Goal: Task Accomplishment & Management: Manage account settings

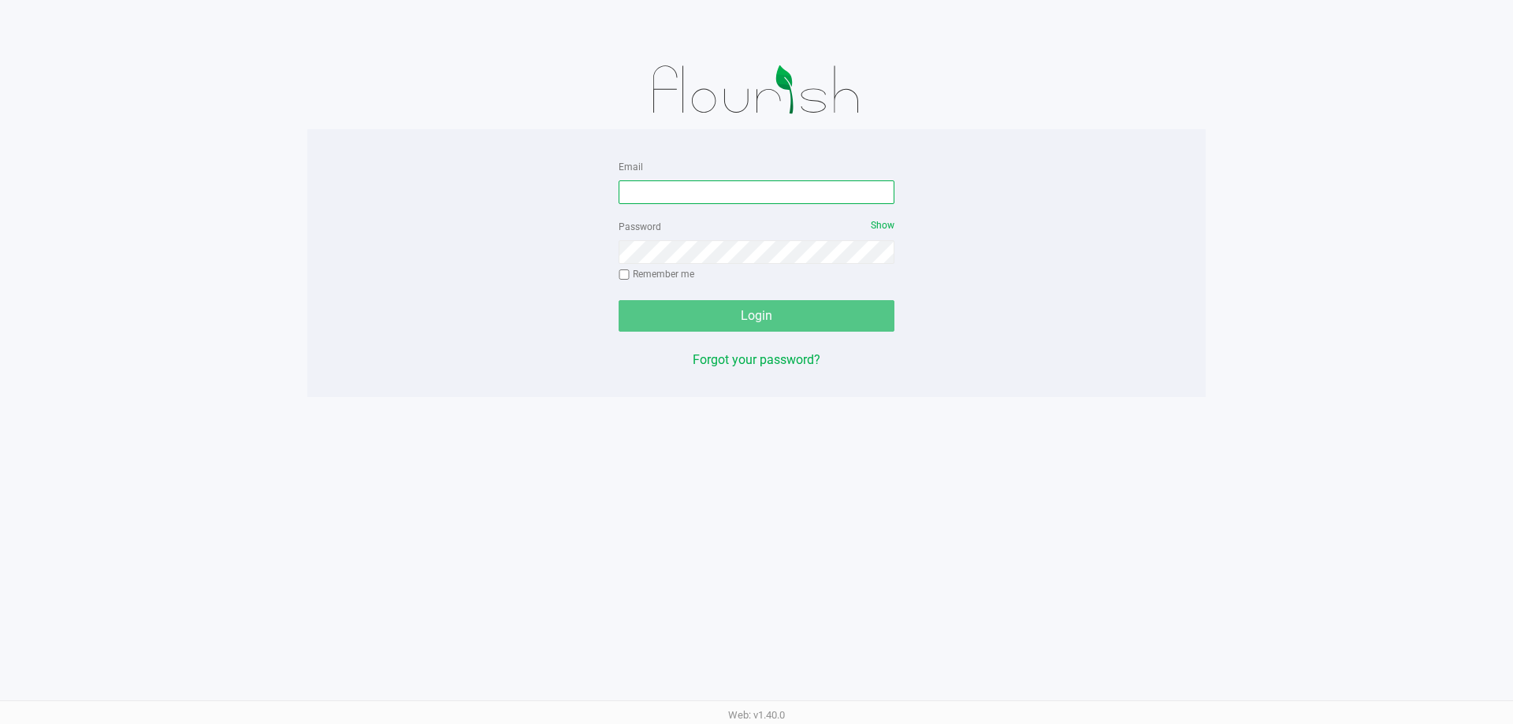
click at [674, 197] on input "Email" at bounding box center [756, 192] width 276 height 24
type input "[EMAIL_ADDRESS][DOMAIN_NAME]"
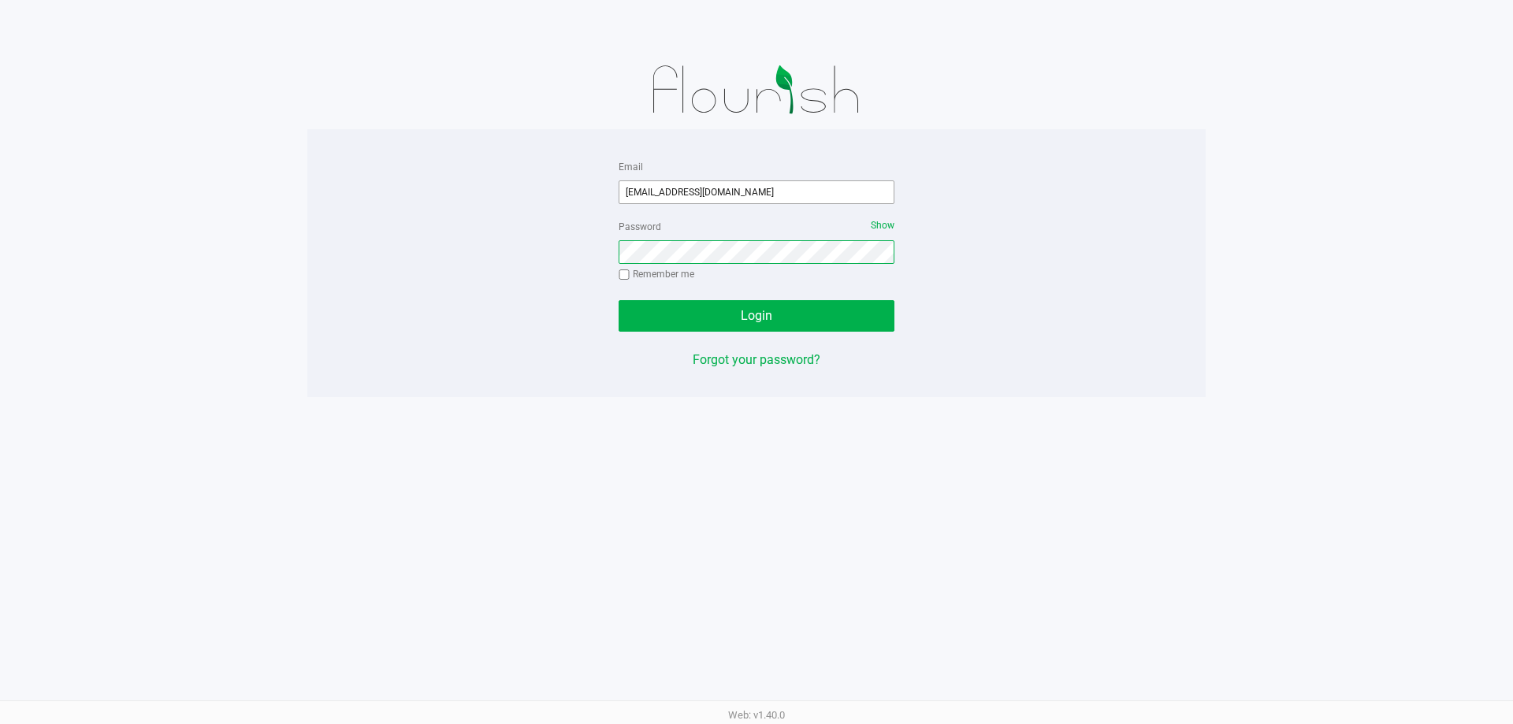
click at [618, 300] on button "Login" at bounding box center [756, 316] width 276 height 32
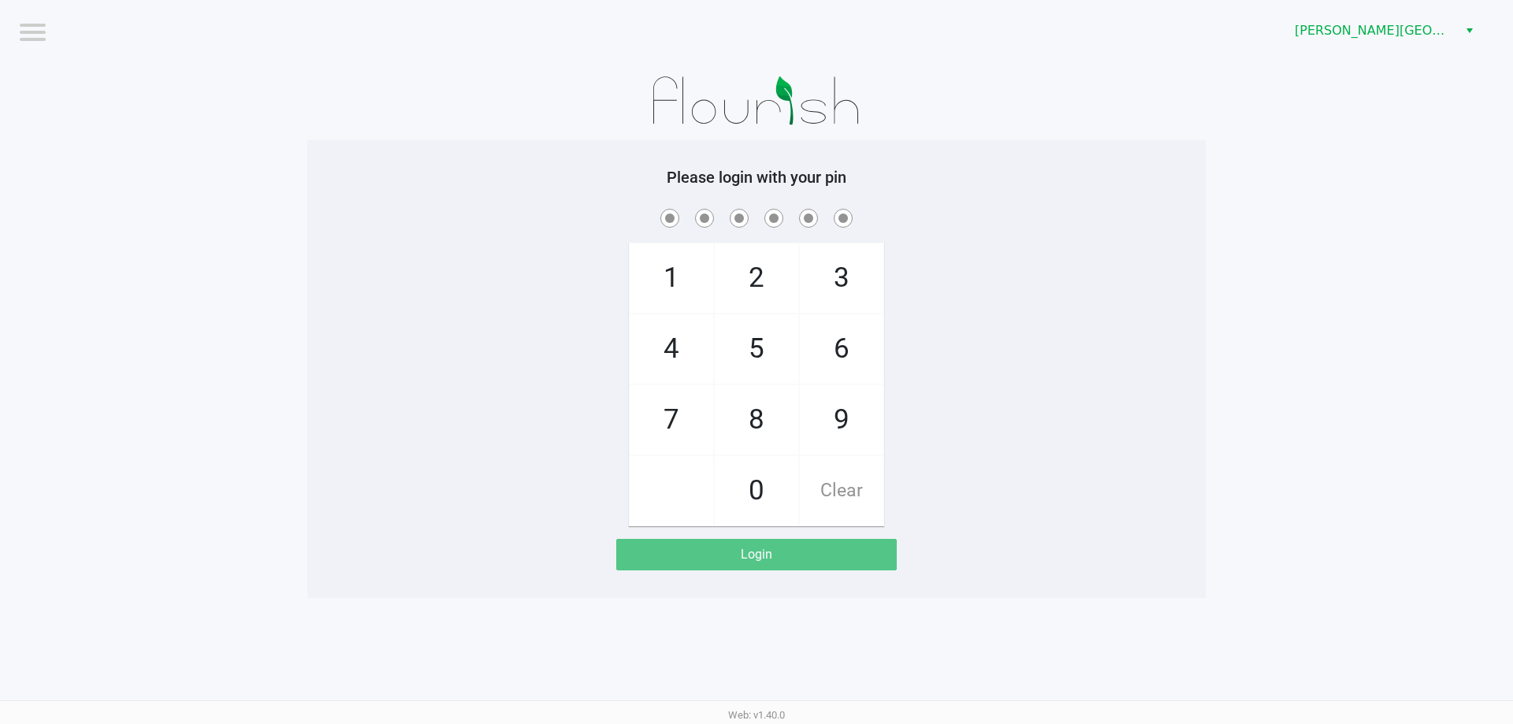
click at [577, 295] on div "1 4 7 2 5 8 0 3 6 9 Clear" at bounding box center [756, 366] width 898 height 321
checkbox input "true"
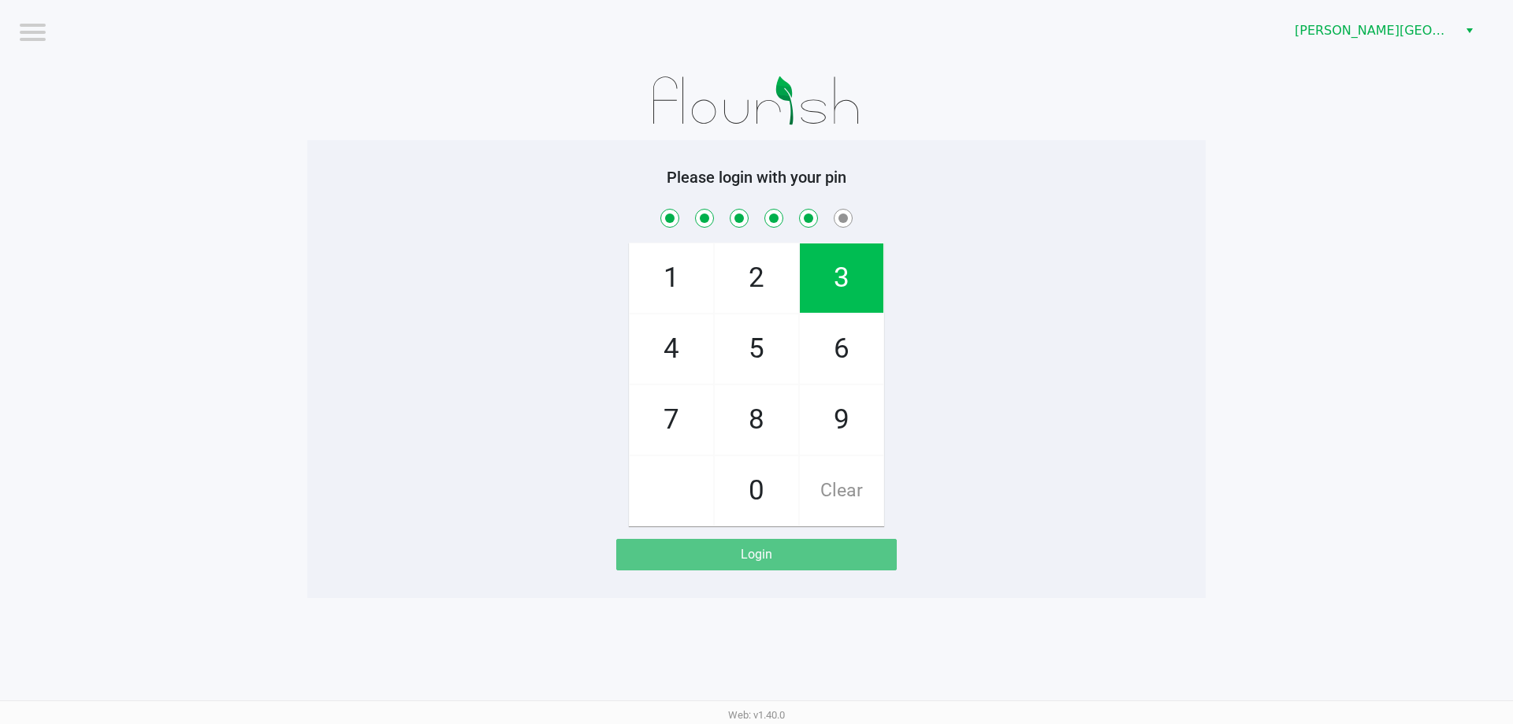
checkbox input "true"
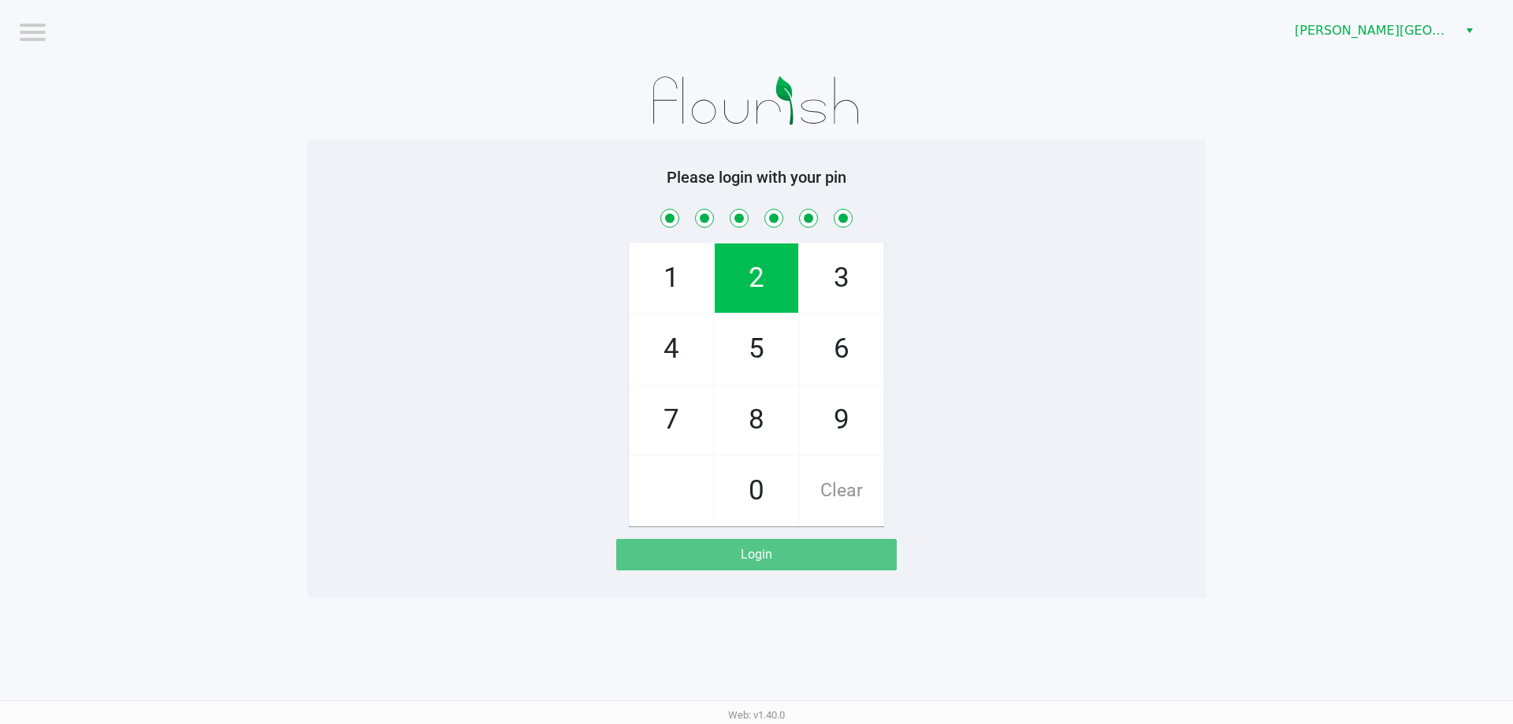
checkbox input "true"
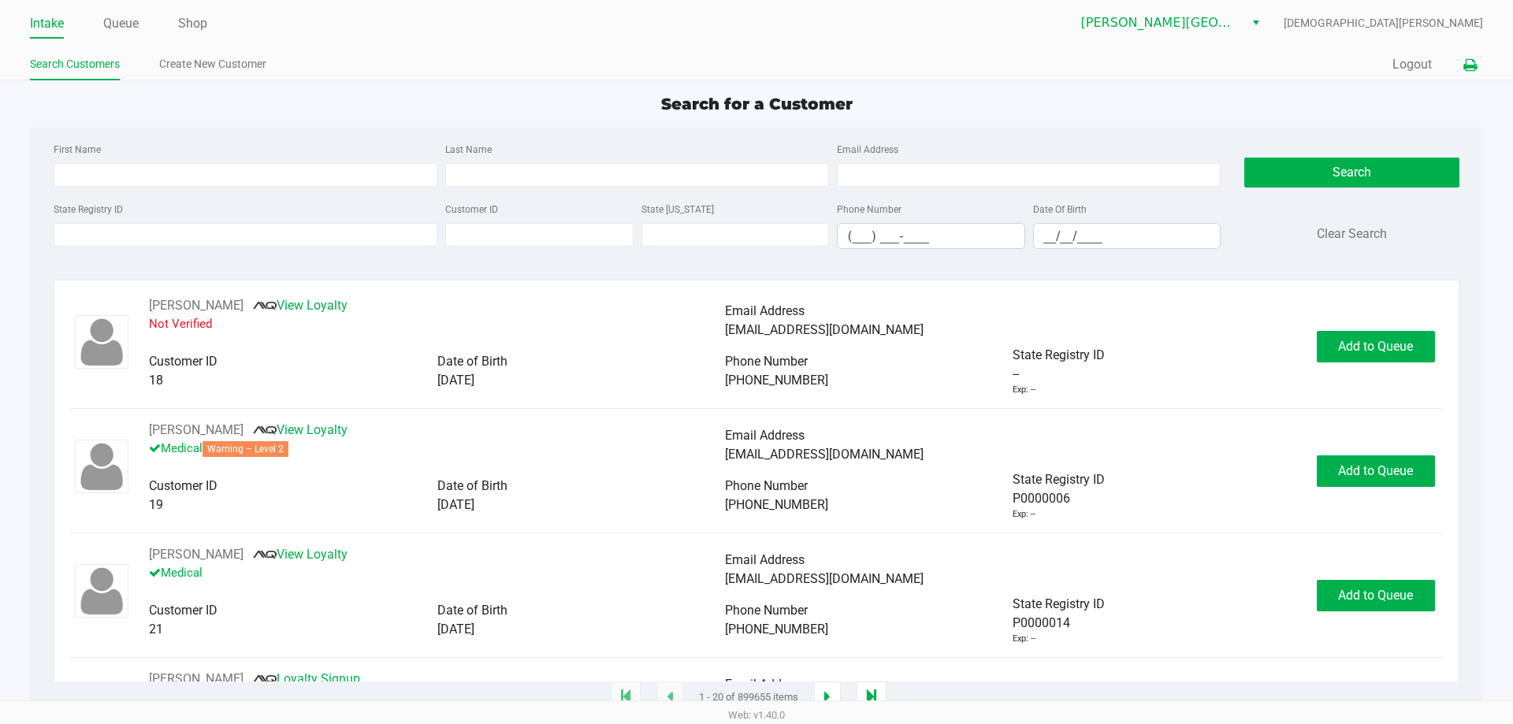
click at [1472, 66] on icon at bounding box center [1469, 65] width 13 height 11
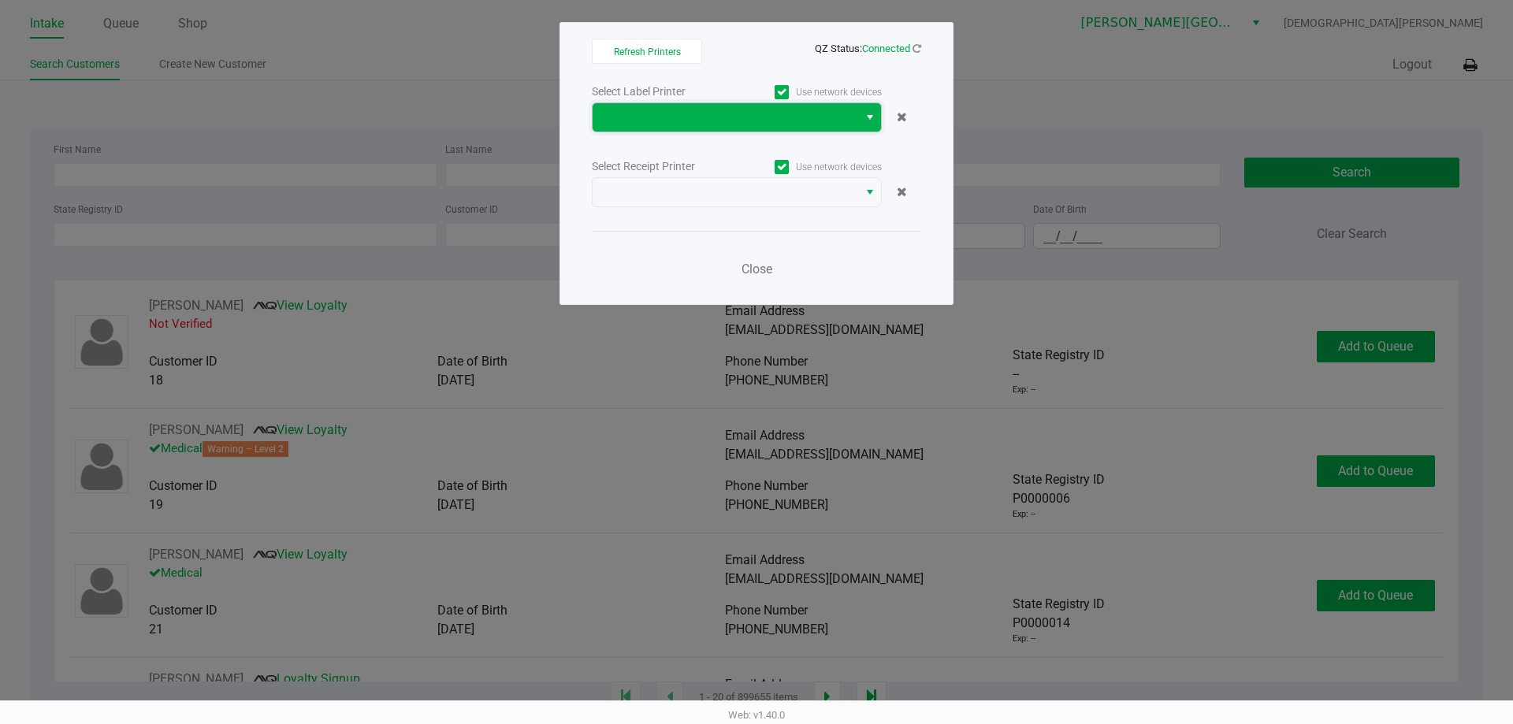
drag, startPoint x: 711, startPoint y: 117, endPoint x: 723, endPoint y: 103, distance: 18.5
click at [711, 117] on span at bounding box center [725, 117] width 247 height 19
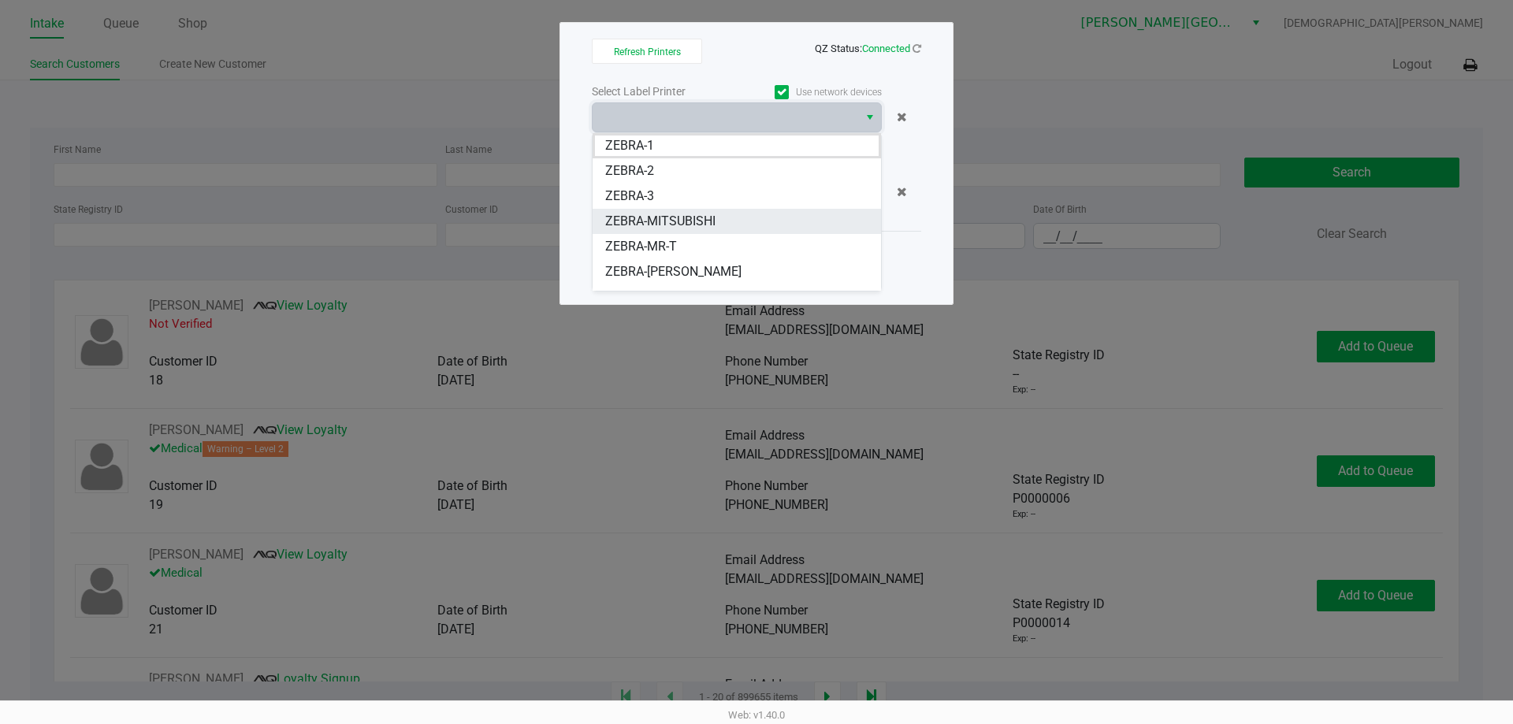
click at [657, 220] on span "ZEBRA-MITSUBISHI" at bounding box center [660, 221] width 110 height 19
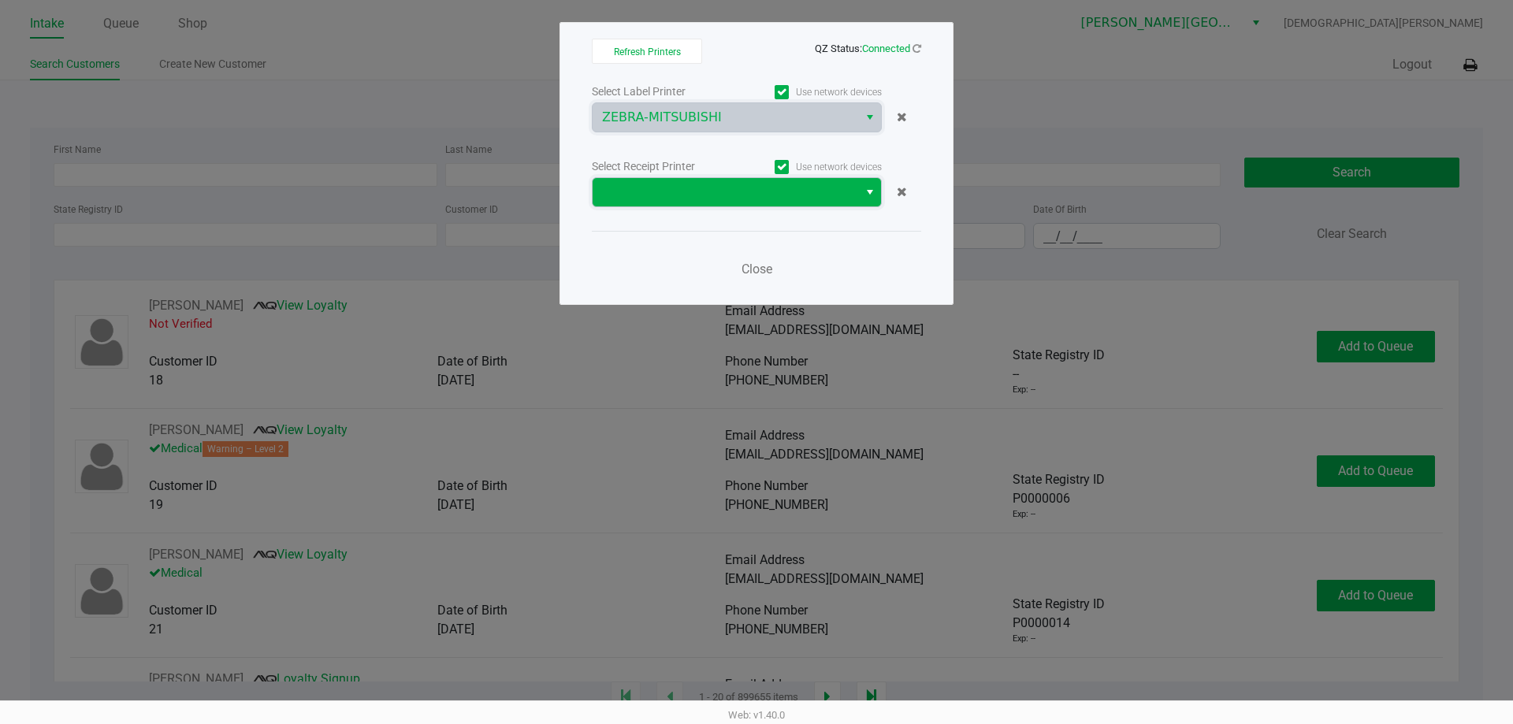
click at [666, 192] on span at bounding box center [725, 192] width 247 height 19
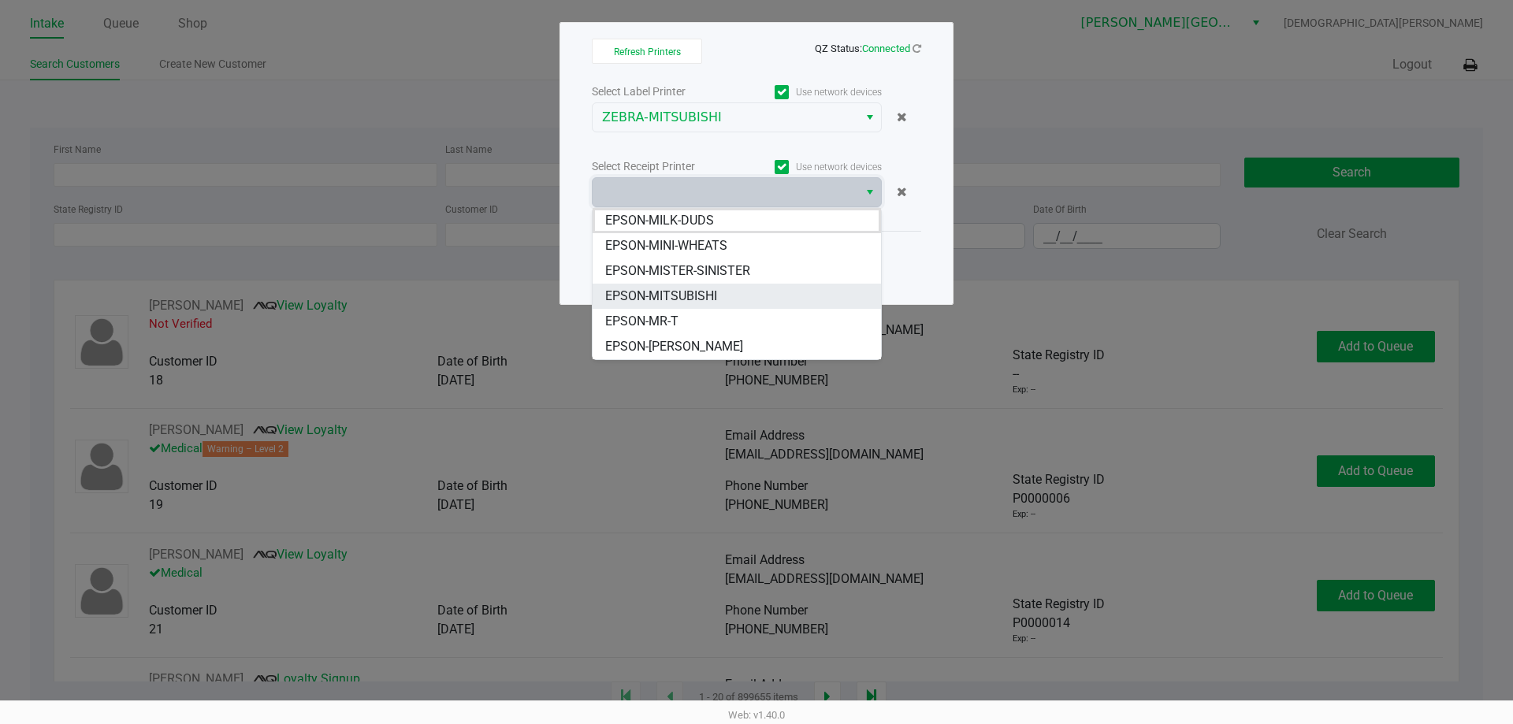
click at [669, 292] on span "EPSON-MITSUBISHI" at bounding box center [661, 296] width 112 height 19
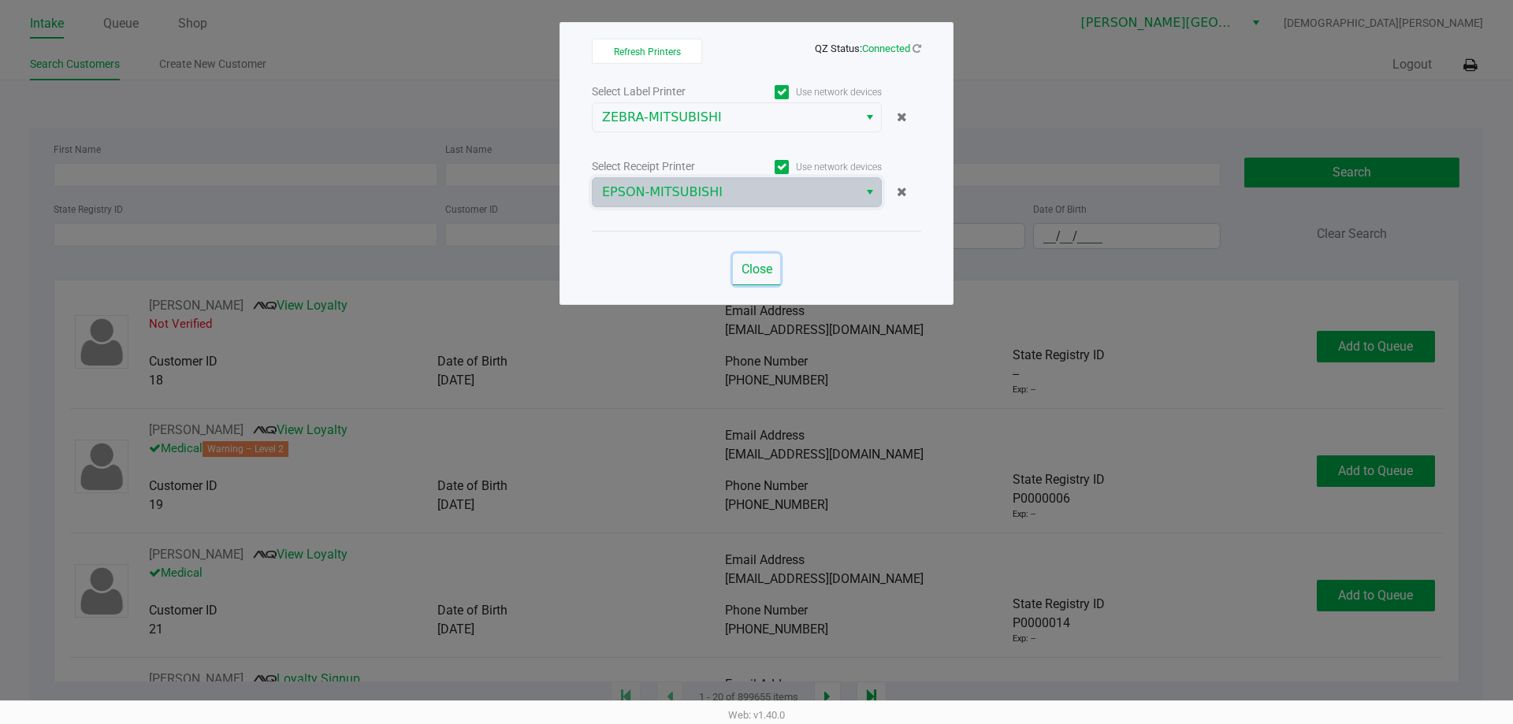
click at [761, 266] on span "Close" at bounding box center [756, 269] width 31 height 15
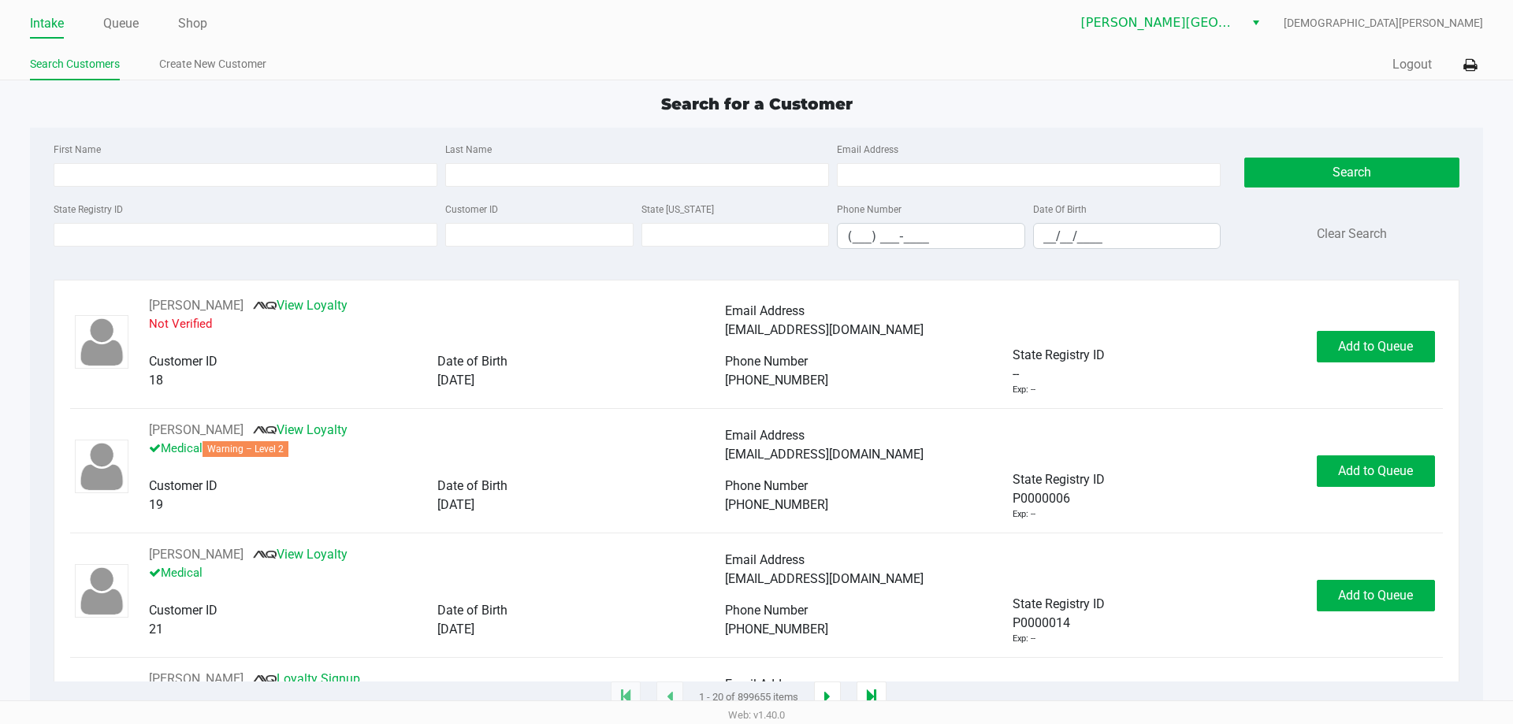
click at [271, 113] on div "Search for a Customer" at bounding box center [756, 104] width 1476 height 24
type input "JAMES"
type input "CROMWELL"
type input "07/03/1982"
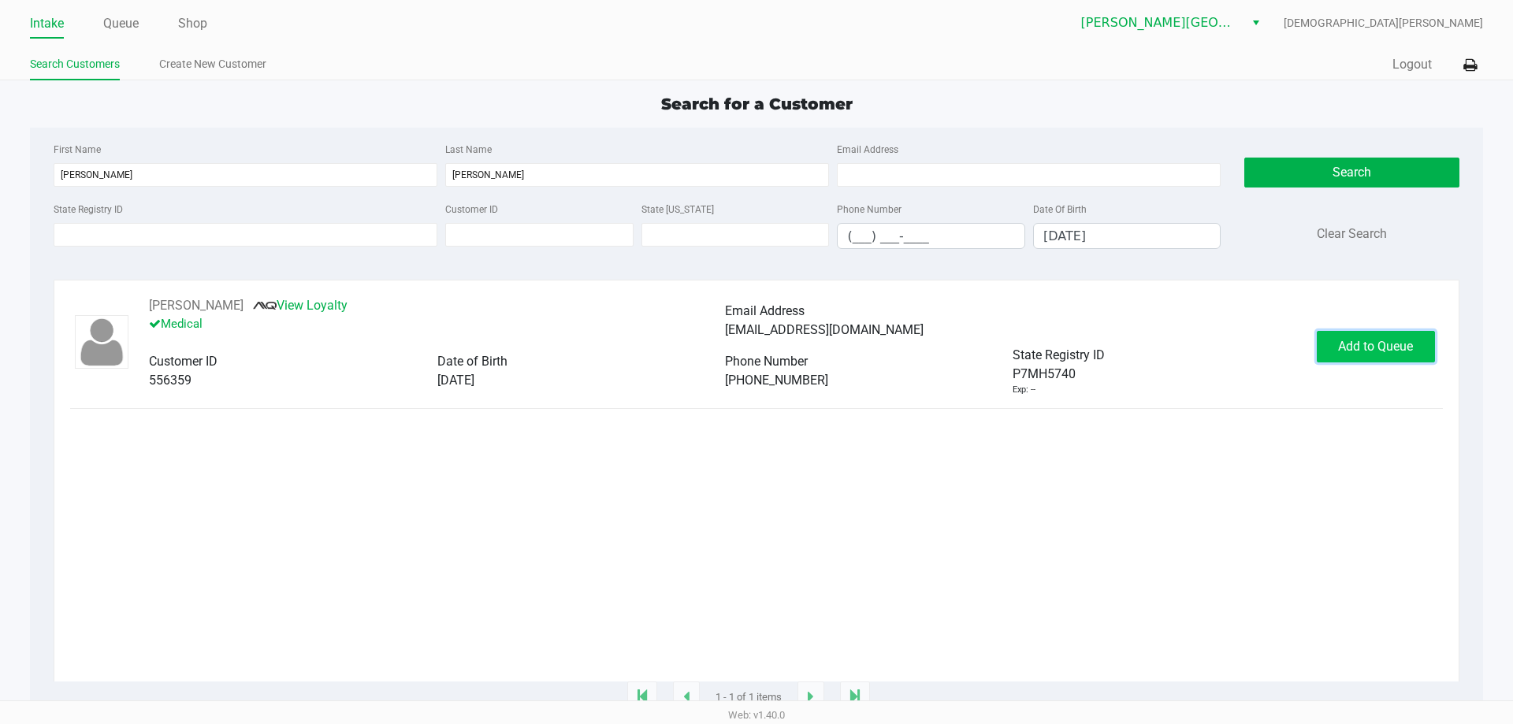
click at [1360, 343] on span "Add to Queue" at bounding box center [1375, 346] width 75 height 15
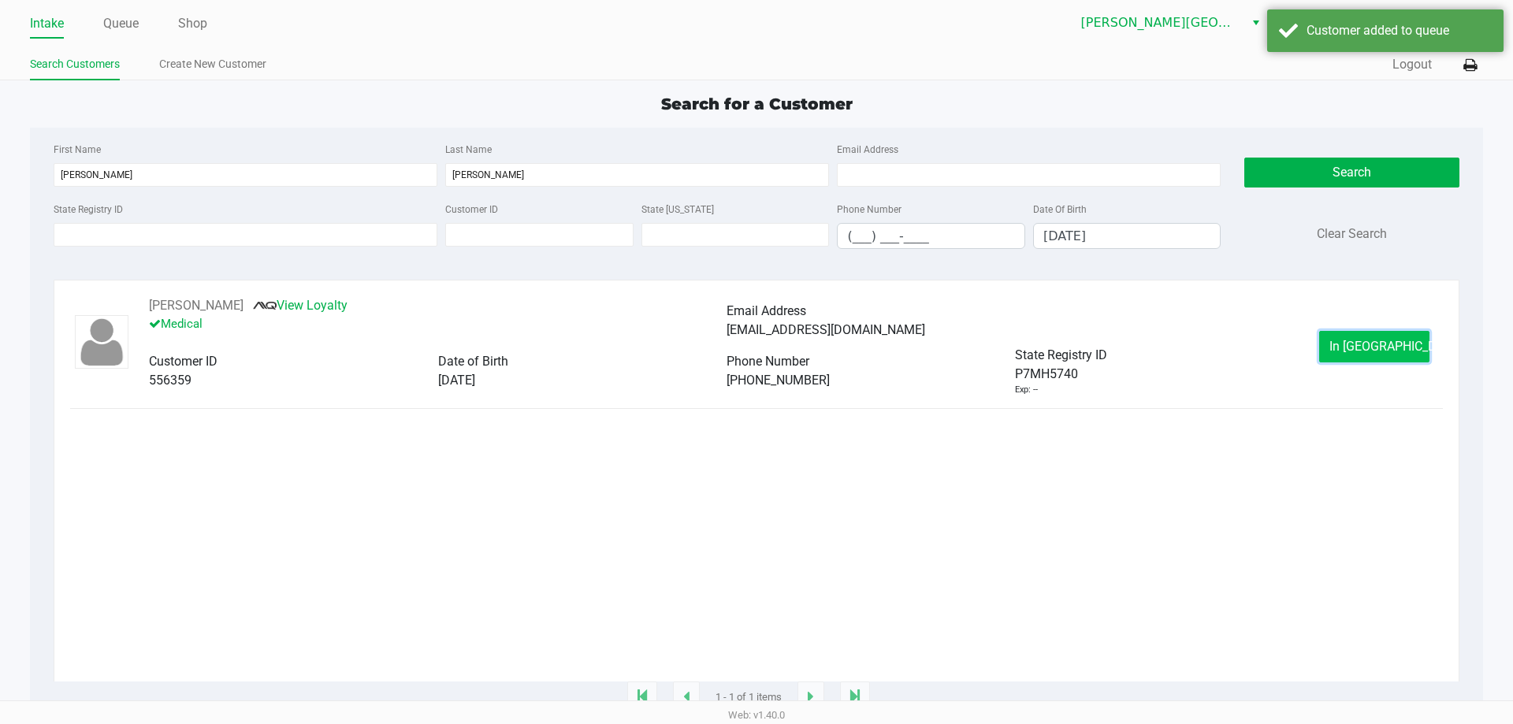
click at [1359, 351] on span "In Queue" at bounding box center [1395, 346] width 132 height 15
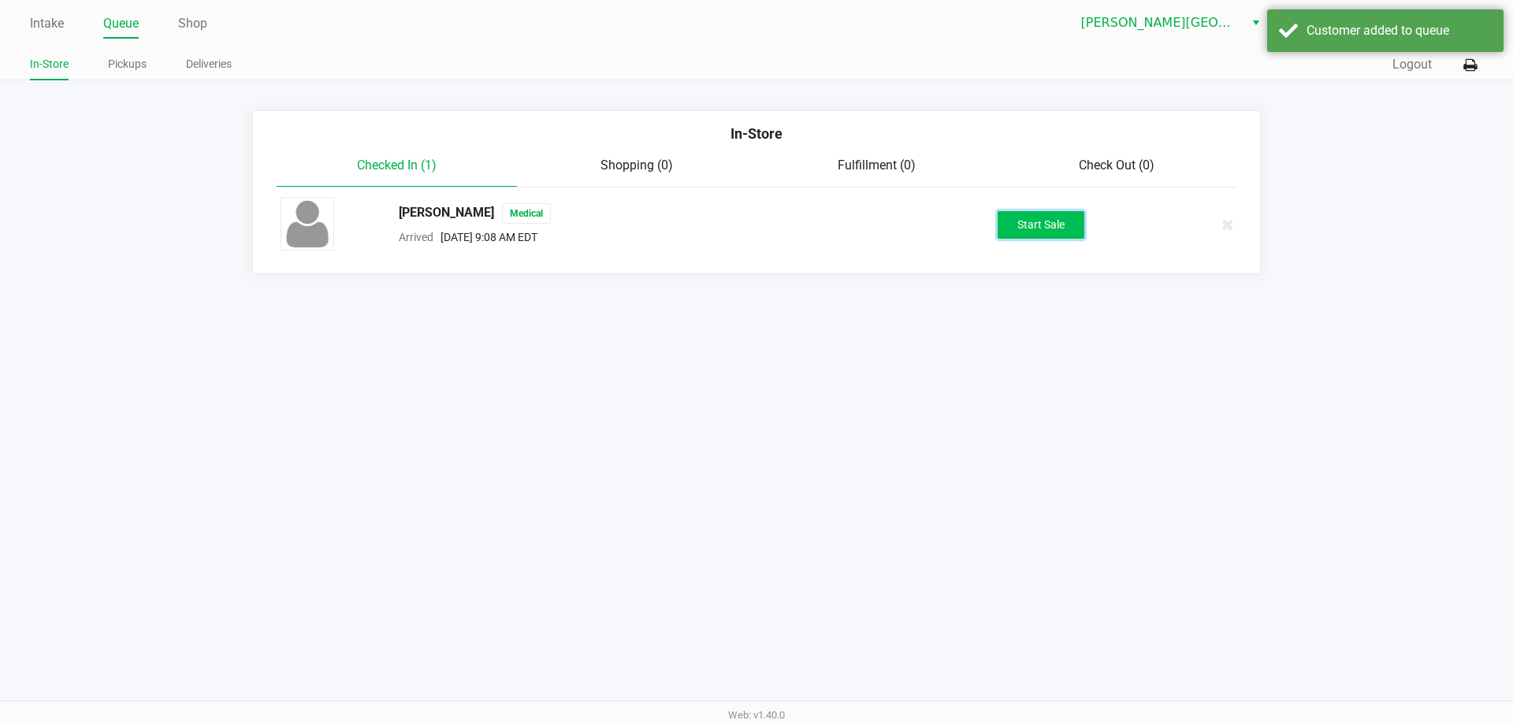
click at [1071, 230] on button "Start Sale" at bounding box center [1040, 225] width 87 height 28
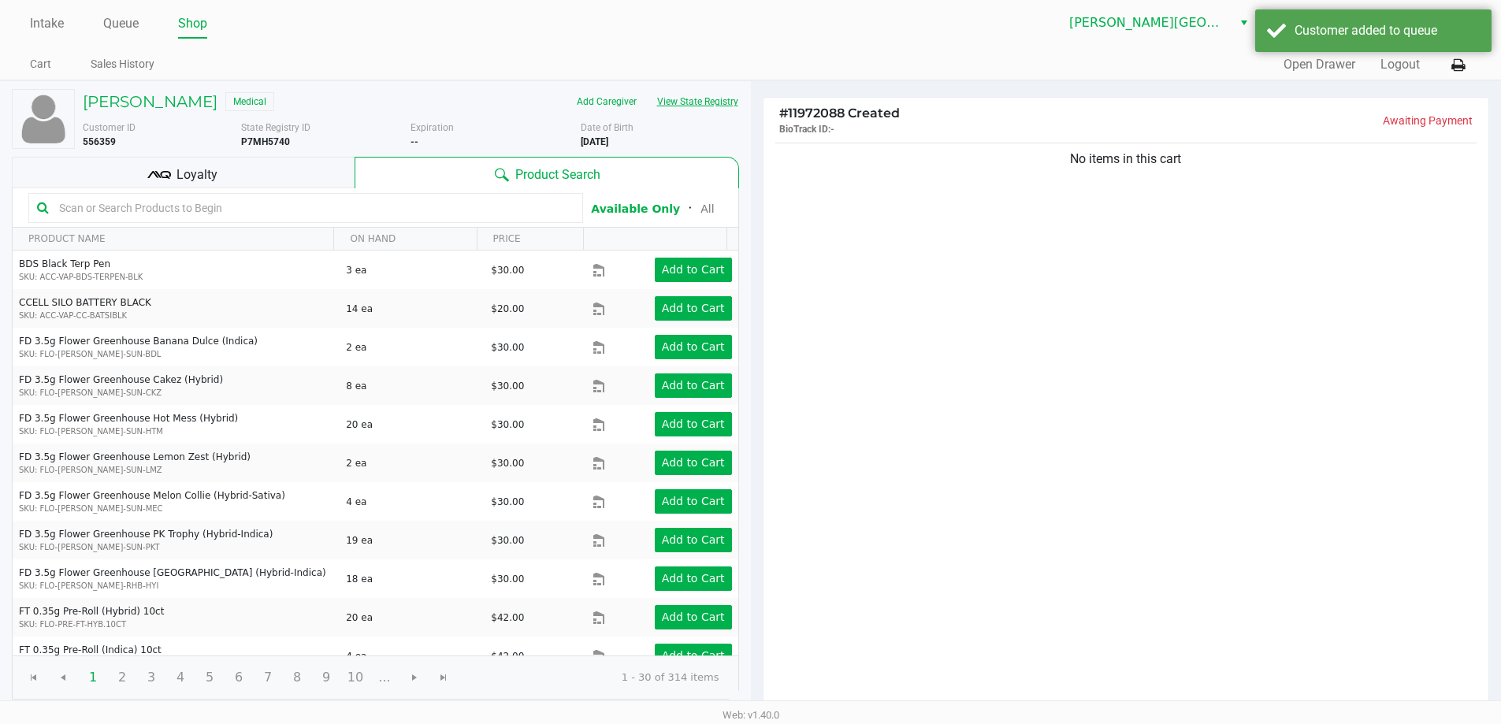
click at [724, 106] on button "View State Registry" at bounding box center [693, 101] width 92 height 25
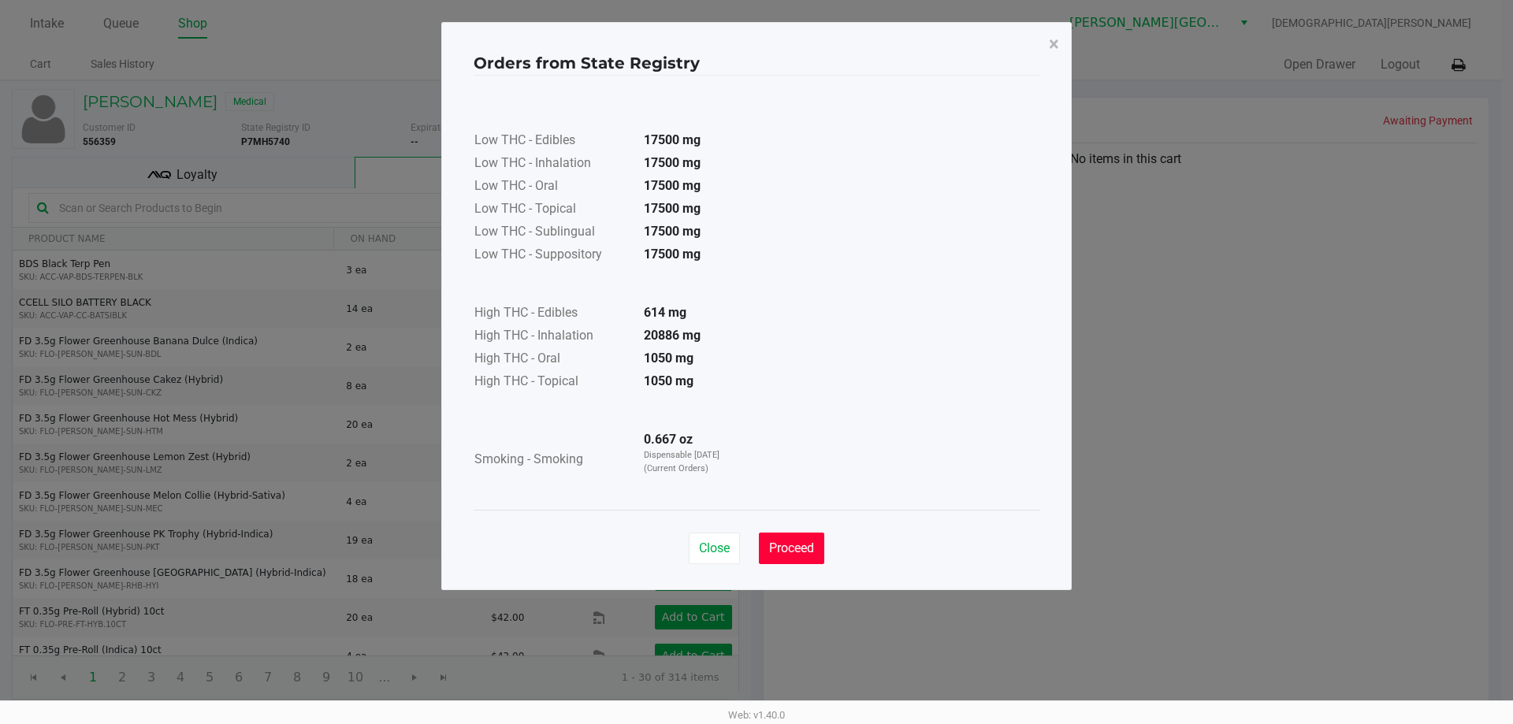
click at [803, 540] on span "Proceed" at bounding box center [791, 547] width 45 height 15
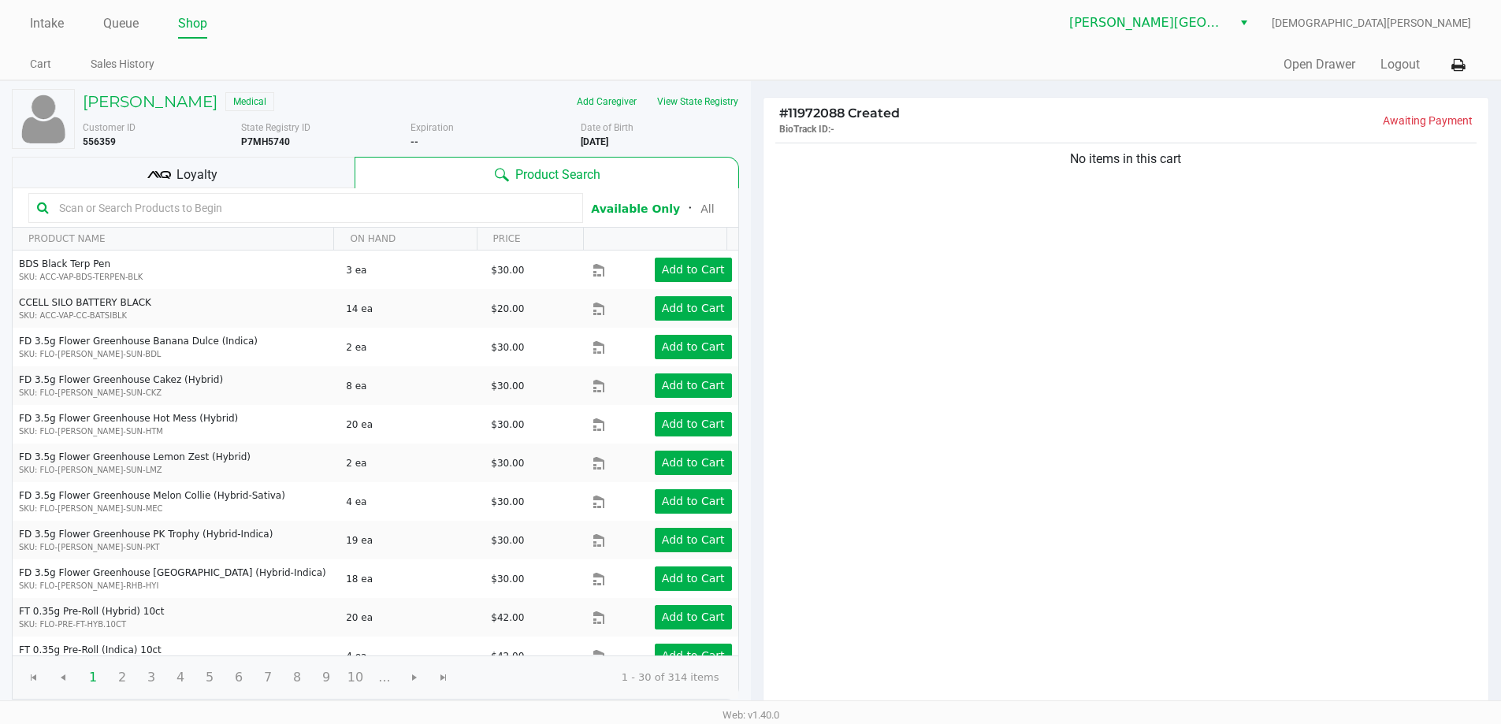
click at [172, 199] on input "text" at bounding box center [314, 208] width 522 height 24
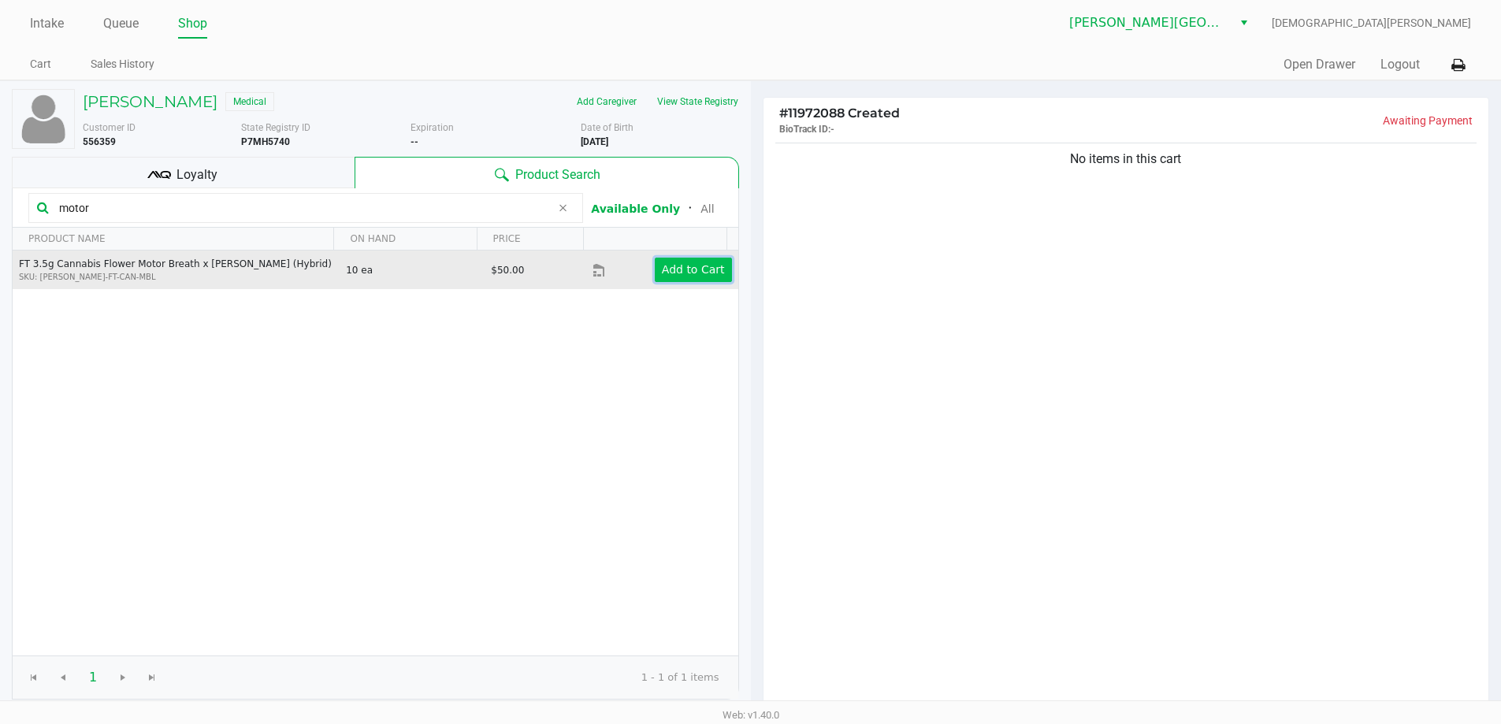
click at [692, 269] on app-button-loader "Add to Cart" at bounding box center [693, 269] width 63 height 13
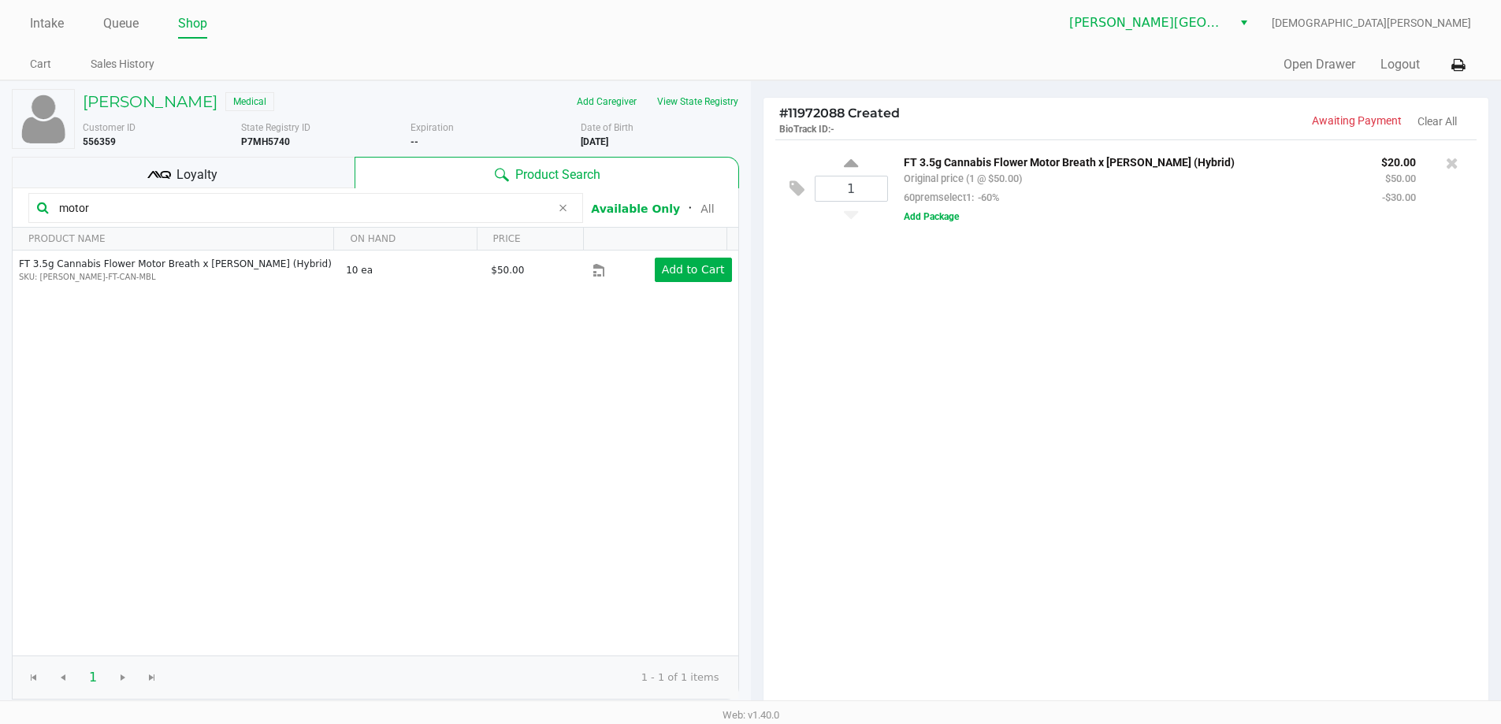
click at [106, 205] on input "motor" at bounding box center [302, 208] width 498 height 24
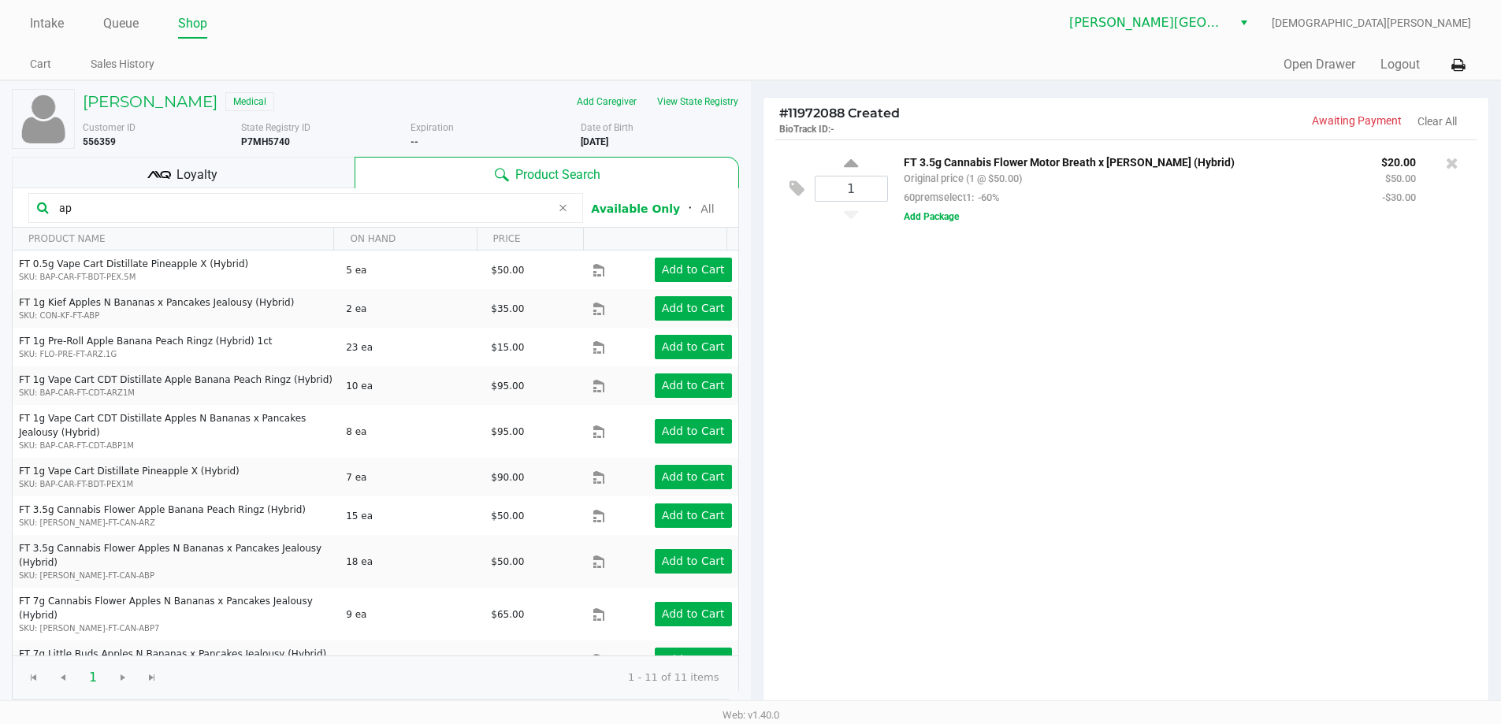
type input "a"
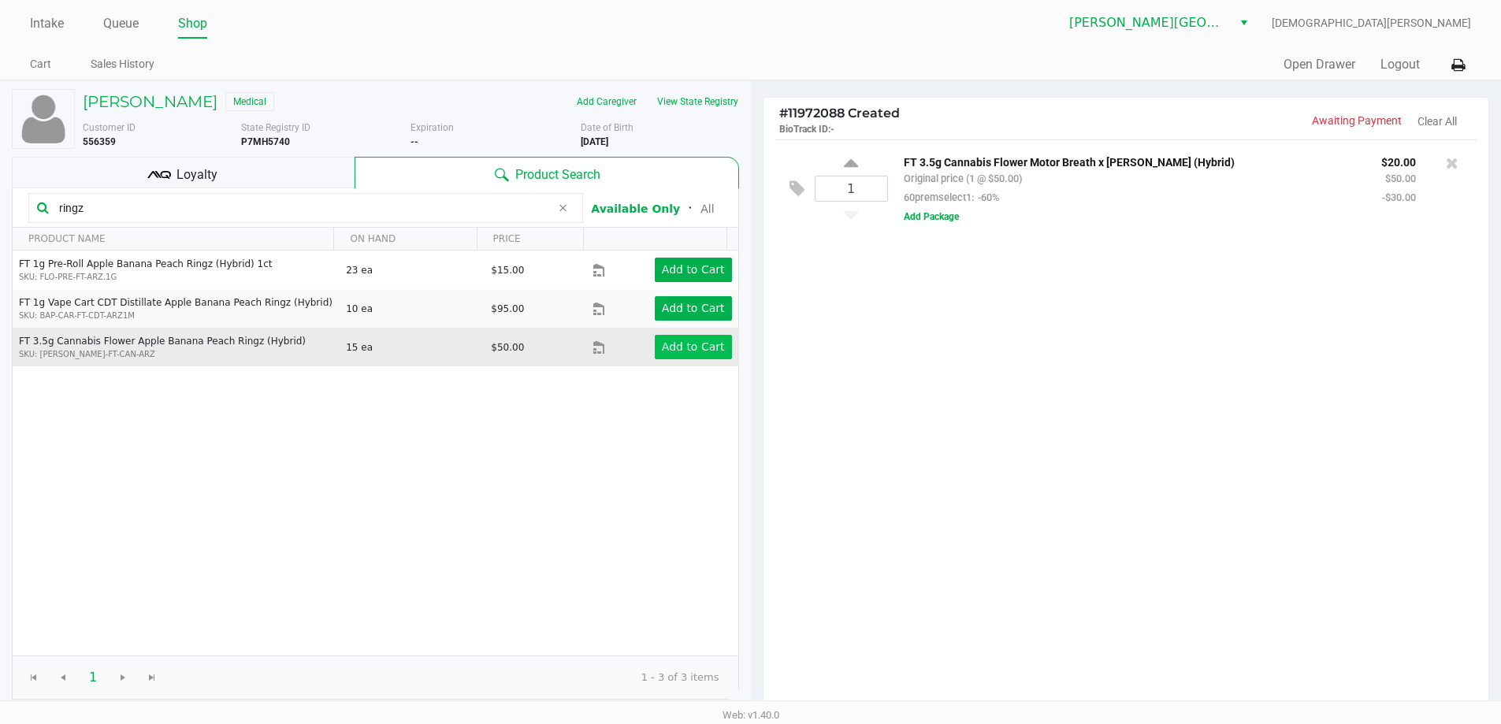
type input "ringz"
click at [683, 342] on app-button-loader "Add to Cart" at bounding box center [693, 346] width 63 height 13
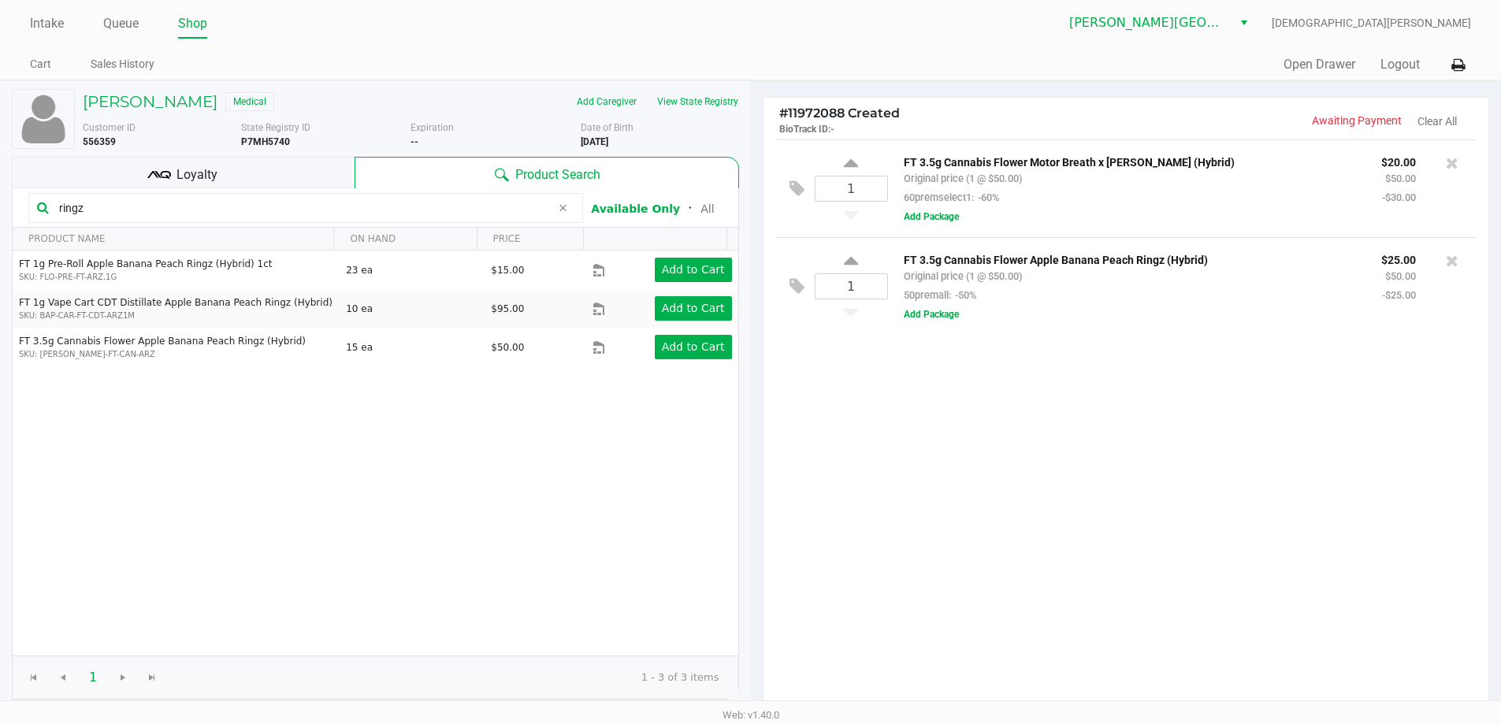
click at [259, 172] on div "Loyalty" at bounding box center [183, 173] width 343 height 32
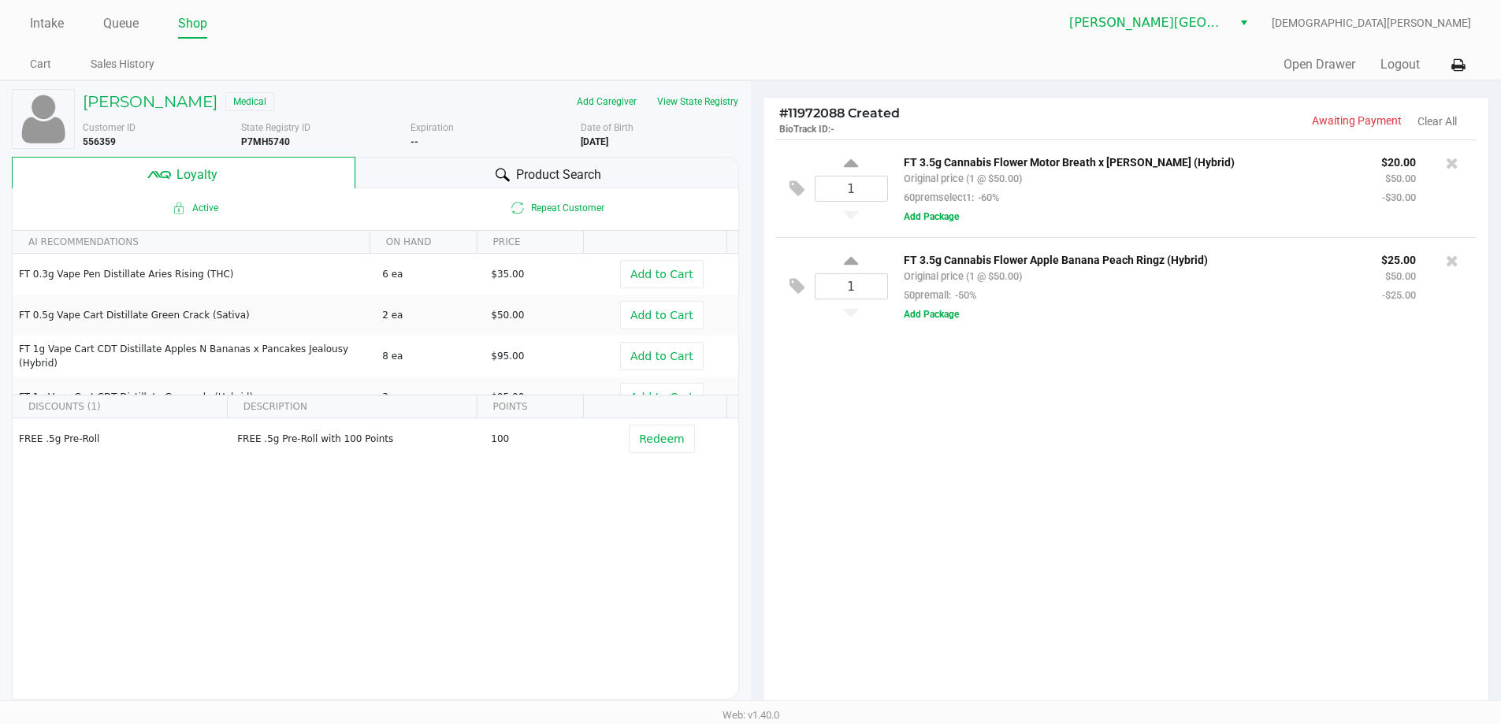
click at [1018, 541] on div "1 FT 3.5g Cannabis Flower Motor Breath x Mike Larry (Hybrid) Original price (1 …" at bounding box center [1126, 425] width 726 height 572
click at [1453, 164] on icon at bounding box center [1452, 163] width 13 height 16
click at [392, 166] on div "Product Search" at bounding box center [547, 173] width 384 height 32
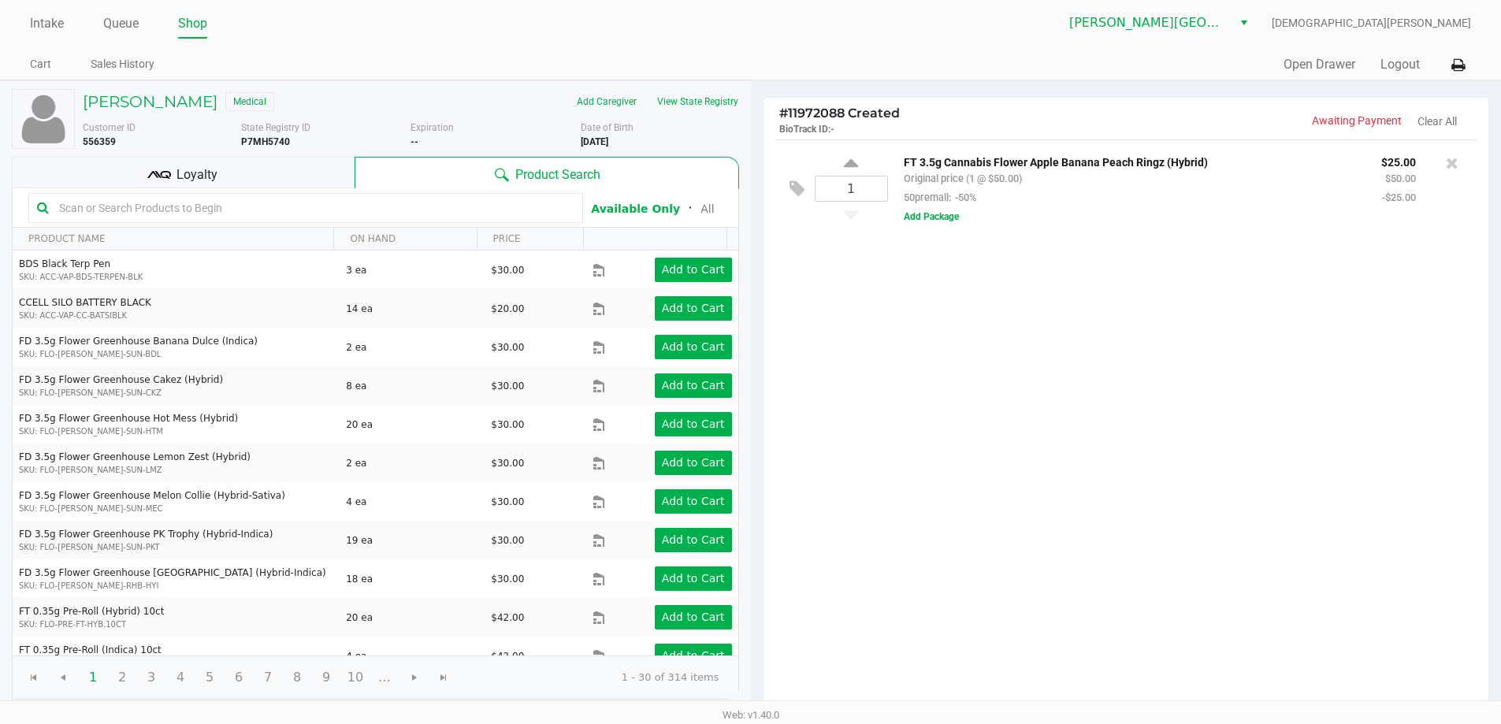
click at [202, 200] on input "text" at bounding box center [314, 208] width 522 height 24
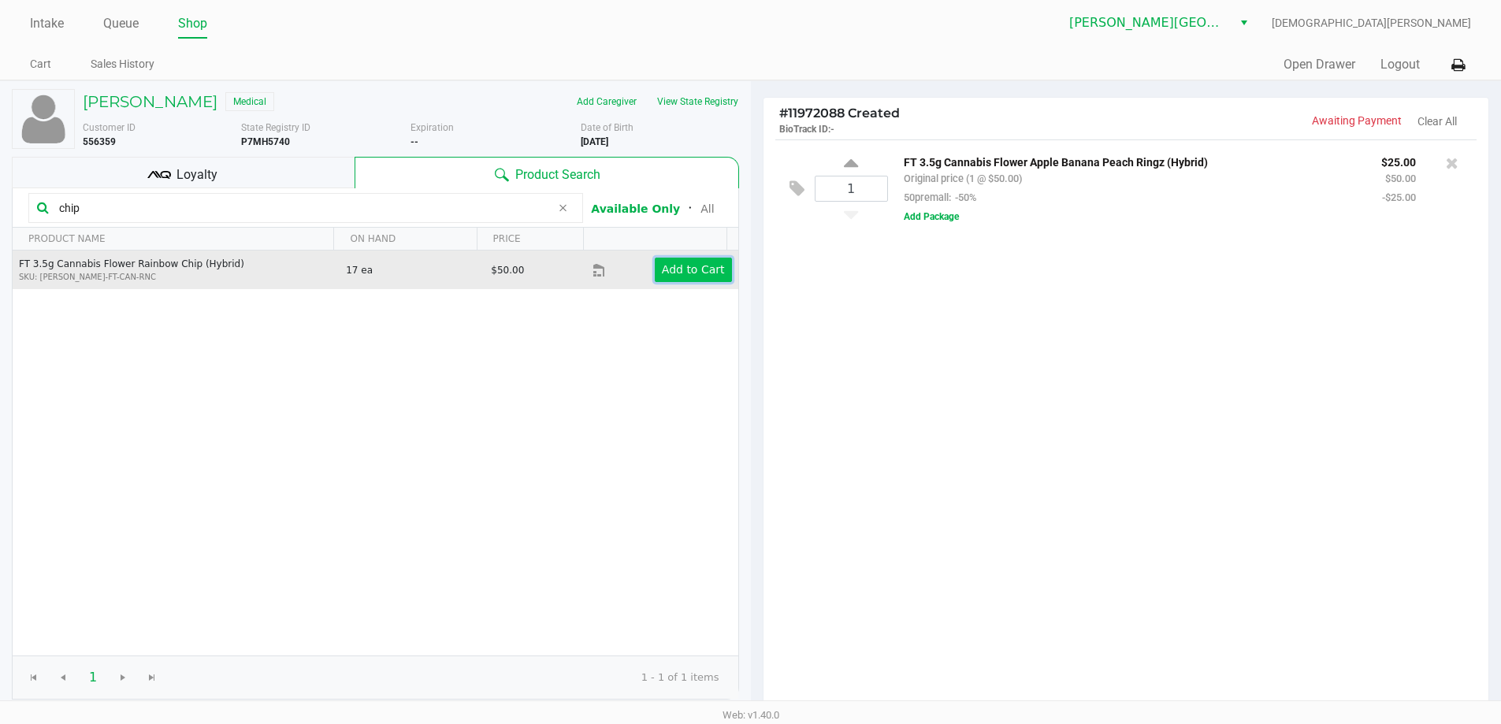
click at [662, 263] on app-button-loader "Add to Cart" at bounding box center [693, 269] width 63 height 13
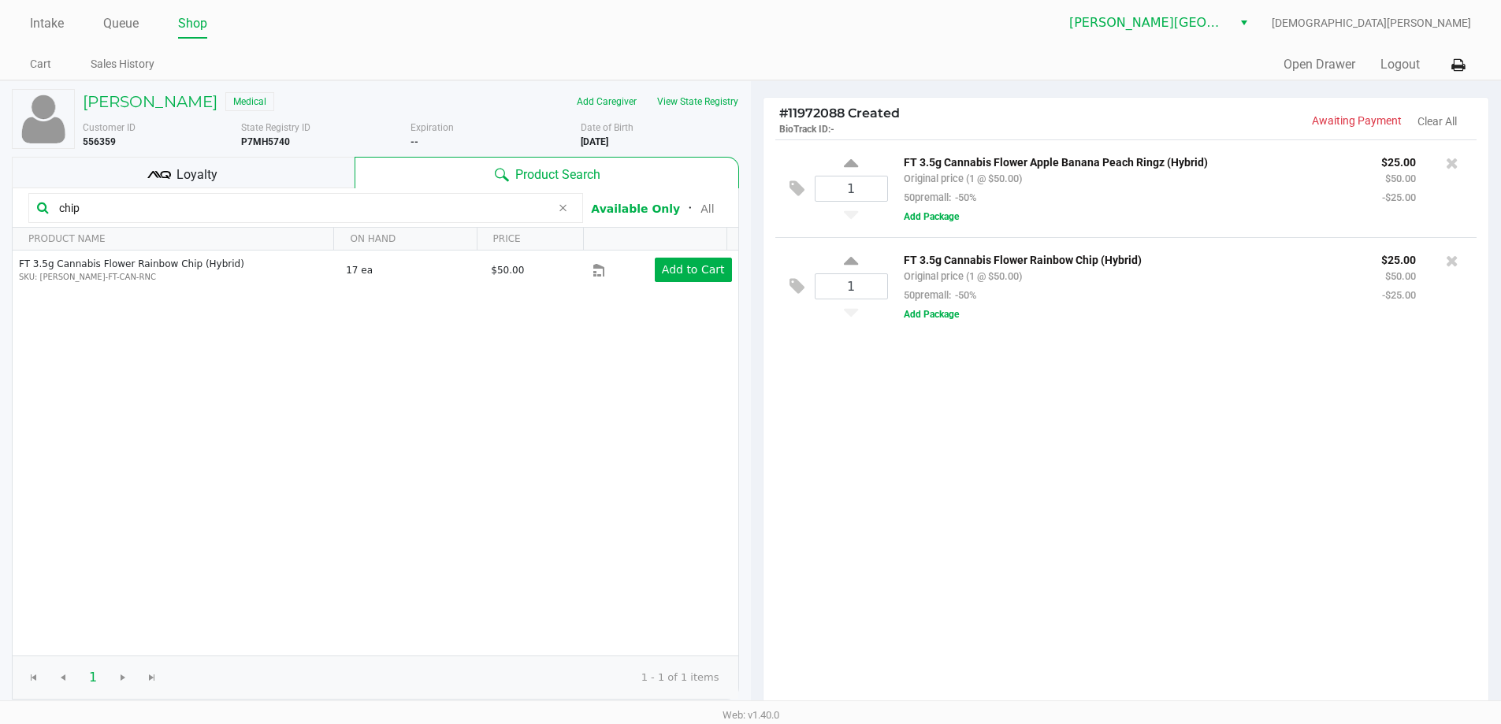
click at [282, 207] on input "chip" at bounding box center [302, 208] width 498 height 24
type input "c"
click at [1052, 570] on div "1 FT 3.5g Cannabis Flower Apple Banana Peach Ringz (Hybrid) Original price (1 @…" at bounding box center [1126, 425] width 726 height 572
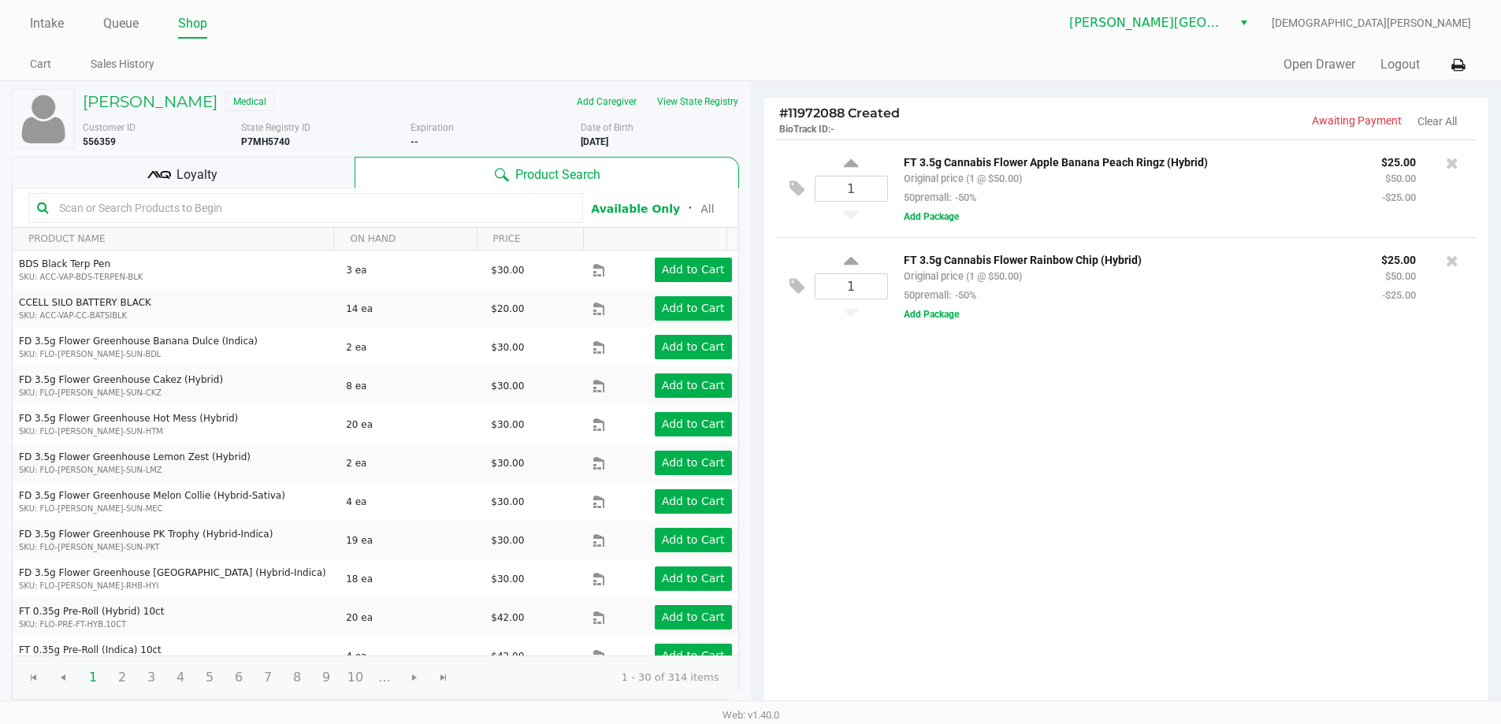
click at [328, 202] on input "text" at bounding box center [314, 208] width 522 height 24
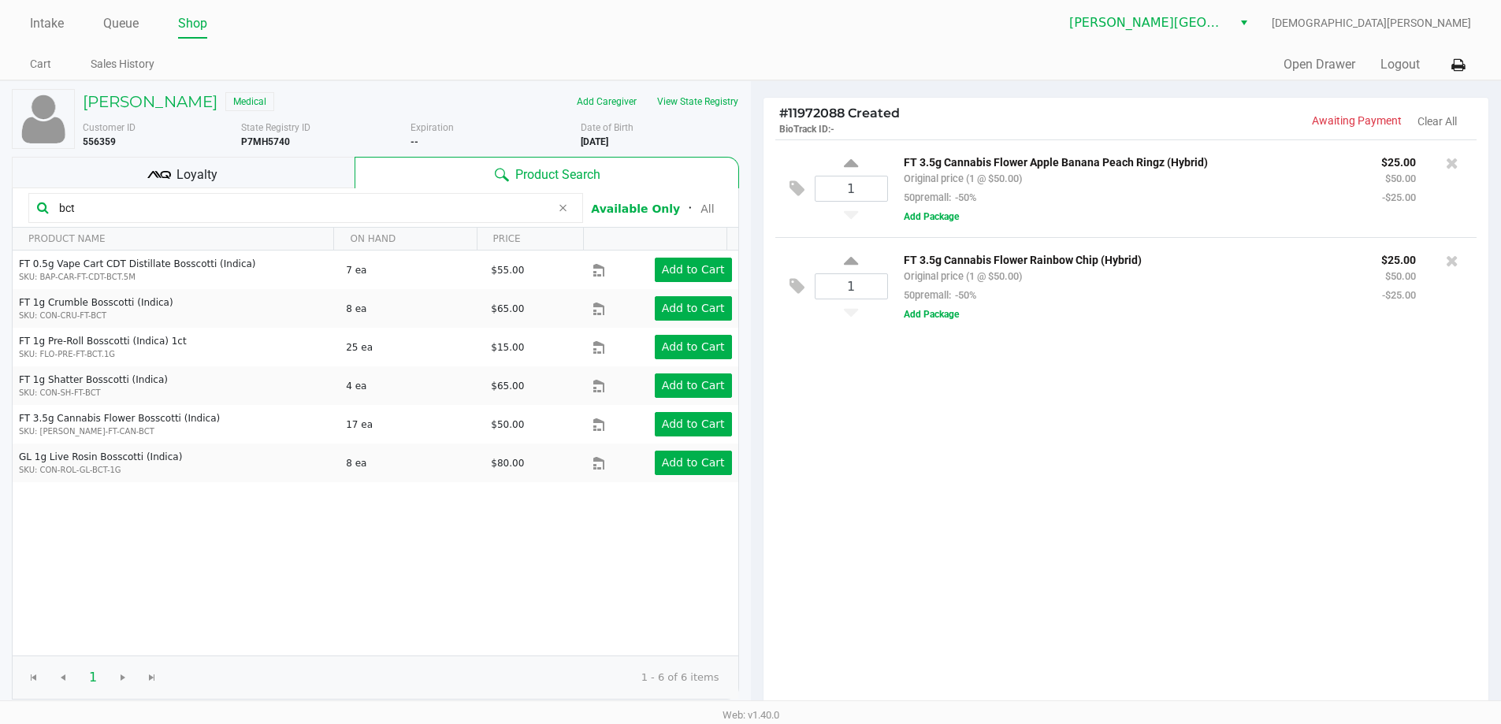
type input "bct"
click at [1106, 564] on div "1 FT 3.5g Cannabis Flower Apple Banana Peach Ringz (Hybrid) Original price (1 @…" at bounding box center [1126, 425] width 726 height 572
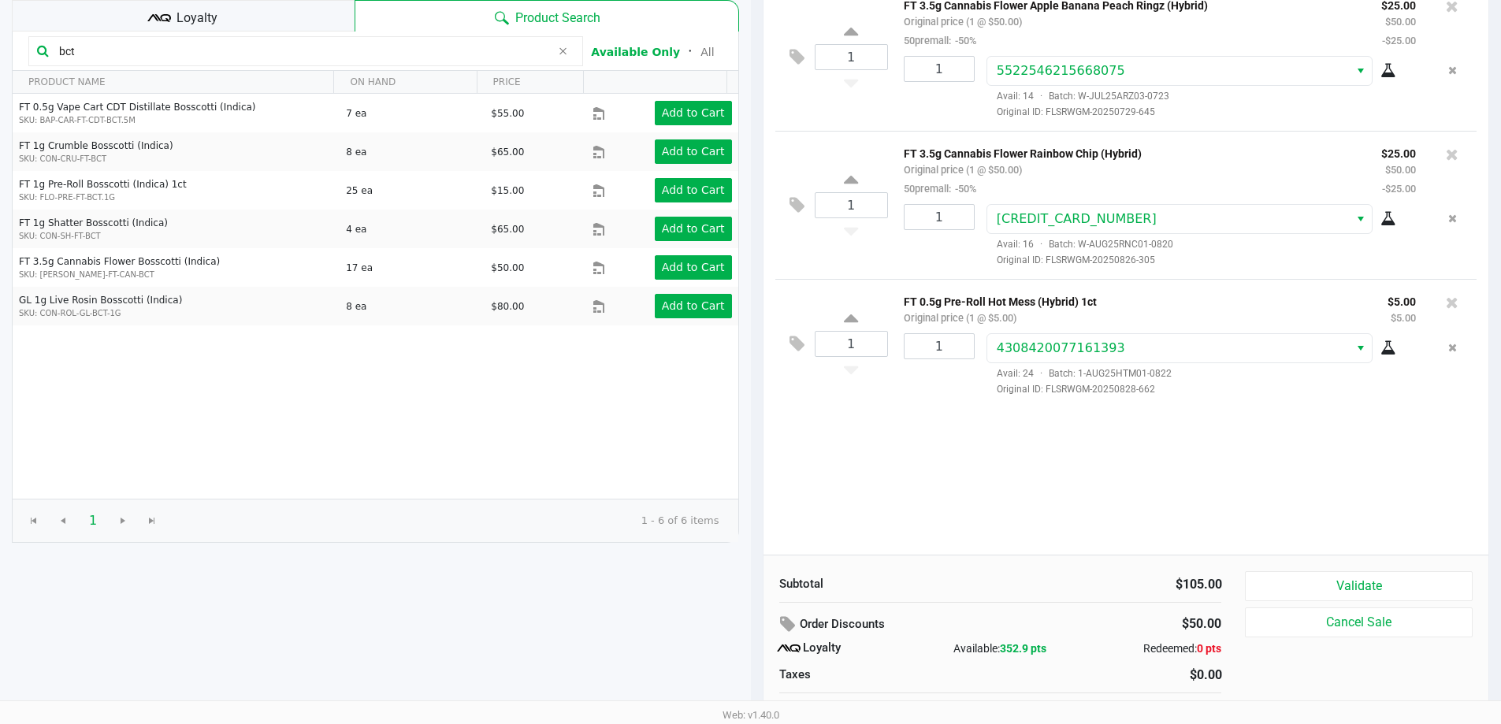
scroll to position [180, 0]
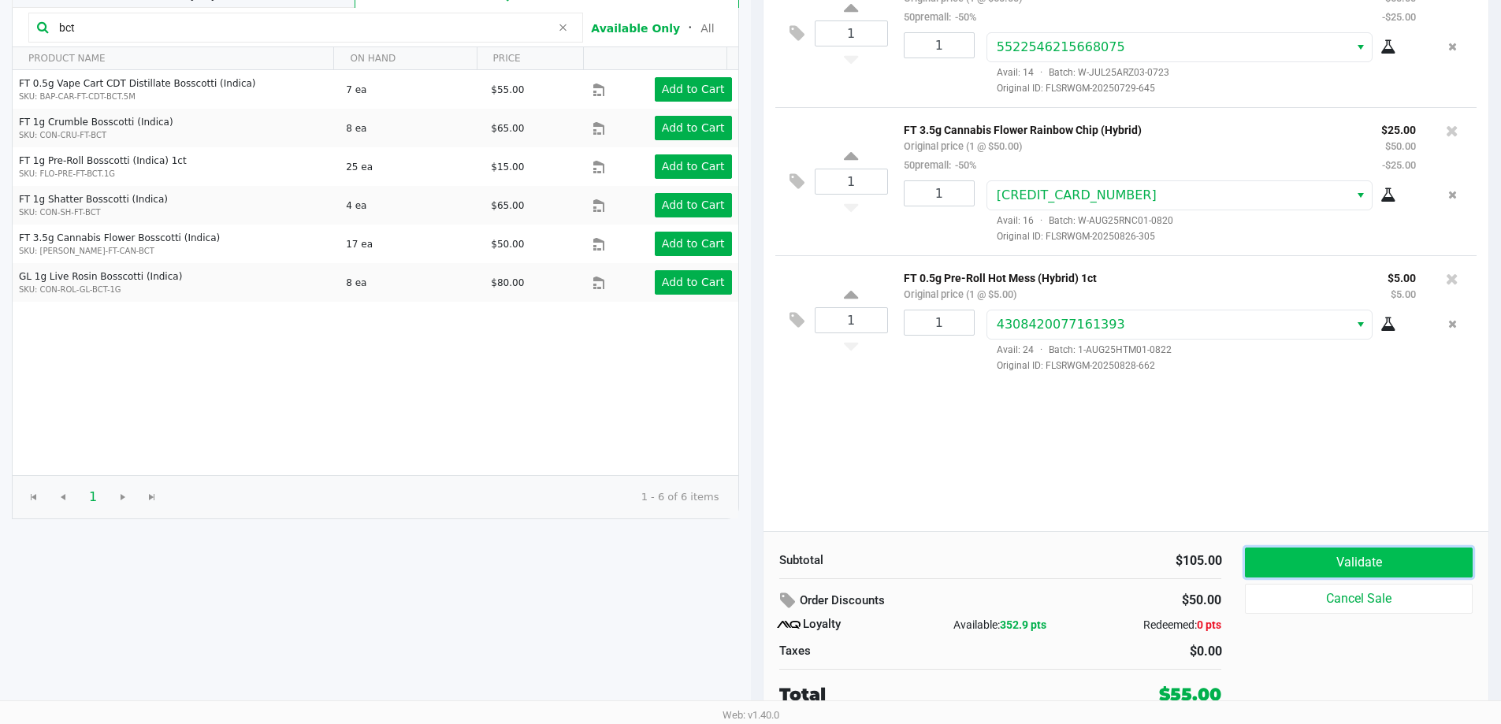
click at [1335, 566] on button "Validate" at bounding box center [1358, 563] width 227 height 30
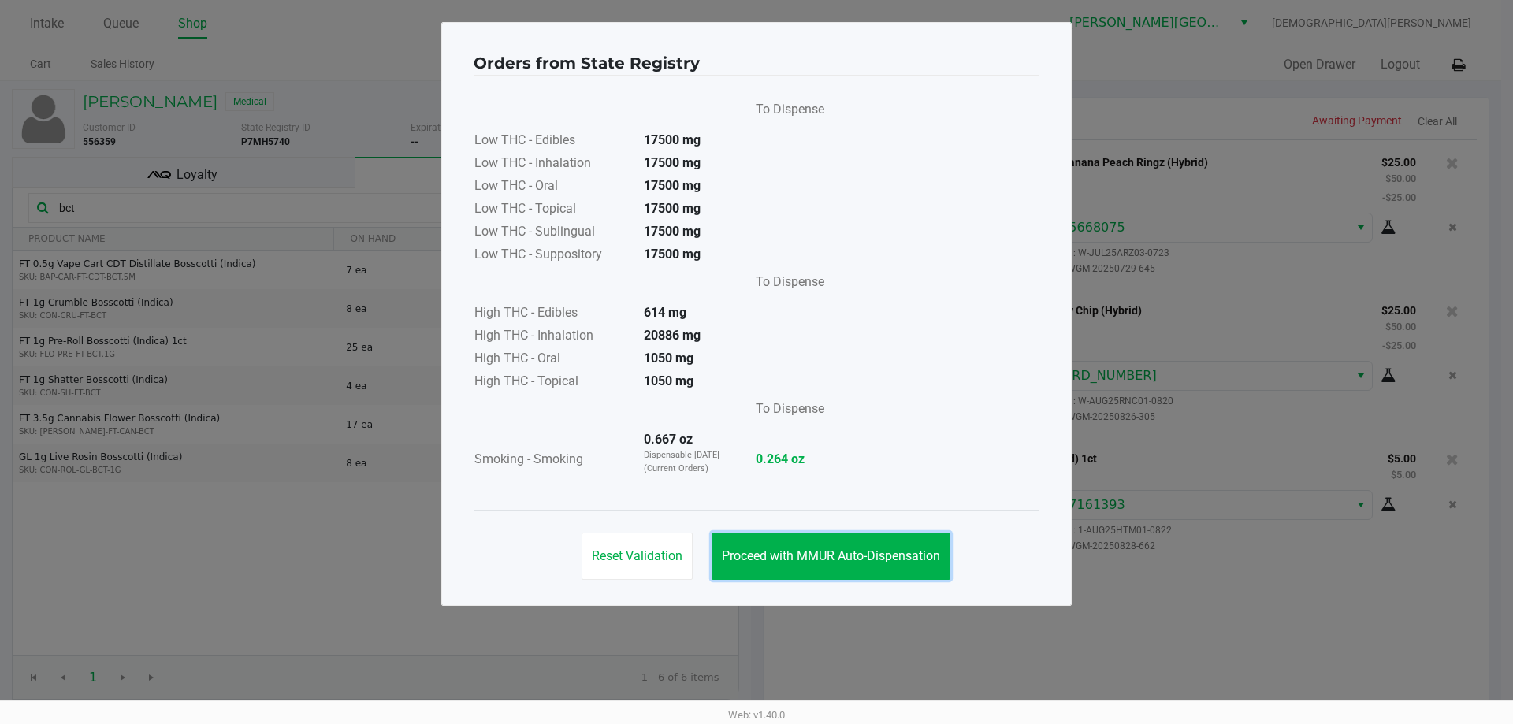
drag, startPoint x: 879, startPoint y: 544, endPoint x: 1056, endPoint y: 546, distance: 176.5
click at [898, 544] on button "Proceed with MMUR Auto-Dispensation" at bounding box center [830, 556] width 239 height 47
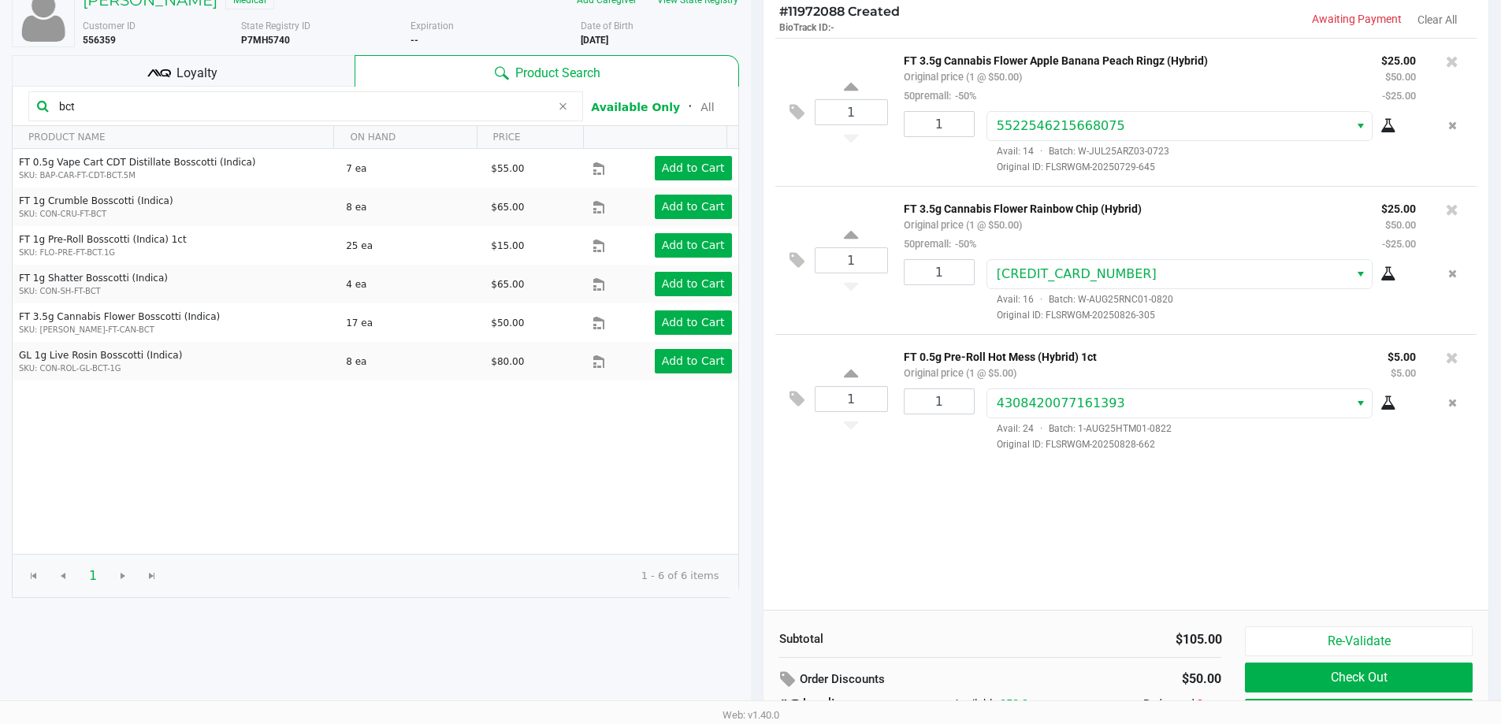
scroll to position [180, 0]
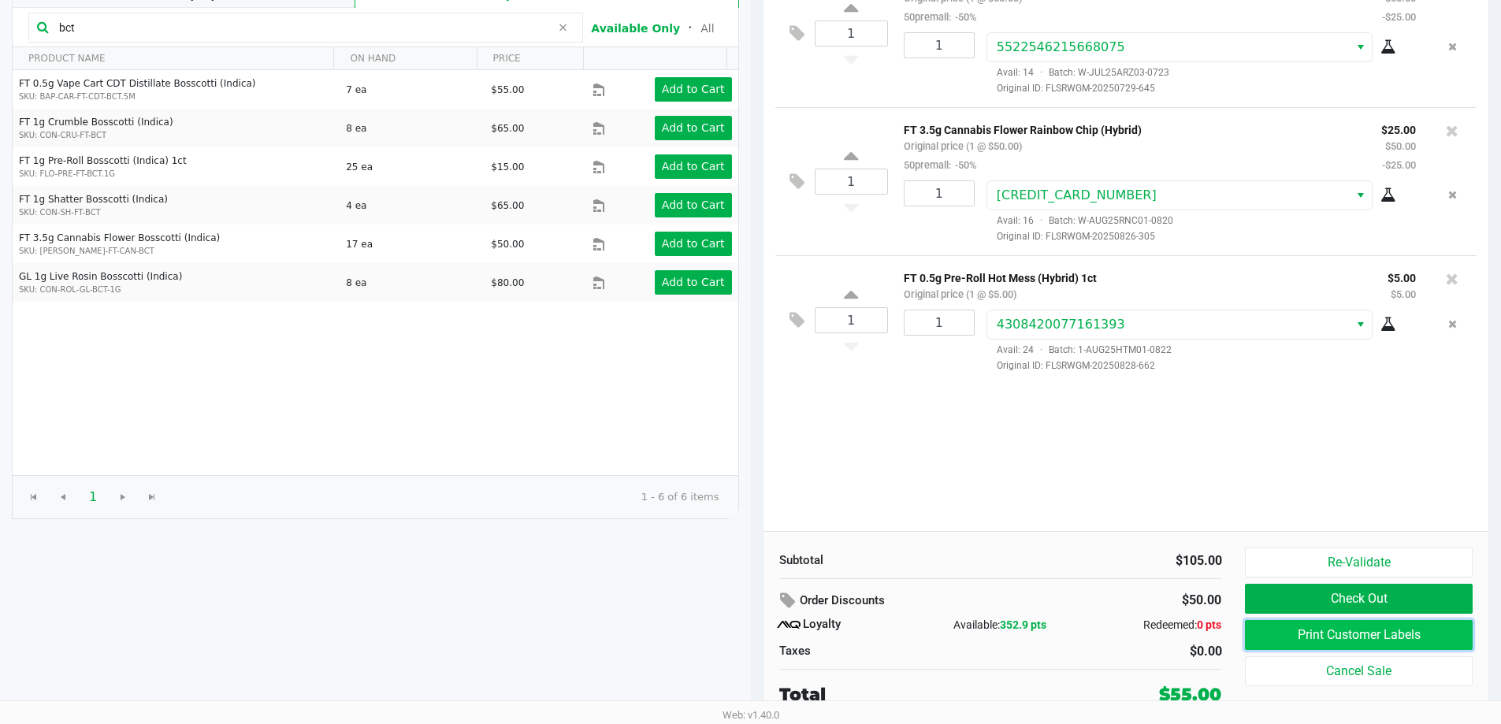
click at [1381, 637] on button "Print Customer Labels" at bounding box center [1358, 635] width 227 height 30
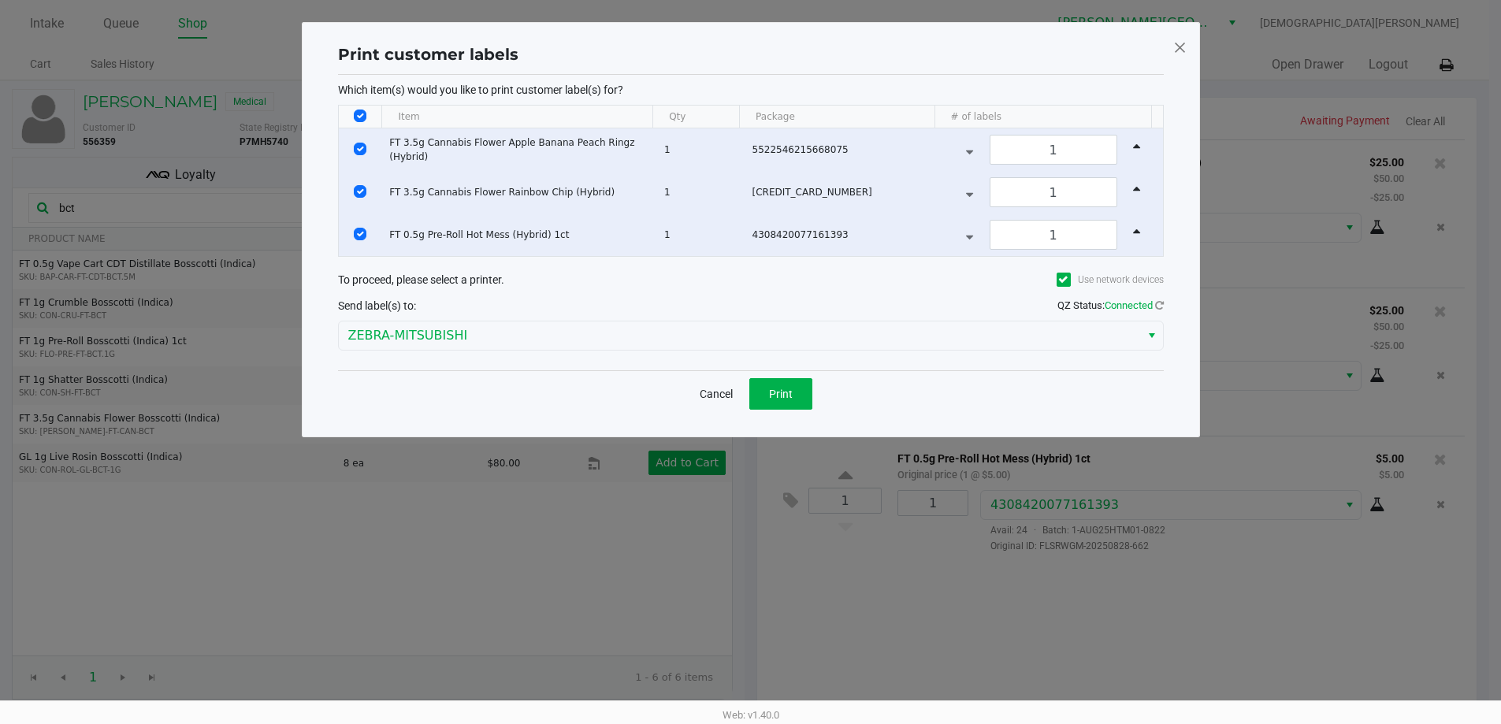
scroll to position [0, 0]
click at [788, 398] on span "Print" at bounding box center [786, 394] width 24 height 13
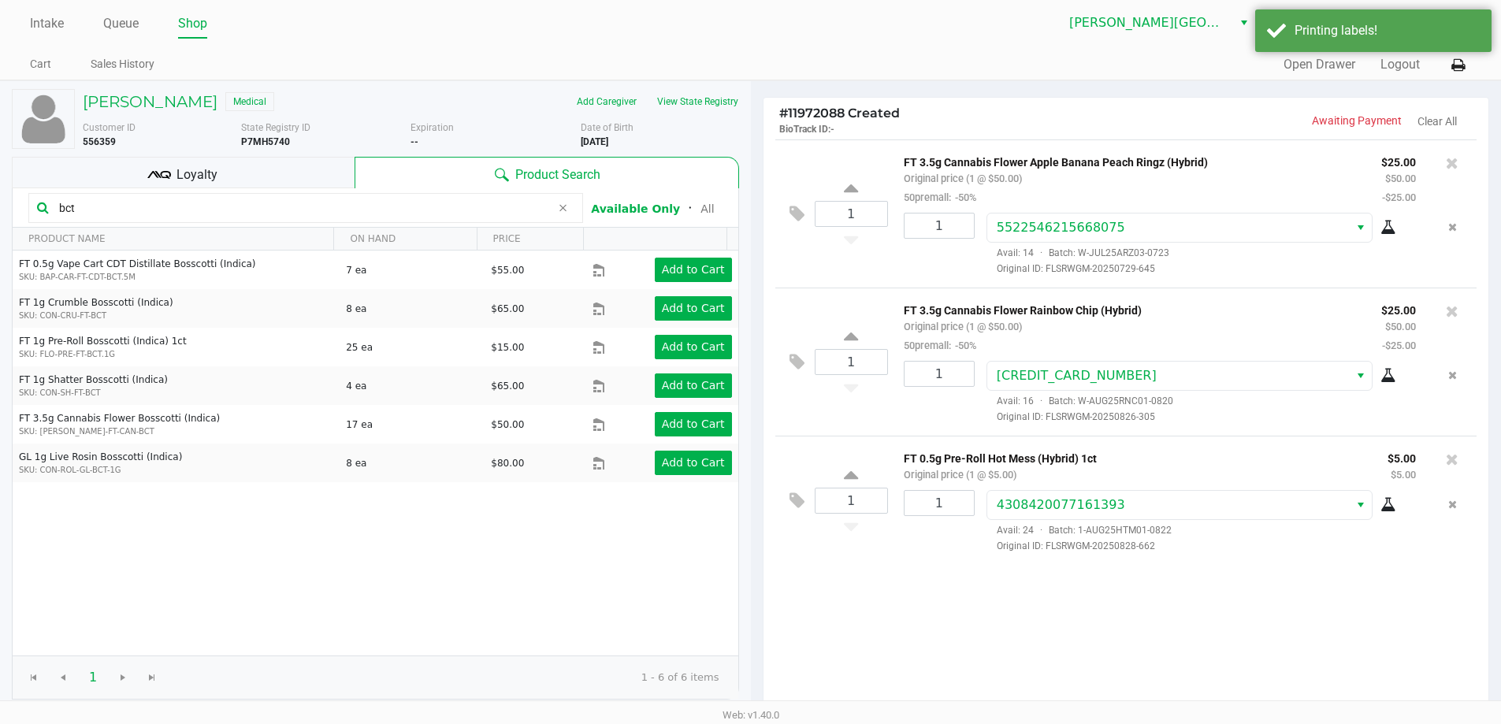
drag, startPoint x: 268, startPoint y: 181, endPoint x: 308, endPoint y: 187, distance: 40.7
click at [273, 178] on div "Loyalty" at bounding box center [183, 173] width 343 height 32
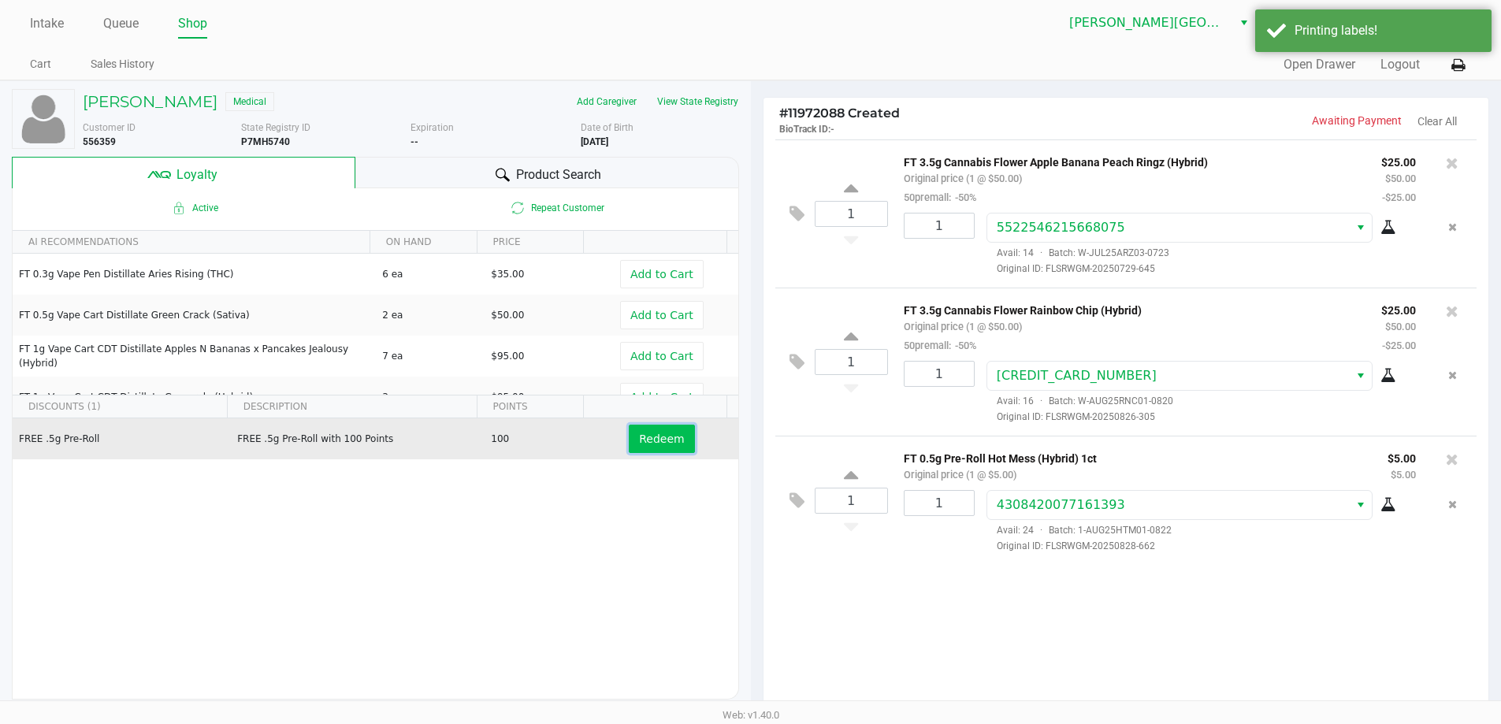
click at [656, 440] on span "Redeem" at bounding box center [661, 438] width 45 height 13
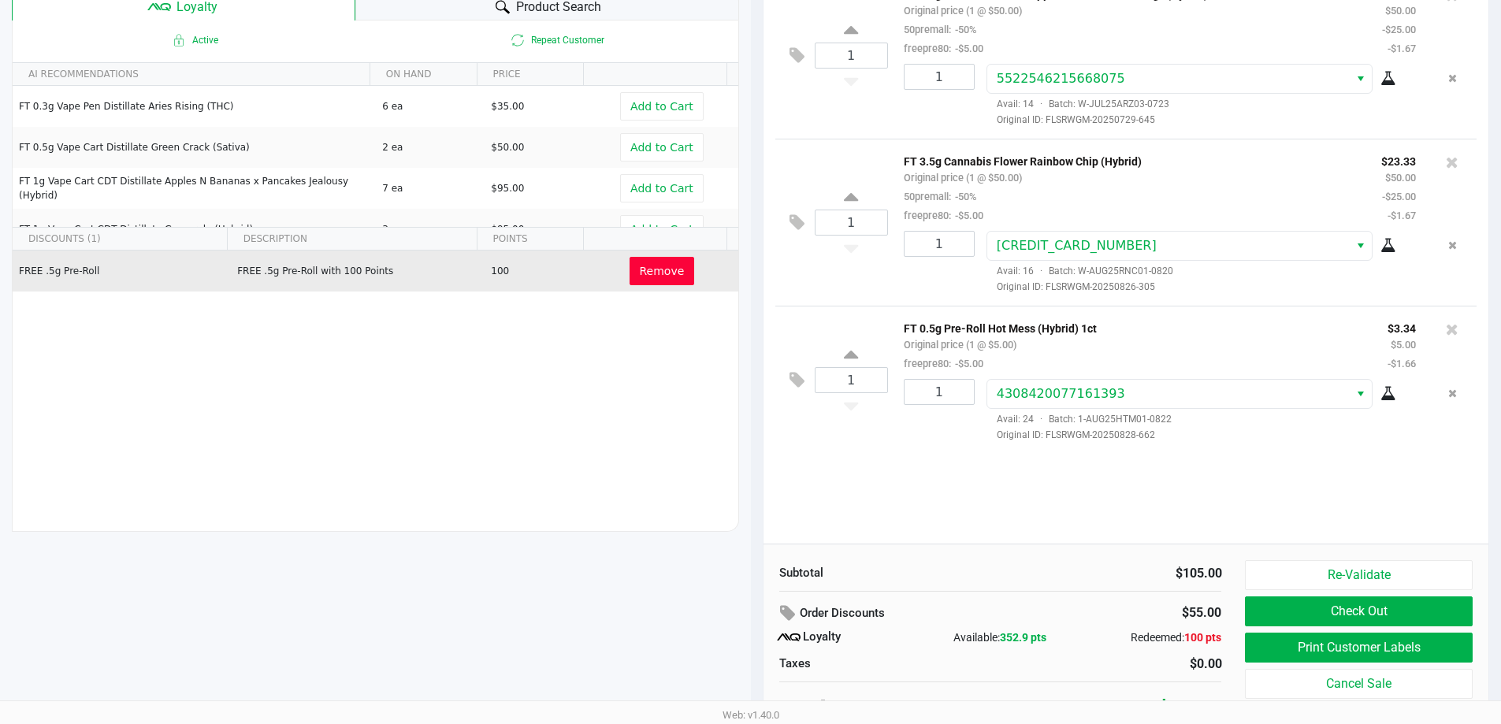
scroll to position [180, 0]
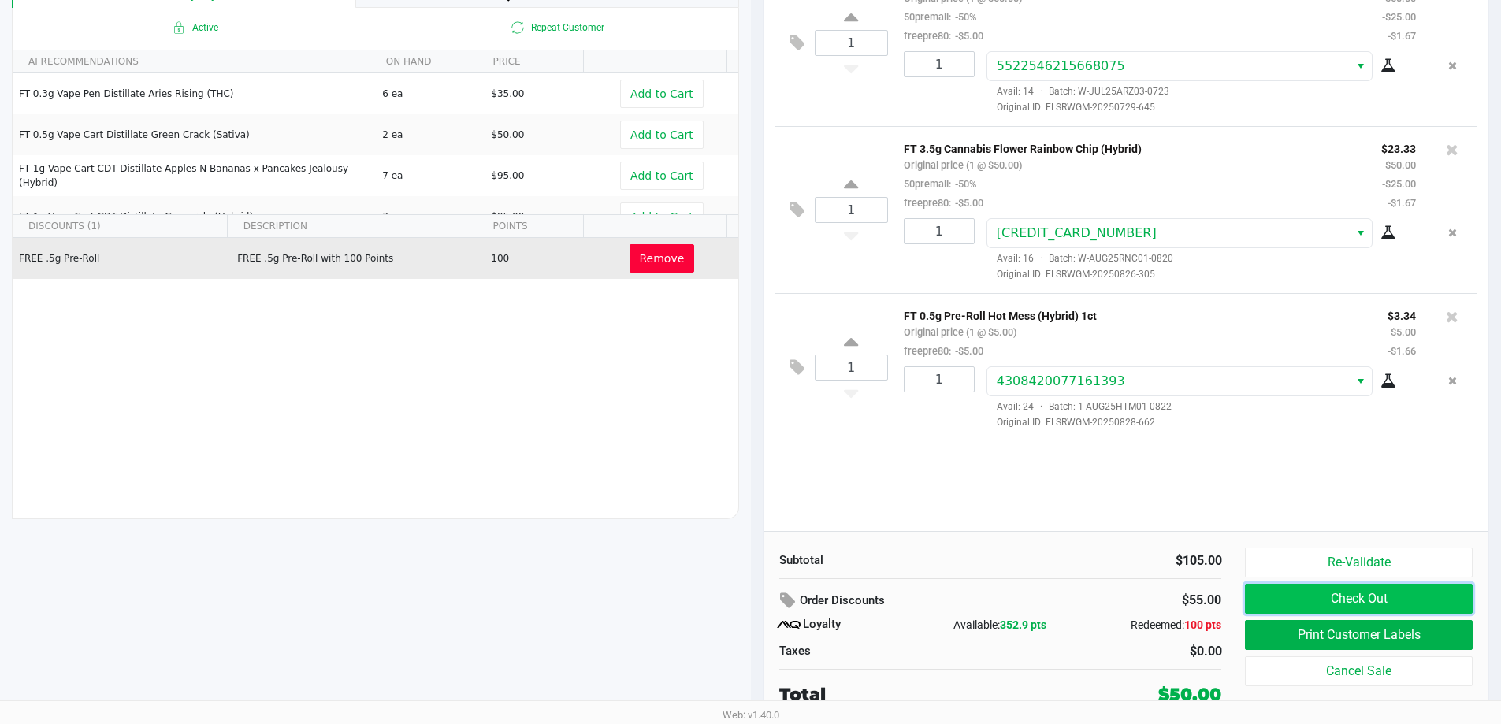
click at [1296, 595] on button "Check Out" at bounding box center [1358, 599] width 227 height 30
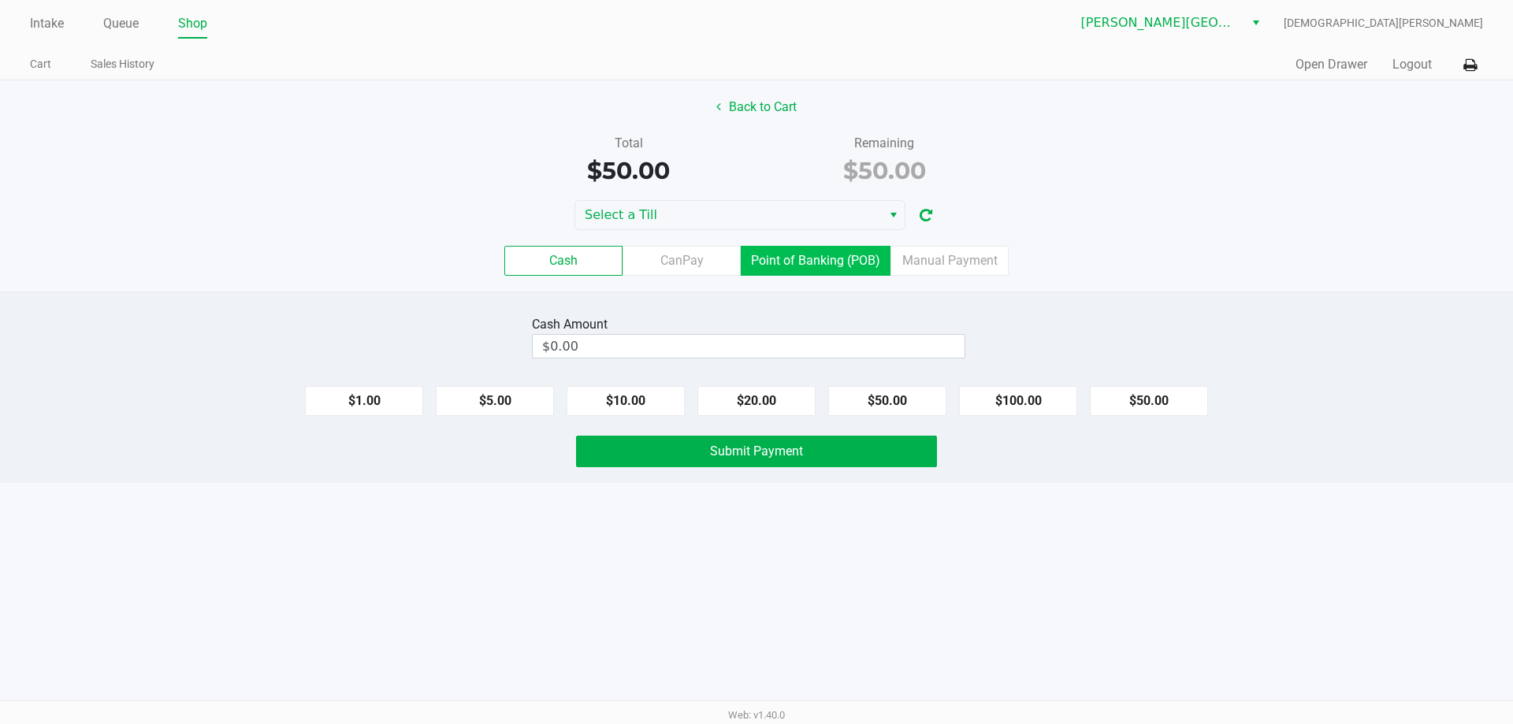
click at [826, 262] on label "Point of Banking (POB)" at bounding box center [816, 261] width 150 height 30
click at [0, 0] on 7 "Point of Banking (POB)" at bounding box center [0, 0] width 0 height 0
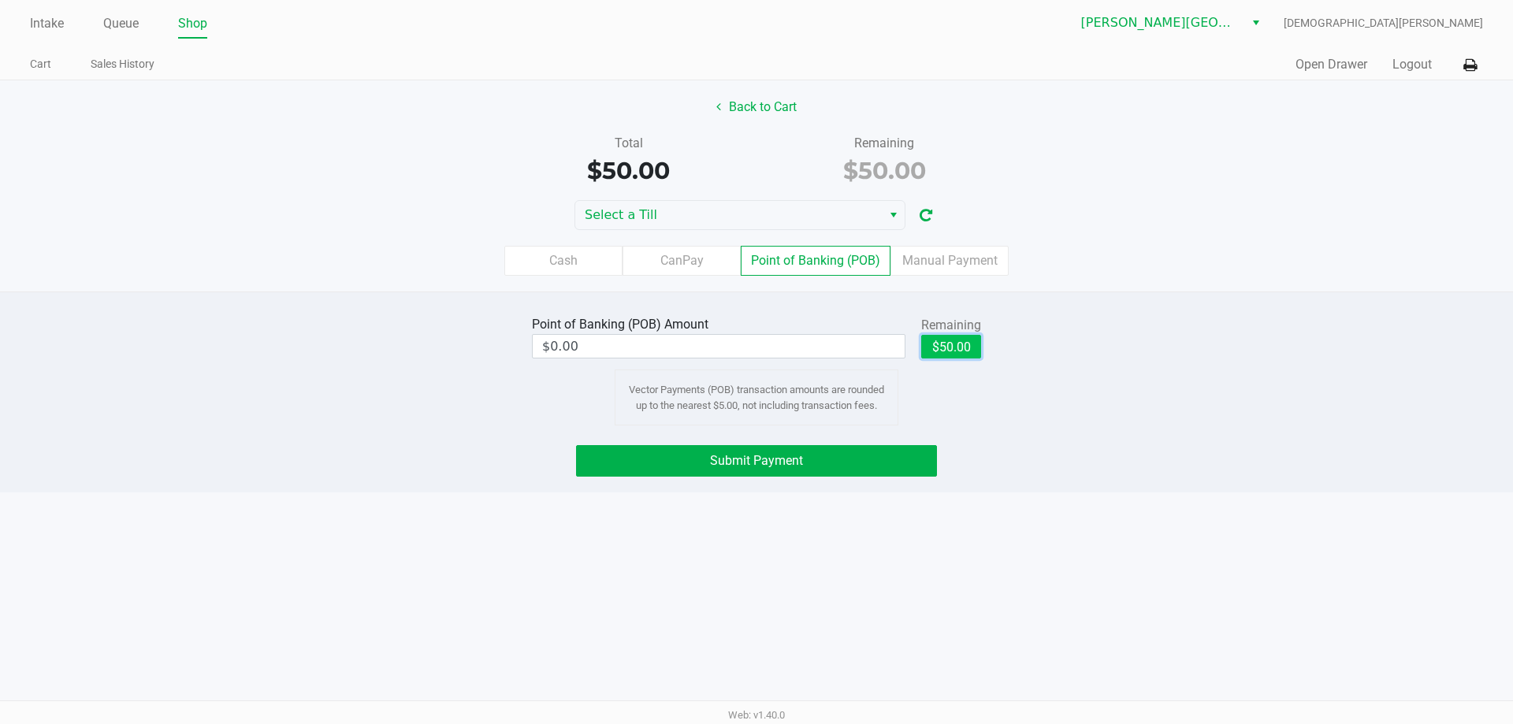
click at [952, 346] on button "$50.00" at bounding box center [951, 347] width 60 height 24
type input "$50.00"
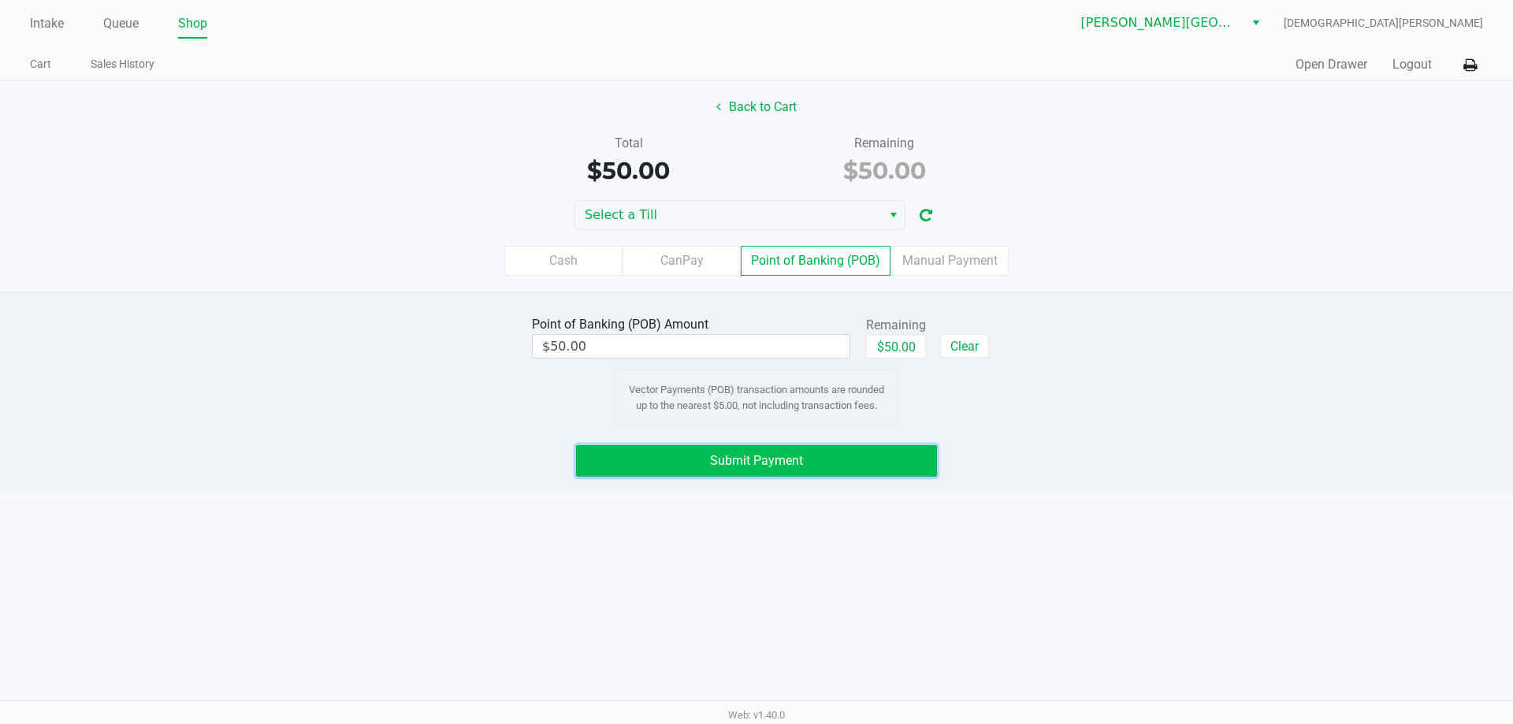
click at [863, 460] on button "Submit Payment" at bounding box center [756, 461] width 361 height 32
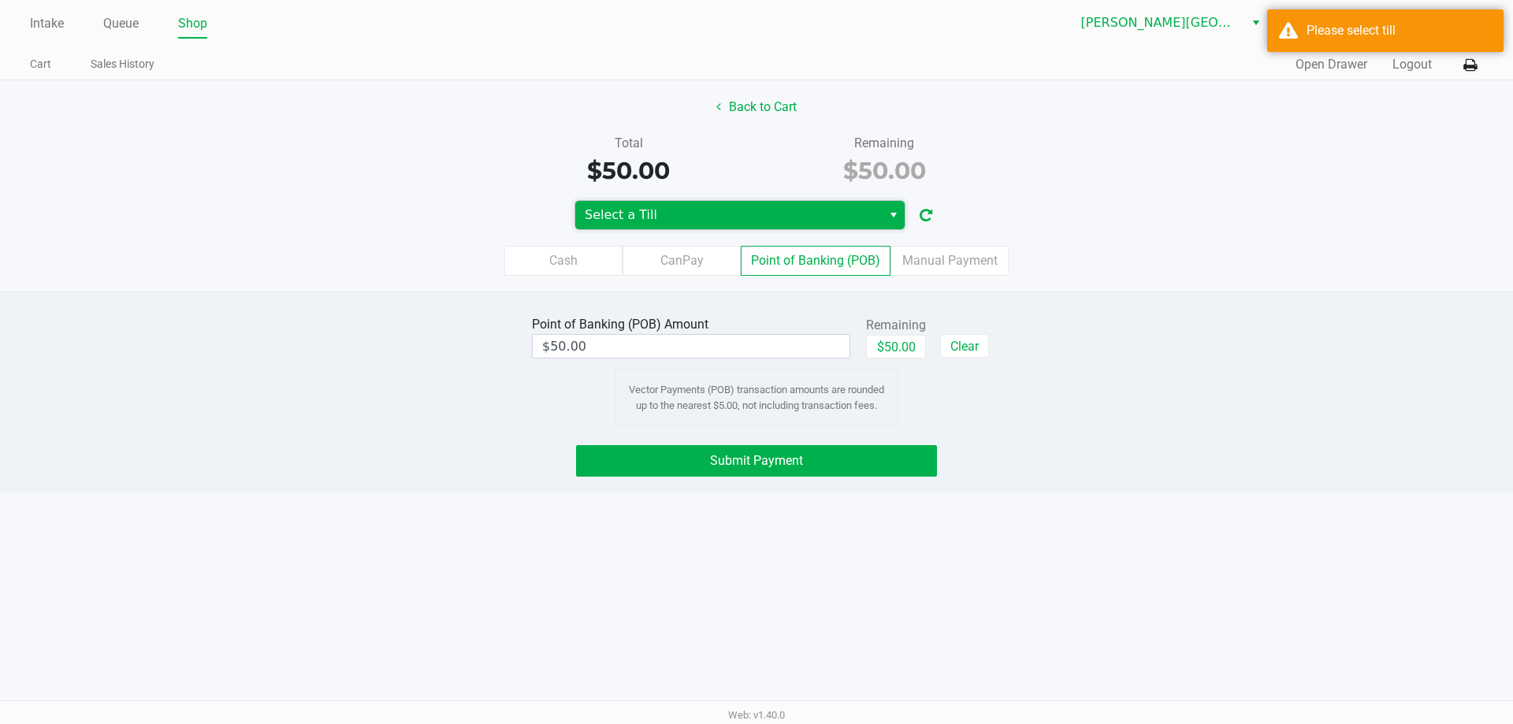
click at [783, 218] on span "Select a Till" at bounding box center [729, 215] width 288 height 19
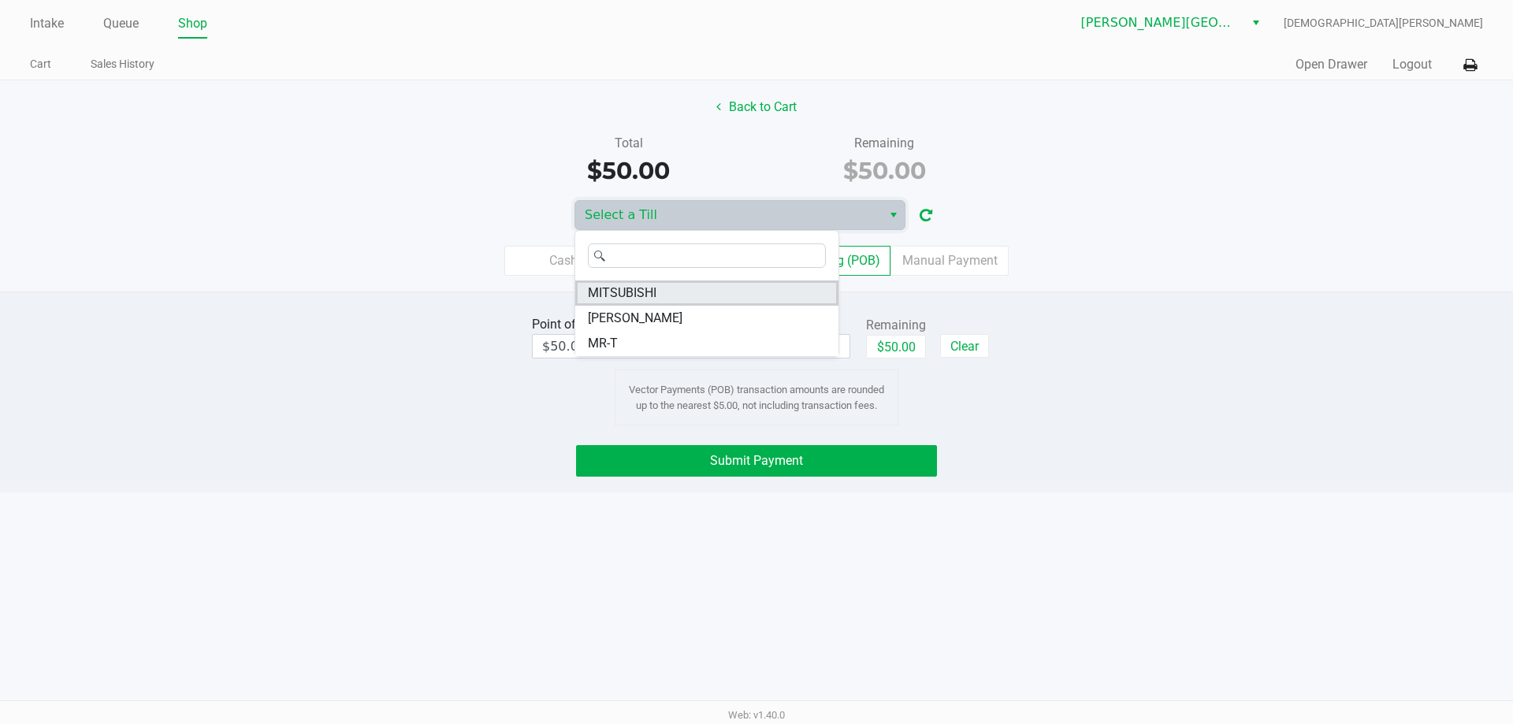
click at [642, 291] on span "MITSUBISHI" at bounding box center [622, 293] width 69 height 19
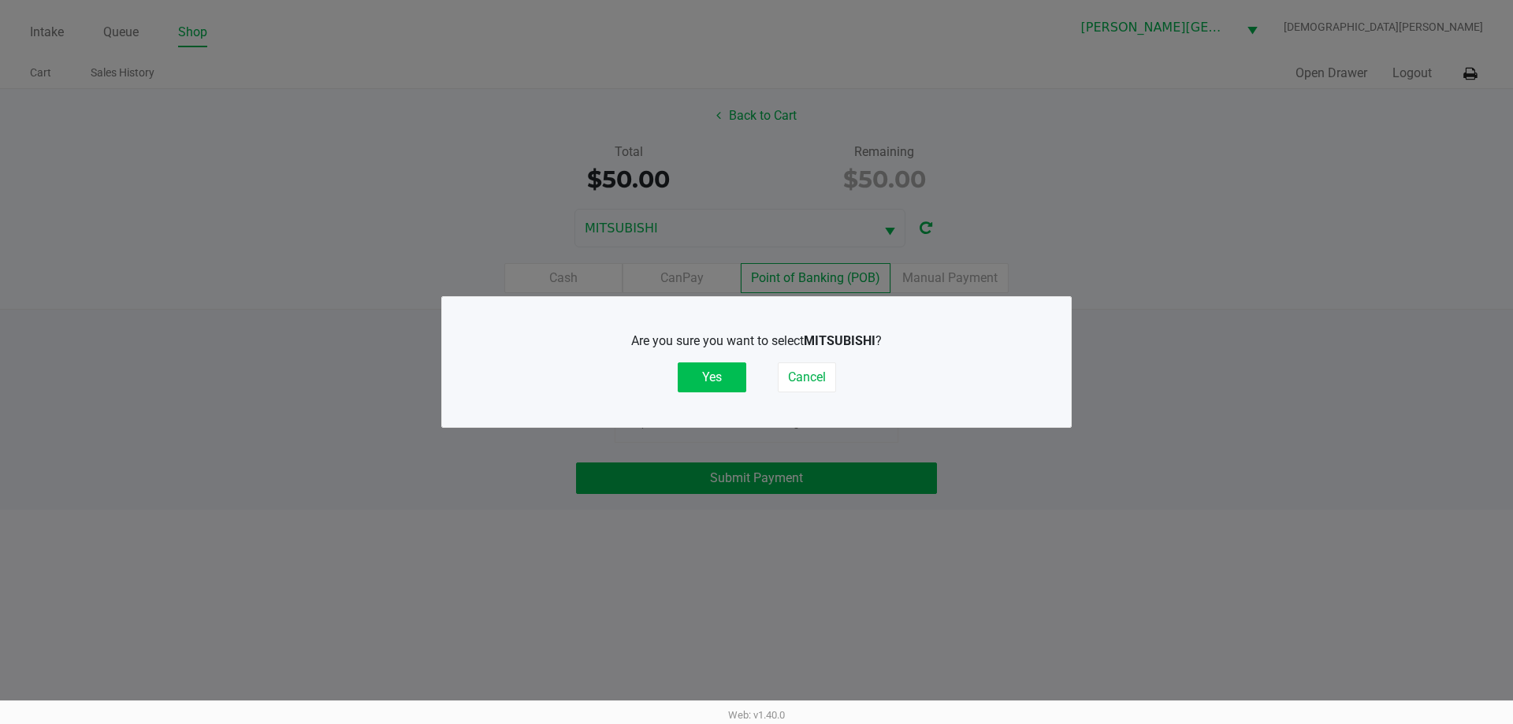
click at [698, 370] on button "Yes" at bounding box center [711, 377] width 69 height 30
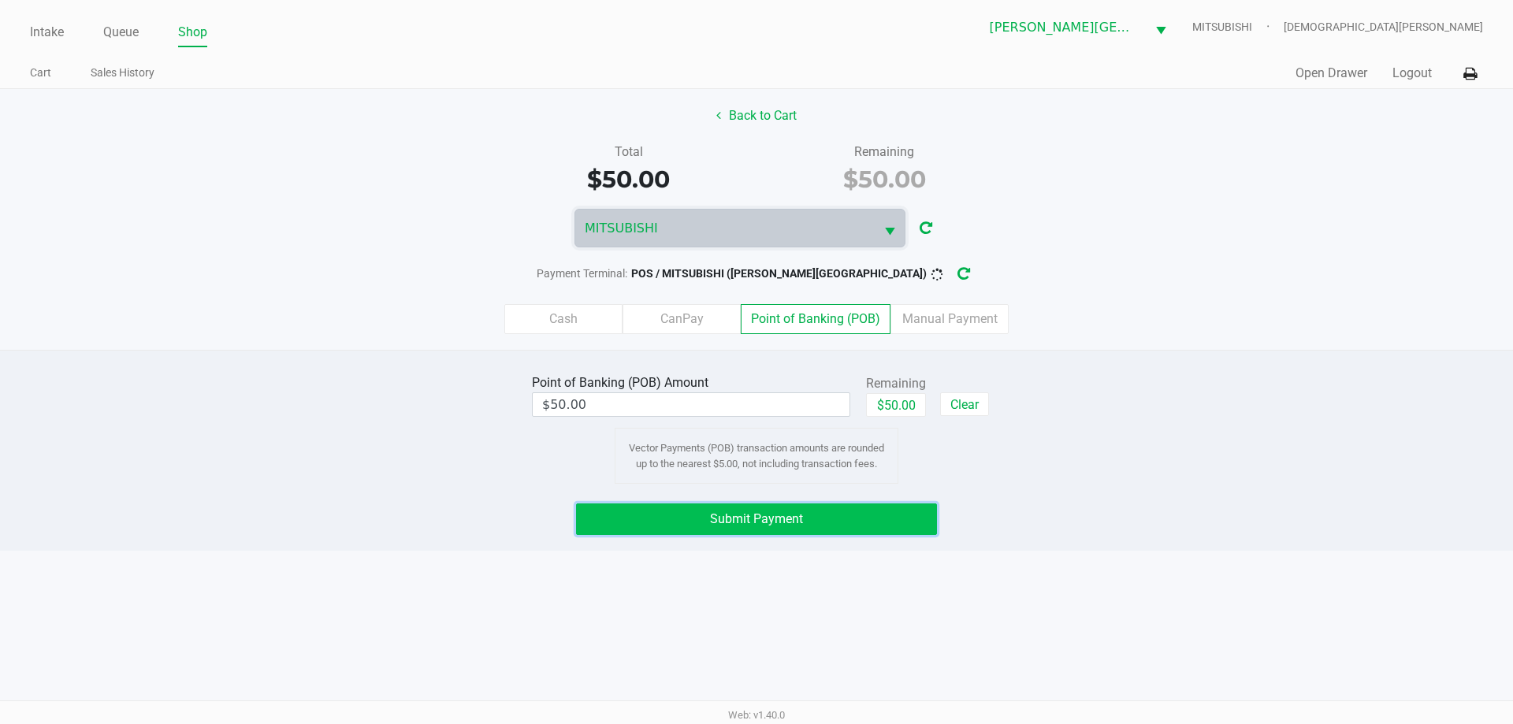
click at [692, 516] on button "Submit Payment" at bounding box center [756, 519] width 361 height 32
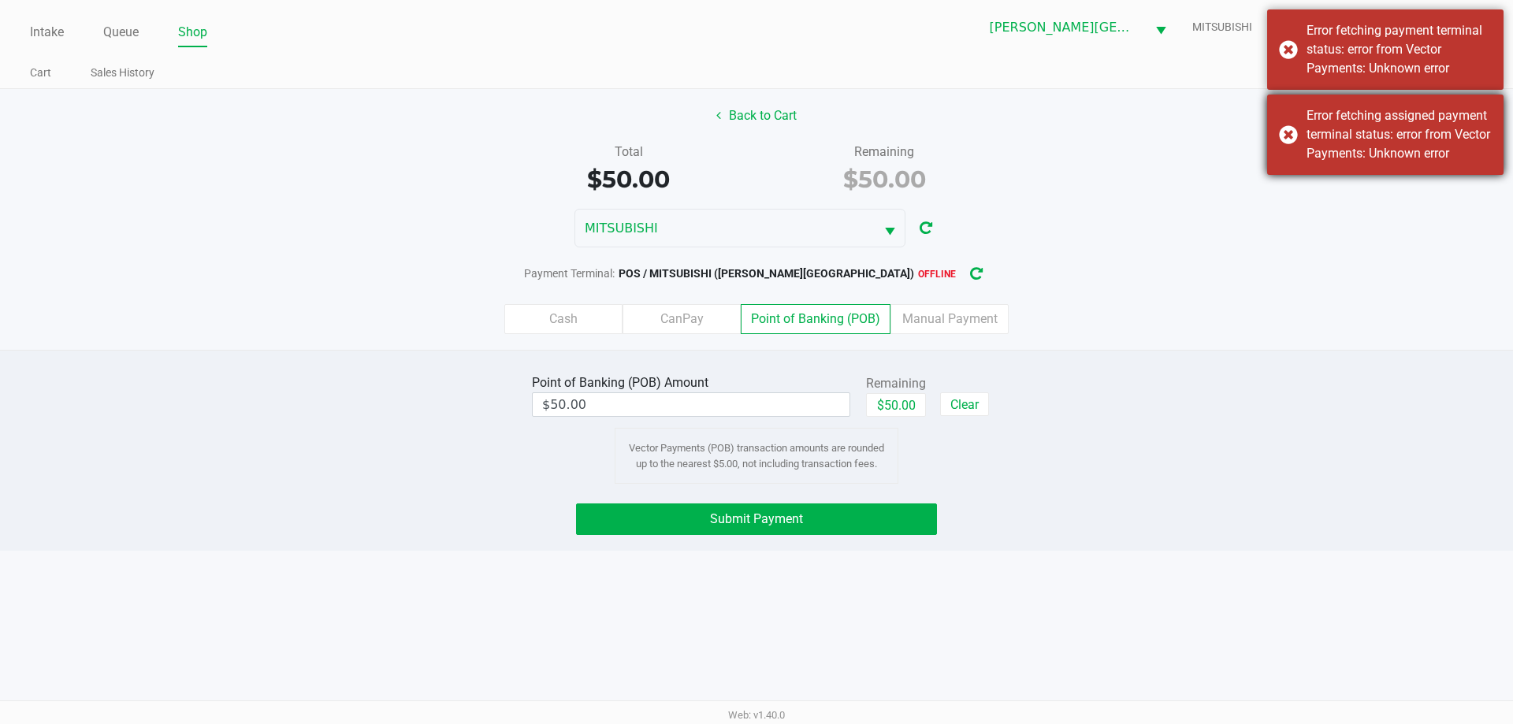
click at [1288, 124] on div "Error fetching assigned payment terminal status: error from Vector Payments: Un…" at bounding box center [1385, 135] width 236 height 80
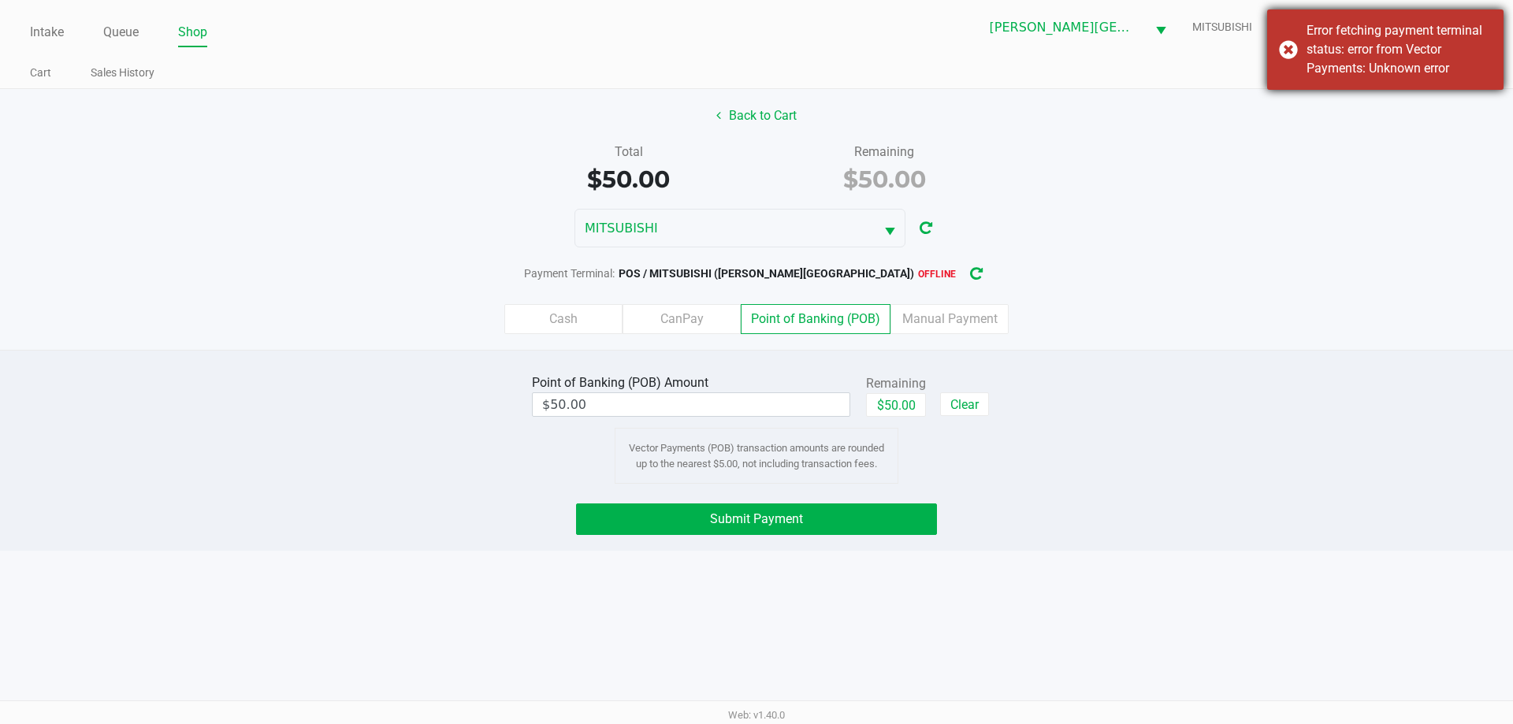
click at [1296, 63] on div "Error fetching payment terminal status: error from Vector Payments: Unknown err…" at bounding box center [1385, 49] width 236 height 80
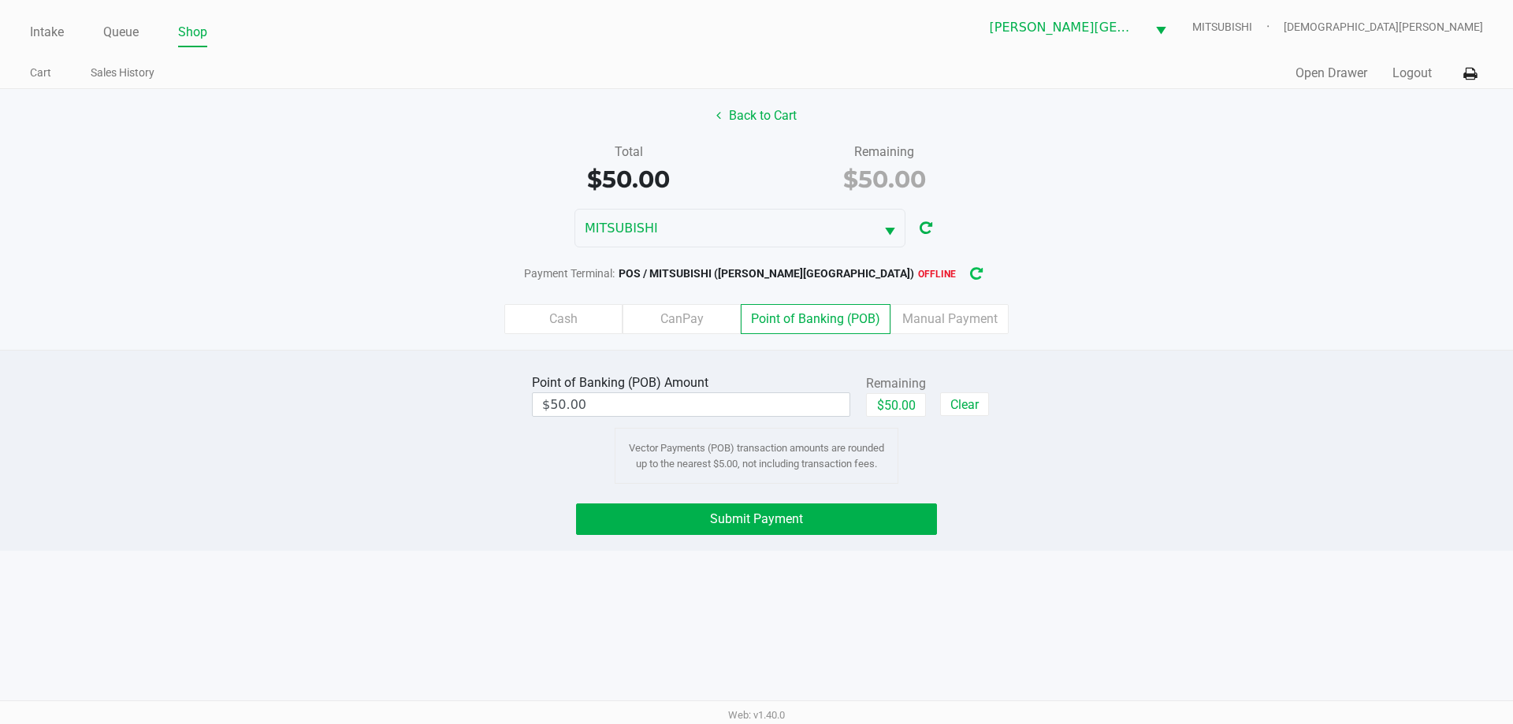
click at [968, 276] on icon "button" at bounding box center [976, 274] width 17 height 16
click at [871, 510] on button "Submit Payment" at bounding box center [756, 519] width 361 height 32
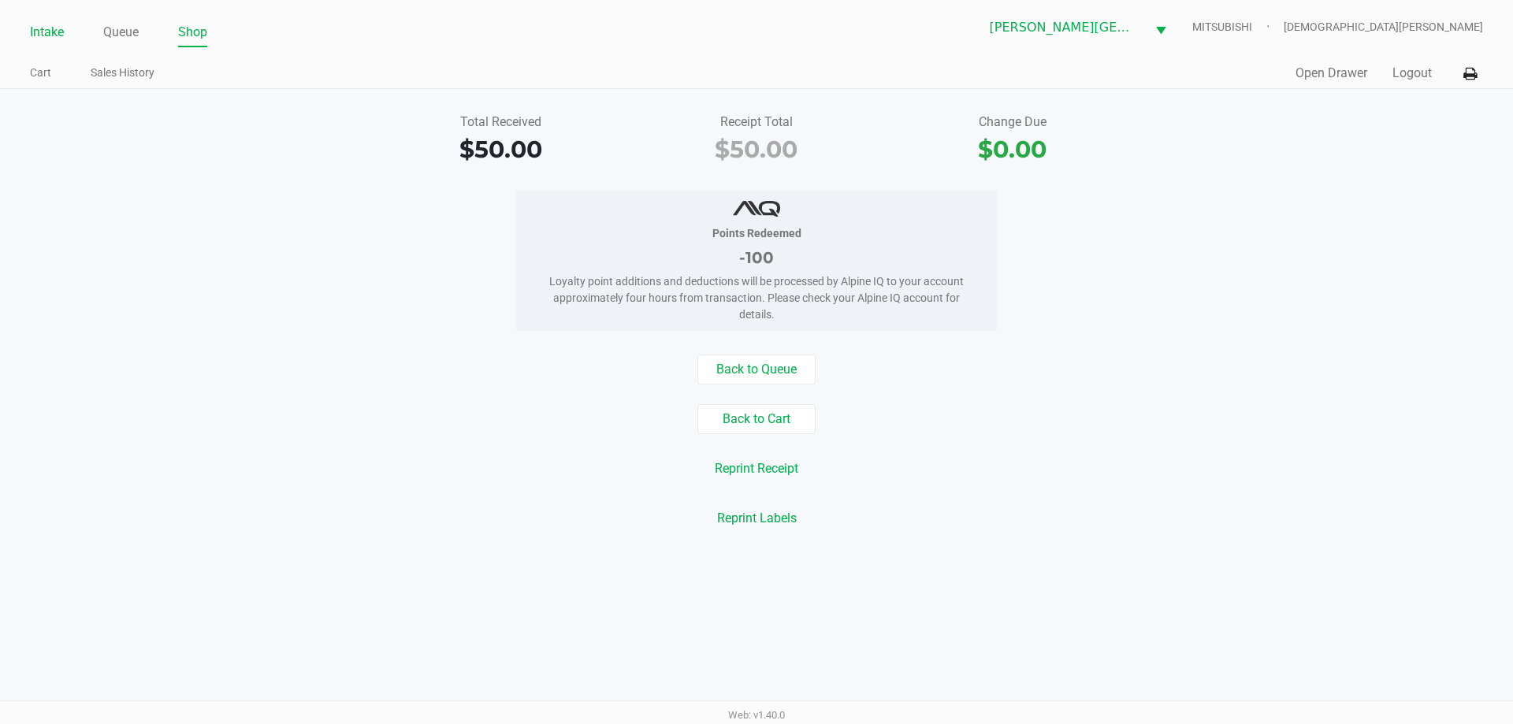
click at [36, 32] on link "Intake" at bounding box center [47, 32] width 34 height 22
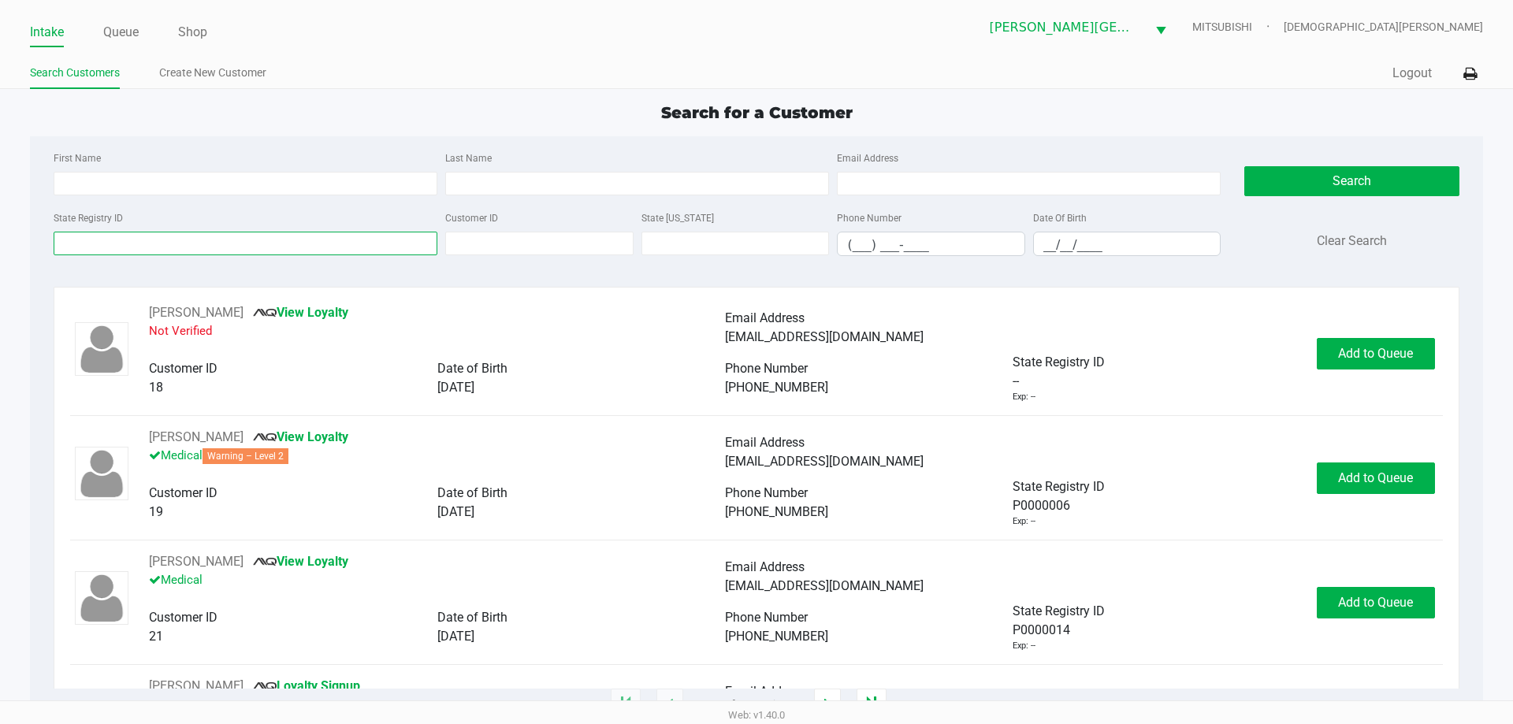
click at [112, 252] on input "State Registry ID" at bounding box center [246, 244] width 384 height 24
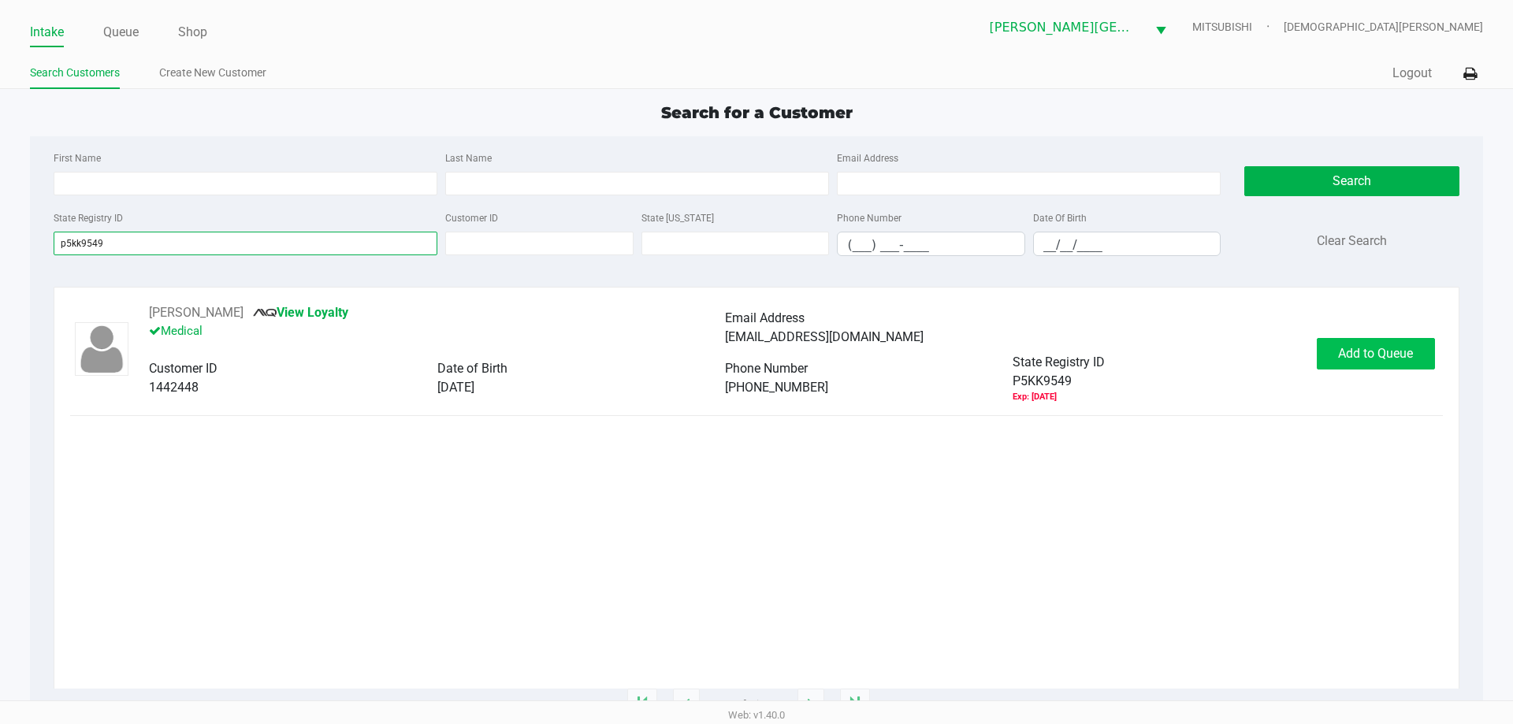
type input "p5kk9549"
click at [1377, 351] on span "Add to Queue" at bounding box center [1375, 353] width 75 height 15
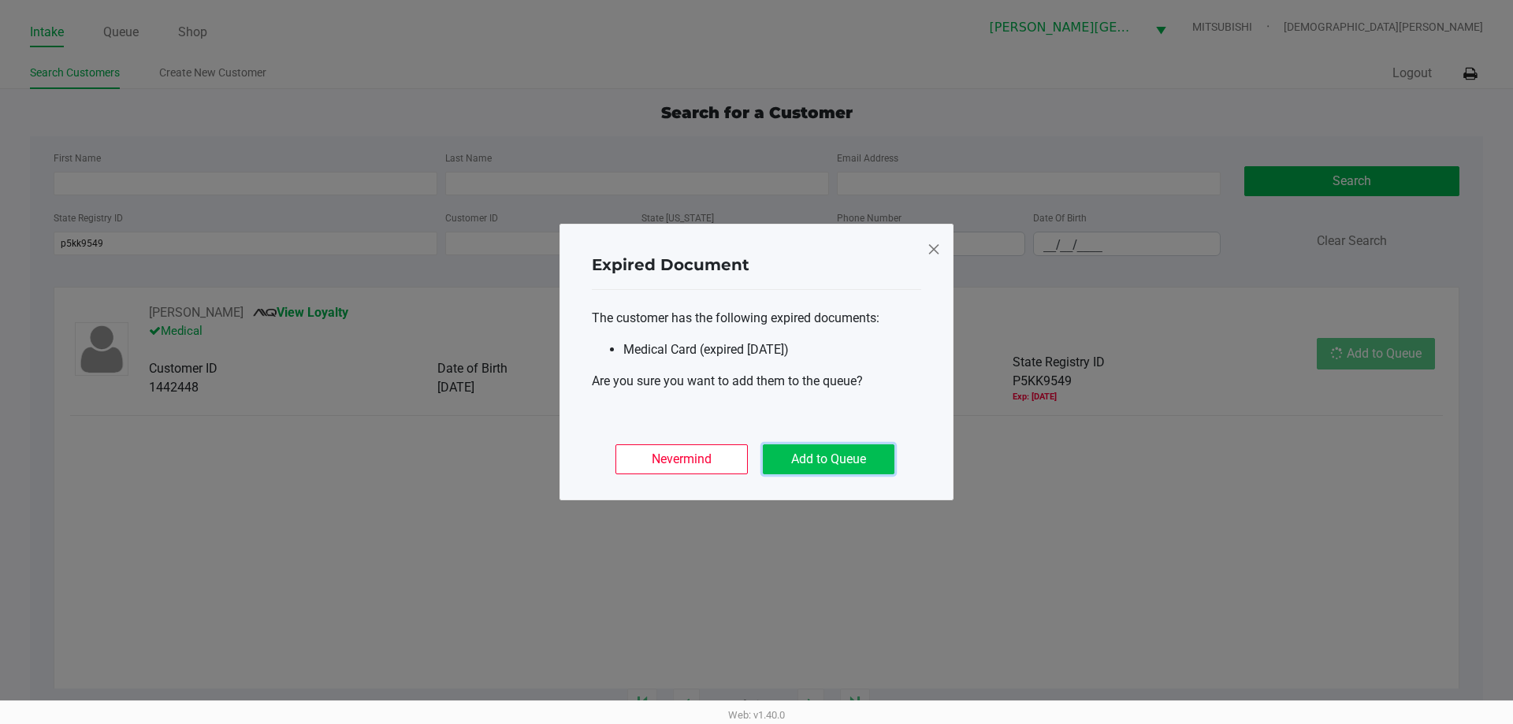
drag, startPoint x: 863, startPoint y: 463, endPoint x: 890, endPoint y: 441, distance: 34.7
click at [863, 462] on button "Add to Queue" at bounding box center [829, 459] width 132 height 30
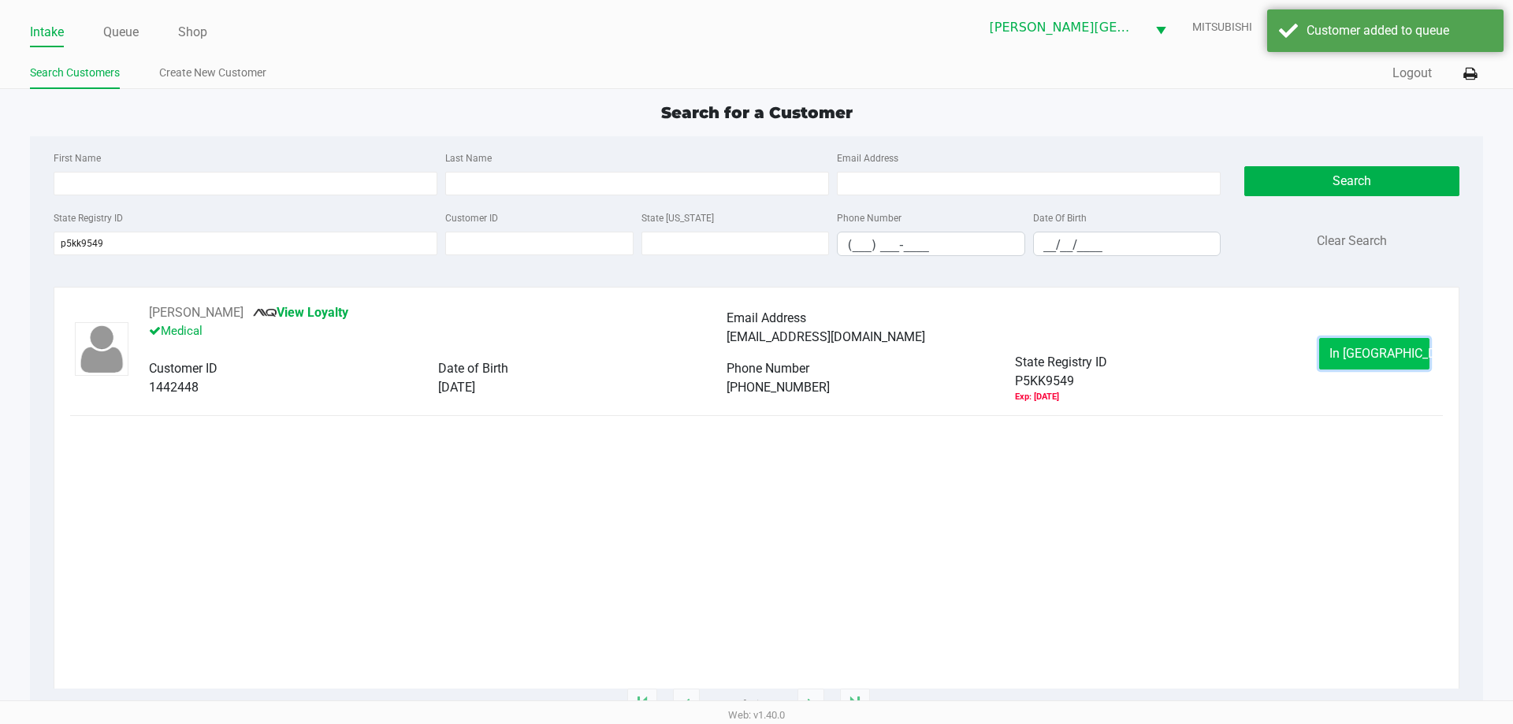
click at [1393, 355] on span "In Queue" at bounding box center [1395, 353] width 132 height 15
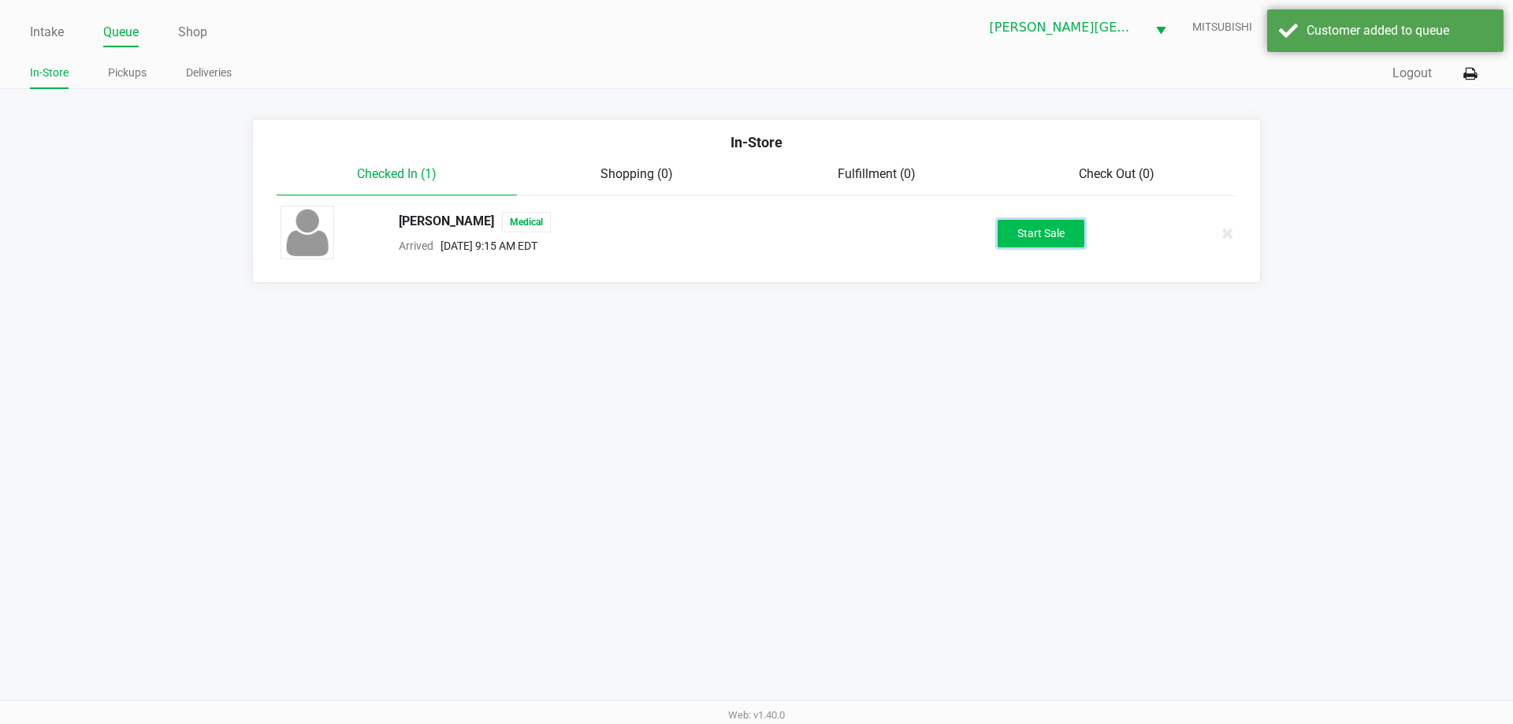
click at [1072, 239] on button "Start Sale" at bounding box center [1040, 234] width 87 height 28
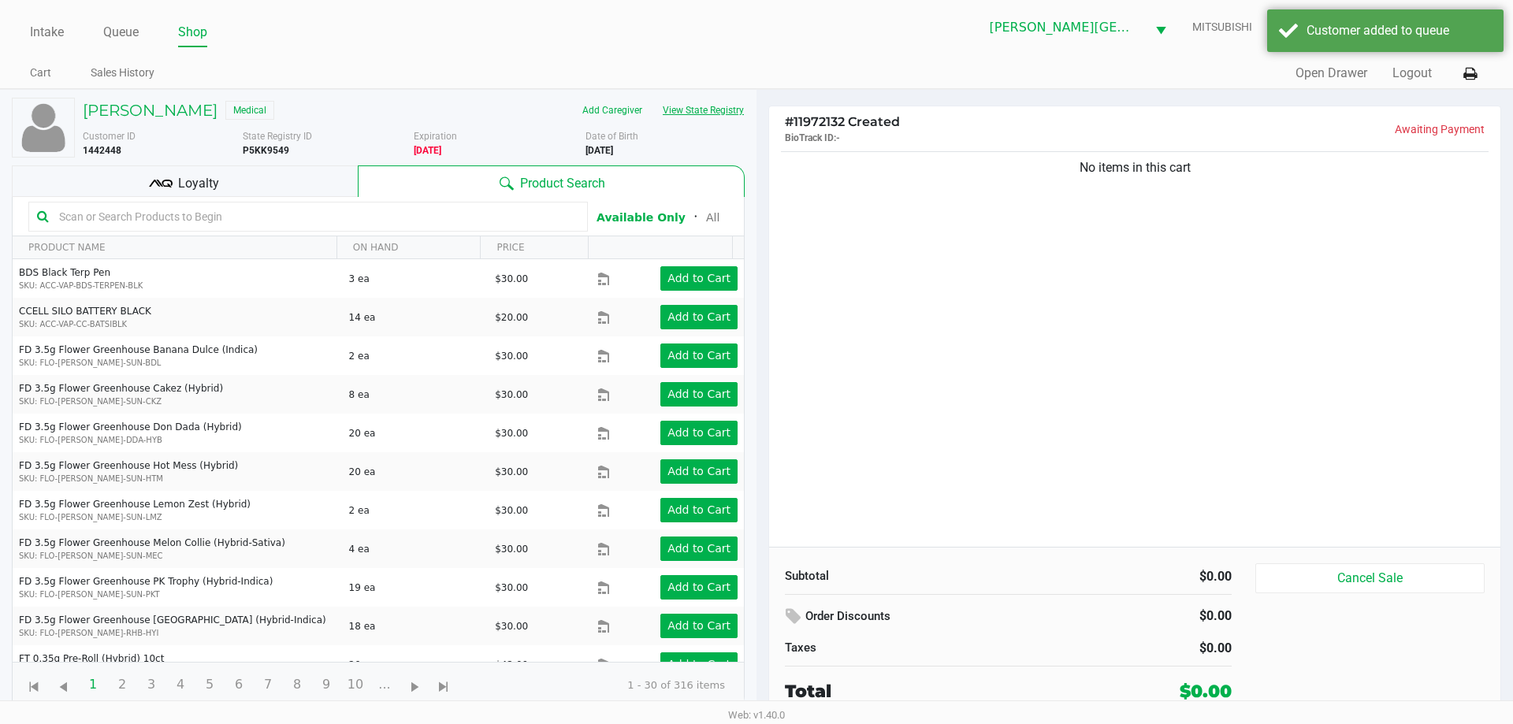
click at [688, 107] on button "View State Registry" at bounding box center [698, 110] width 92 height 25
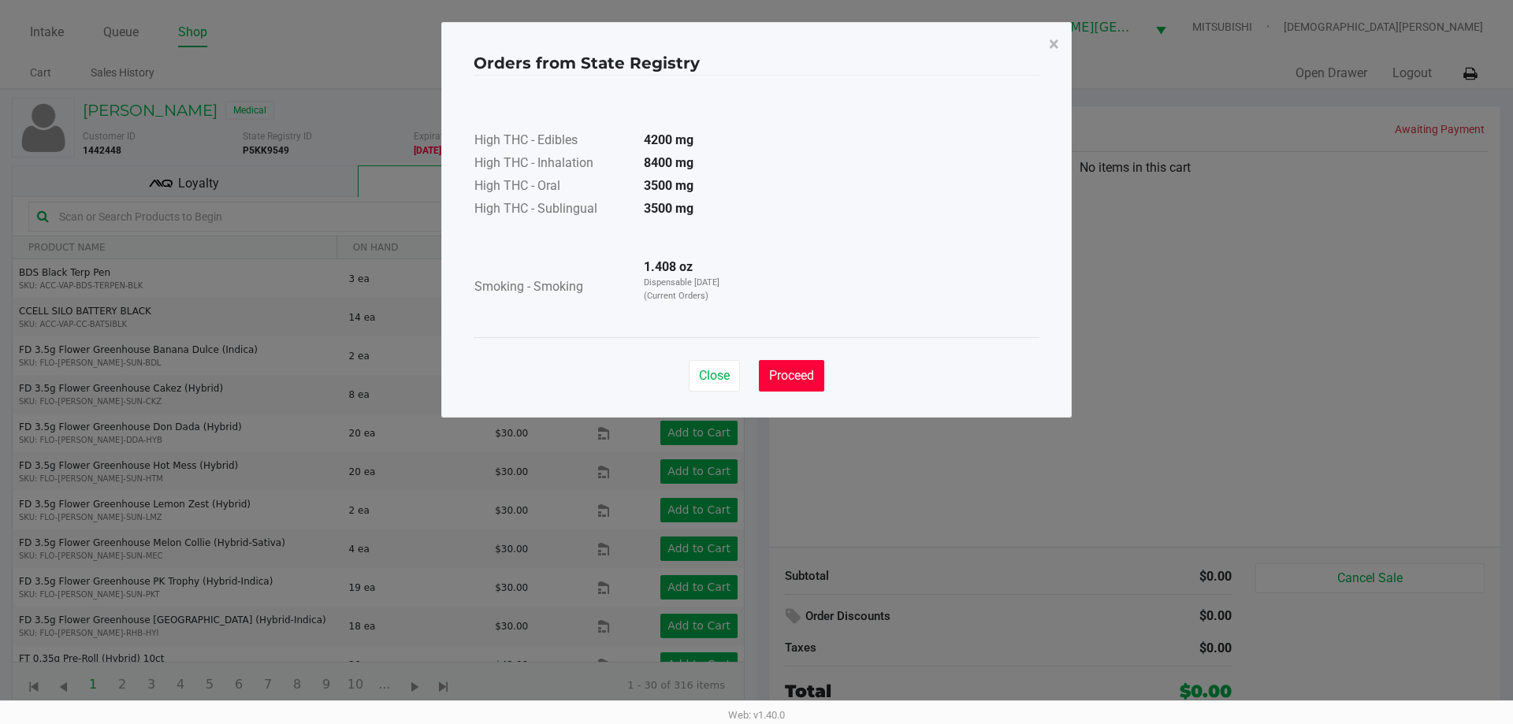
click at [801, 380] on span "Proceed" at bounding box center [791, 375] width 45 height 15
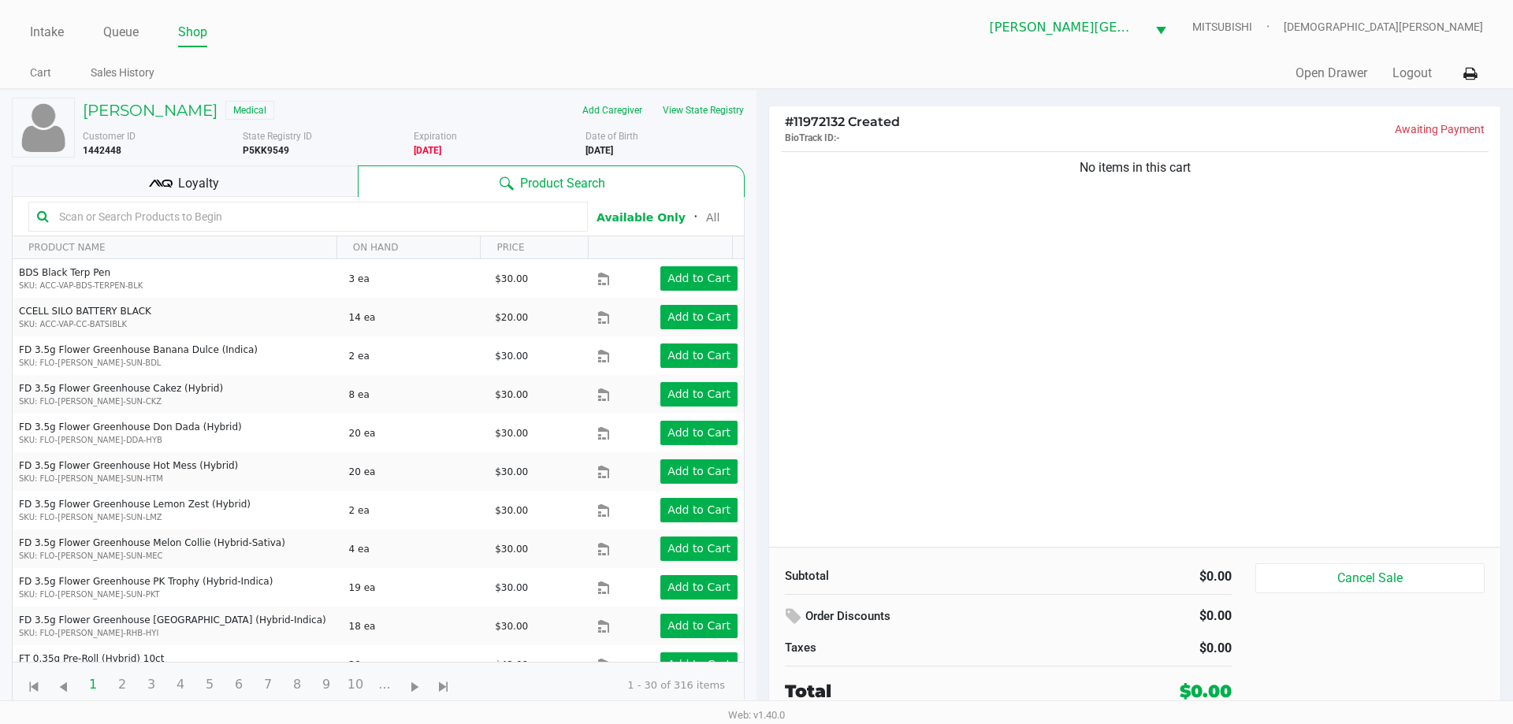
click at [267, 186] on div "Loyalty" at bounding box center [185, 181] width 346 height 32
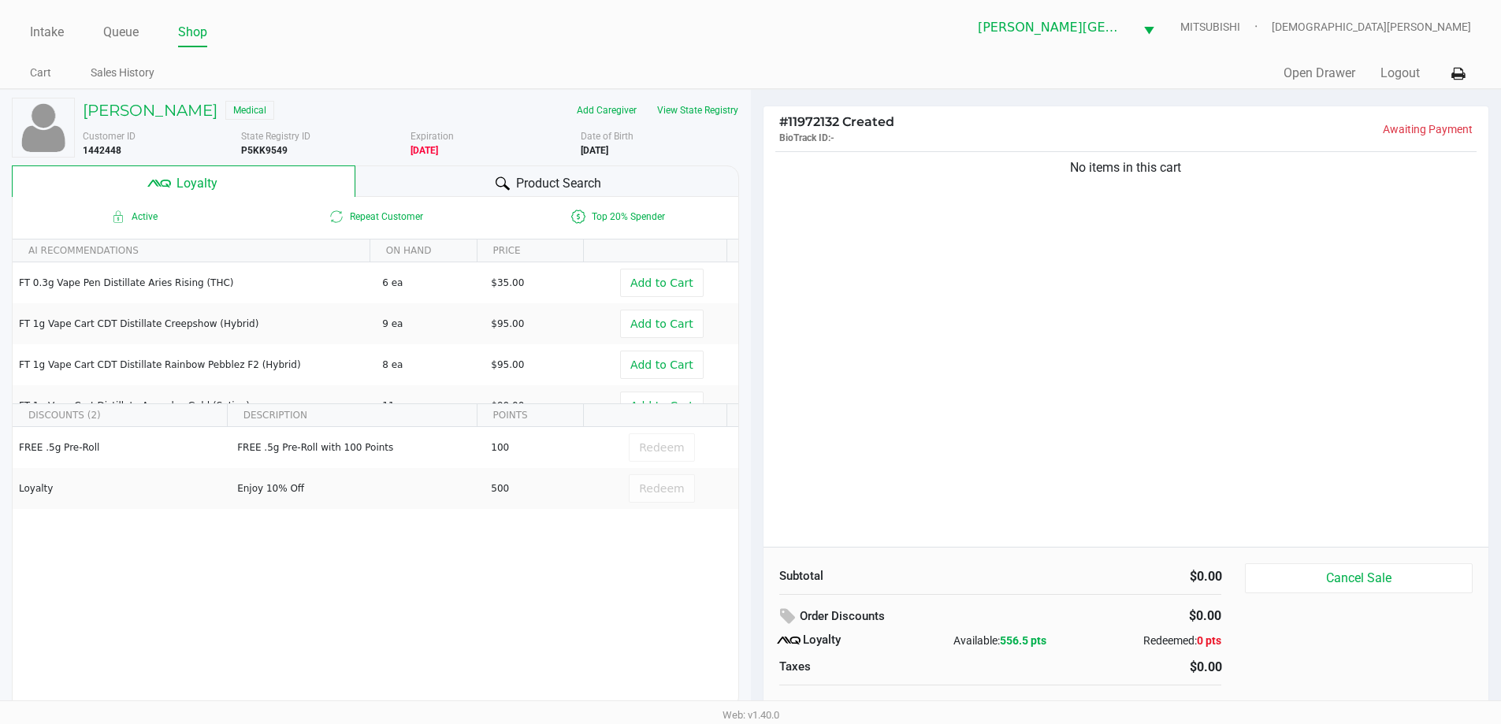
click at [414, 184] on div "Product Search" at bounding box center [547, 181] width 384 height 32
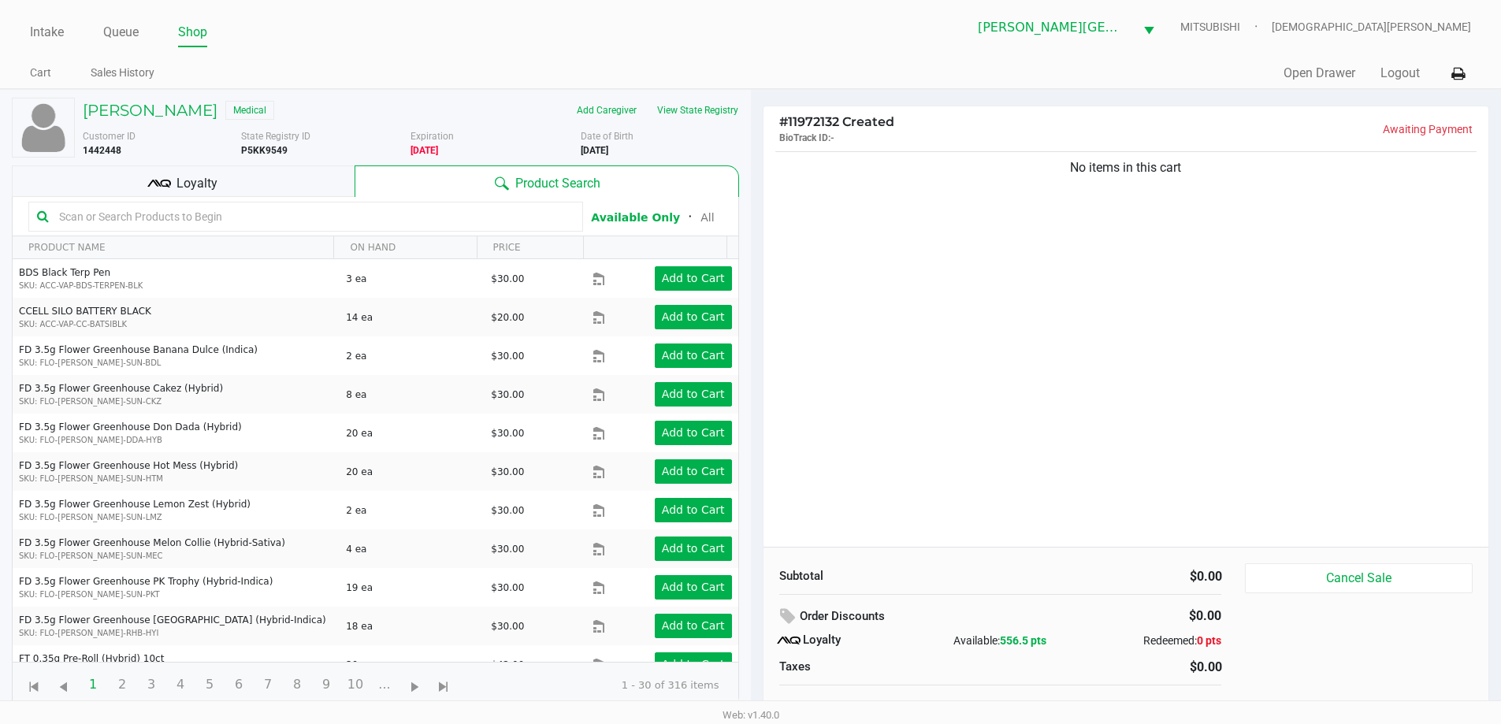
click at [1128, 339] on div "No items in this cart" at bounding box center [1126, 347] width 726 height 399
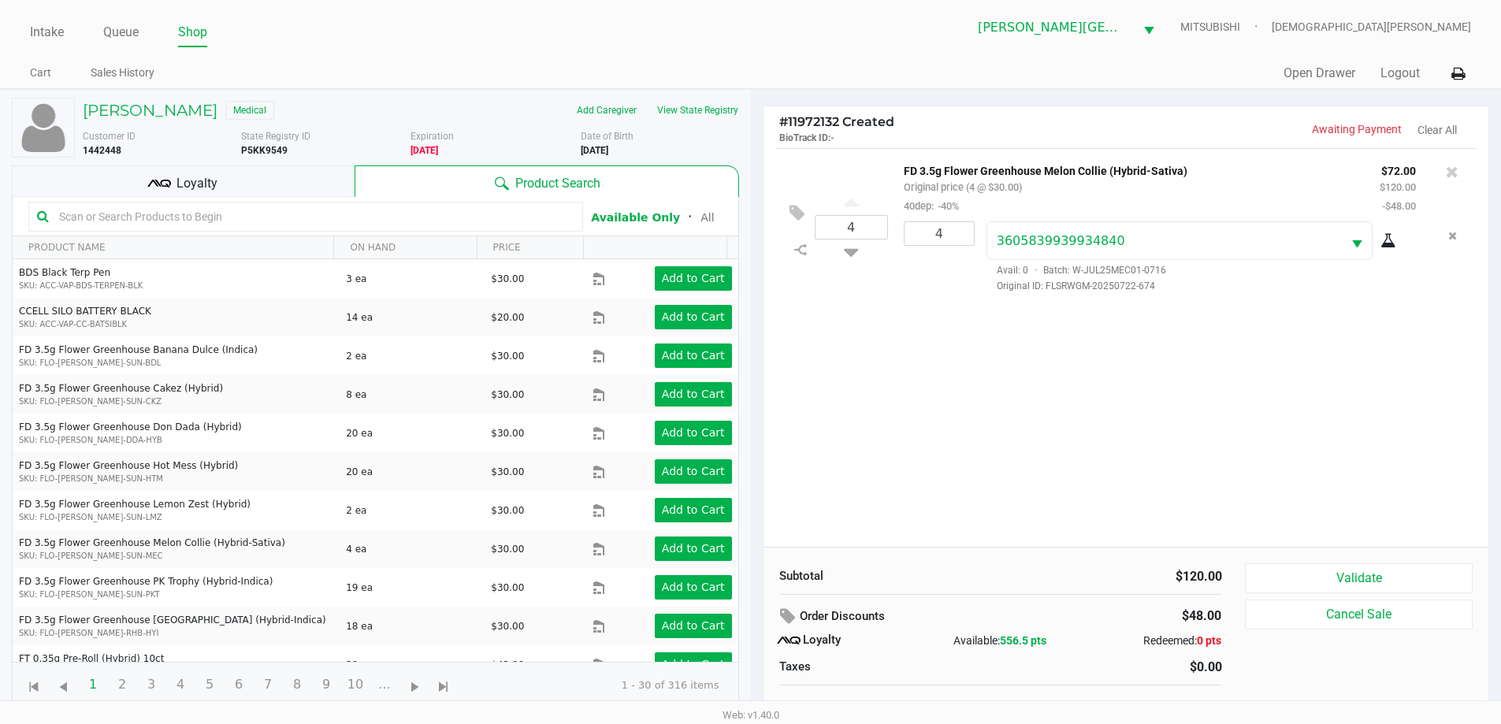
click at [300, 189] on div "Loyalty" at bounding box center [183, 181] width 343 height 32
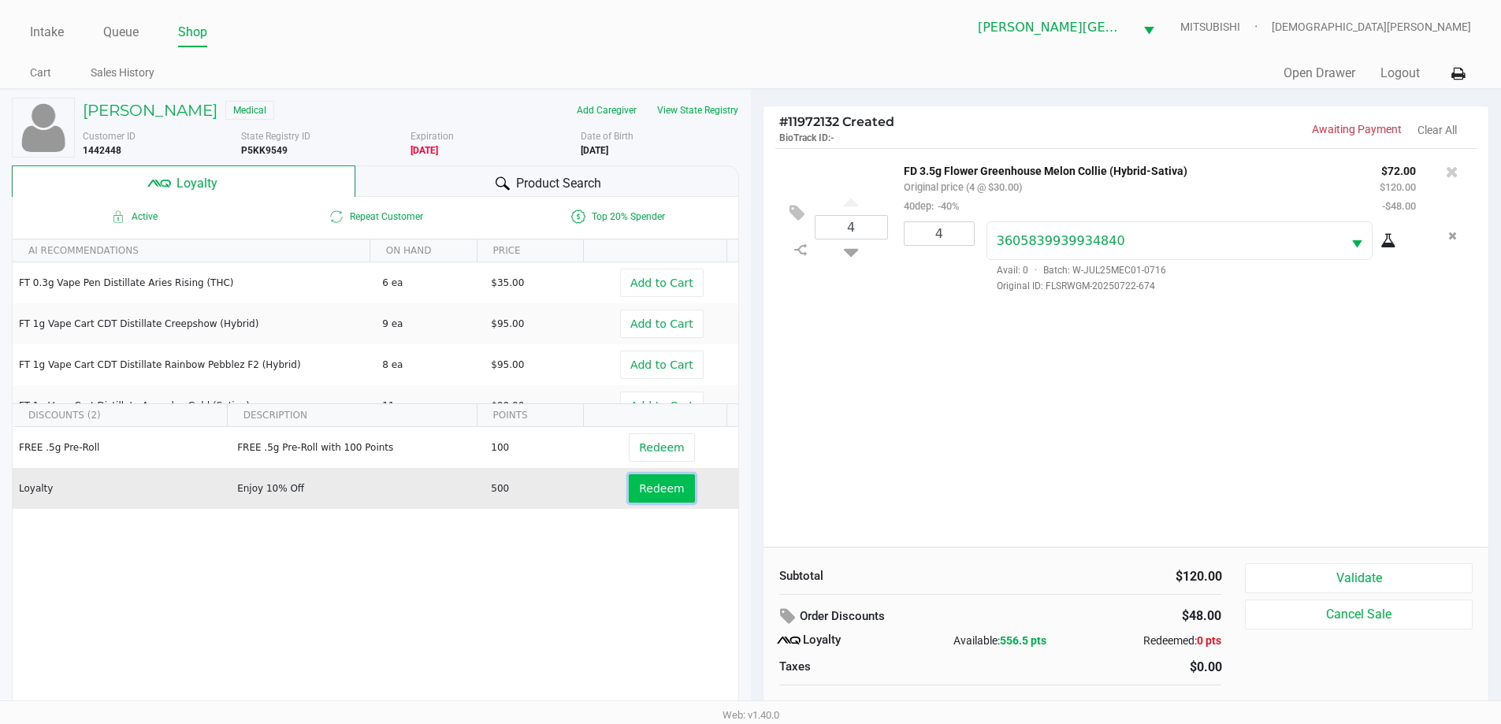
click at [655, 496] on button "Redeem" at bounding box center [661, 488] width 65 height 28
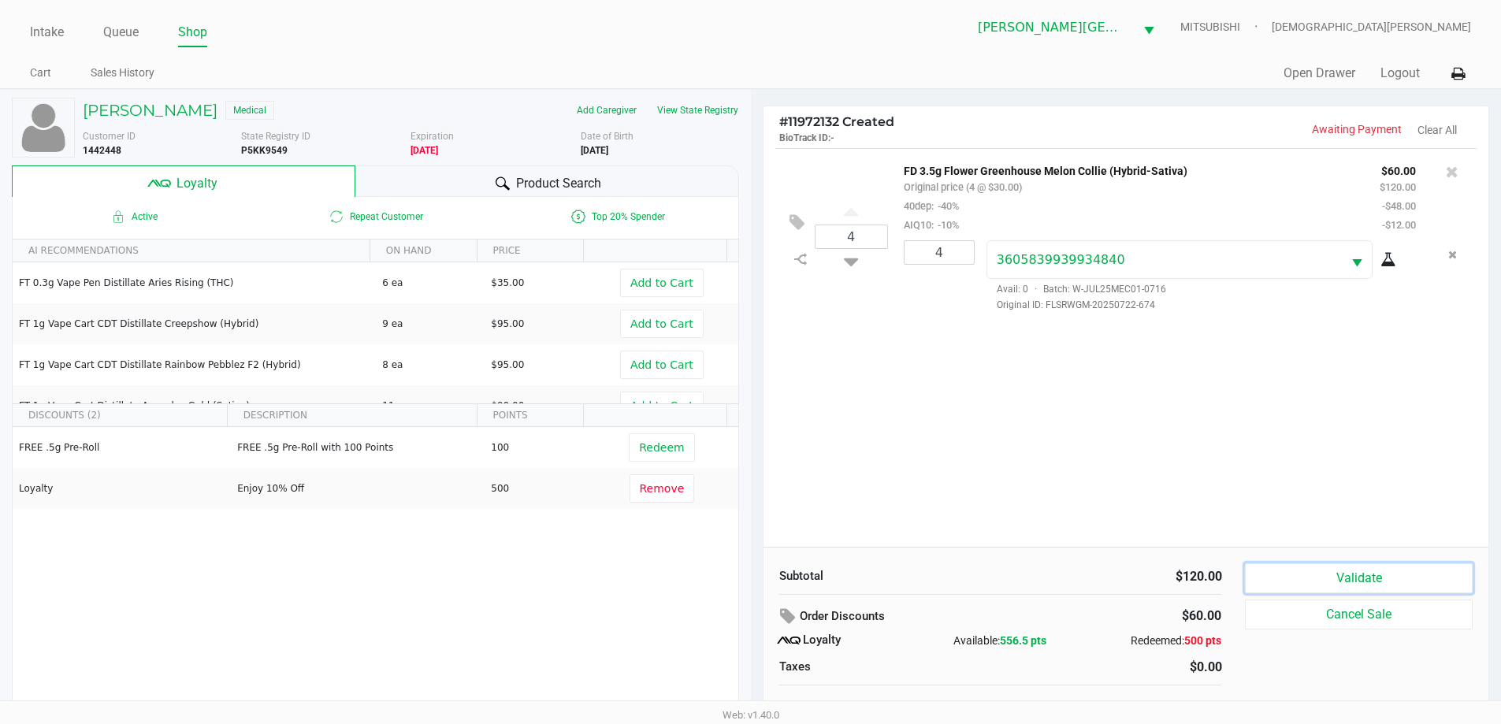
click at [1286, 570] on button "Validate" at bounding box center [1358, 578] width 227 height 30
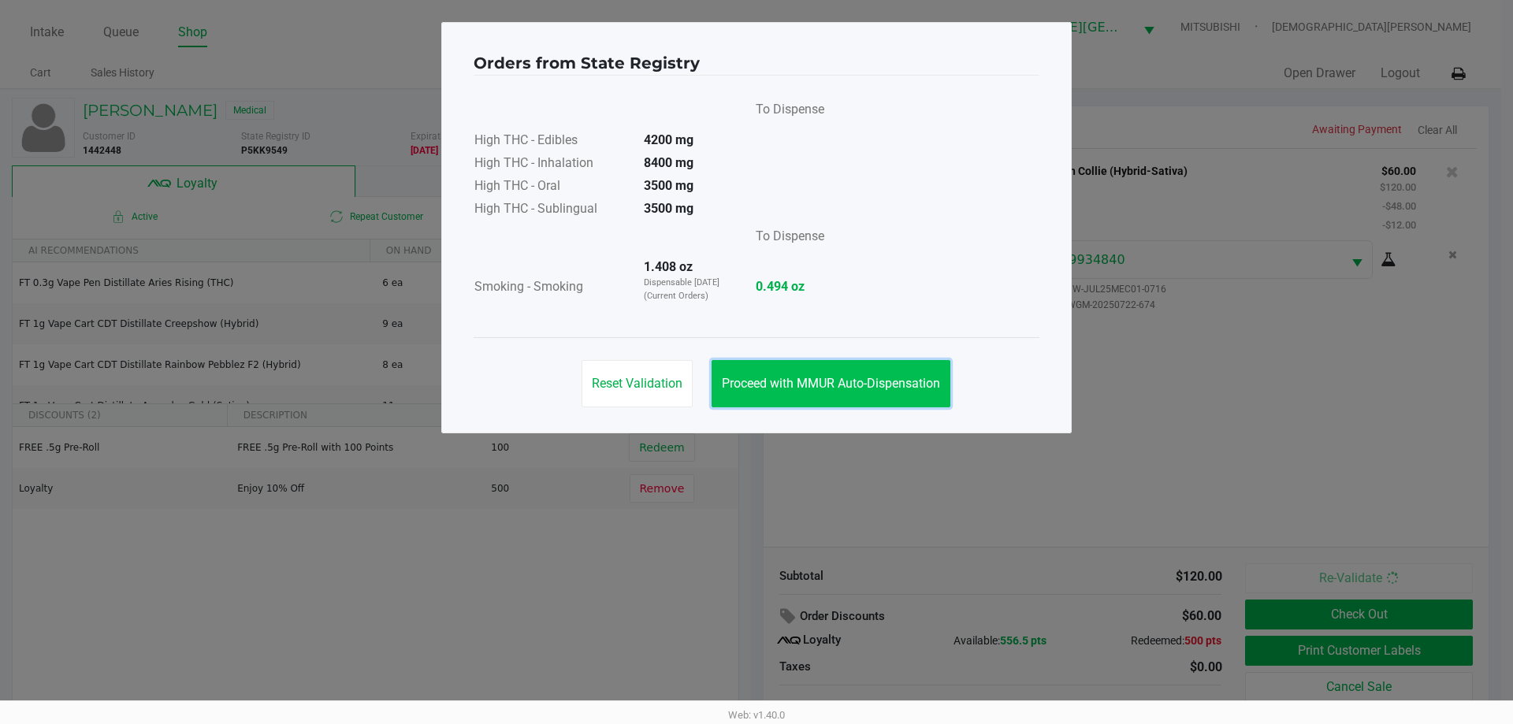
click at [848, 369] on button "Proceed with MMUR Auto-Dispensation" at bounding box center [830, 383] width 239 height 47
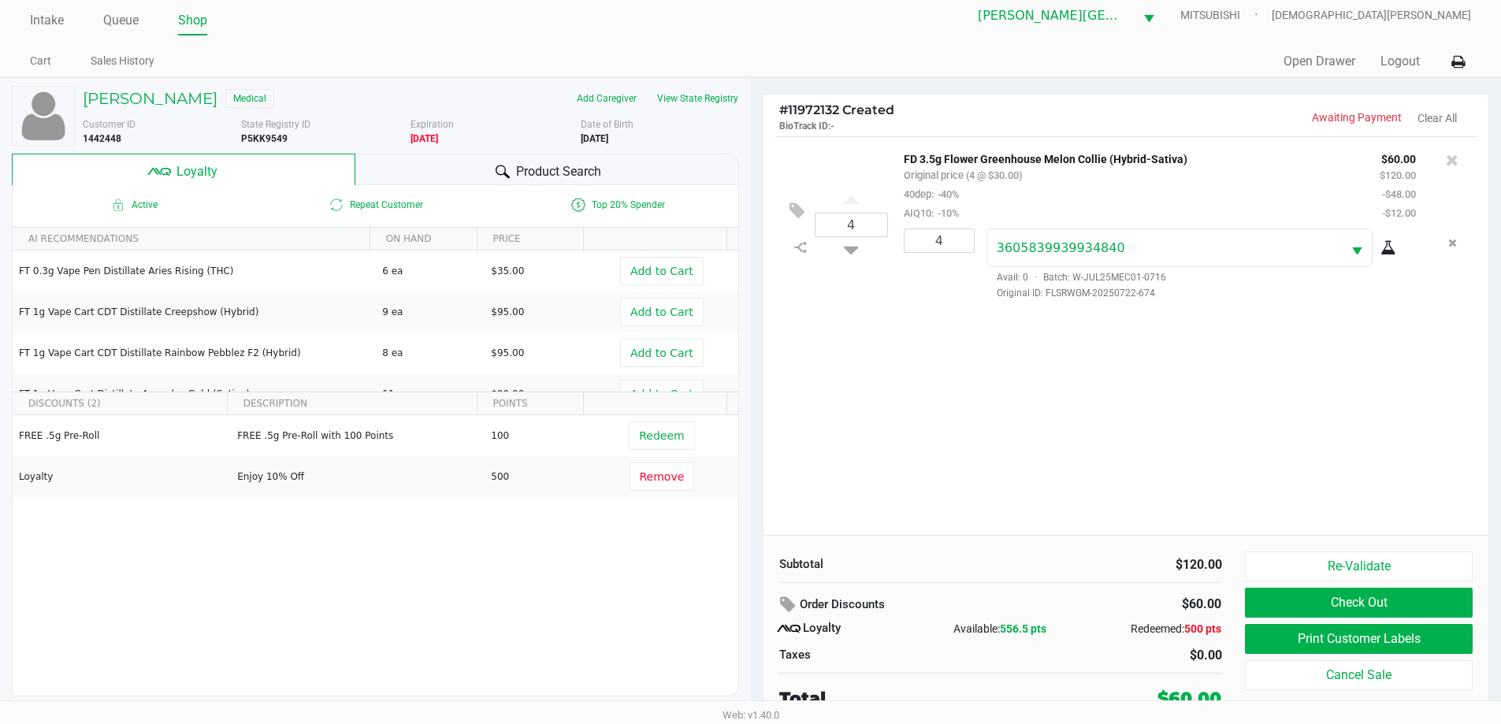
scroll to position [16, 0]
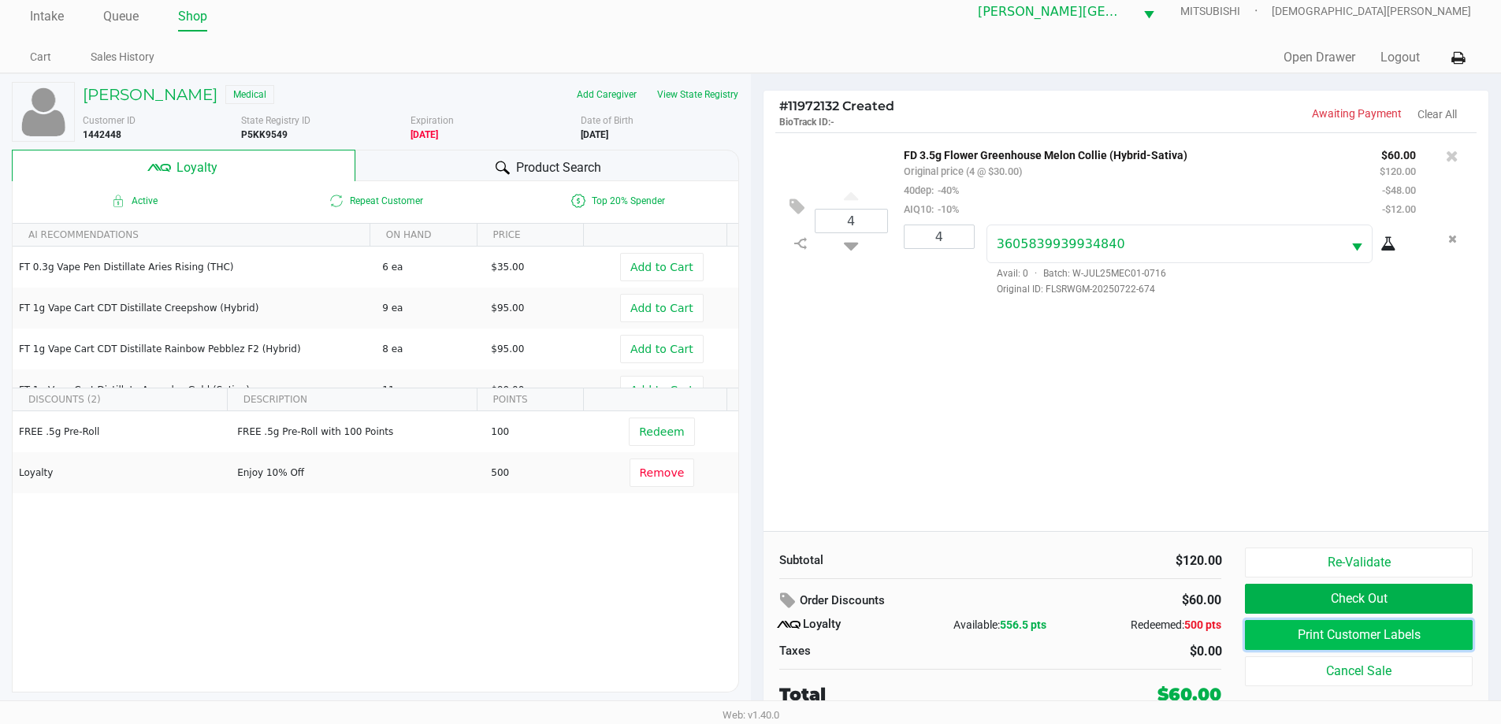
click at [1263, 622] on button "Print Customer Labels" at bounding box center [1358, 635] width 227 height 30
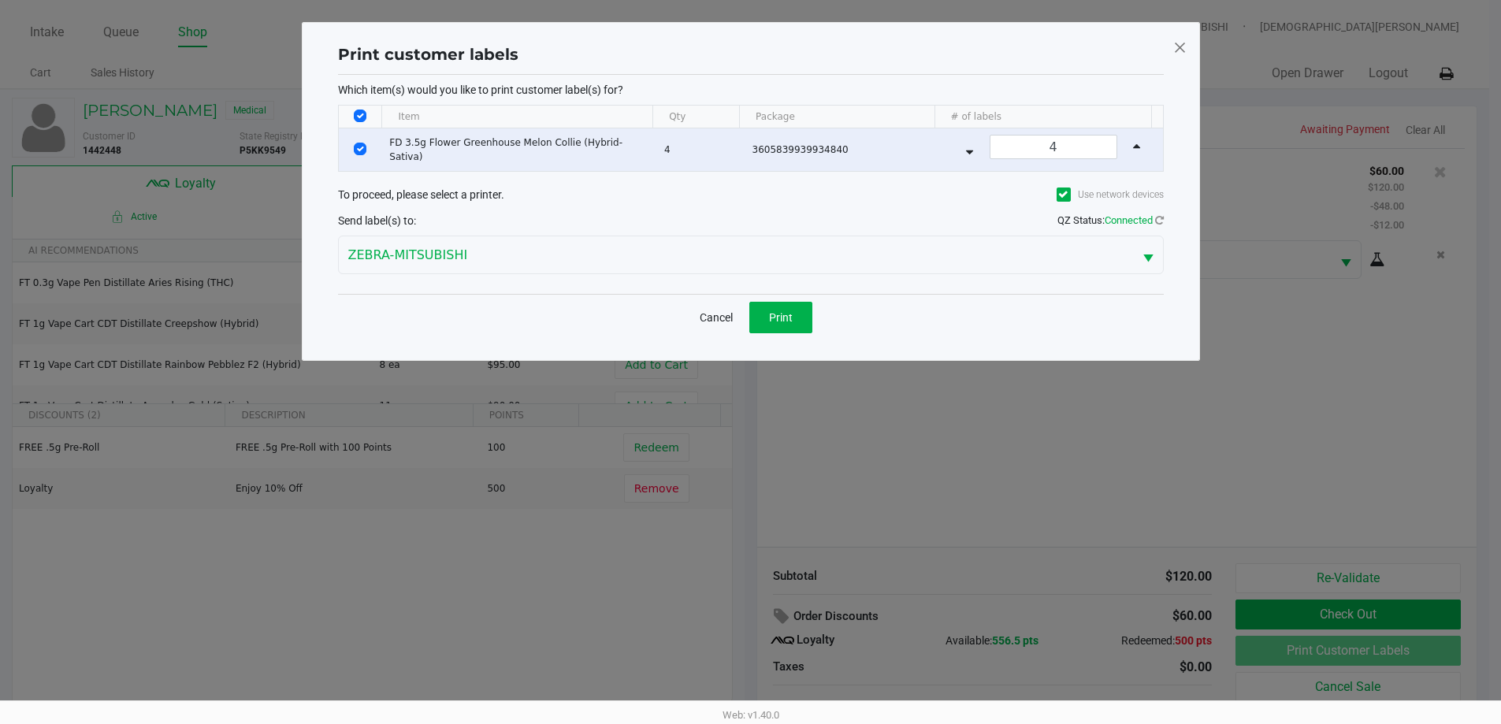
scroll to position [0, 0]
click at [800, 319] on button "Print" at bounding box center [786, 318] width 63 height 32
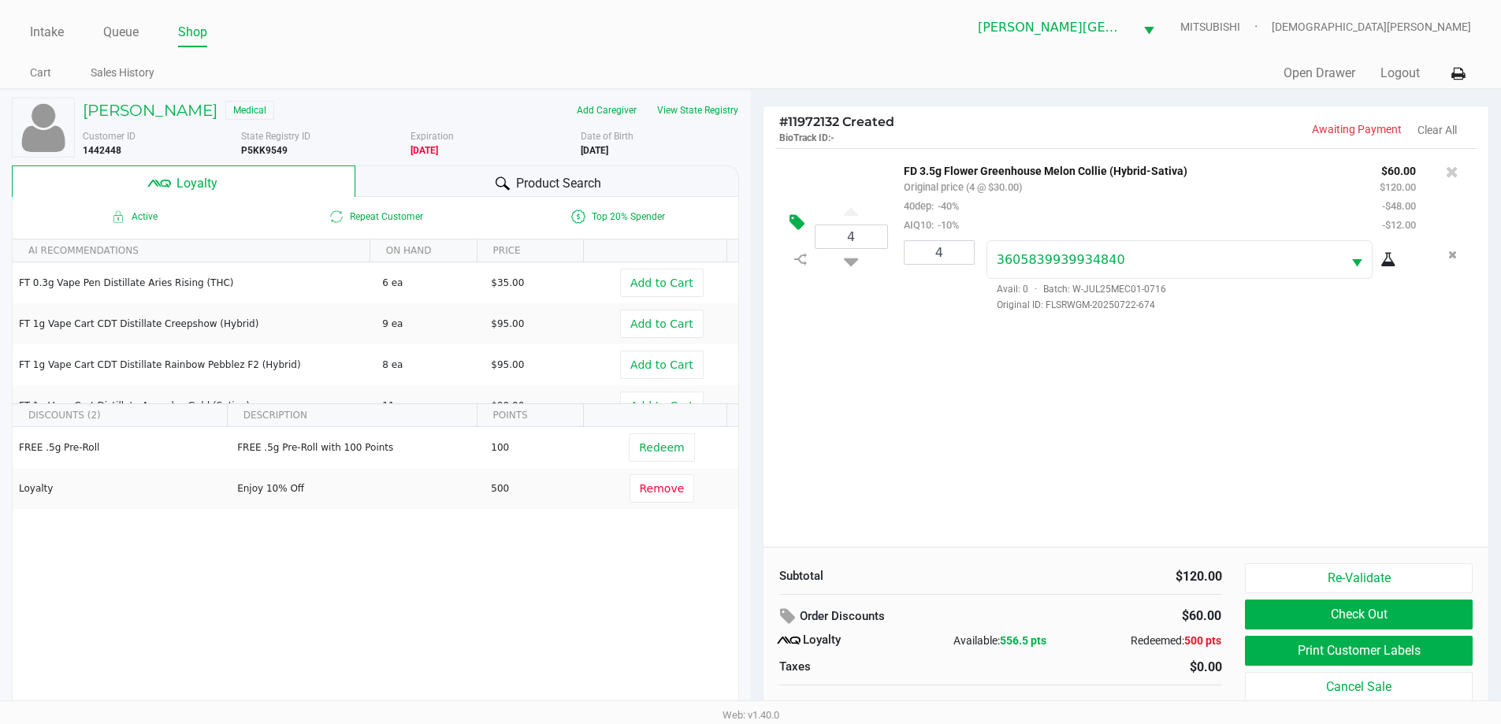
click at [802, 227] on icon at bounding box center [796, 222] width 15 height 18
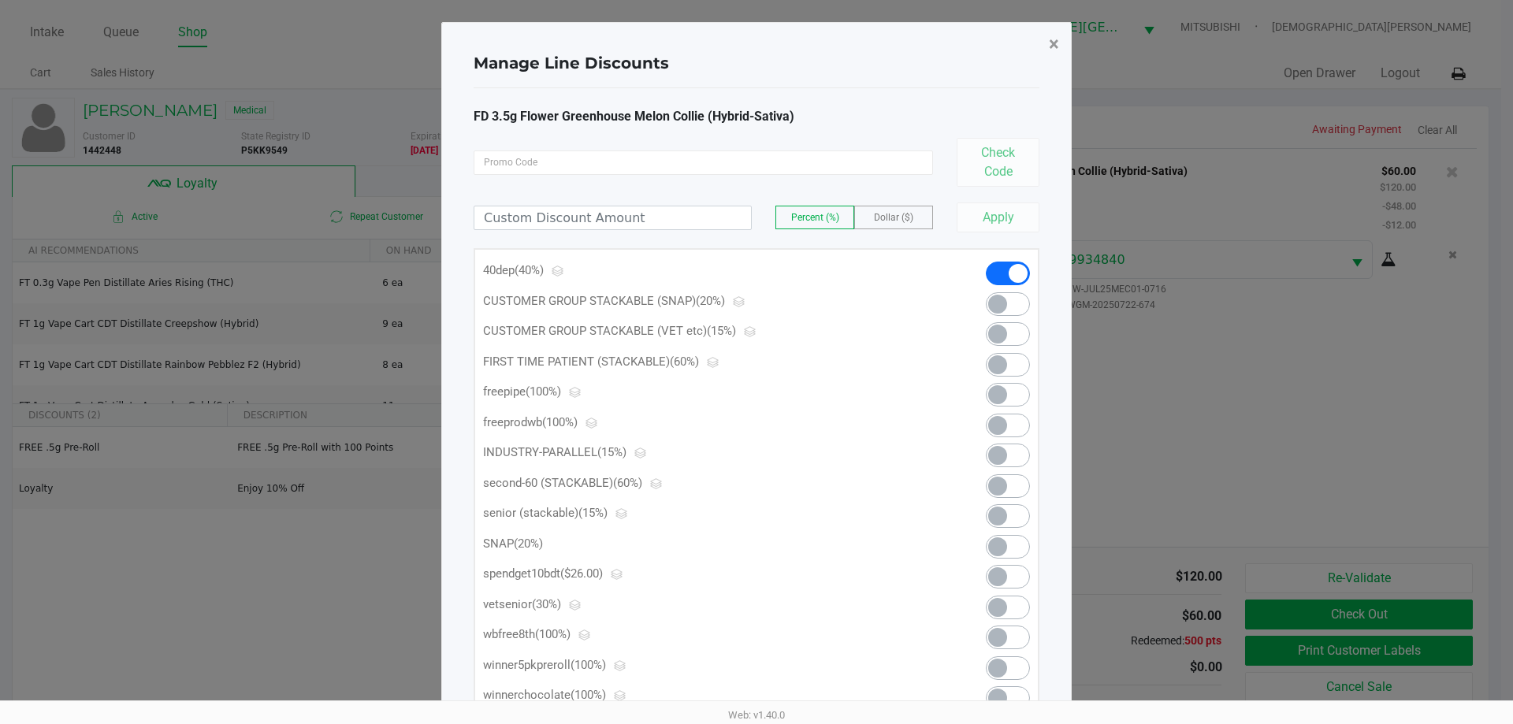
click at [1051, 39] on span "×" at bounding box center [1054, 44] width 10 height 22
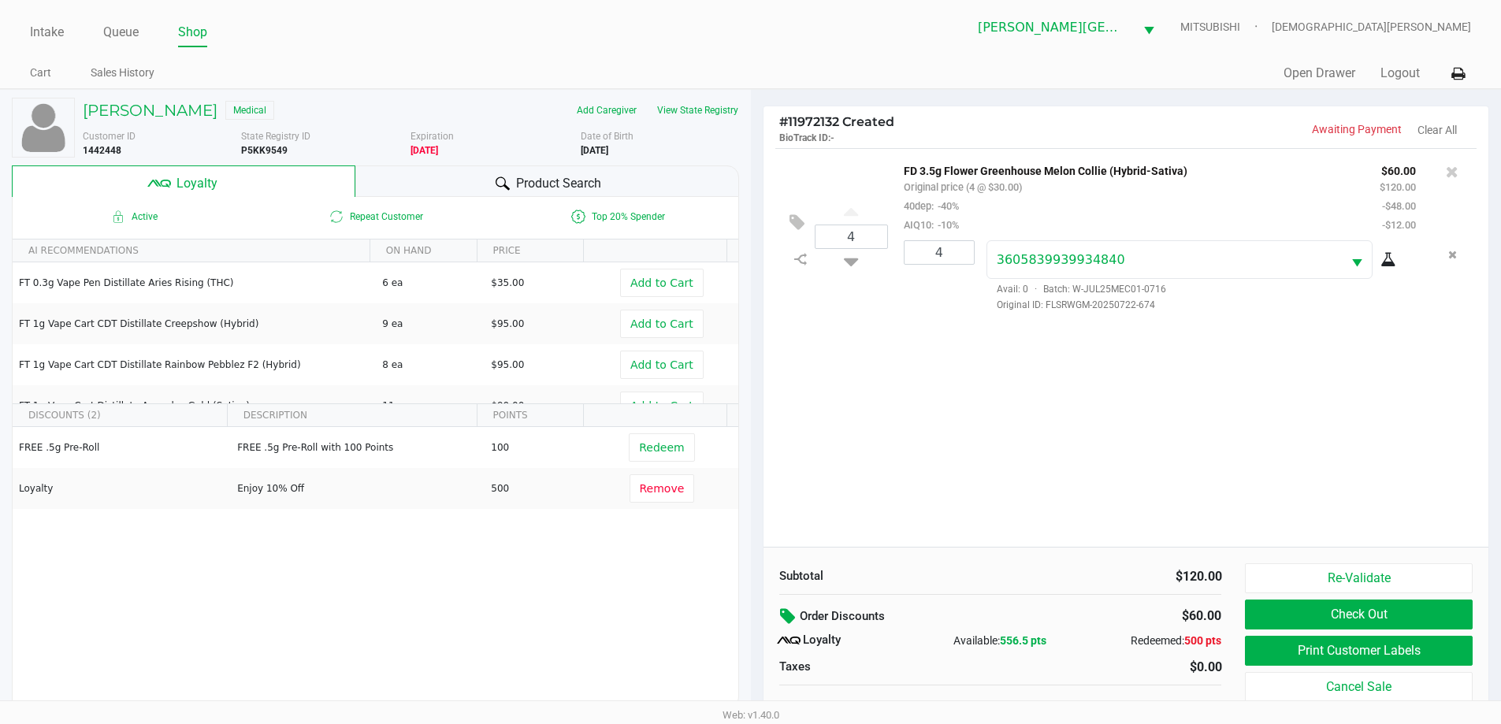
click at [791, 611] on icon at bounding box center [789, 616] width 19 height 18
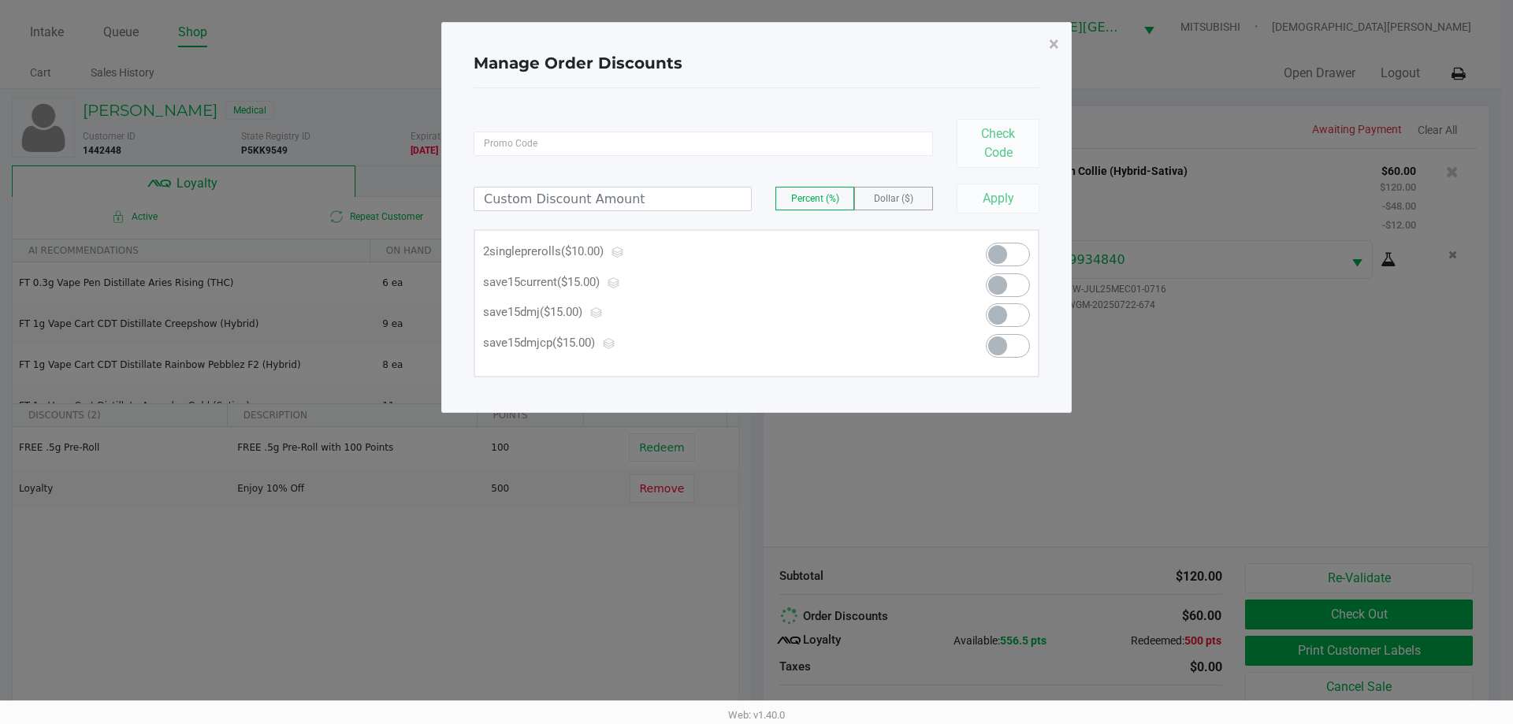
click at [1007, 346] on span at bounding box center [1008, 346] width 44 height 24
click at [1057, 43] on span "×" at bounding box center [1054, 44] width 10 height 22
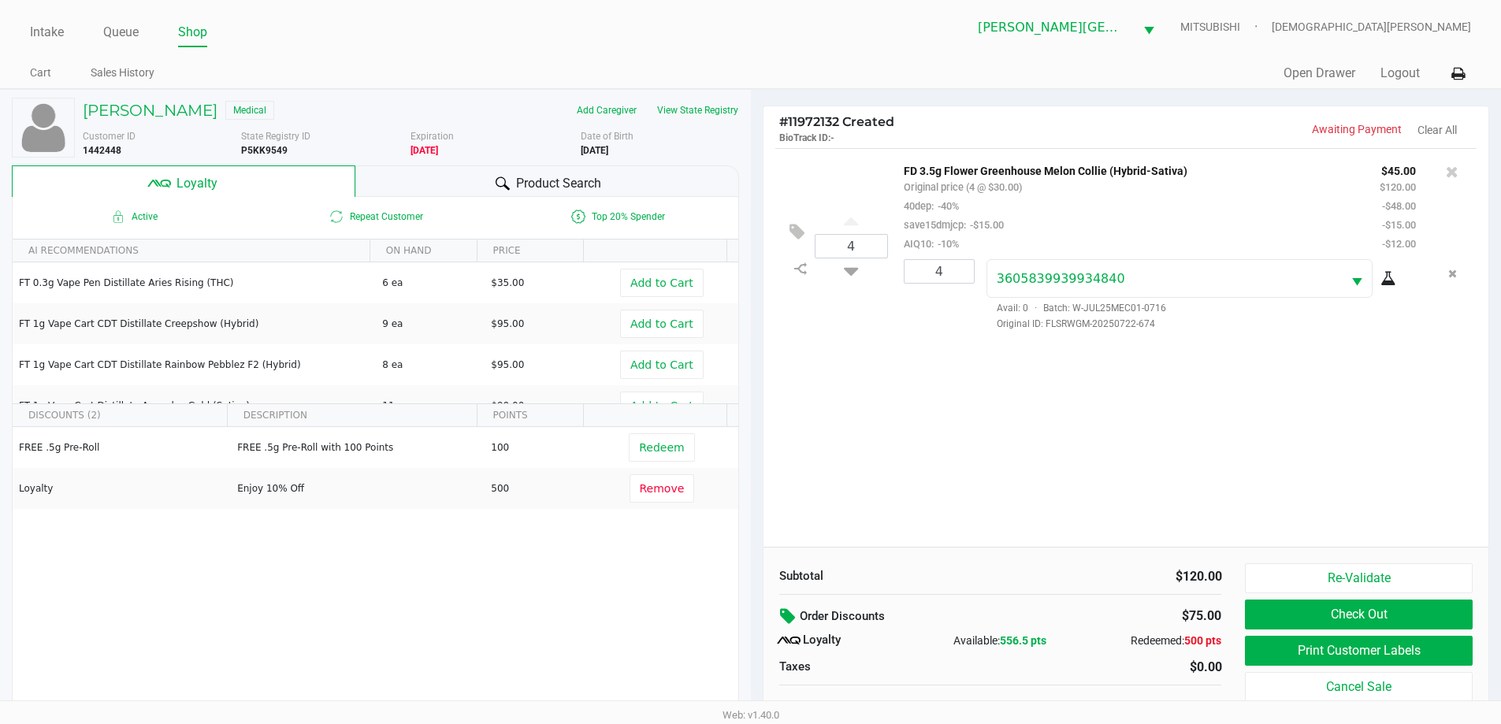
click at [969, 438] on div "4 FD 3.5g Flower Greenhouse Melon Collie (Hybrid-Sativa) Original price (4 @ $3…" at bounding box center [1126, 347] width 726 height 399
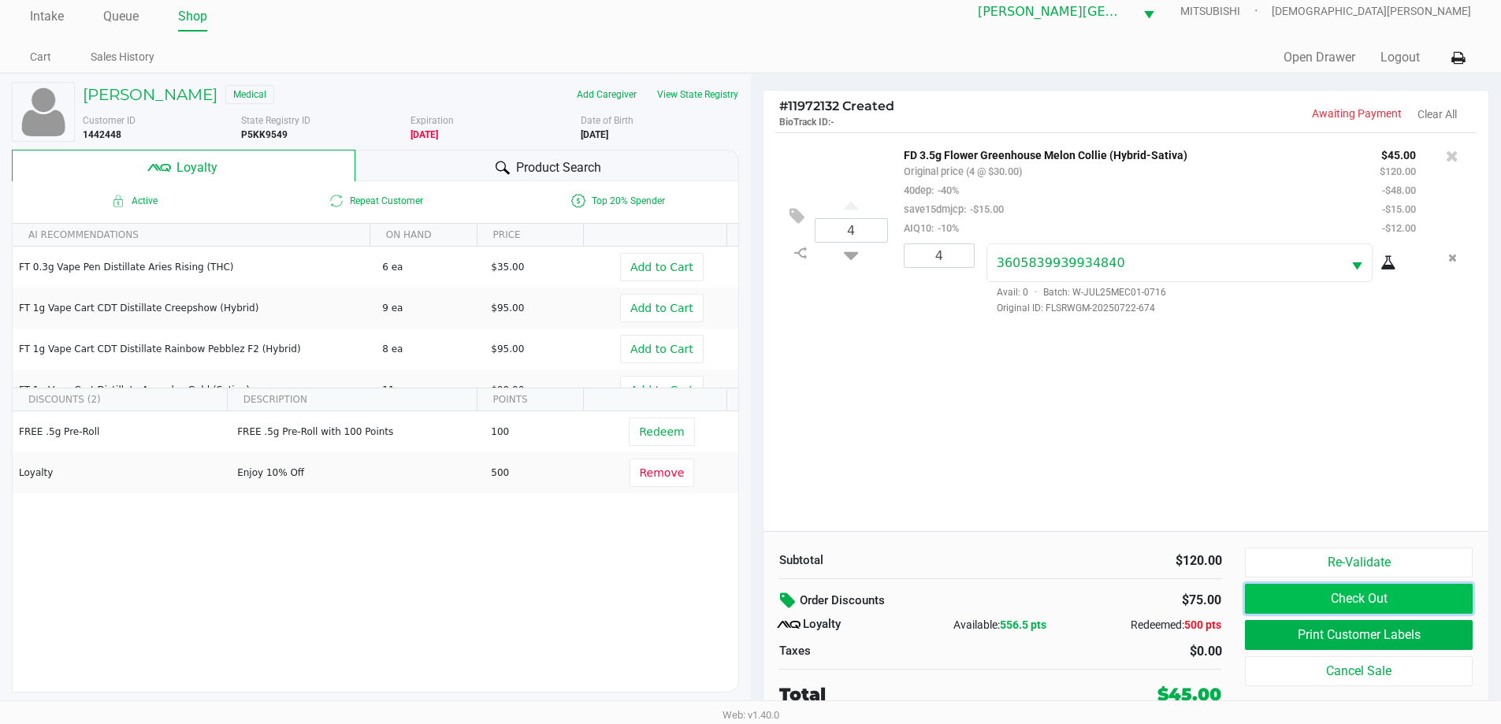
click at [1286, 595] on button "Check Out" at bounding box center [1358, 599] width 227 height 30
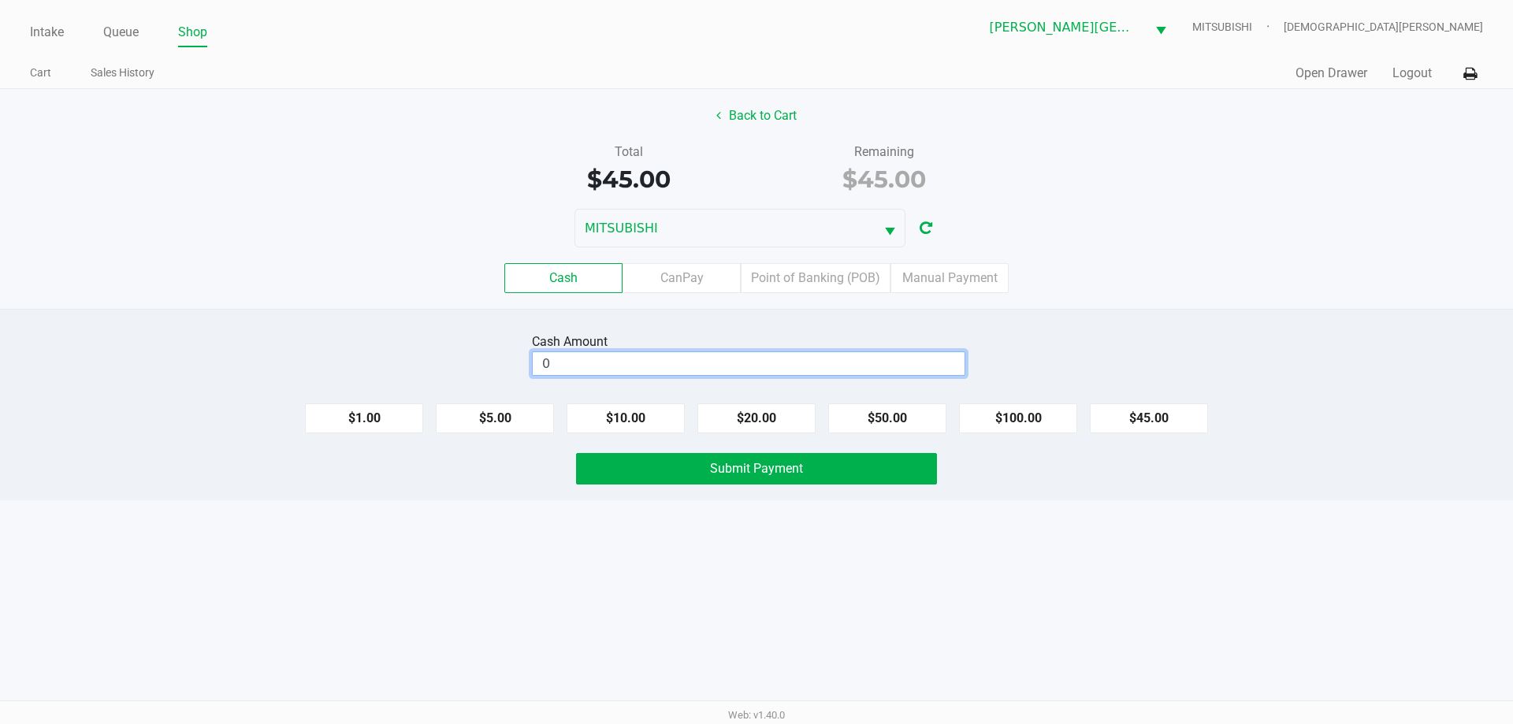
click at [911, 358] on input "0" at bounding box center [749, 363] width 432 height 23
type input "$60.00"
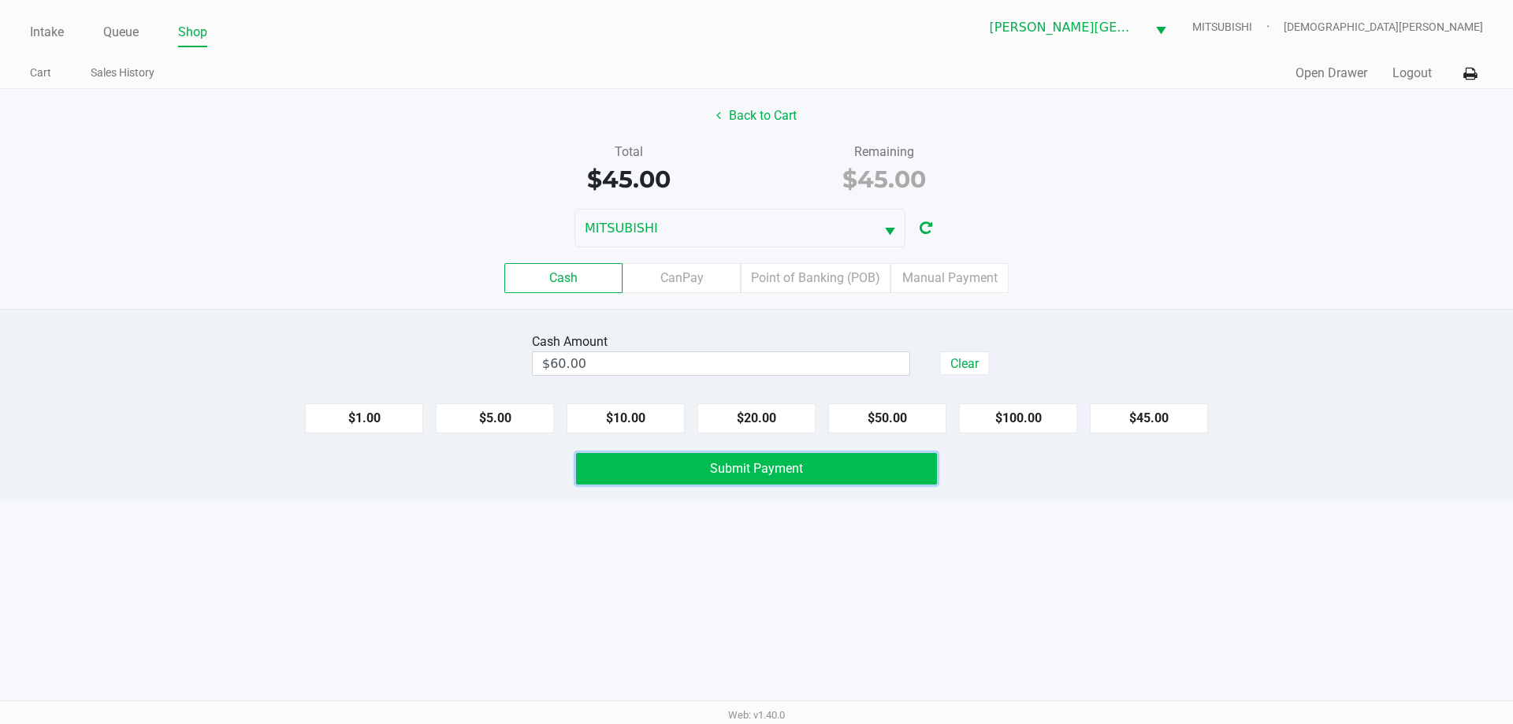
click at [872, 462] on button "Submit Payment" at bounding box center [756, 469] width 361 height 32
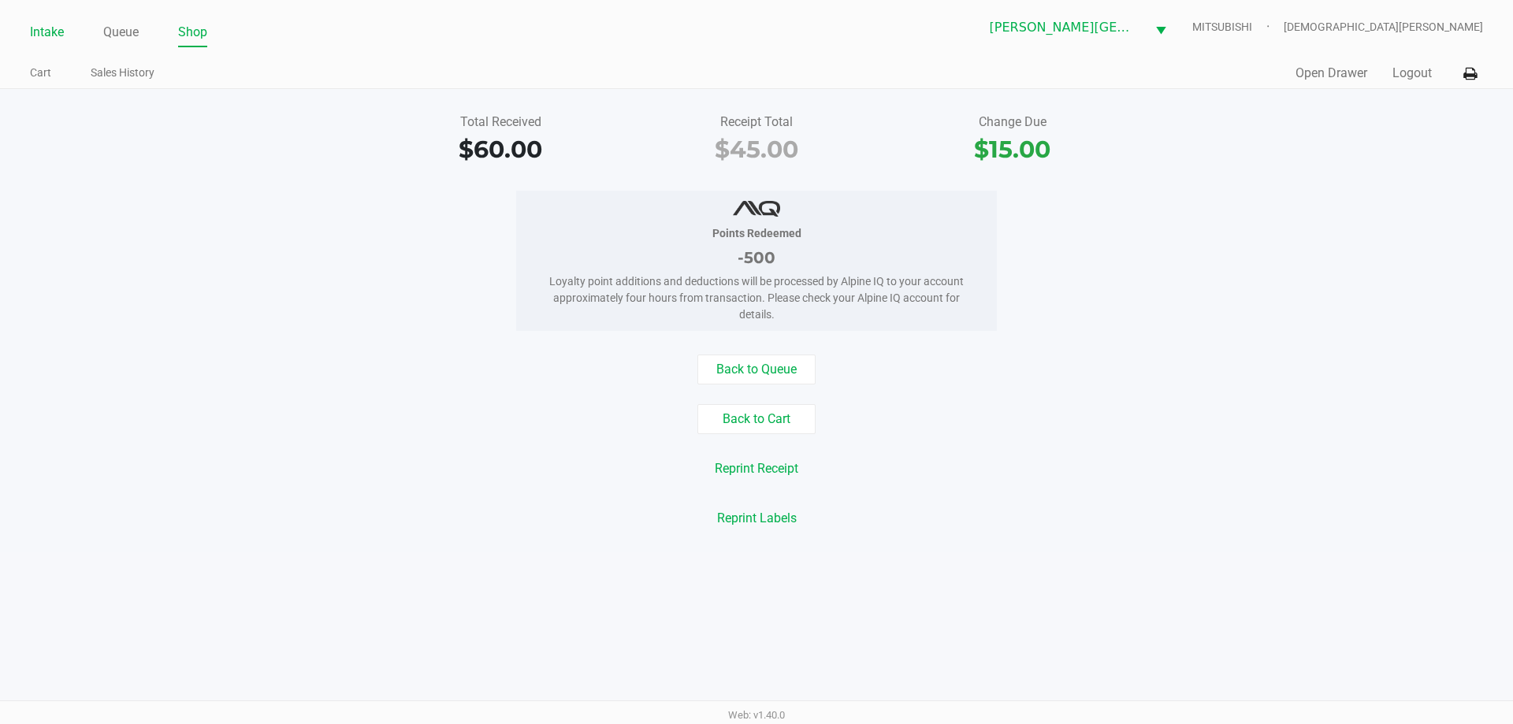
click at [60, 28] on link "Intake" at bounding box center [47, 32] width 34 height 22
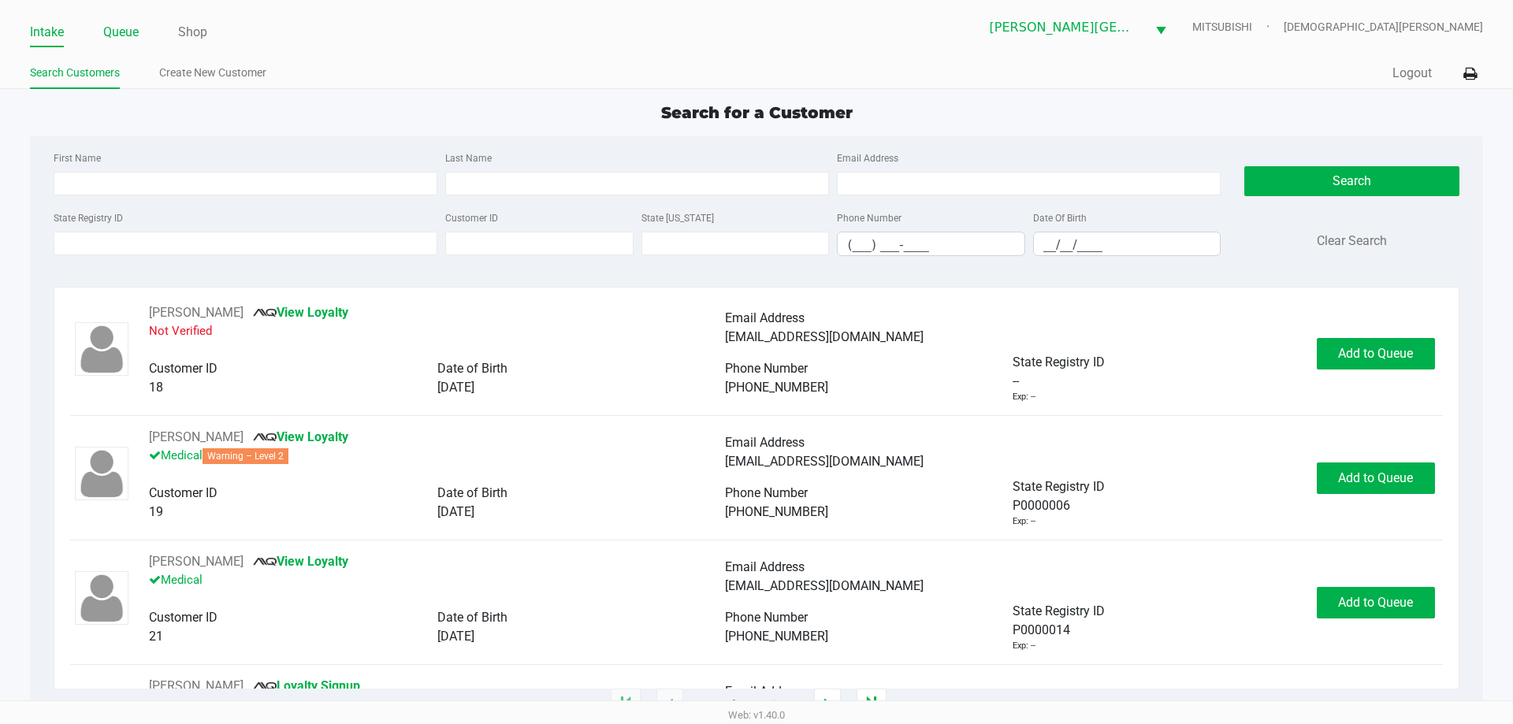
click at [116, 32] on link "Queue" at bounding box center [120, 32] width 35 height 22
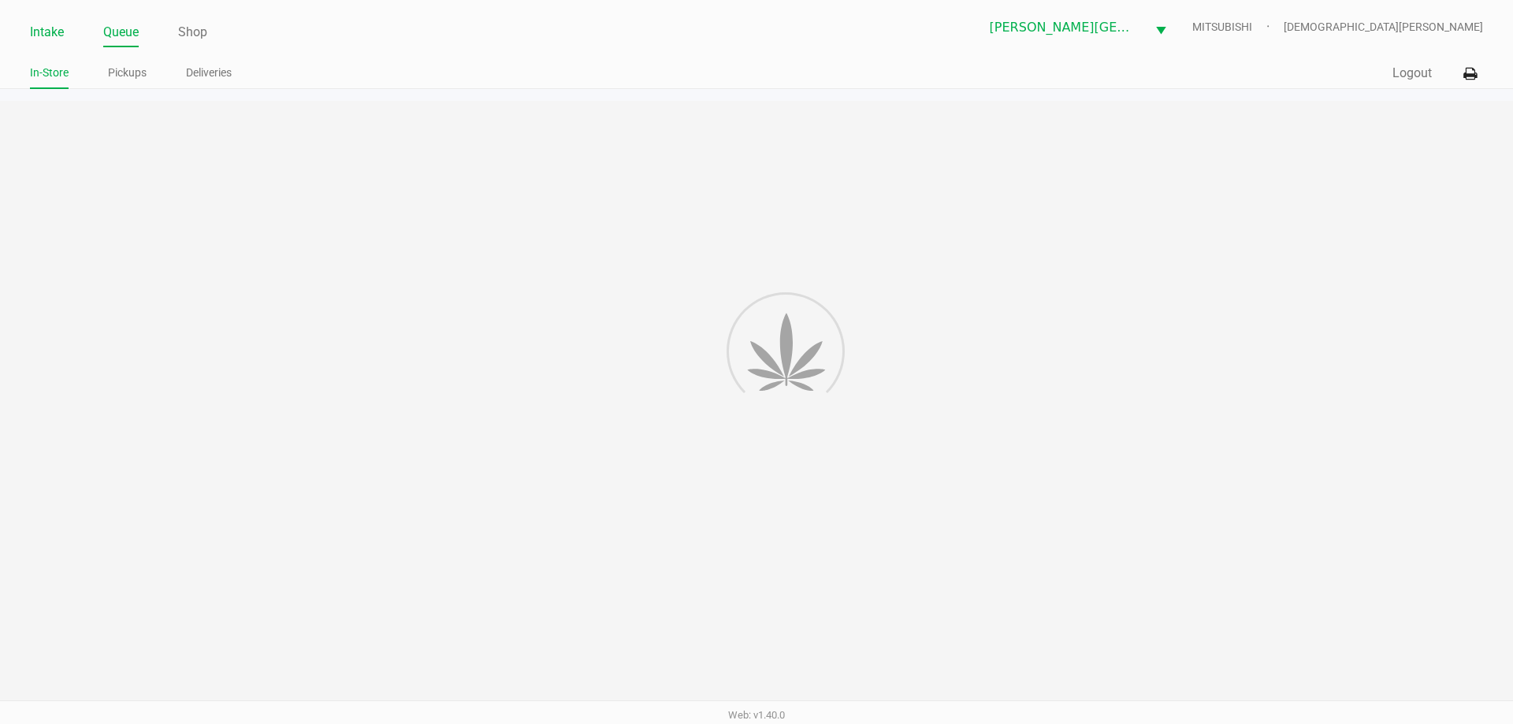
click at [40, 29] on link "Intake" at bounding box center [47, 32] width 34 height 22
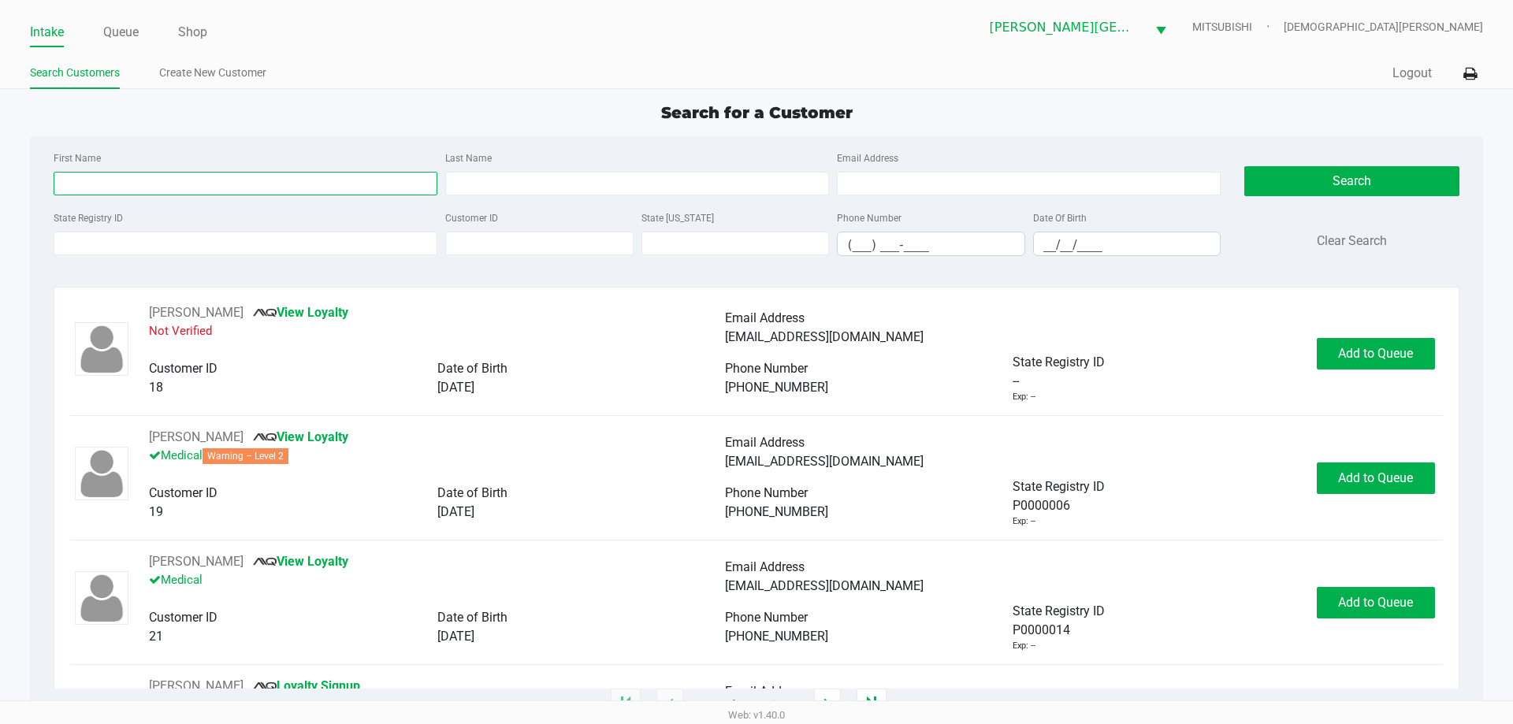
click at [216, 183] on input "First Name" at bounding box center [246, 184] width 384 height 24
type input "amber"
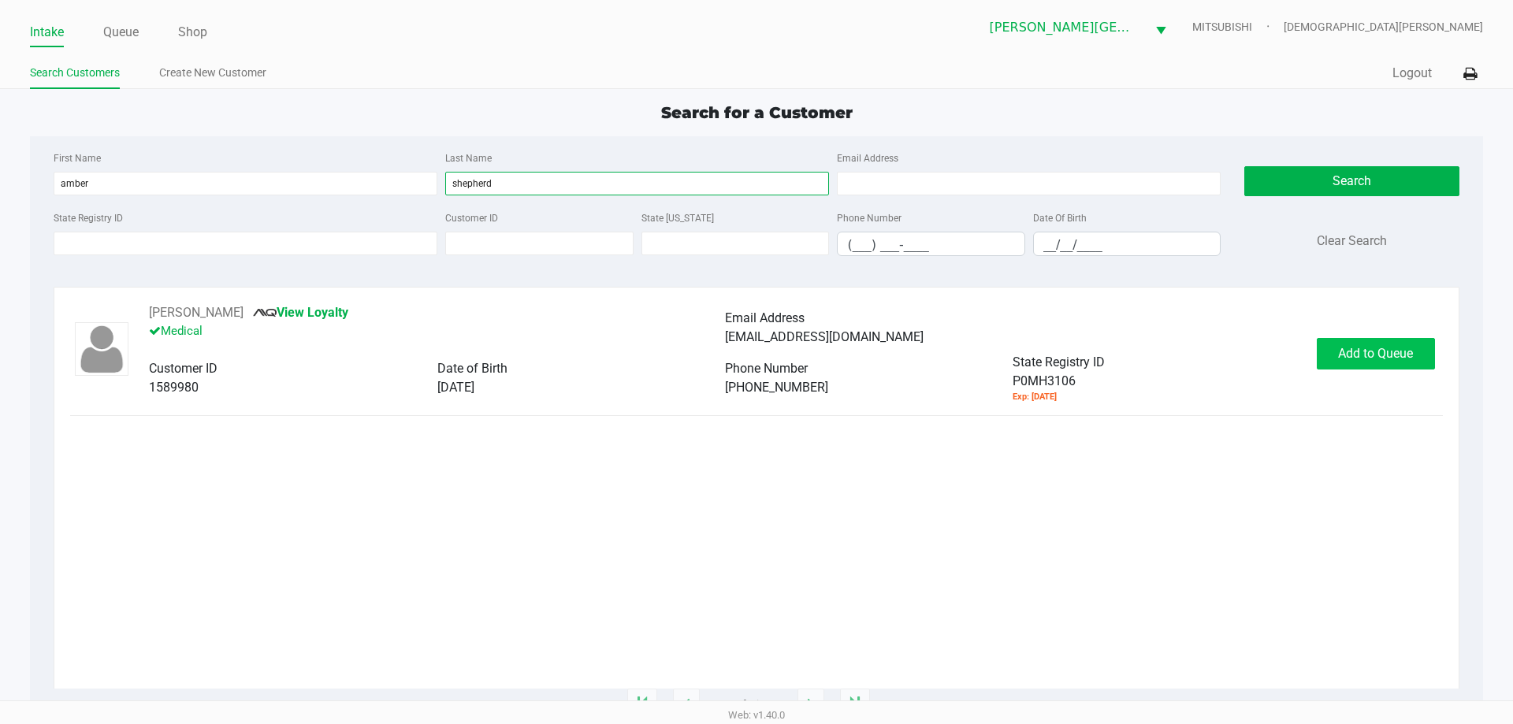
type input "shepherd"
click at [1368, 347] on span "Add to Queue" at bounding box center [1375, 353] width 75 height 15
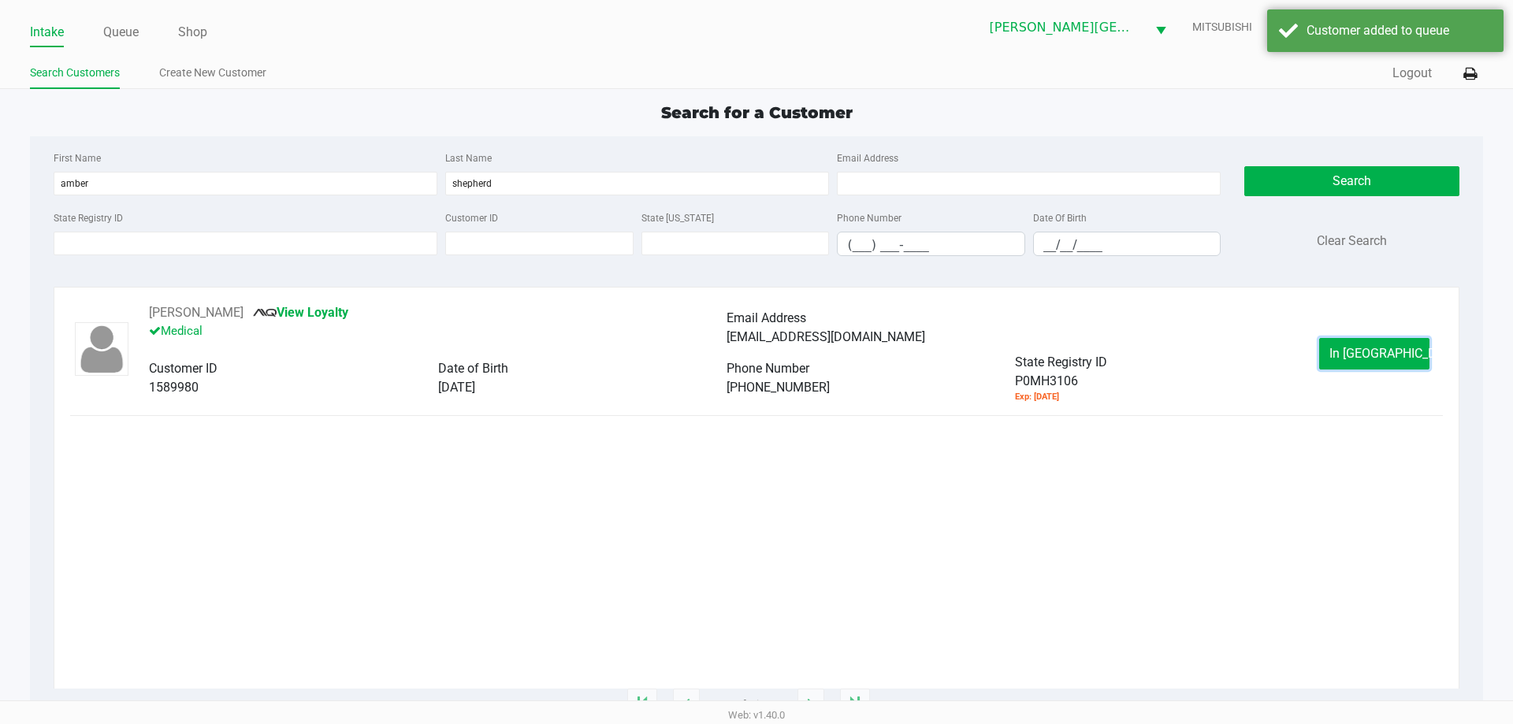
click at [1368, 347] on span "In Queue" at bounding box center [1395, 353] width 132 height 15
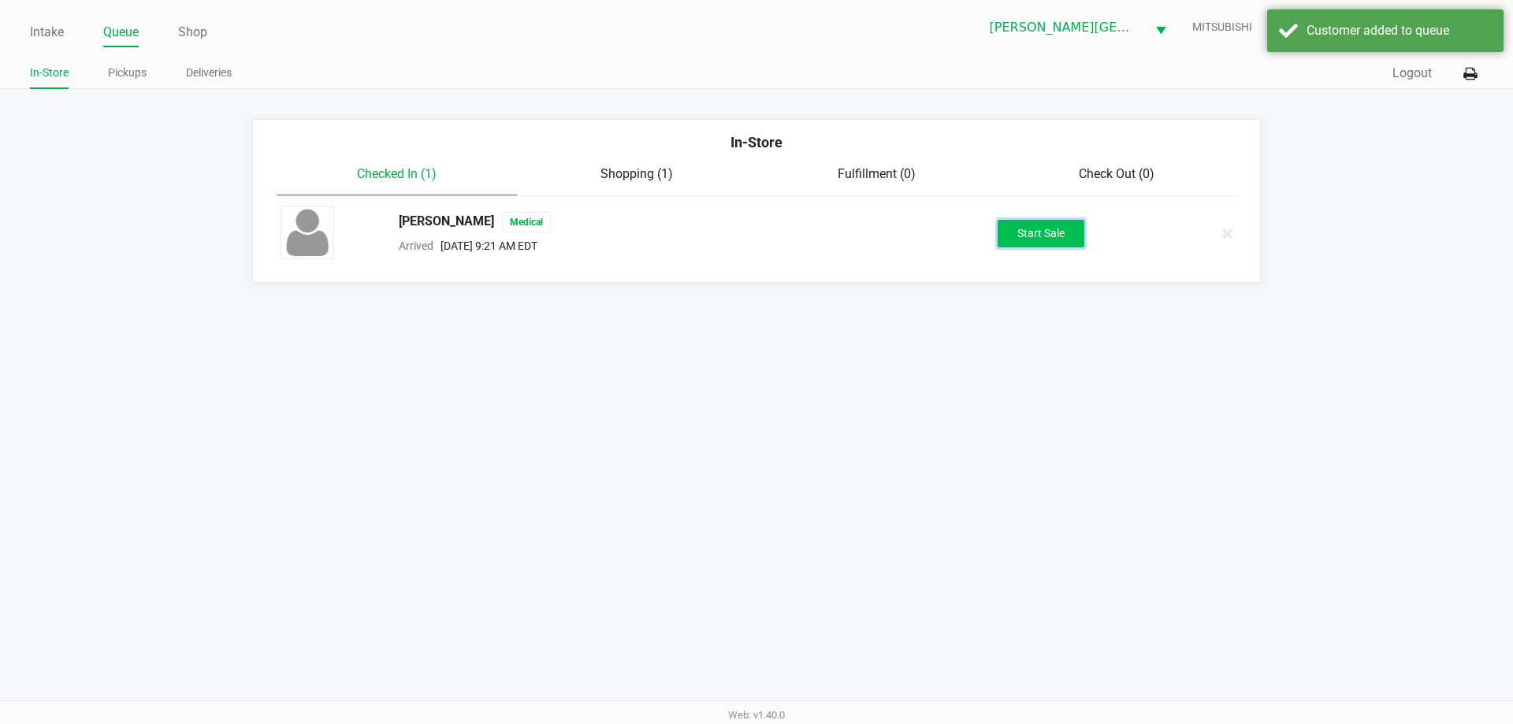
click at [1051, 241] on button "Start Sale" at bounding box center [1040, 234] width 87 height 28
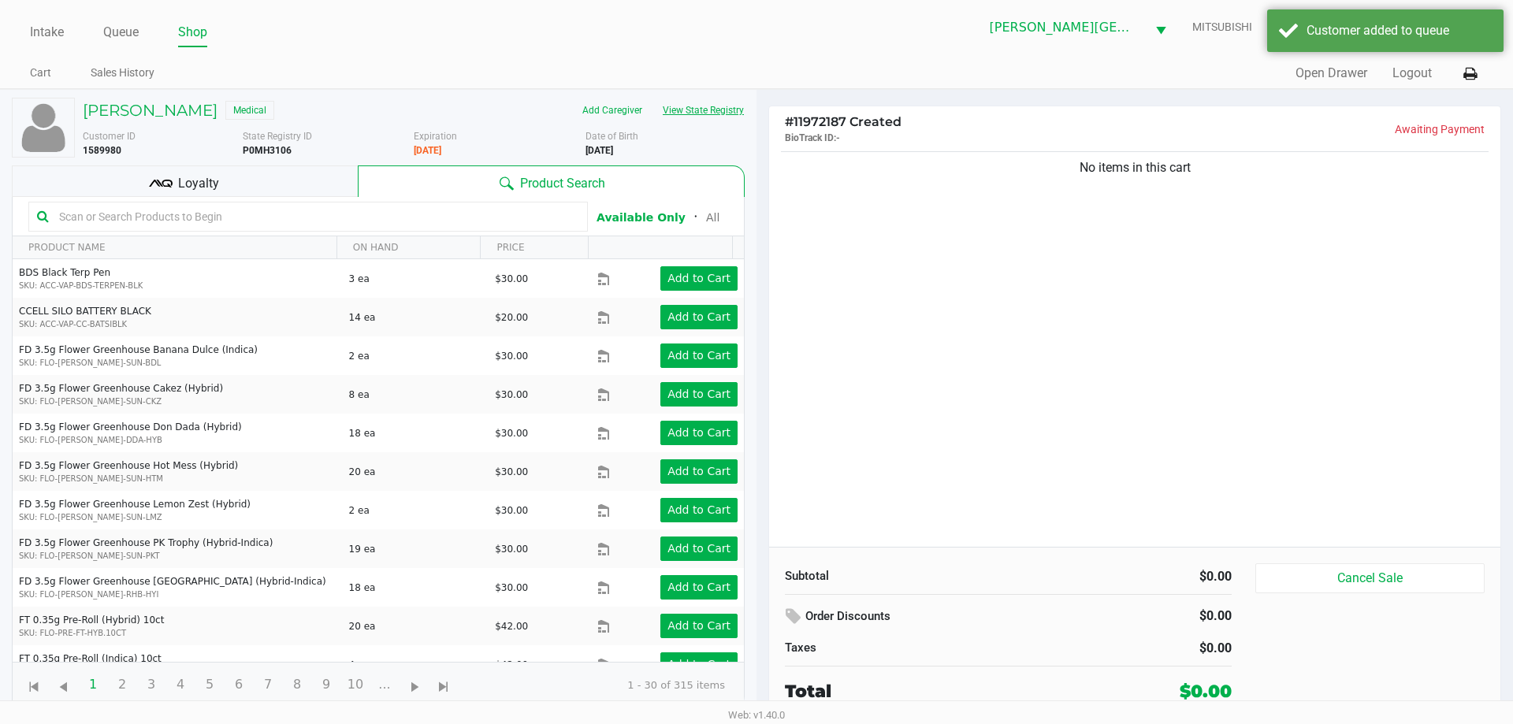
click at [703, 112] on button "View State Registry" at bounding box center [698, 110] width 92 height 25
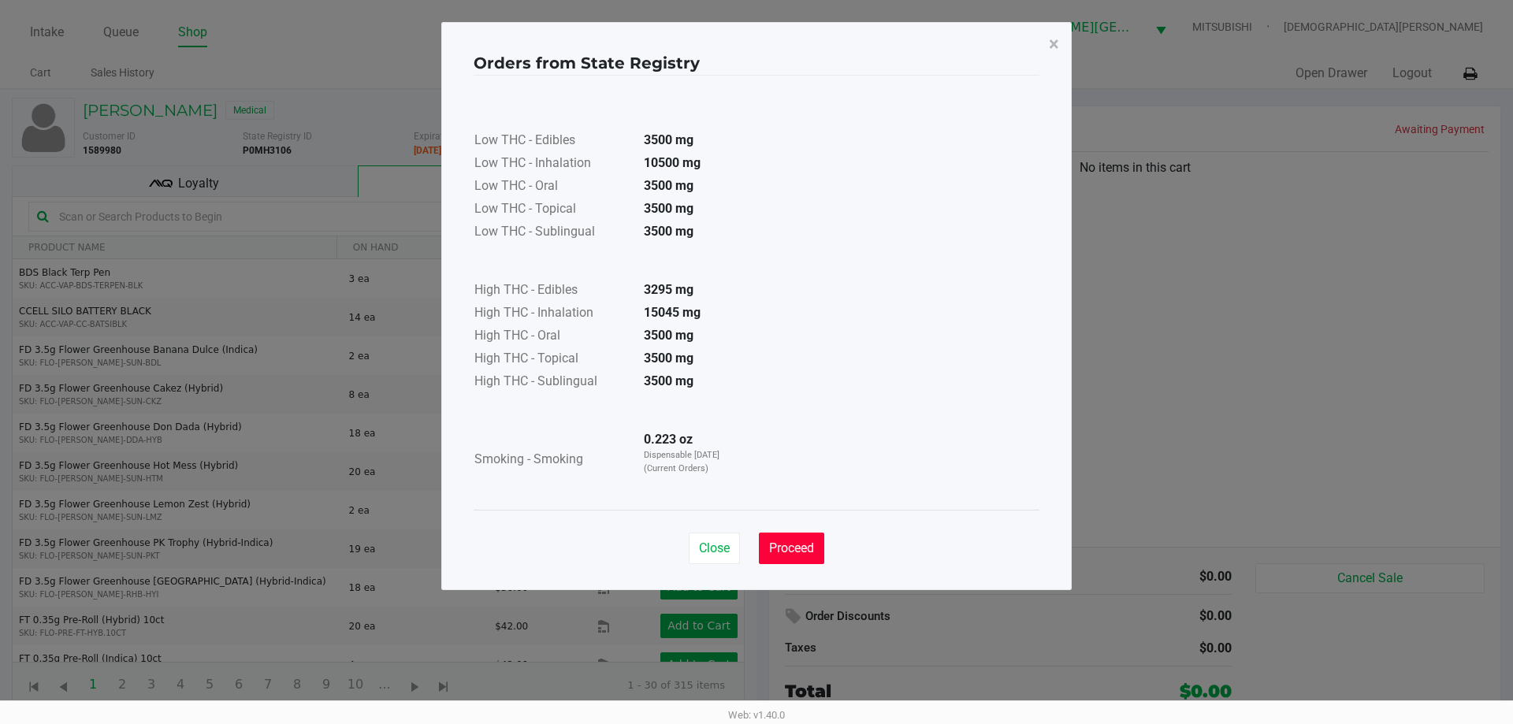
click at [789, 542] on span "Proceed" at bounding box center [791, 547] width 45 height 15
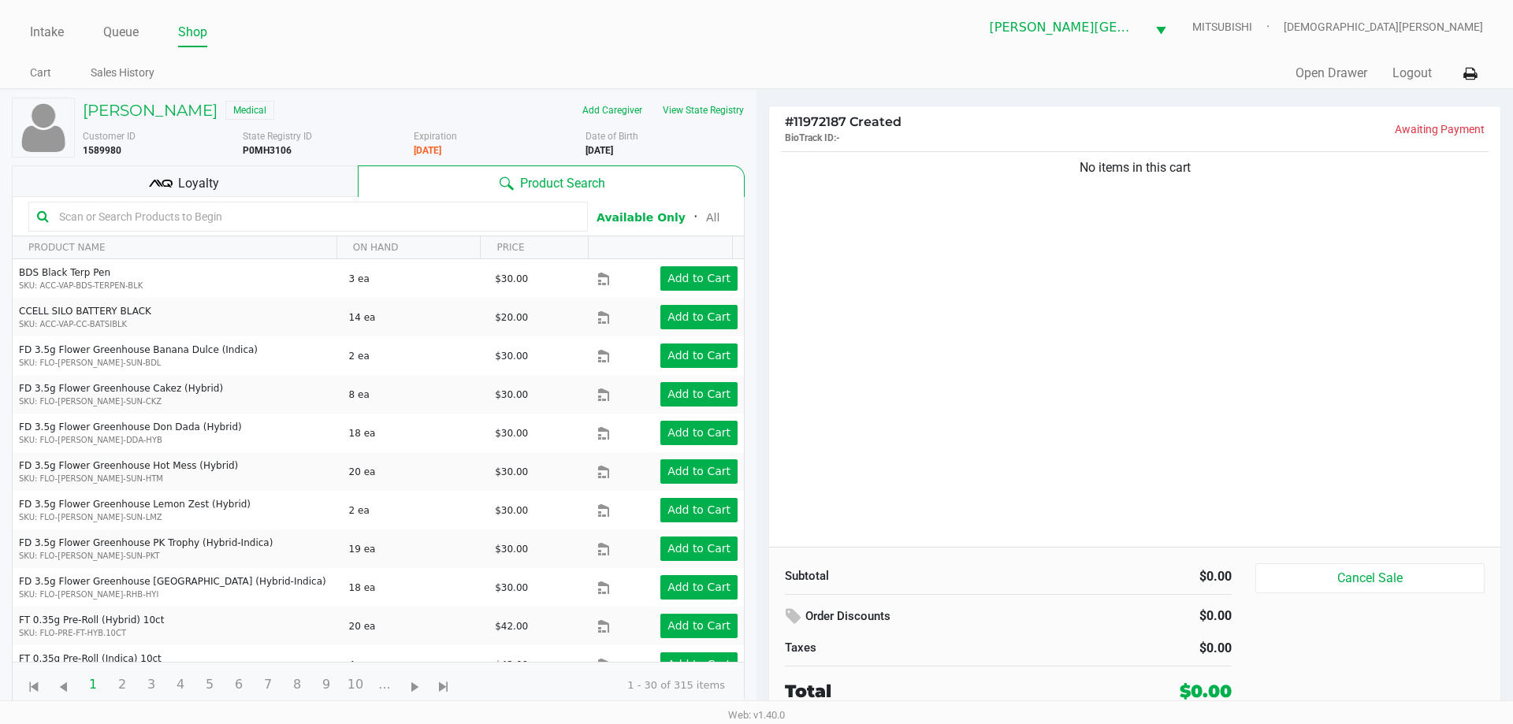
click at [254, 179] on div "Loyalty" at bounding box center [185, 181] width 346 height 32
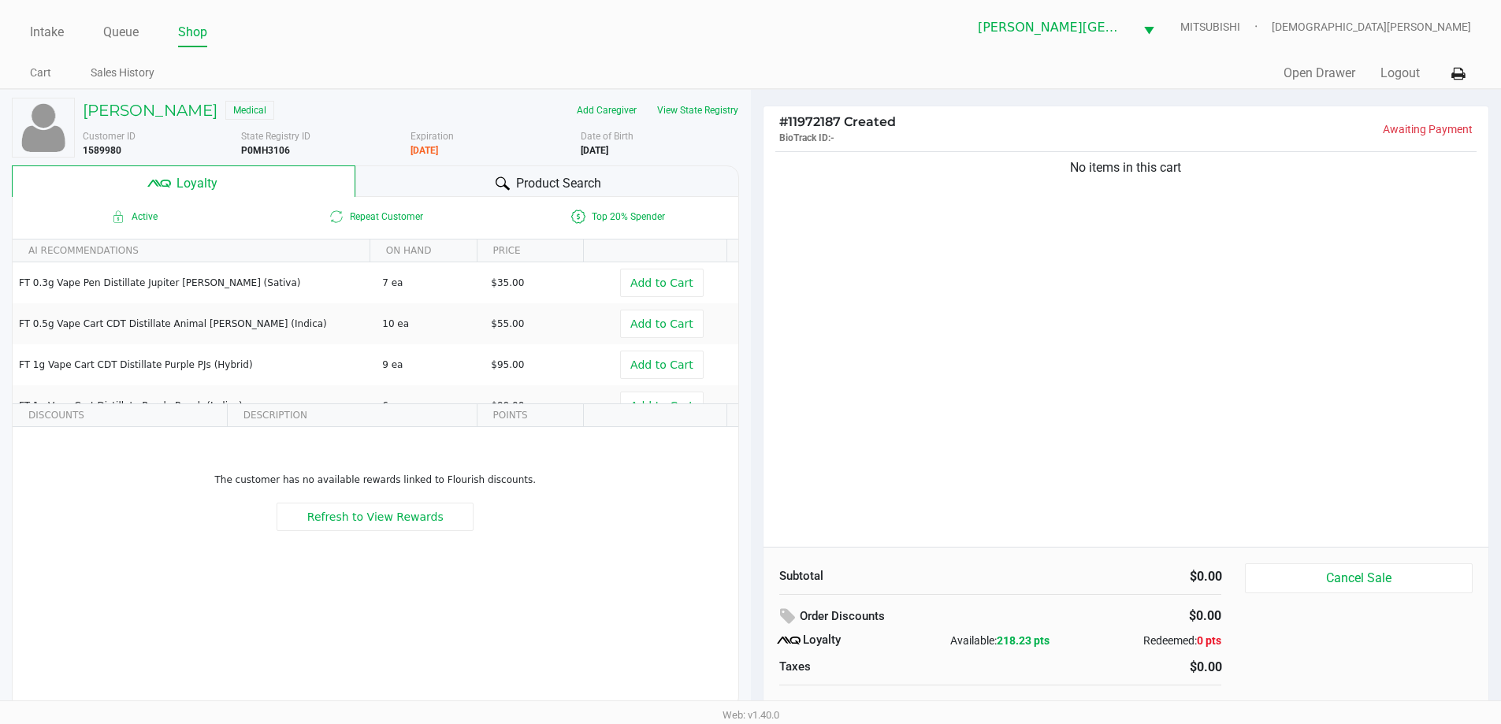
click at [396, 175] on div "Product Search" at bounding box center [547, 181] width 384 height 32
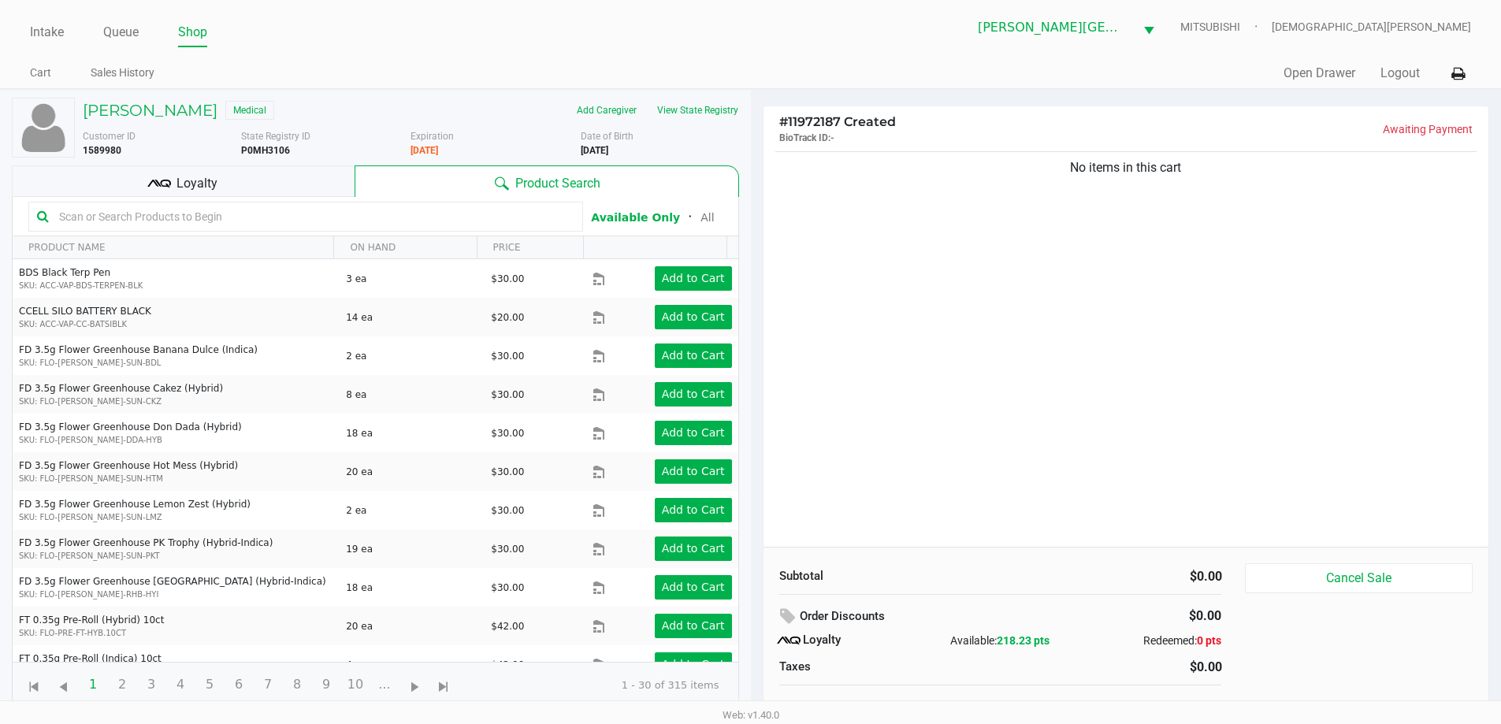
click at [395, 213] on input "text" at bounding box center [314, 217] width 522 height 24
click at [1025, 427] on div "No items in this cart" at bounding box center [1126, 347] width 726 height 399
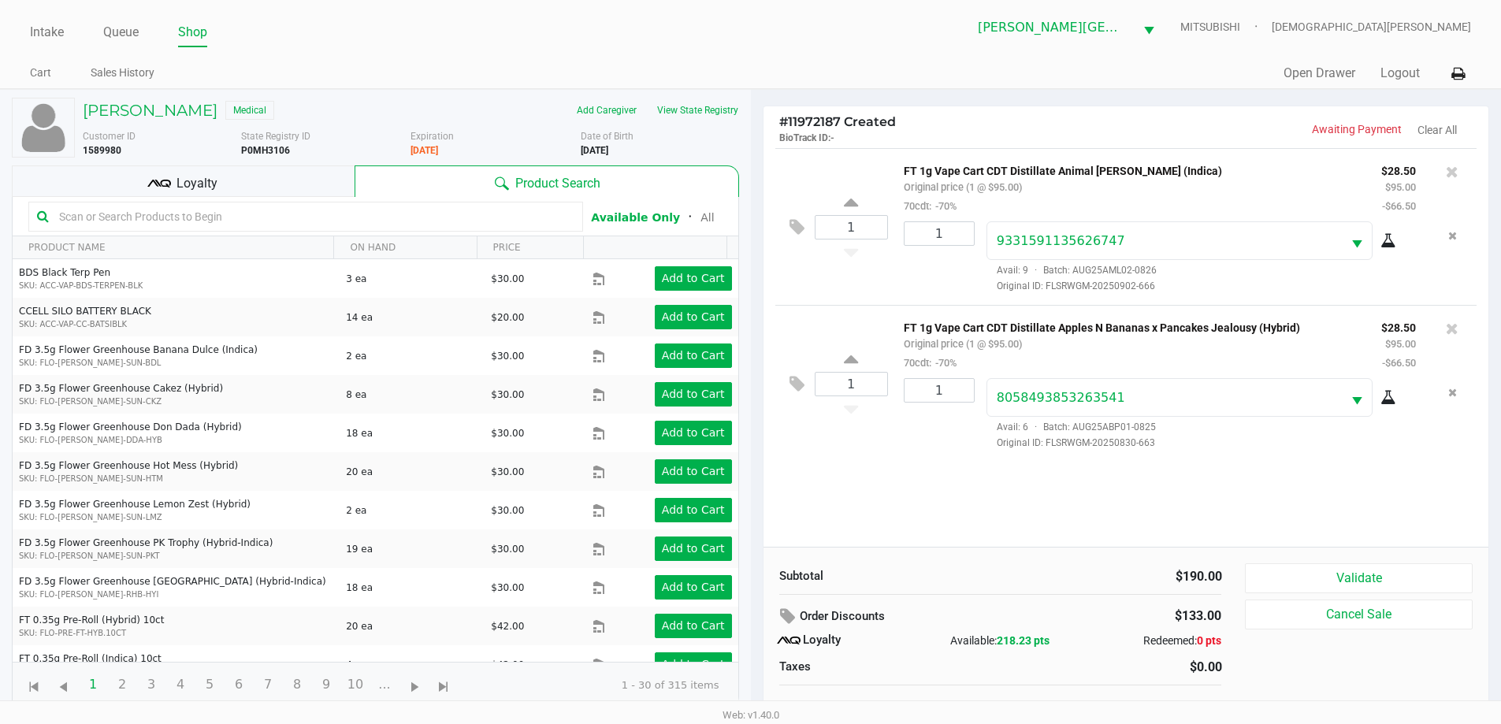
click at [1387, 239] on icon at bounding box center [1388, 241] width 16 height 13
click at [1389, 397] on icon at bounding box center [1388, 398] width 16 height 13
click at [1450, 392] on icon "Remove the package from the orderLine" at bounding box center [1452, 392] width 9 height 11
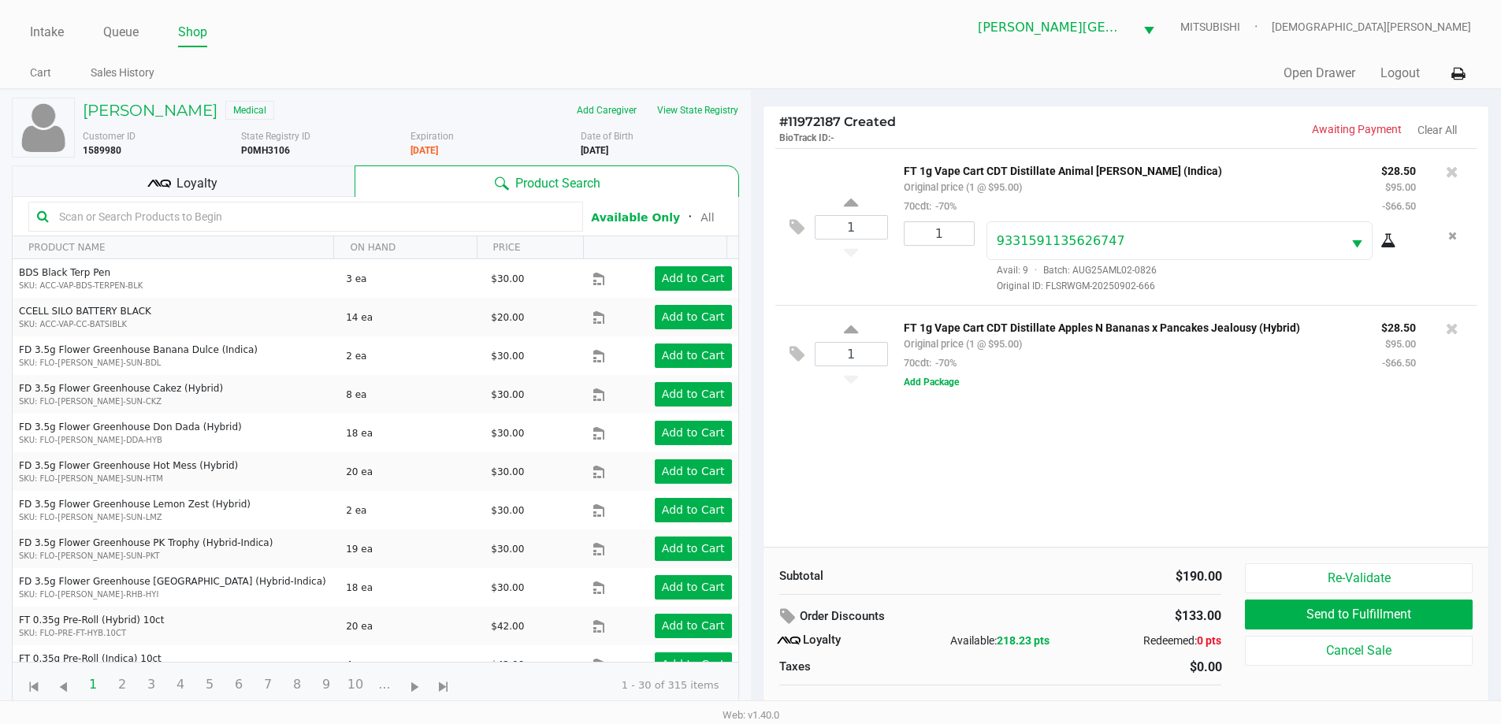
click at [1458, 328] on div at bounding box center [1451, 328] width 25 height 22
click at [1452, 329] on icon at bounding box center [1452, 329] width 13 height 16
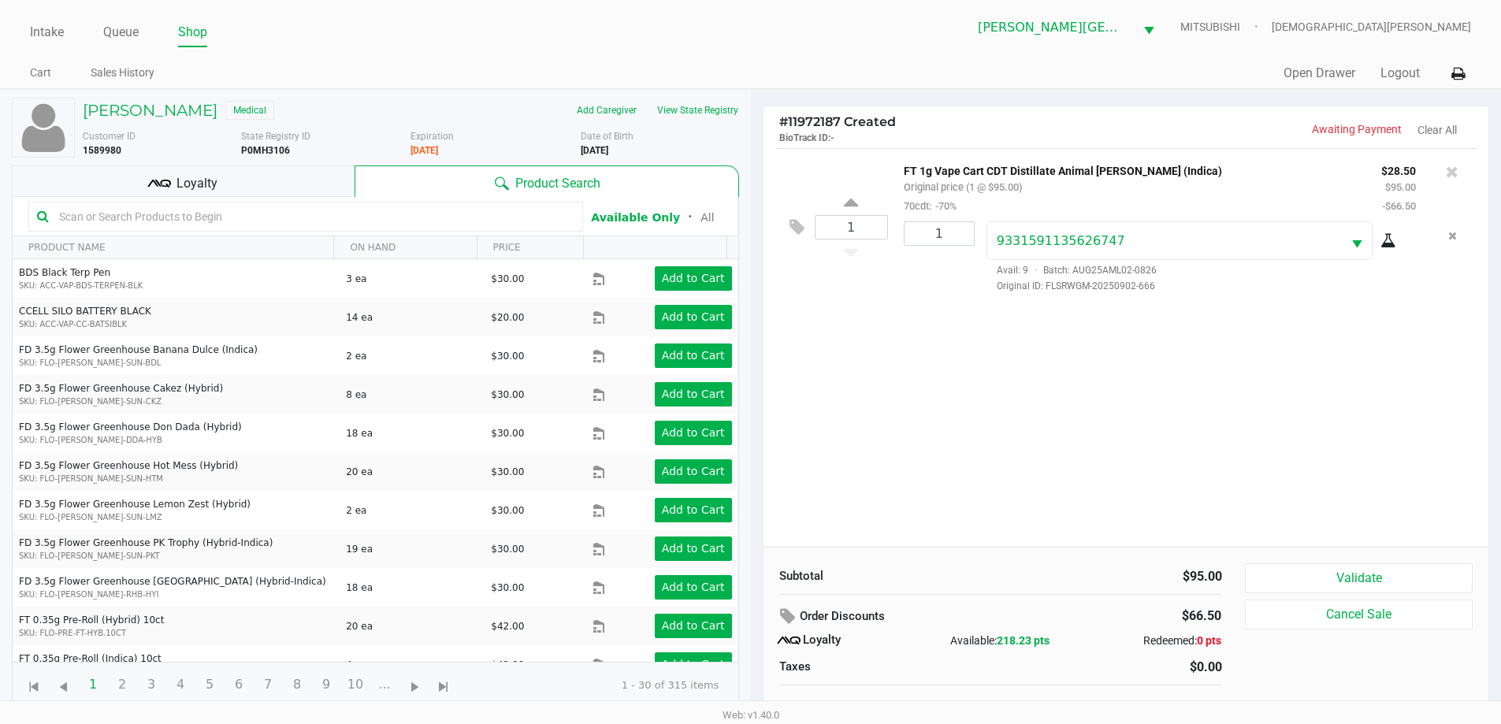
click at [211, 221] on input "text" at bounding box center [314, 217] width 522 height 24
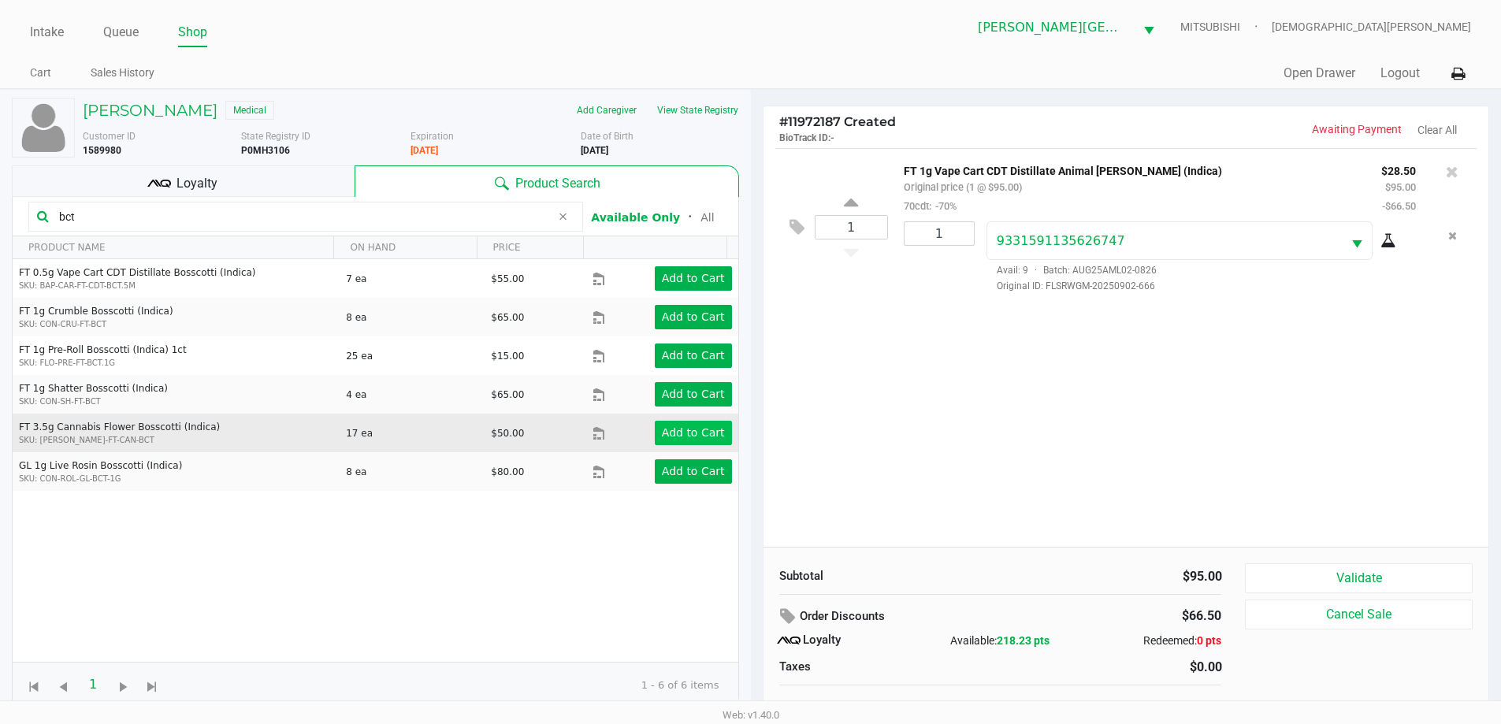
type input "bct"
click at [677, 429] on app-button-loader "Add to Cart" at bounding box center [693, 432] width 63 height 13
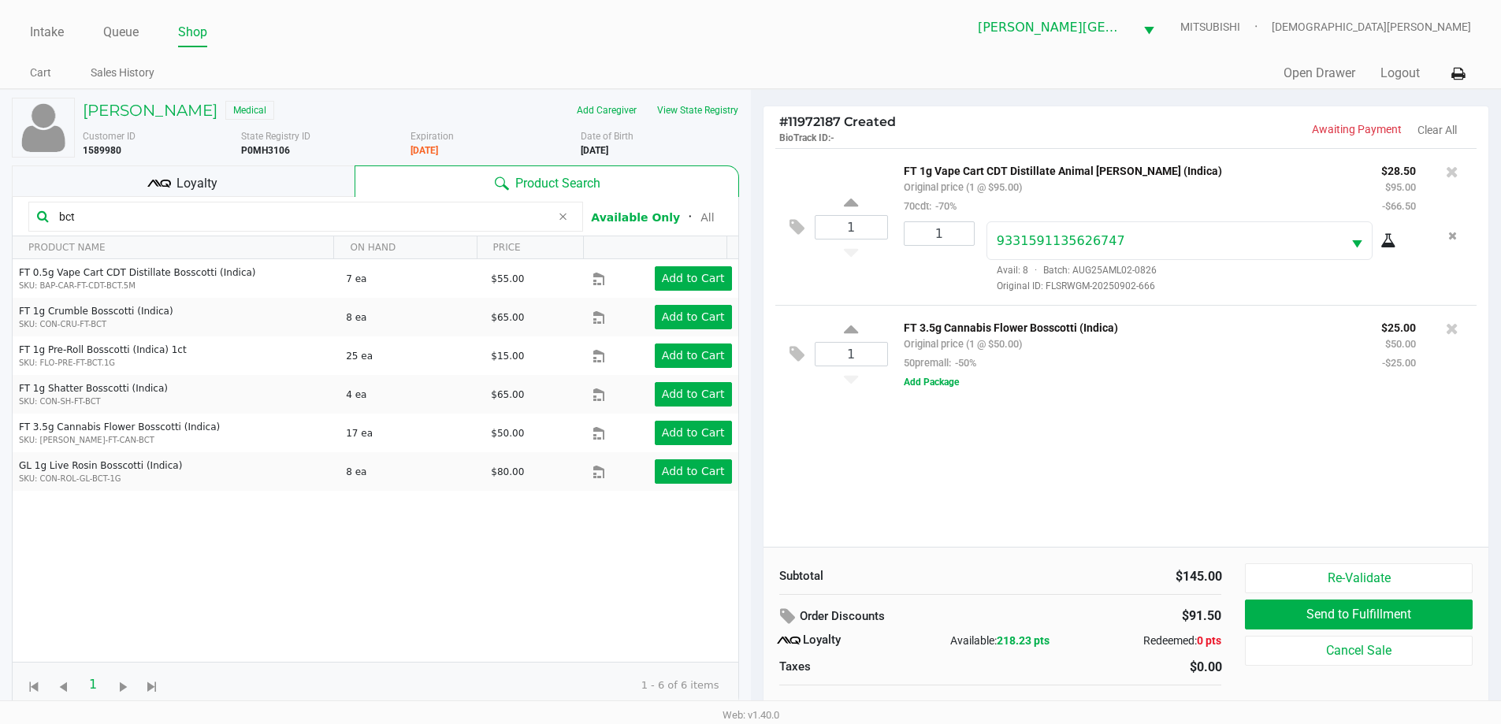
click at [84, 207] on input "bct" at bounding box center [302, 217] width 498 height 24
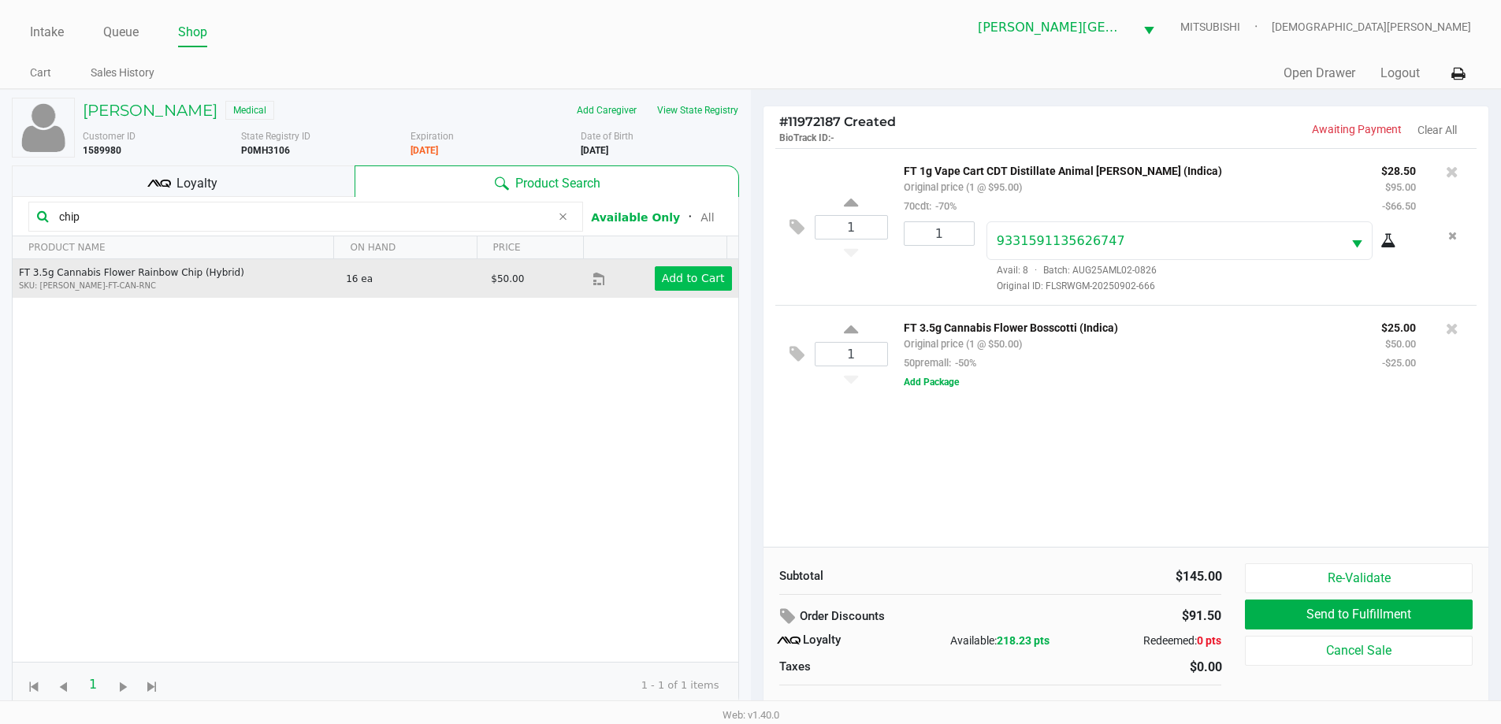
type input "chip"
click at [656, 270] on button "Add to Cart" at bounding box center [693, 278] width 77 height 24
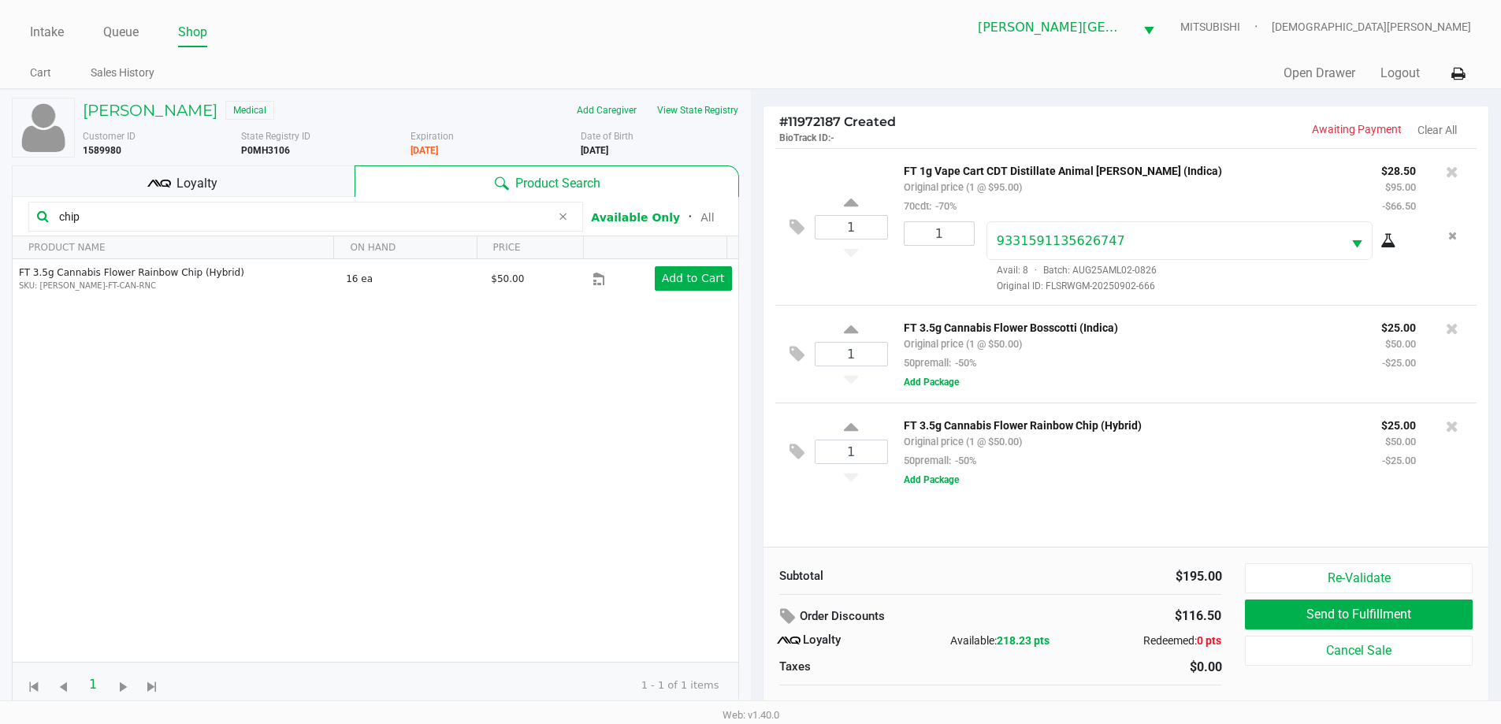
click at [307, 178] on div "Loyalty" at bounding box center [183, 181] width 343 height 32
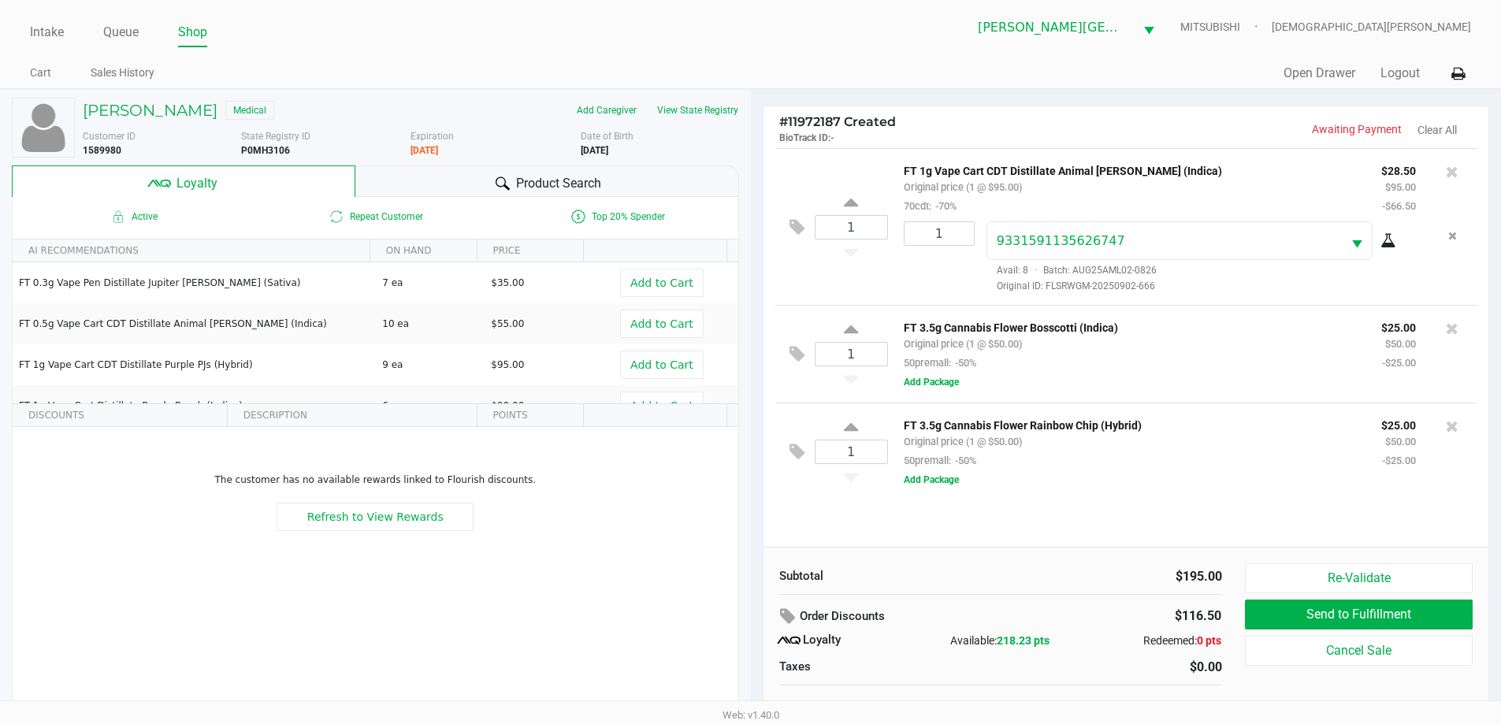
click at [389, 175] on div "Product Search" at bounding box center [547, 181] width 384 height 32
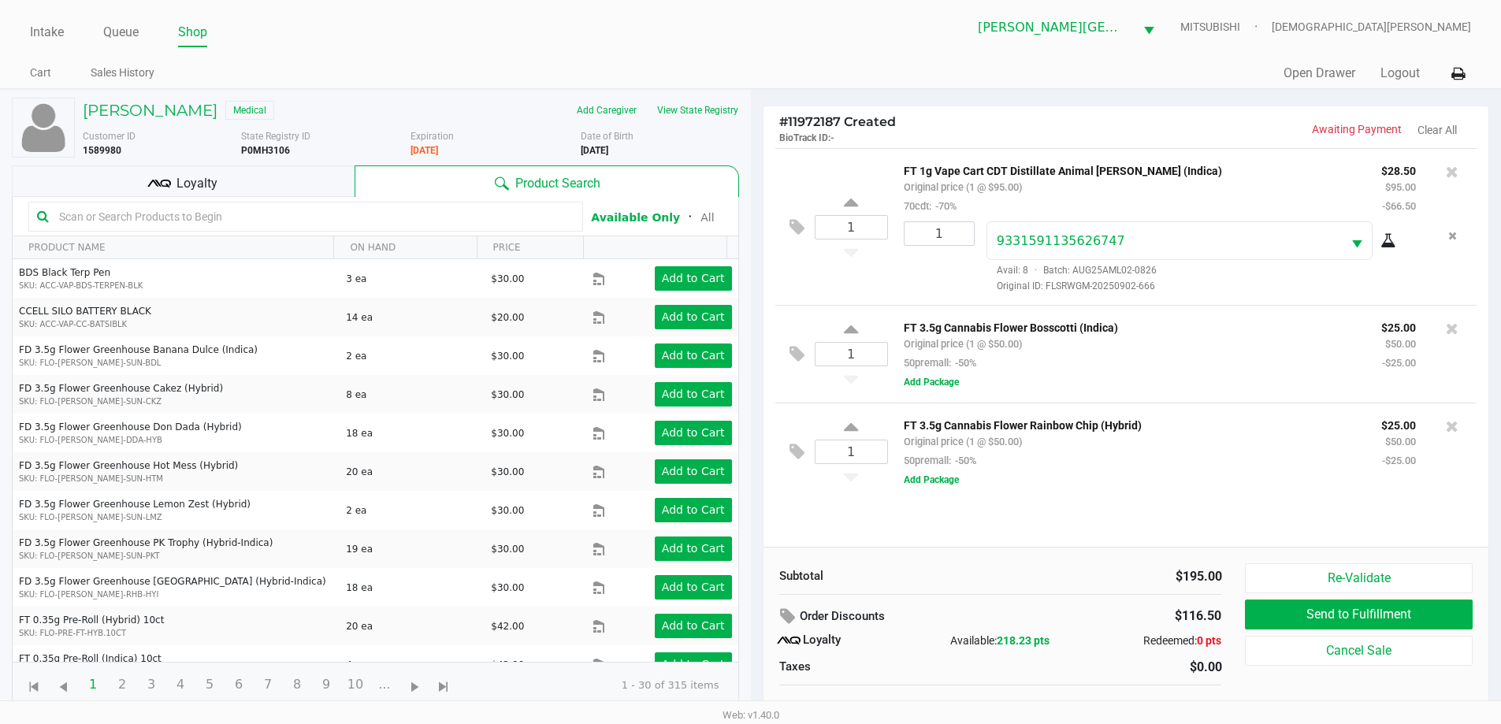
click at [1174, 358] on div "FT 3.5g Cannabis Flower Bosscotti (Indica) Original price (1 @ $50.00) 50premal…" at bounding box center [1130, 344] width 477 height 54
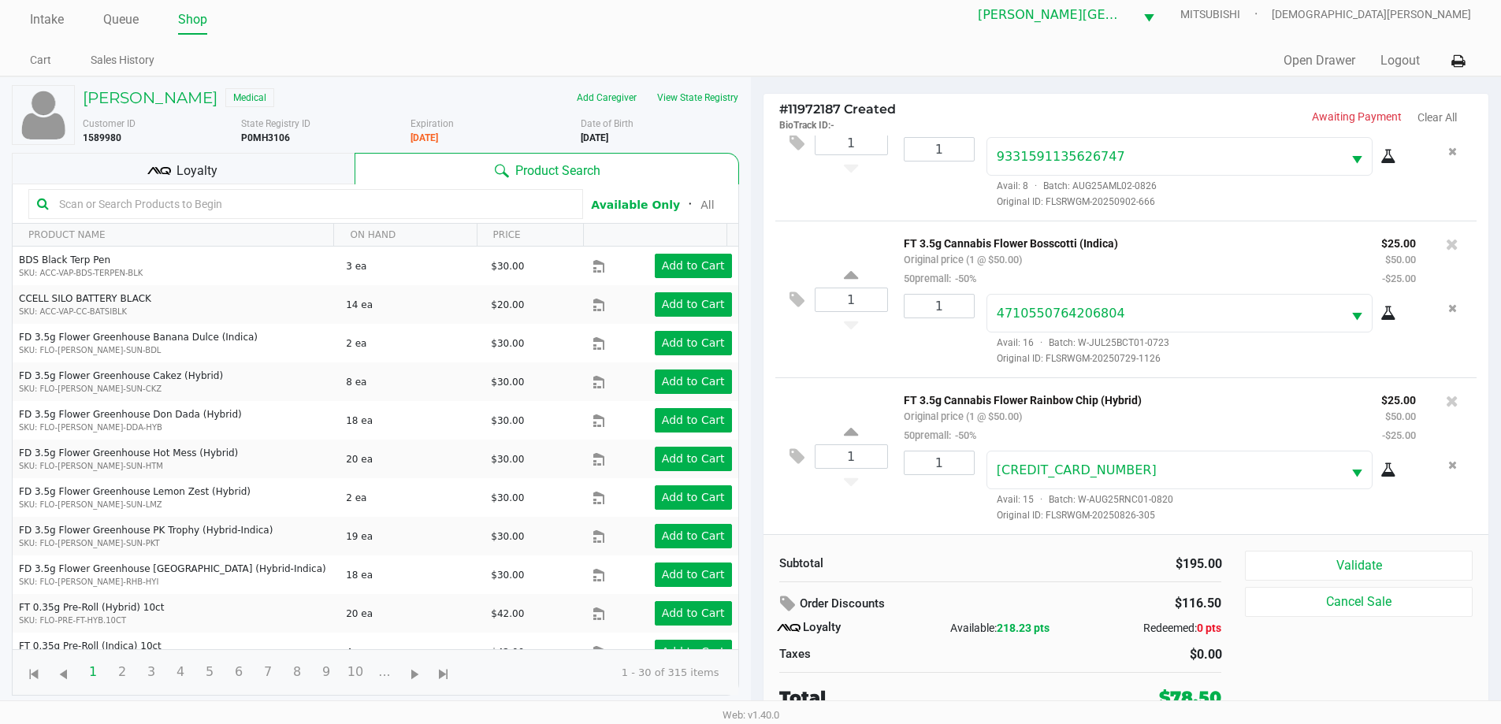
scroll to position [16, 0]
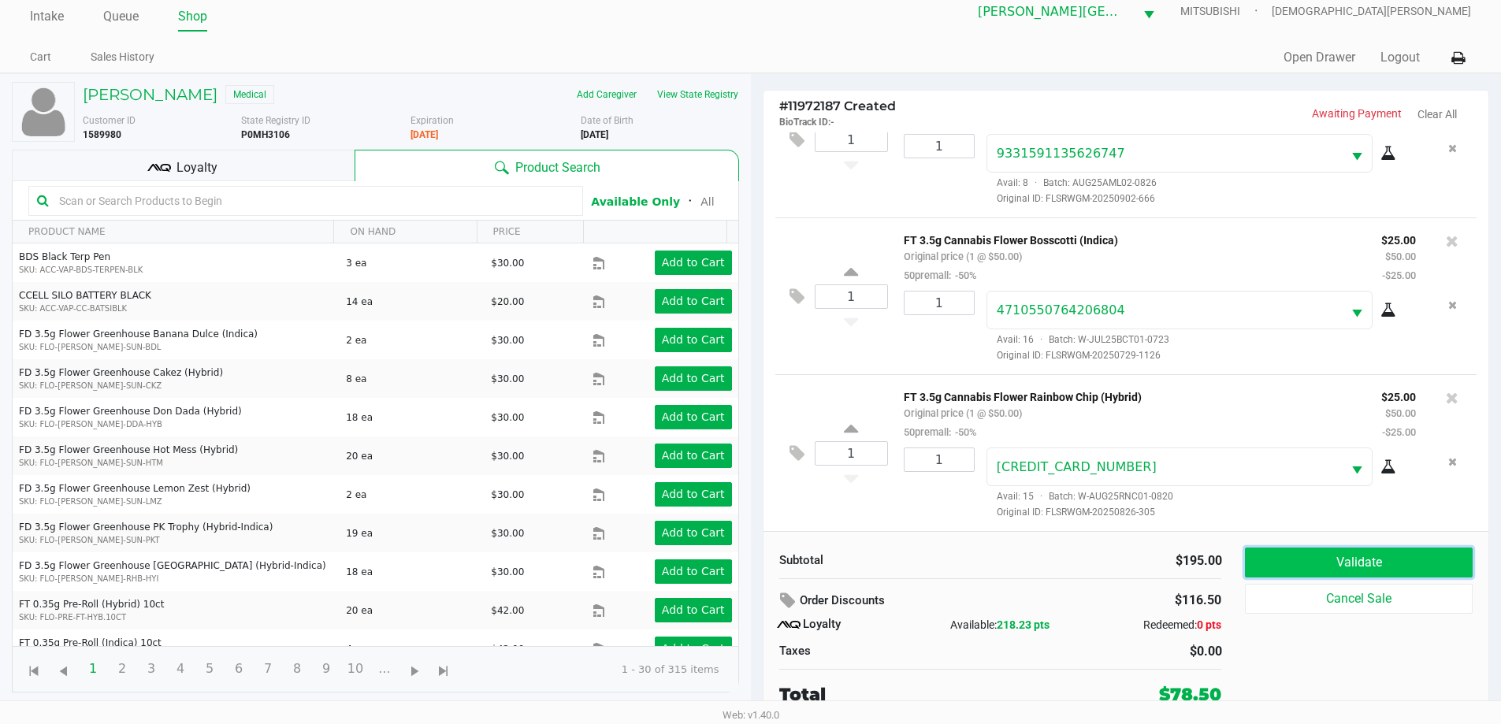
click at [1342, 566] on button "Validate" at bounding box center [1358, 563] width 227 height 30
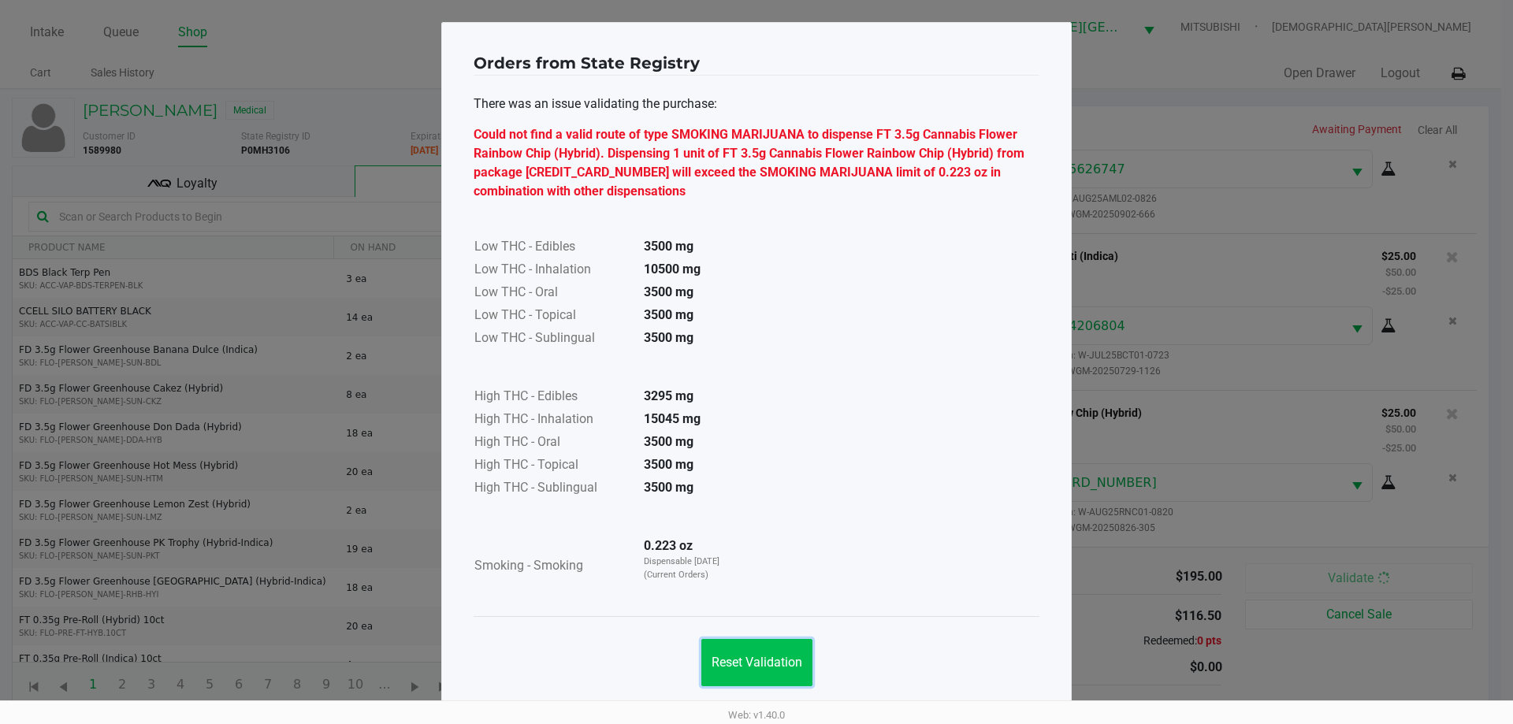
click at [786, 666] on span "Reset Validation" at bounding box center [756, 662] width 91 height 15
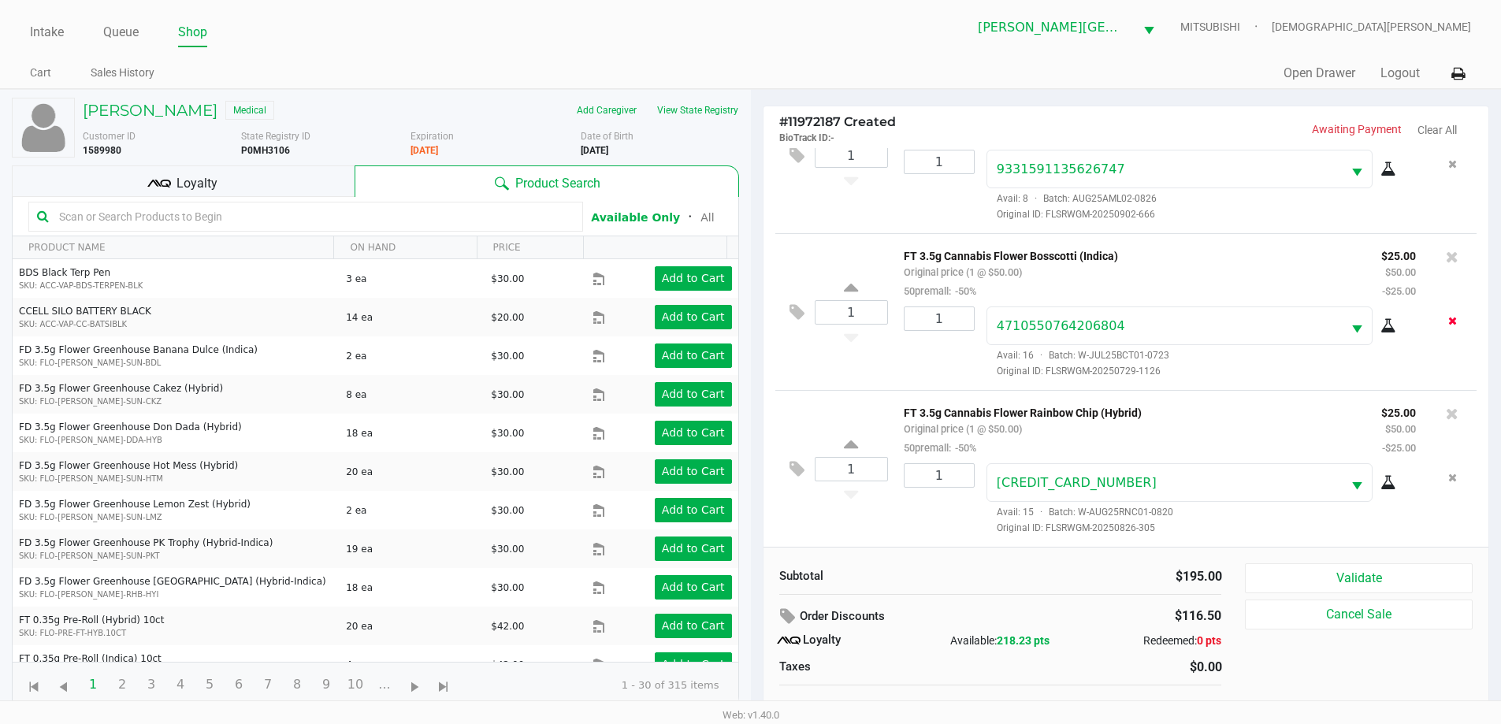
click at [1448, 316] on icon "Remove the package from the orderLine" at bounding box center [1452, 320] width 9 height 11
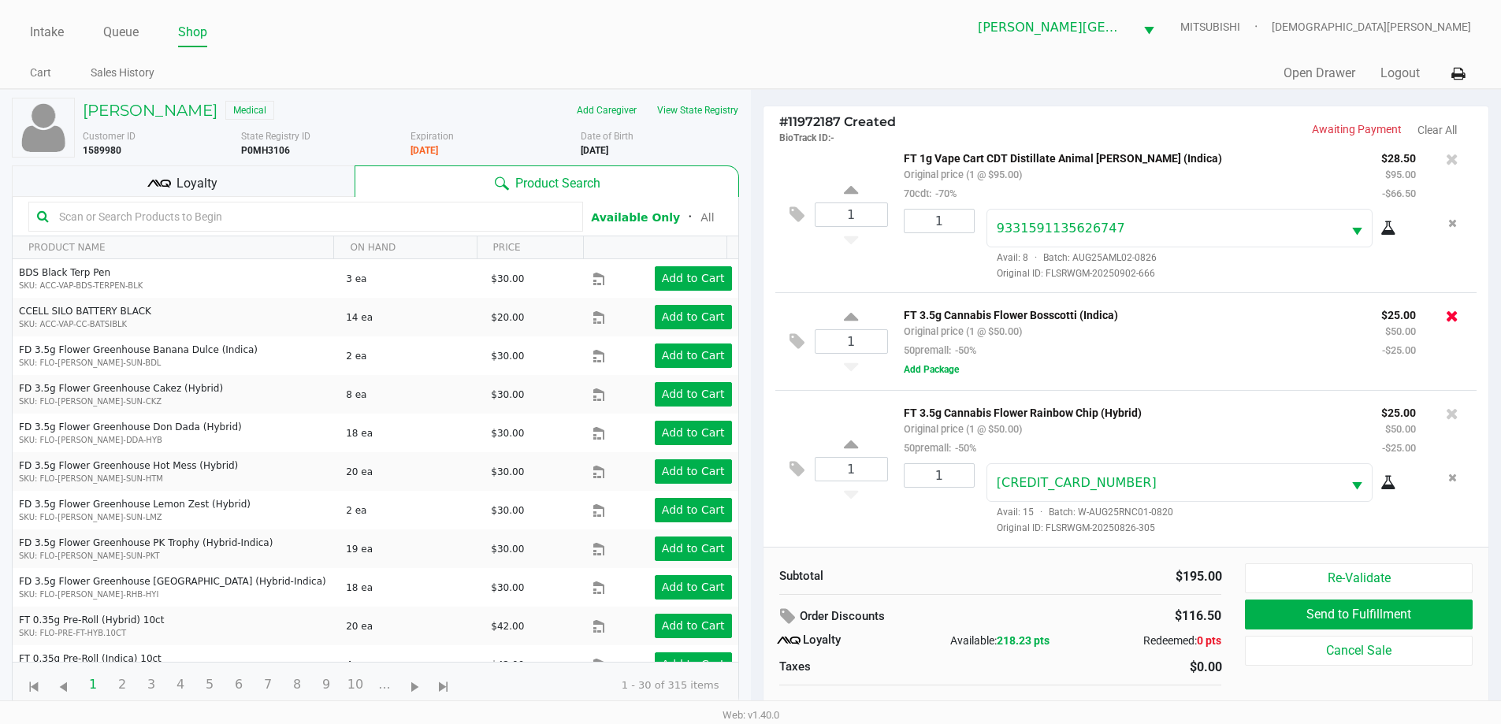
click at [1446, 310] on icon at bounding box center [1452, 316] width 13 height 16
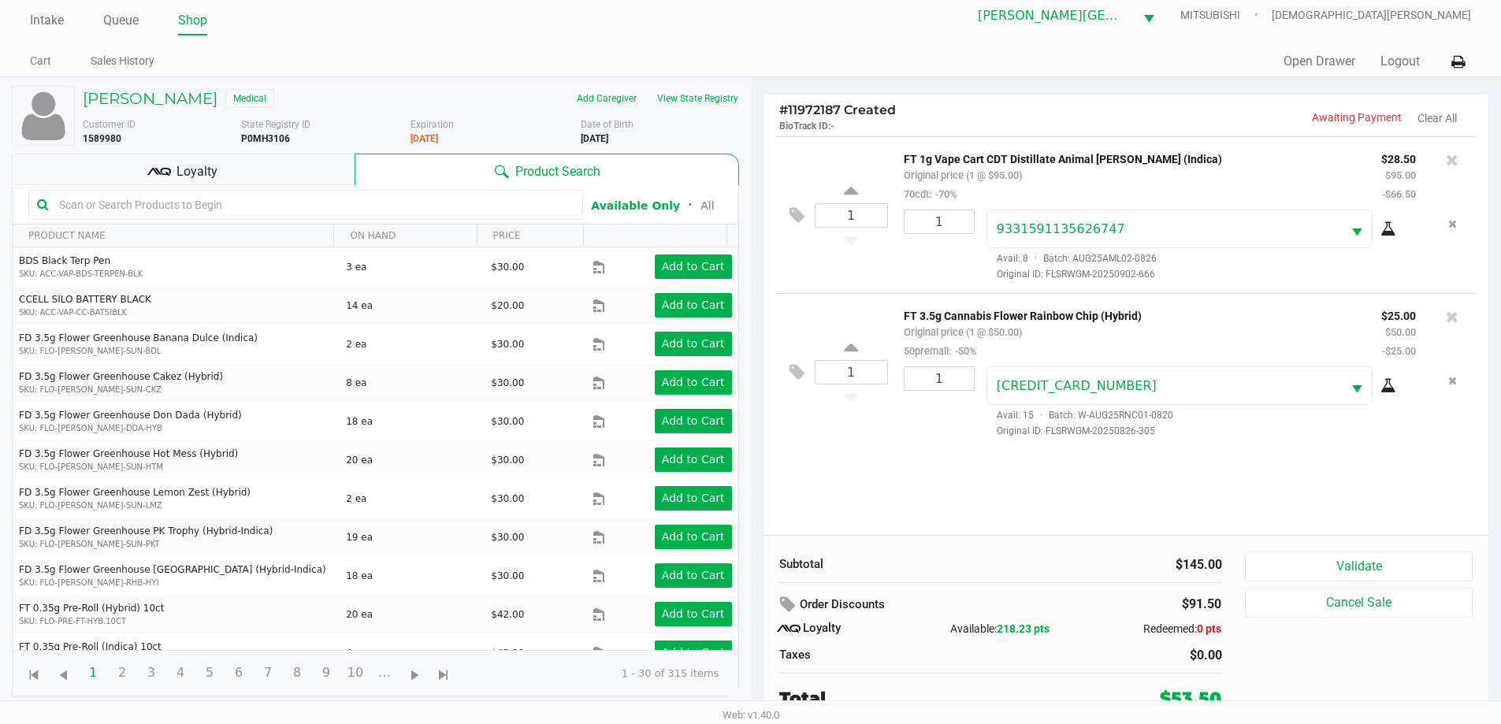
scroll to position [16, 0]
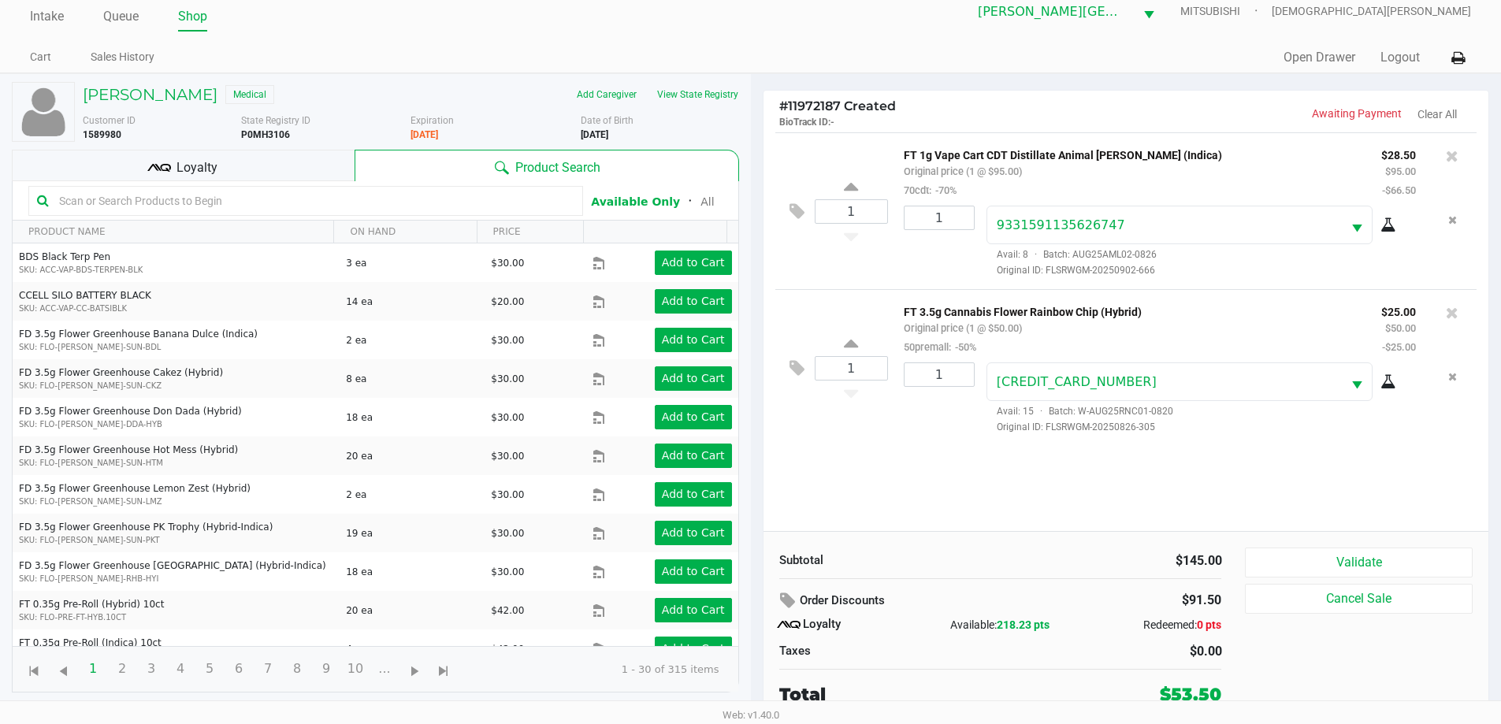
click at [1323, 547] on div "Subtotal $145.00 Order Discounts $91.50 Loyalty Available: 218.23 pts Redeemed:…" at bounding box center [1126, 627] width 726 height 192
click at [1314, 557] on button "Validate" at bounding box center [1358, 563] width 227 height 30
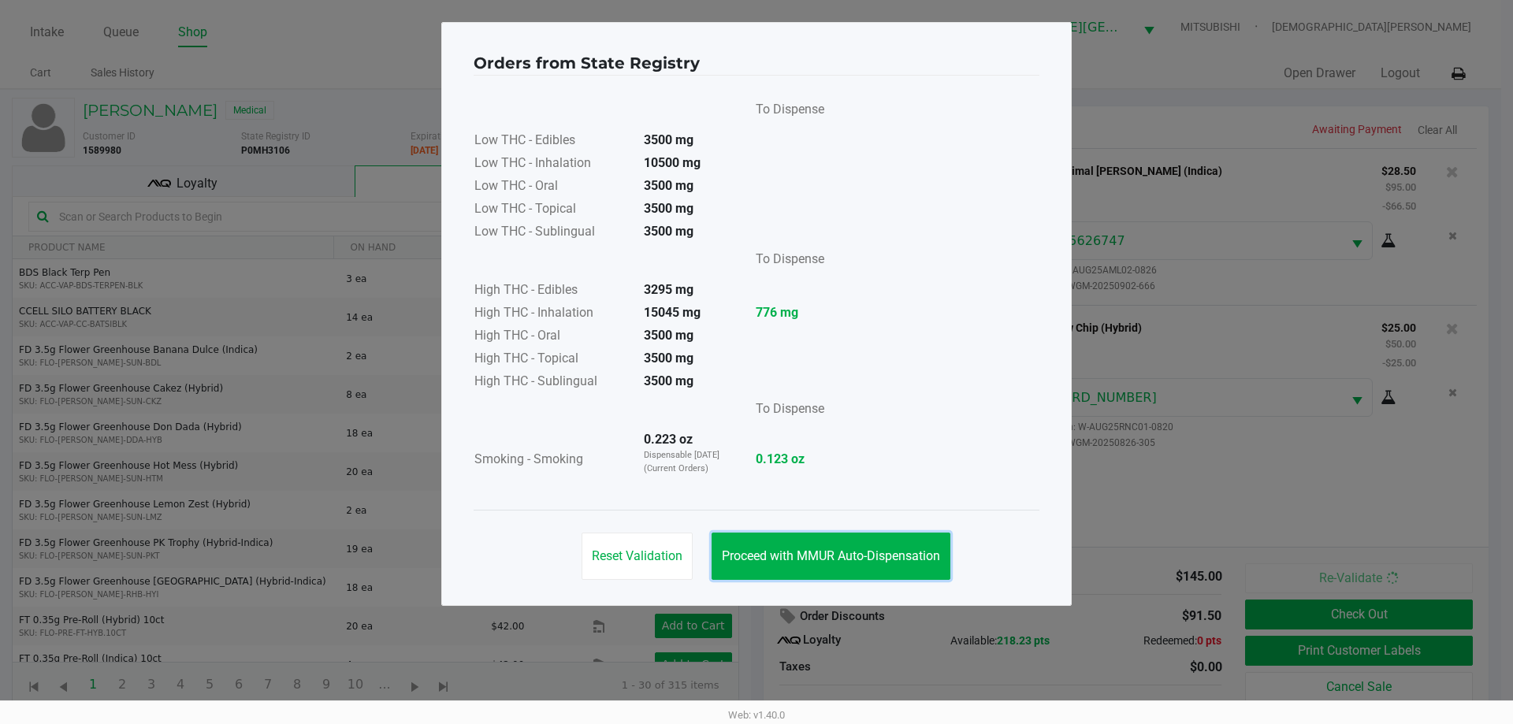
click at [883, 554] on span "Proceed with MMUR Auto-Dispensation" at bounding box center [831, 555] width 218 height 15
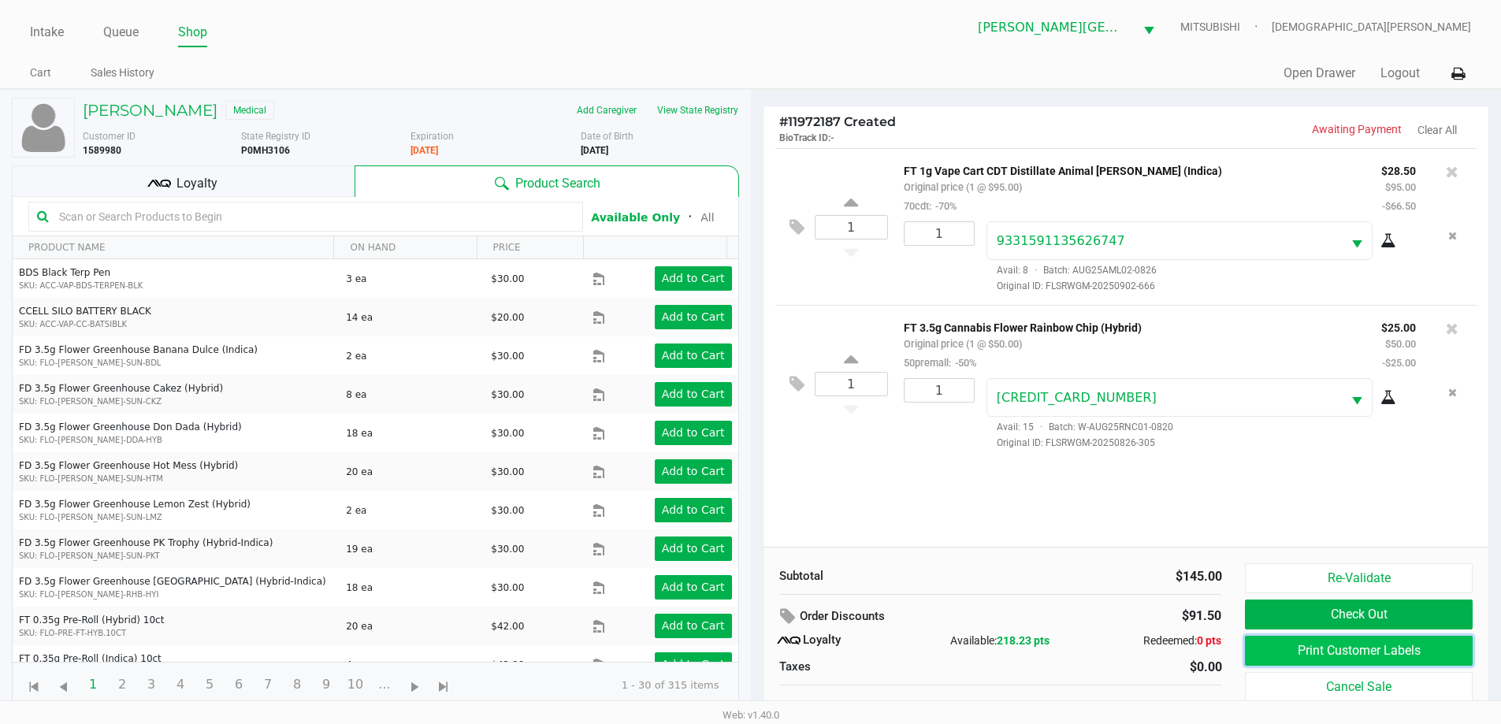
click at [1282, 651] on button "Print Customer Labels" at bounding box center [1358, 651] width 227 height 30
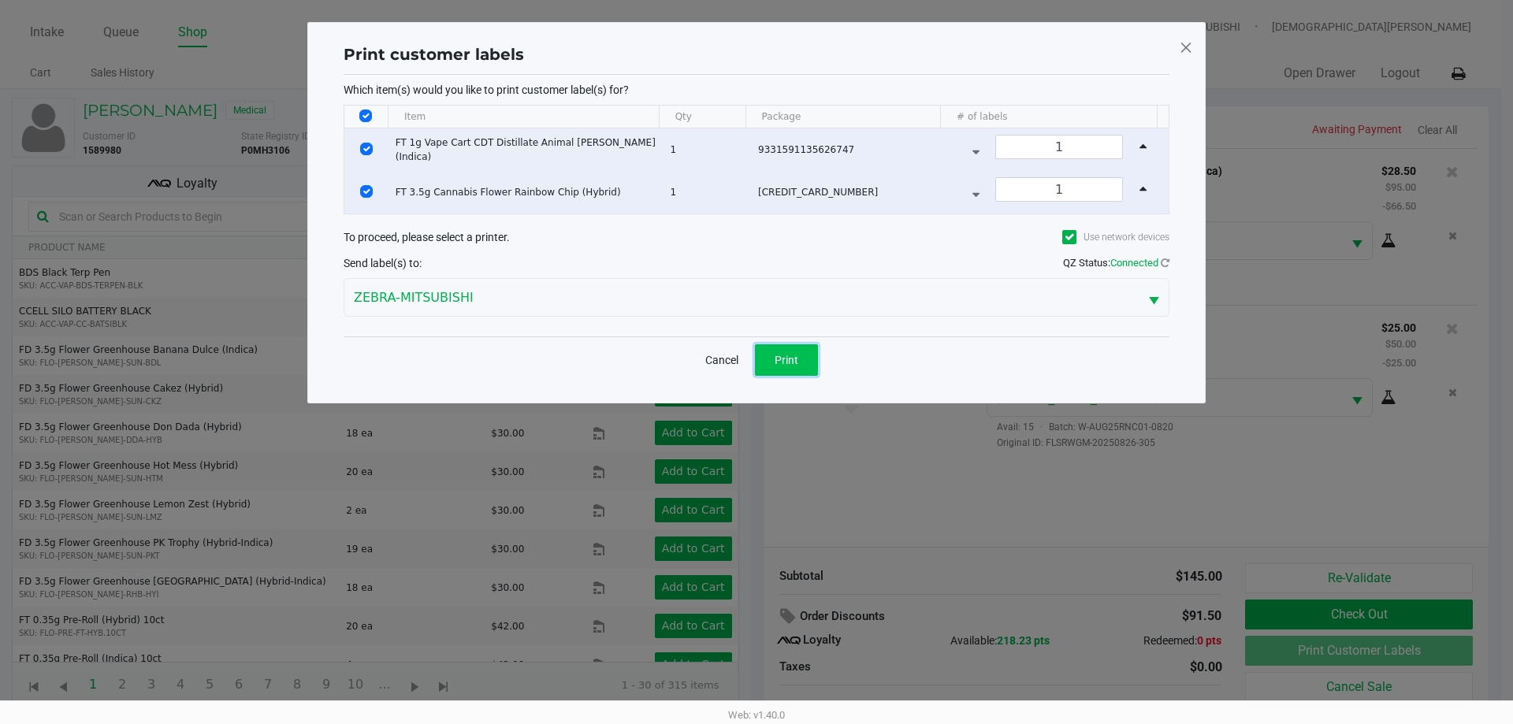
click at [780, 365] on span "Print" at bounding box center [786, 360] width 24 height 13
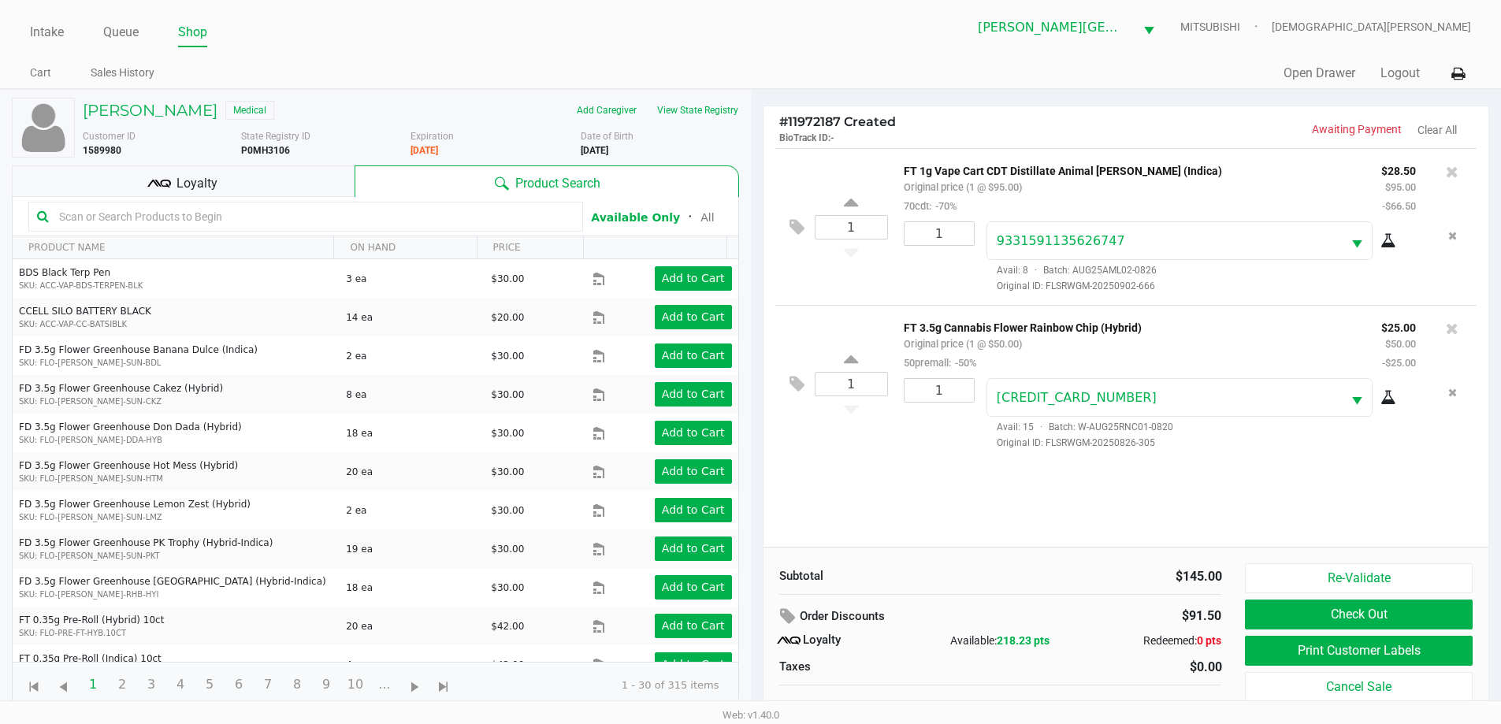
click at [321, 190] on div "Loyalty" at bounding box center [183, 181] width 343 height 32
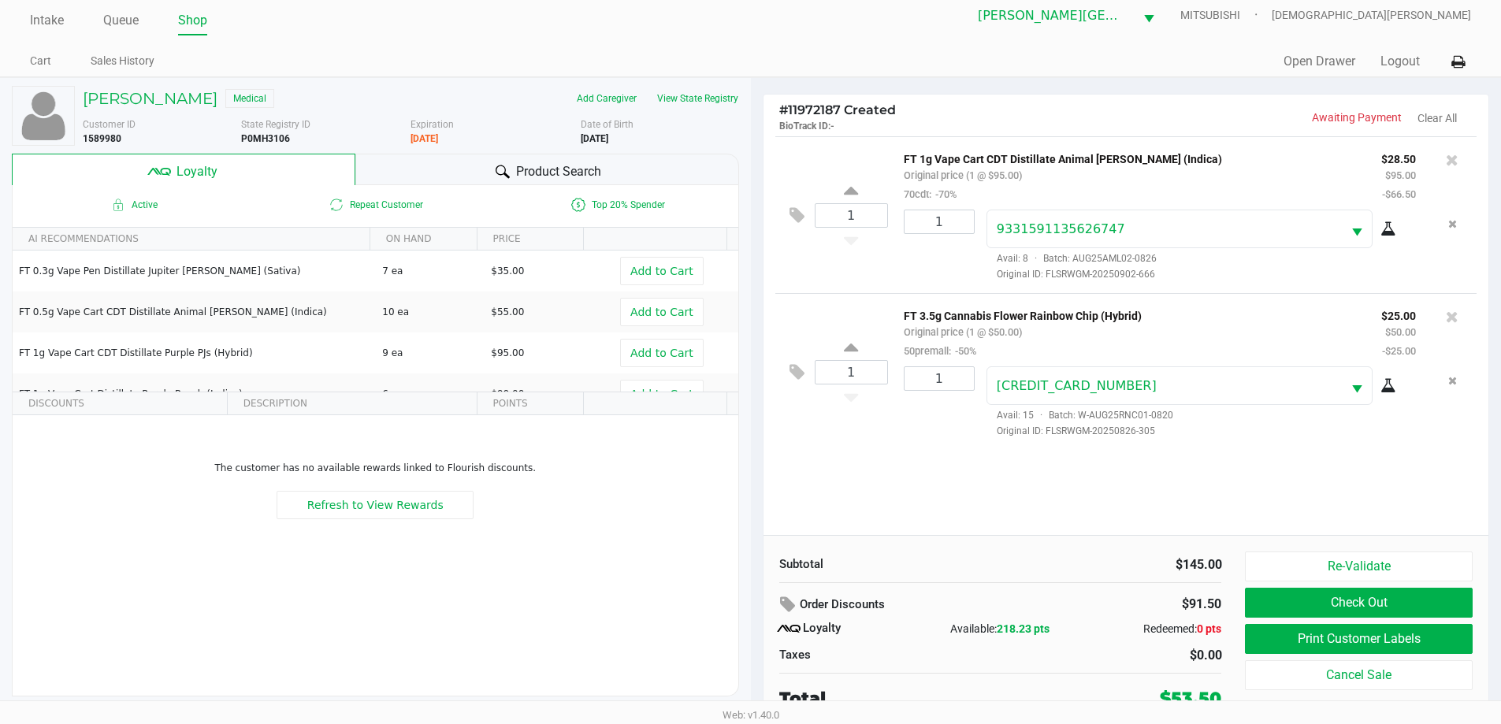
scroll to position [16, 0]
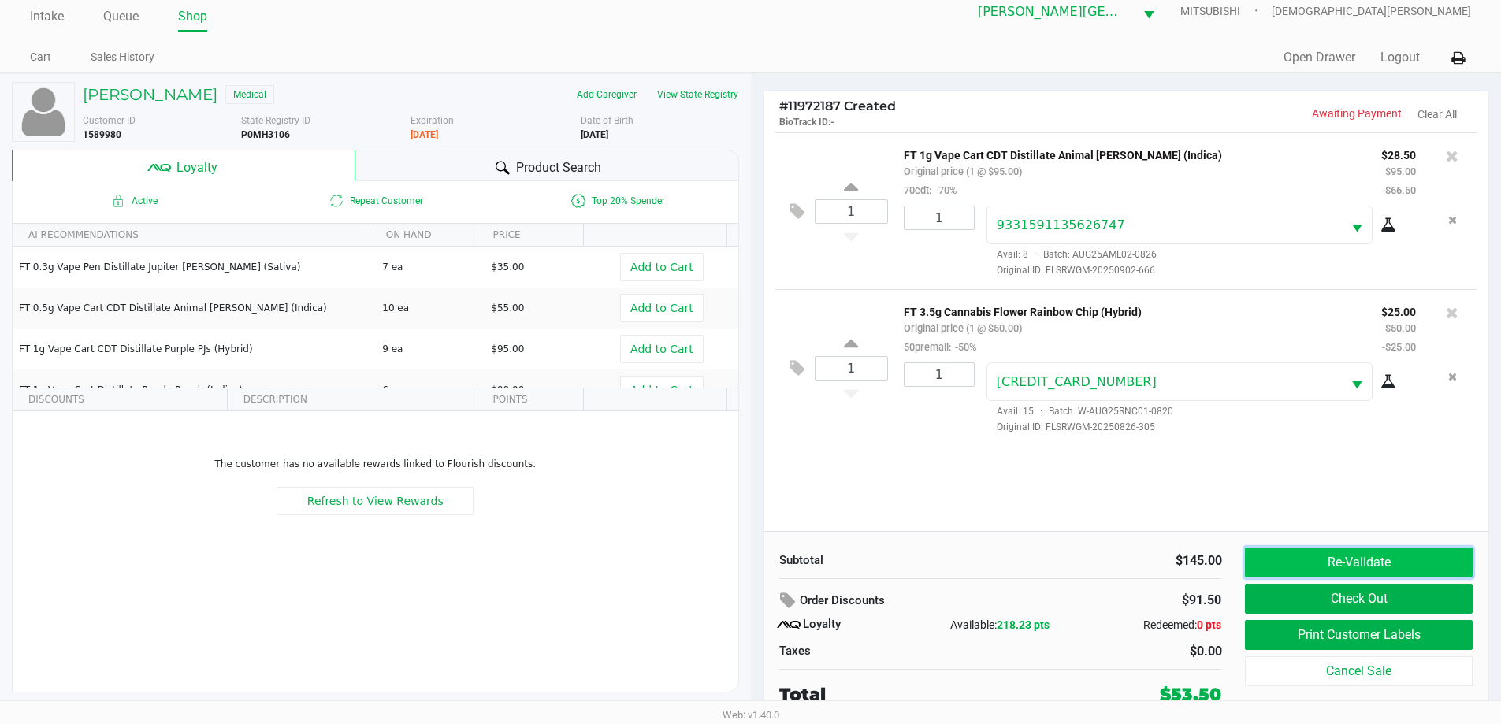
click at [1402, 557] on button "Re-Validate" at bounding box center [1358, 563] width 227 height 30
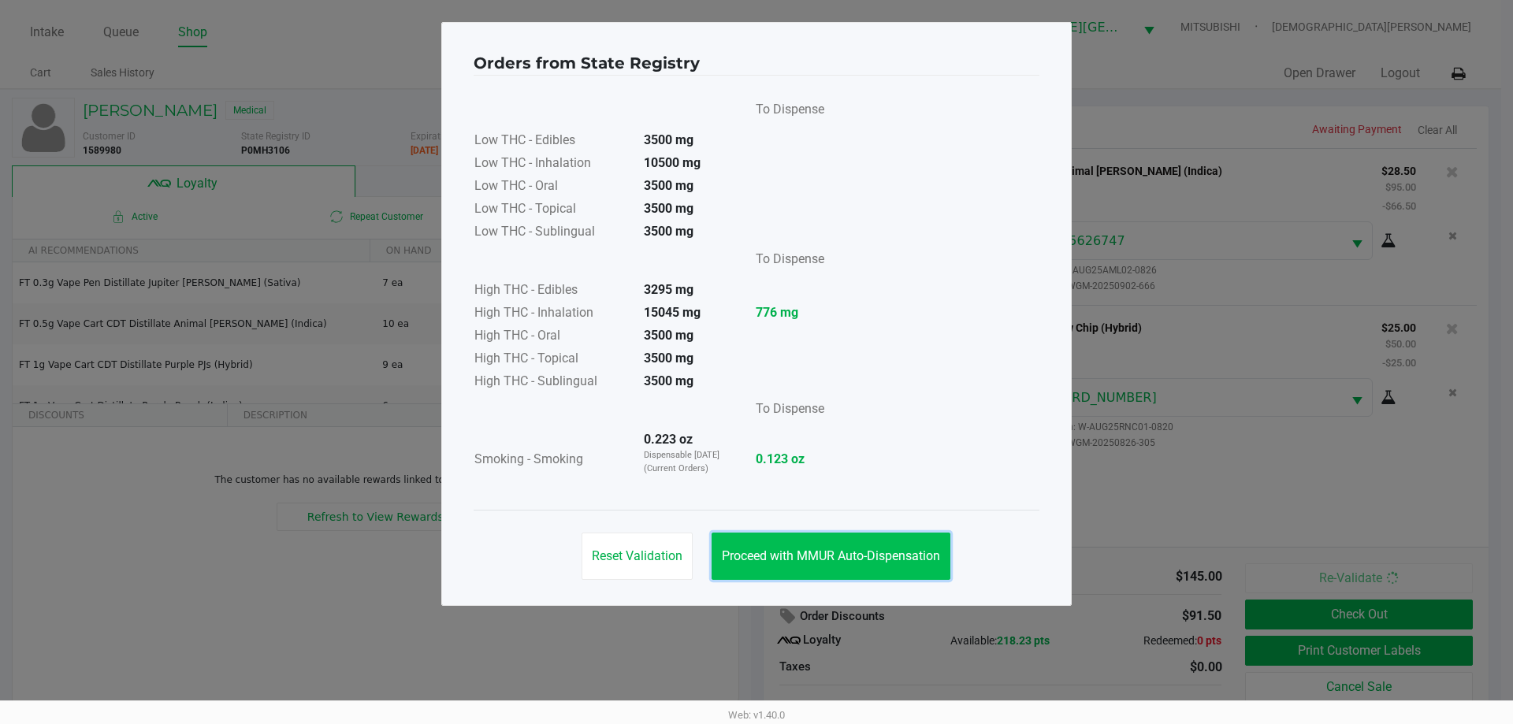
click at [763, 543] on button "Proceed with MMUR Auto-Dispensation" at bounding box center [830, 556] width 239 height 47
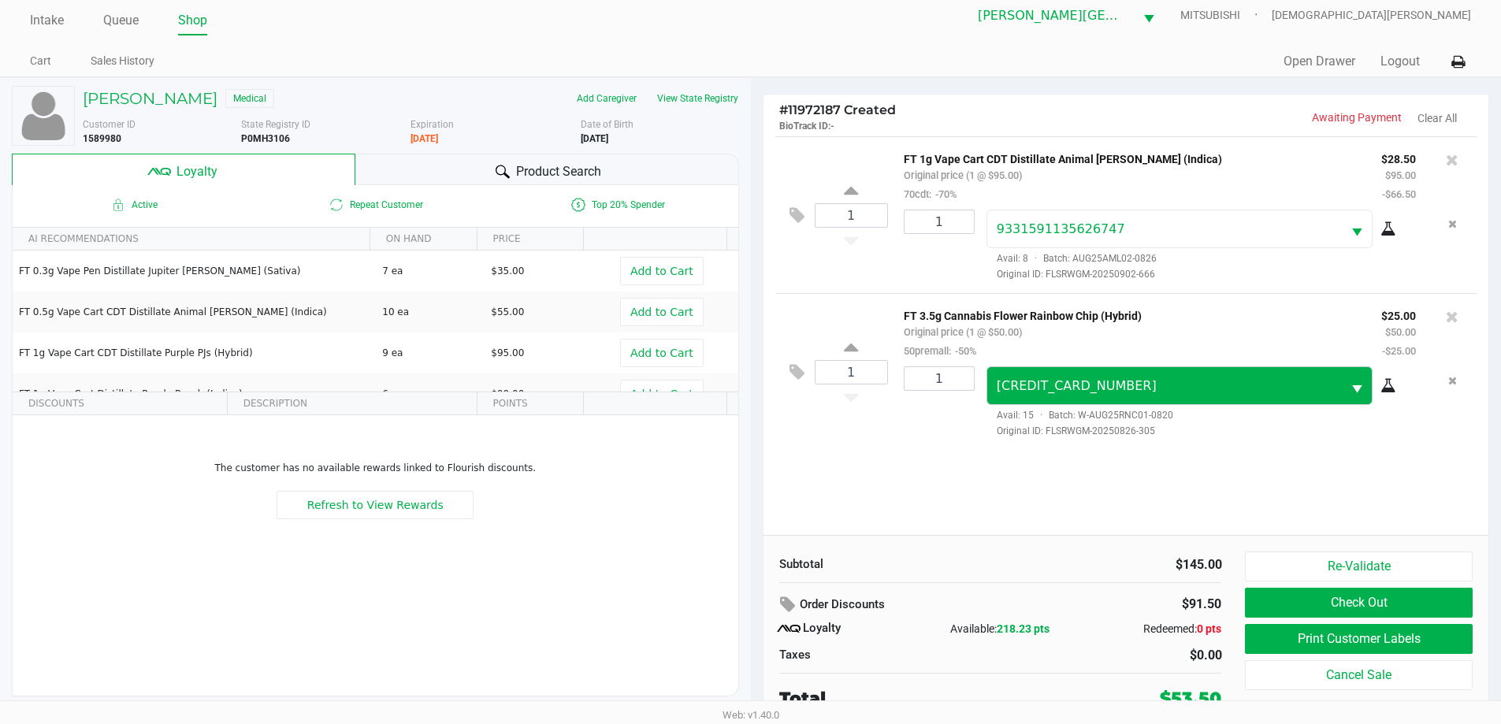
scroll to position [16, 0]
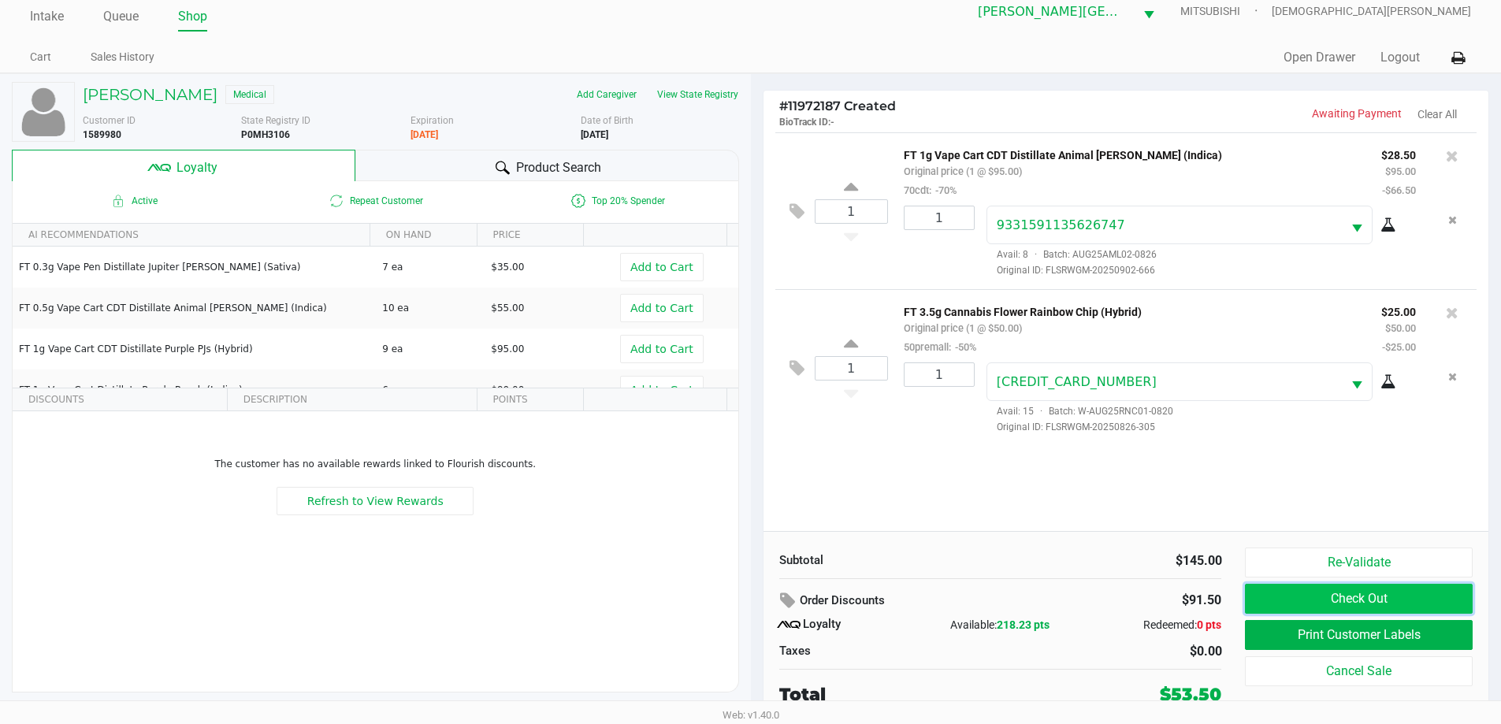
click at [1305, 598] on button "Check Out" at bounding box center [1358, 599] width 227 height 30
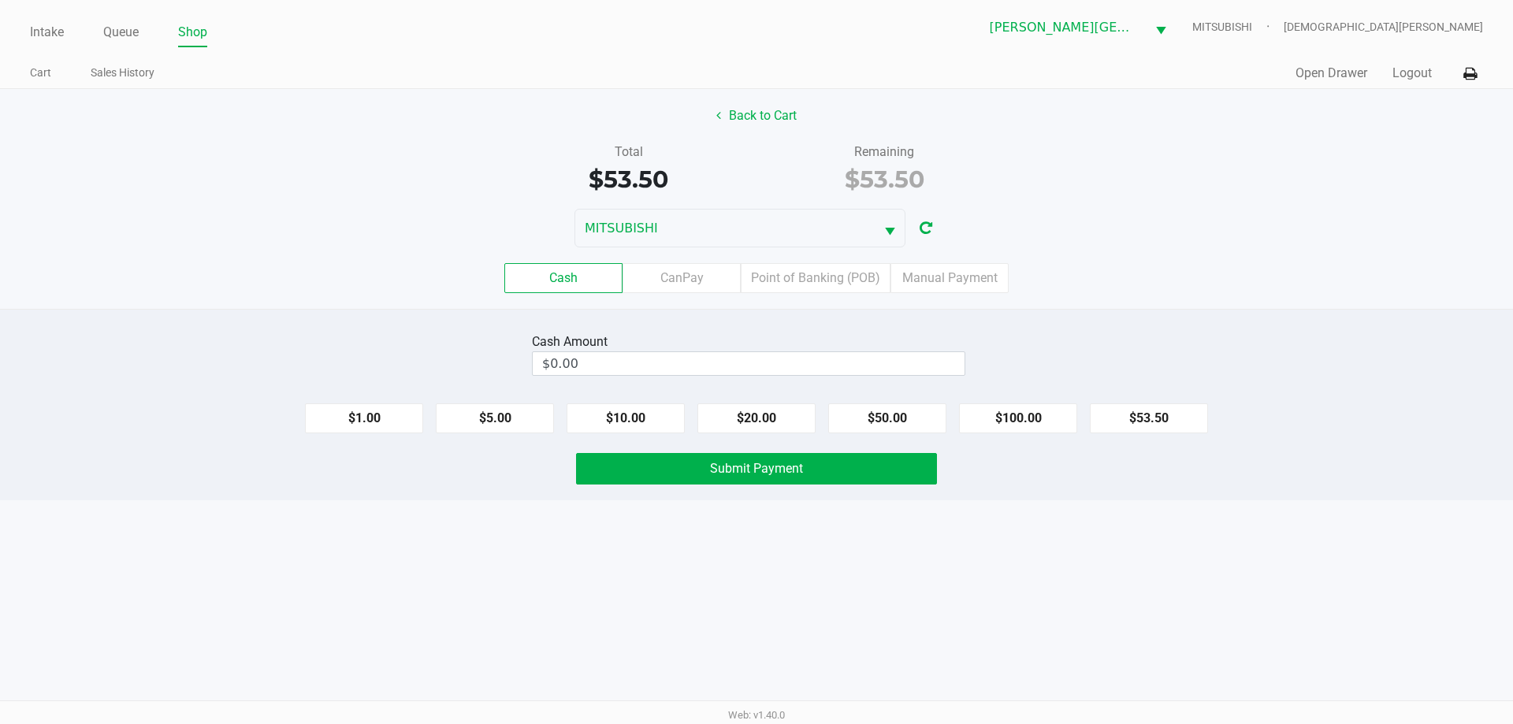
click at [770, 262] on div "Cash CanPay Point of Banking (POB) Manual Payment" at bounding box center [756, 277] width 1536 height 61
click at [774, 271] on label "Point of Banking (POB)" at bounding box center [816, 278] width 150 height 30
click at [0, 0] on 7 "Point of Banking (POB)" at bounding box center [0, 0] width 0 height 0
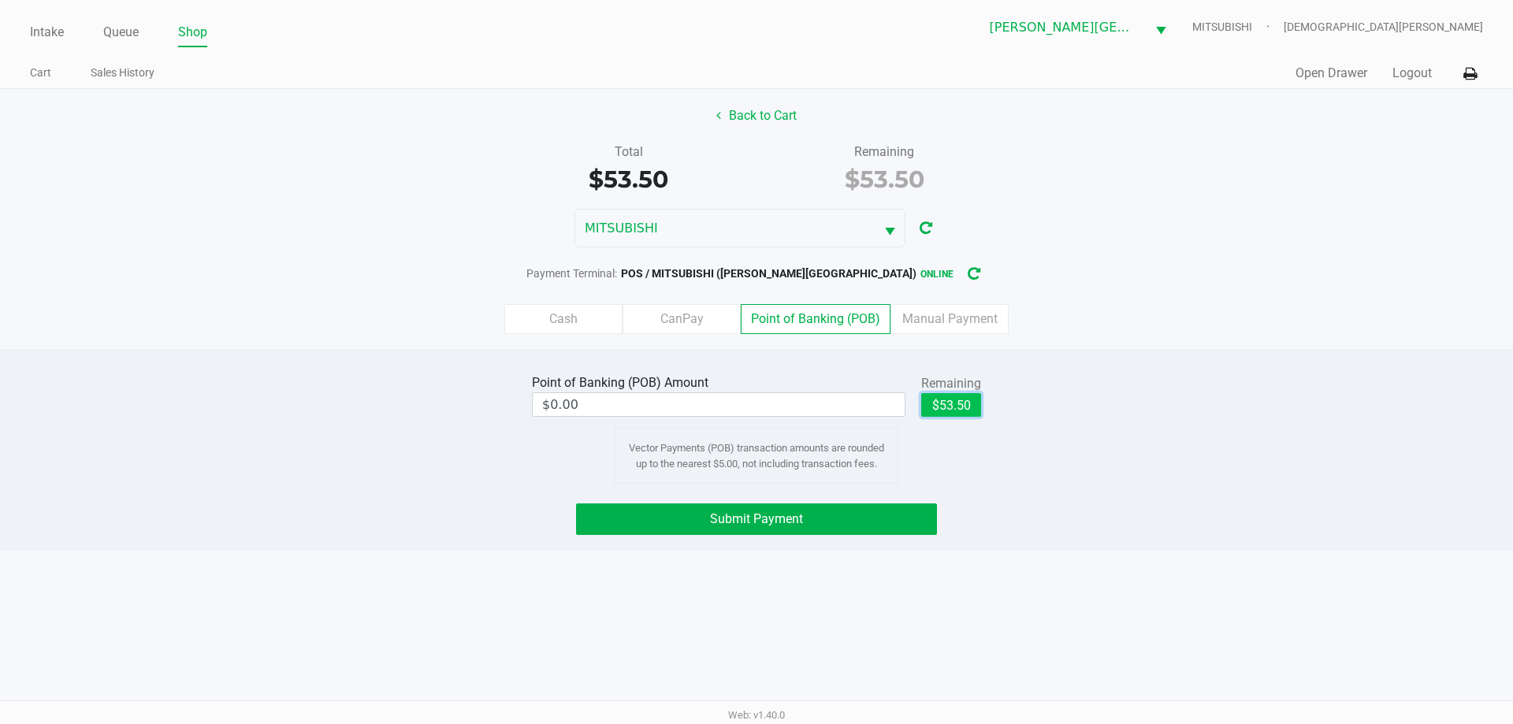
click at [945, 409] on button "$53.50" at bounding box center [951, 405] width 60 height 24
type input "$53.50"
click at [904, 523] on button "Submit Payment" at bounding box center [756, 519] width 361 height 32
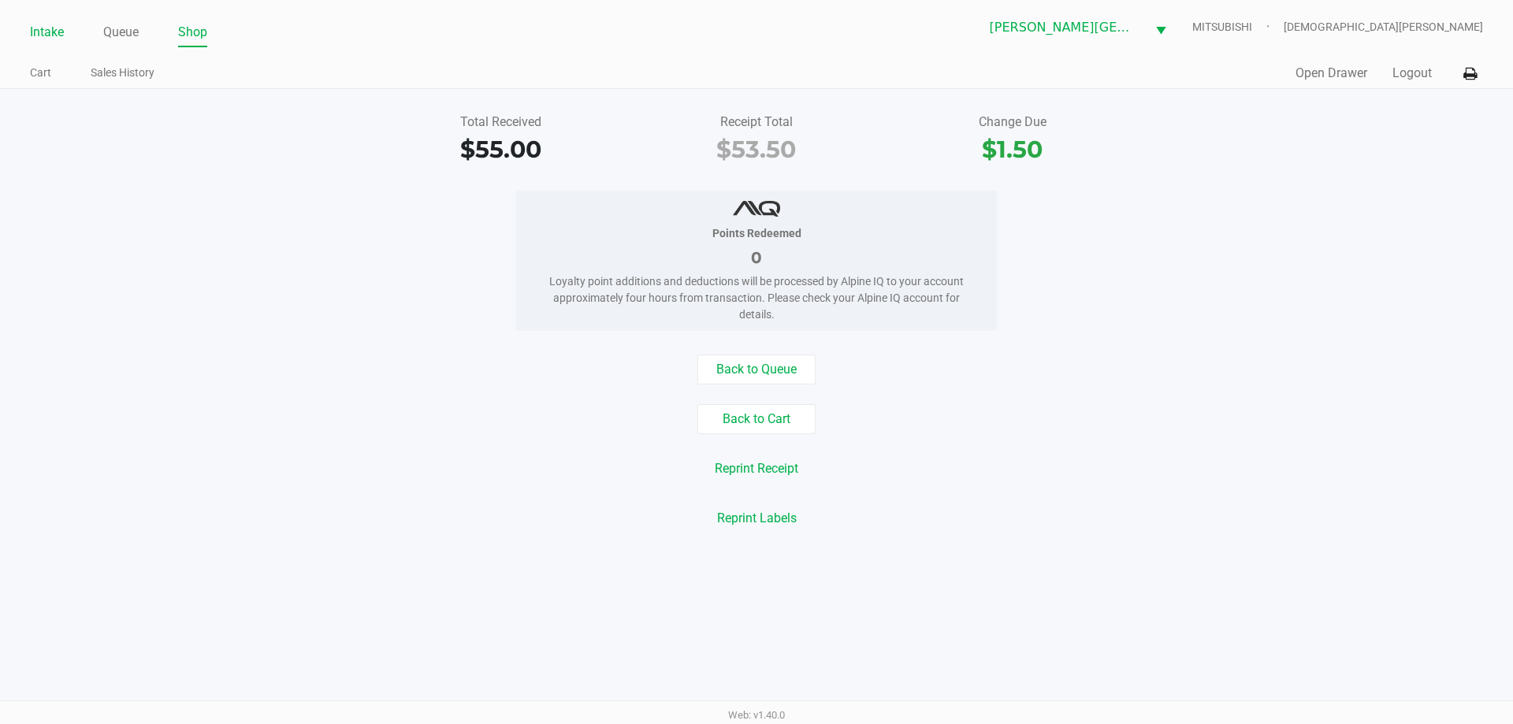
click at [40, 26] on link "Intake" at bounding box center [47, 32] width 34 height 22
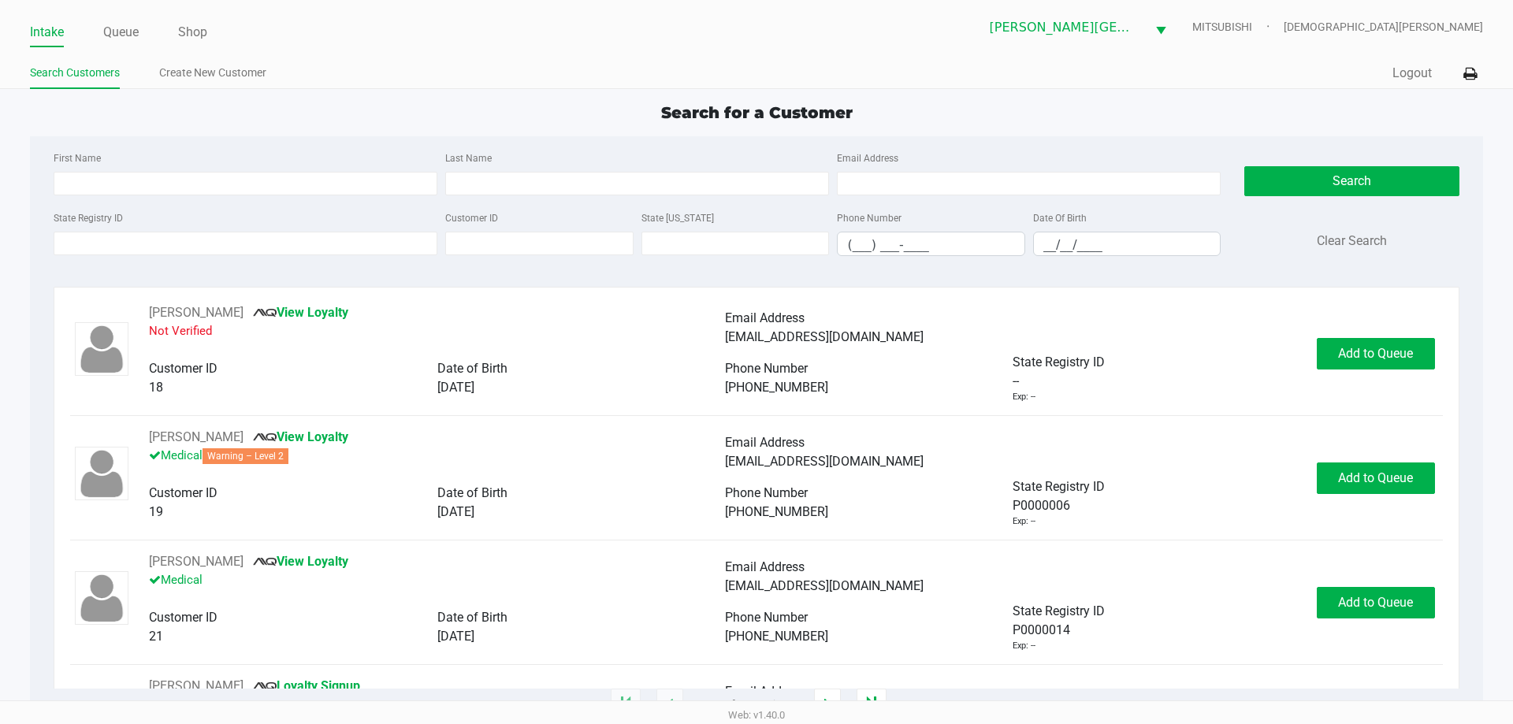
click at [108, 105] on div "Search for a Customer" at bounding box center [756, 113] width 1476 height 24
type input "CIERRA"
type input "EDDINGS"
type input "03/09/1991"
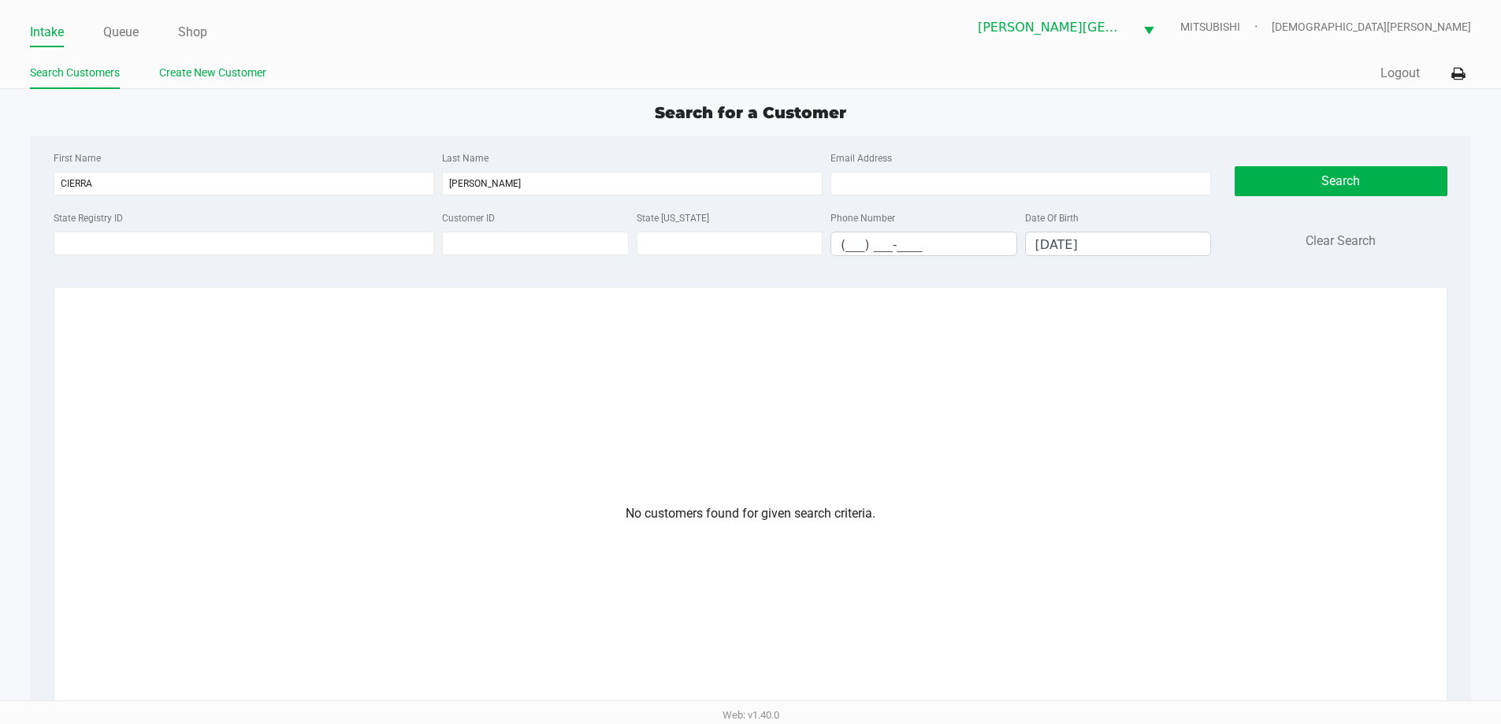
click at [233, 67] on link "Create New Customer" at bounding box center [212, 73] width 107 height 20
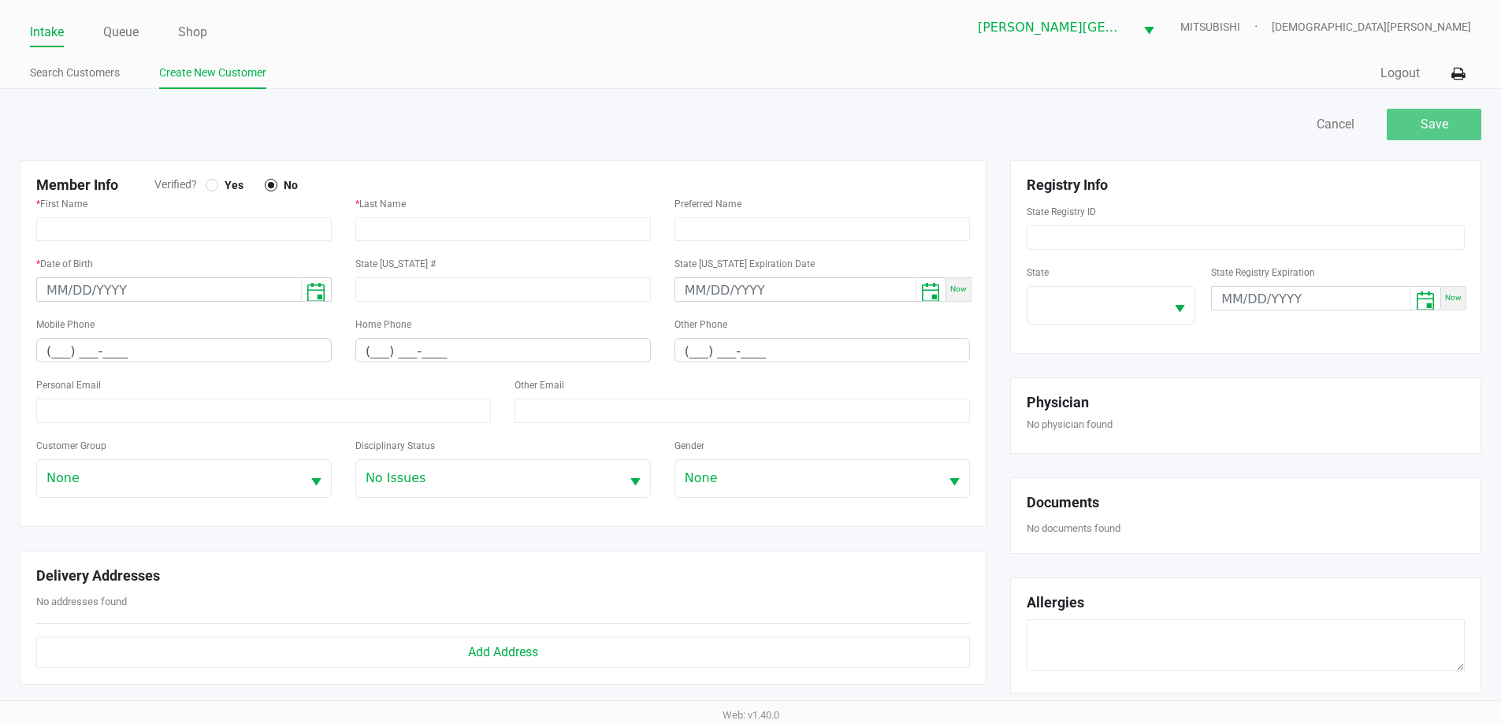
click at [213, 189] on div at bounding box center [212, 185] width 13 height 13
click at [213, 178] on label "Yes" at bounding box center [229, 185] width 47 height 14
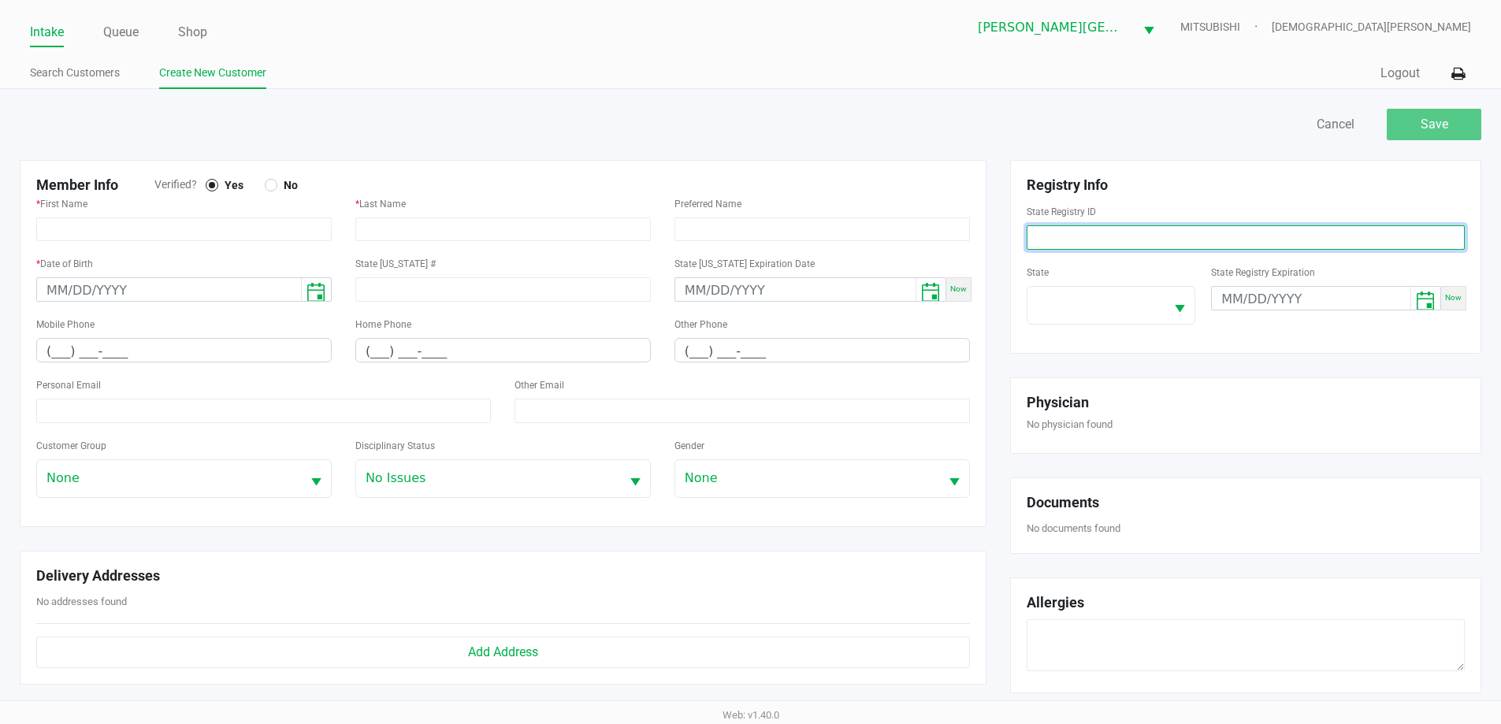
click at [1118, 231] on input at bounding box center [1245, 237] width 438 height 24
paste input "P6RH0194"
type input "P6RH0194"
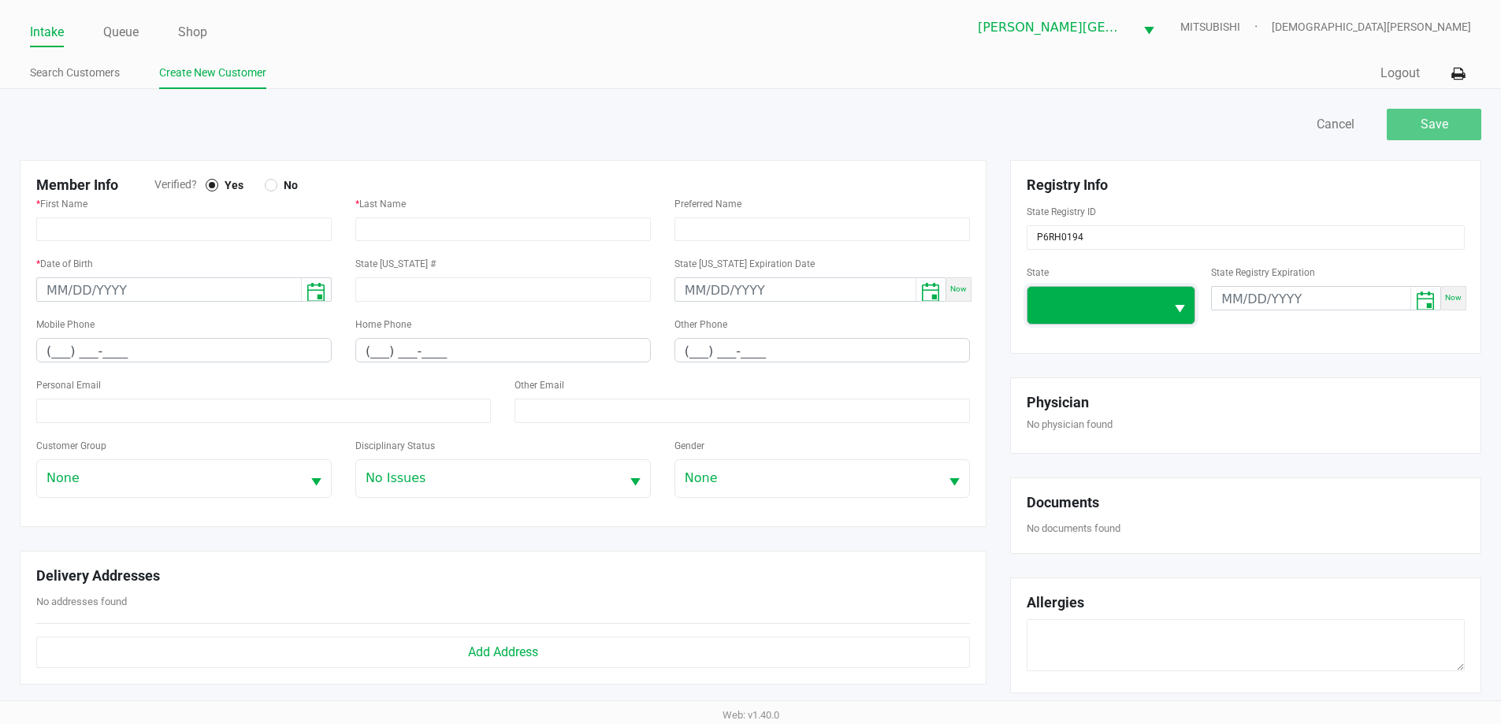
click at [1124, 302] on span at bounding box center [1096, 304] width 119 height 19
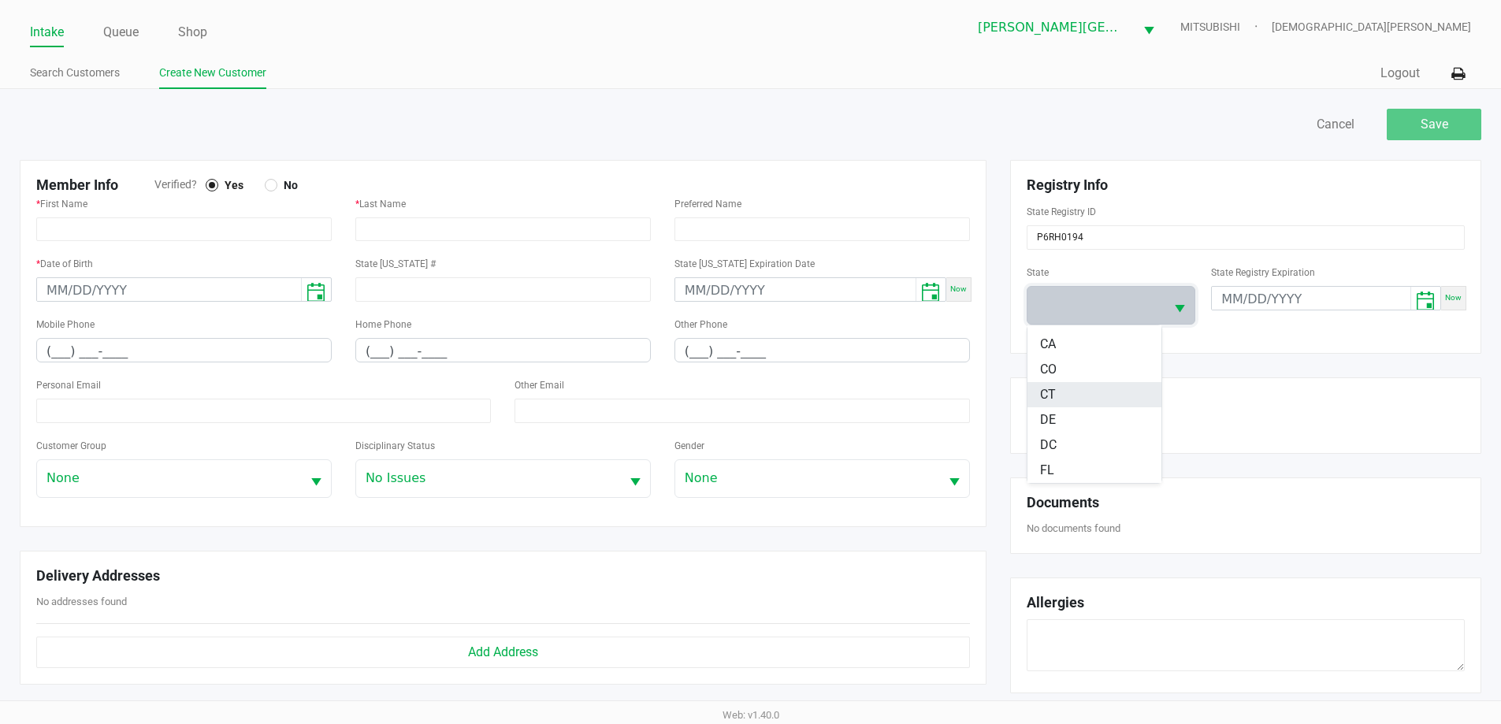
scroll to position [158, 0]
click at [1092, 432] on li "FL" at bounding box center [1094, 432] width 134 height 25
click at [480, 225] on input "text" at bounding box center [502, 229] width 295 height 24
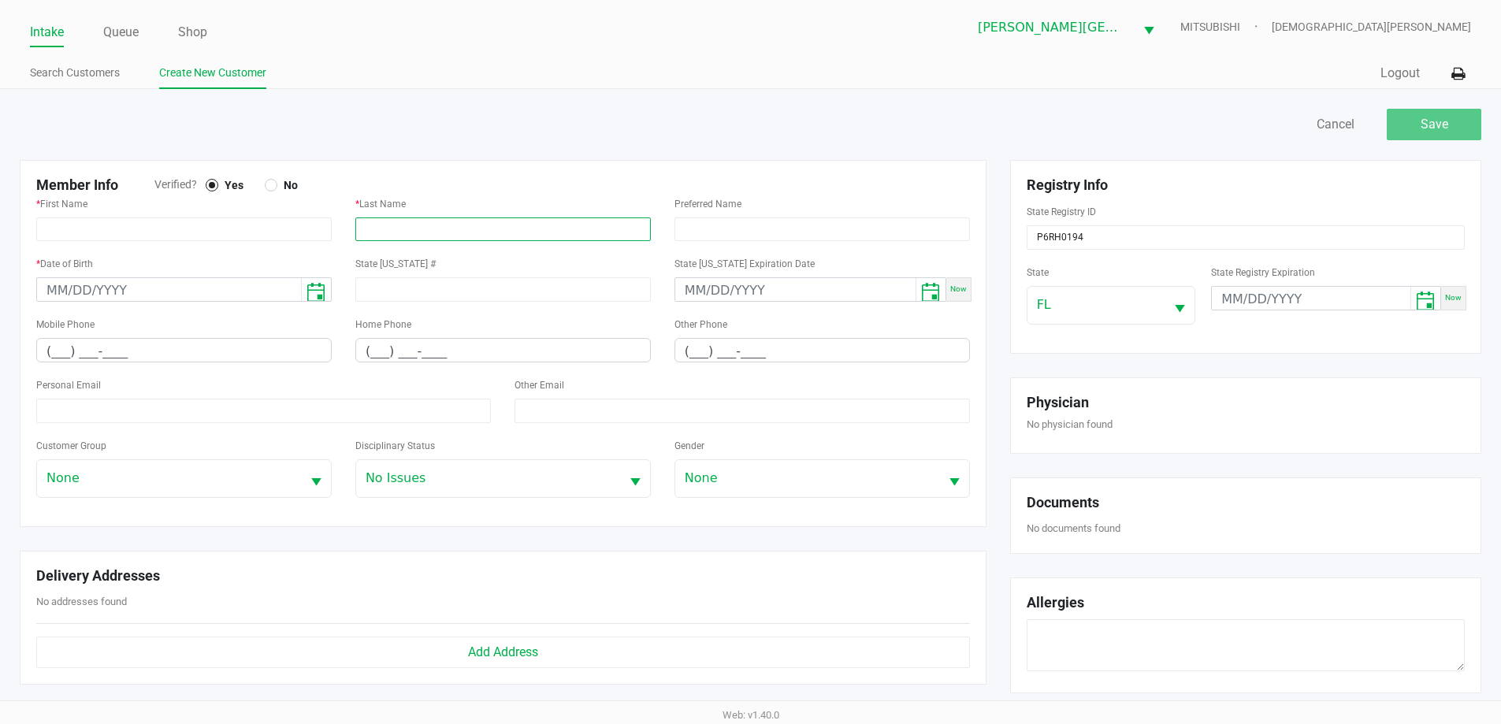
paste input "EDDINGS, CIERRA"
type input "EDDINGS"
click at [194, 225] on input "text" at bounding box center [183, 229] width 295 height 24
paste input "EDDINGS, CIERRA"
type input "CIERRA"
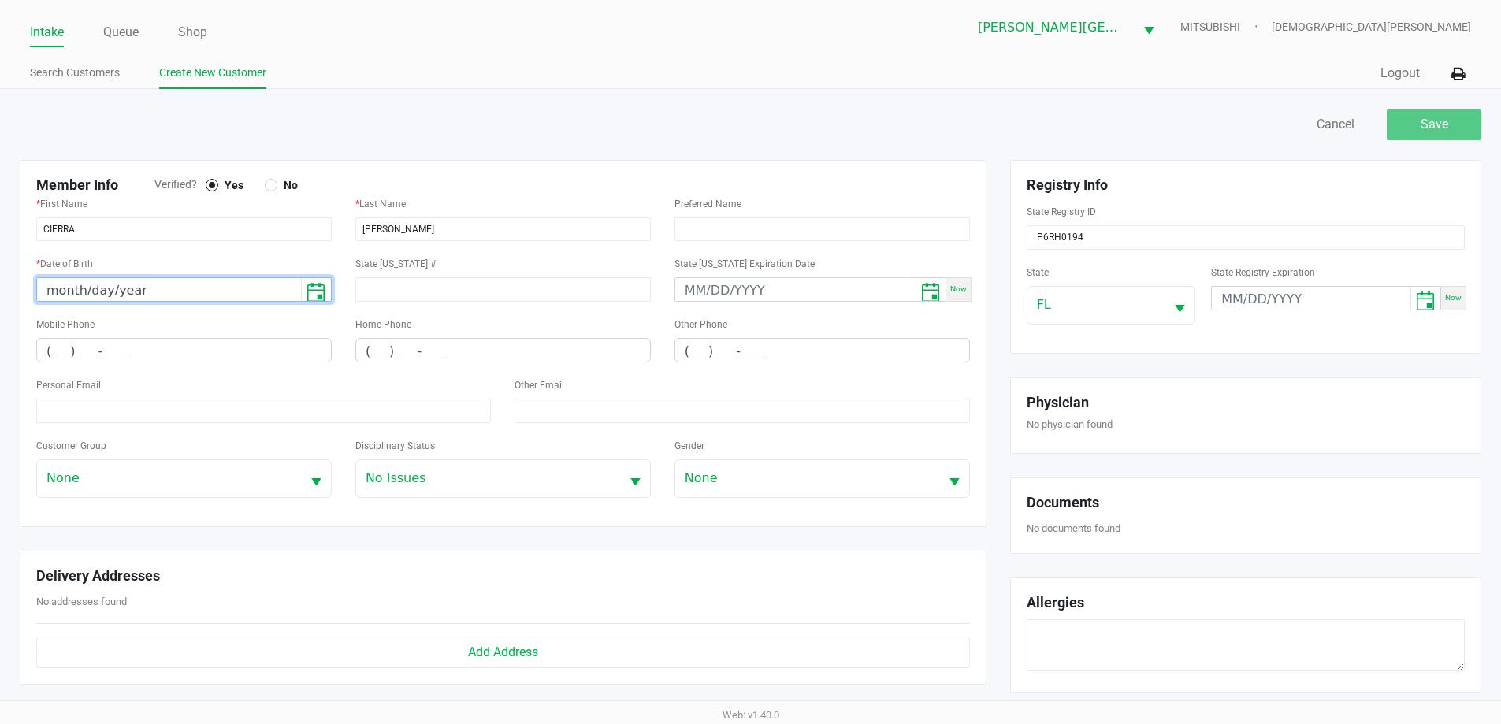
click at [54, 287] on input "month/day/year" at bounding box center [169, 290] width 264 height 24
type input "03/09/1991"
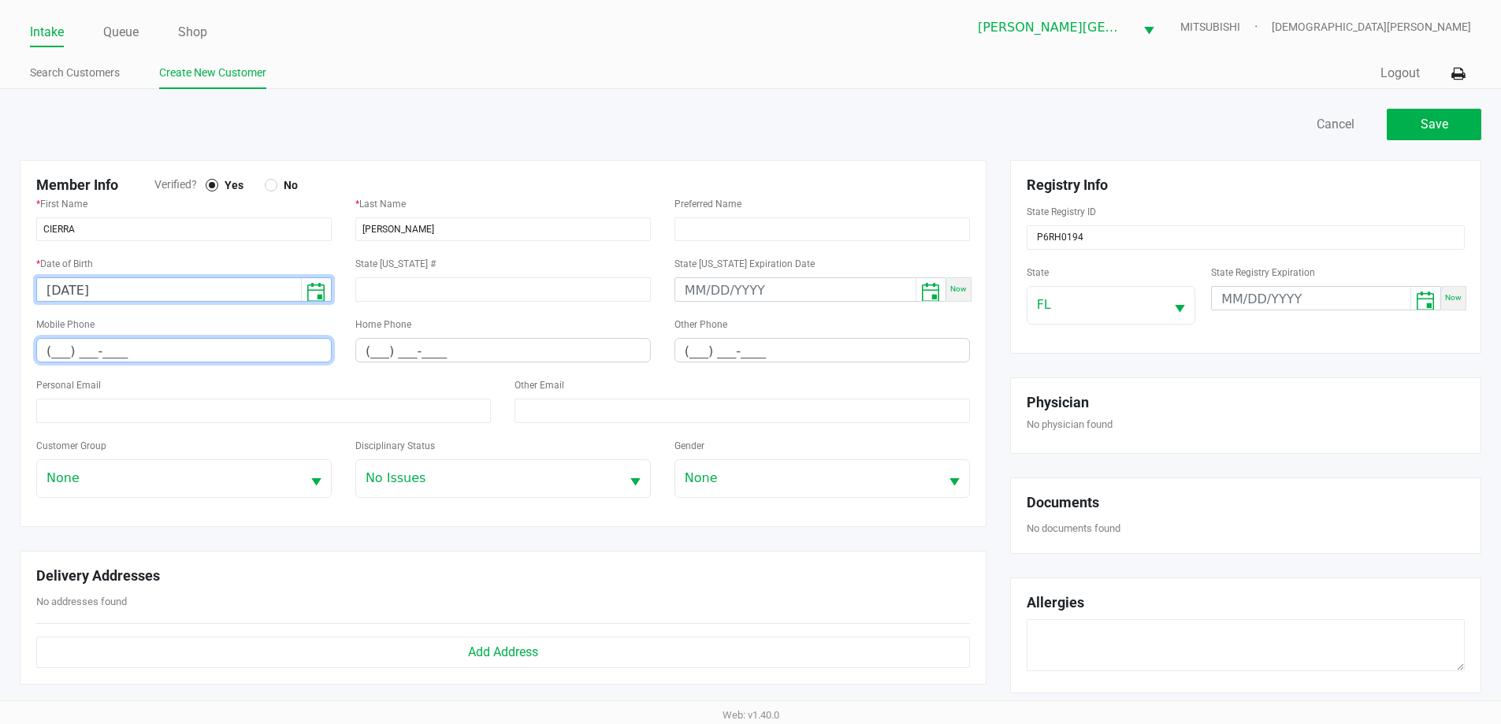
click at [60, 353] on input "(___) ___-____" at bounding box center [184, 351] width 294 height 24
paste input "3) 213-8674"
type input "(321) 386-7476"
click at [1442, 128] on span "Save" at bounding box center [1434, 124] width 28 height 15
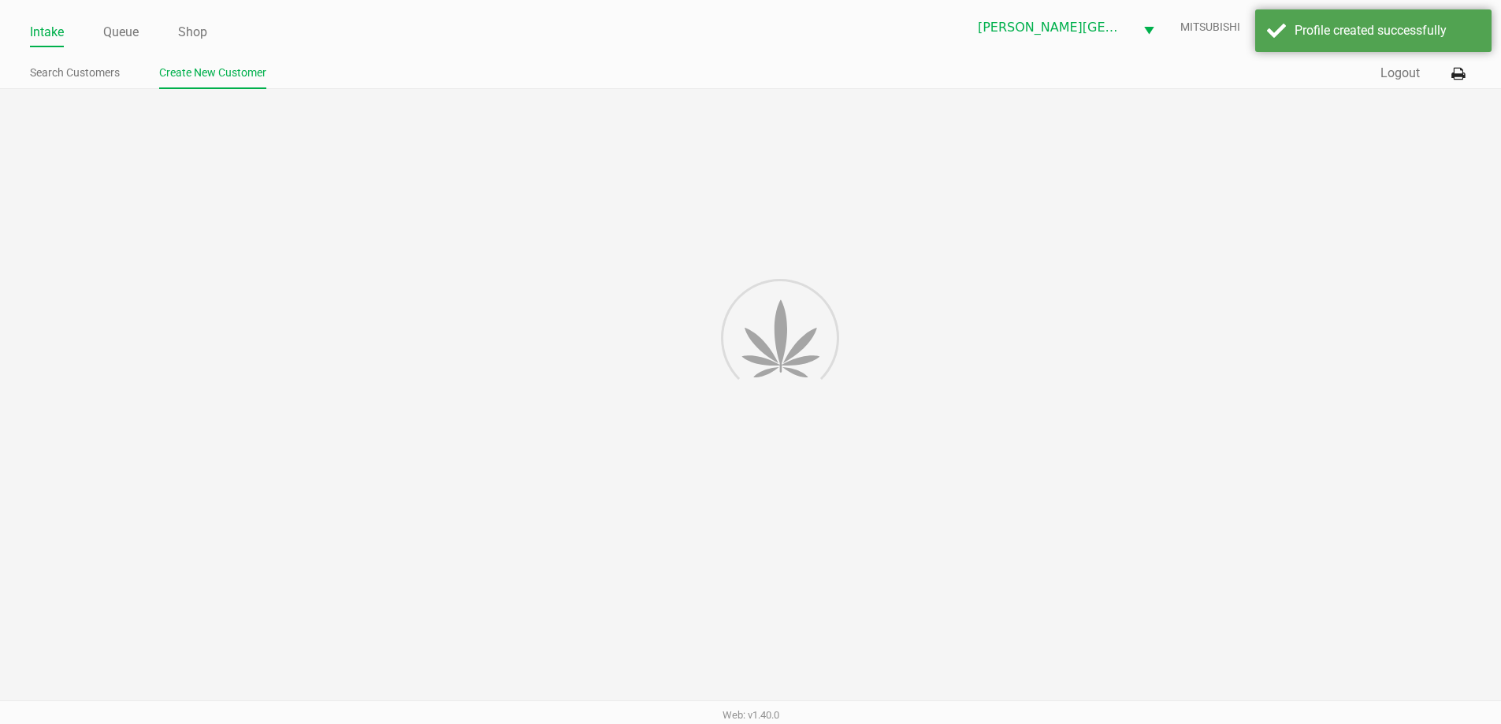
type input "---"
type input "( __) ___-____"
type input "---"
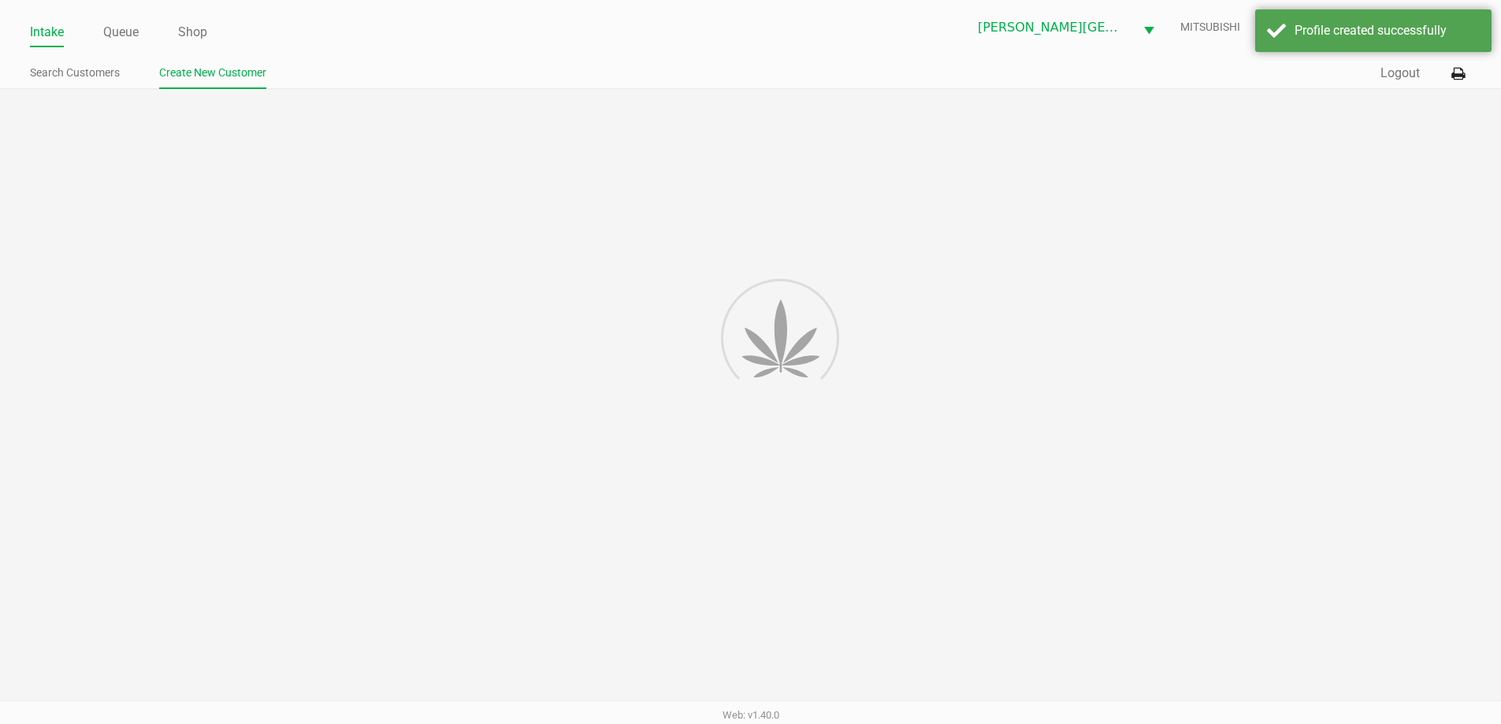
type input "---"
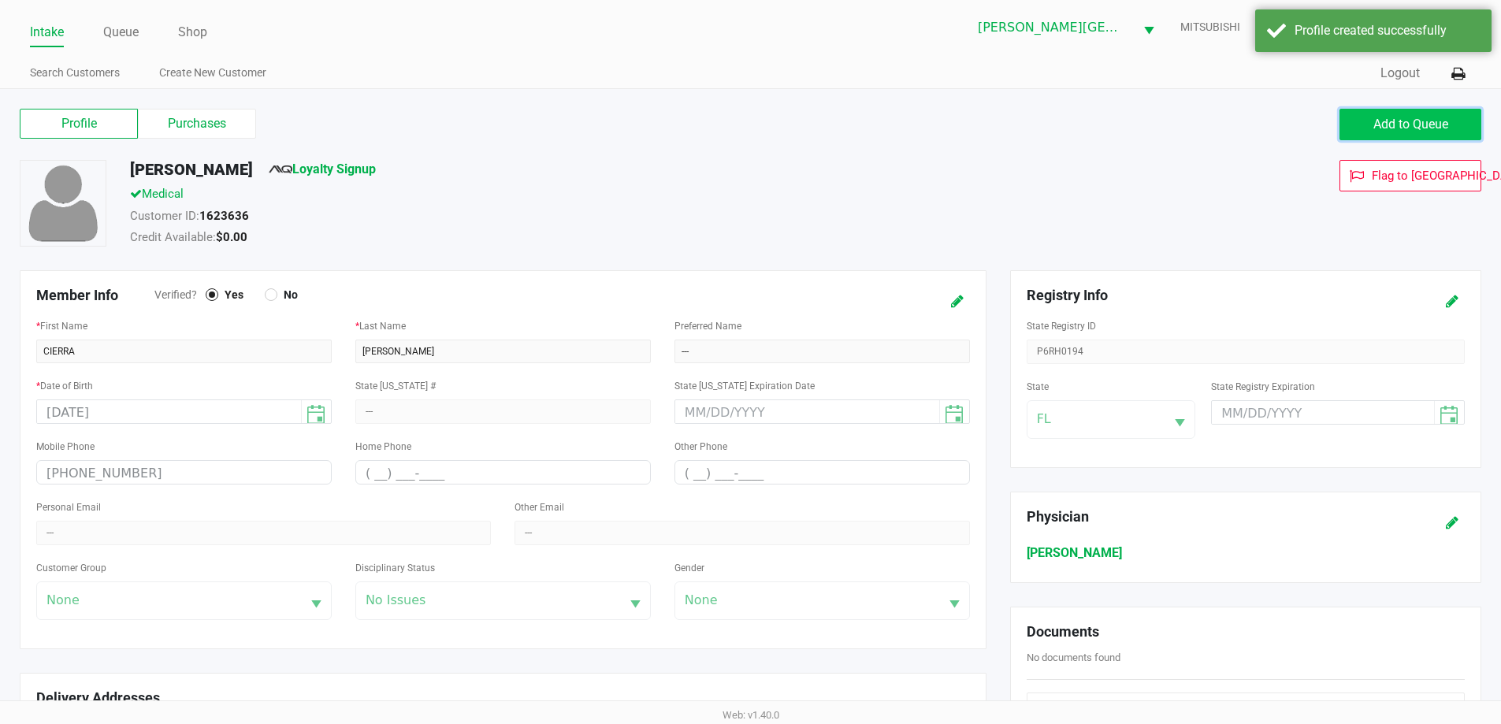
click at [1406, 124] on span "Add to Queue" at bounding box center [1410, 124] width 75 height 15
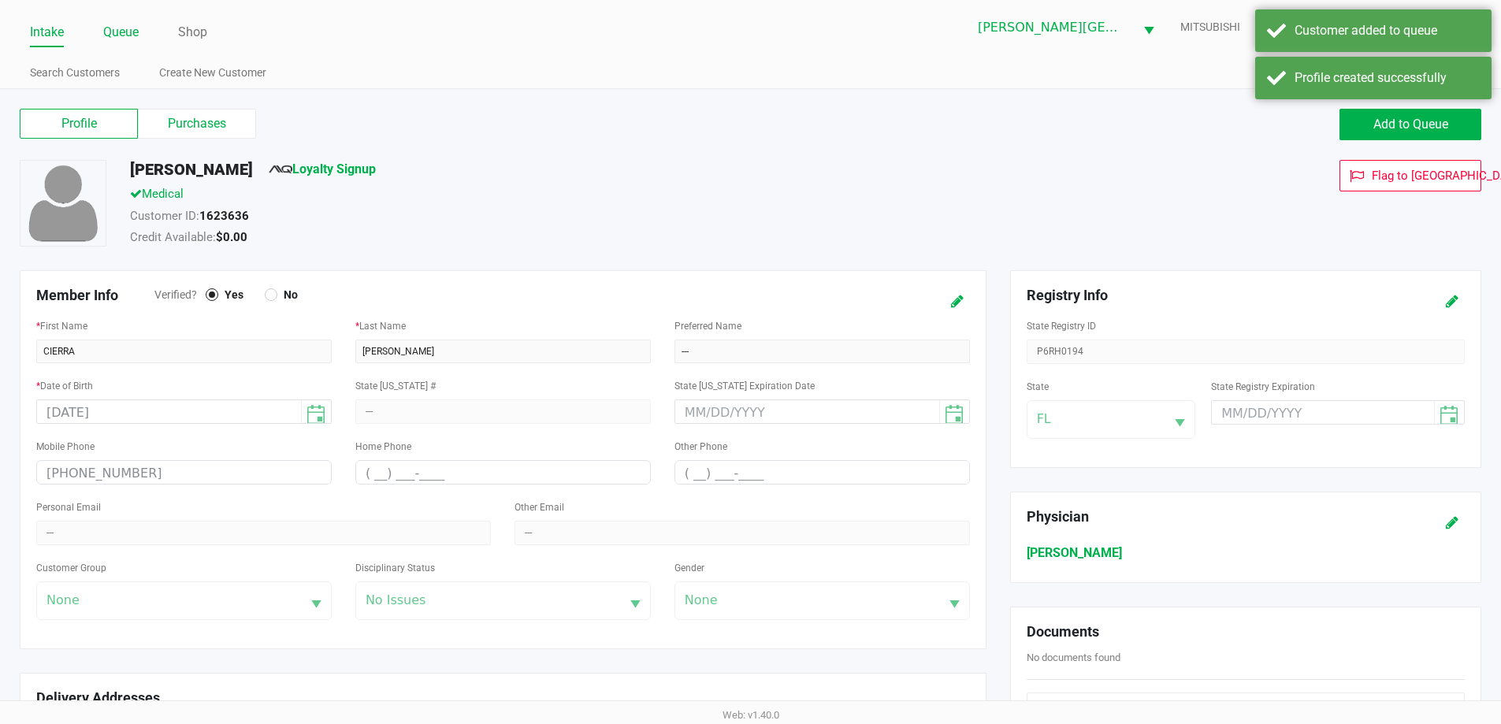
click at [124, 22] on link "Queue" at bounding box center [120, 32] width 35 height 22
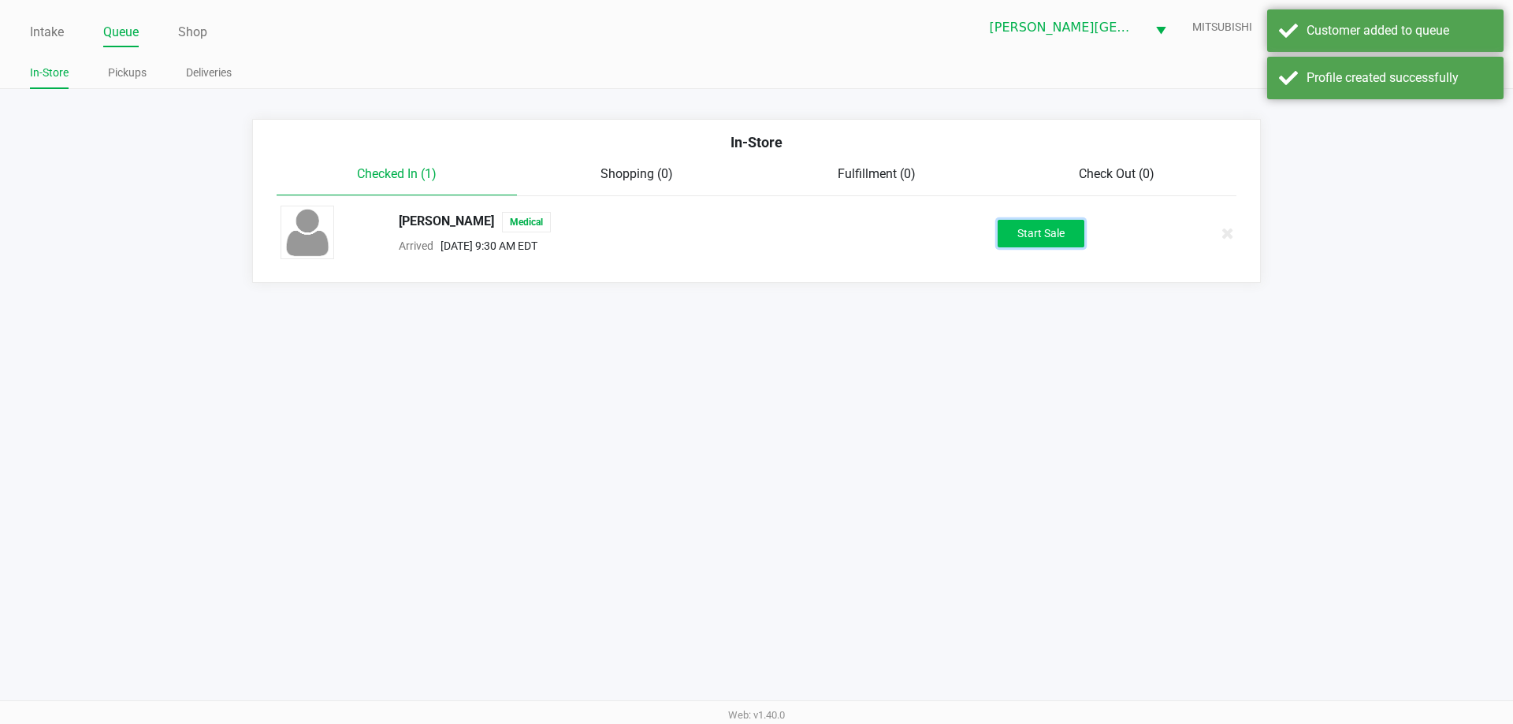
click at [1017, 235] on button "Start Sale" at bounding box center [1040, 234] width 87 height 28
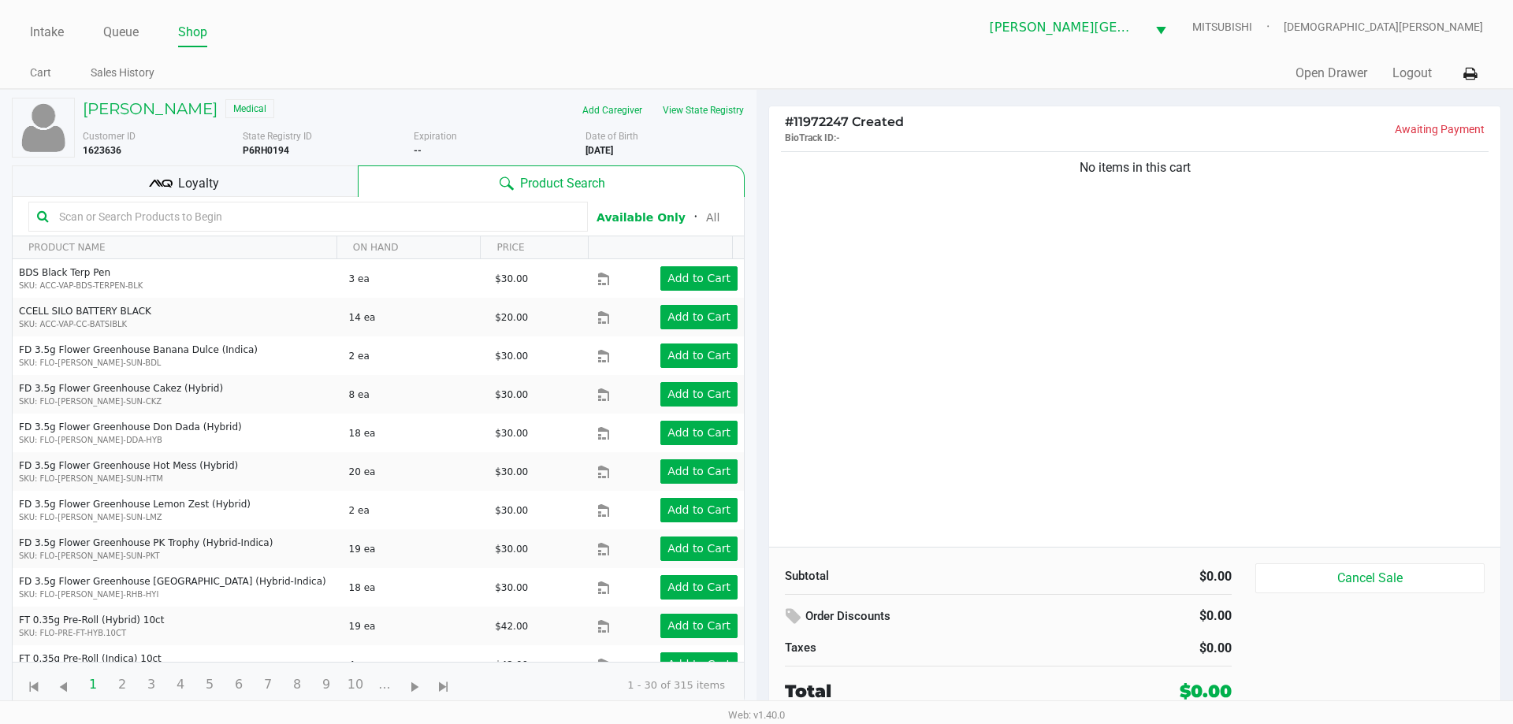
click at [263, 190] on div "Loyalty" at bounding box center [185, 181] width 346 height 32
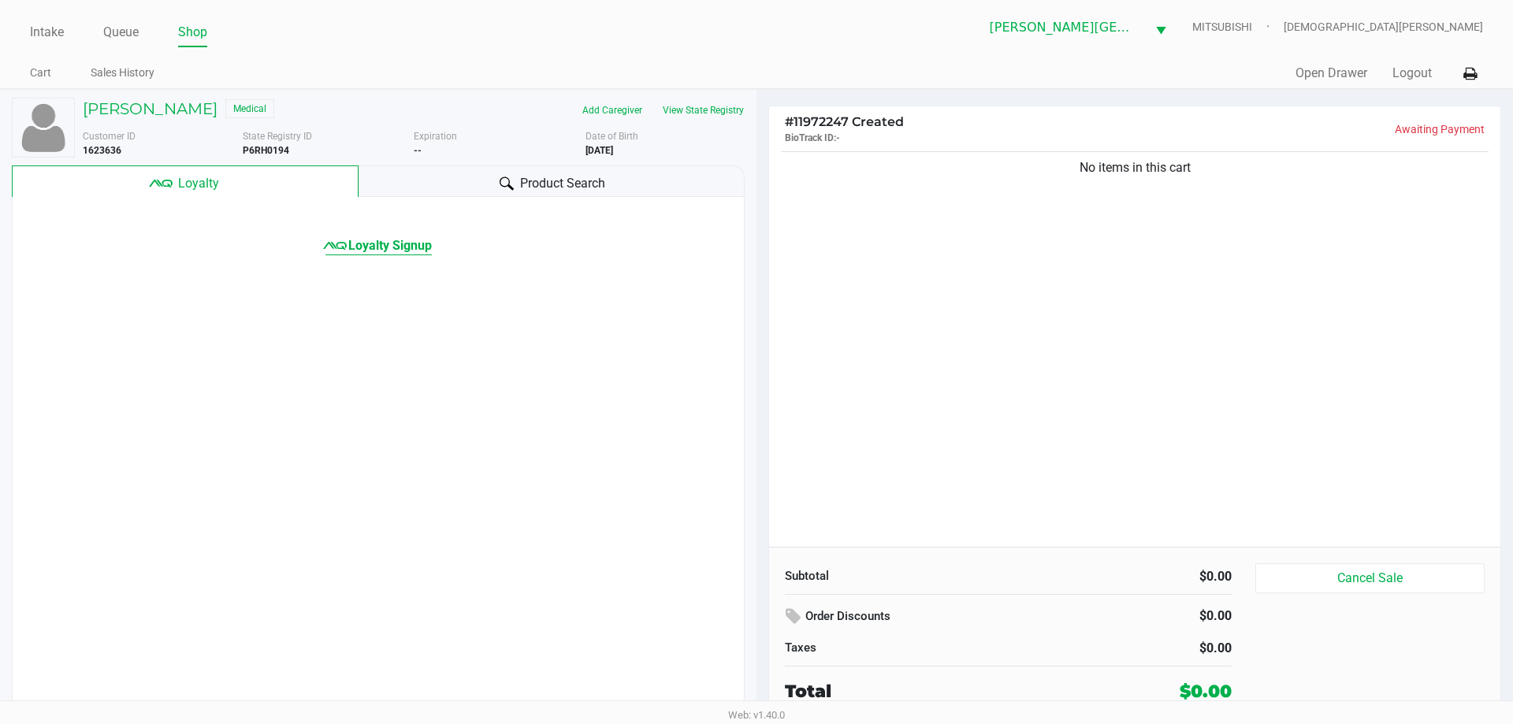
click at [383, 247] on span "Loyalty Signup" at bounding box center [390, 245] width 84 height 19
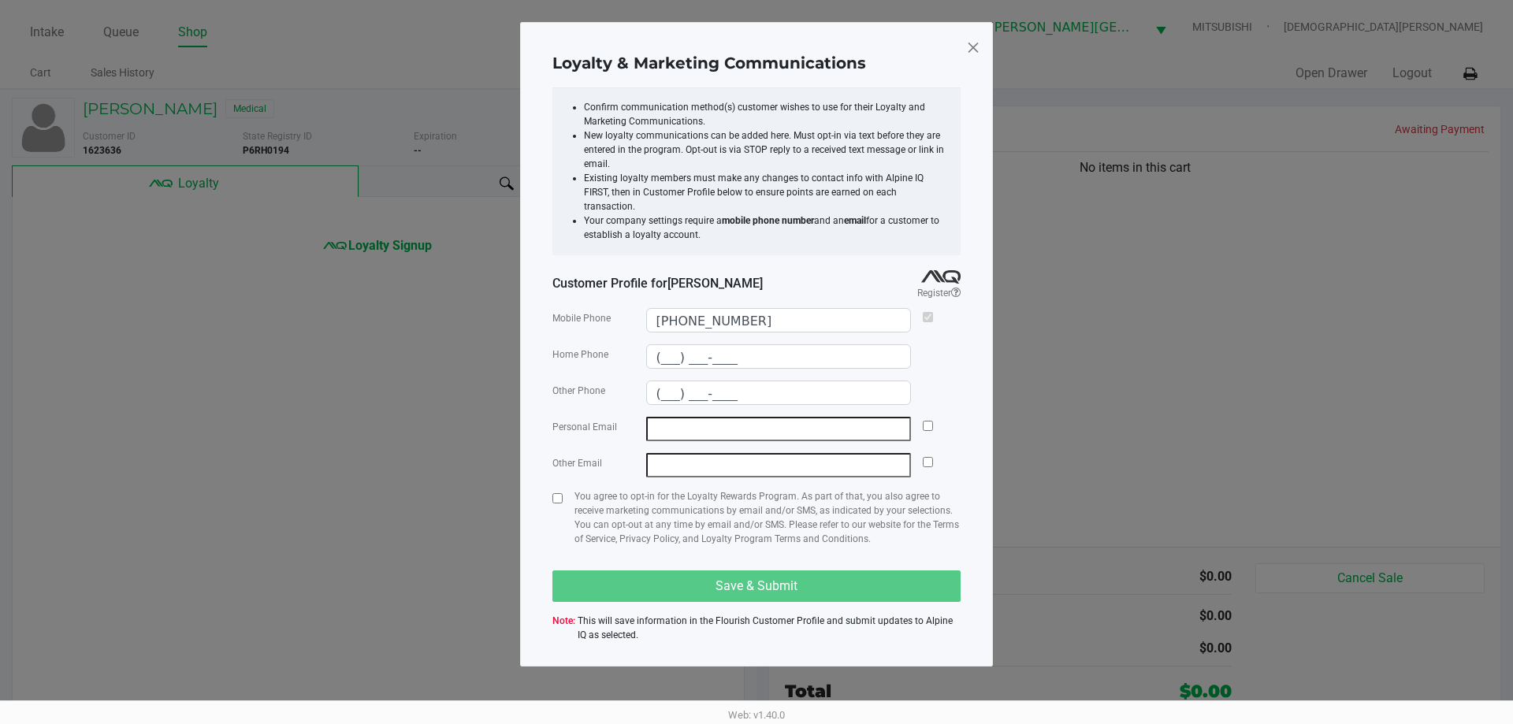
click at [729, 417] on input "email" at bounding box center [778, 429] width 265 height 24
paste input "lilmami4life96@gmail.com"
type input "lilmami4life96@gmail.com"
click at [926, 421] on input "checkbox" at bounding box center [927, 426] width 10 height 10
checkbox input "true"
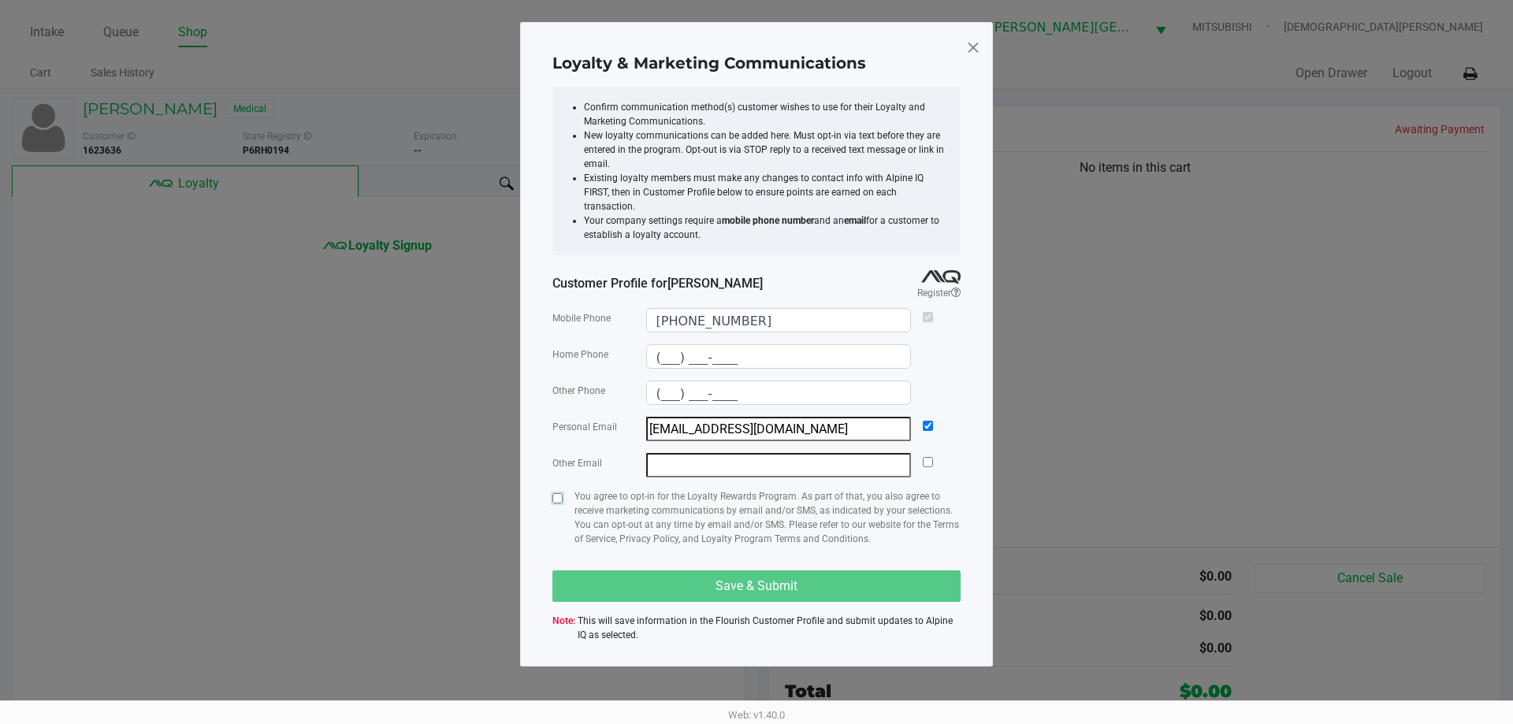
click at [555, 493] on input "checkbox" at bounding box center [557, 498] width 10 height 10
checkbox input "true"
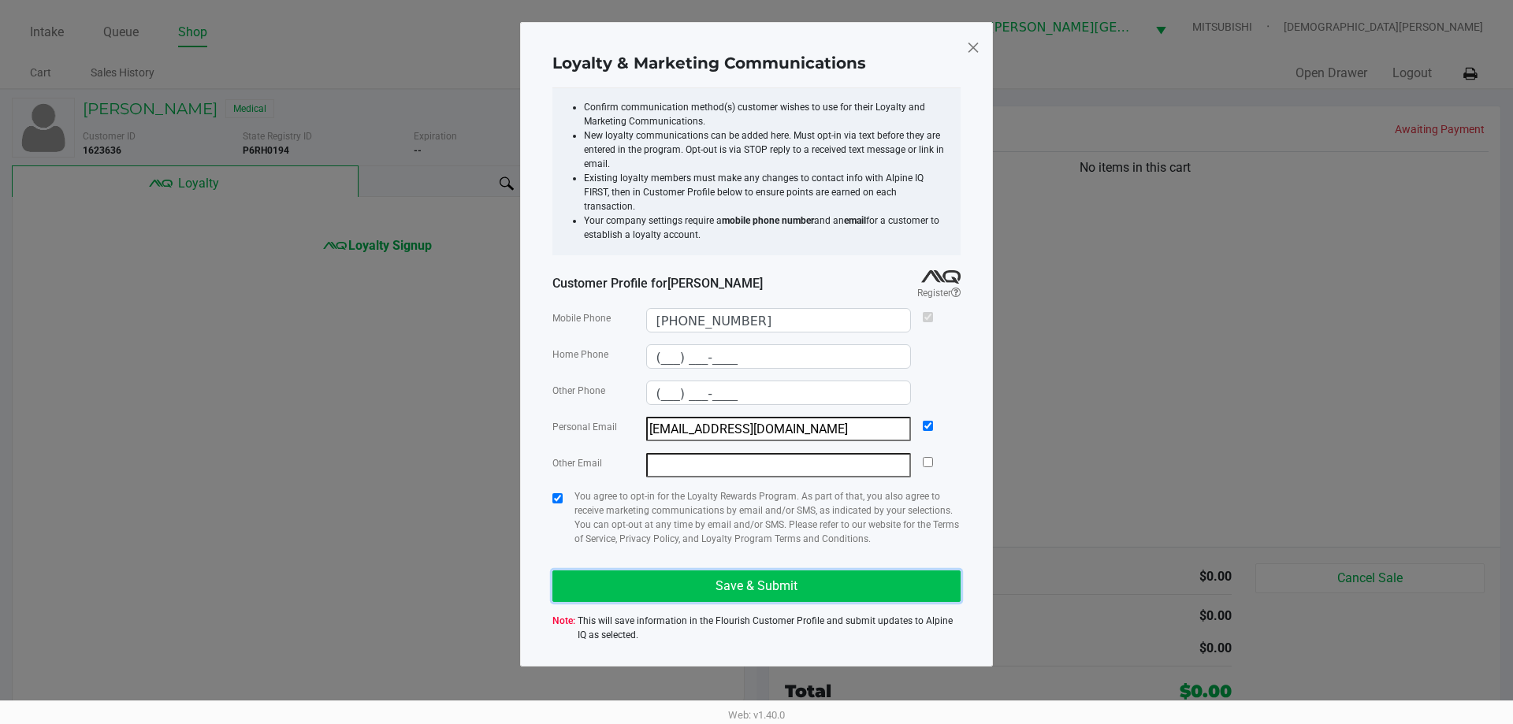
click at [586, 573] on button "Save & Submit" at bounding box center [756, 586] width 408 height 32
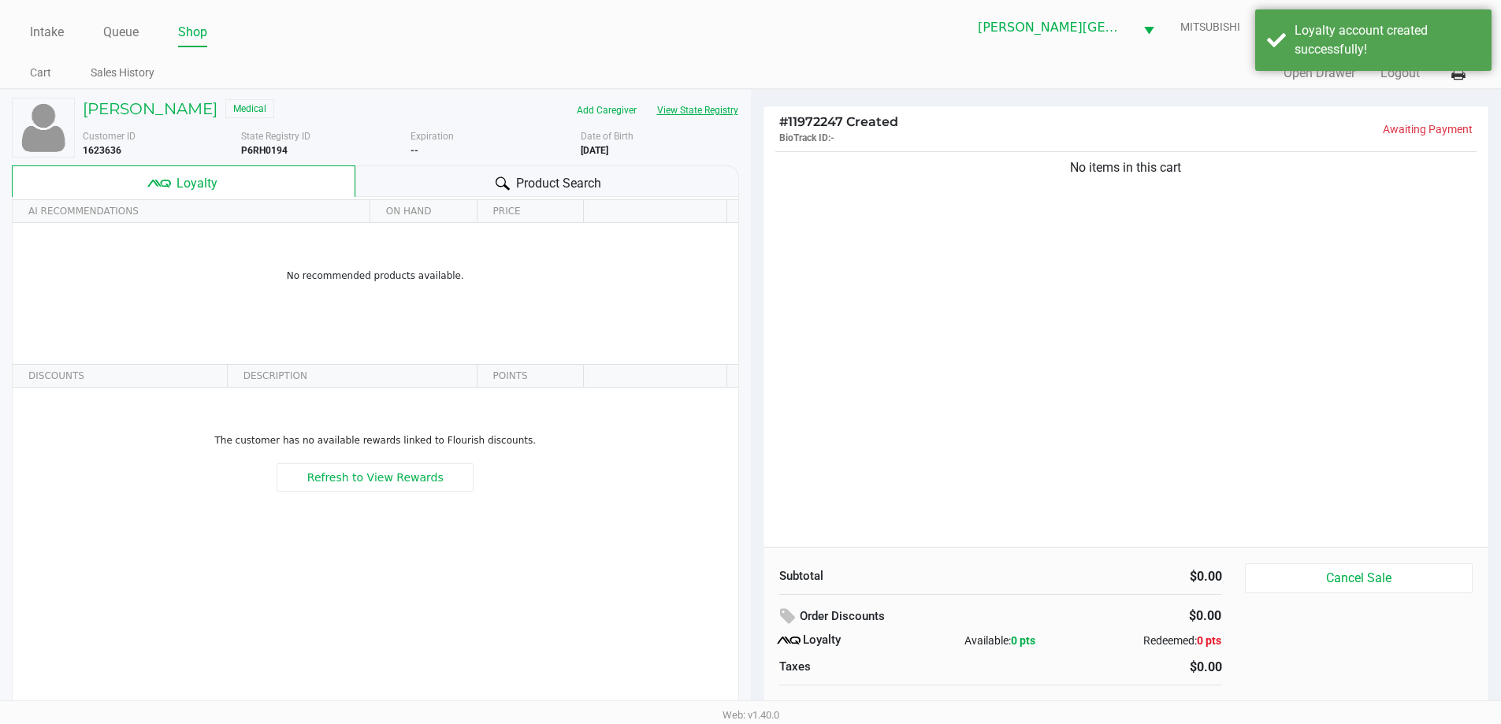
click at [729, 111] on button "View State Registry" at bounding box center [693, 110] width 92 height 25
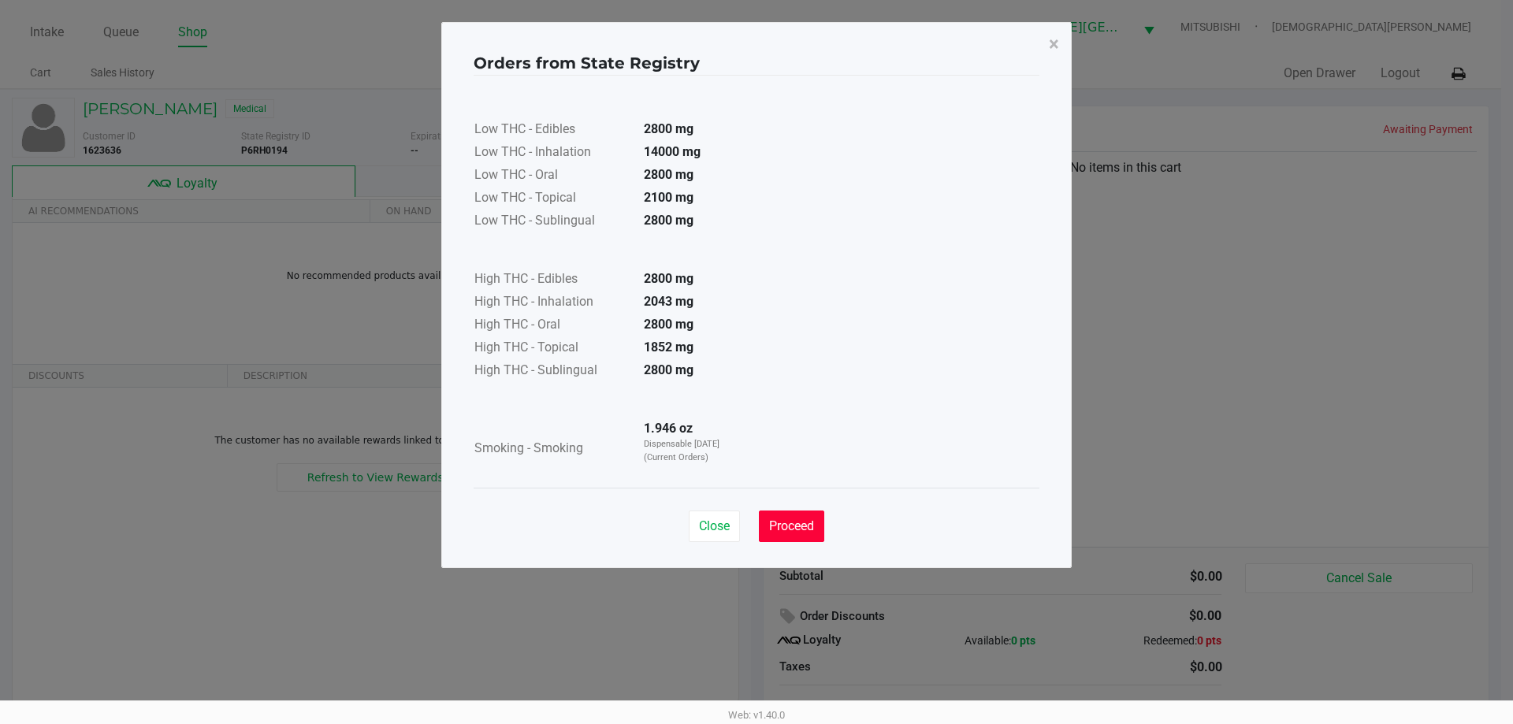
click at [802, 529] on span "Proceed" at bounding box center [791, 525] width 45 height 15
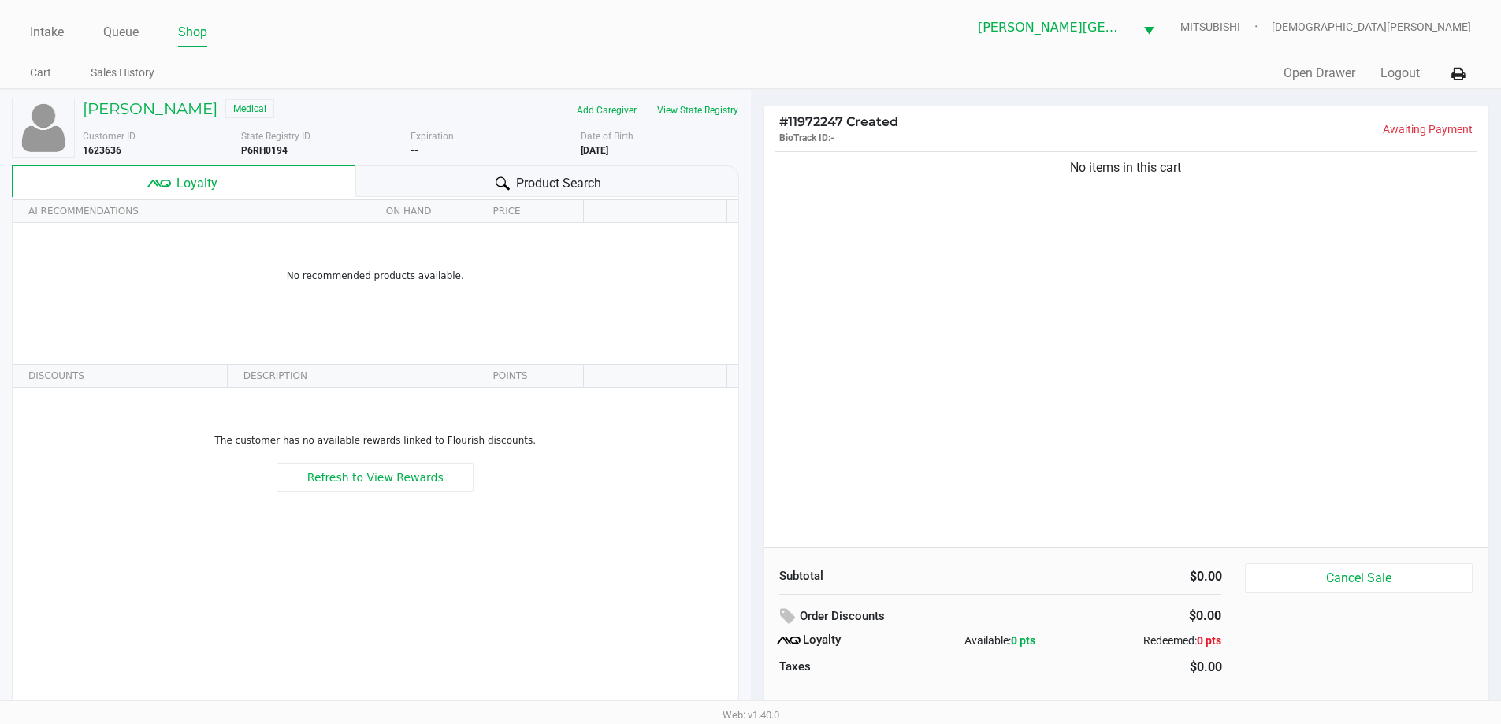
drag, startPoint x: 514, startPoint y: 178, endPoint x: 466, endPoint y: 181, distance: 47.4
click at [513, 177] on div "Product Search" at bounding box center [547, 181] width 384 height 32
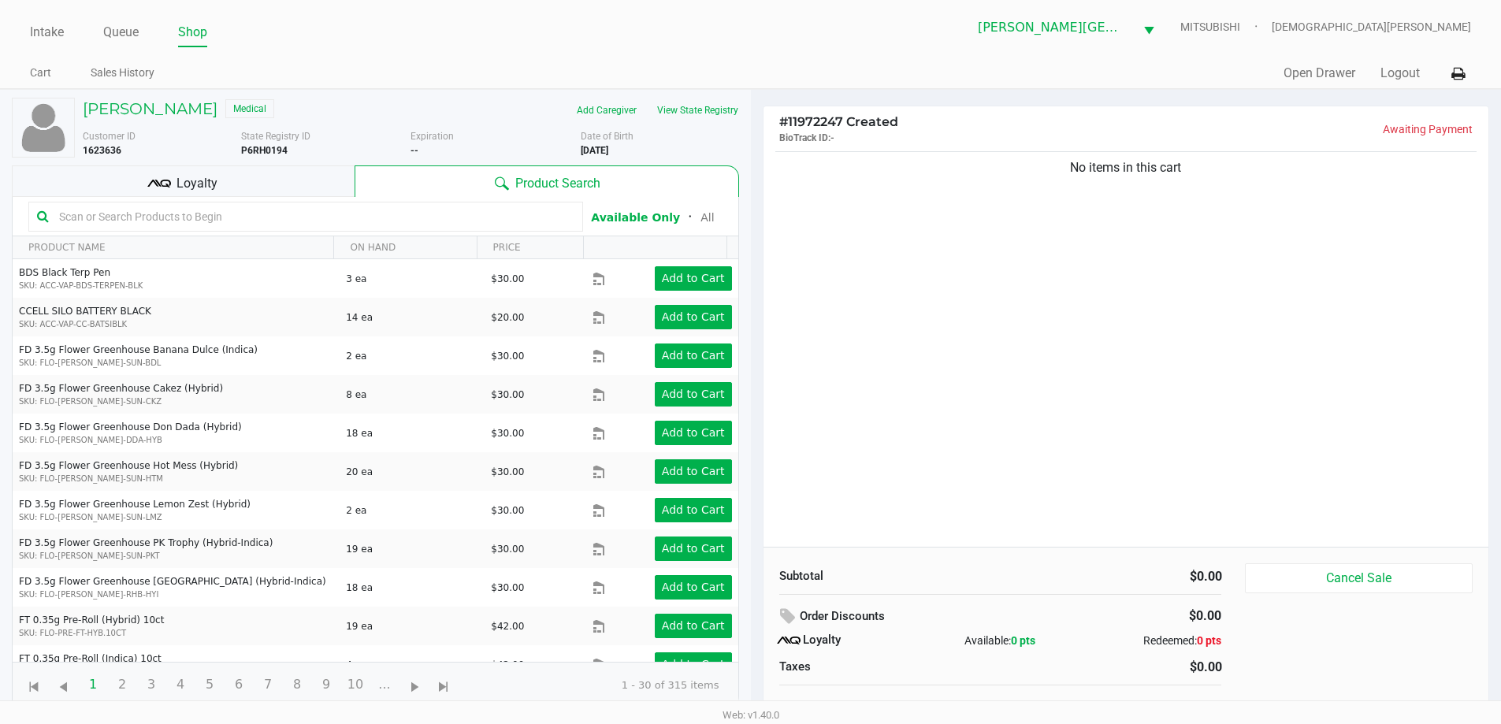
click at [195, 221] on input "text" at bounding box center [314, 217] width 522 height 24
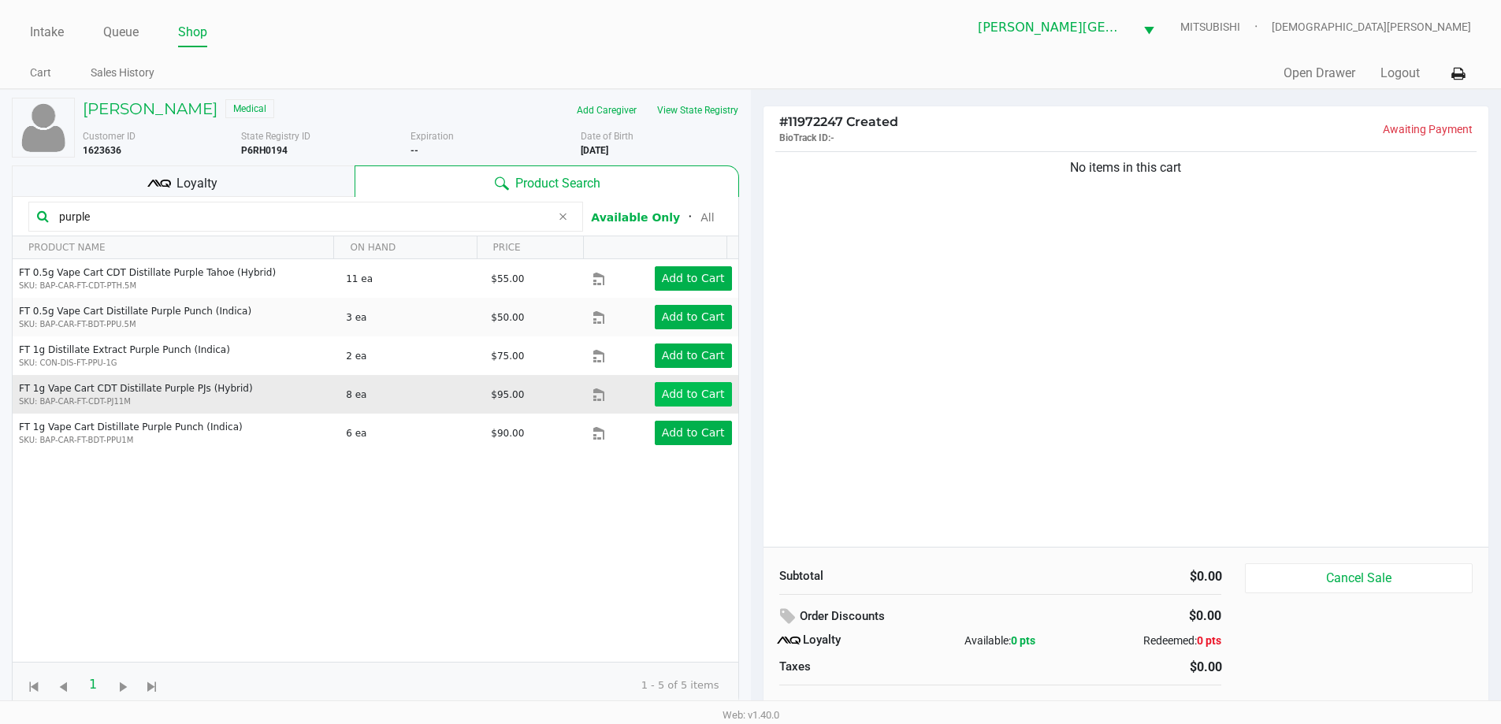
type input "purple"
click at [666, 391] on app-button-loader "Add to Cart" at bounding box center [693, 394] width 63 height 13
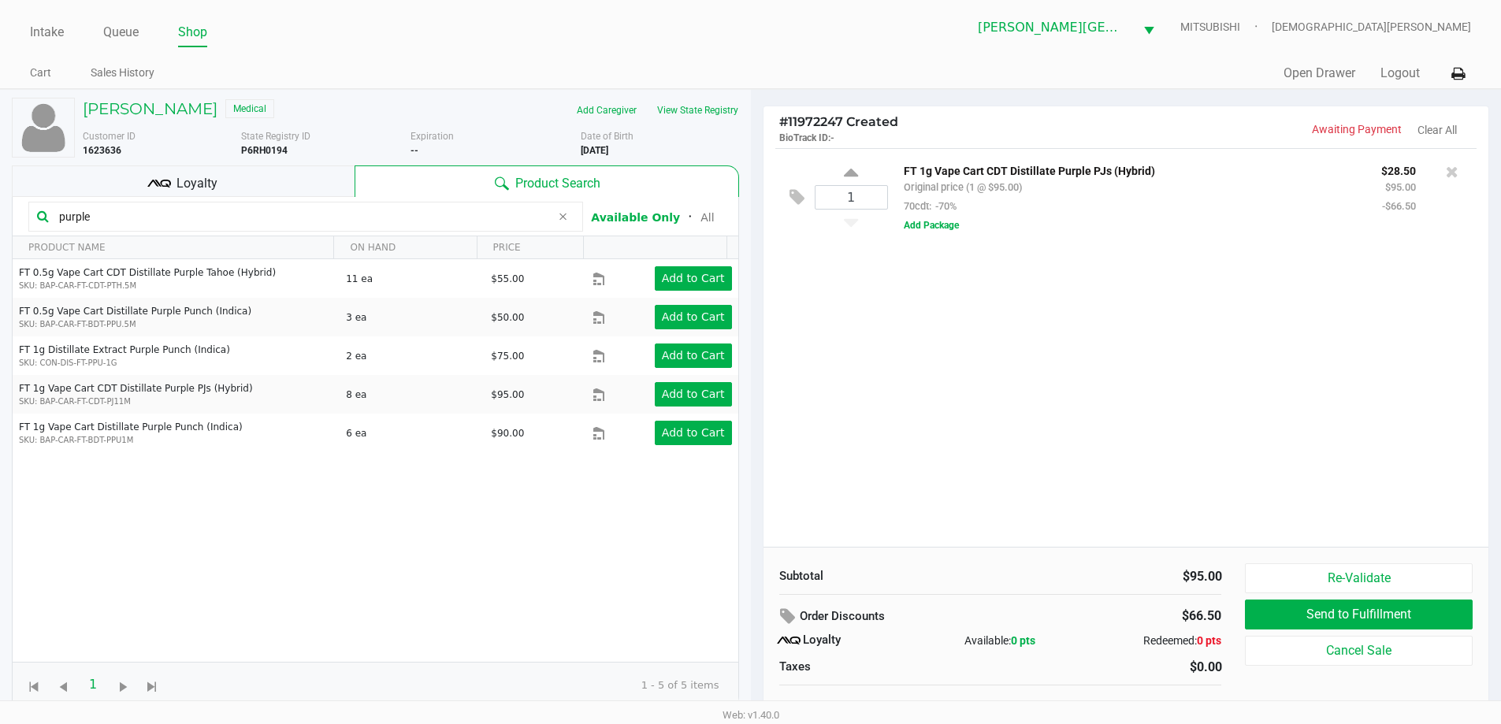
click at [111, 212] on input "purple" at bounding box center [302, 217] width 498 height 24
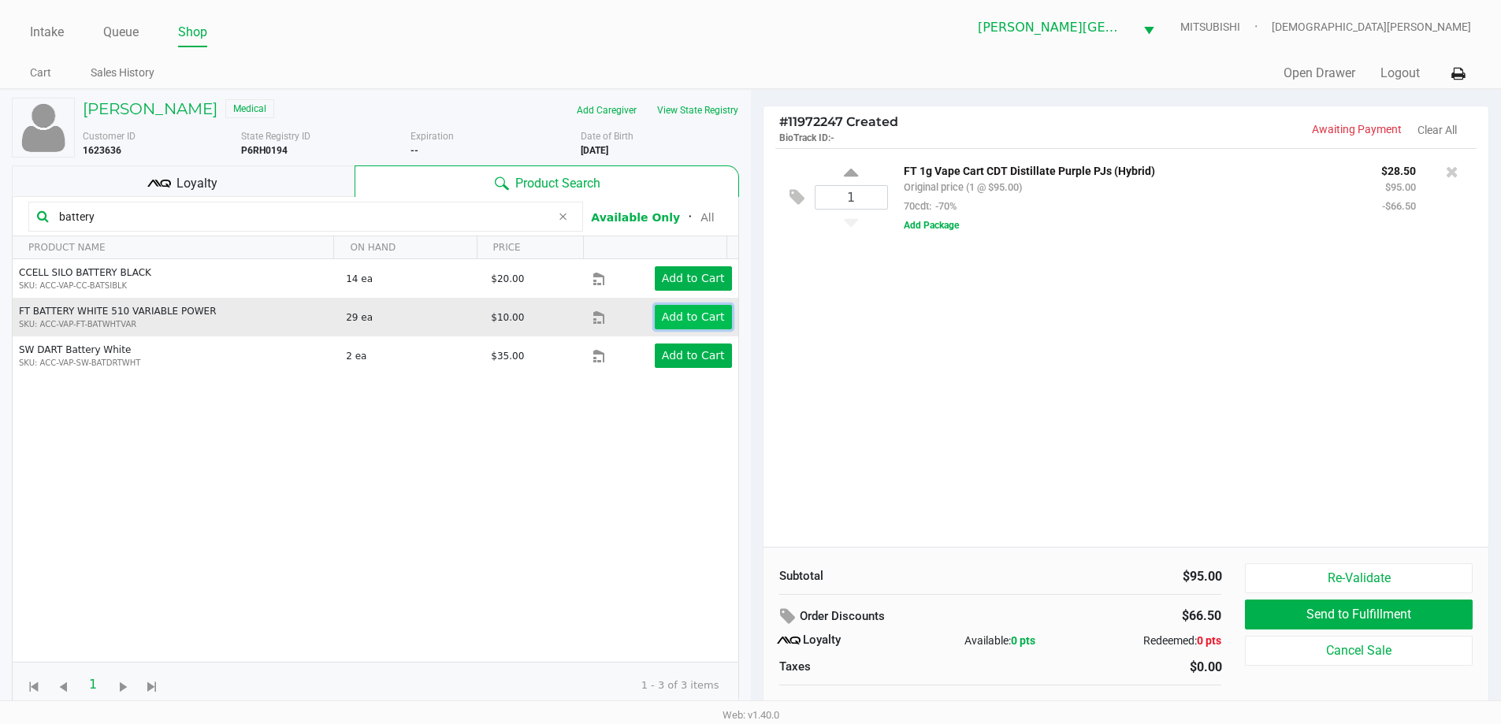
click at [655, 315] on button "Add to Cart" at bounding box center [693, 317] width 77 height 24
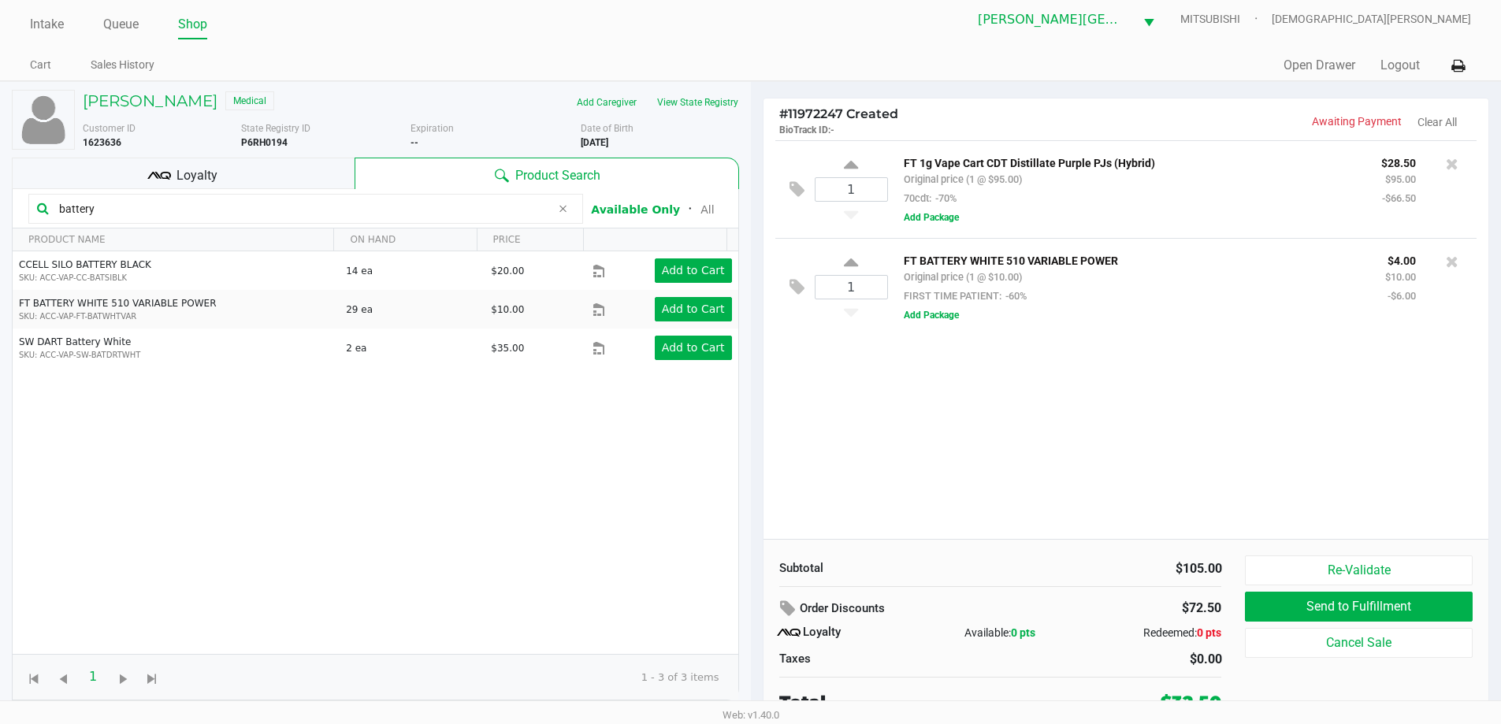
scroll to position [16, 0]
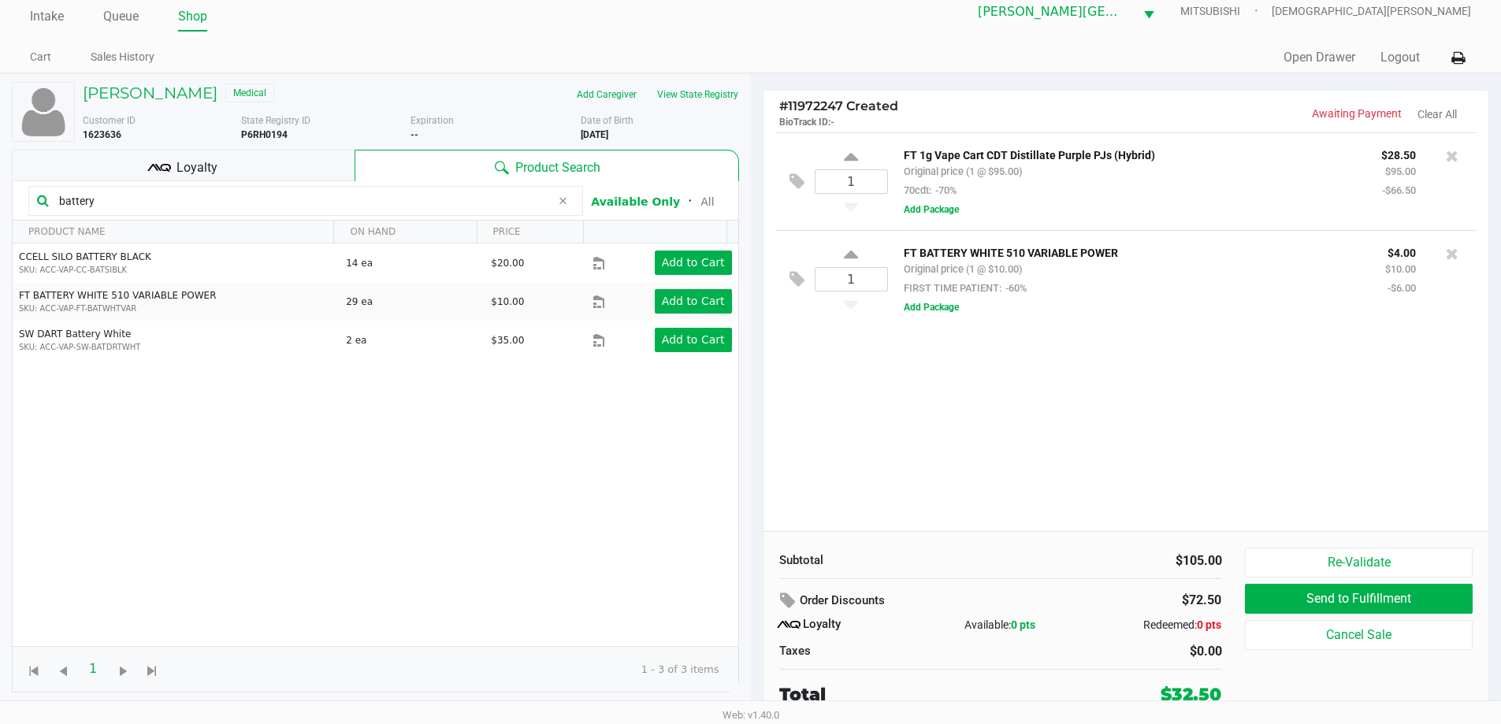
click at [104, 197] on input "battery" at bounding box center [302, 201] width 498 height 24
type input "b"
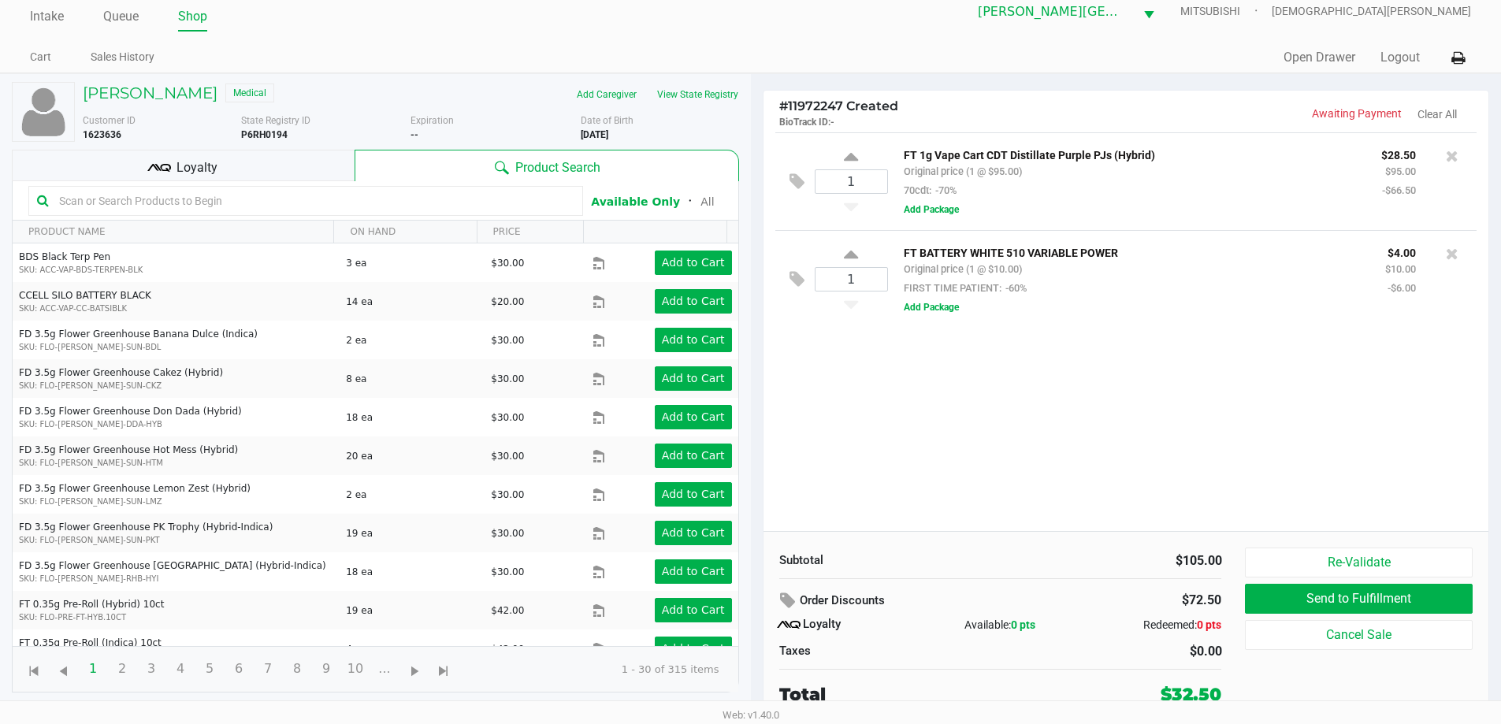
click at [1037, 412] on div "1 FT 1g Vape Cart CDT Distillate Purple PJs (Hybrid) Original price (1 @ $95.00…" at bounding box center [1126, 331] width 726 height 399
click at [711, 94] on button "View State Registry" at bounding box center [693, 94] width 92 height 25
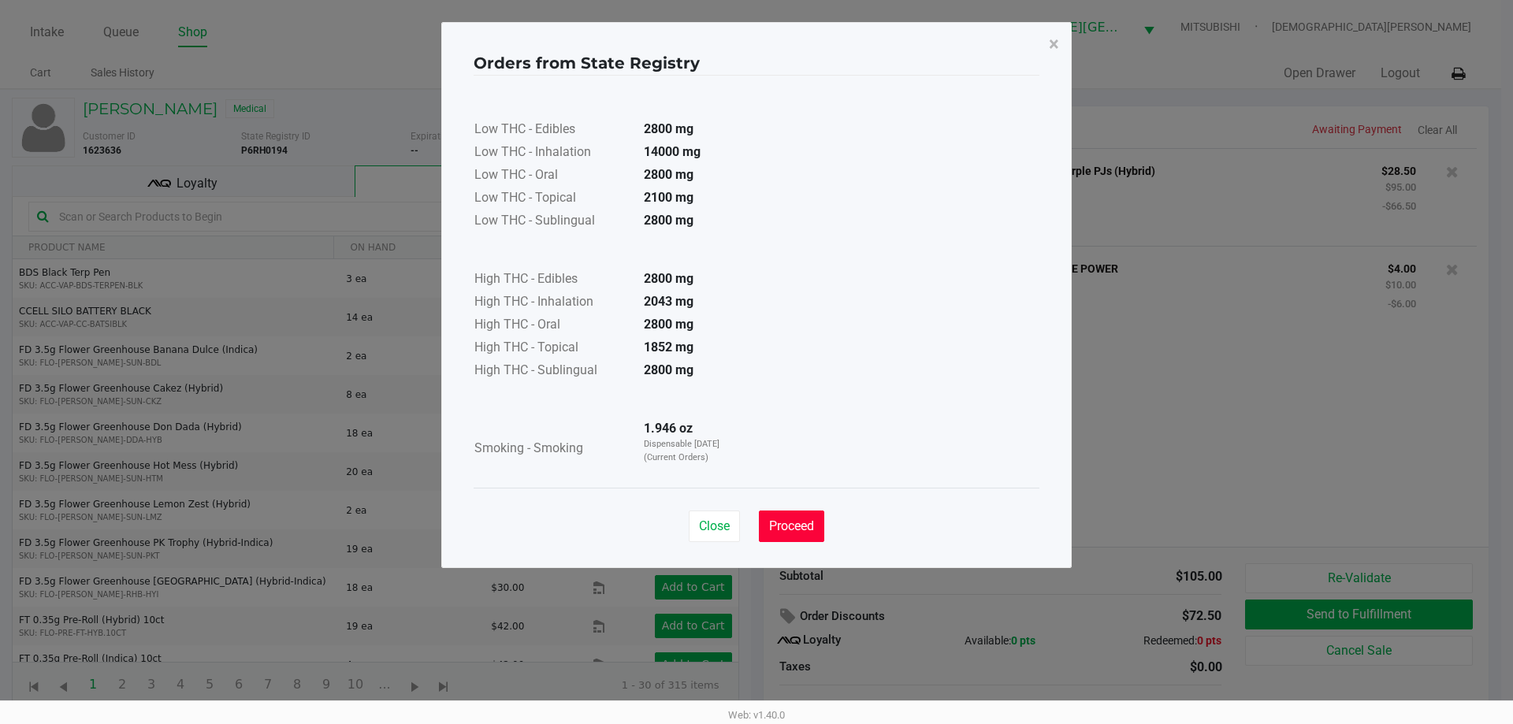
click at [785, 526] on span "Proceed" at bounding box center [791, 525] width 45 height 15
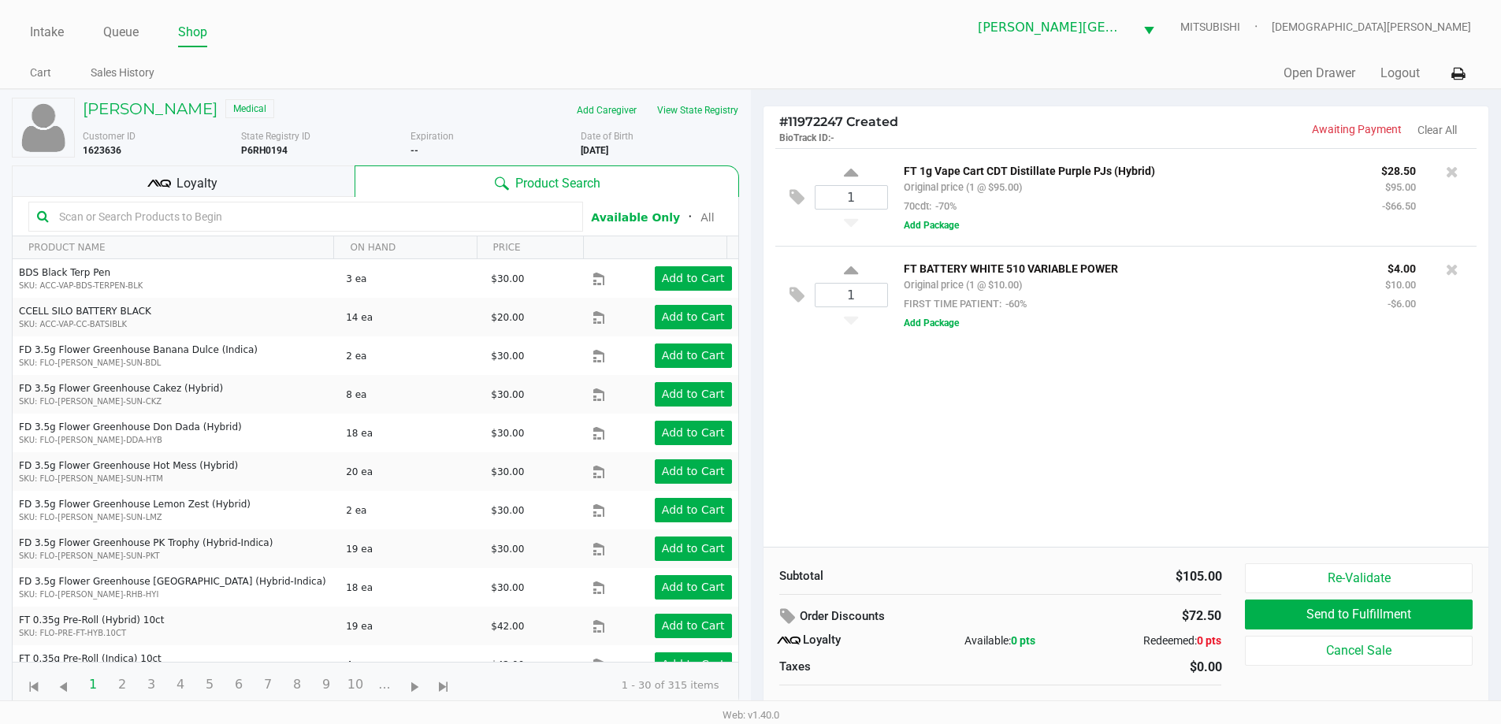
click at [892, 475] on div "1 FT 1g Vape Cart CDT Distillate Purple PJs (Hybrid) Original price (1 @ $95.00…" at bounding box center [1126, 347] width 726 height 399
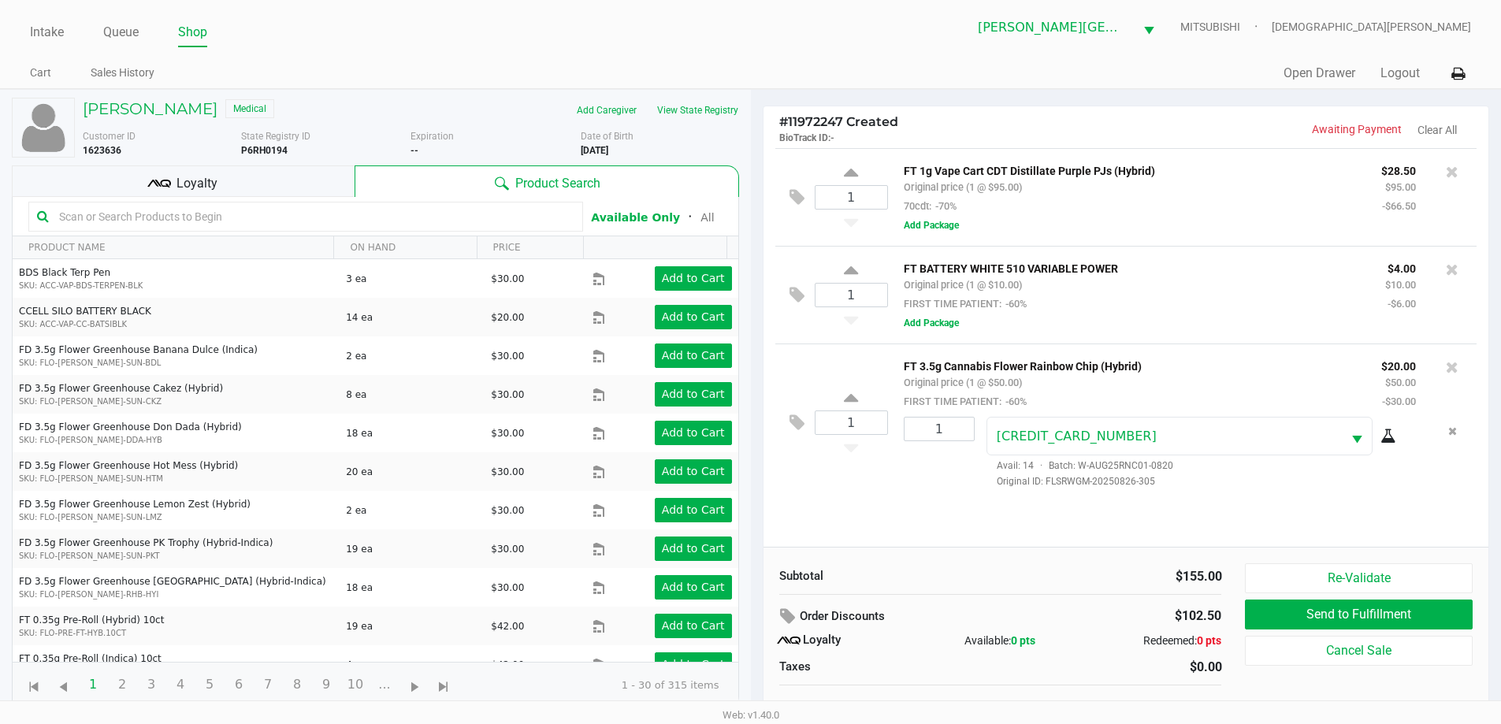
click at [908, 507] on div "1 FT 1g Vape Cart CDT Distillate Purple PJs (Hybrid) Original price (1 @ $95.00…" at bounding box center [1126, 347] width 726 height 399
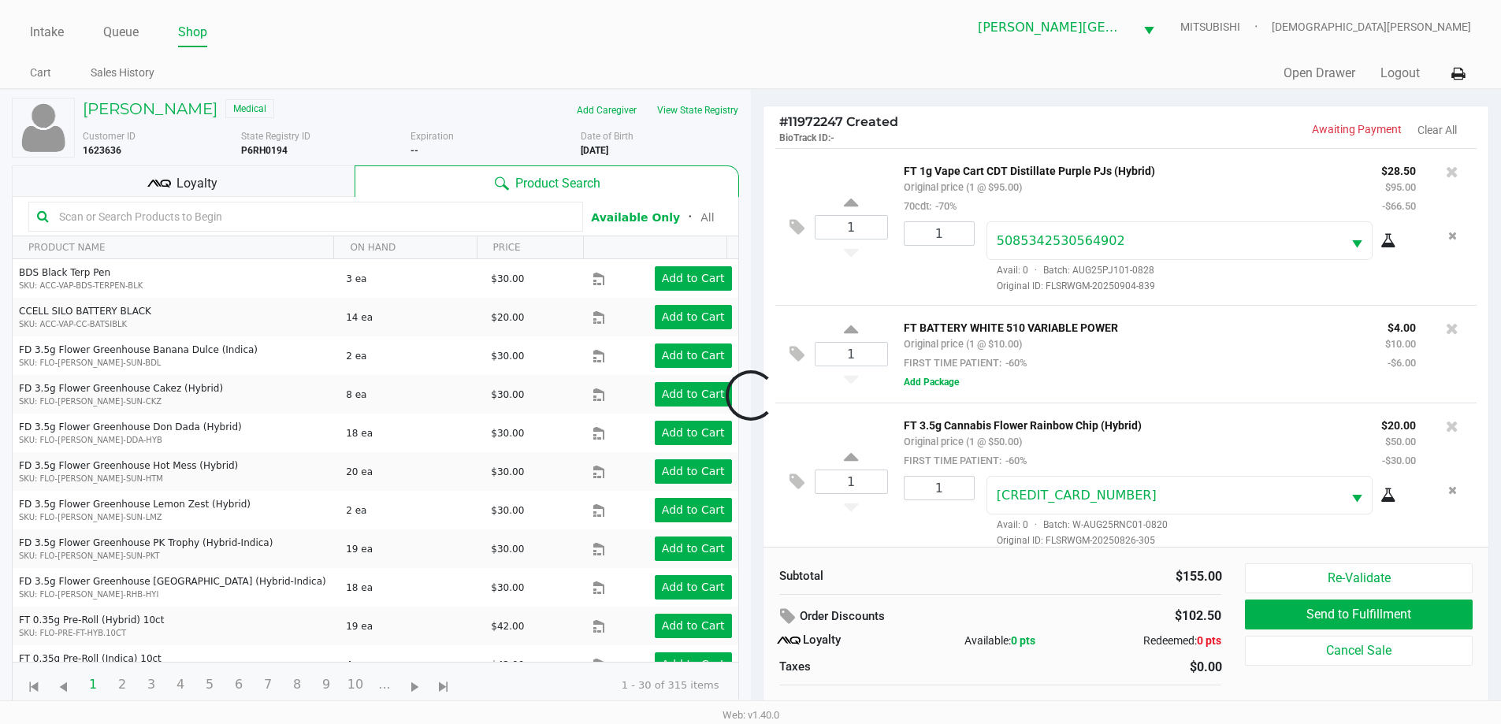
scroll to position [15, 0]
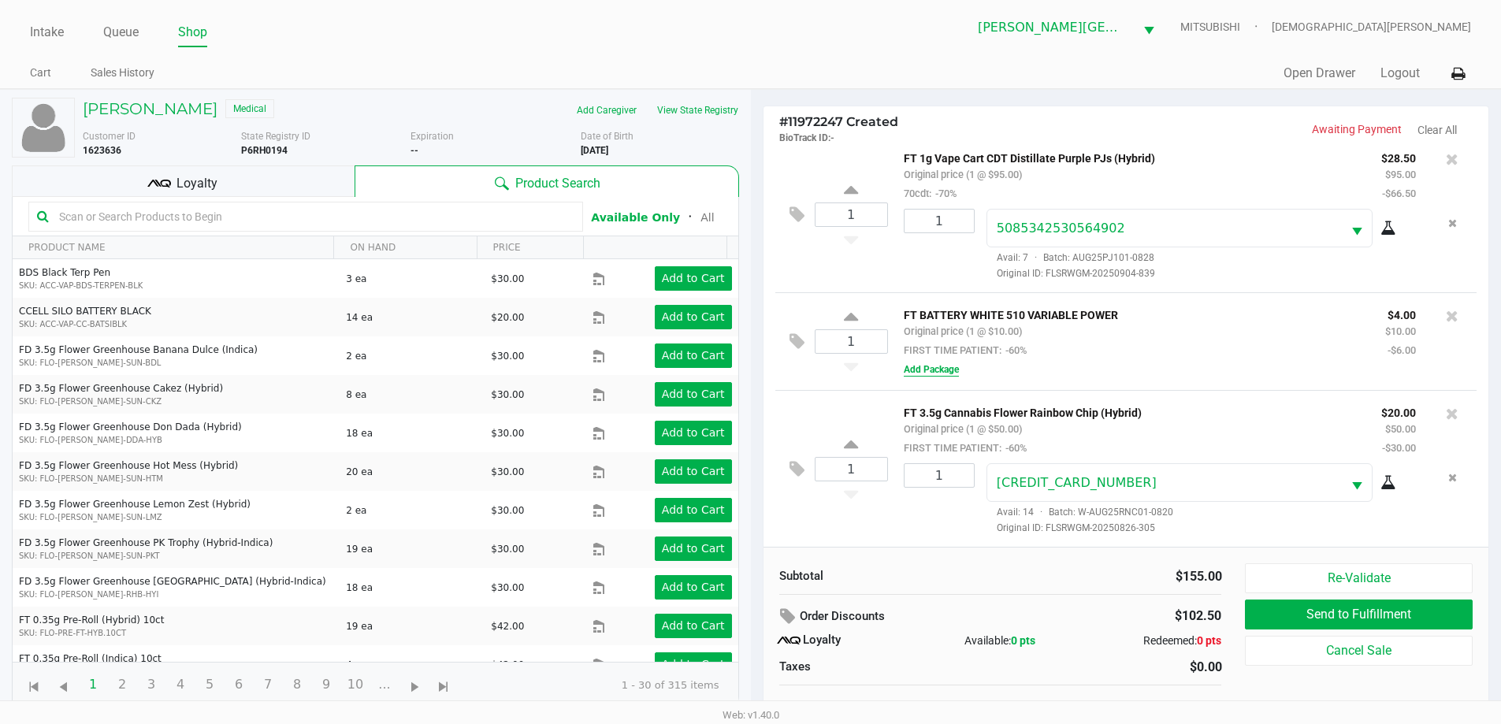
click at [952, 369] on button "Add Package" at bounding box center [931, 369] width 55 height 14
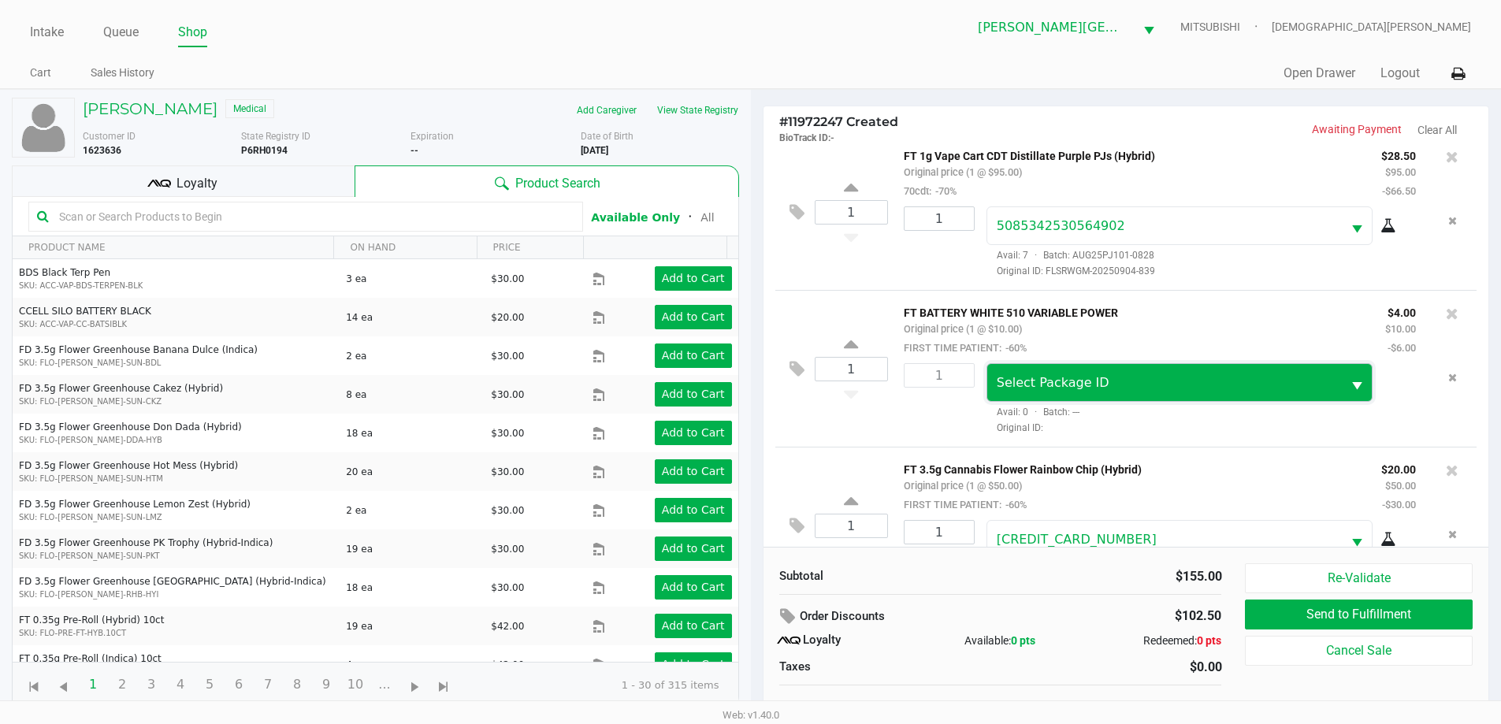
click at [1004, 380] on span "Select Package ID" at bounding box center [1053, 382] width 113 height 15
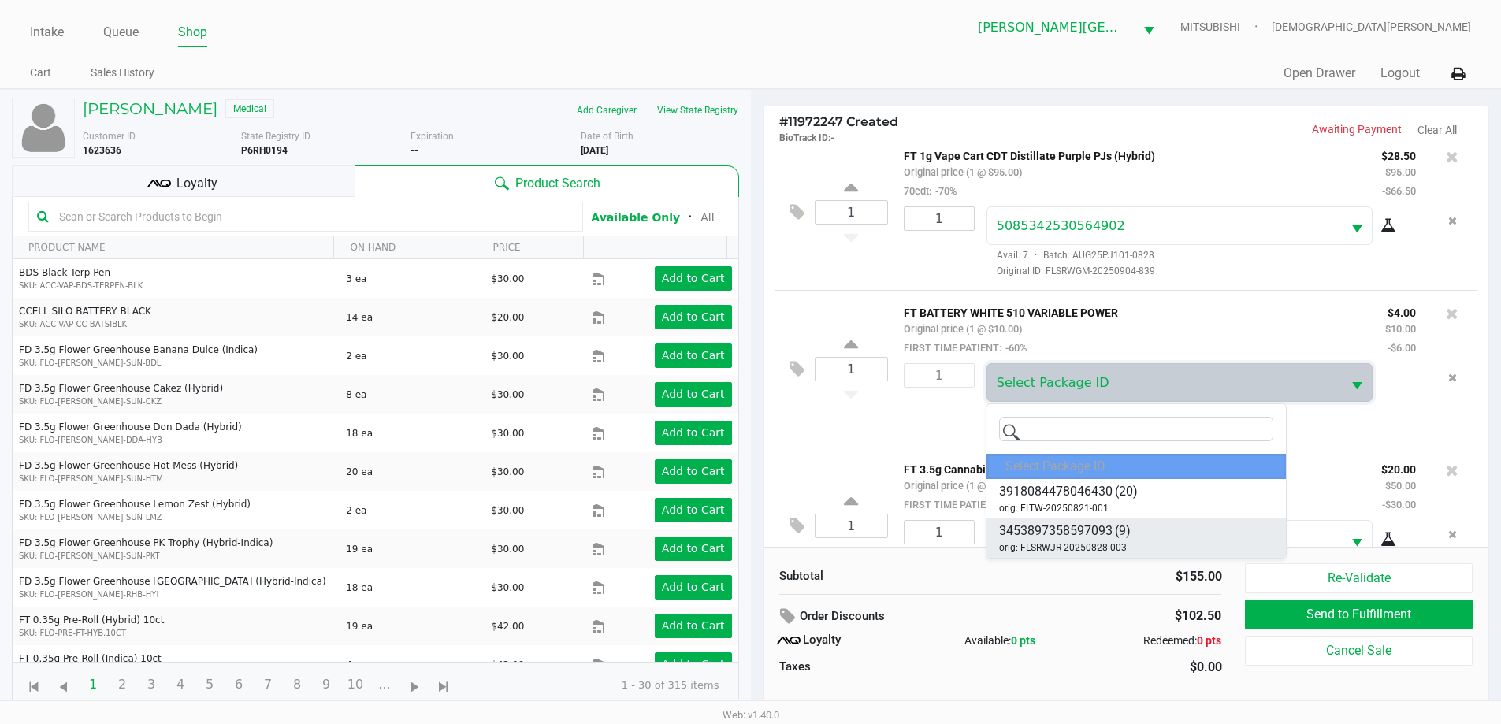
click at [1088, 528] on span "3453897358597093" at bounding box center [1055, 531] width 113 height 19
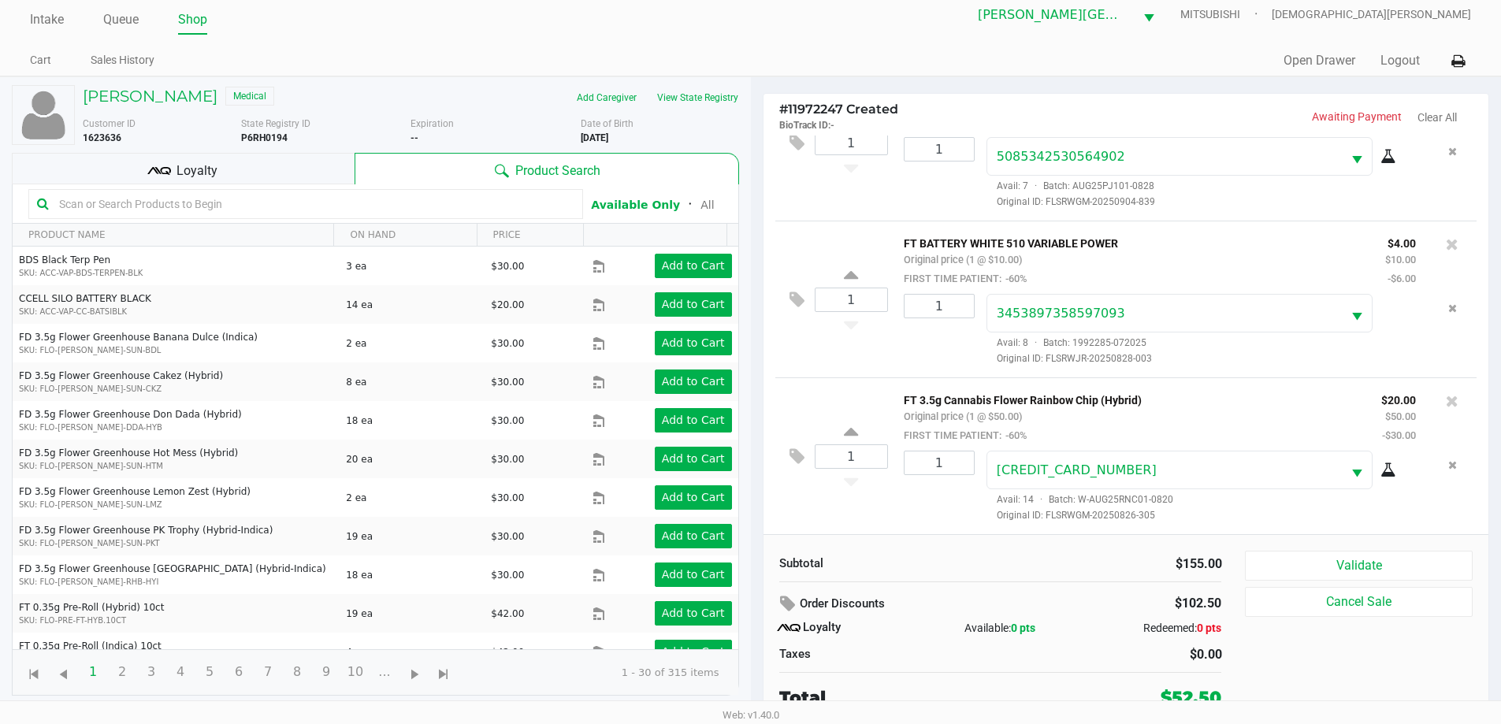
scroll to position [16, 0]
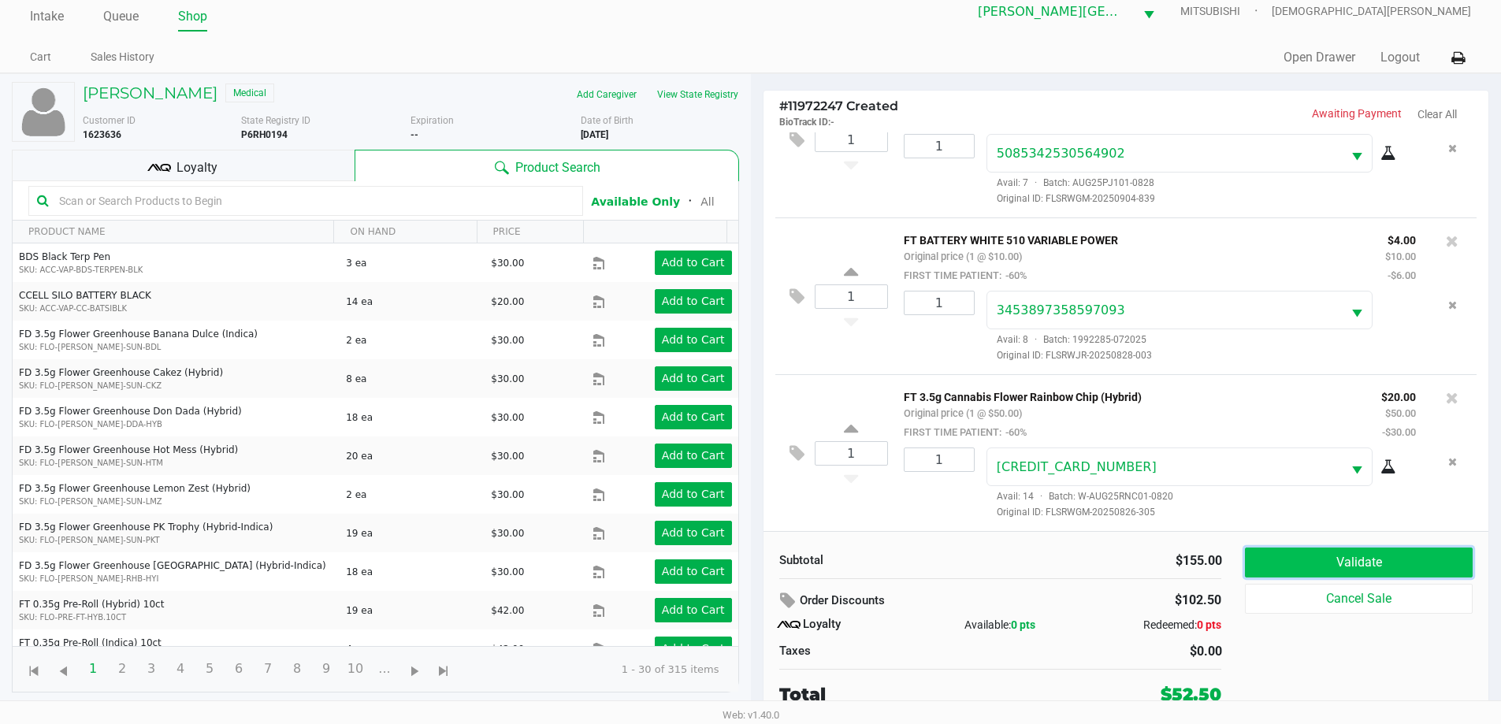
click at [1343, 565] on button "Validate" at bounding box center [1358, 563] width 227 height 30
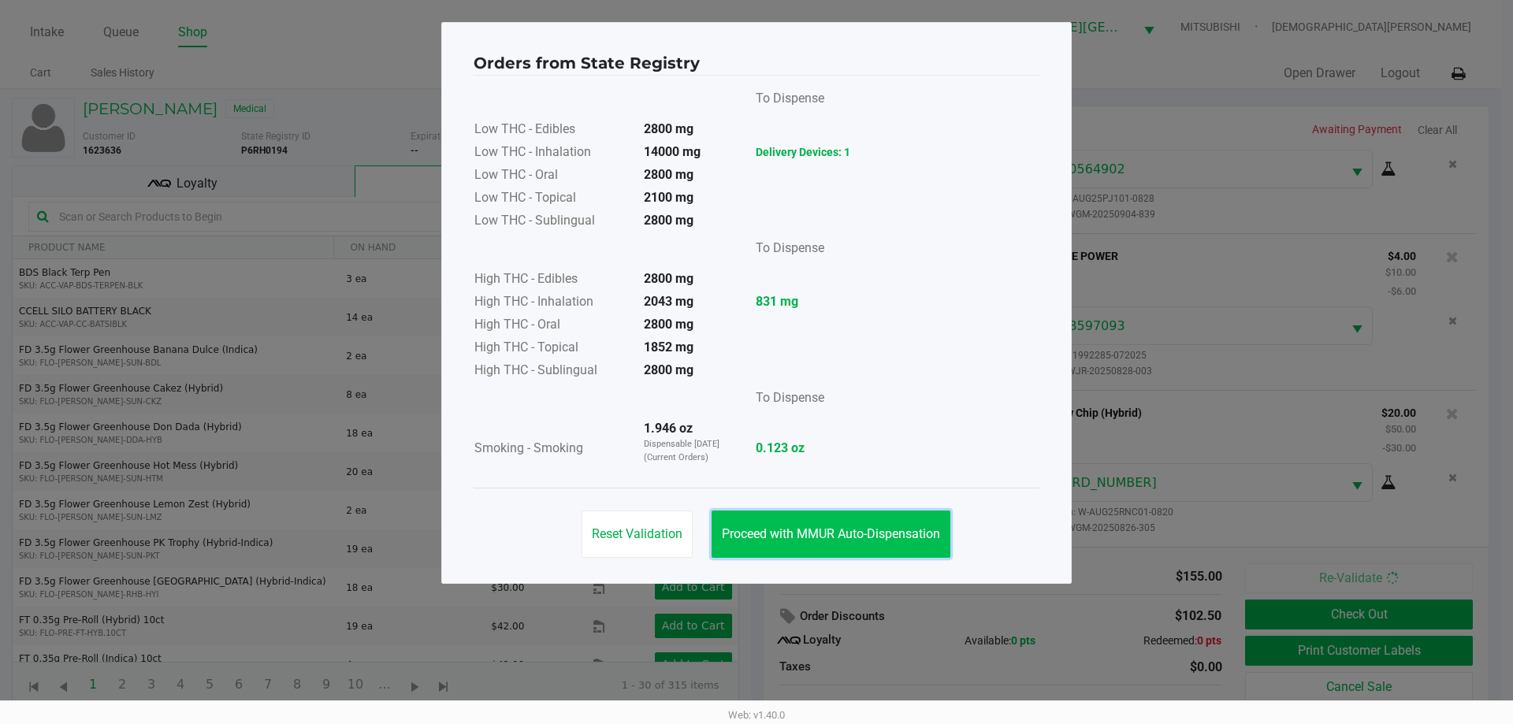
click at [868, 533] on span "Proceed with MMUR Auto-Dispensation" at bounding box center [831, 533] width 218 height 15
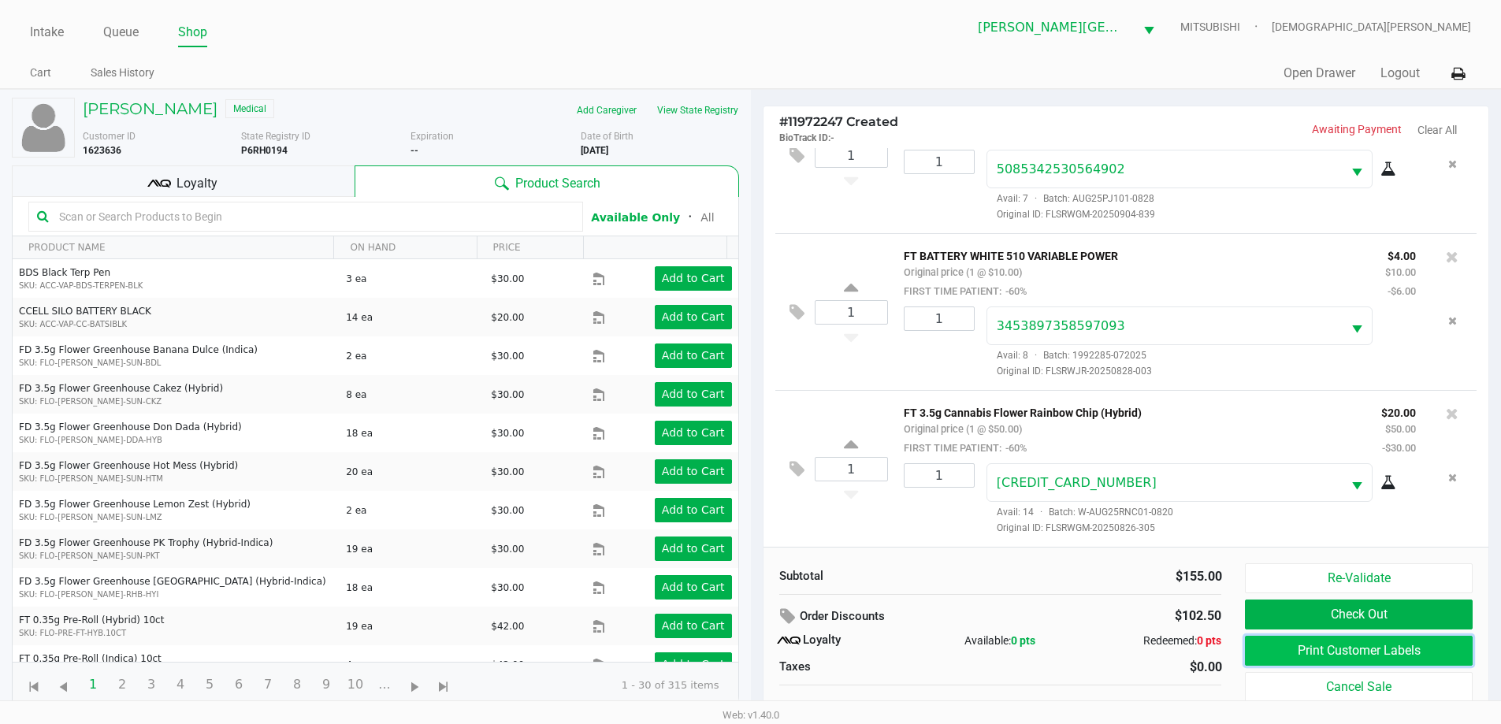
click at [1280, 649] on button "Print Customer Labels" at bounding box center [1358, 651] width 227 height 30
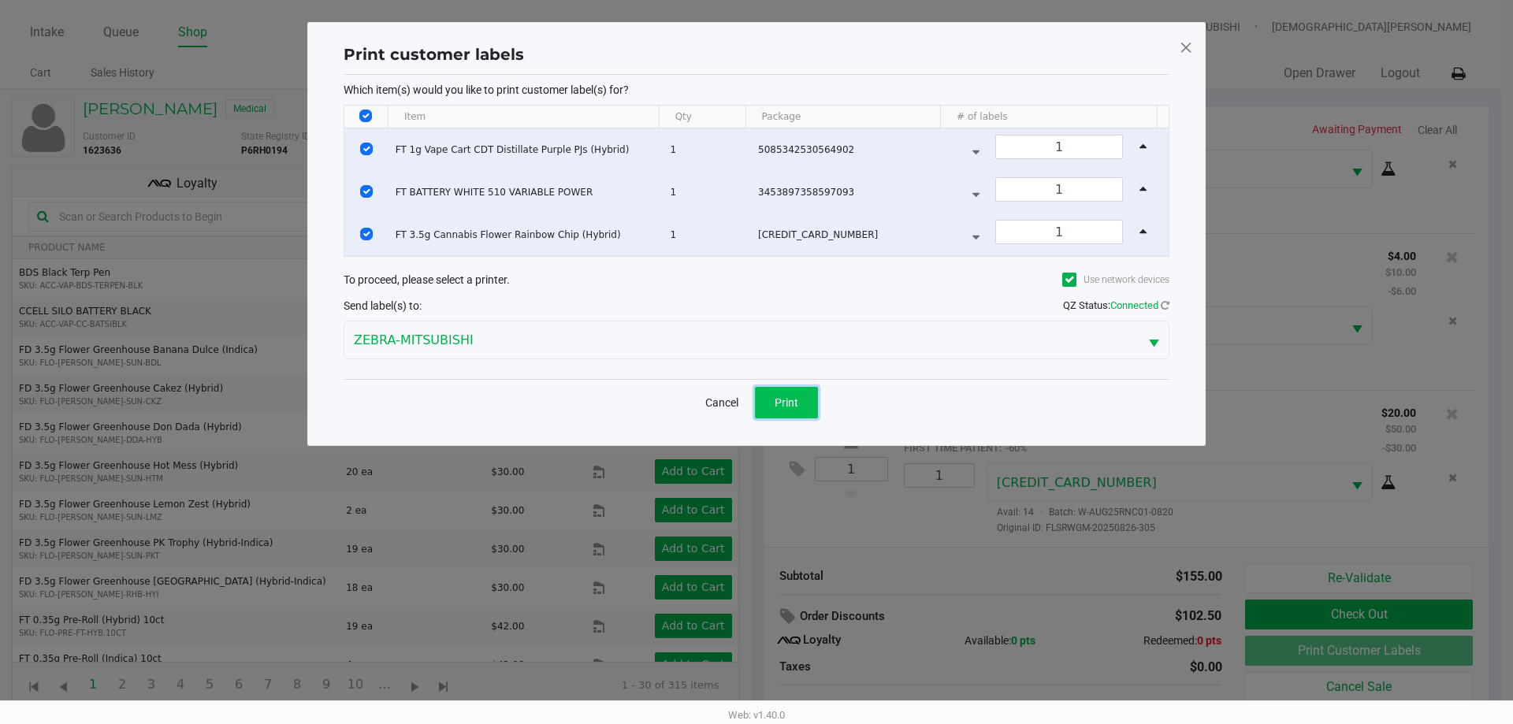
click at [785, 403] on span "Print" at bounding box center [786, 402] width 24 height 13
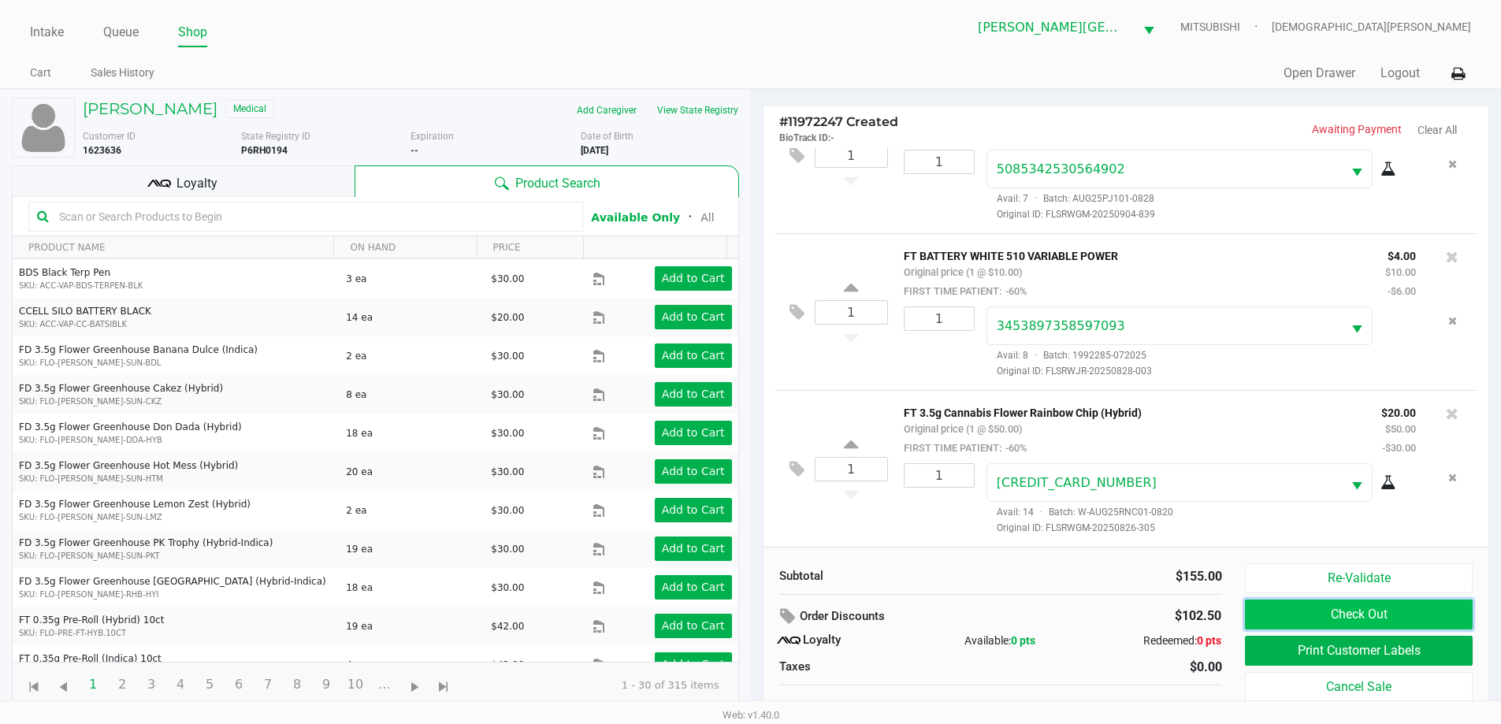
click at [1303, 608] on button "Check Out" at bounding box center [1358, 615] width 227 height 30
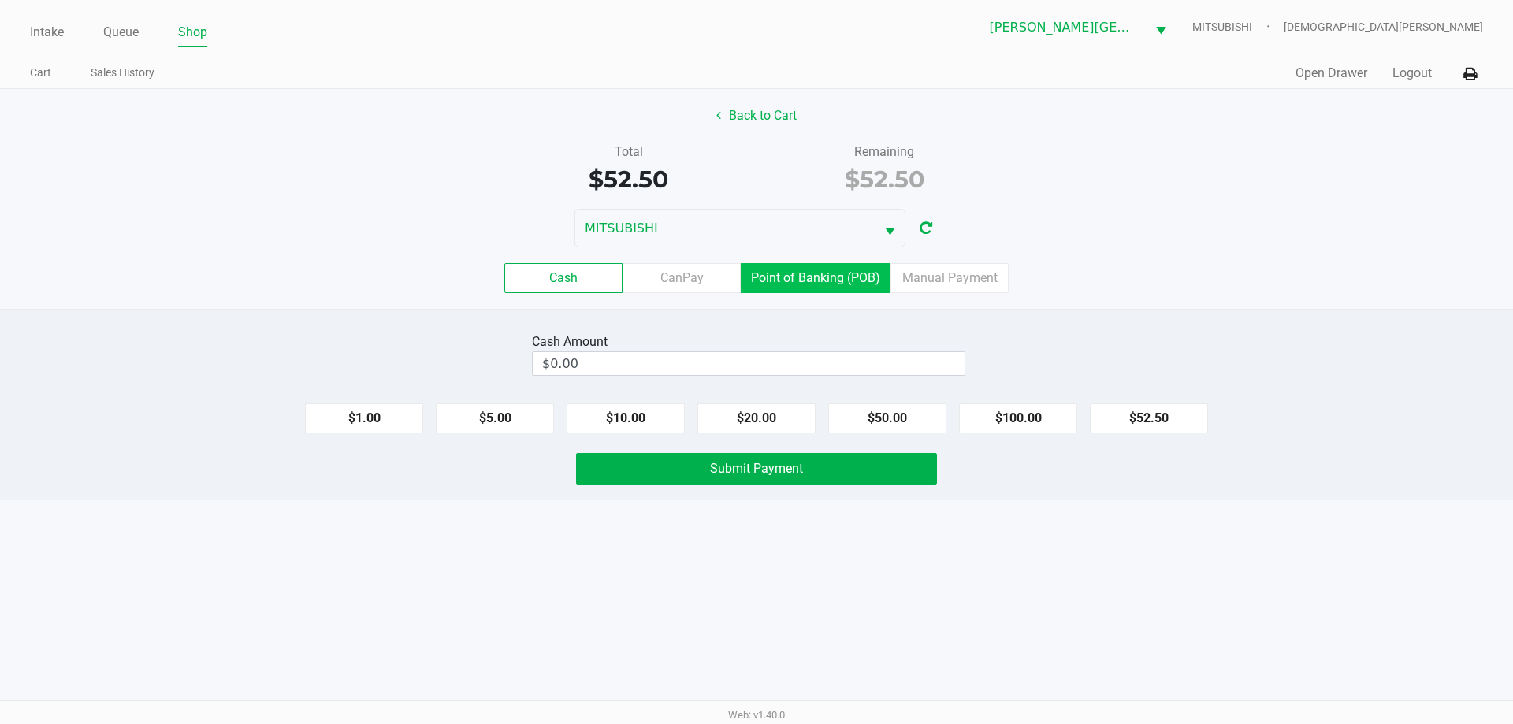
click at [805, 277] on label "Point of Banking (POB)" at bounding box center [816, 278] width 150 height 30
click at [0, 0] on 7 "Point of Banking (POB)" at bounding box center [0, 0] width 0 height 0
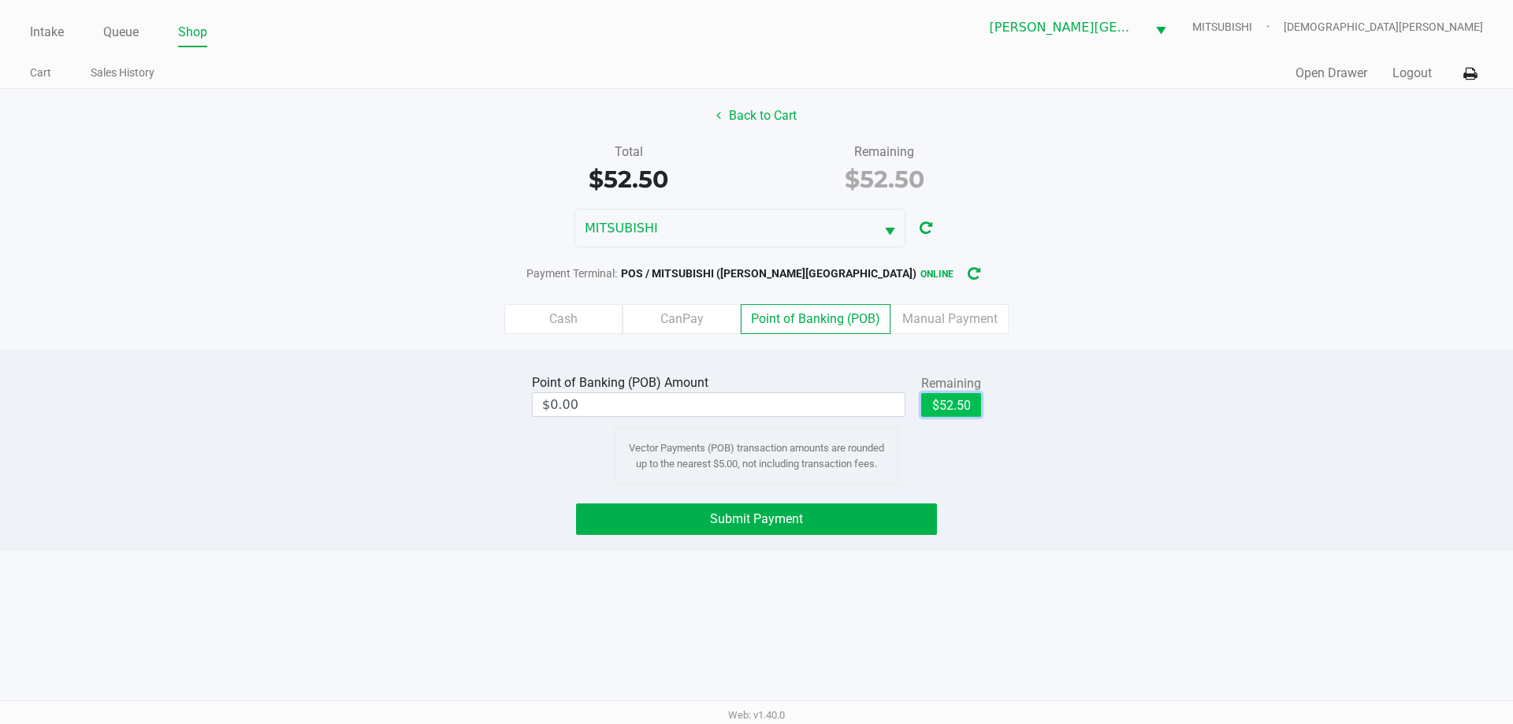
click at [961, 410] on button "$52.50" at bounding box center [951, 405] width 60 height 24
type input "$52.50"
click at [868, 512] on button "Submit Payment" at bounding box center [756, 519] width 361 height 32
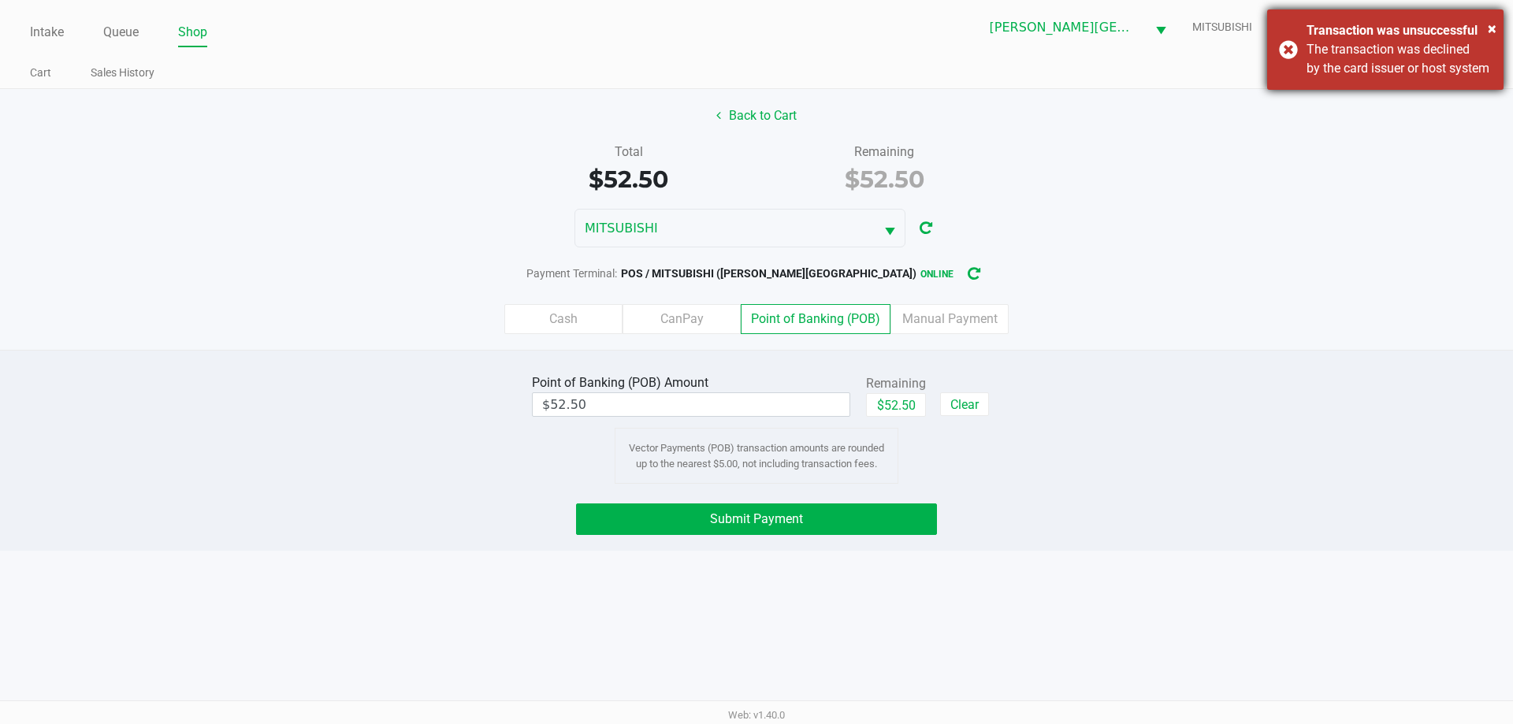
click at [1289, 56] on div "× Transaction was unsuccessful The transaction was declined by the card issuer …" at bounding box center [1385, 49] width 236 height 80
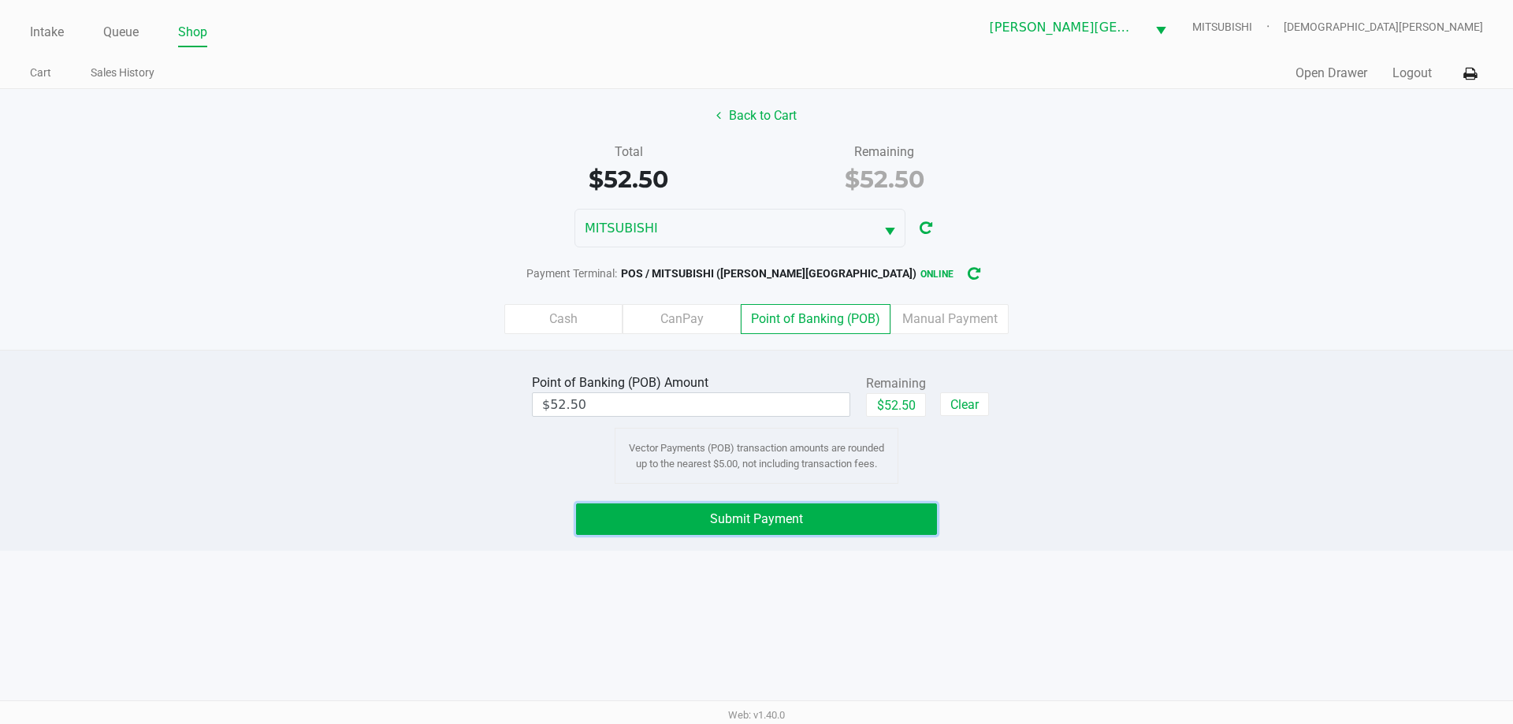
click at [820, 522] on button "Submit Payment" at bounding box center [756, 519] width 361 height 32
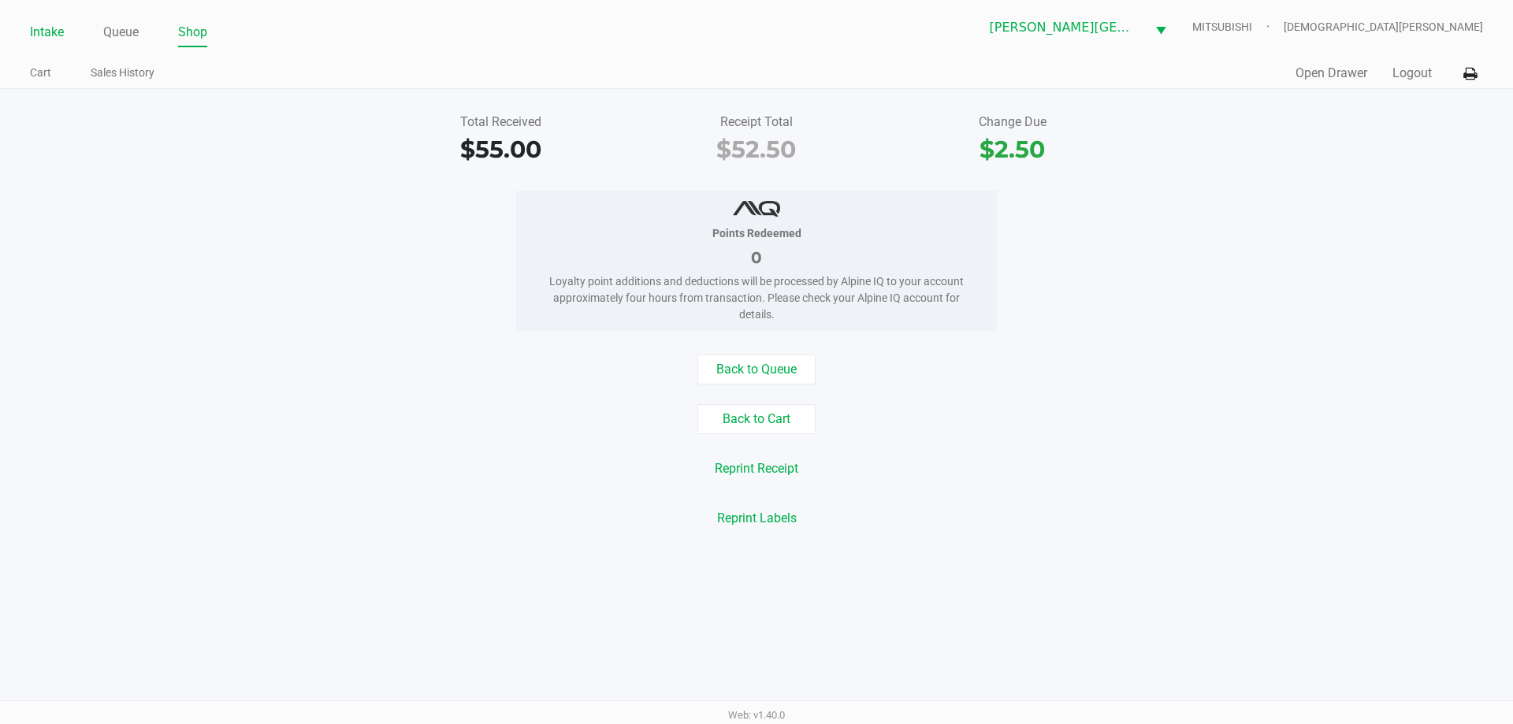
click at [42, 29] on link "Intake" at bounding box center [47, 32] width 34 height 22
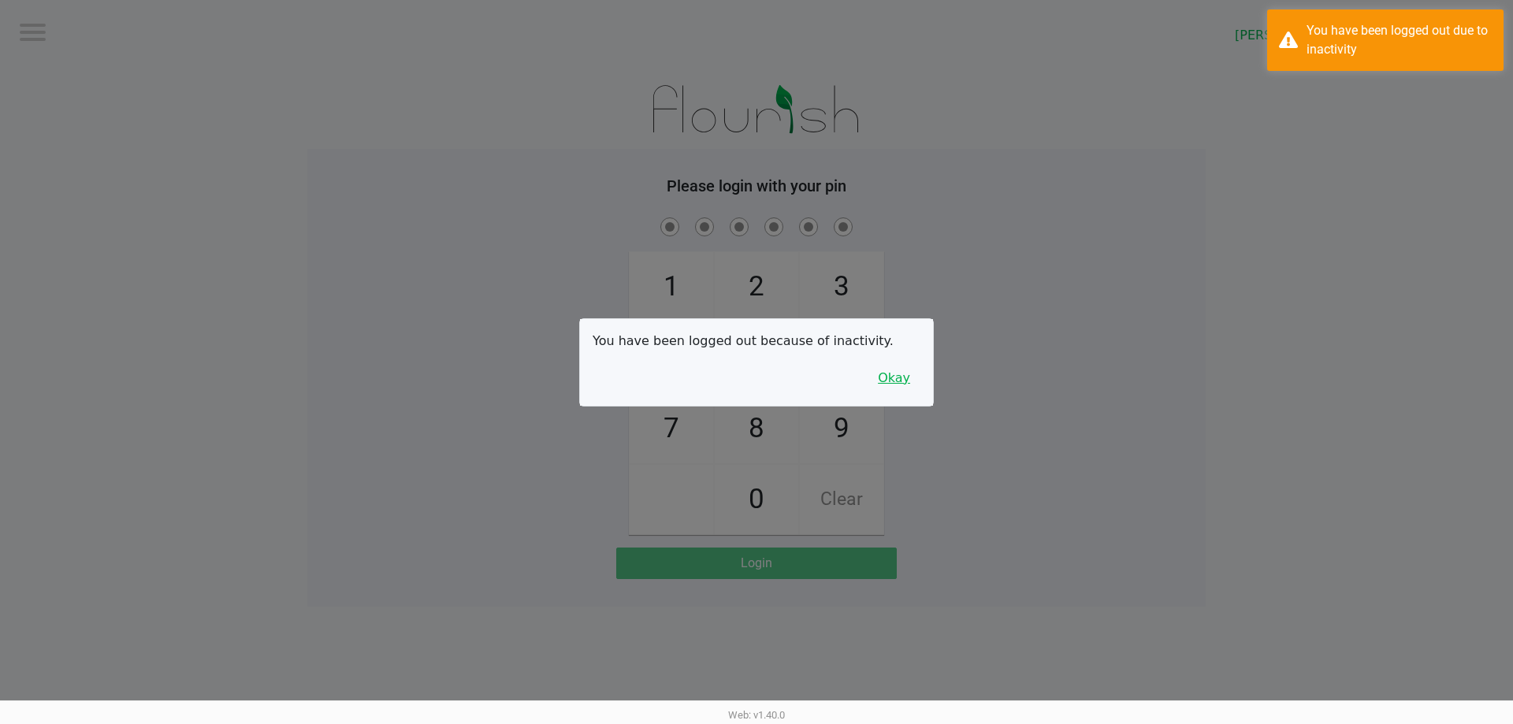
click at [910, 384] on button "Okay" at bounding box center [893, 378] width 53 height 30
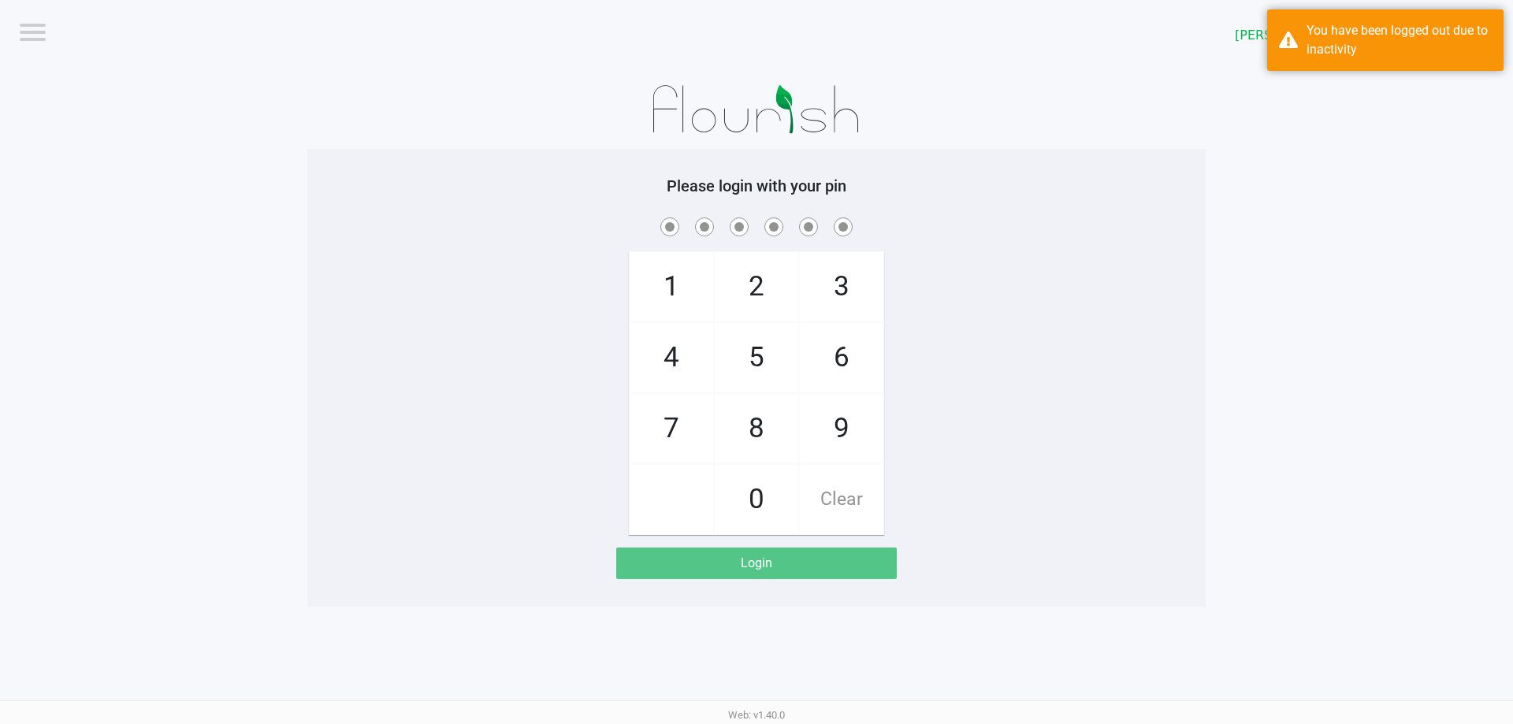
click at [909, 384] on div "1 4 7 2 5 8 0 3 6 9 Clear" at bounding box center [756, 374] width 898 height 321
checkbox input "true"
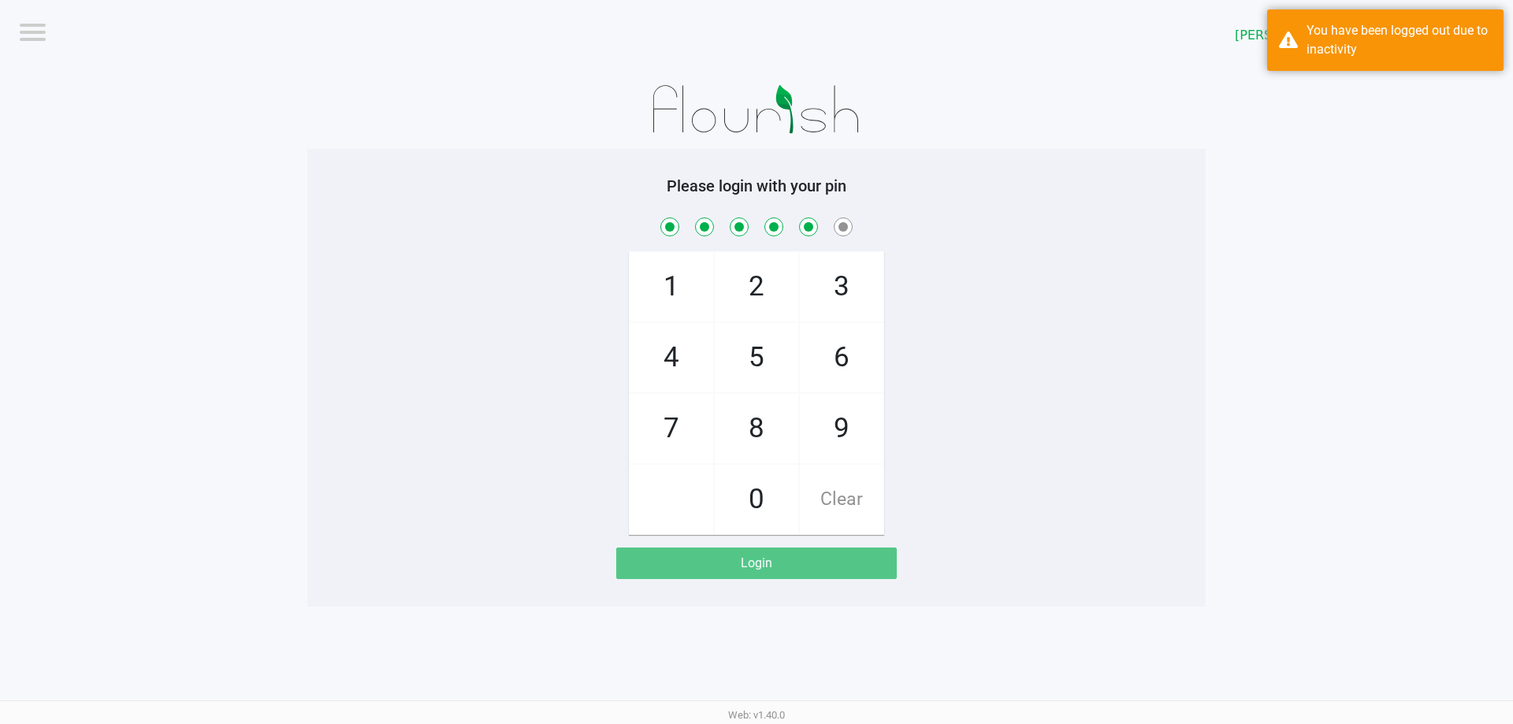
checkbox input "true"
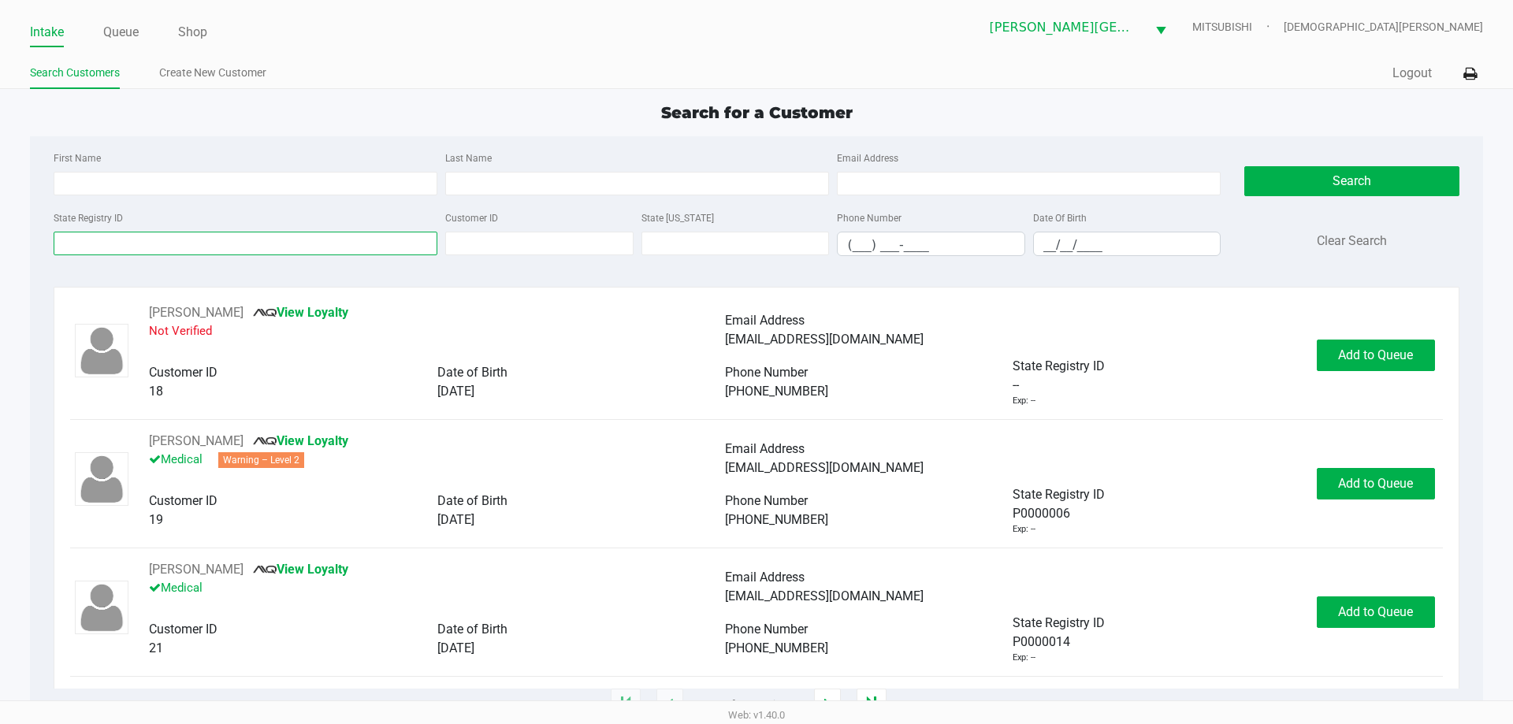
click at [147, 251] on input "State Registry ID" at bounding box center [246, 244] width 384 height 24
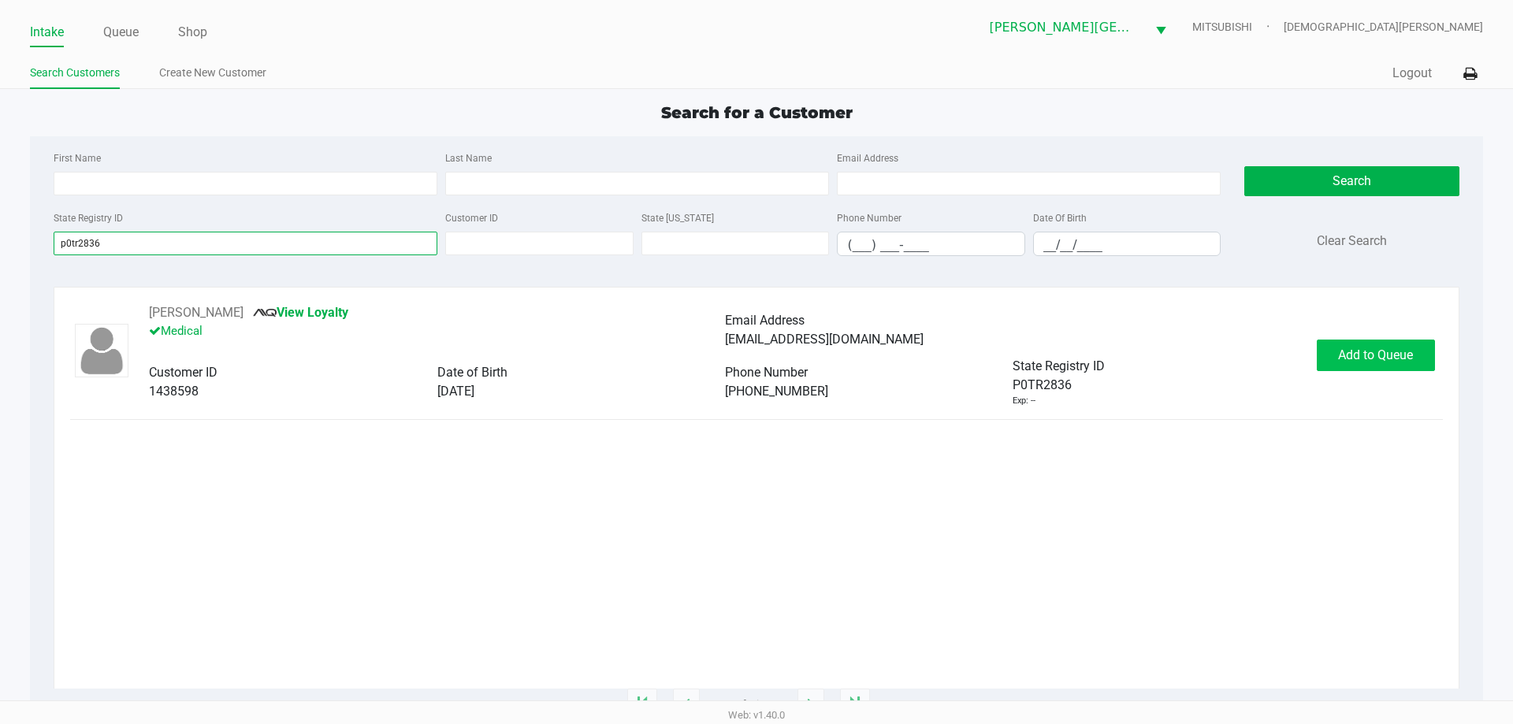
type input "p0tr2836"
click at [1372, 348] on span "Add to Queue" at bounding box center [1375, 354] width 75 height 15
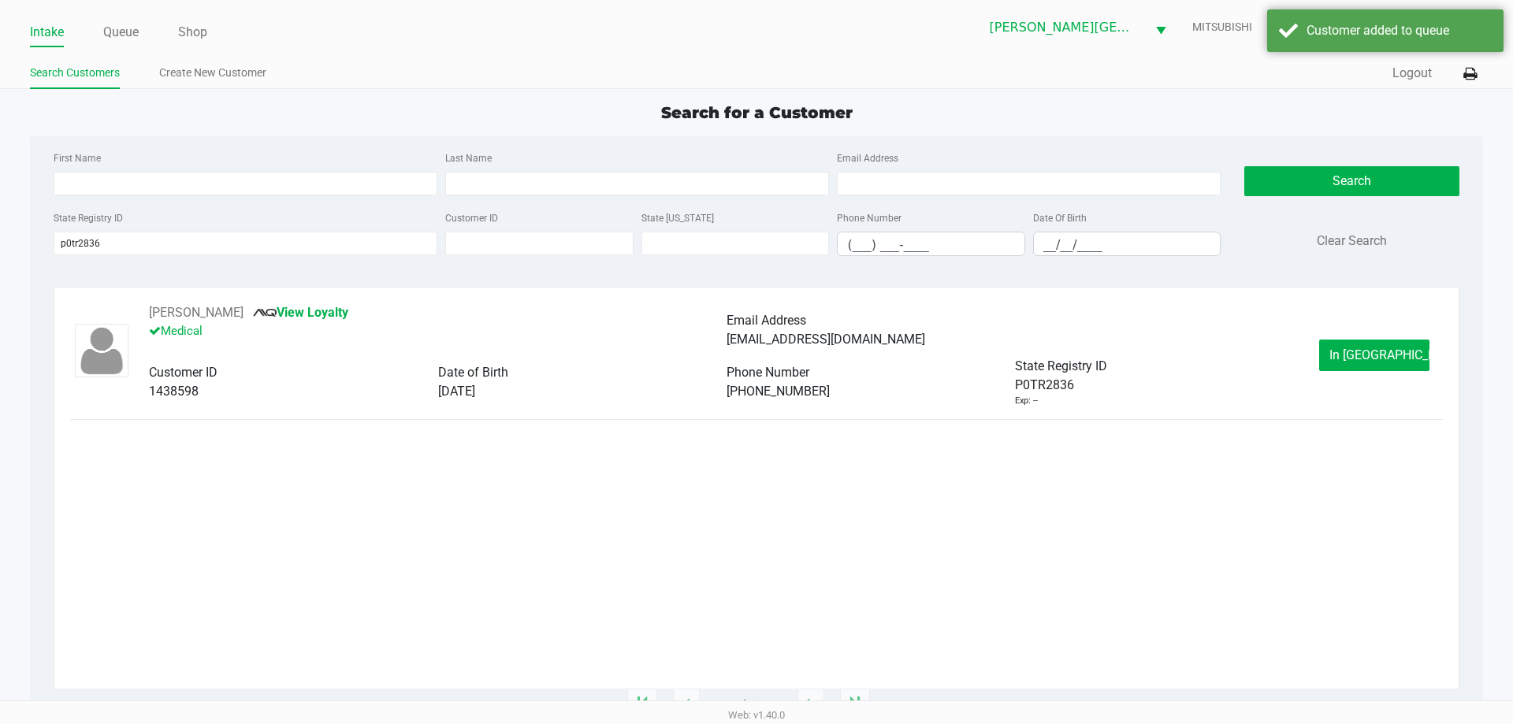
click at [1368, 355] on span "In Queue" at bounding box center [1395, 354] width 132 height 15
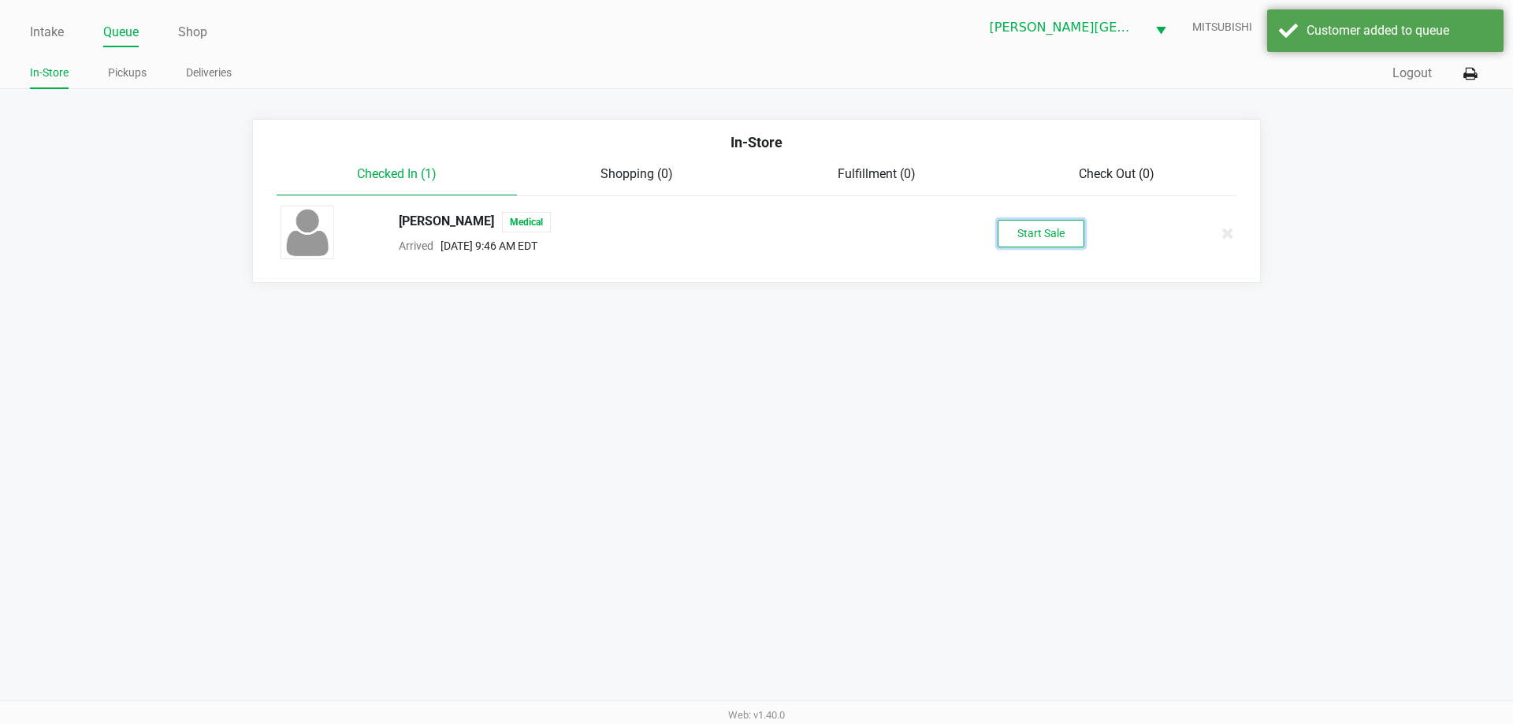
click at [1064, 235] on button "Start Sale" at bounding box center [1040, 234] width 87 height 28
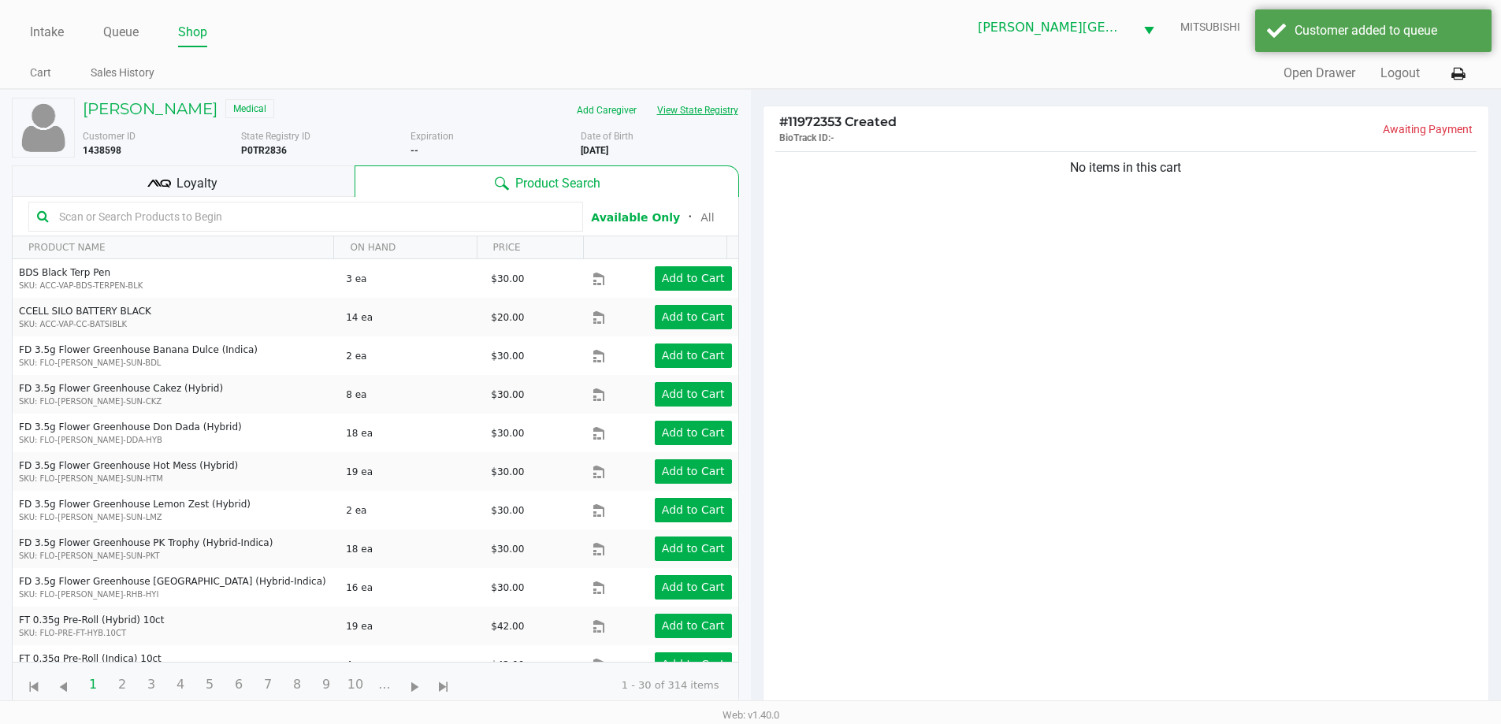
click at [703, 110] on button "View State Registry" at bounding box center [693, 110] width 92 height 25
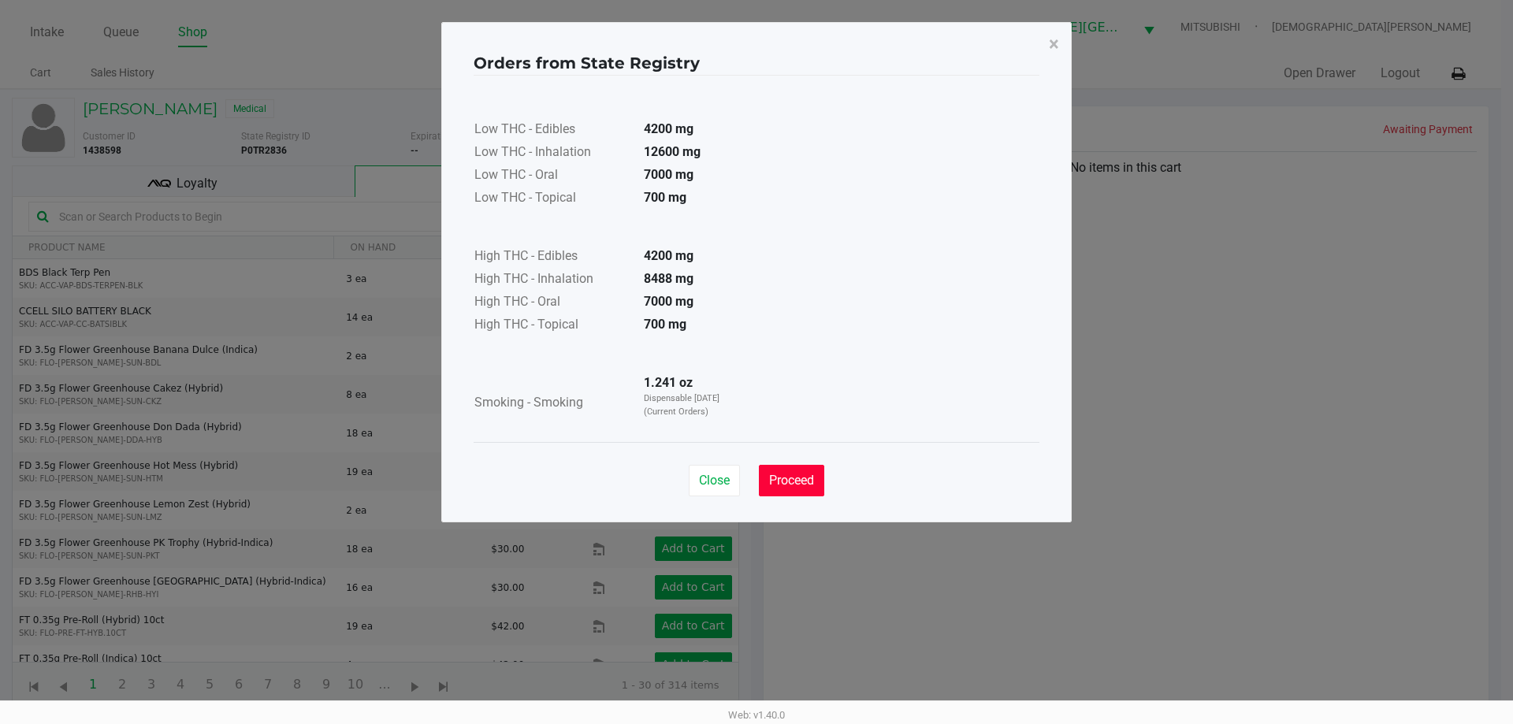
click at [799, 473] on span "Proceed" at bounding box center [791, 480] width 45 height 15
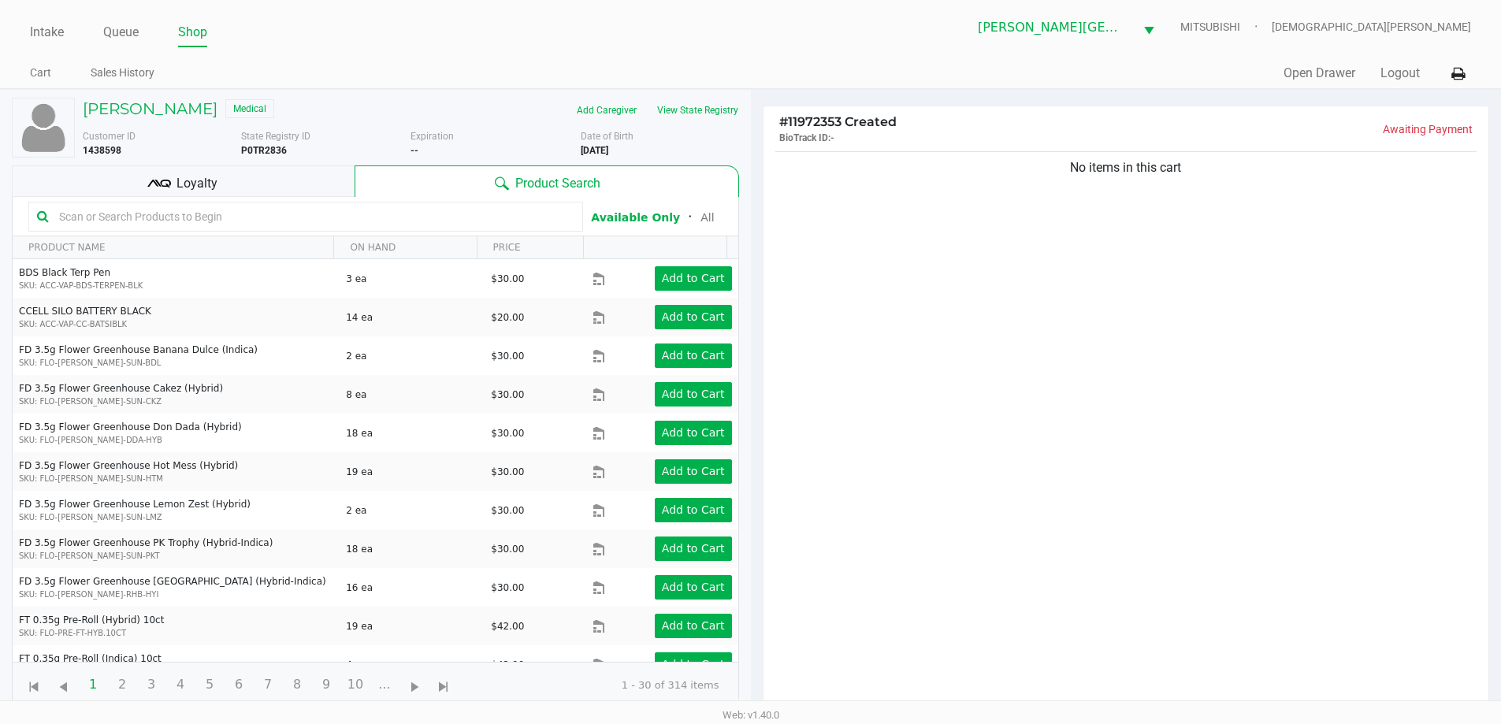
drag, startPoint x: 283, startPoint y: 171, endPoint x: 301, endPoint y: 169, distance: 18.2
click at [283, 170] on div "Loyalty" at bounding box center [183, 181] width 343 height 32
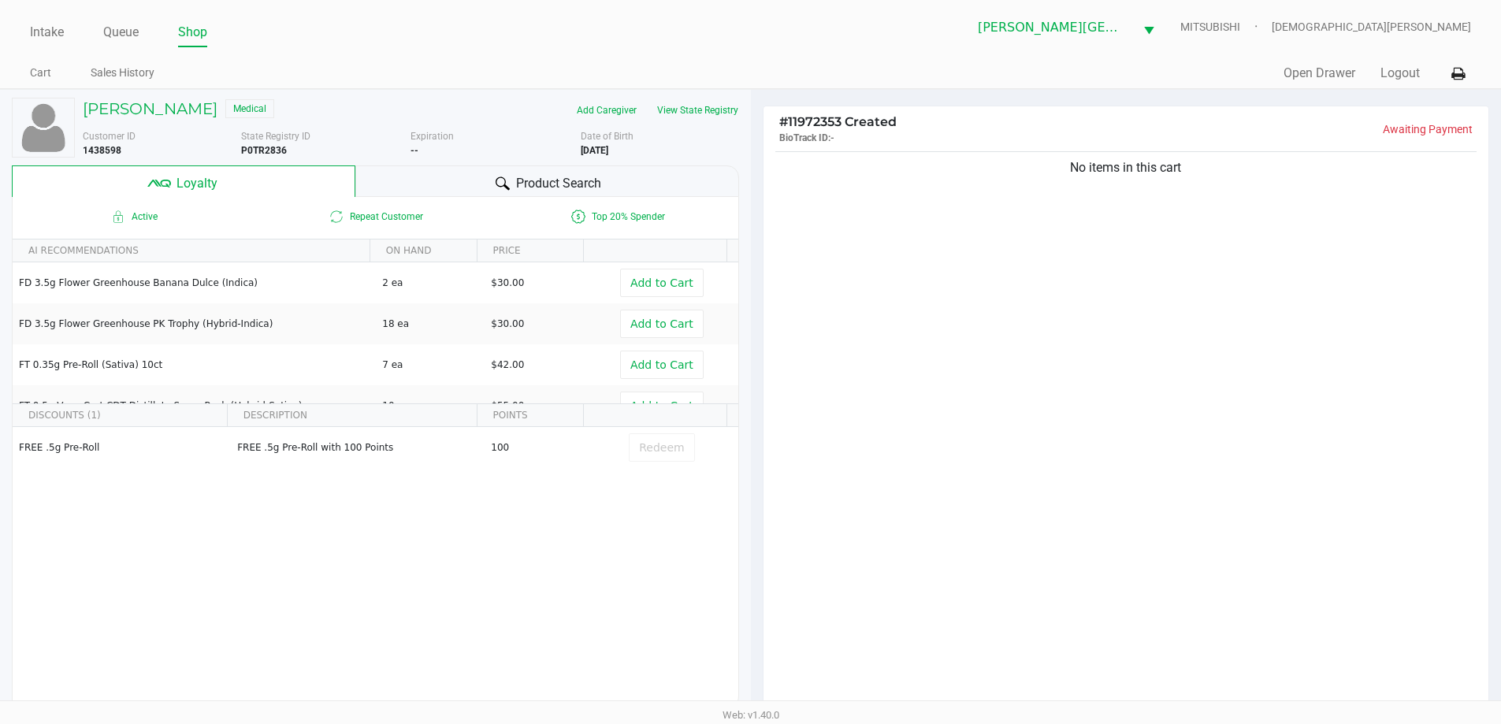
click at [381, 180] on div "Product Search" at bounding box center [547, 181] width 384 height 32
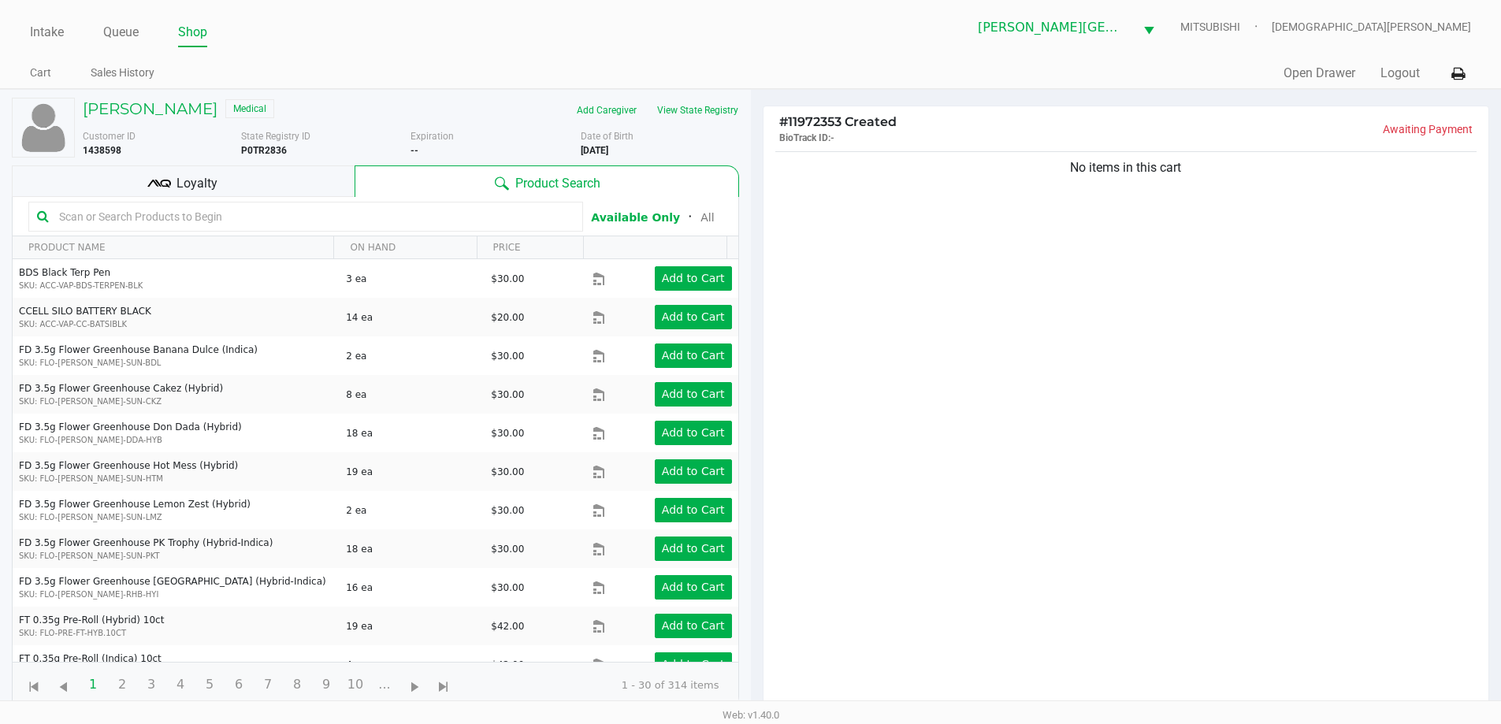
click at [228, 214] on input "text" at bounding box center [314, 217] width 522 height 24
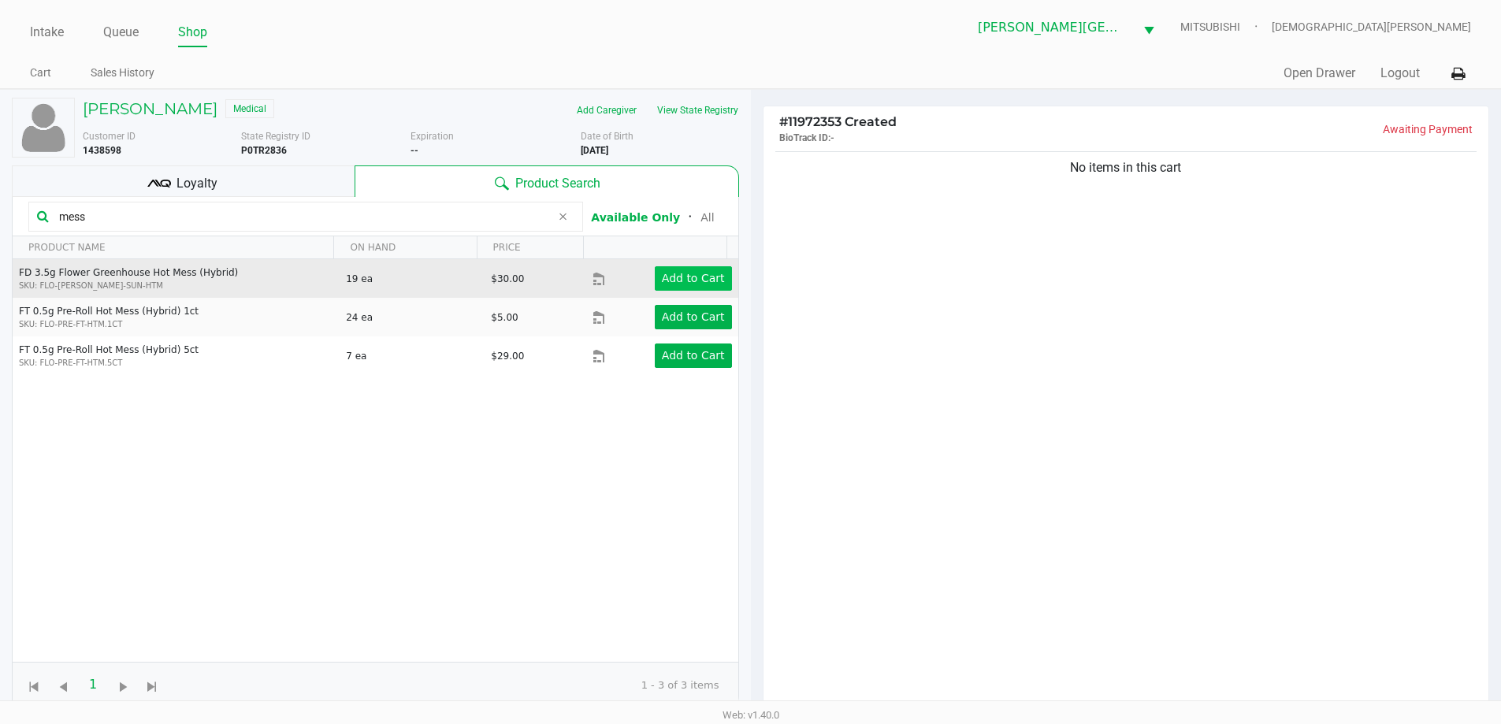
type input "mess"
click at [706, 278] on app-button-loader "Add to Cart" at bounding box center [693, 278] width 63 height 13
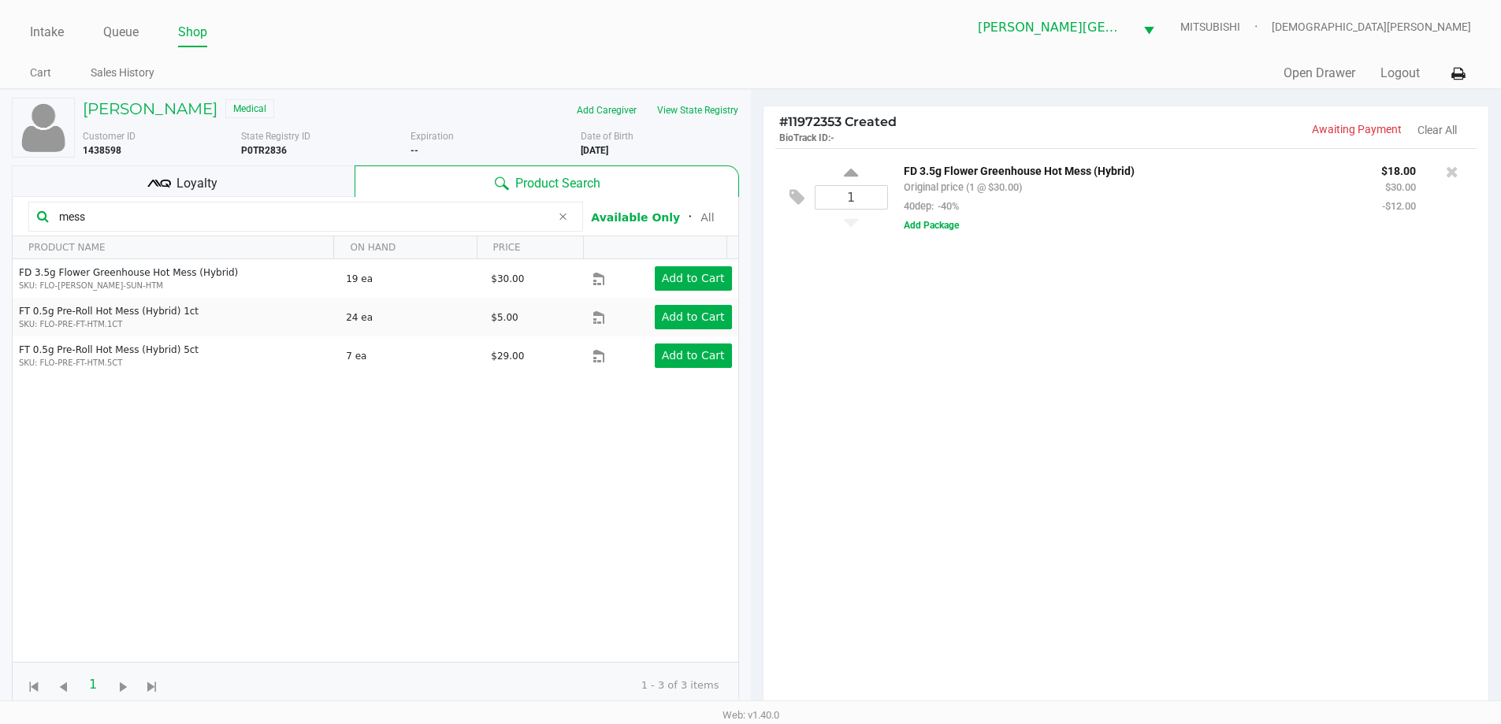
click at [151, 218] on input "mess" at bounding box center [302, 217] width 498 height 24
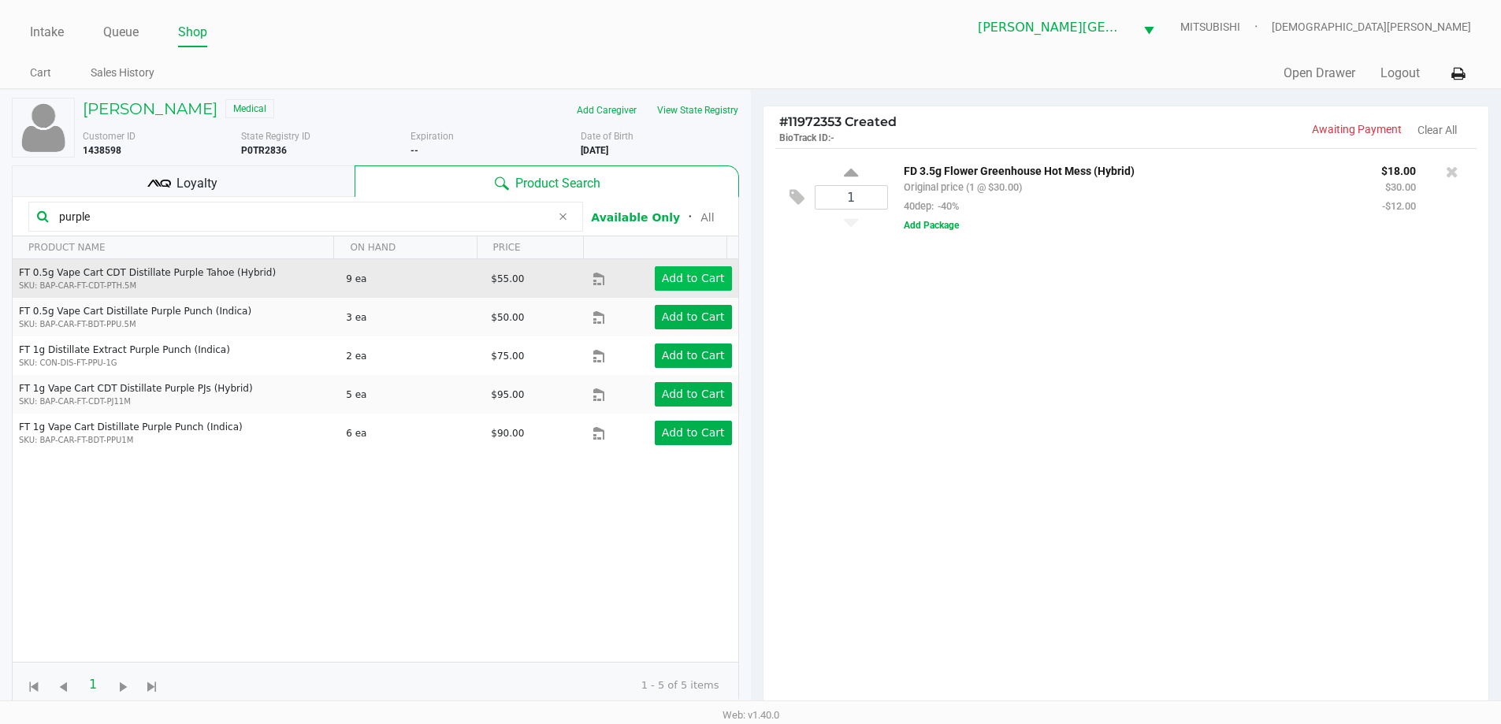
type input "purple"
click at [700, 276] on app-button-loader "Add to Cart" at bounding box center [693, 278] width 63 height 13
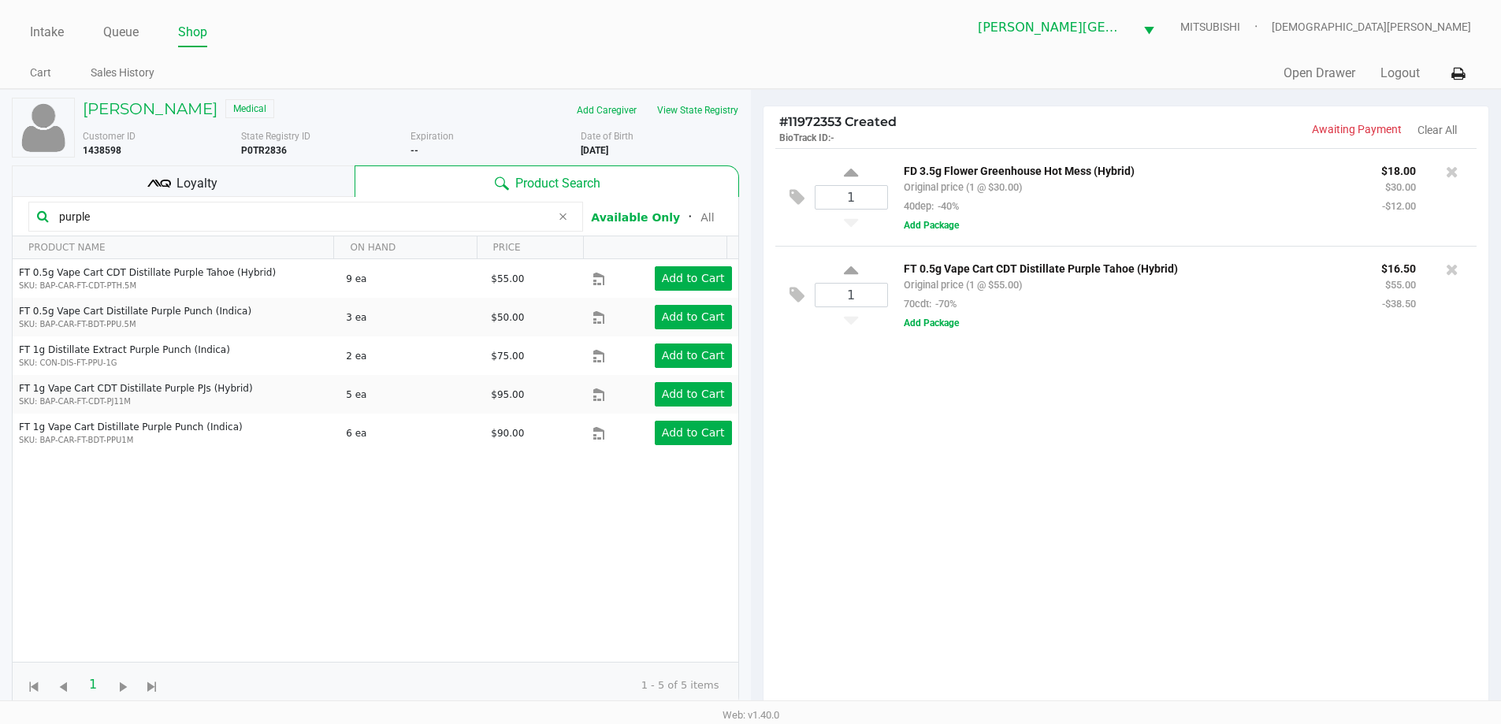
click at [120, 213] on input "purple" at bounding box center [302, 217] width 498 height 24
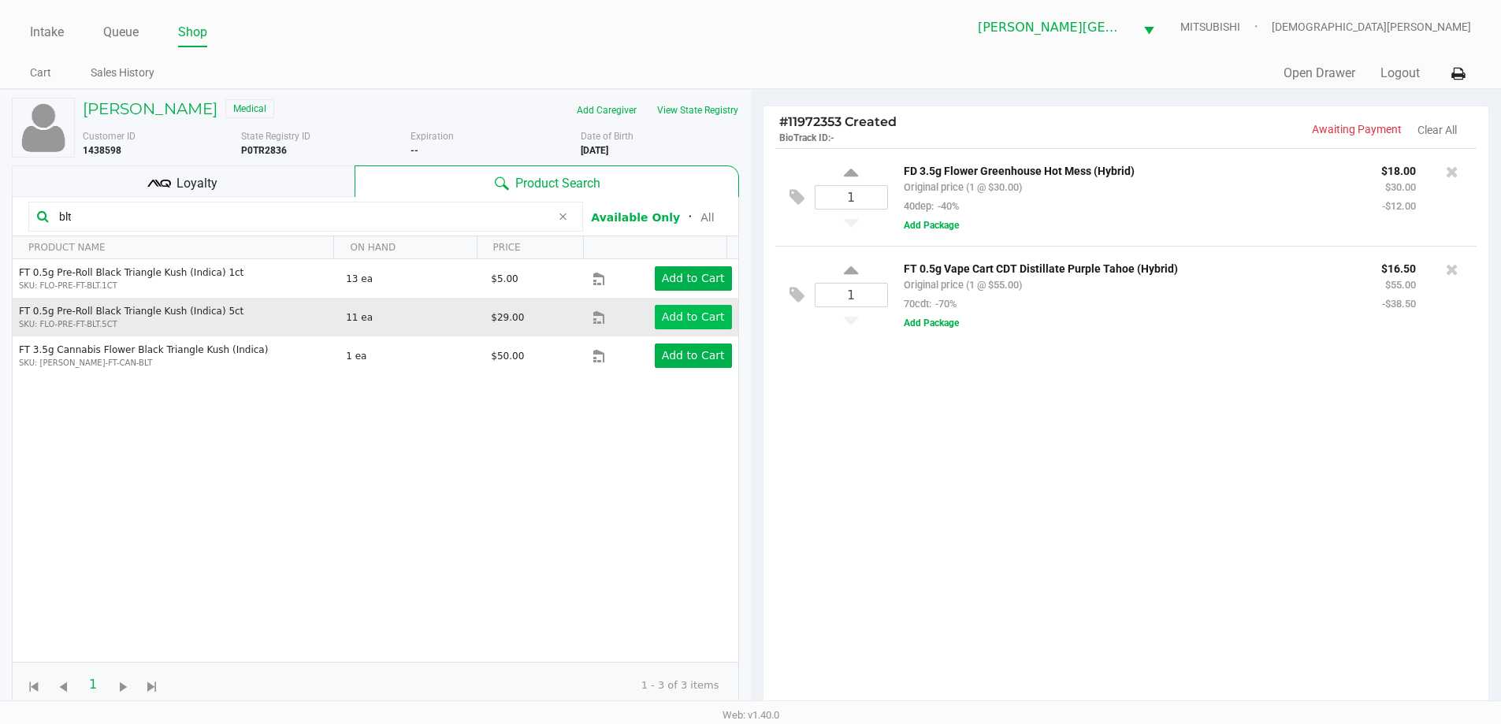
type input "blt"
click at [708, 320] on app-button-loader "Add to Cart" at bounding box center [693, 316] width 63 height 13
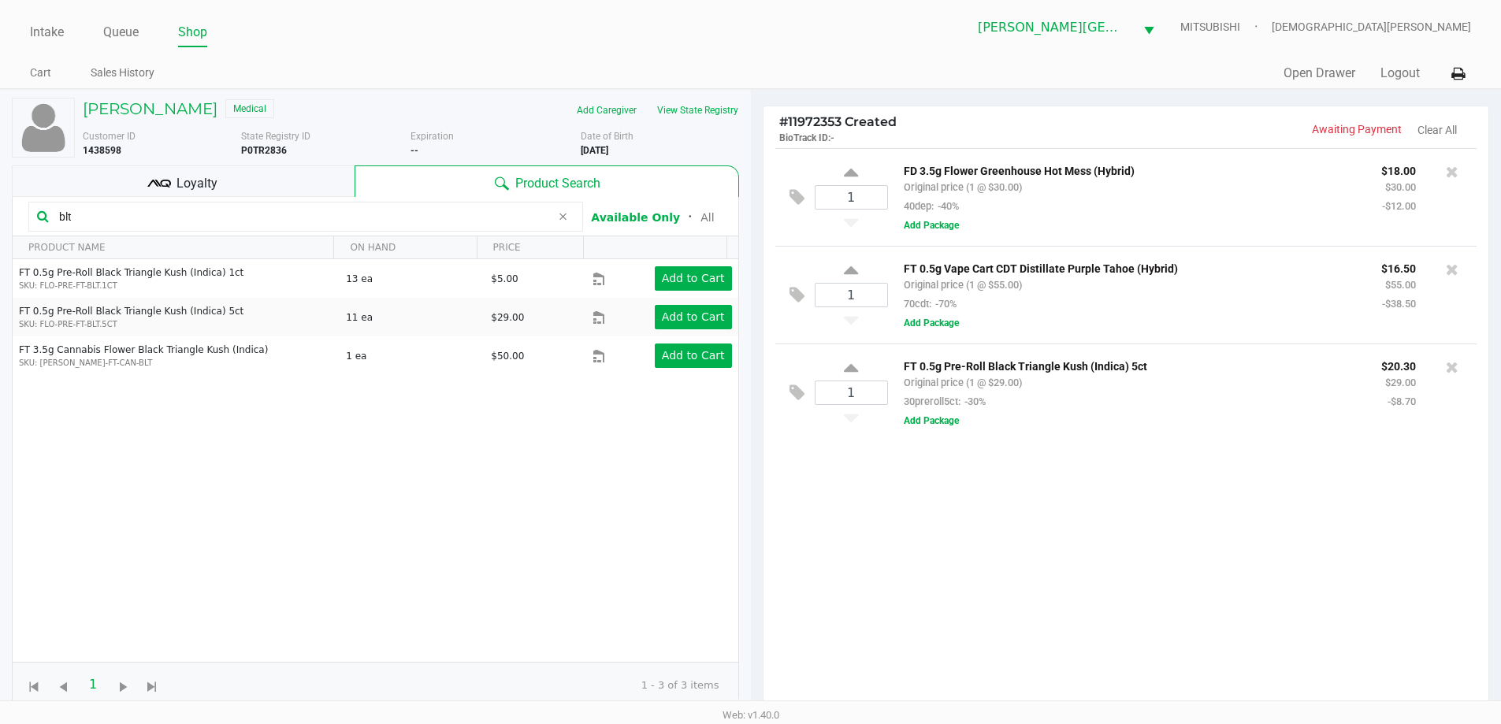
click at [220, 172] on div "Loyalty" at bounding box center [183, 181] width 343 height 32
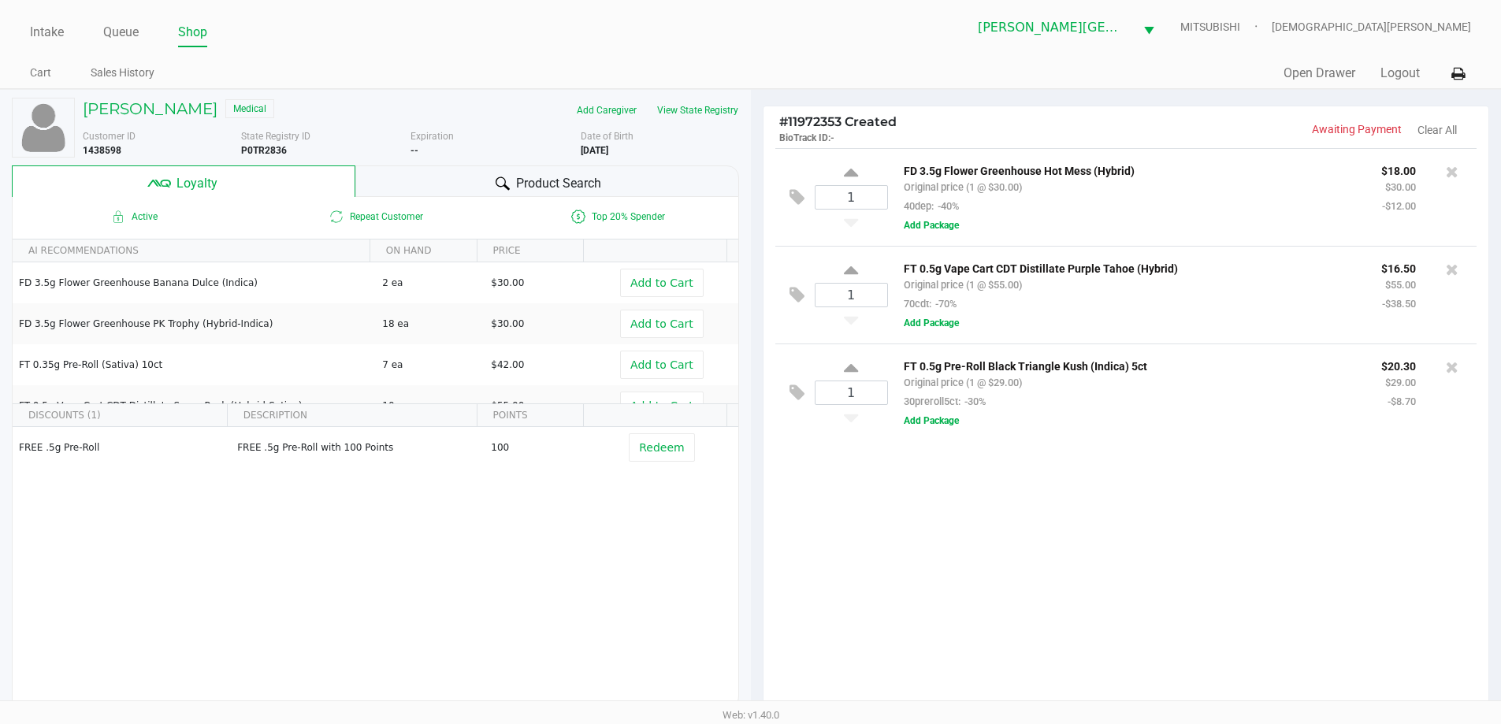
click at [1066, 586] on div "1 FD 3.5g Flower Greenhouse Hot Mess (Hybrid) Original price (1 @ $30.00) 40dep…" at bounding box center [1126, 434] width 726 height 572
click at [1071, 544] on div "1 FD 3.5g Flower Greenhouse Hot Mess (Hybrid) Original price (1 @ $30.00) 40dep…" at bounding box center [1126, 434] width 726 height 572
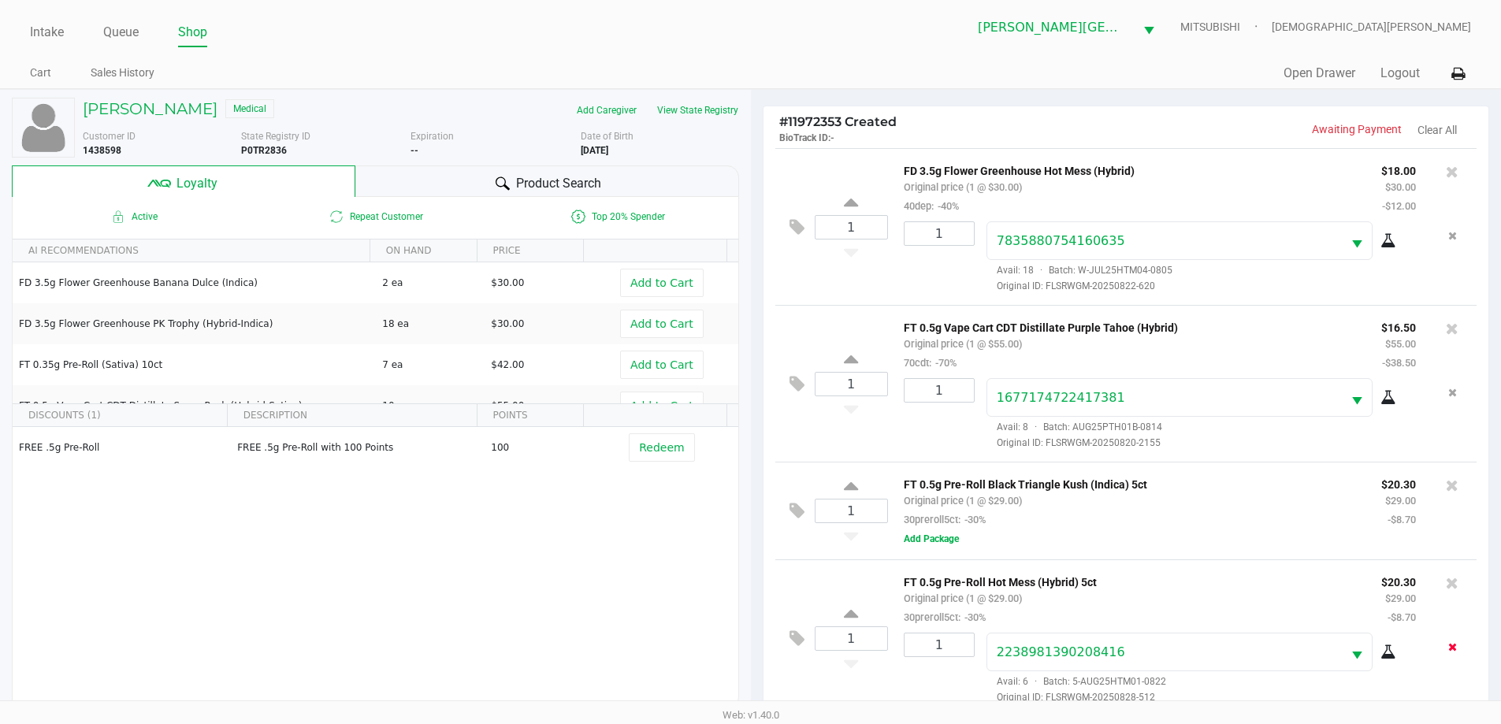
click at [1451, 651] on icon "Remove the package from the orderLine" at bounding box center [1452, 646] width 9 height 11
click at [1453, 584] on icon at bounding box center [1452, 583] width 13 height 16
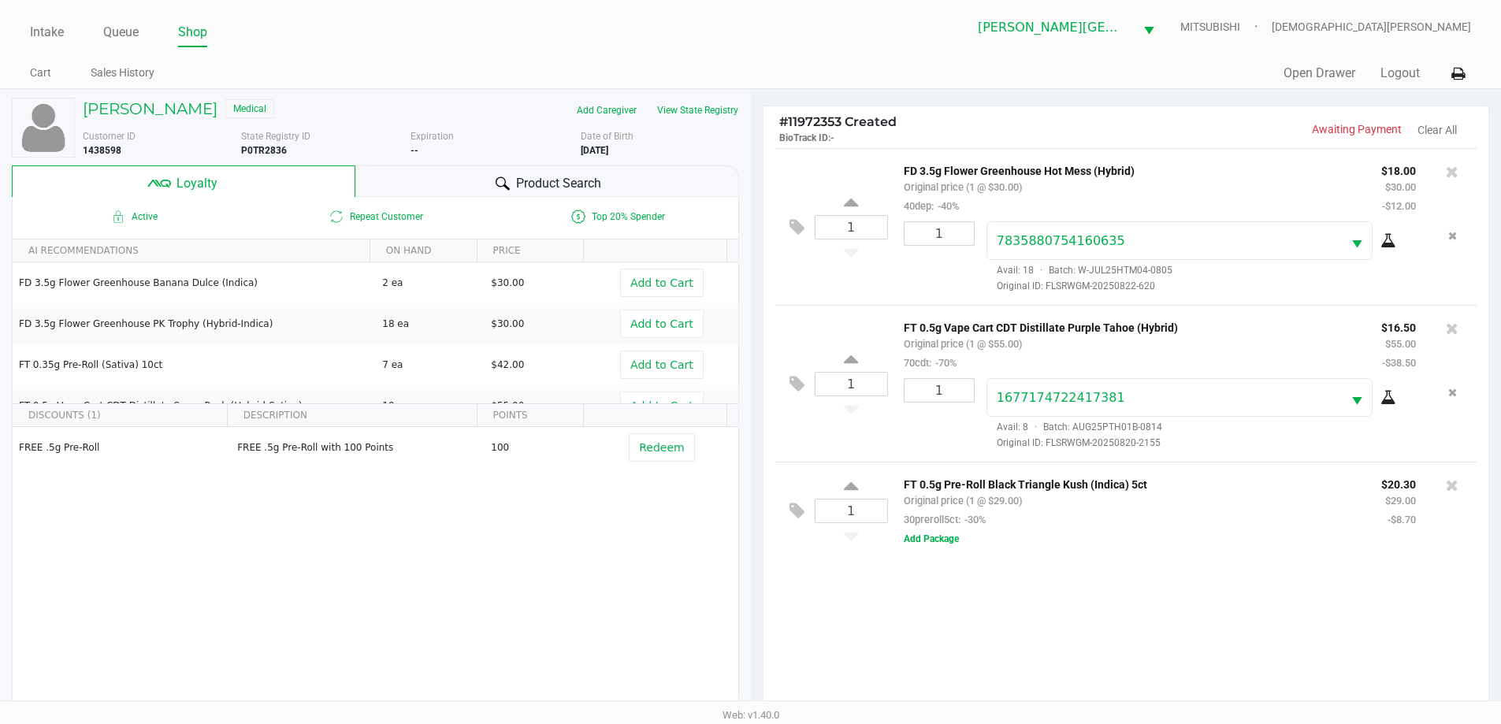
click at [1296, 630] on div "1 FD 3.5g Flower Greenhouse Hot Mess (Hybrid) Original price (1 @ $30.00) 40dep…" at bounding box center [1126, 434] width 726 height 572
click at [1201, 616] on div "1 FD 3.5g Flower Greenhouse Hot Mess (Hybrid) Original price (1 @ $30.00) 40dep…" at bounding box center [1126, 434] width 726 height 572
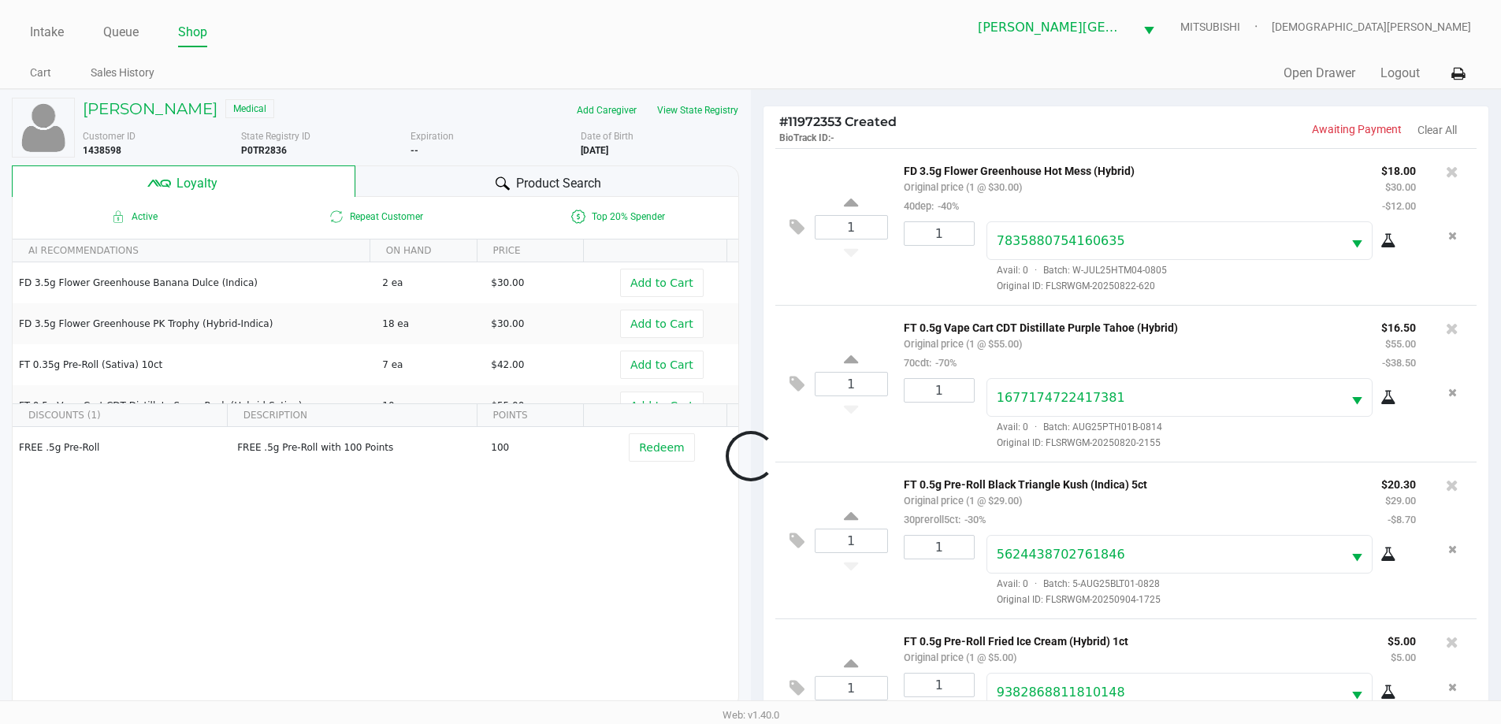
scroll to position [39, 0]
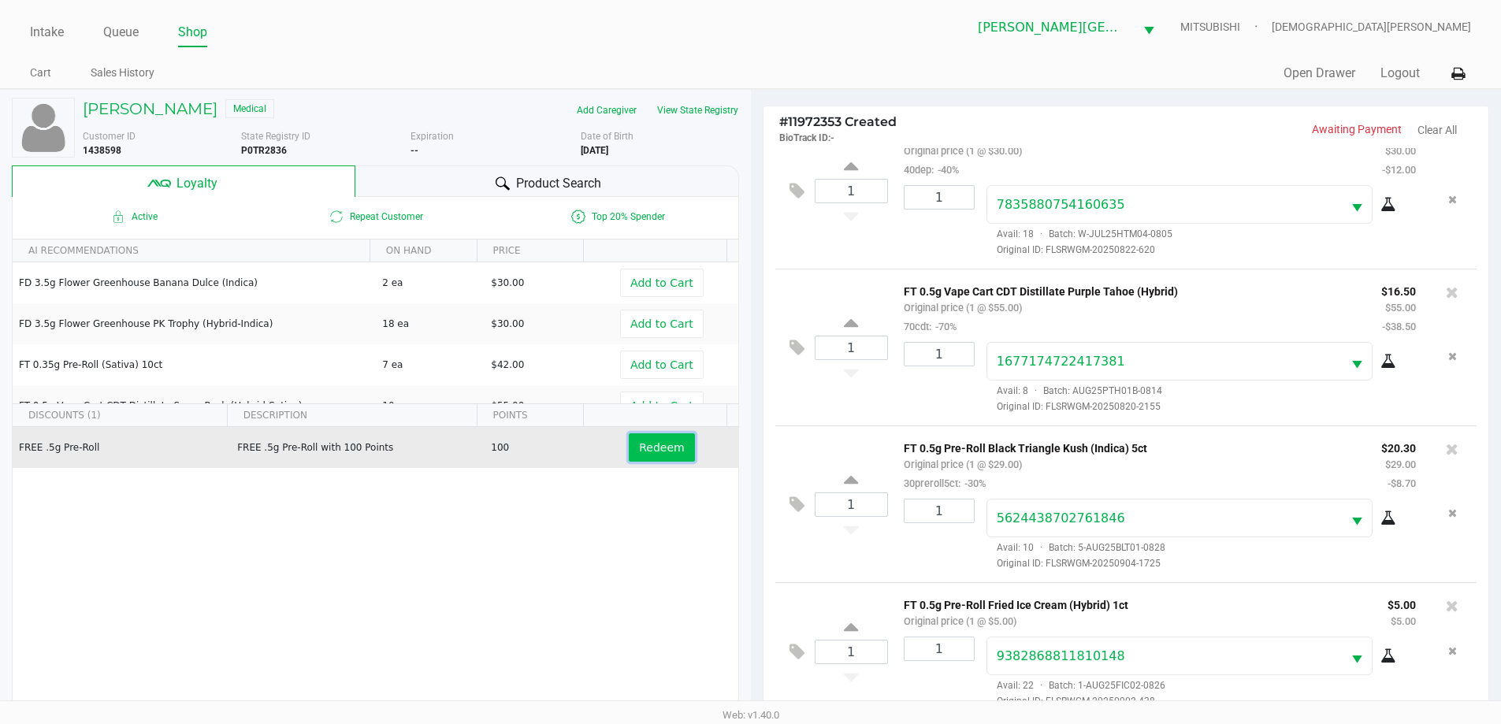
click at [660, 452] on span "Redeem" at bounding box center [661, 447] width 45 height 13
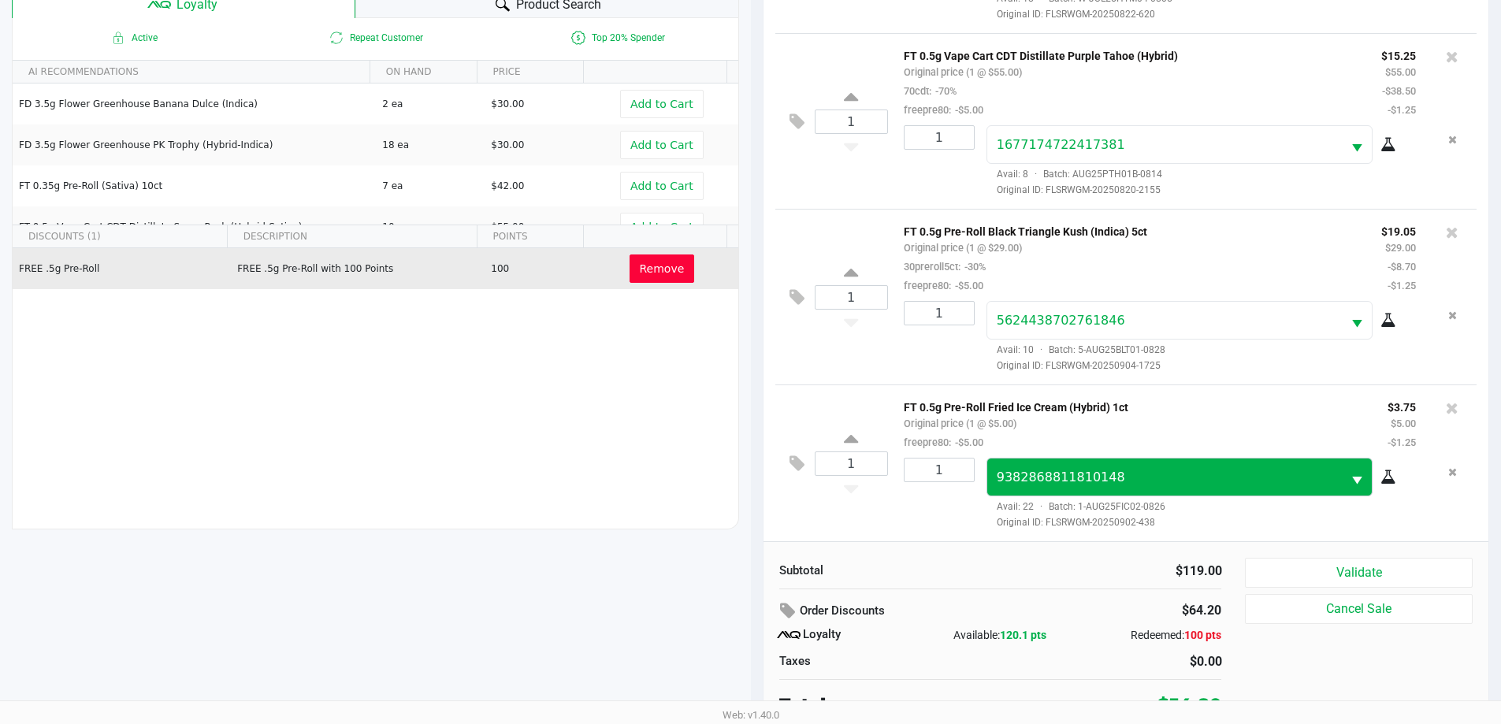
scroll to position [189, 0]
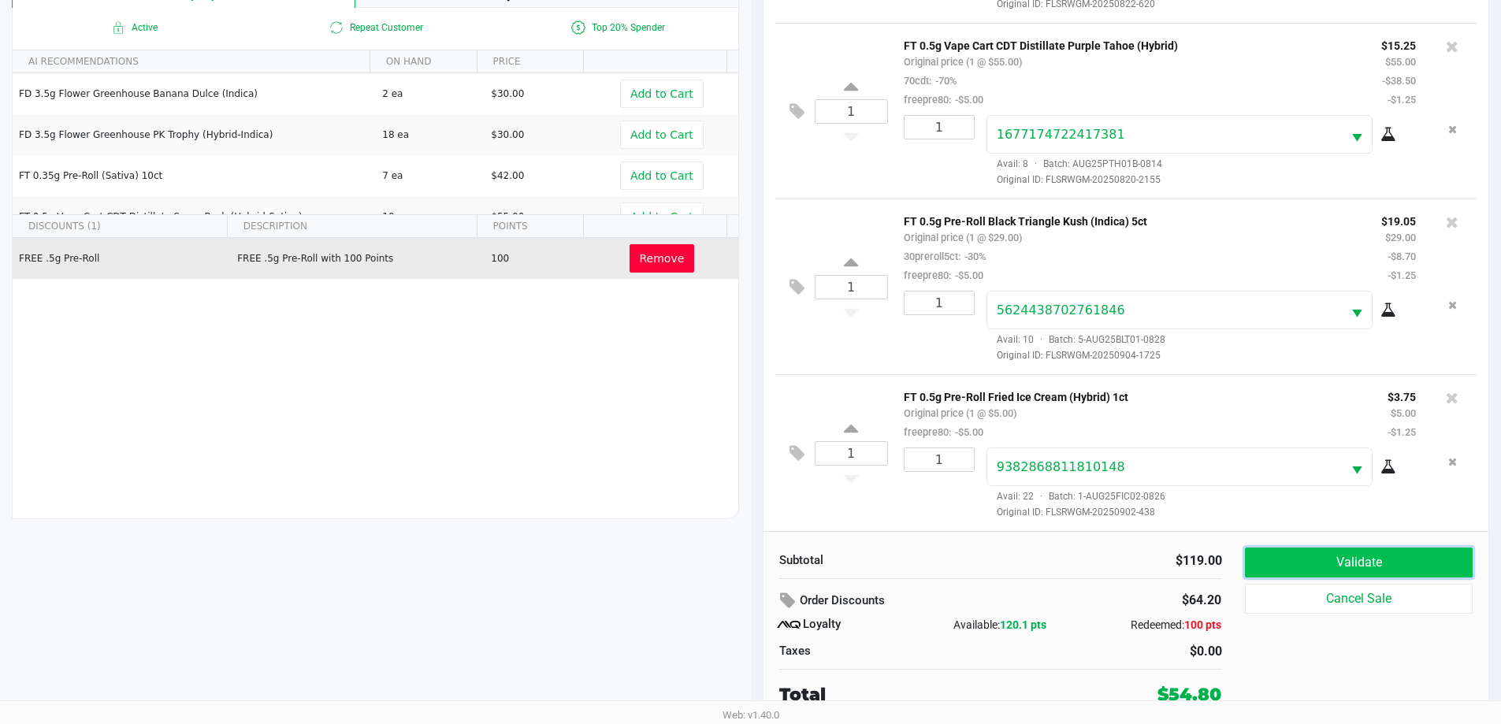
click at [1329, 565] on button "Validate" at bounding box center [1358, 563] width 227 height 30
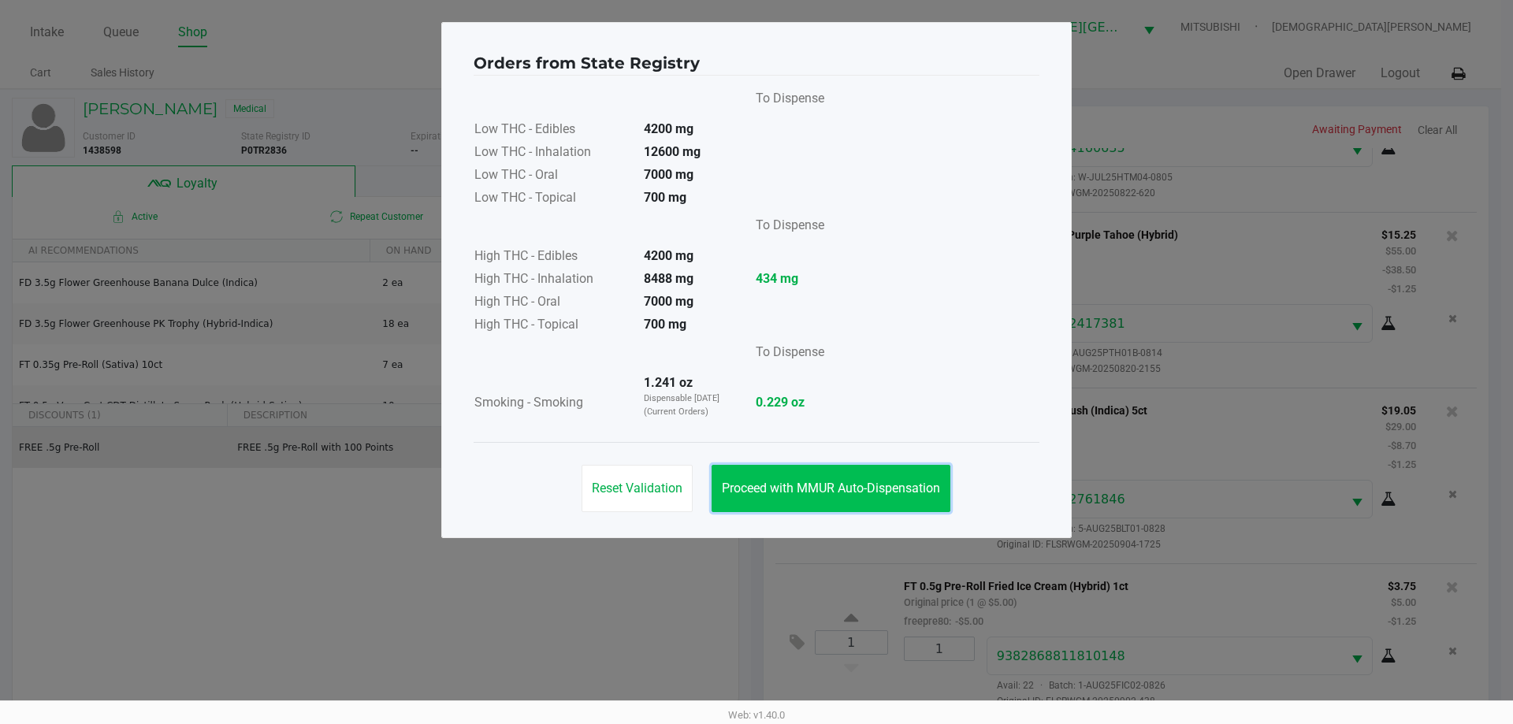
click at [841, 473] on button "Proceed with MMUR Auto-Dispensation" at bounding box center [830, 488] width 239 height 47
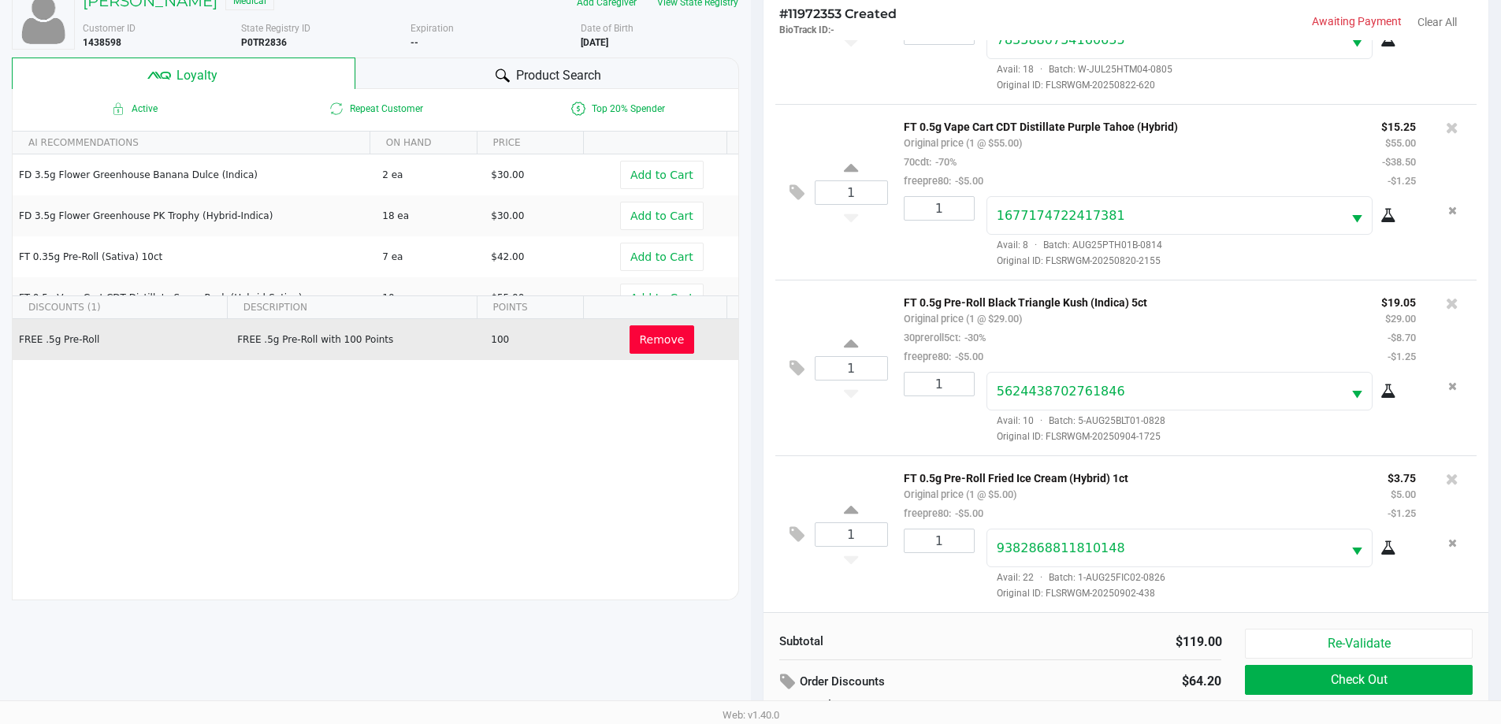
scroll to position [189, 0]
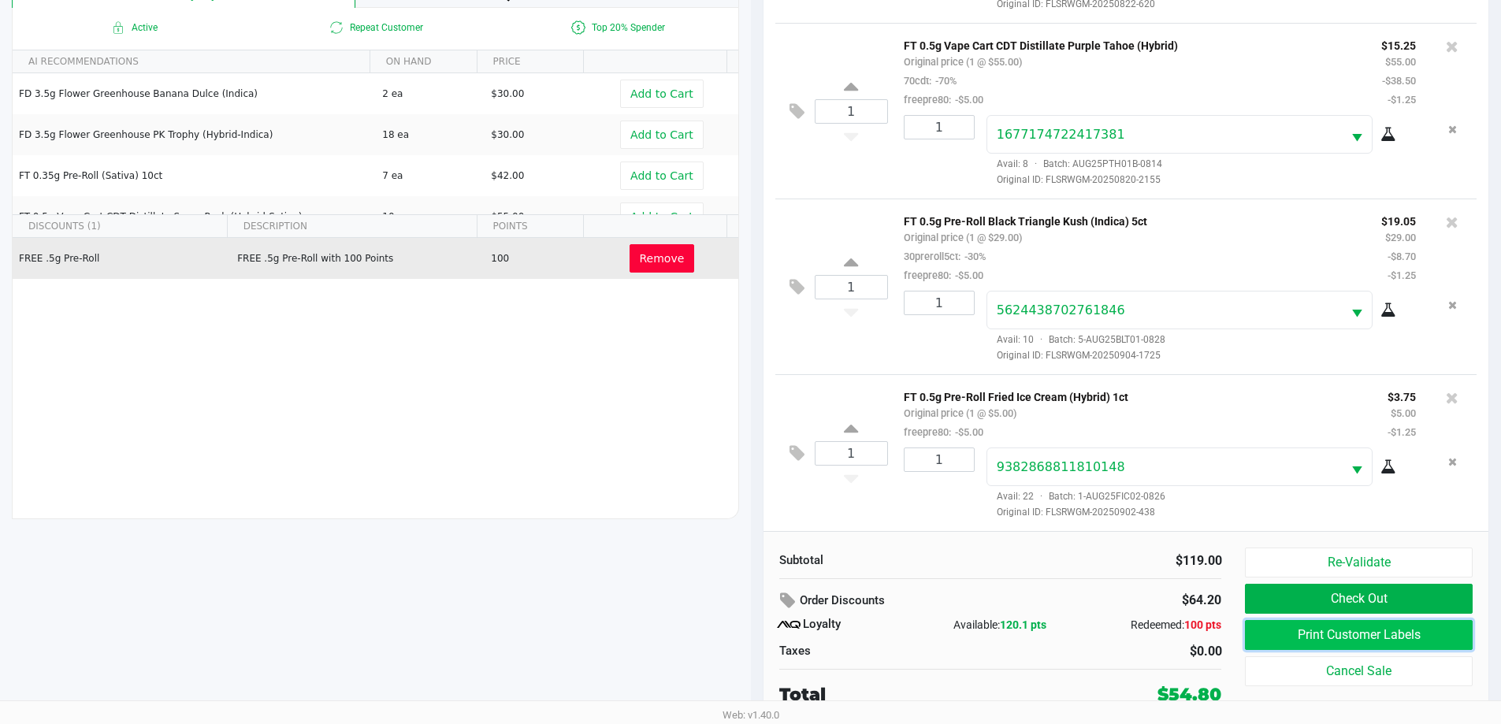
click at [1321, 633] on button "Print Customer Labels" at bounding box center [1358, 635] width 227 height 30
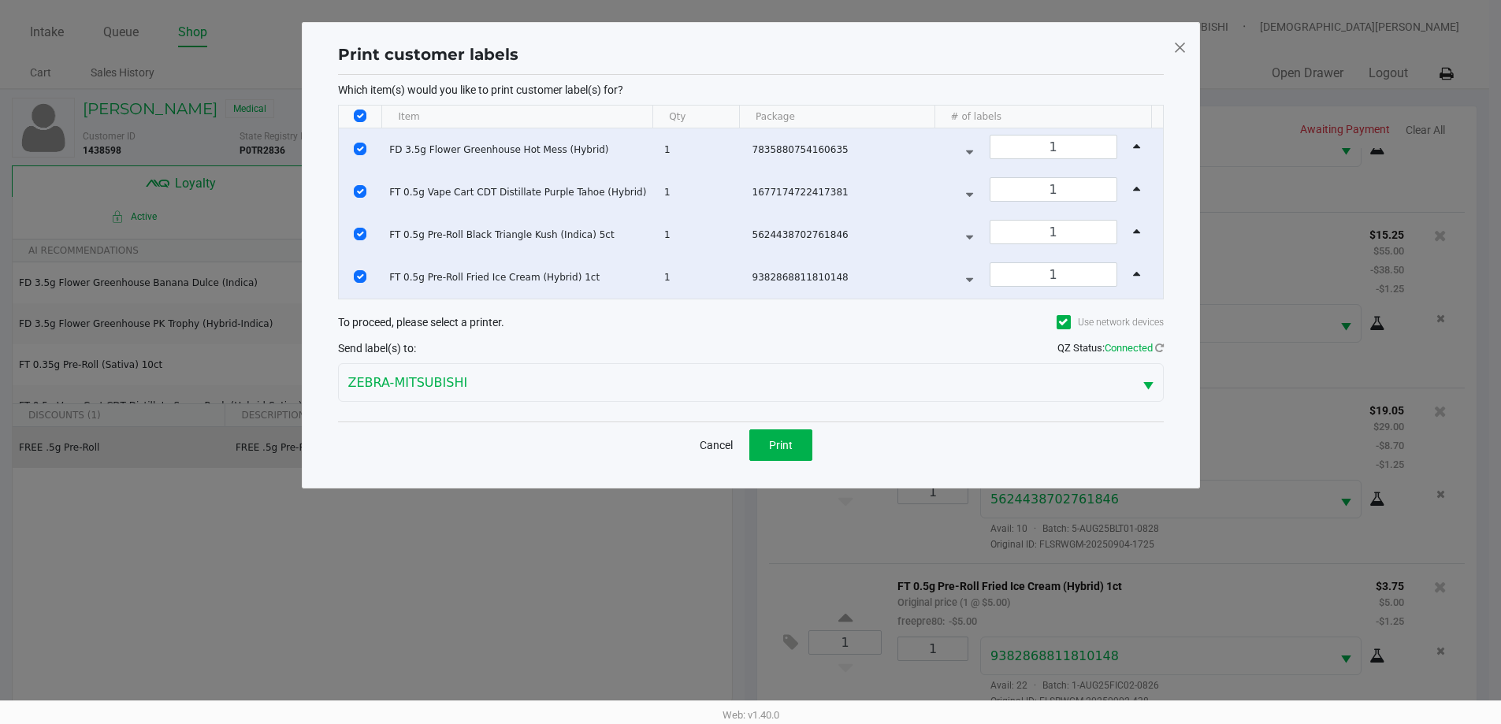
scroll to position [0, 0]
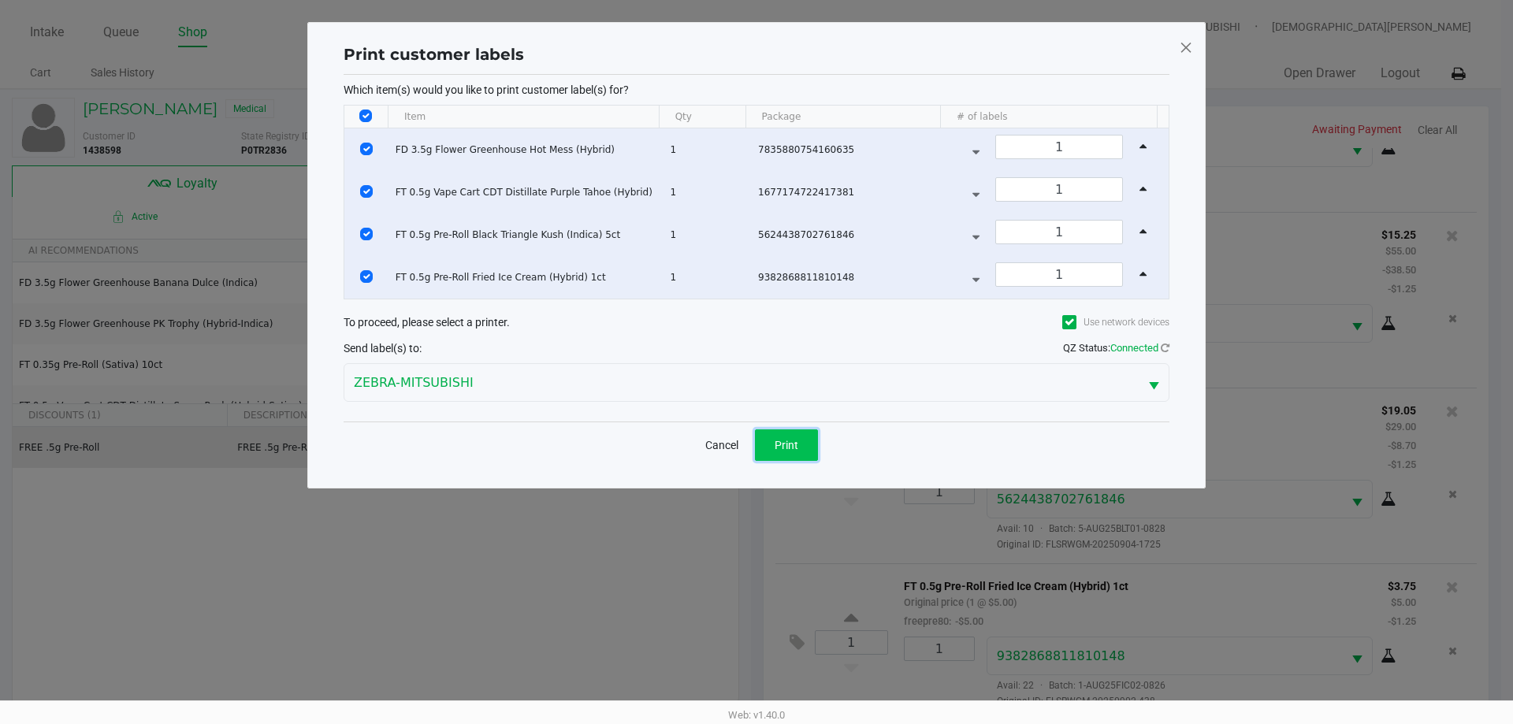
click at [773, 447] on button "Print" at bounding box center [786, 445] width 63 height 32
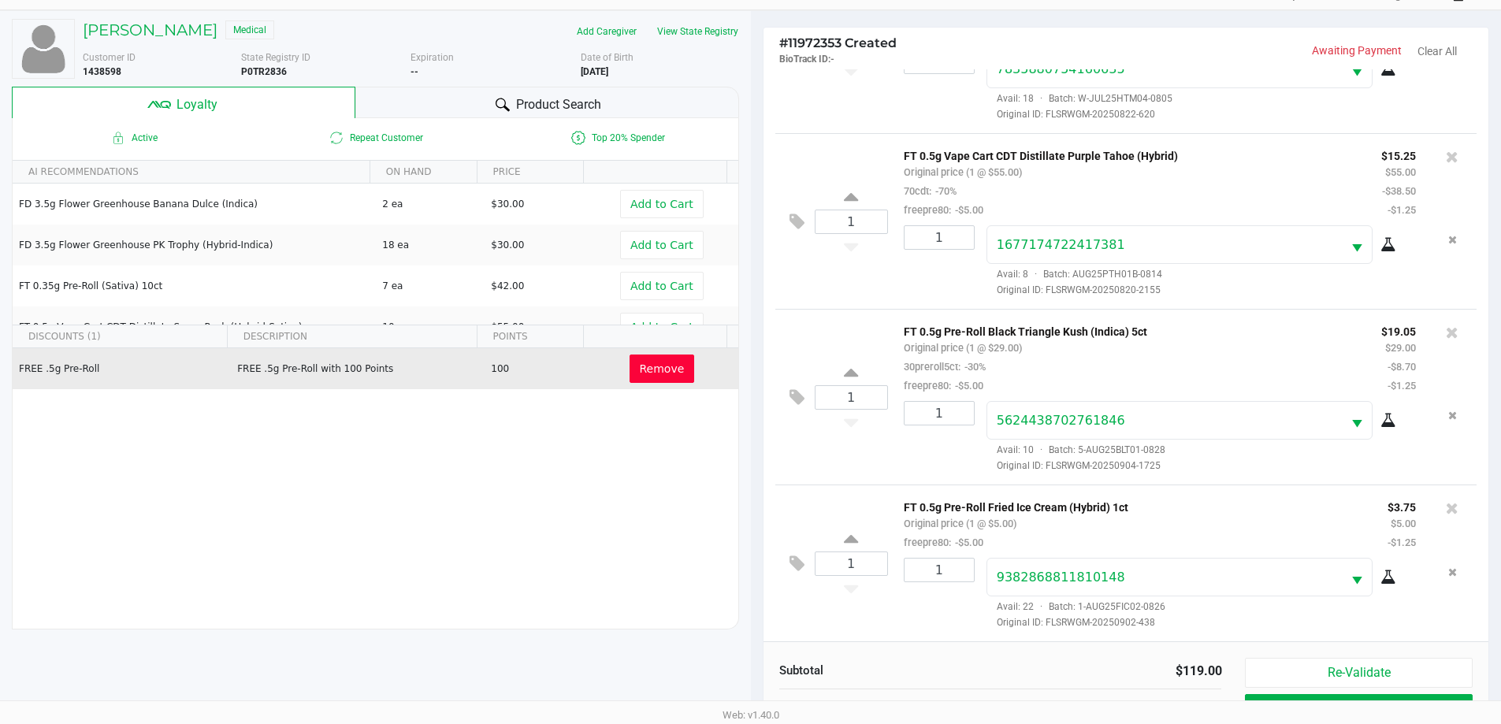
scroll to position [189, 0]
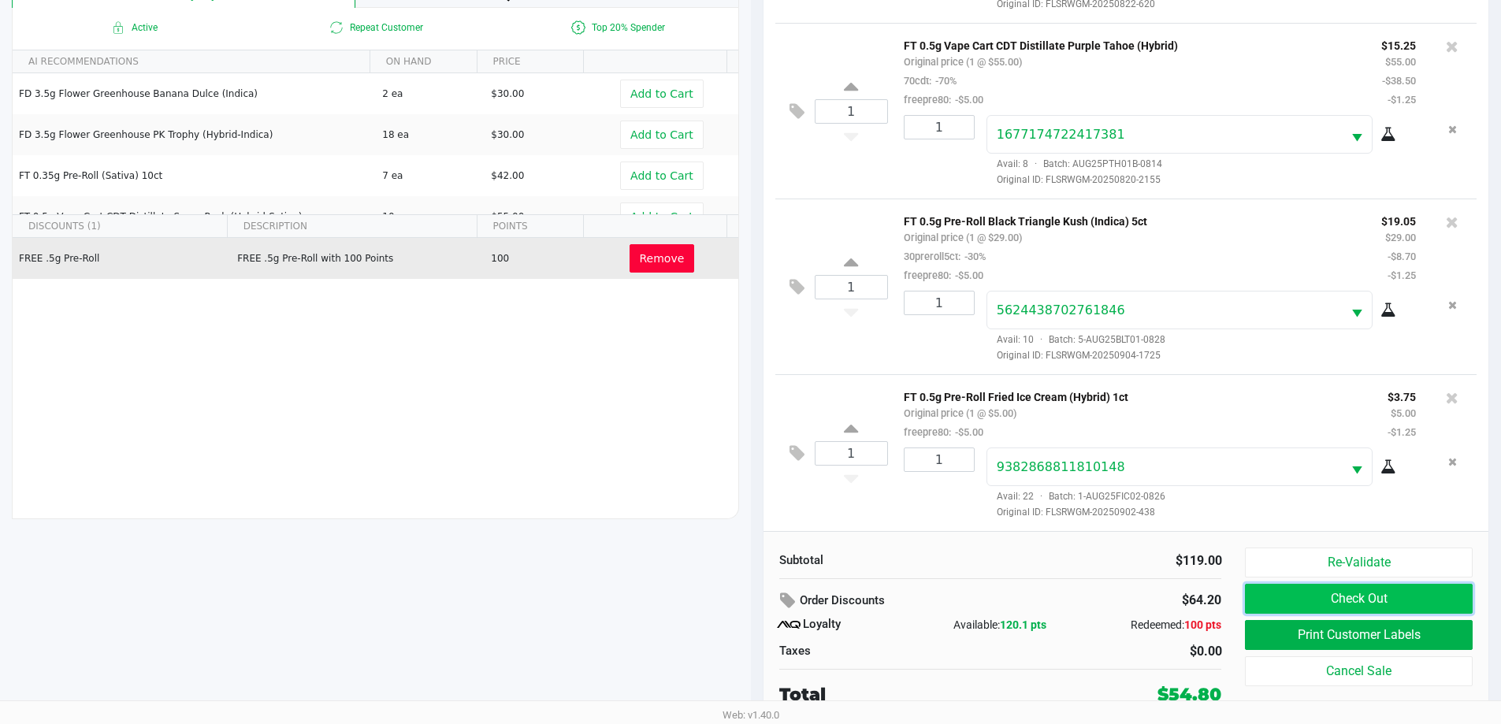
click at [1290, 603] on button "Check Out" at bounding box center [1358, 599] width 227 height 30
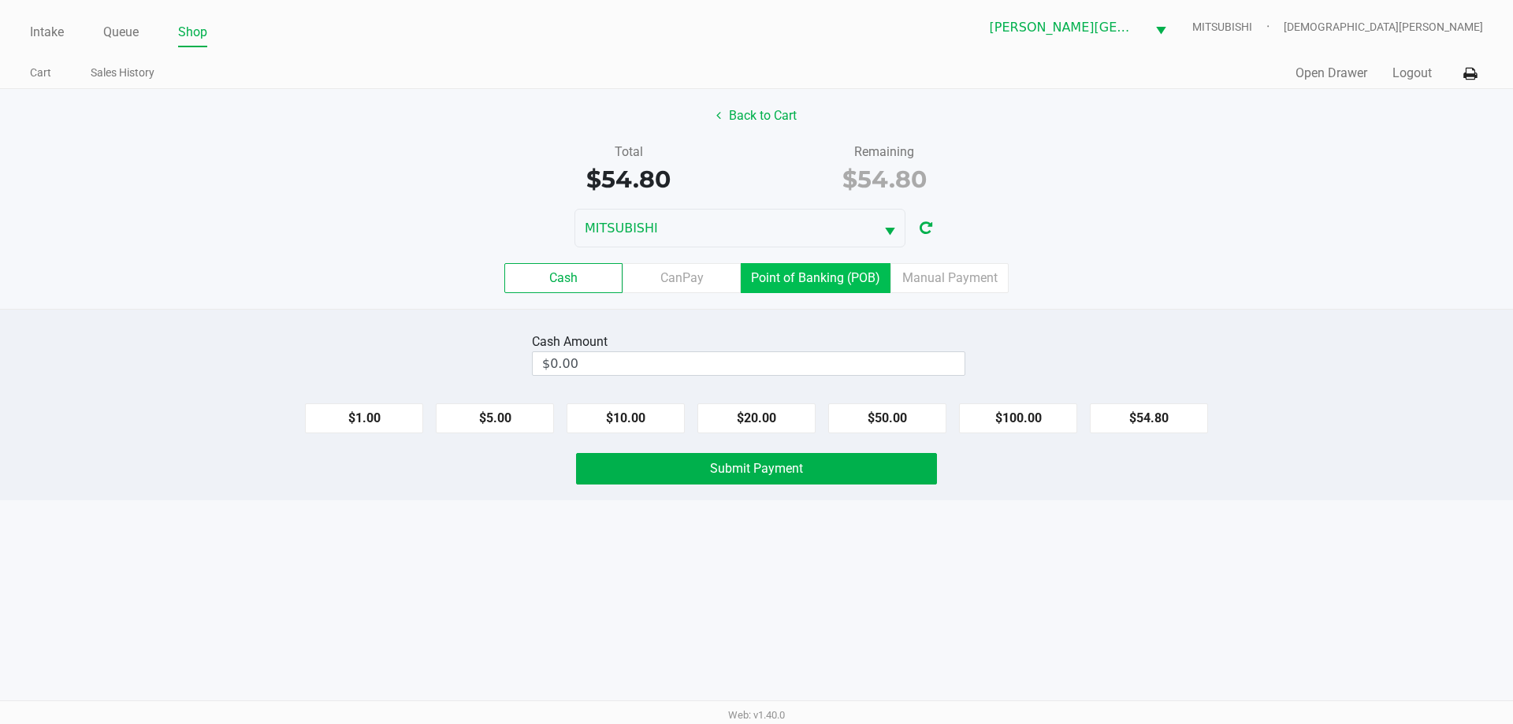
click at [804, 280] on label "Point of Banking (POB)" at bounding box center [816, 278] width 150 height 30
click at [0, 0] on 7 "Point of Banking (POB)" at bounding box center [0, 0] width 0 height 0
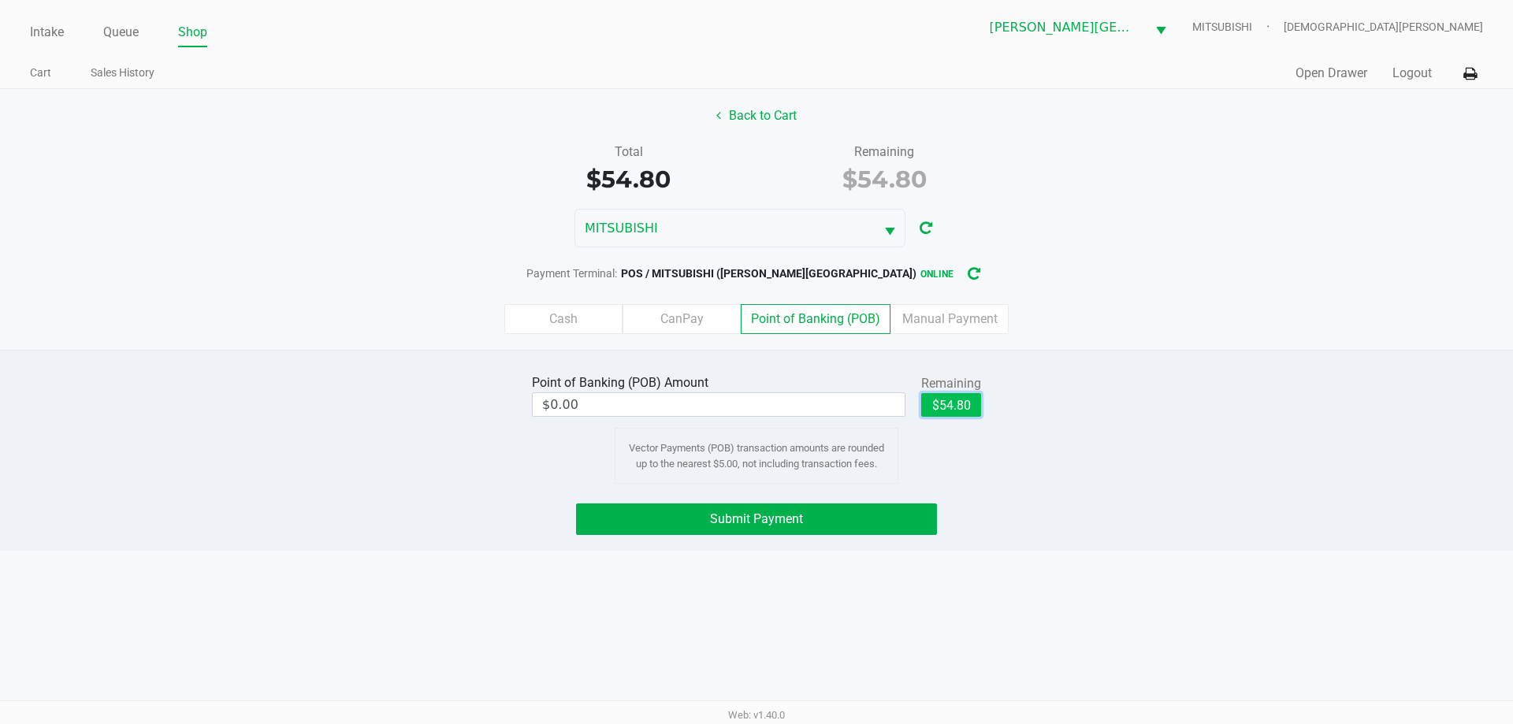
click at [932, 400] on button "$54.80" at bounding box center [951, 405] width 60 height 24
type input "$54.80"
click at [869, 514] on button "Submit Payment" at bounding box center [756, 519] width 361 height 32
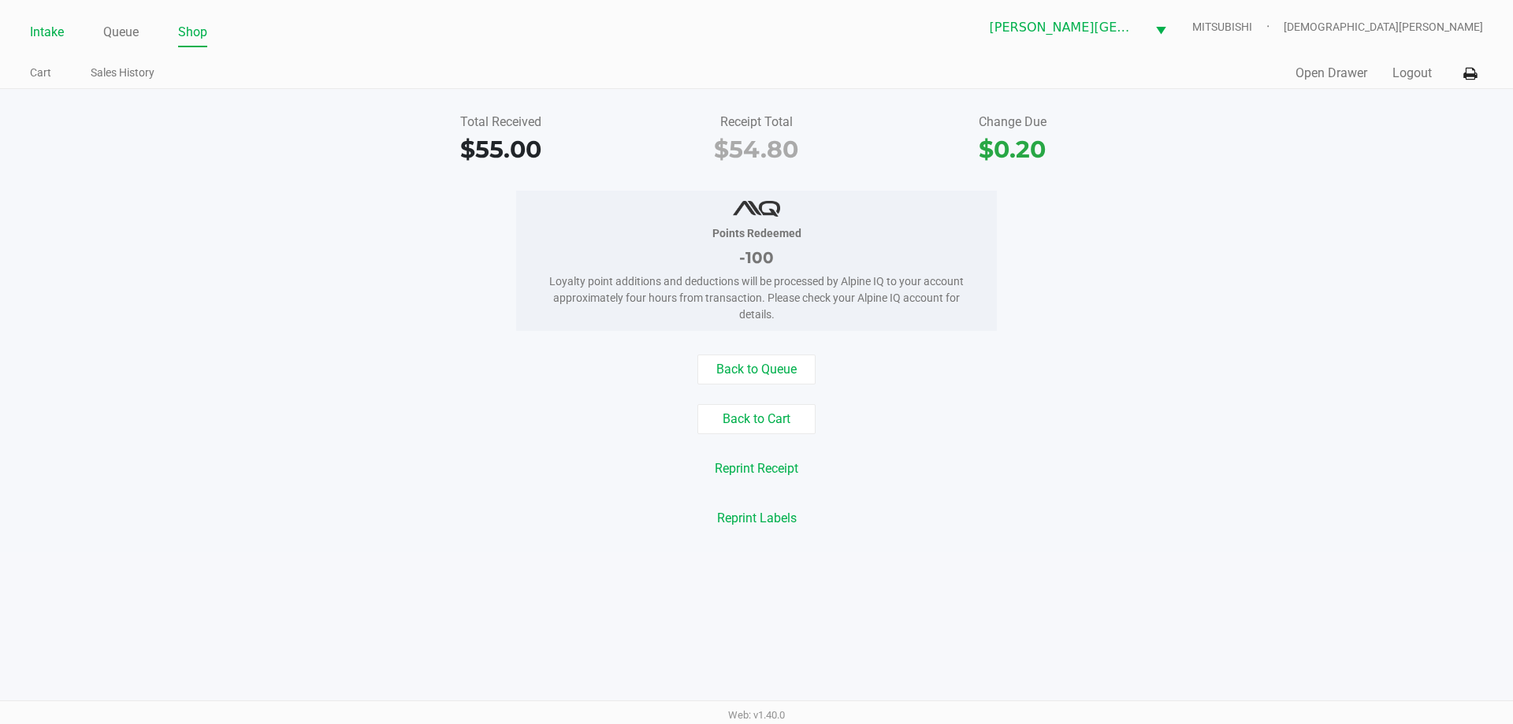
click at [37, 24] on link "Intake" at bounding box center [47, 32] width 34 height 22
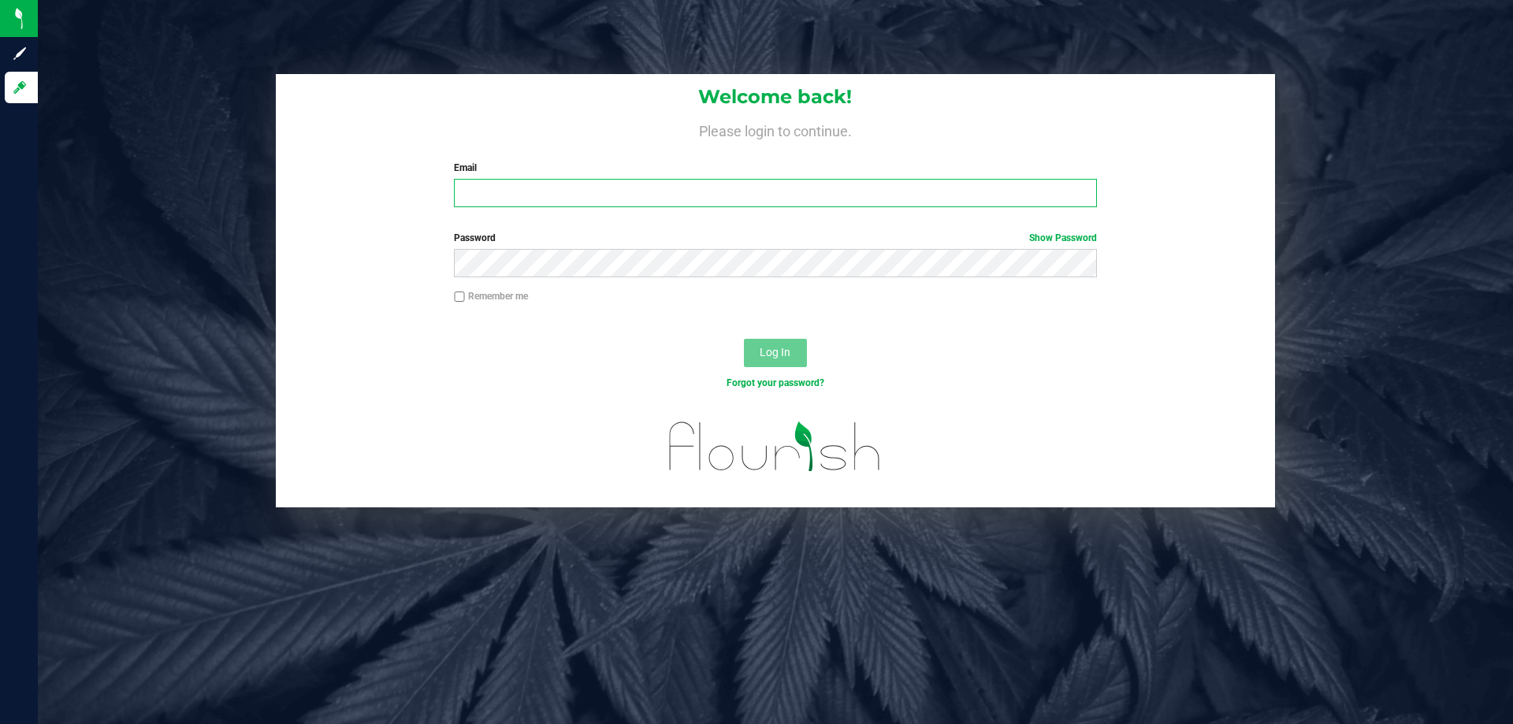
click at [554, 196] on input "Email" at bounding box center [775, 193] width 642 height 28
type input "[EMAIL_ADDRESS][DOMAIN_NAME]"
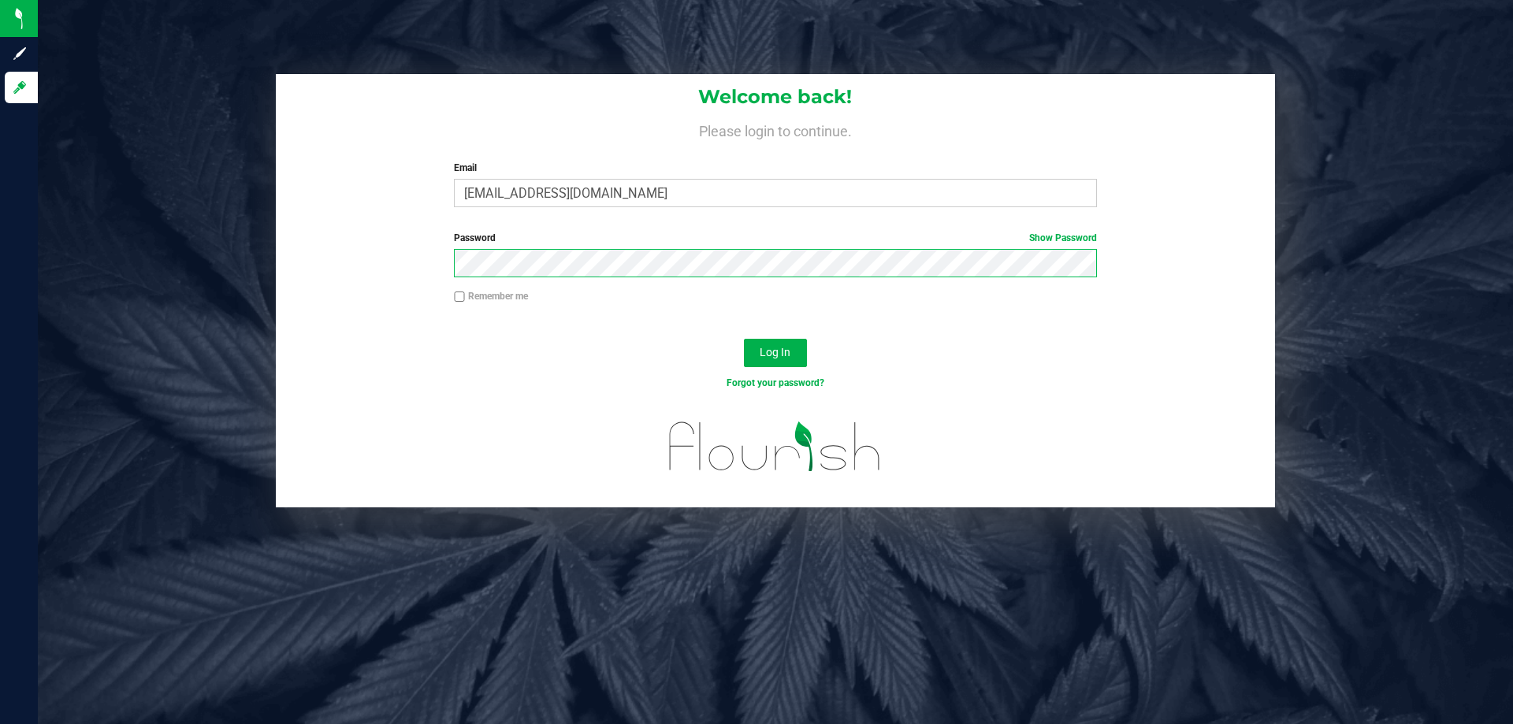
click at [744, 339] on button "Log In" at bounding box center [775, 353] width 63 height 28
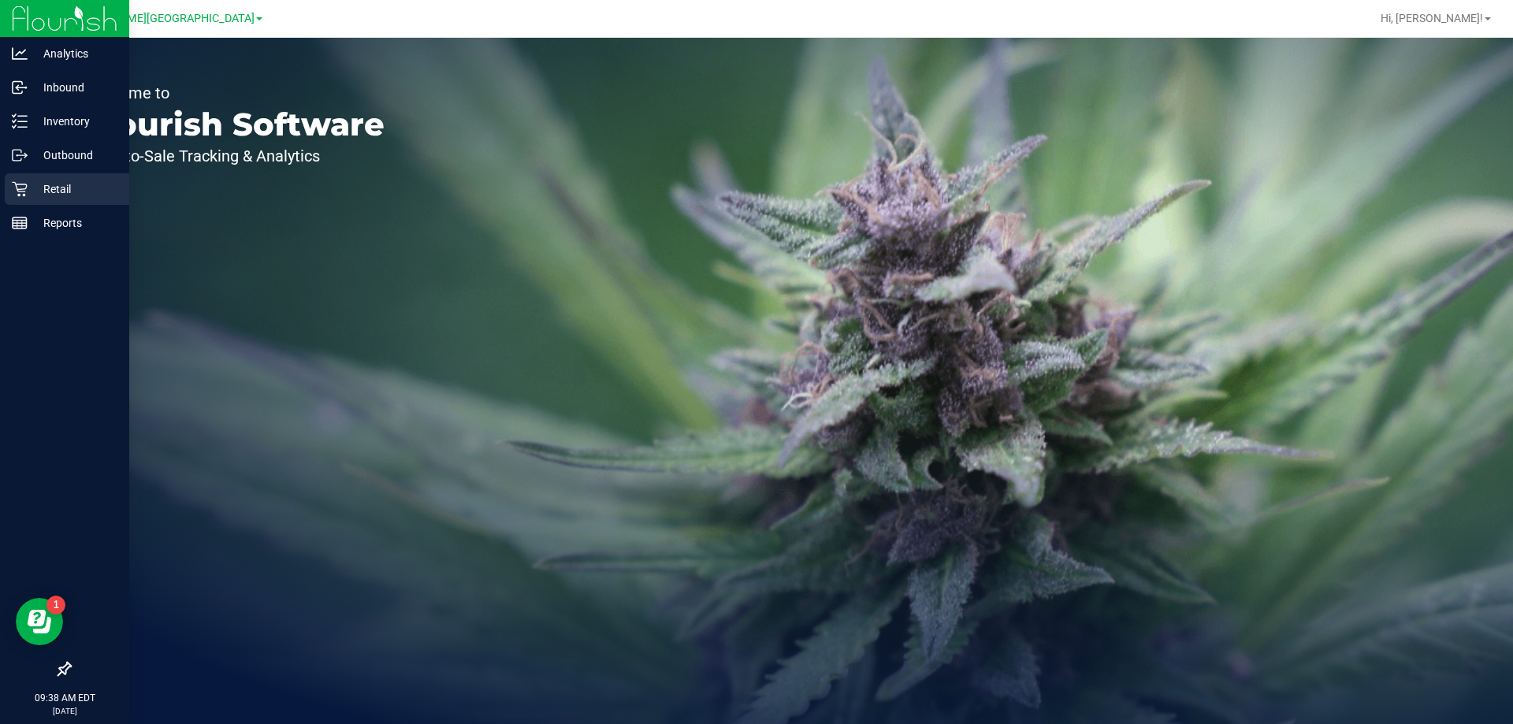
click at [29, 191] on p "Retail" at bounding box center [75, 189] width 95 height 19
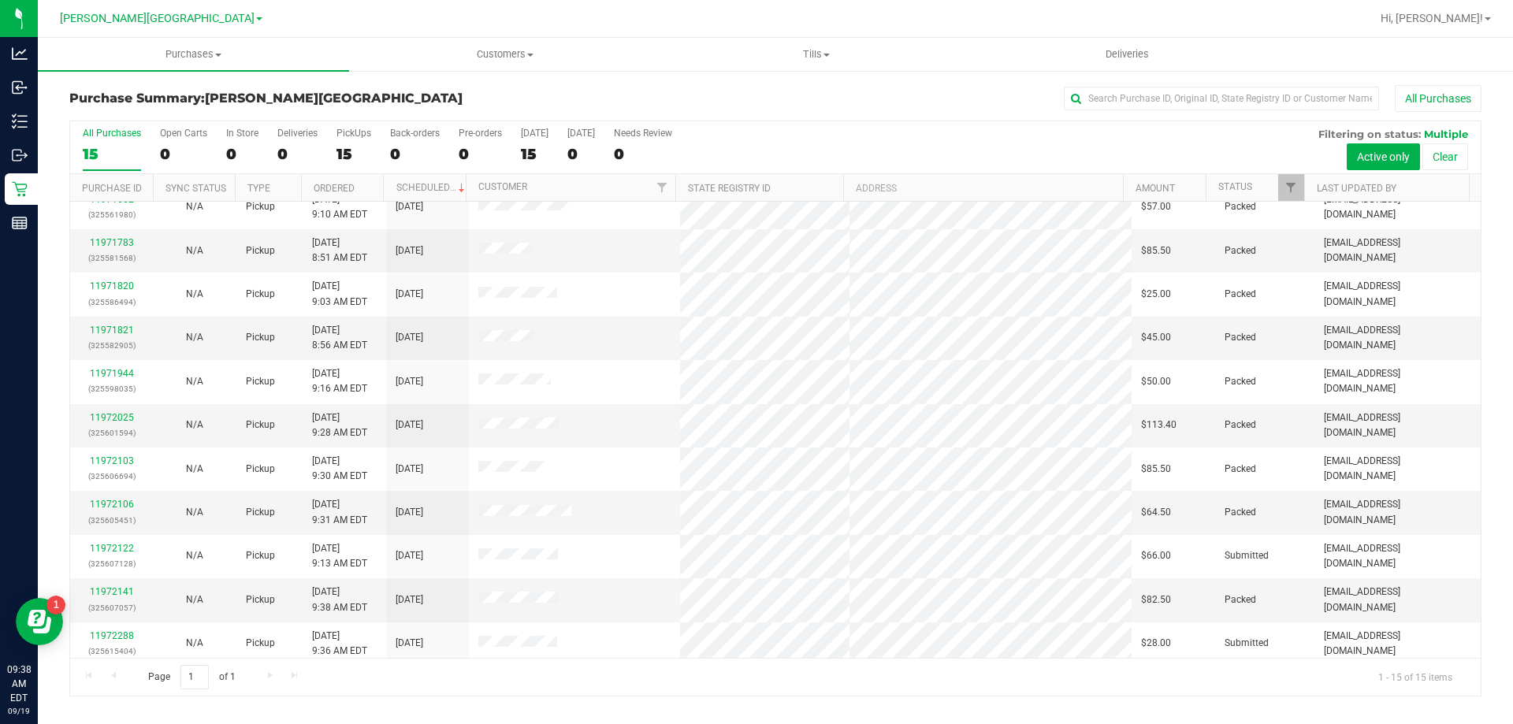
scroll to position [198, 0]
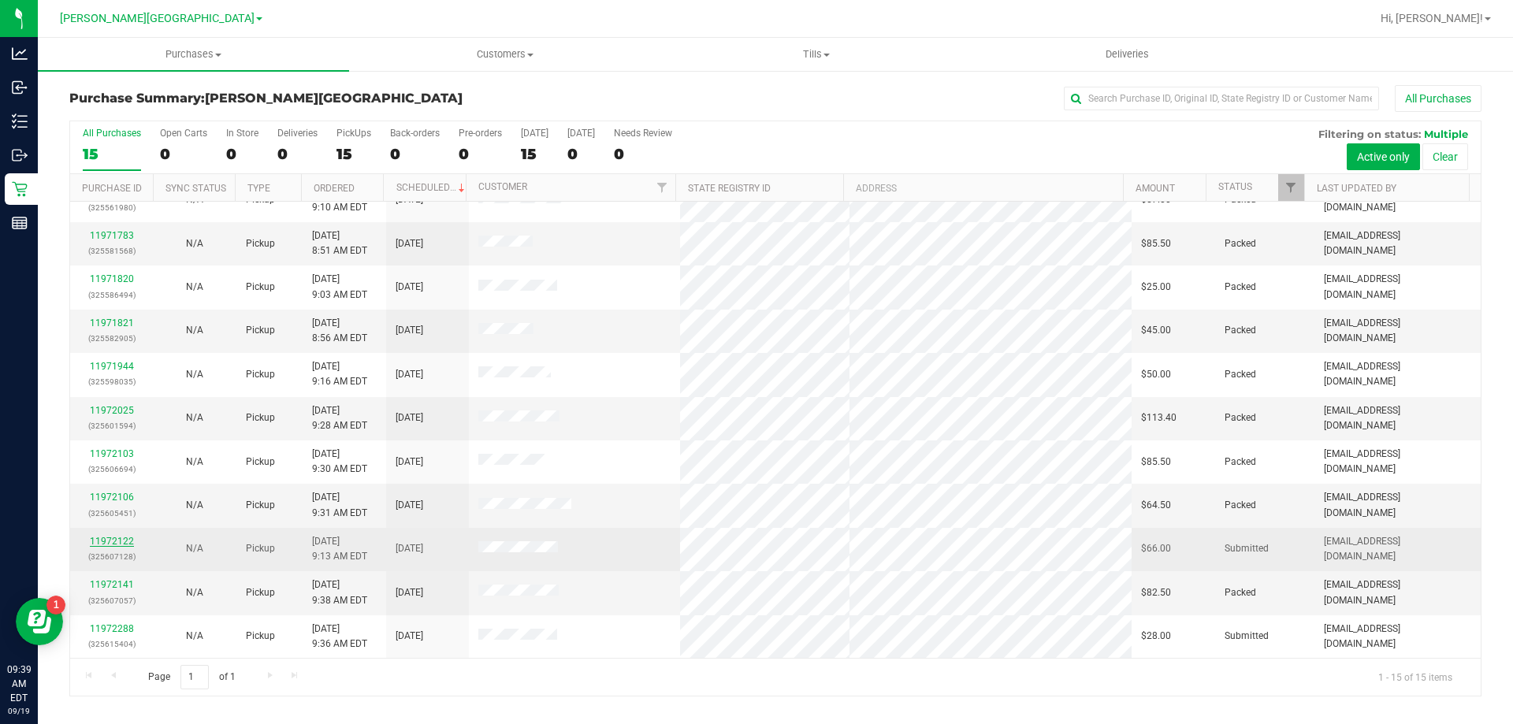
click at [94, 538] on link "11972122" at bounding box center [112, 541] width 44 height 11
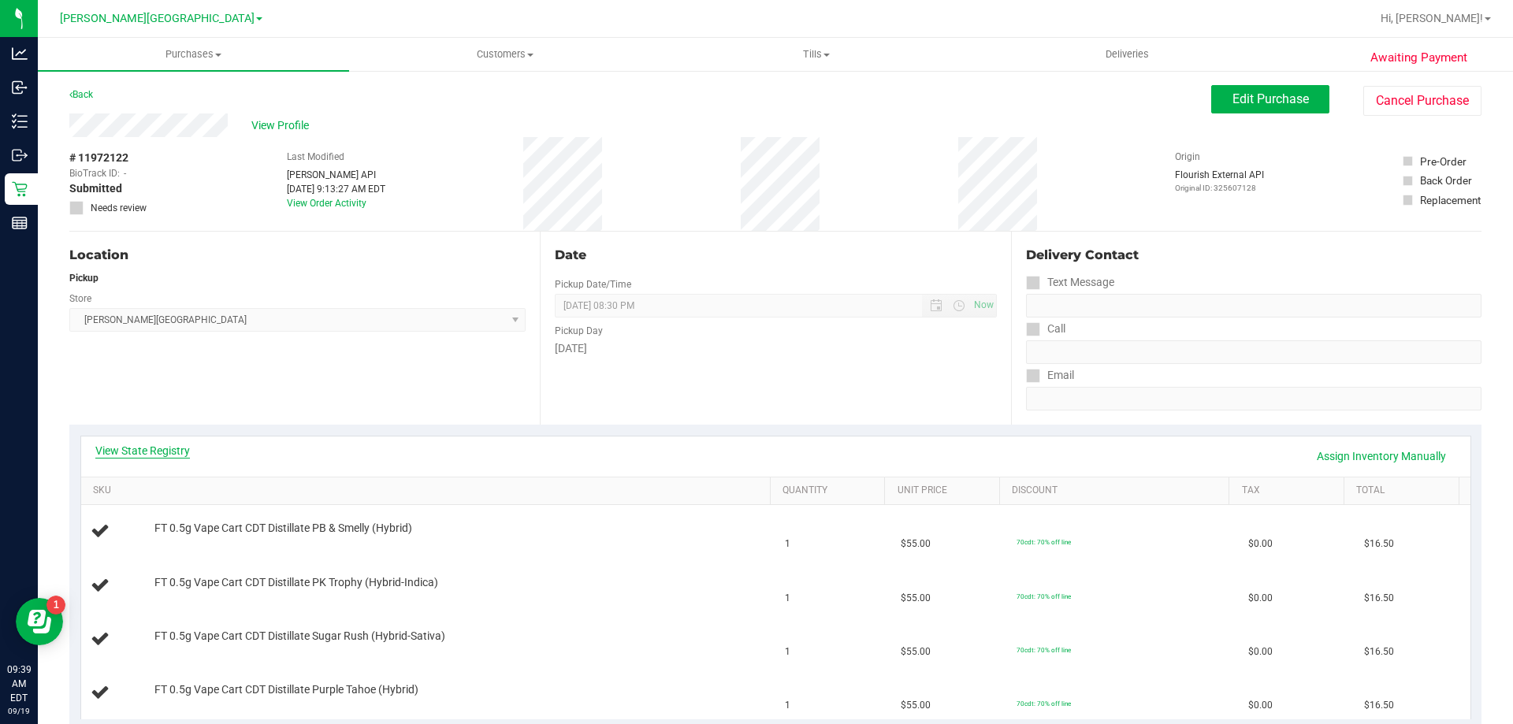
click at [120, 455] on link "View State Registry" at bounding box center [142, 451] width 95 height 16
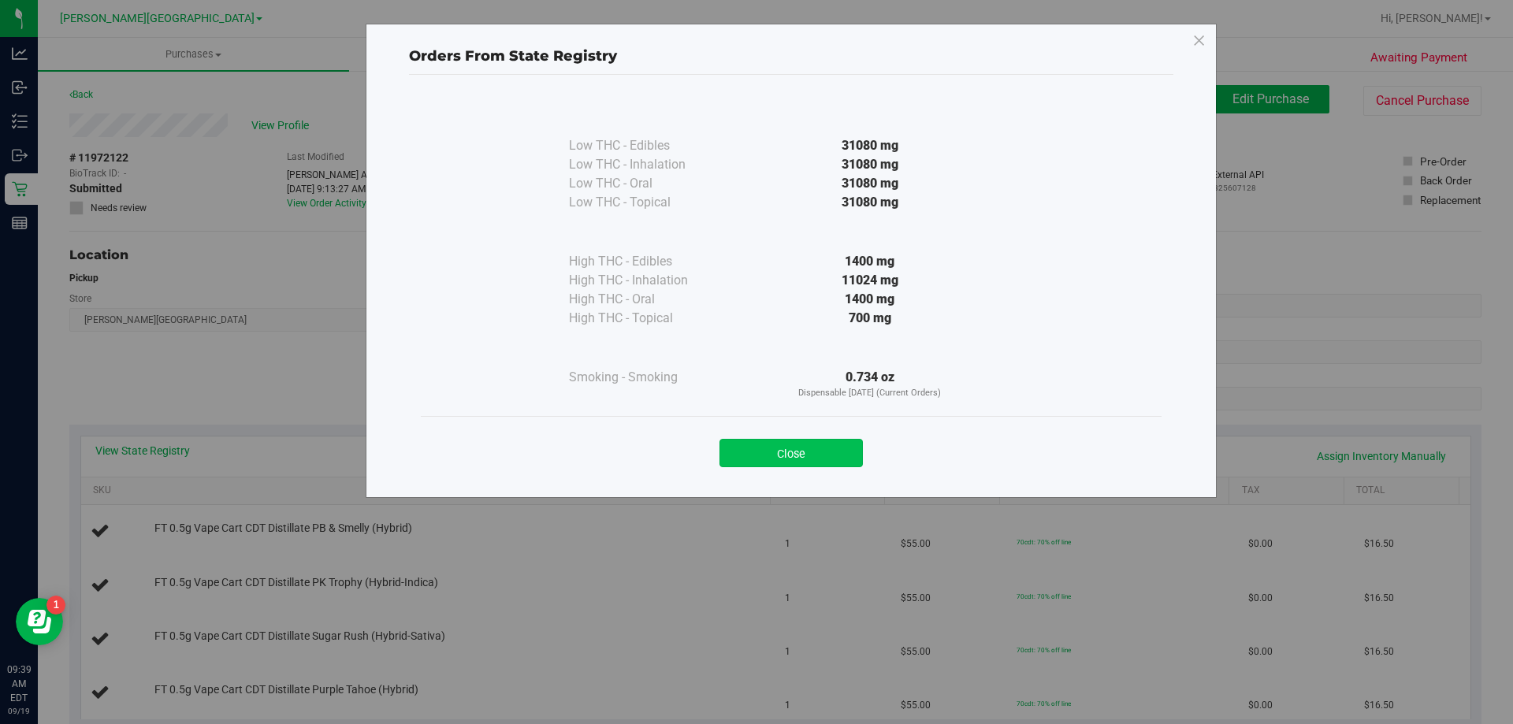
click at [759, 447] on button "Close" at bounding box center [790, 453] width 143 height 28
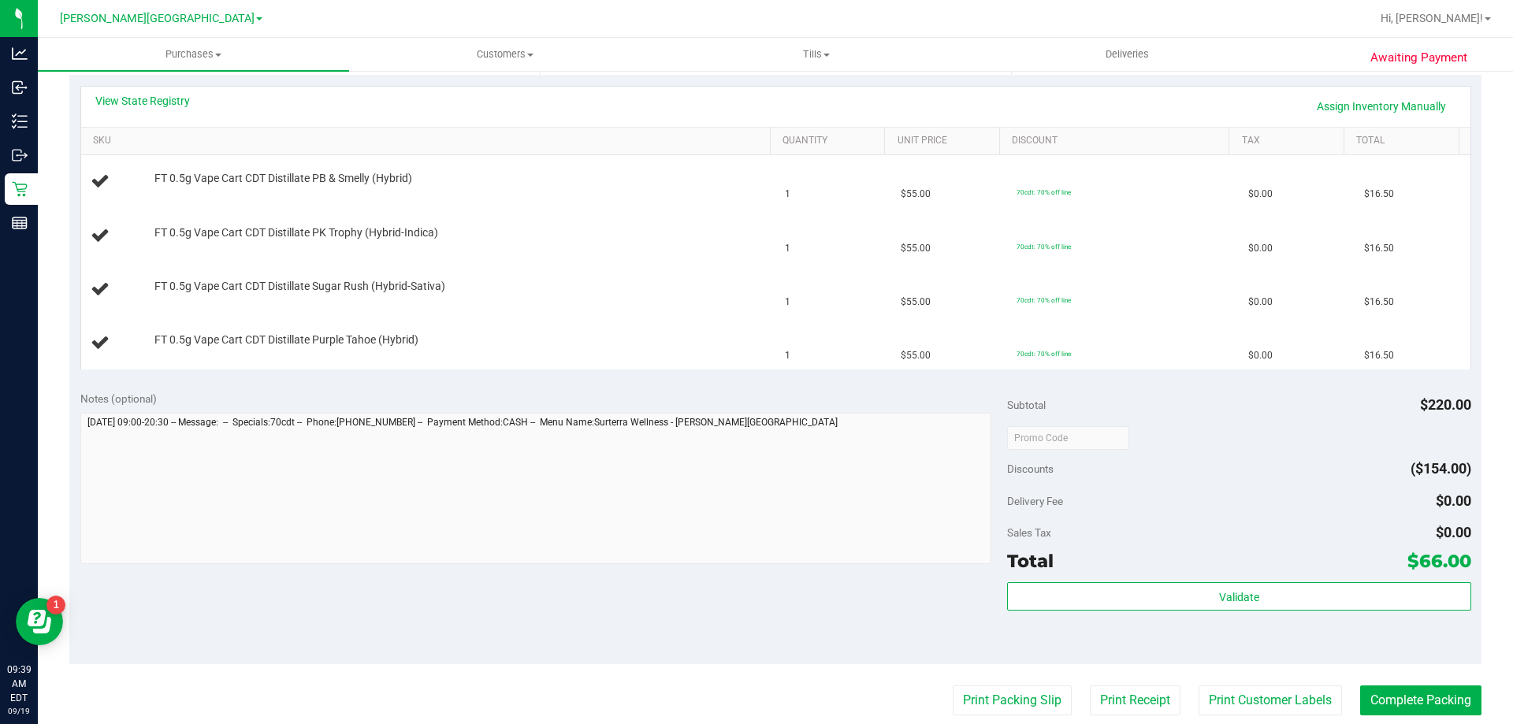
scroll to position [473, 0]
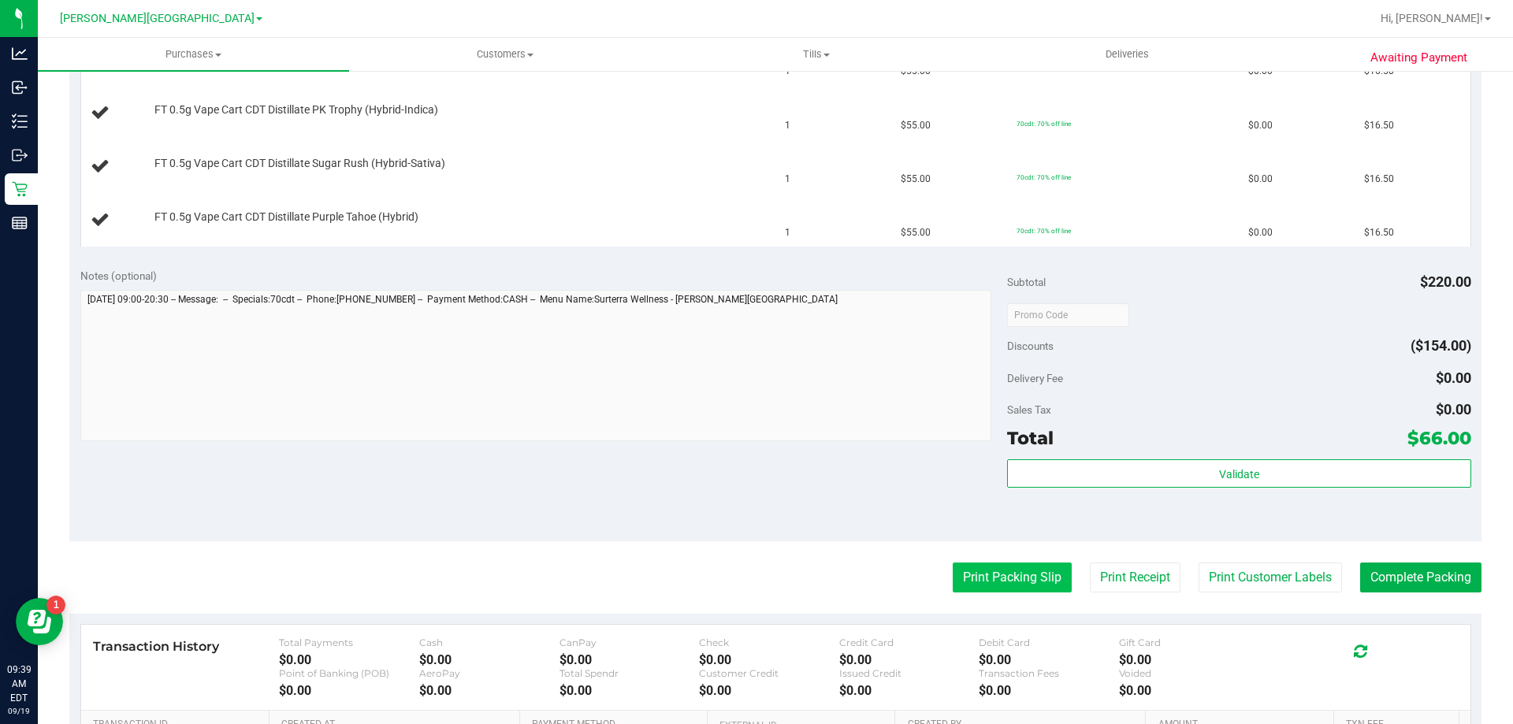
click at [979, 583] on button "Print Packing Slip" at bounding box center [1011, 577] width 119 height 30
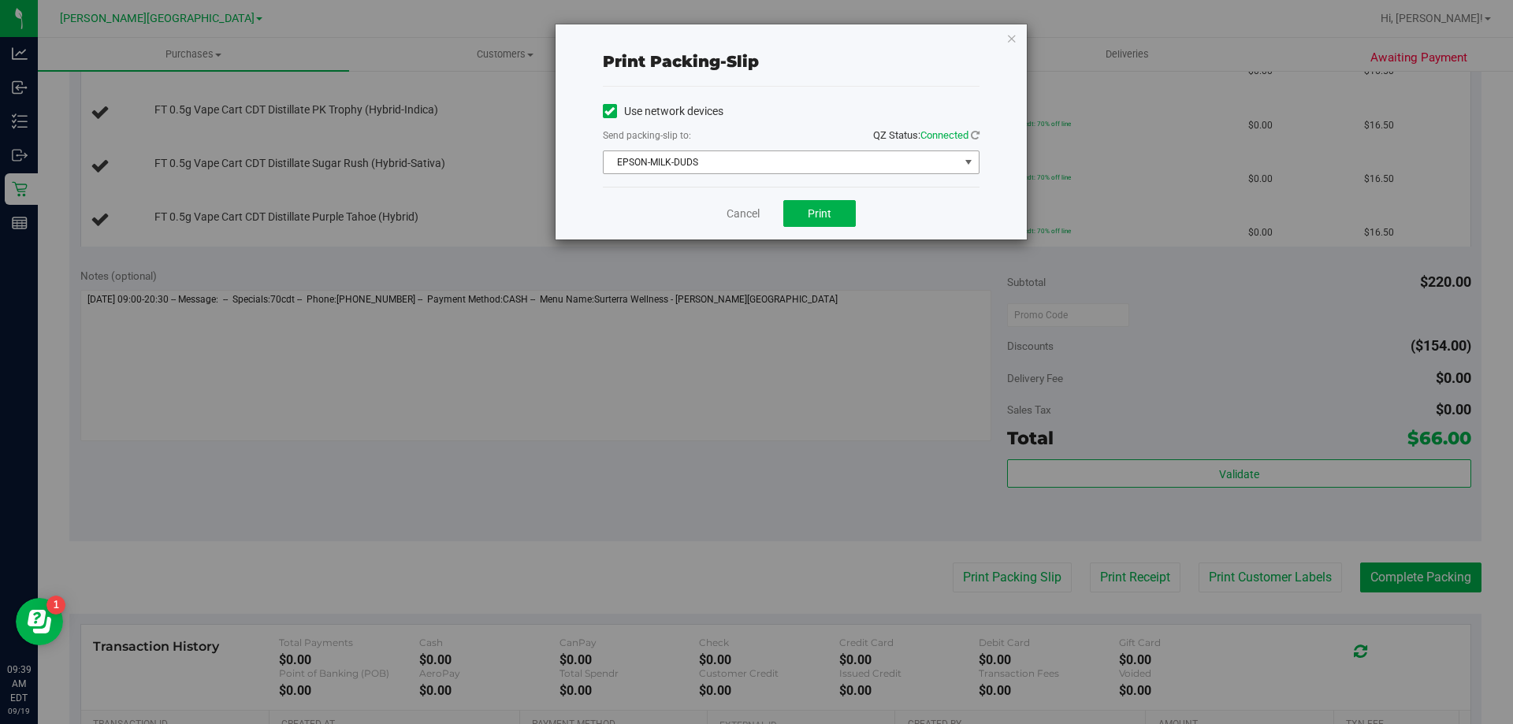
drag, startPoint x: 730, startPoint y: 158, endPoint x: 717, endPoint y: 160, distance: 13.6
click at [730, 157] on span "EPSON-MILK-DUDS" at bounding box center [780, 162] width 355 height 22
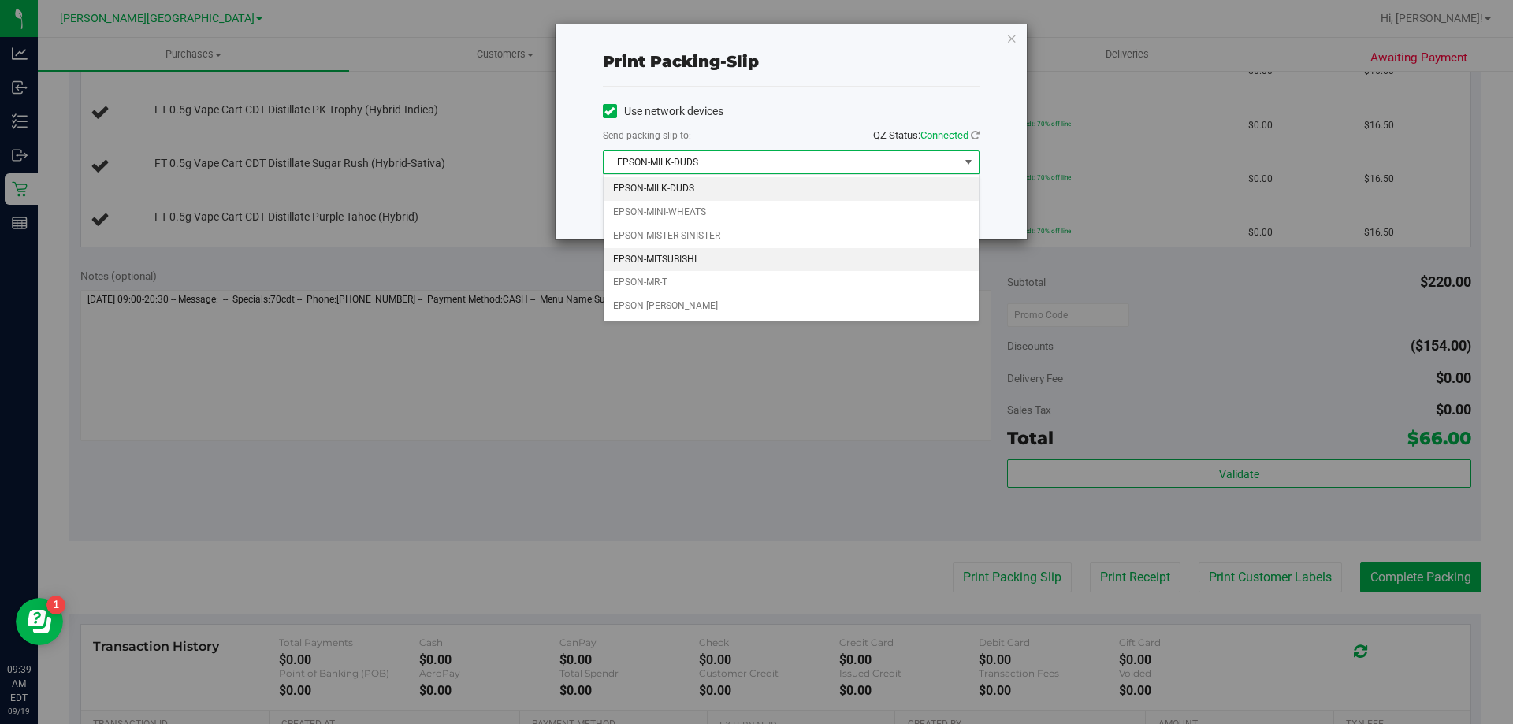
click at [701, 254] on li "EPSON-MITSUBISHI" at bounding box center [790, 260] width 375 height 24
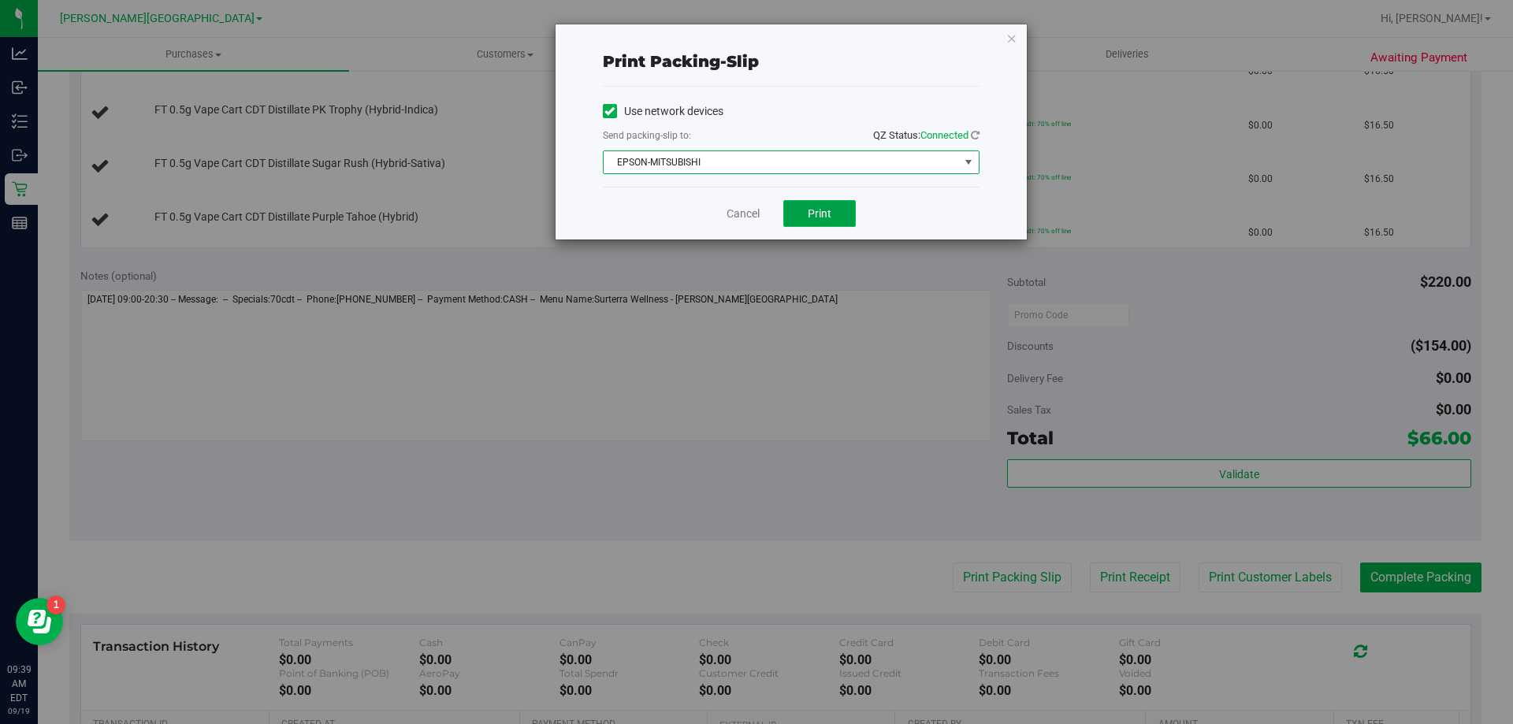
click at [819, 209] on span "Print" at bounding box center [819, 213] width 24 height 13
click at [738, 211] on link "Cancel" at bounding box center [742, 214] width 33 height 17
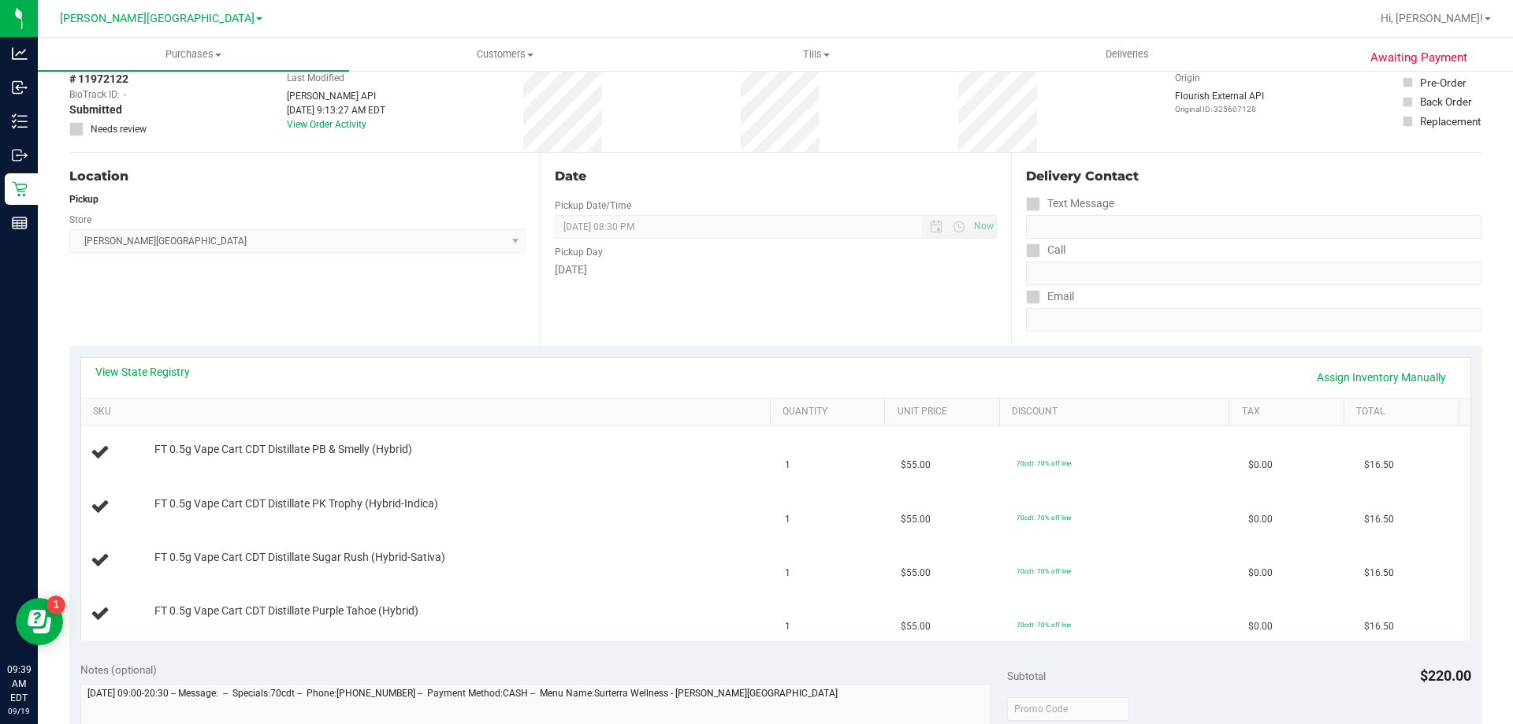
scroll to position [0, 0]
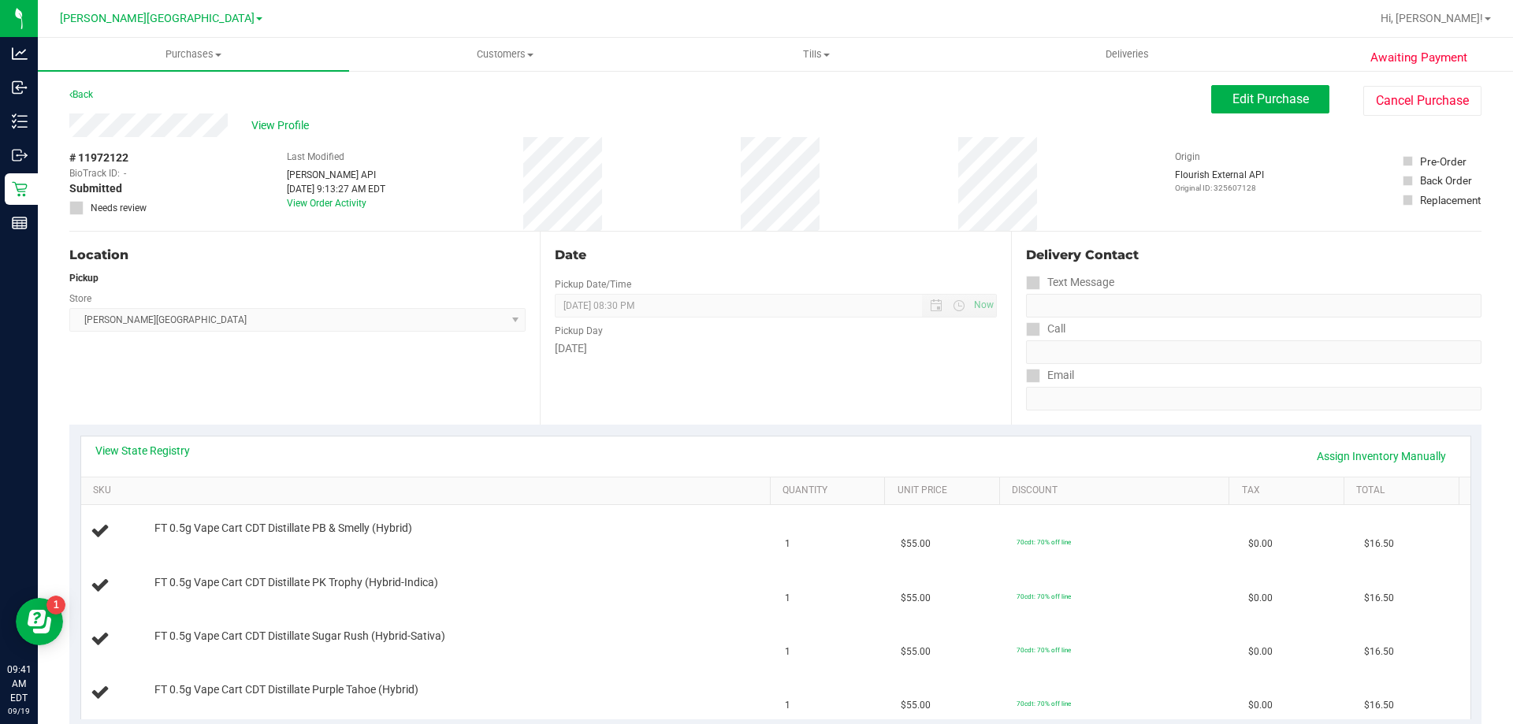
click at [763, 475] on div "View State Registry Assign Inventory Manually" at bounding box center [775, 456] width 1389 height 40
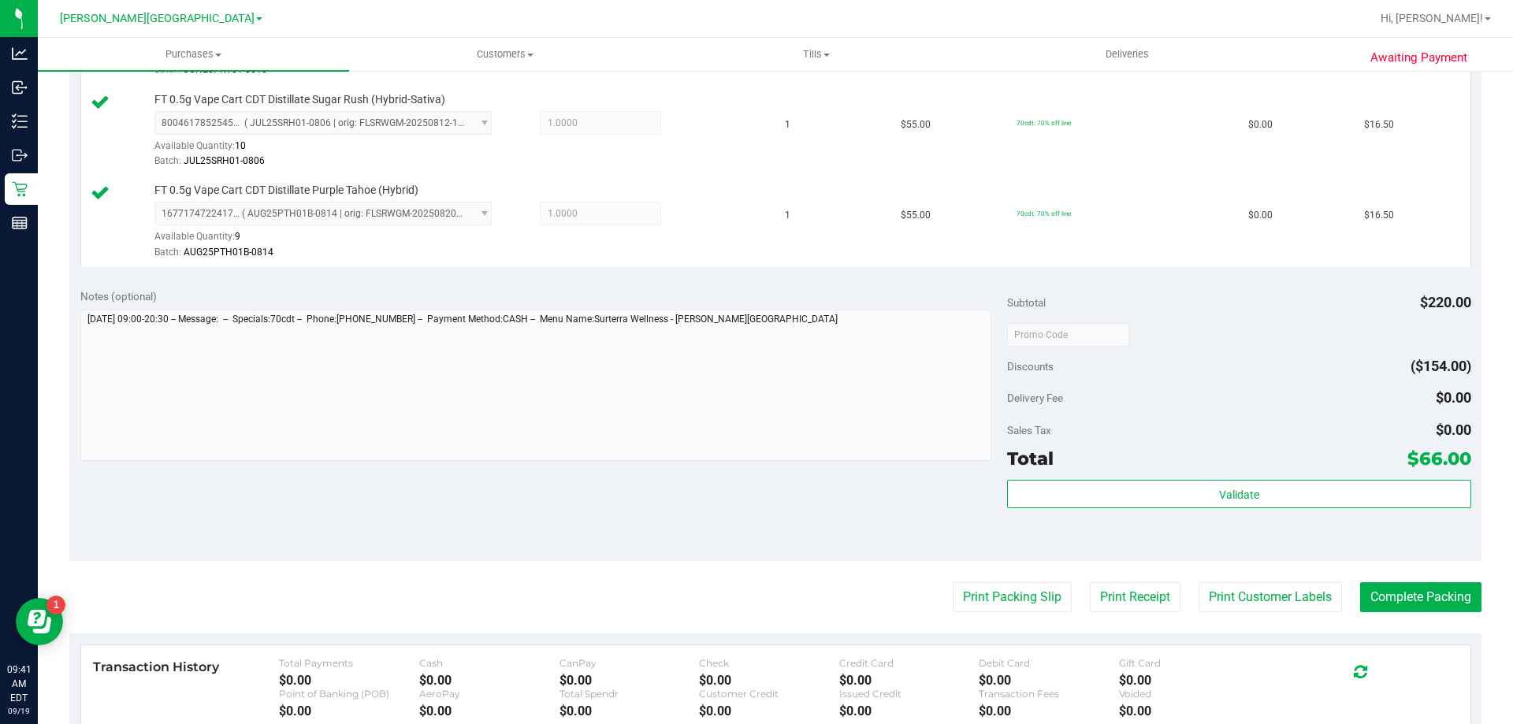
scroll to position [603, 0]
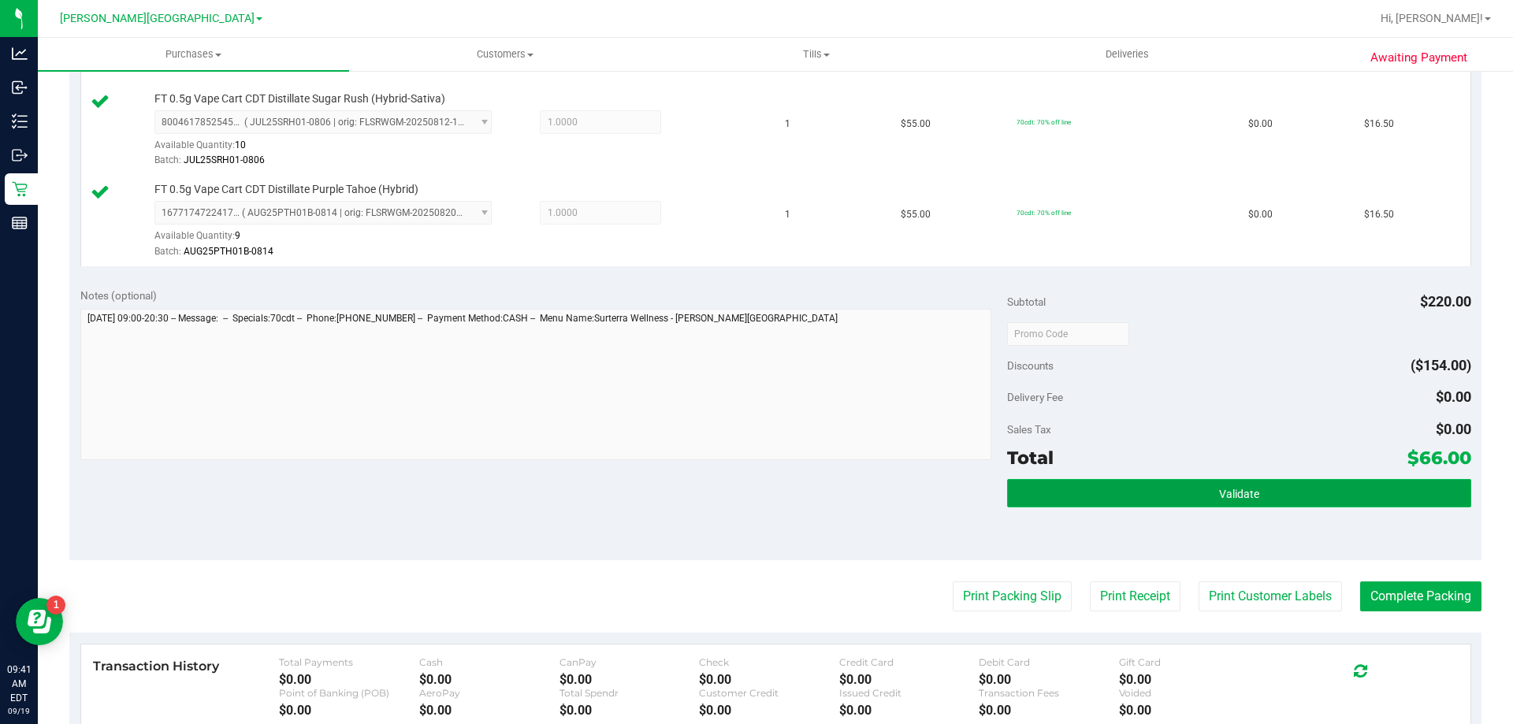
click at [1071, 484] on button "Validate" at bounding box center [1238, 493] width 463 height 28
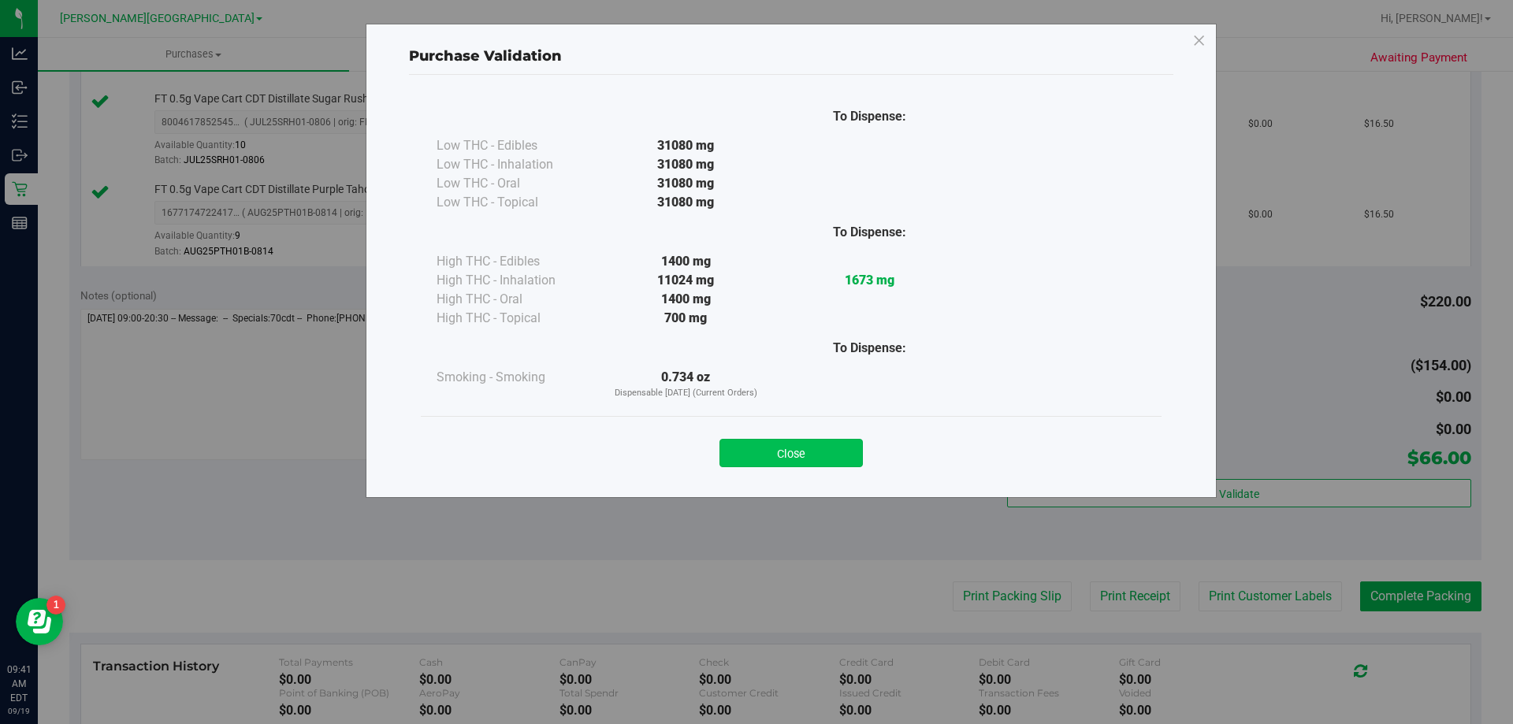
click at [814, 444] on button "Close" at bounding box center [790, 453] width 143 height 28
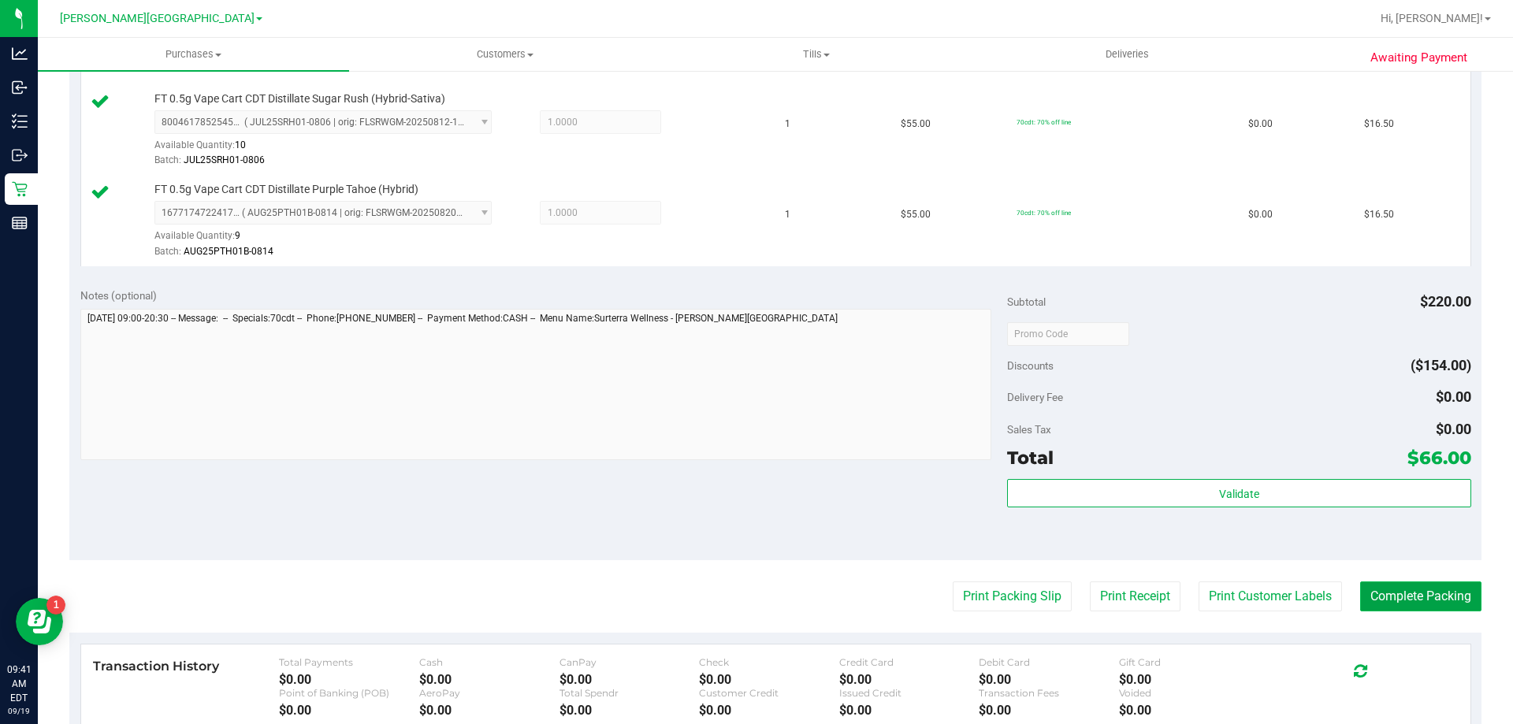
click at [1402, 597] on button "Complete Packing" at bounding box center [1420, 596] width 121 height 30
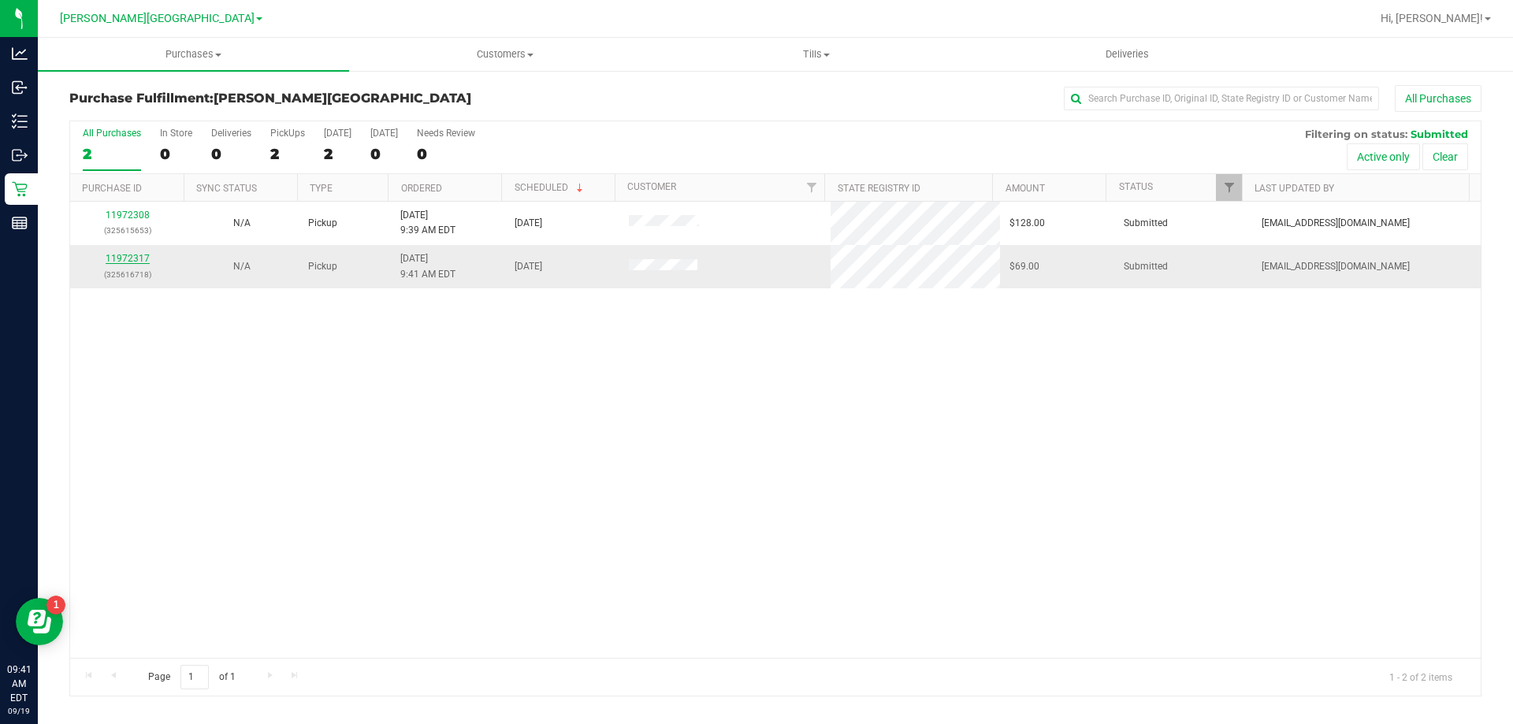
click at [127, 259] on link "11972317" at bounding box center [128, 258] width 44 height 11
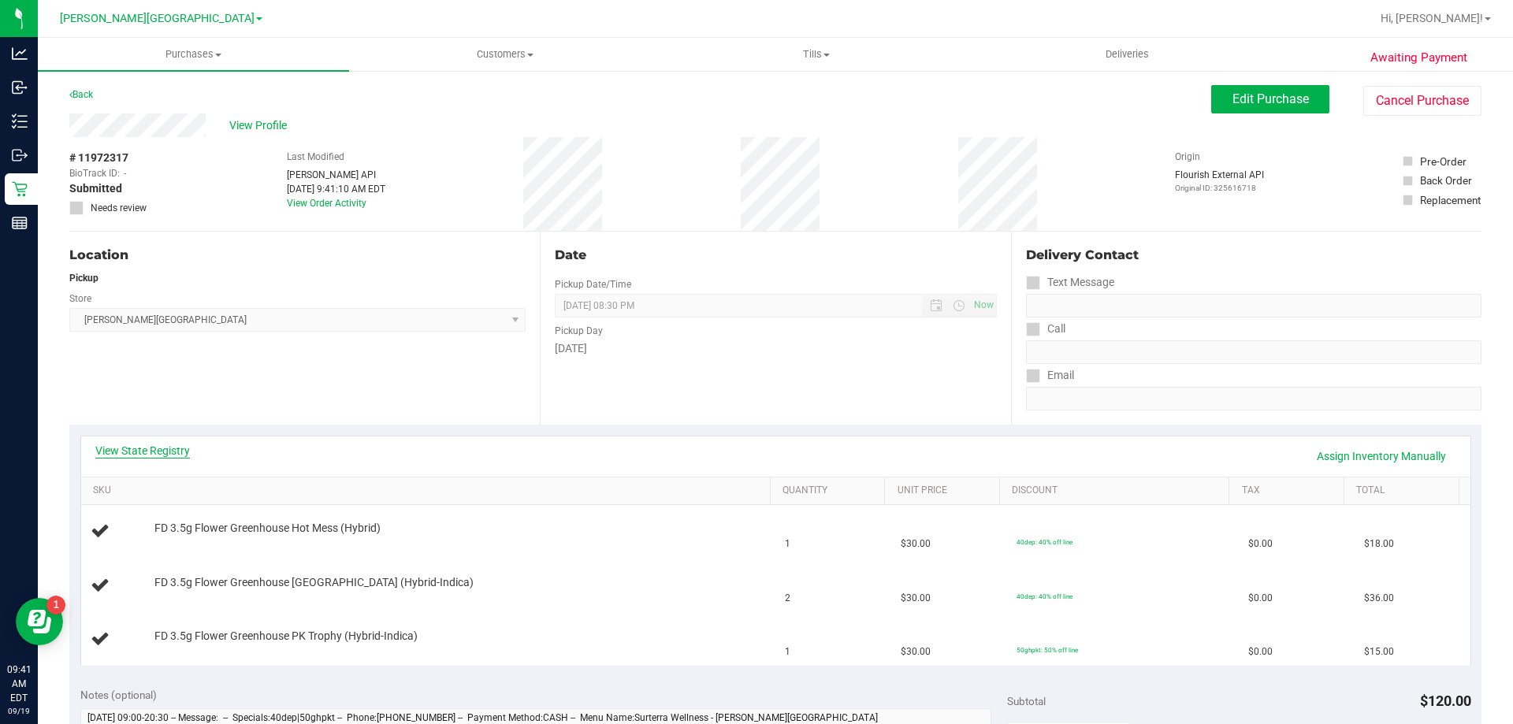
click at [158, 451] on link "View State Registry" at bounding box center [142, 451] width 95 height 16
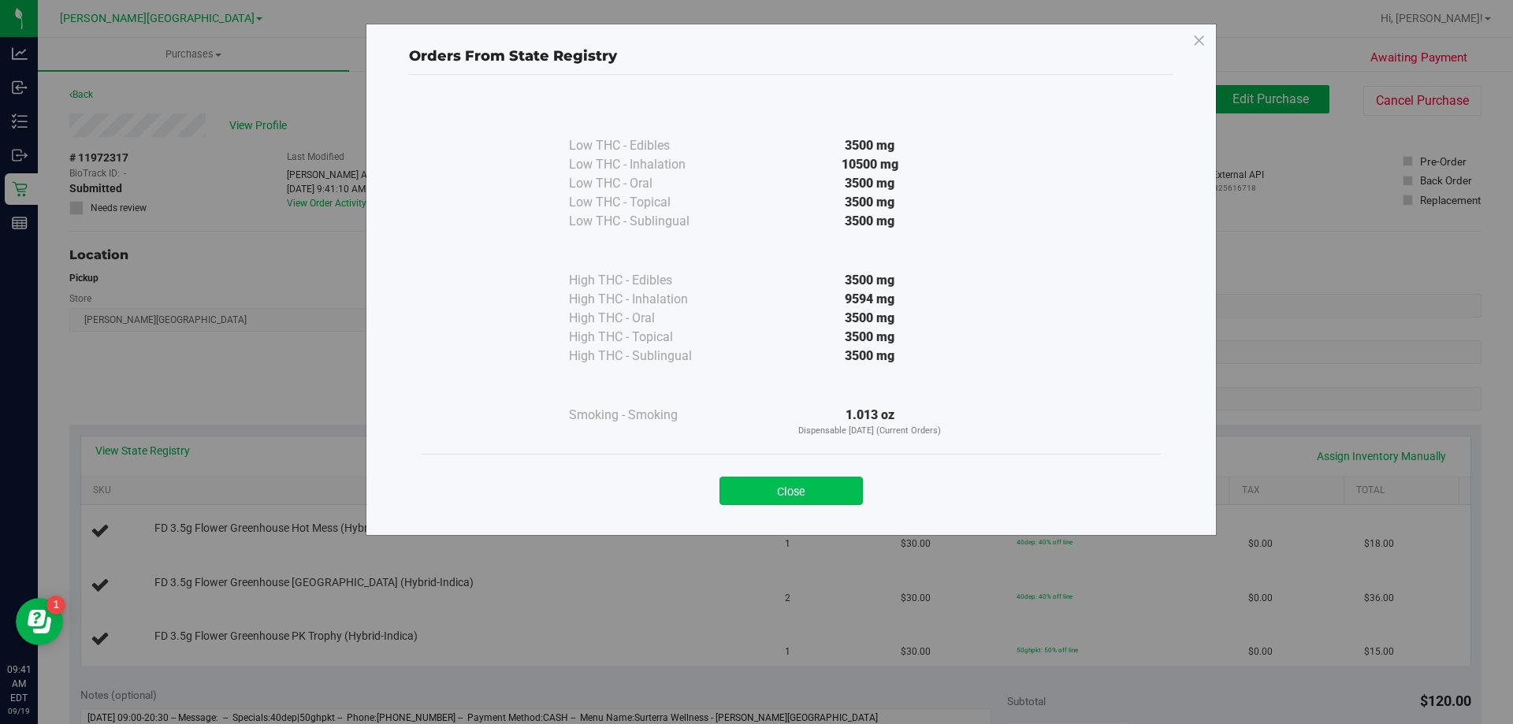
click at [840, 496] on button "Close" at bounding box center [790, 491] width 143 height 28
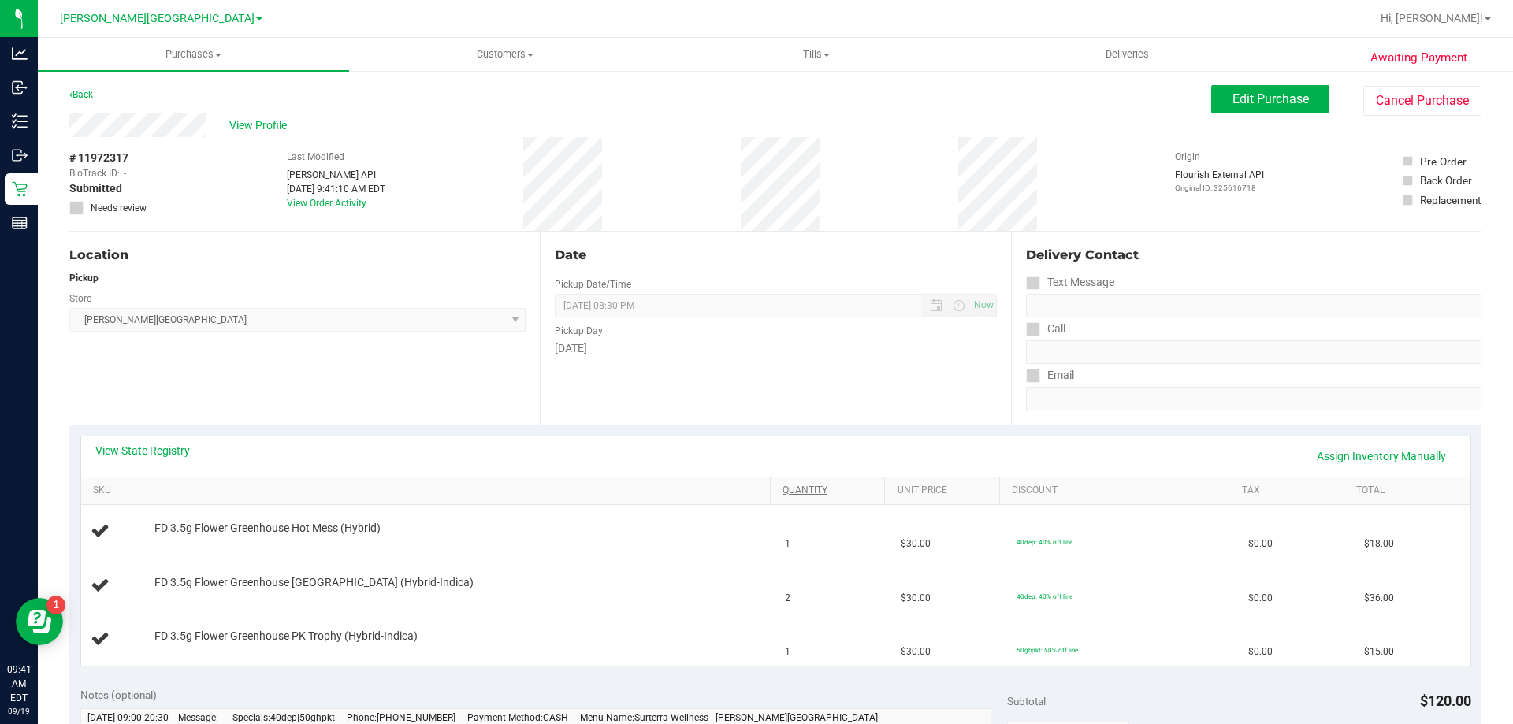
scroll to position [315, 0]
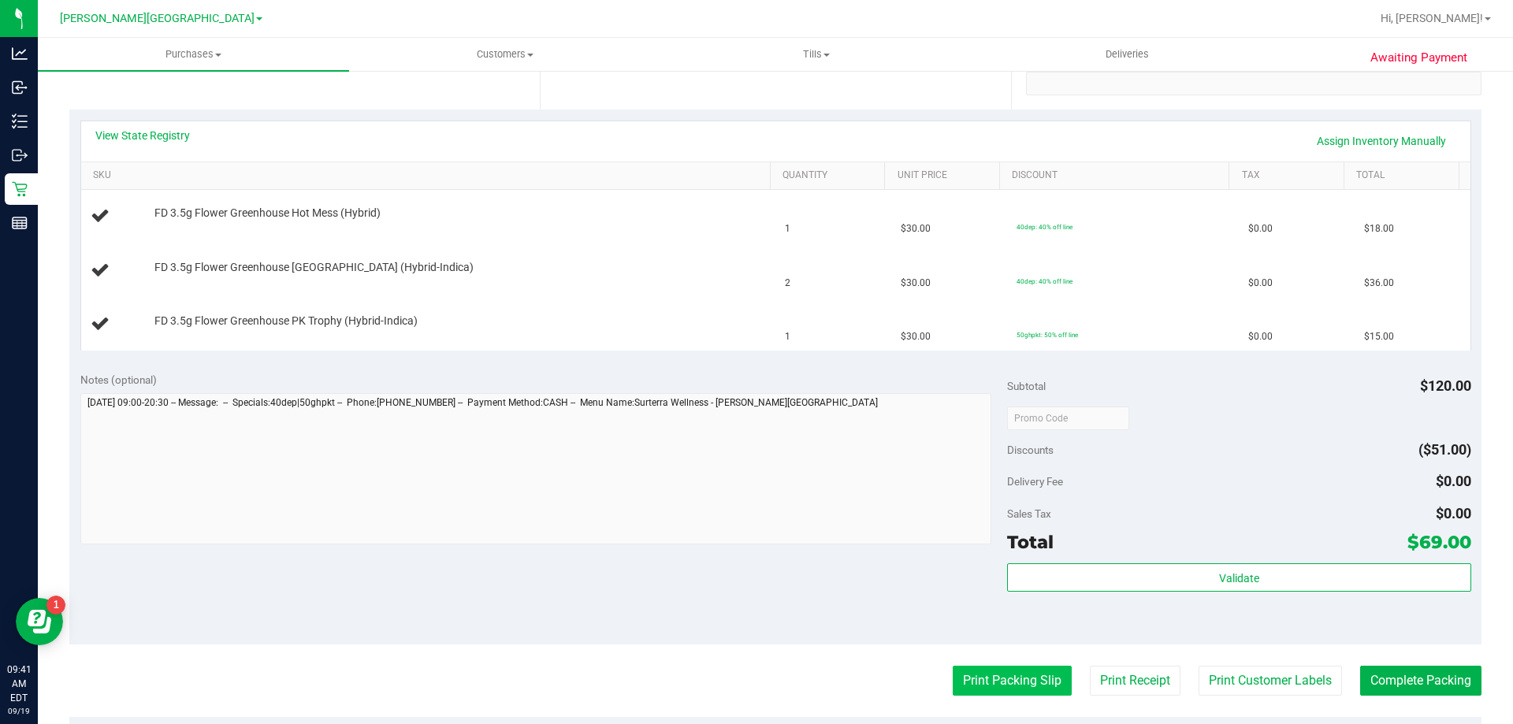
click at [1009, 680] on button "Print Packing Slip" at bounding box center [1011, 681] width 119 height 30
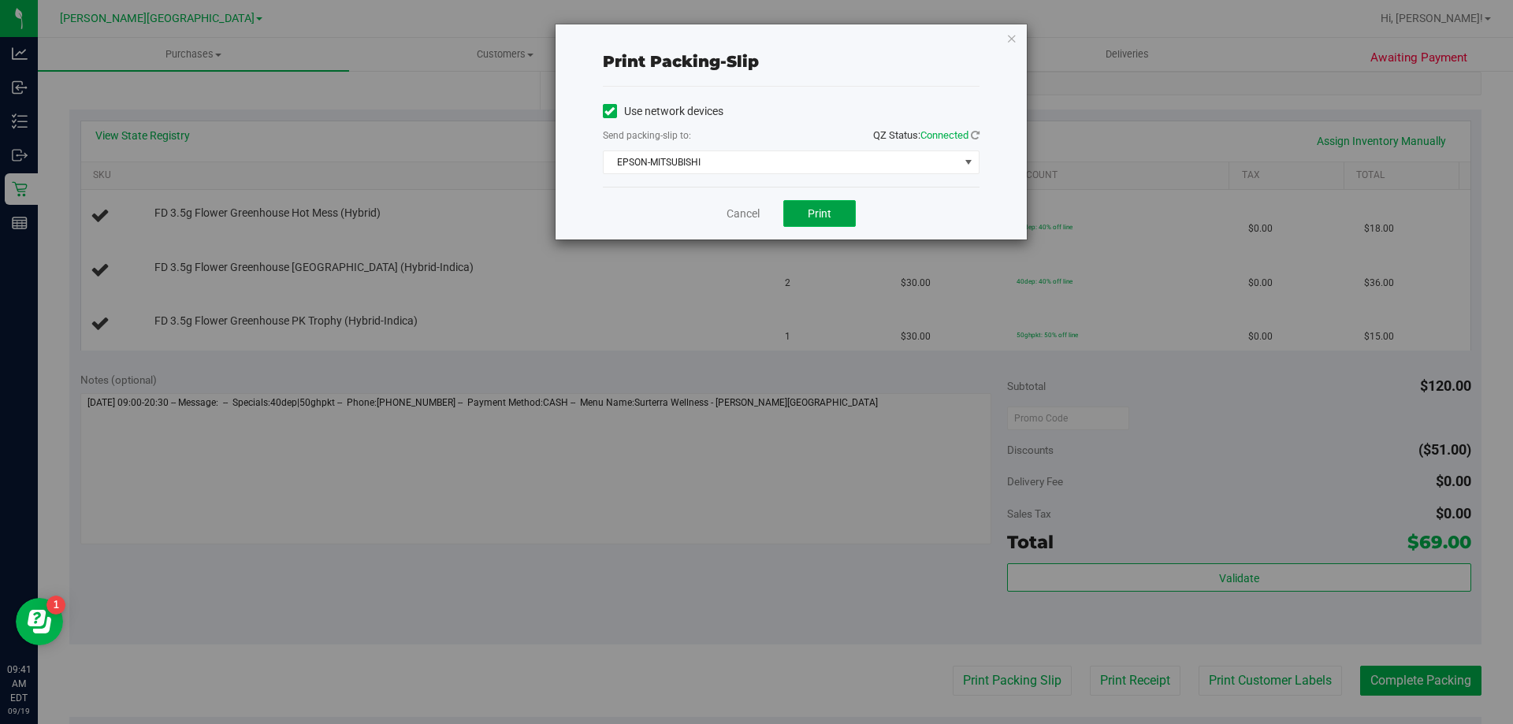
click at [802, 213] on button "Print" at bounding box center [819, 213] width 72 height 27
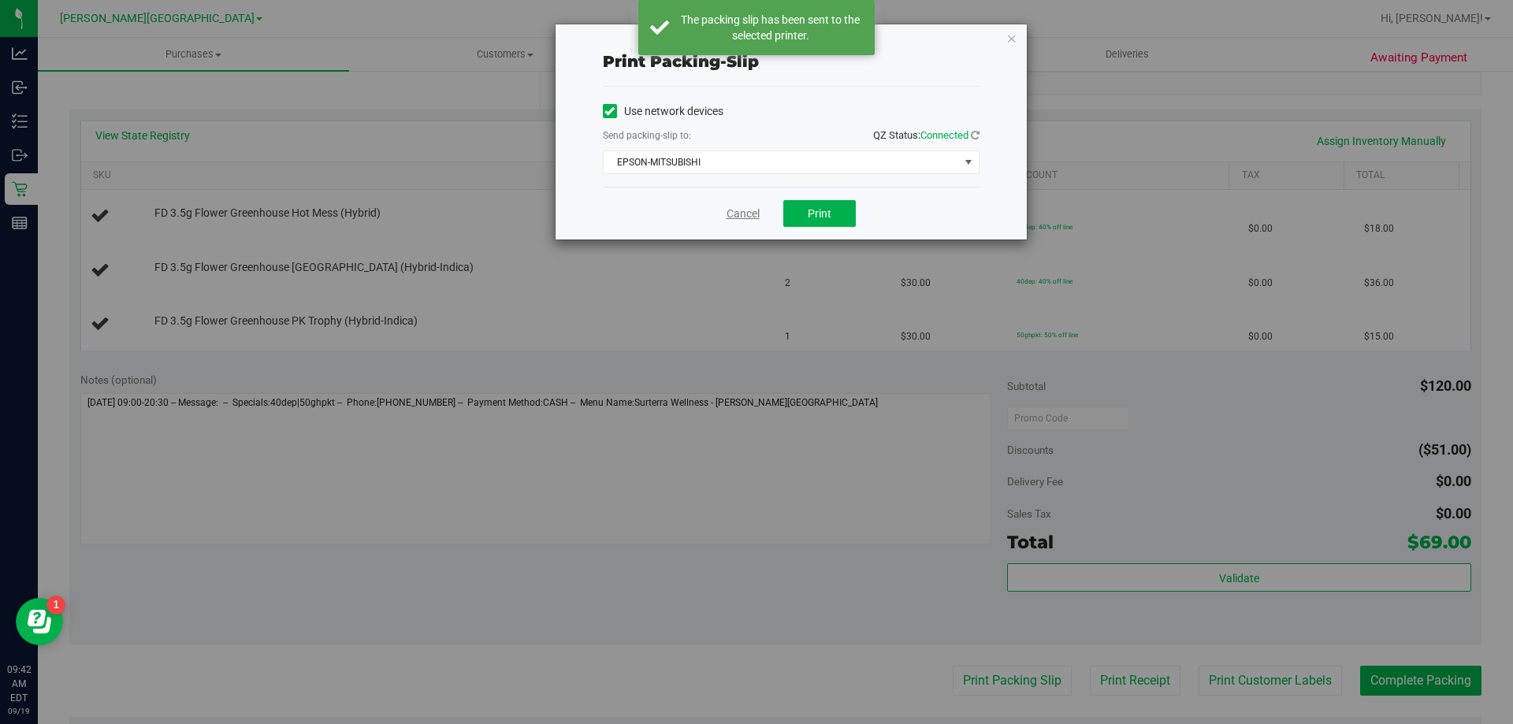
click at [734, 211] on link "Cancel" at bounding box center [742, 214] width 33 height 17
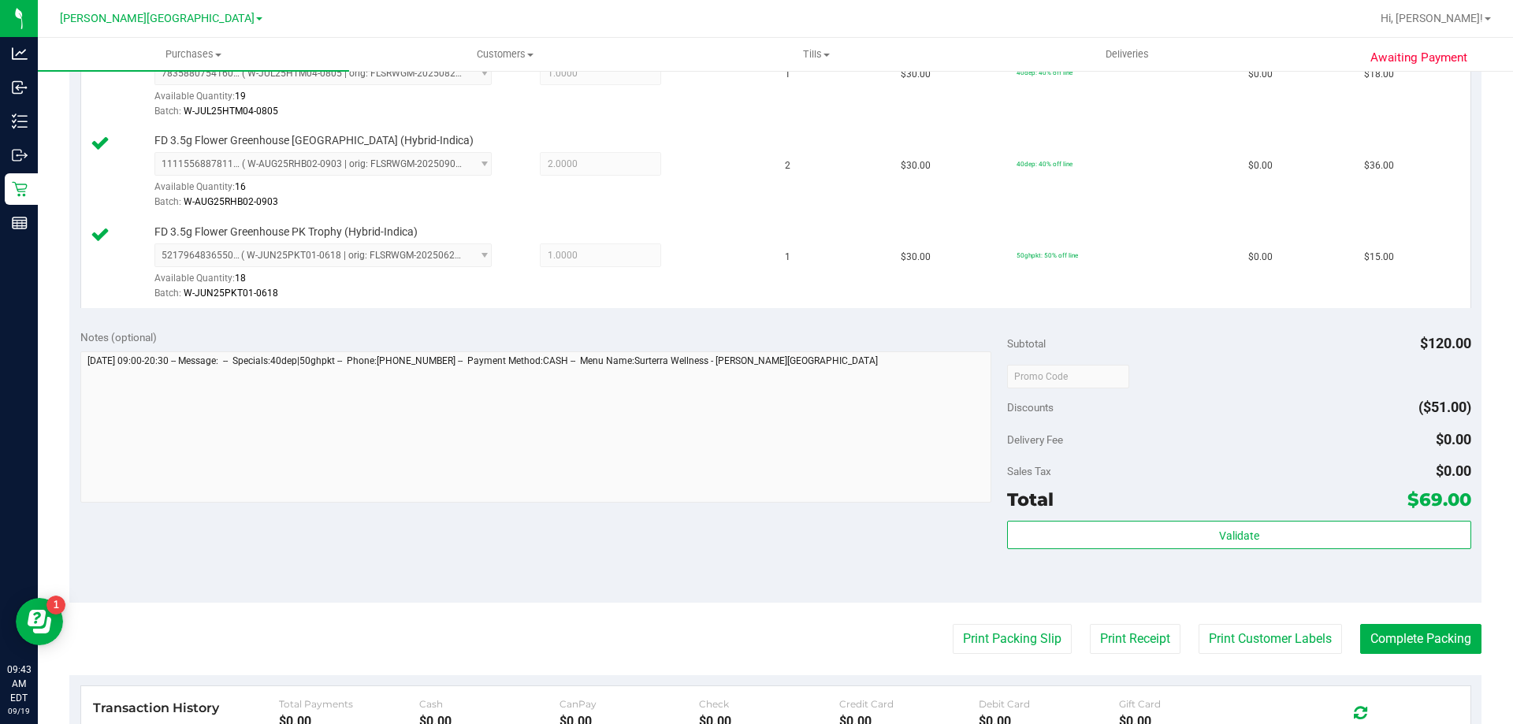
scroll to position [551, 0]
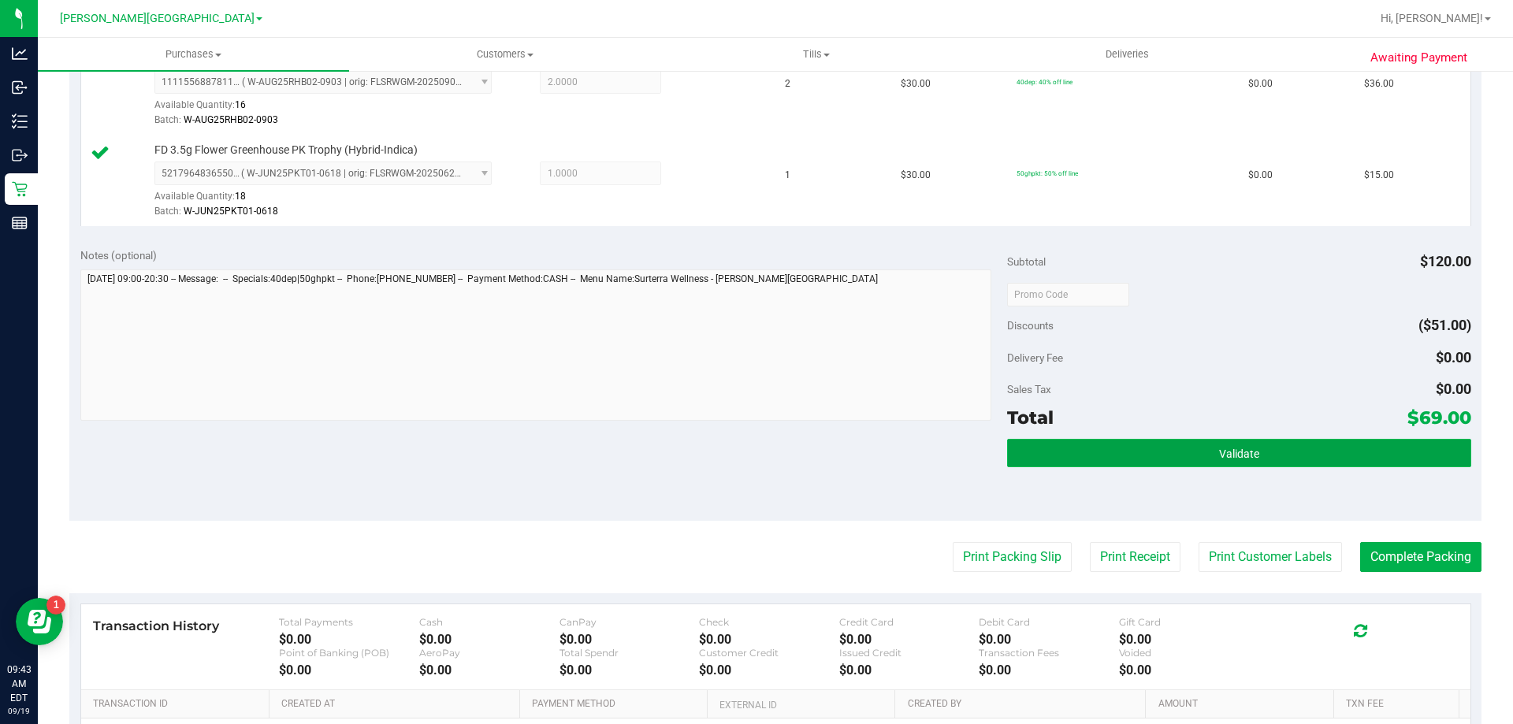
click at [1143, 456] on button "Validate" at bounding box center [1238, 453] width 463 height 28
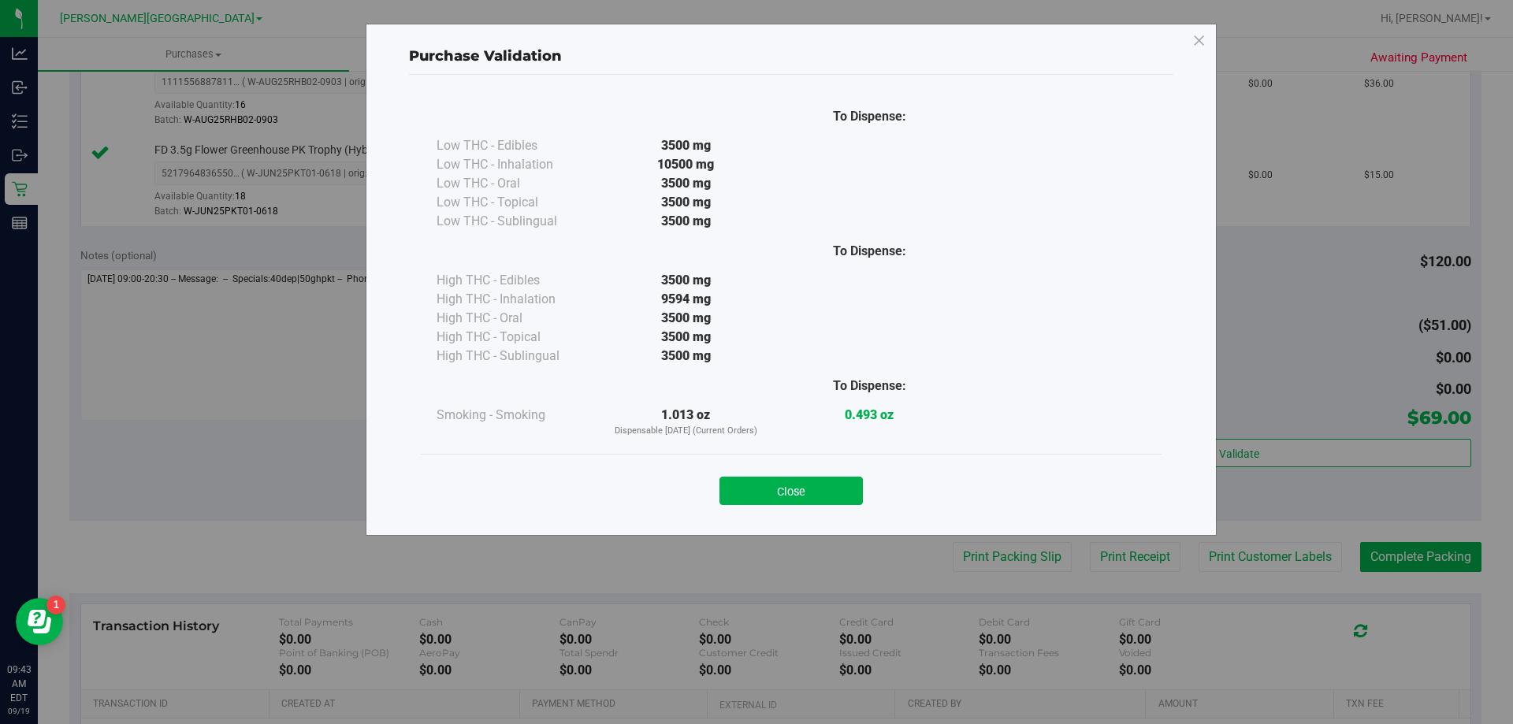
click at [774, 484] on button "Close" at bounding box center [790, 491] width 143 height 28
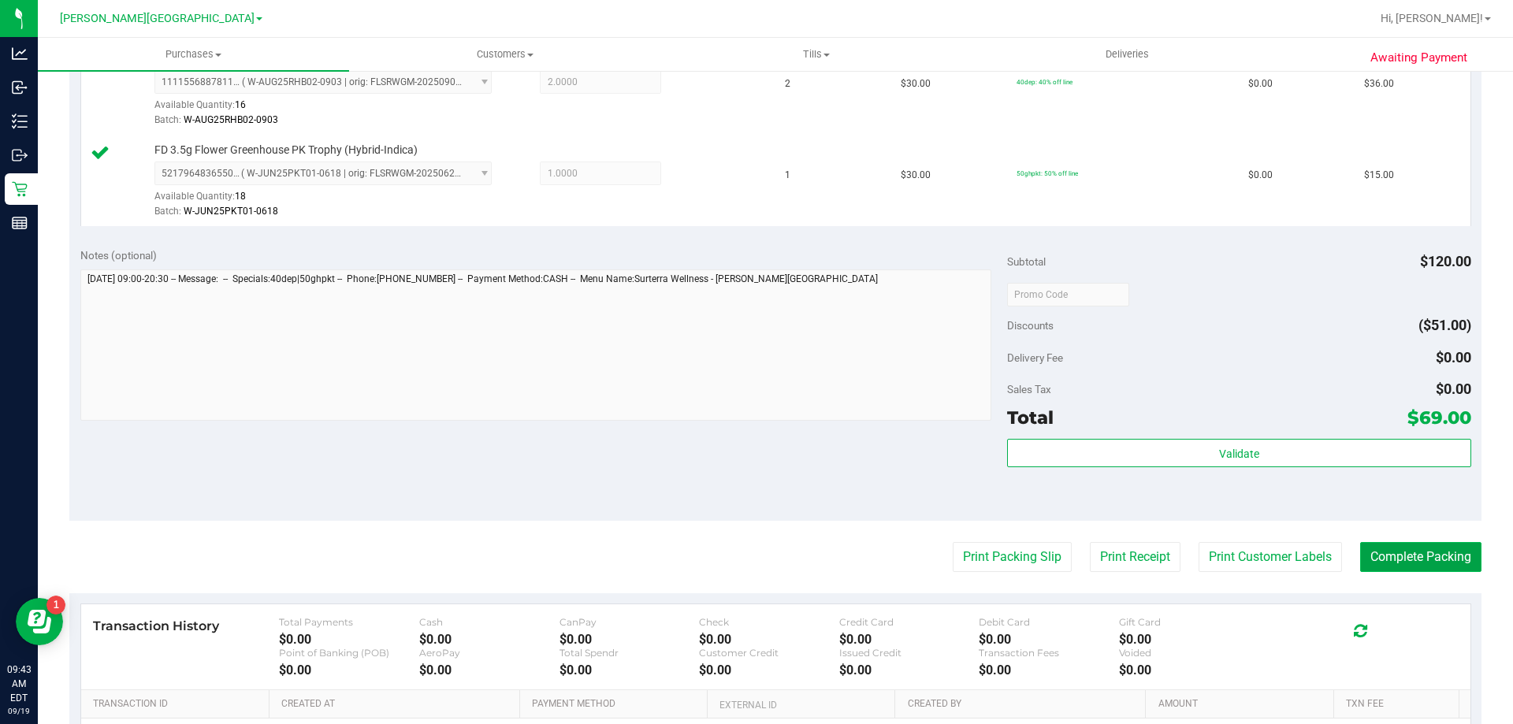
click at [1452, 566] on button "Complete Packing" at bounding box center [1420, 557] width 121 height 30
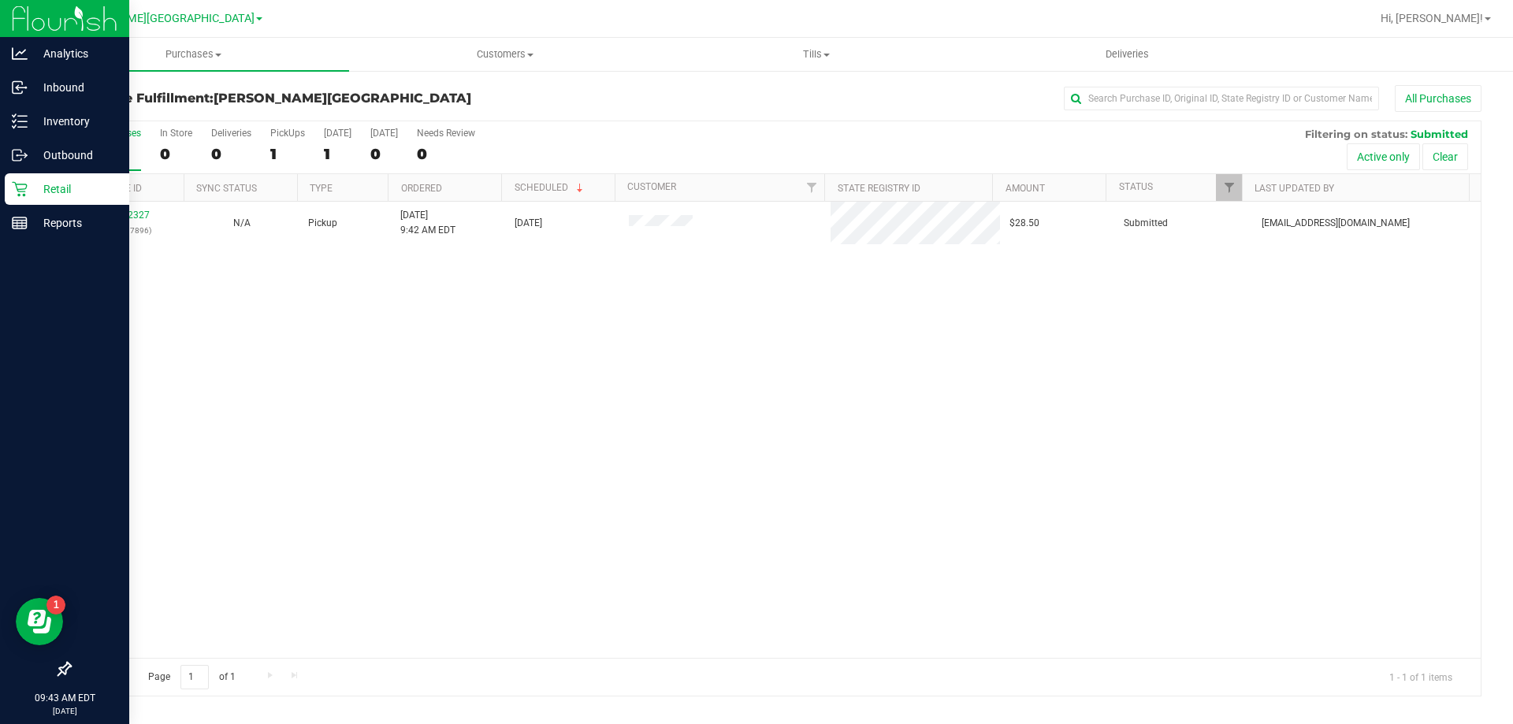
click at [38, 187] on p "Retail" at bounding box center [75, 189] width 95 height 19
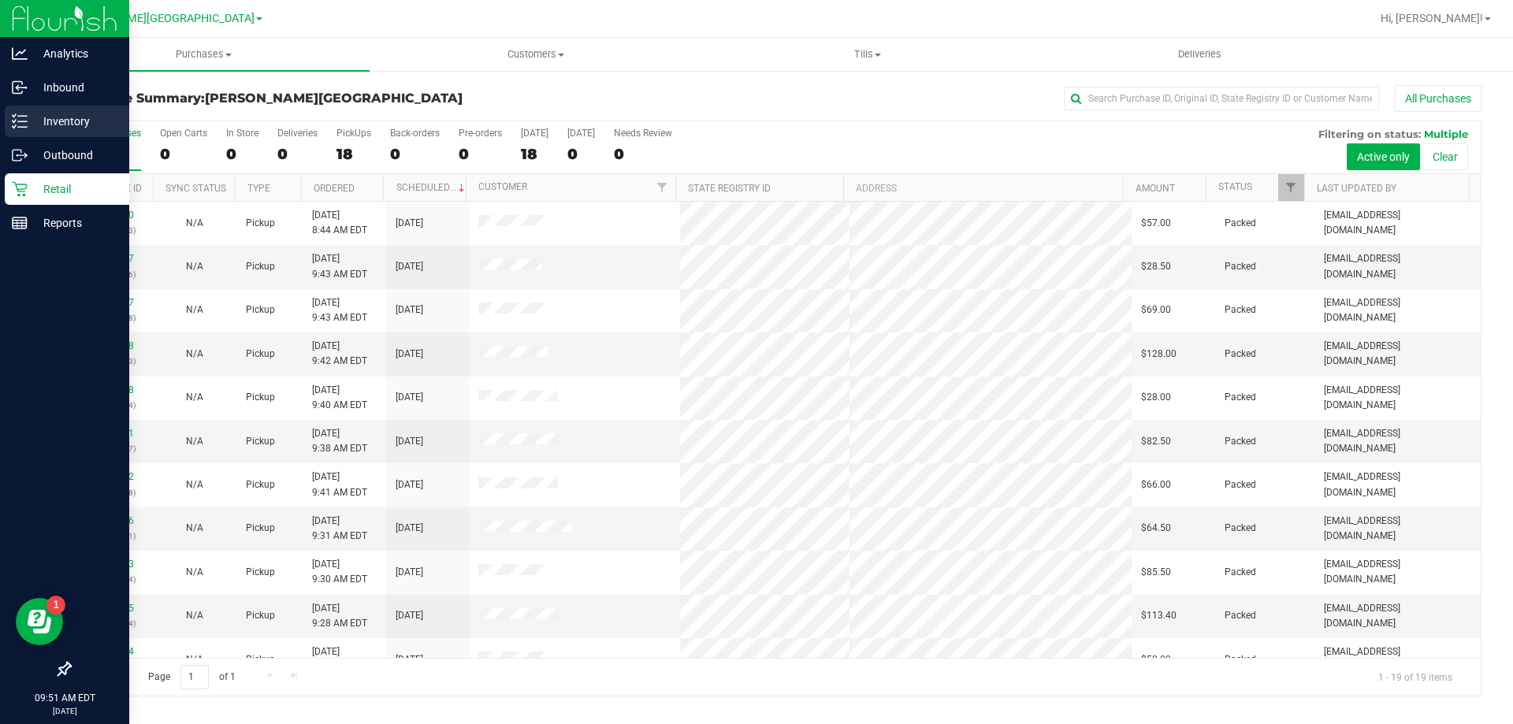
click at [35, 120] on p "Inventory" at bounding box center [75, 121] width 95 height 19
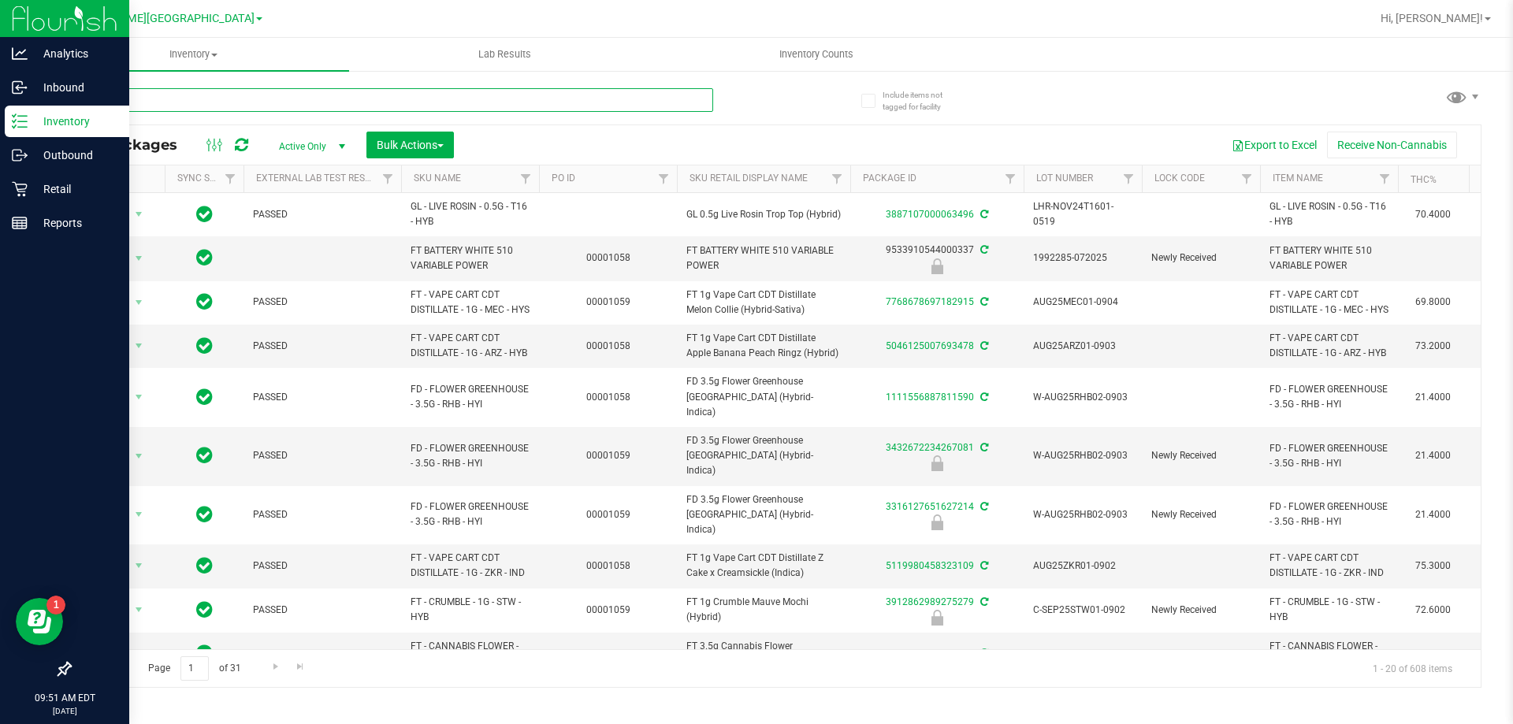
click at [175, 96] on input "text" at bounding box center [391, 100] width 644 height 24
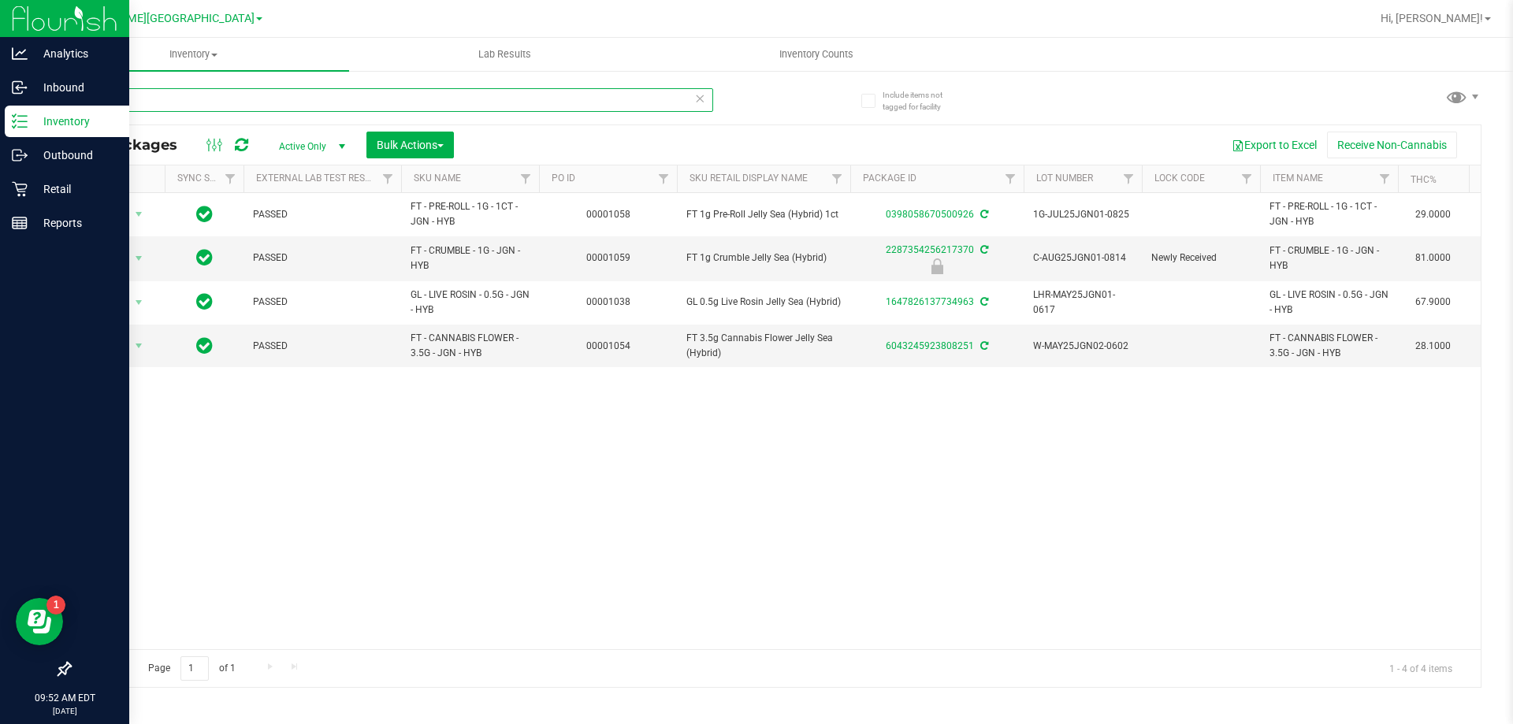
type input "s"
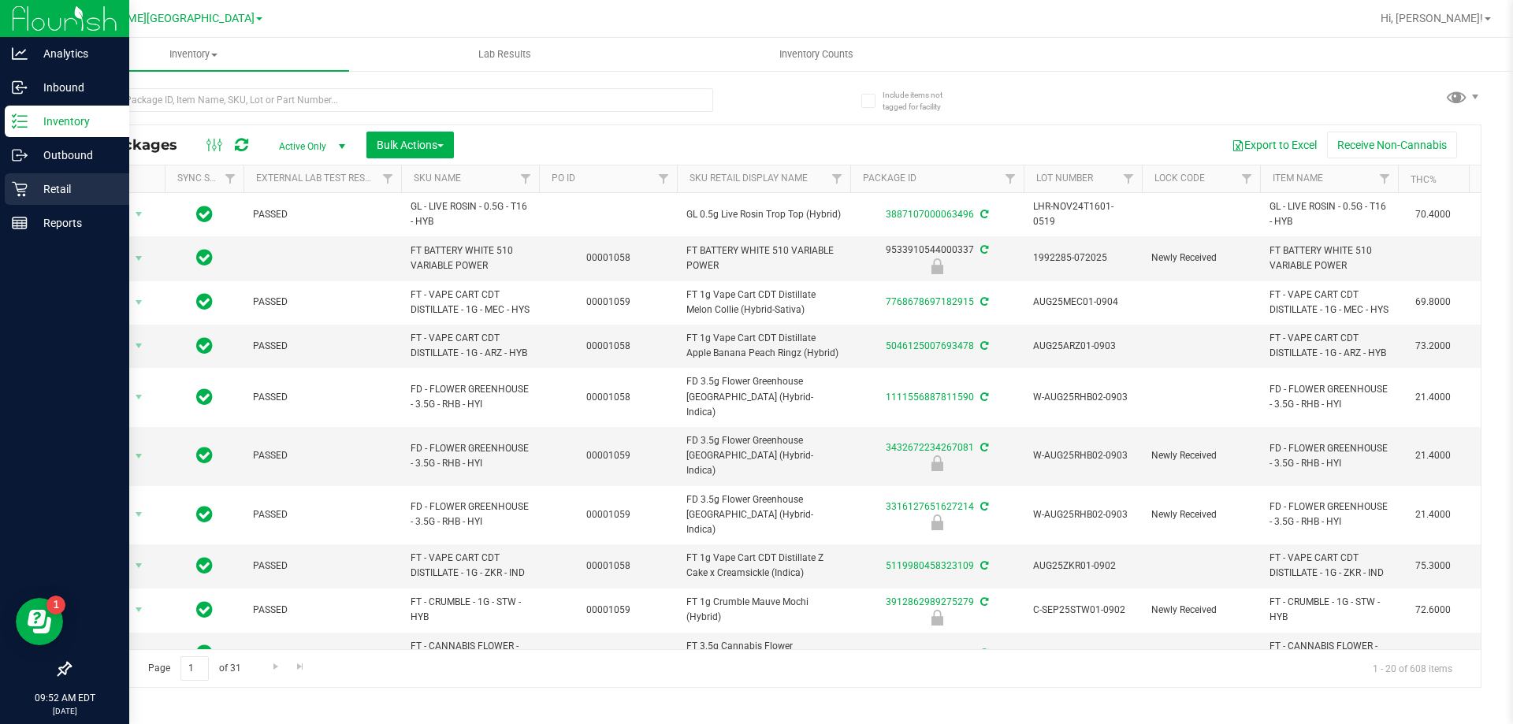
click at [25, 192] on icon at bounding box center [20, 189] width 16 height 16
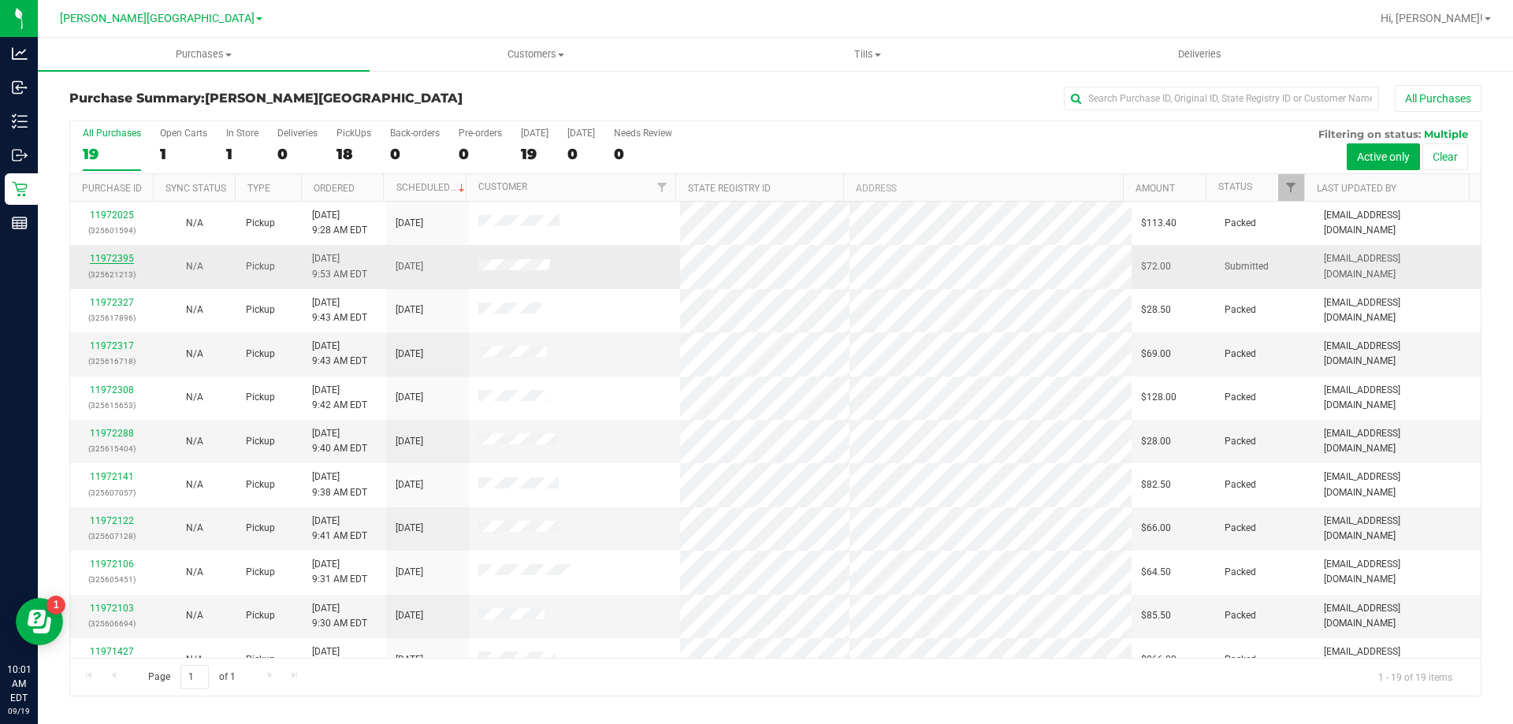
click at [116, 258] on link "11972395" at bounding box center [112, 258] width 44 height 11
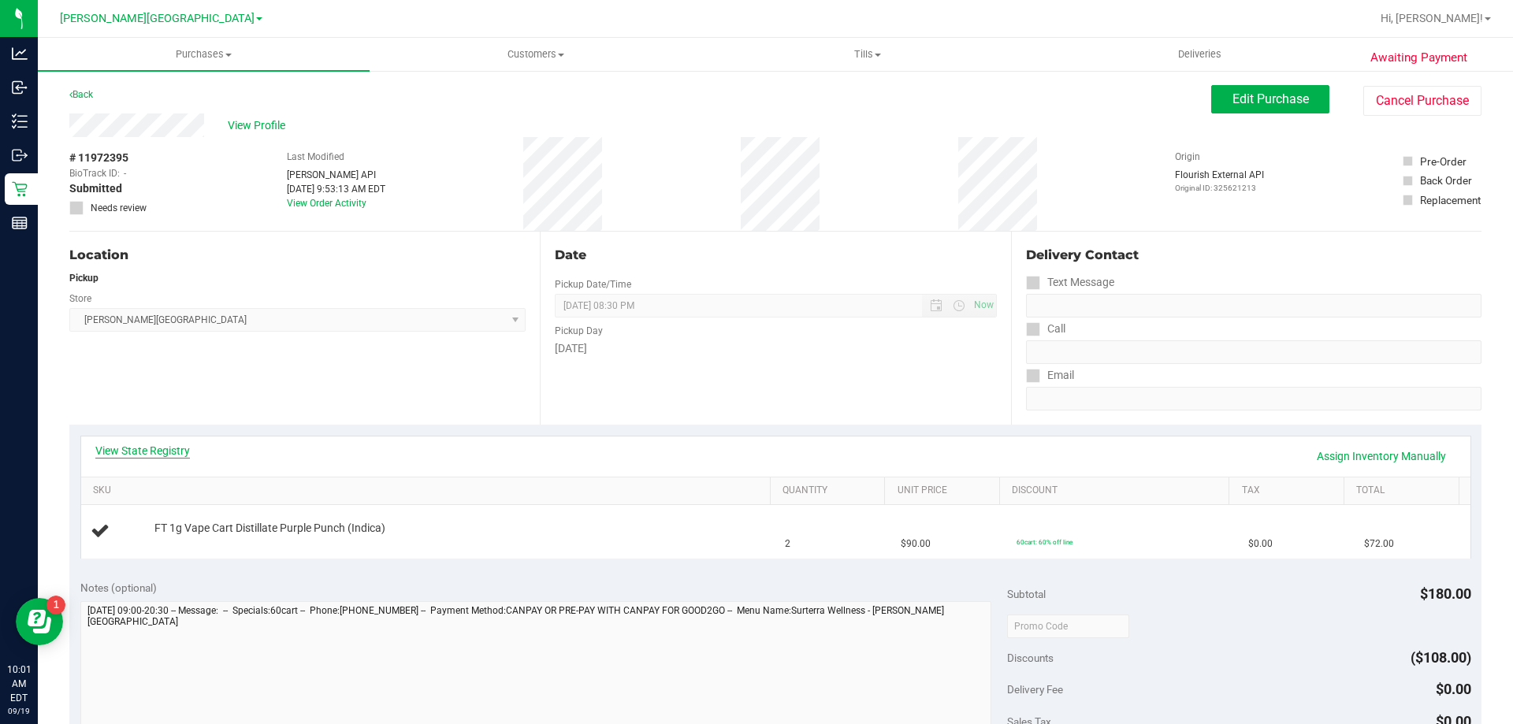
click at [173, 457] on link "View State Registry" at bounding box center [142, 451] width 95 height 16
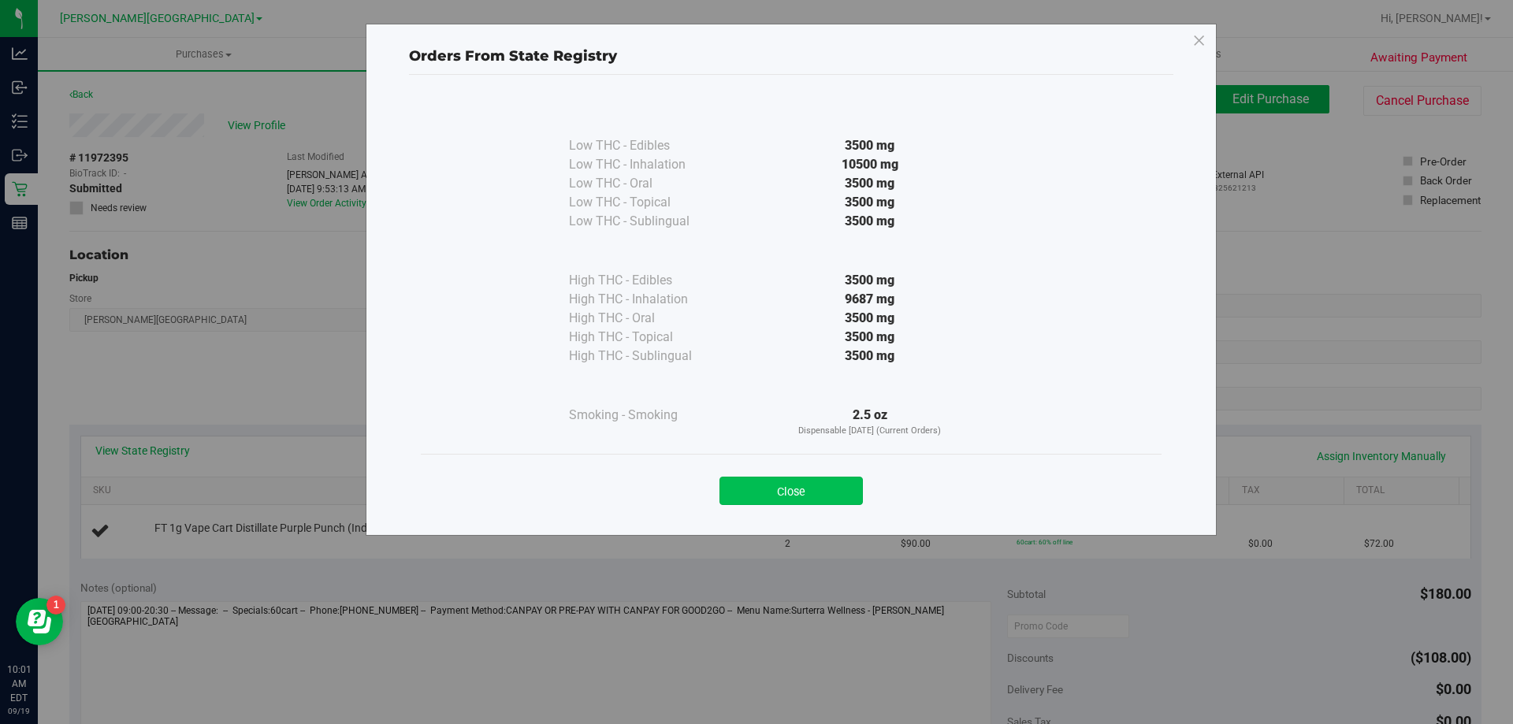
click at [772, 482] on button "Close" at bounding box center [790, 491] width 143 height 28
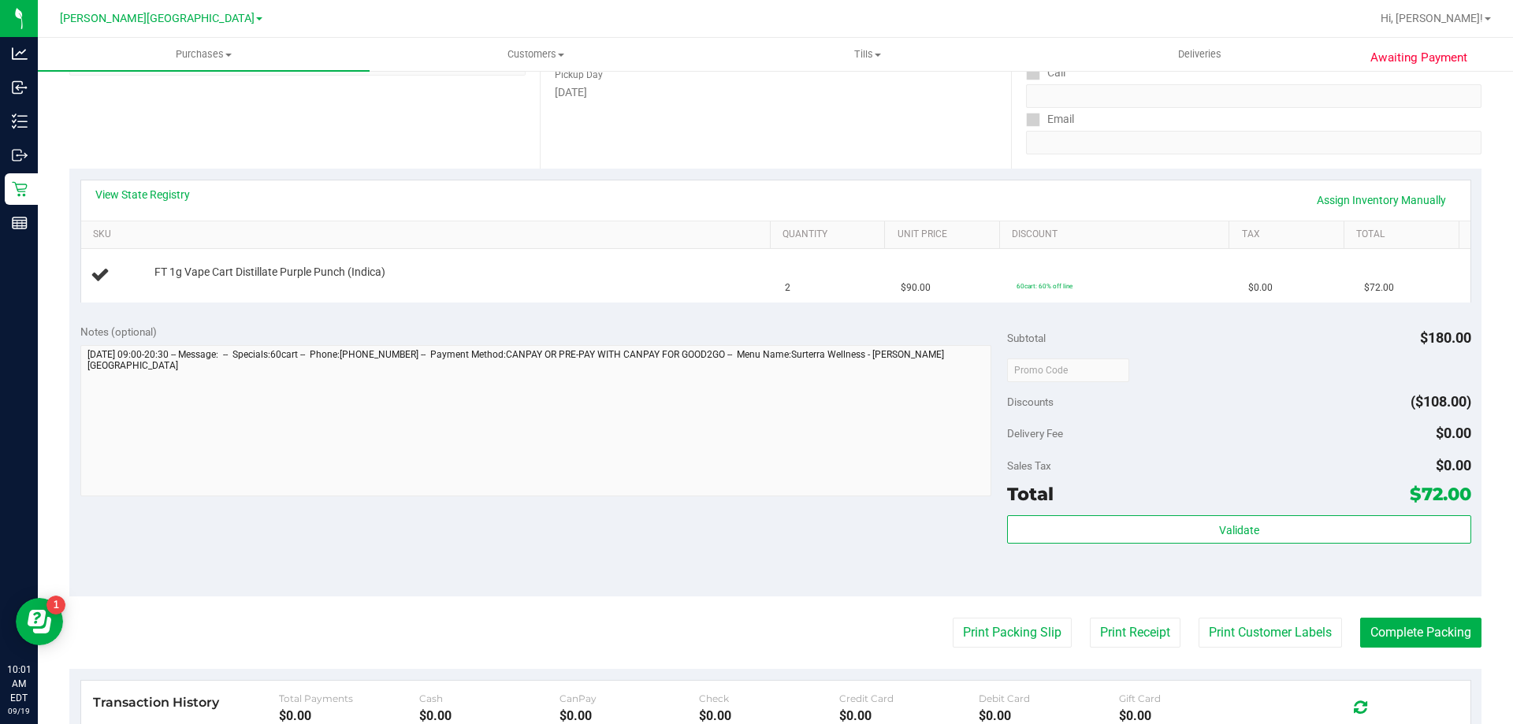
scroll to position [315, 0]
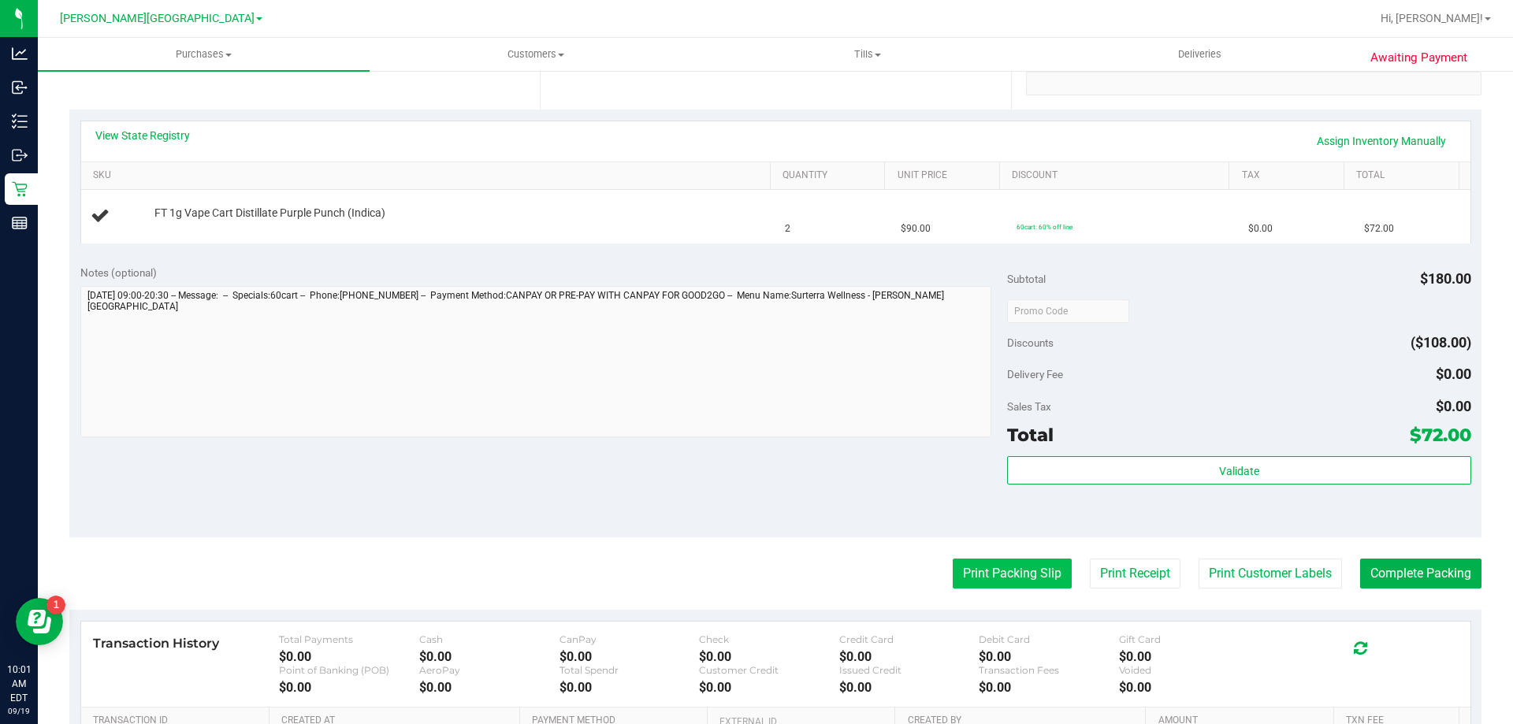
click at [984, 578] on button "Print Packing Slip" at bounding box center [1011, 574] width 119 height 30
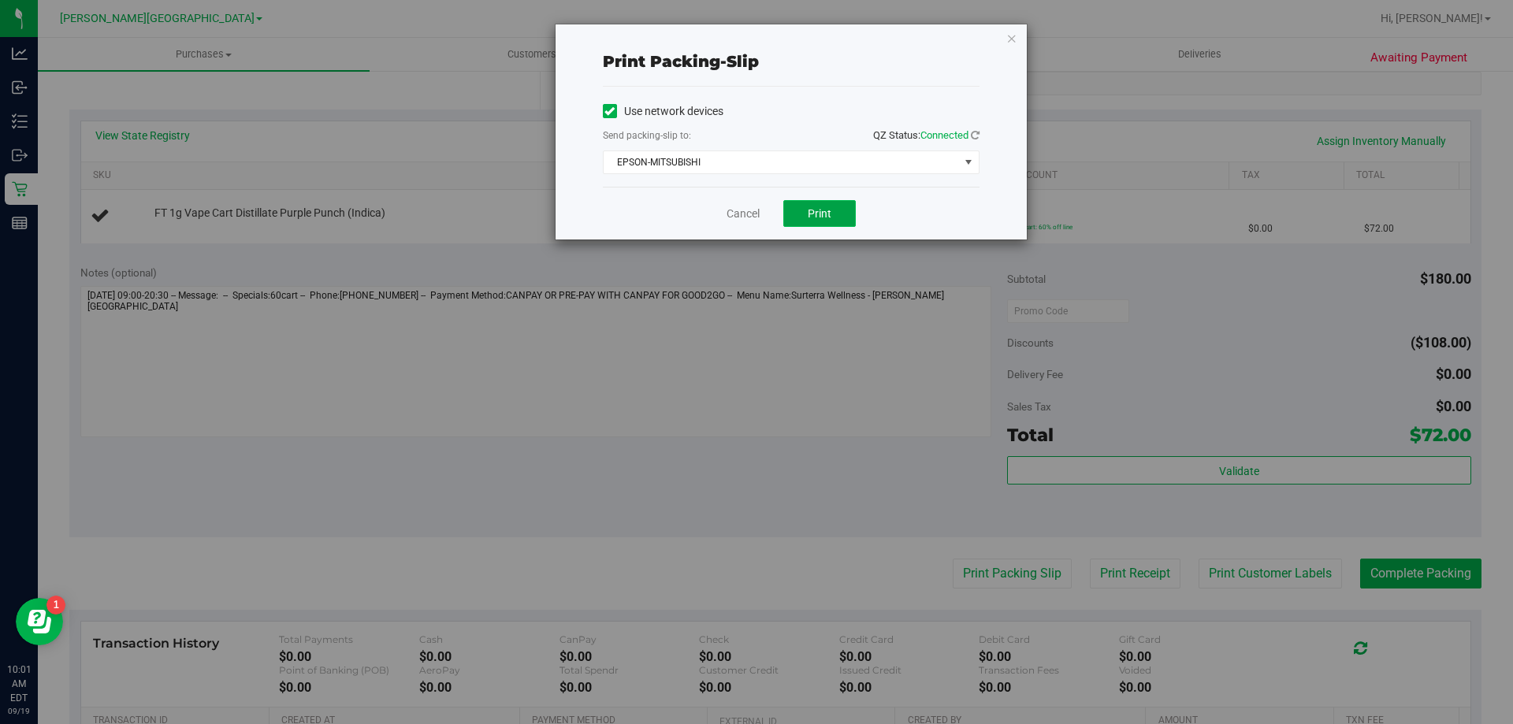
click at [826, 210] on span "Print" at bounding box center [819, 213] width 24 height 13
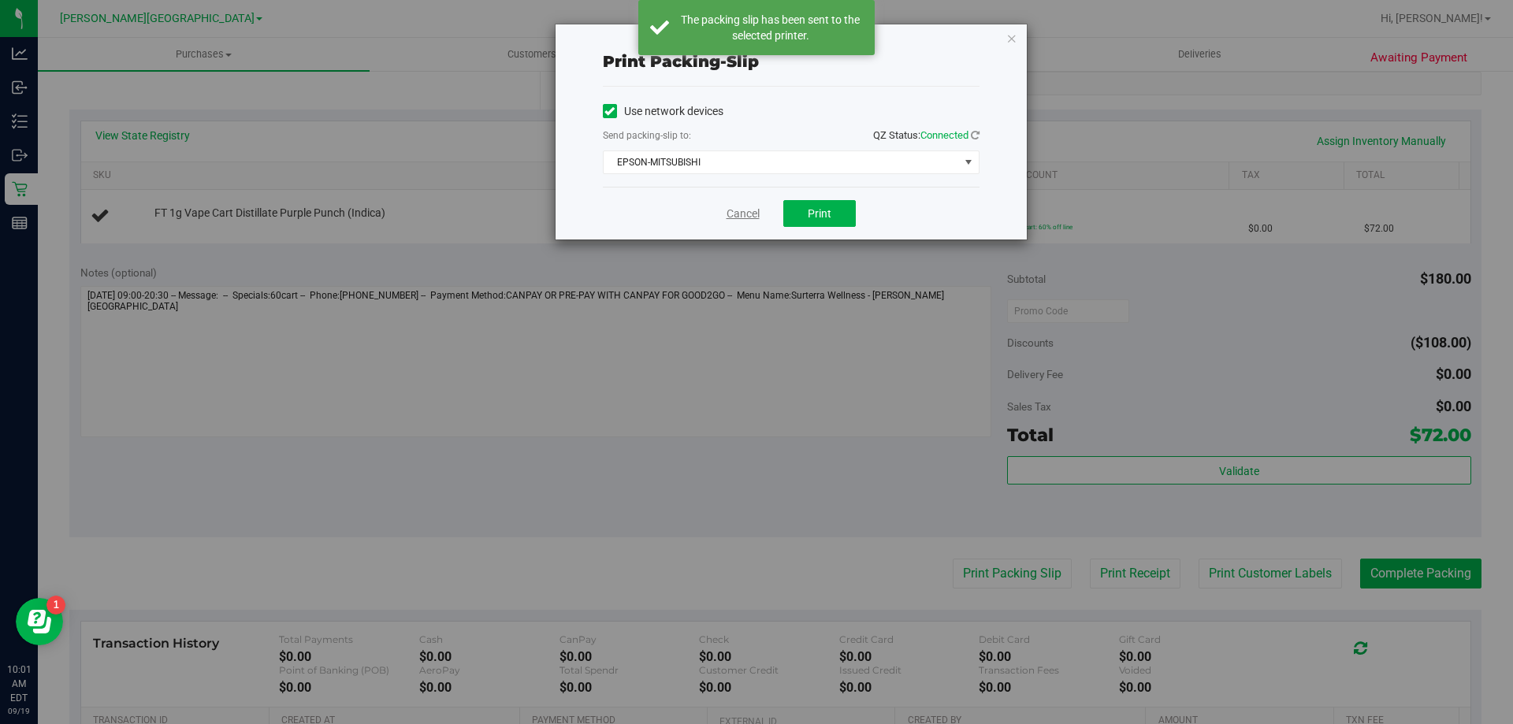
click at [737, 210] on link "Cancel" at bounding box center [742, 214] width 33 height 17
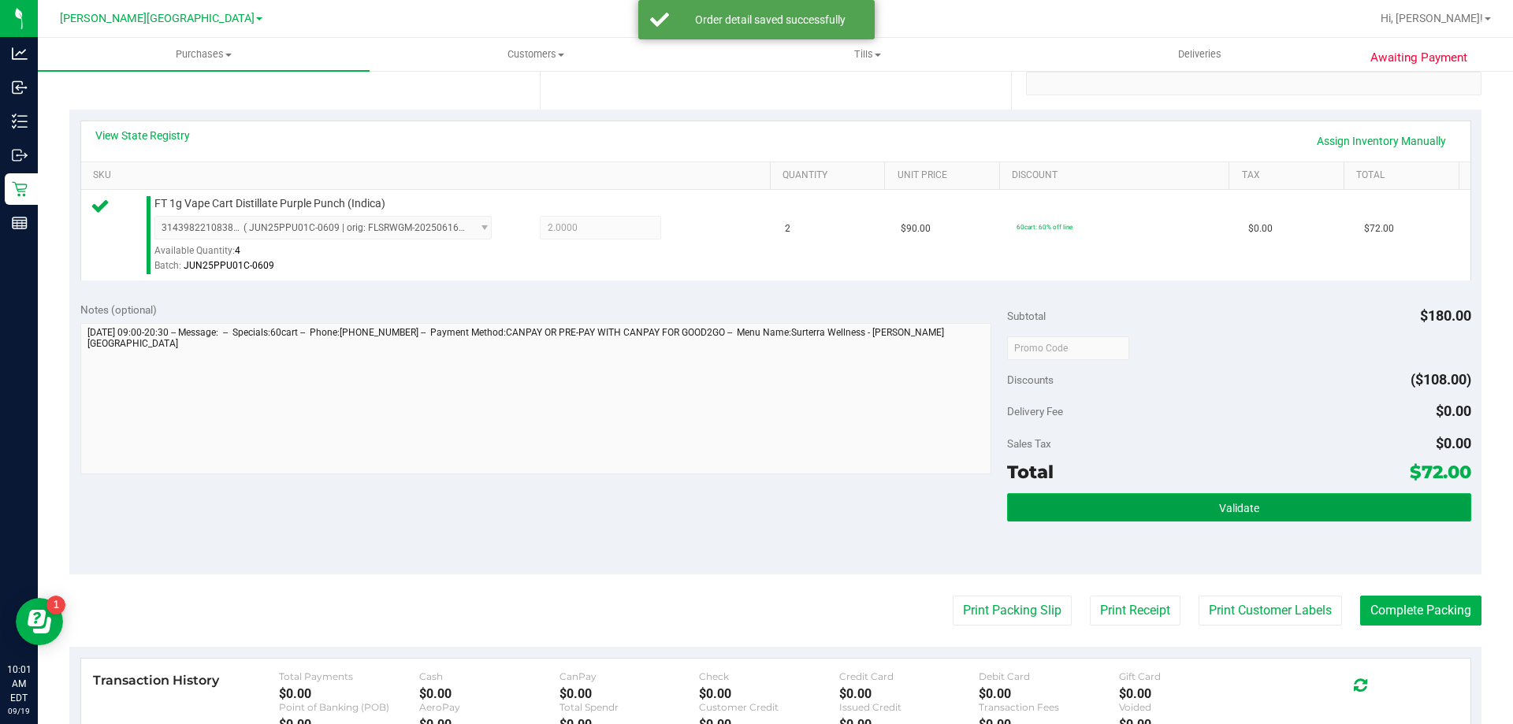
click at [1026, 517] on button "Validate" at bounding box center [1238, 507] width 463 height 28
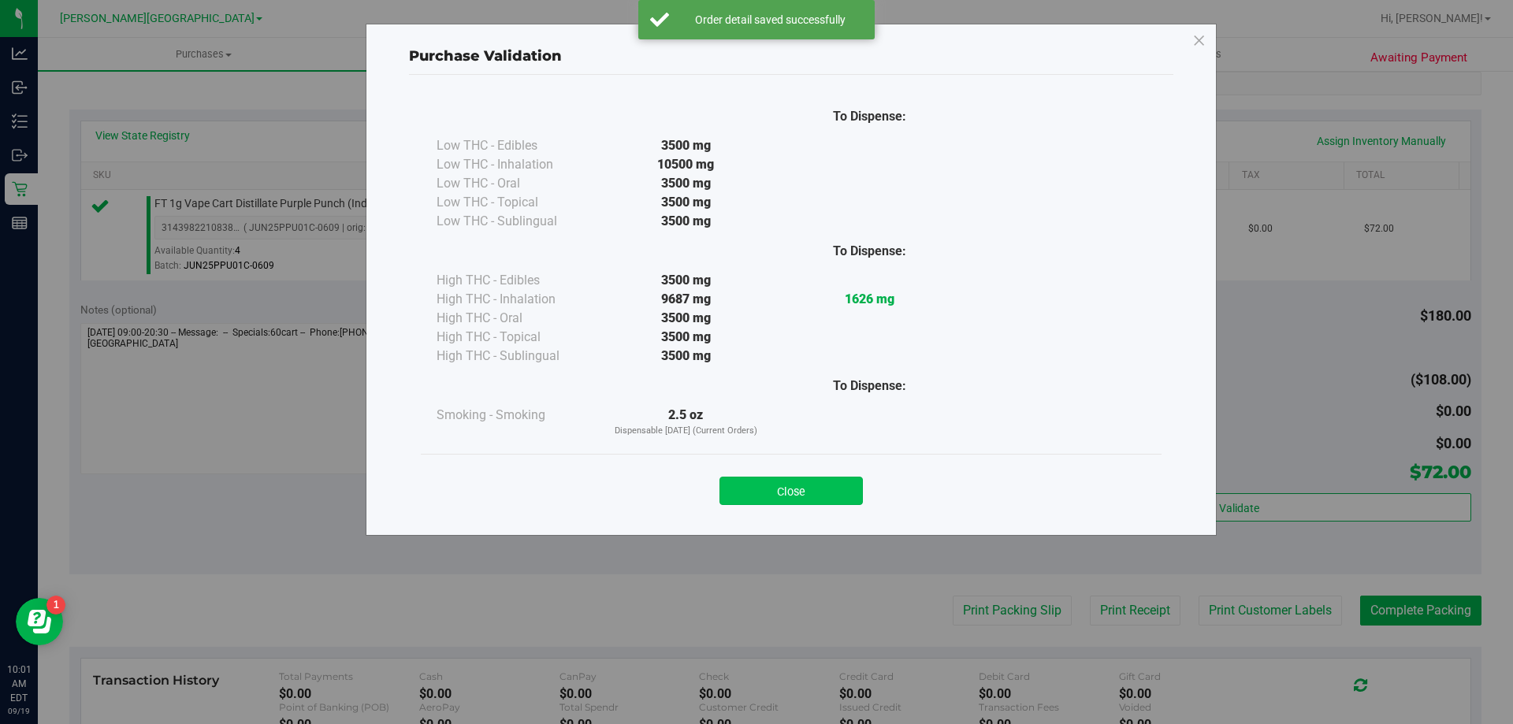
click at [820, 490] on button "Close" at bounding box center [790, 491] width 143 height 28
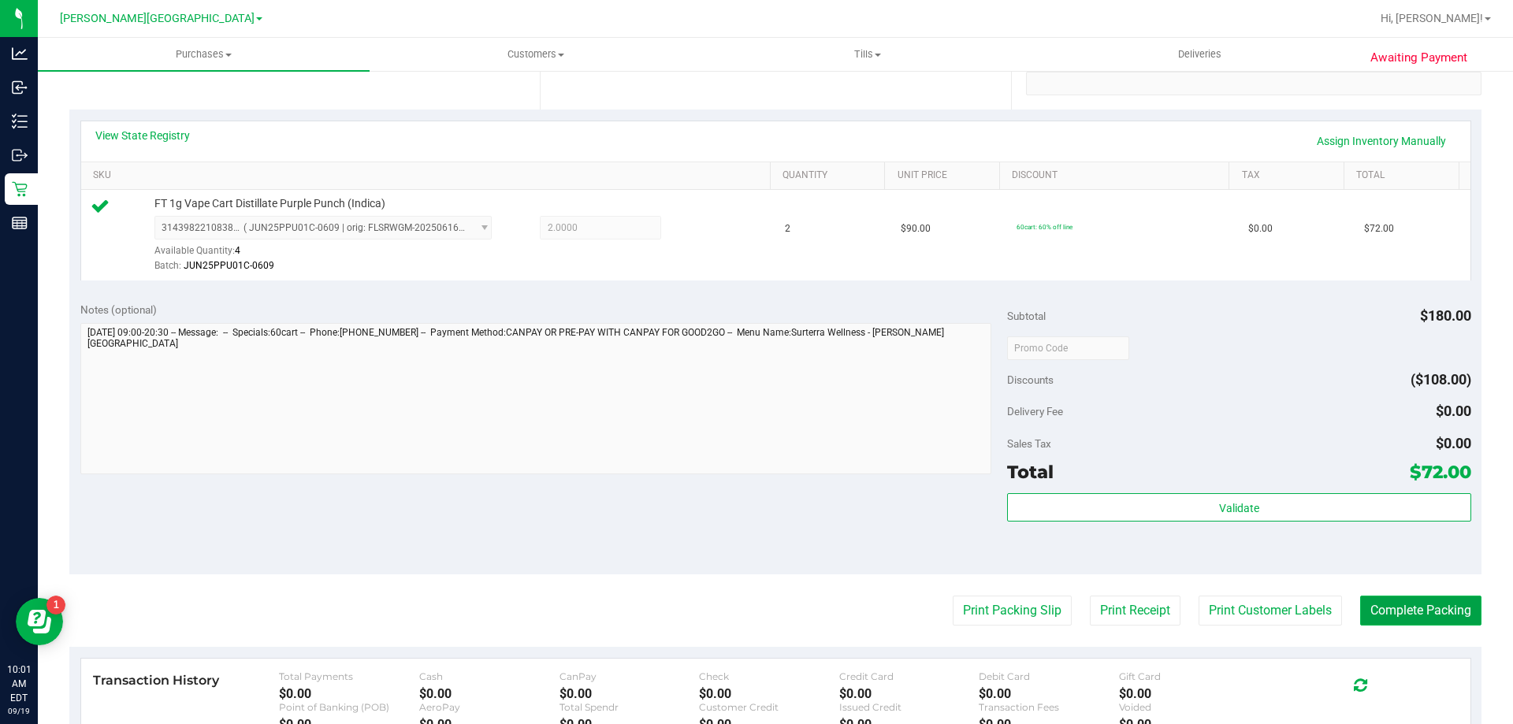
click at [1392, 604] on button "Complete Packing" at bounding box center [1420, 611] width 121 height 30
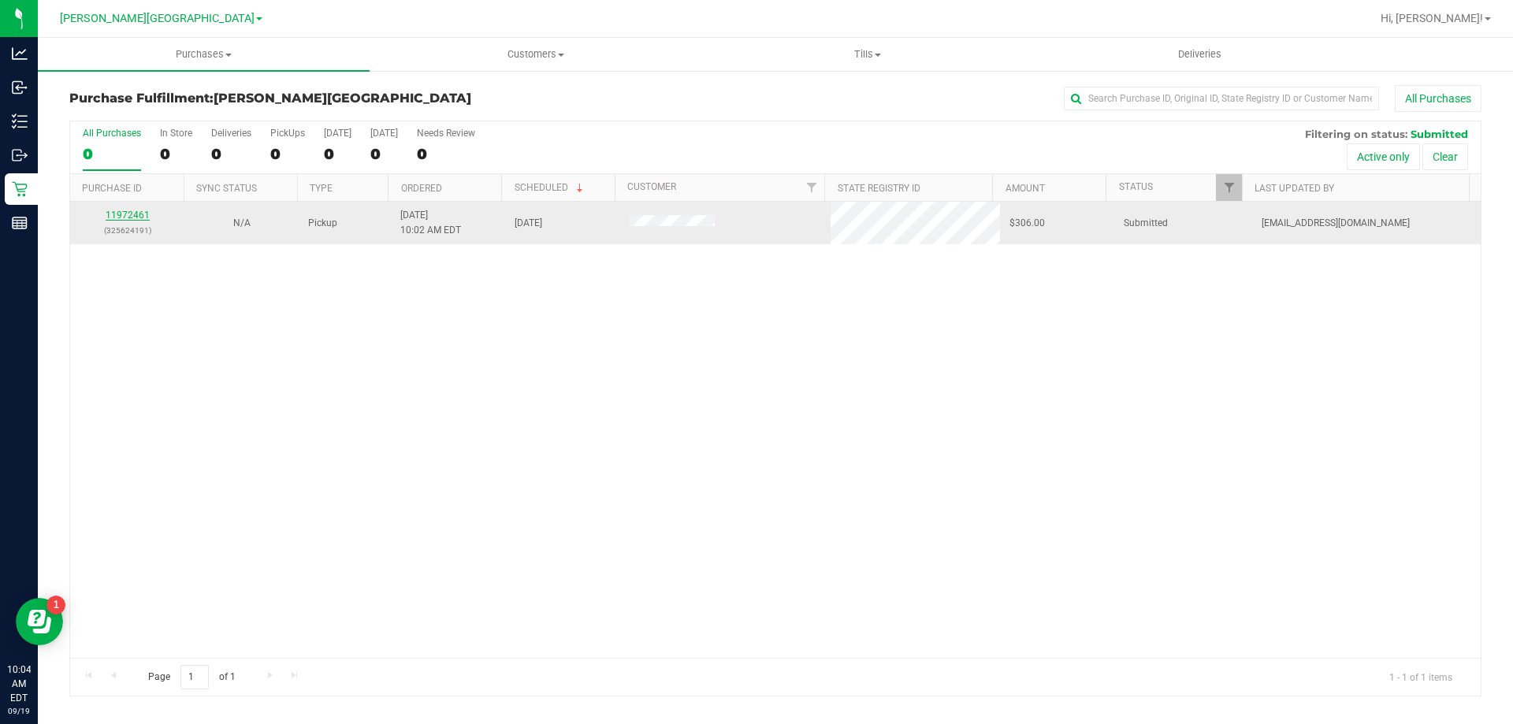
click at [137, 213] on link "11972461" at bounding box center [128, 215] width 44 height 11
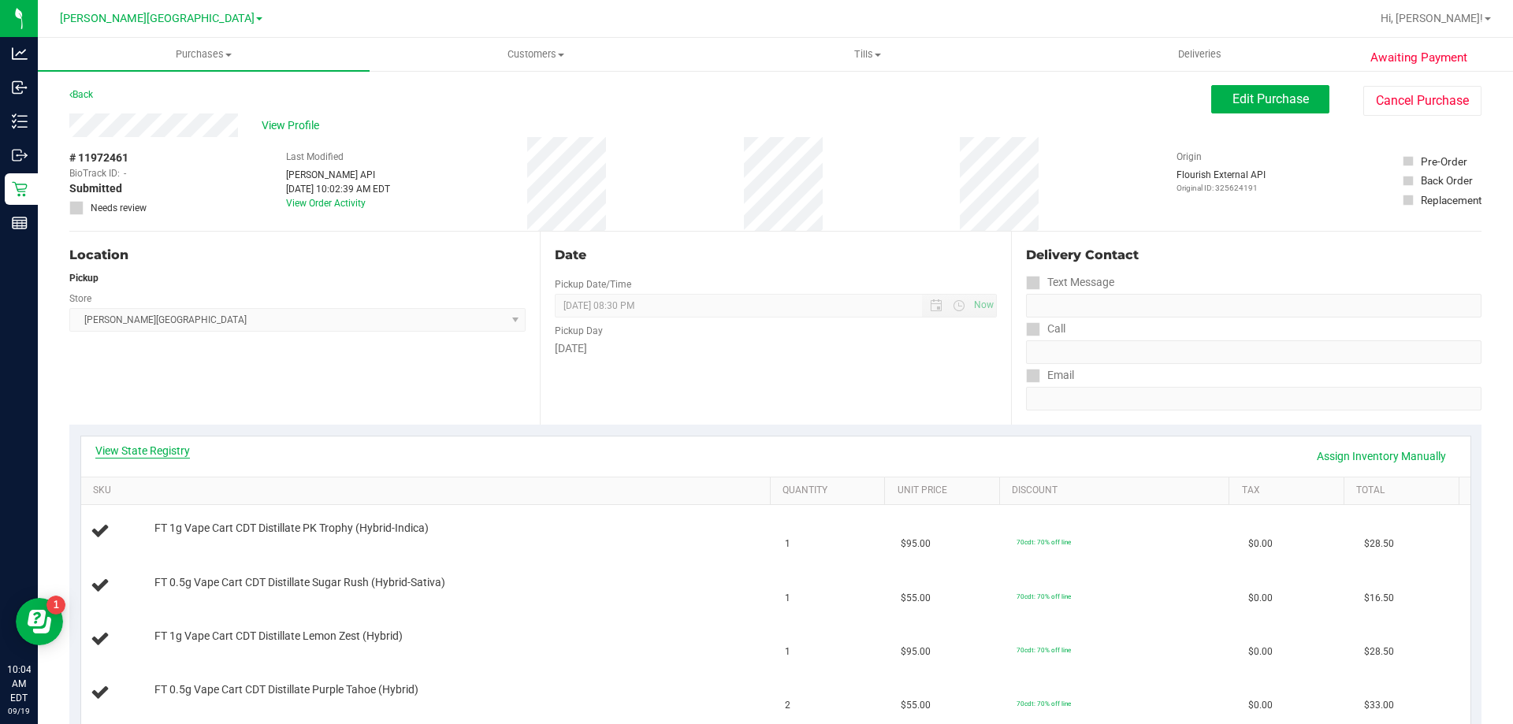
click at [182, 449] on link "View State Registry" at bounding box center [142, 451] width 95 height 16
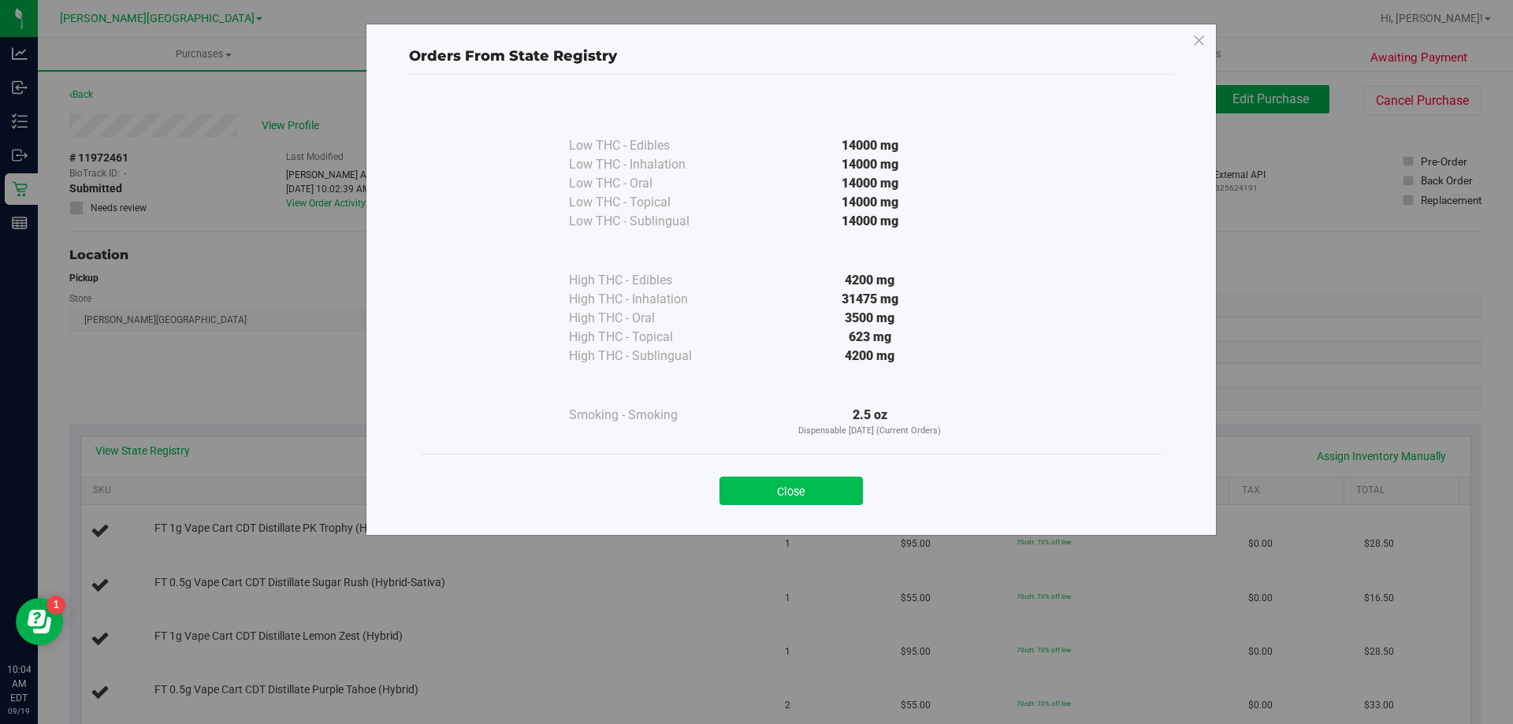
click at [814, 499] on button "Close" at bounding box center [790, 491] width 143 height 28
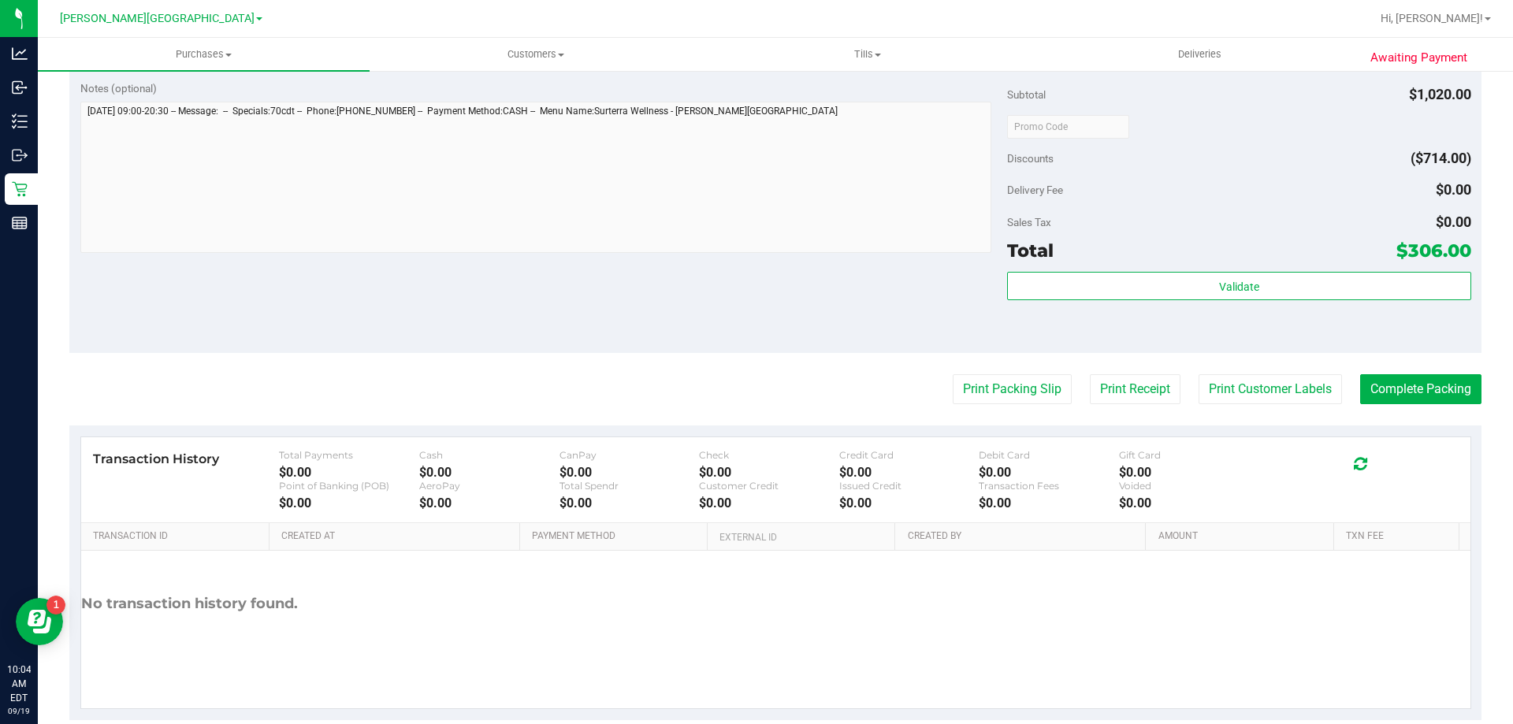
scroll to position [1064, 0]
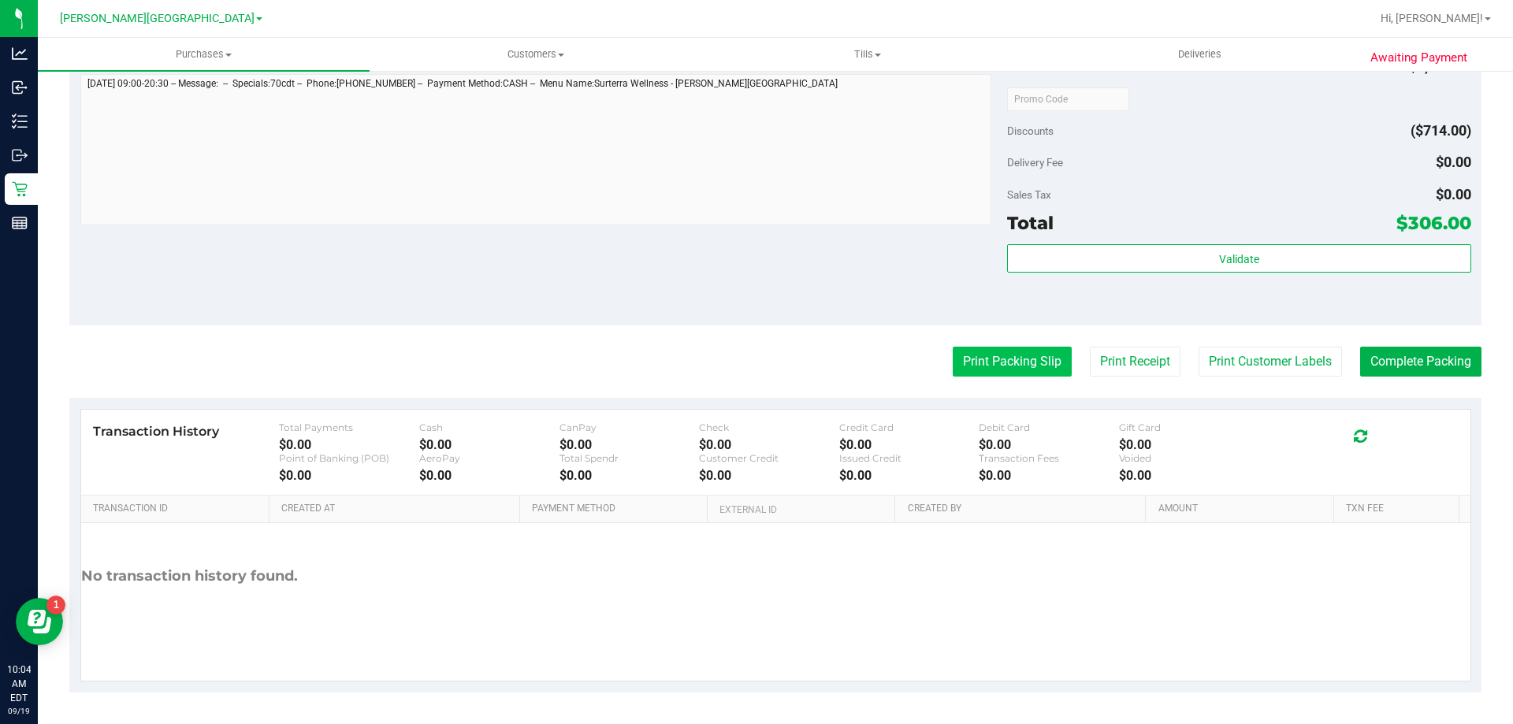
click at [967, 358] on button "Print Packing Slip" at bounding box center [1011, 362] width 119 height 30
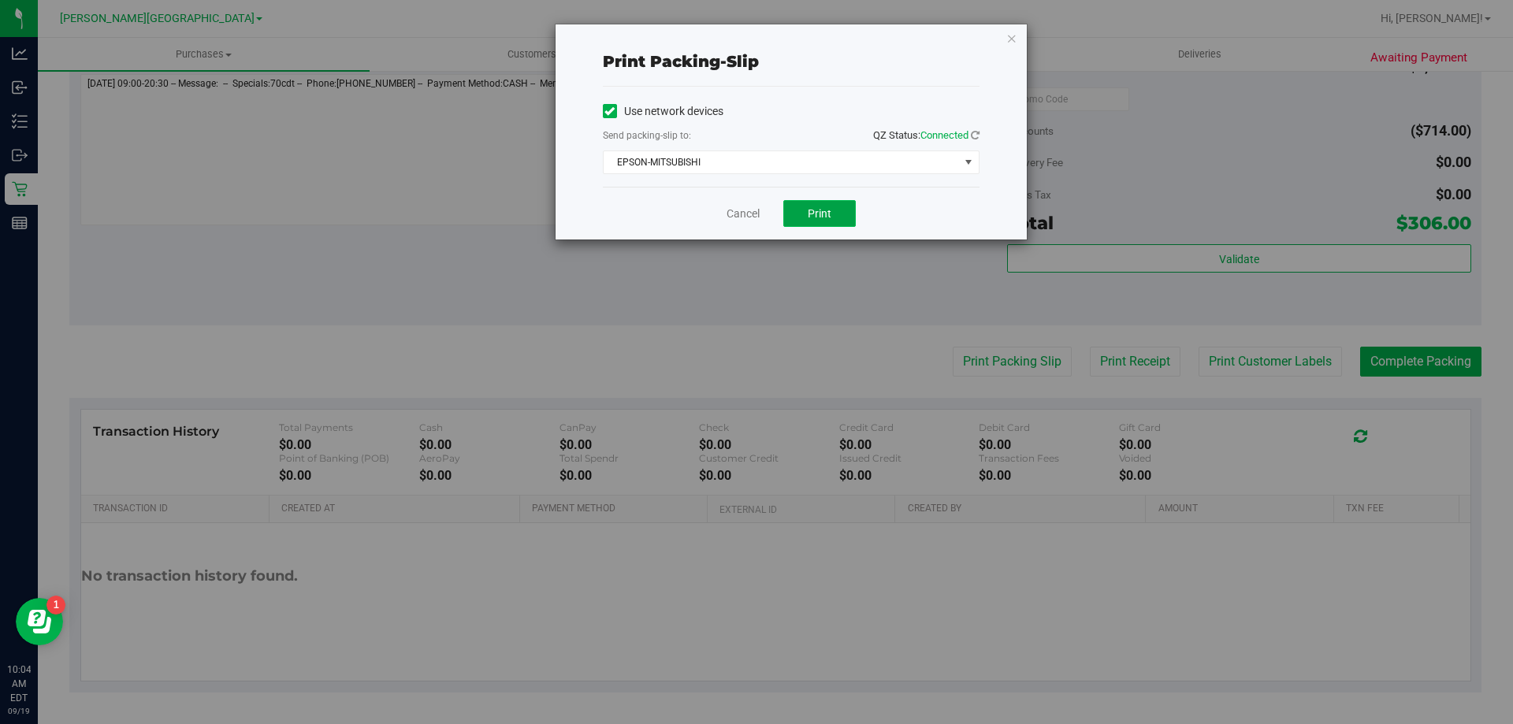
click at [817, 210] on span "Print" at bounding box center [819, 213] width 24 height 13
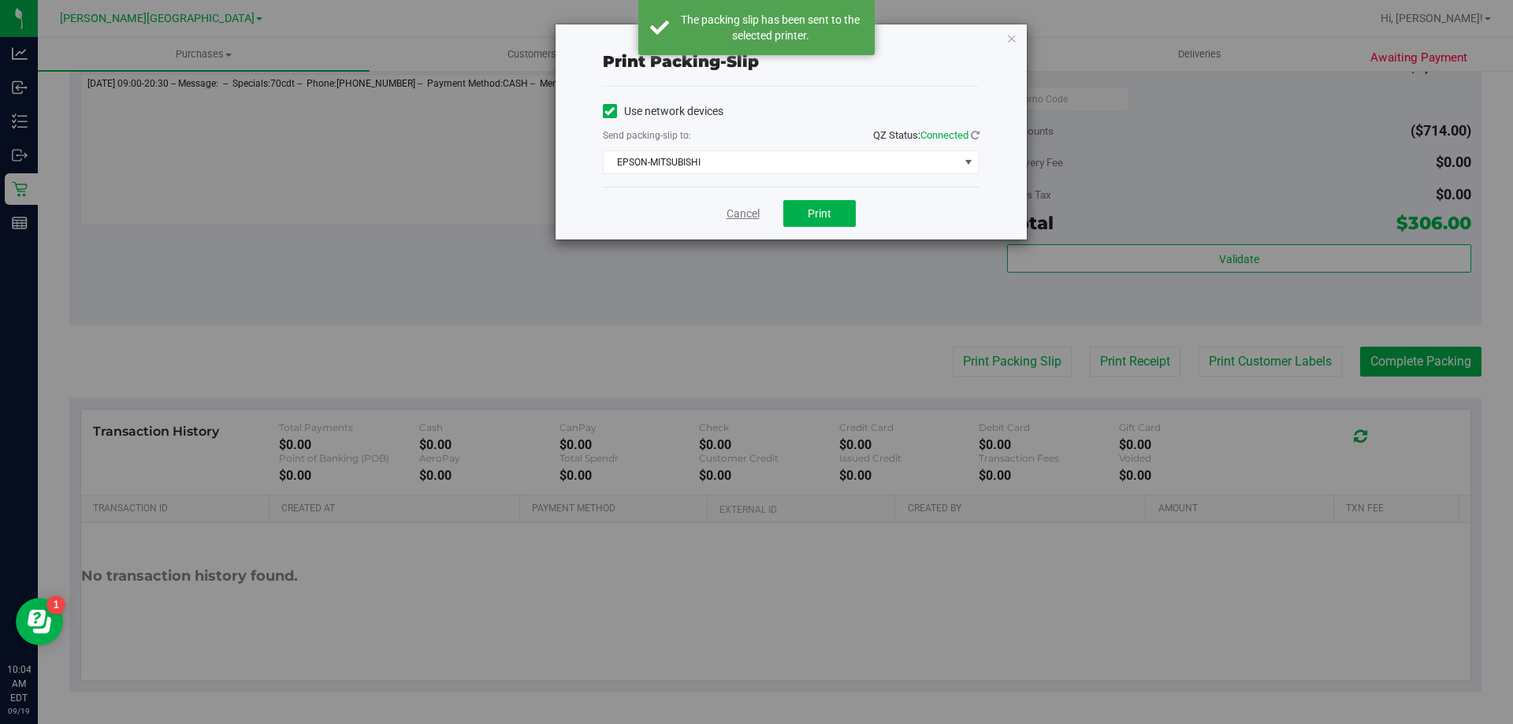
click at [735, 212] on link "Cancel" at bounding box center [742, 214] width 33 height 17
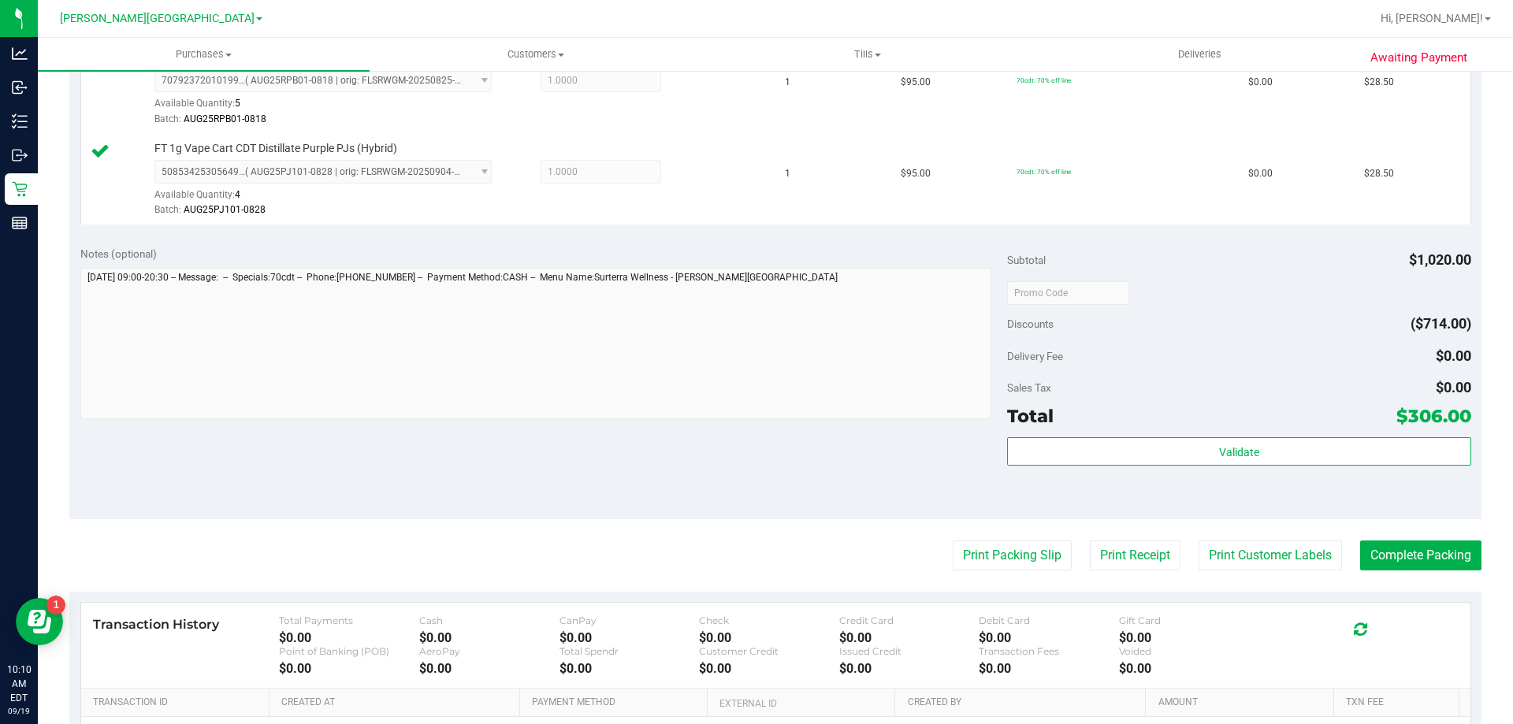
scroll to position [1339, 0]
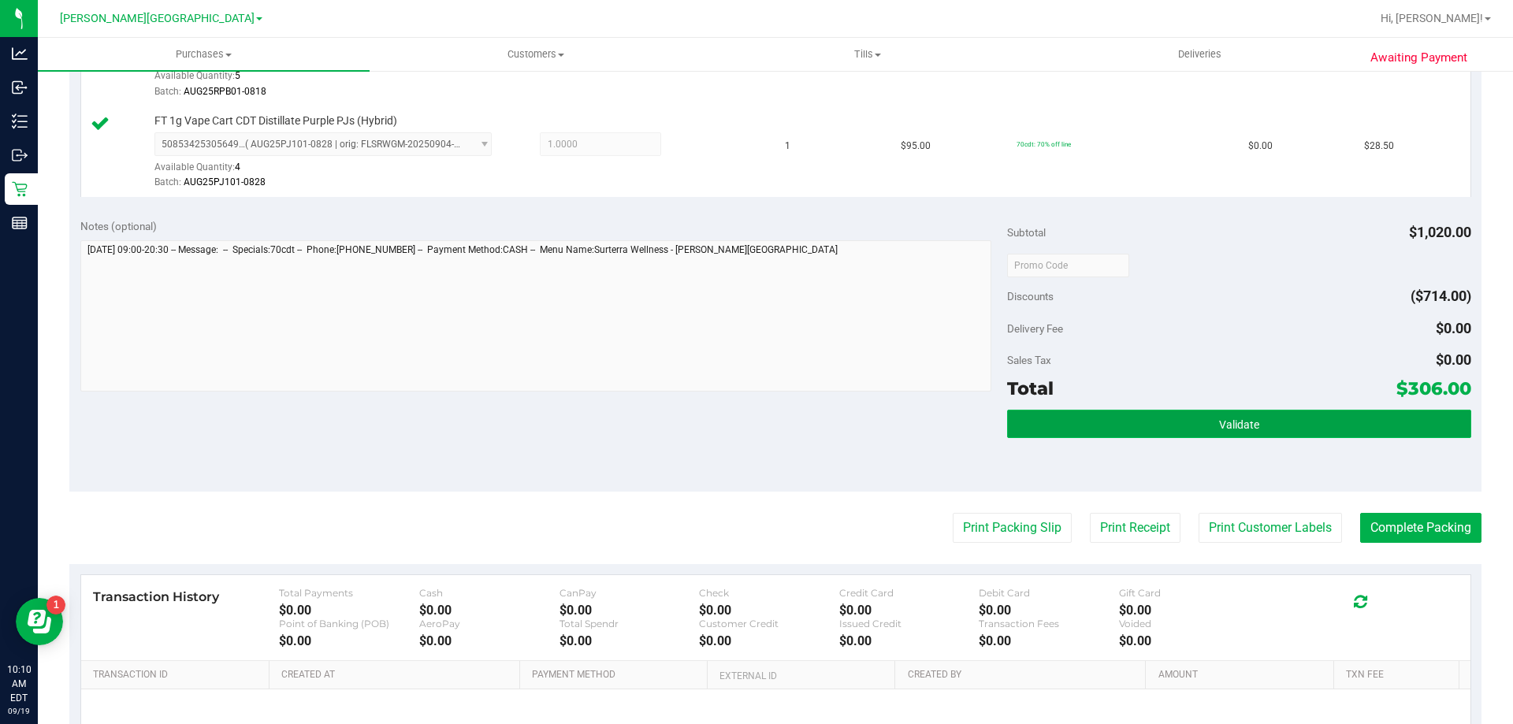
click at [1065, 425] on button "Validate" at bounding box center [1238, 424] width 463 height 28
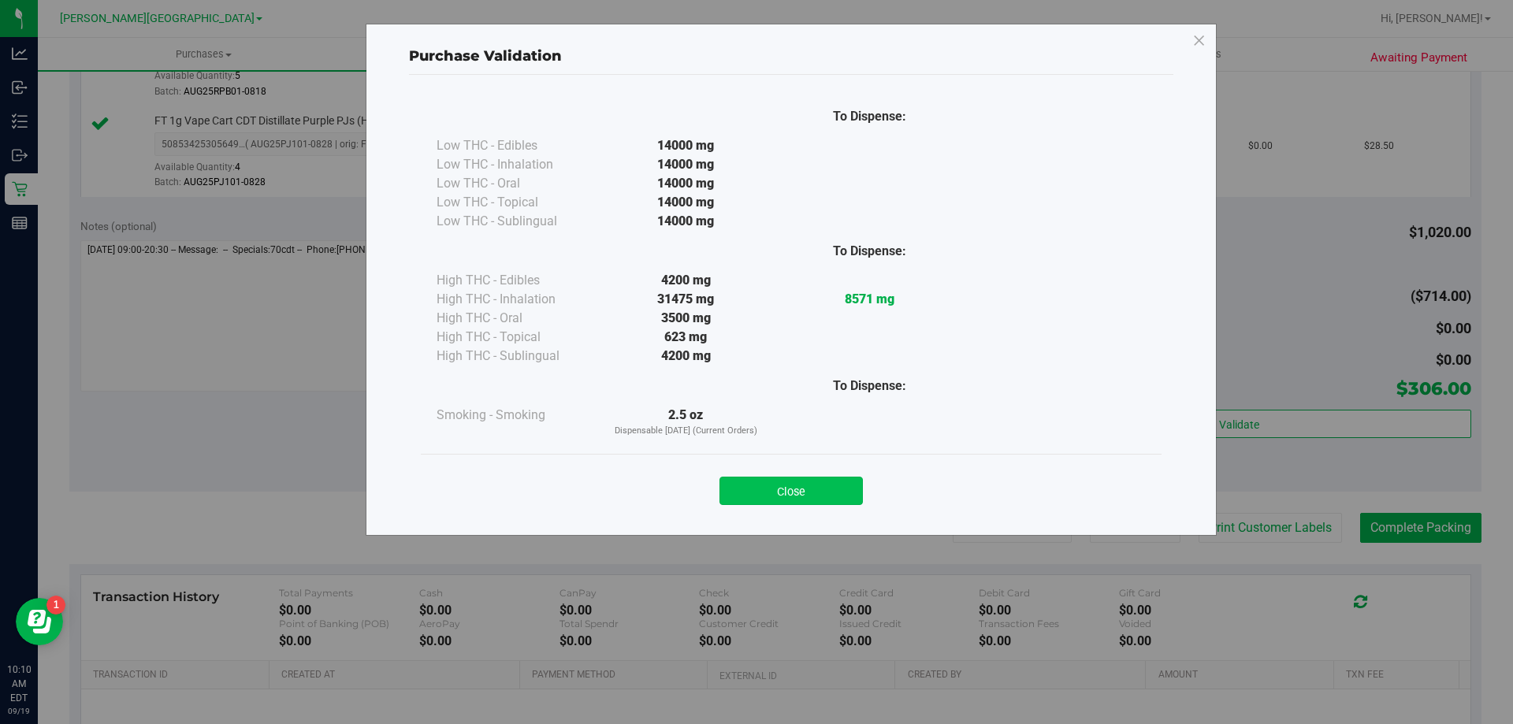
click at [794, 492] on button "Close" at bounding box center [790, 491] width 143 height 28
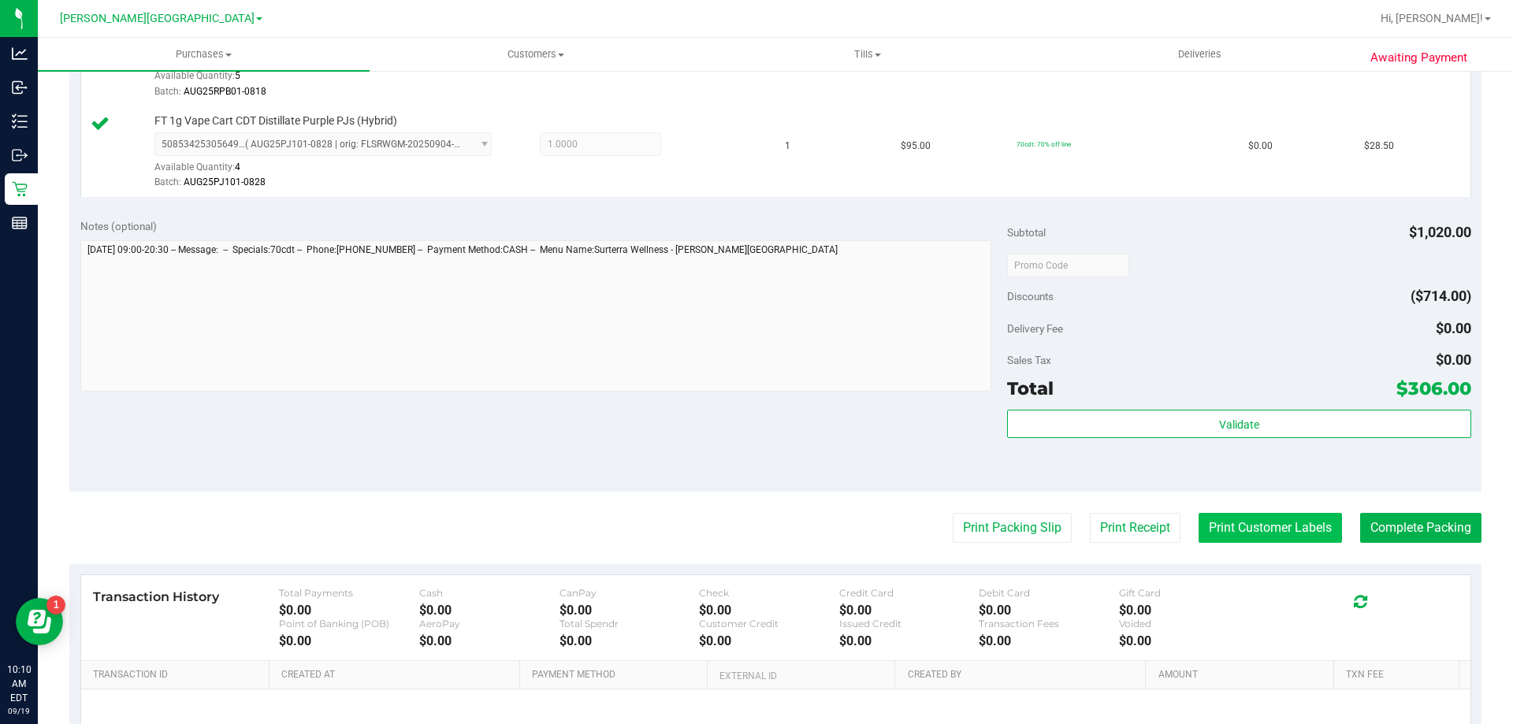
click at [1247, 524] on button "Print Customer Labels" at bounding box center [1269, 528] width 143 height 30
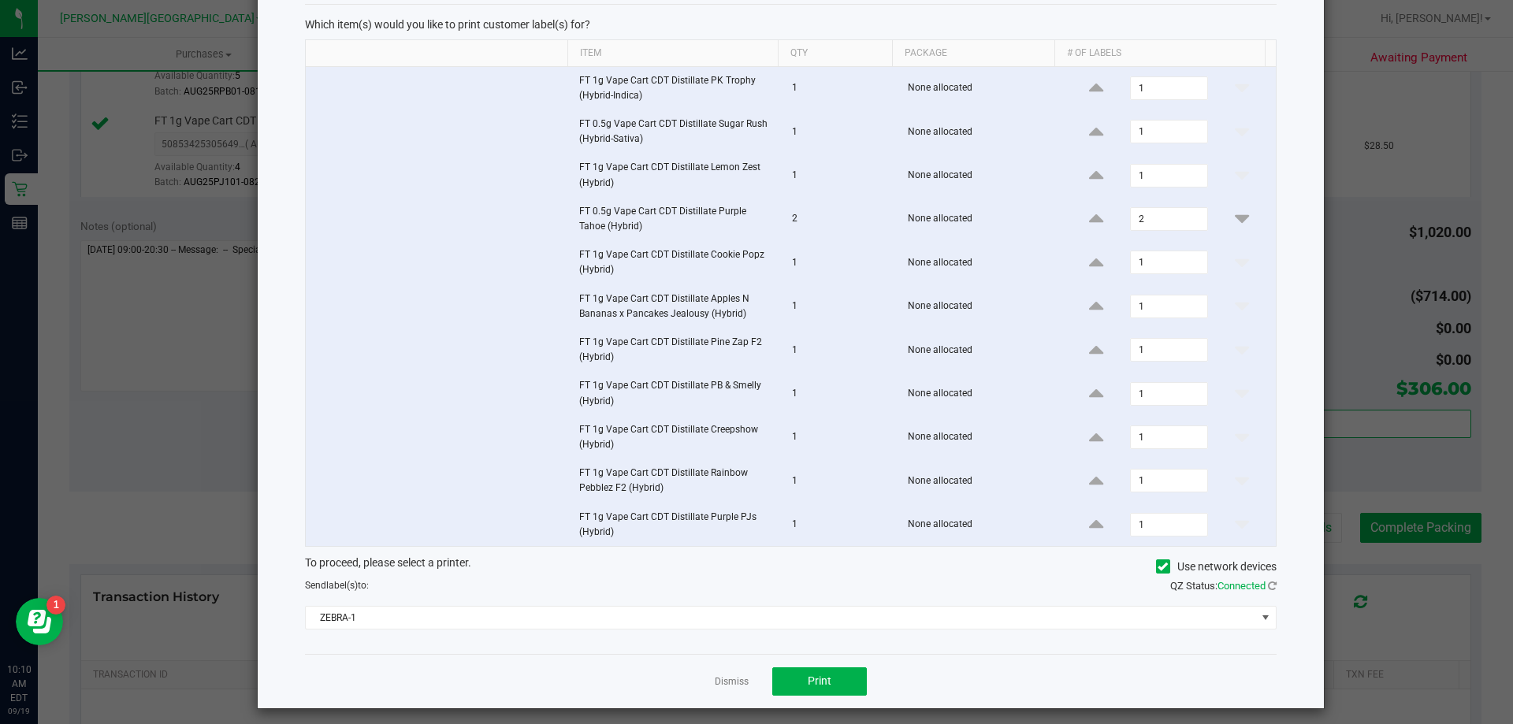
scroll to position [87, 0]
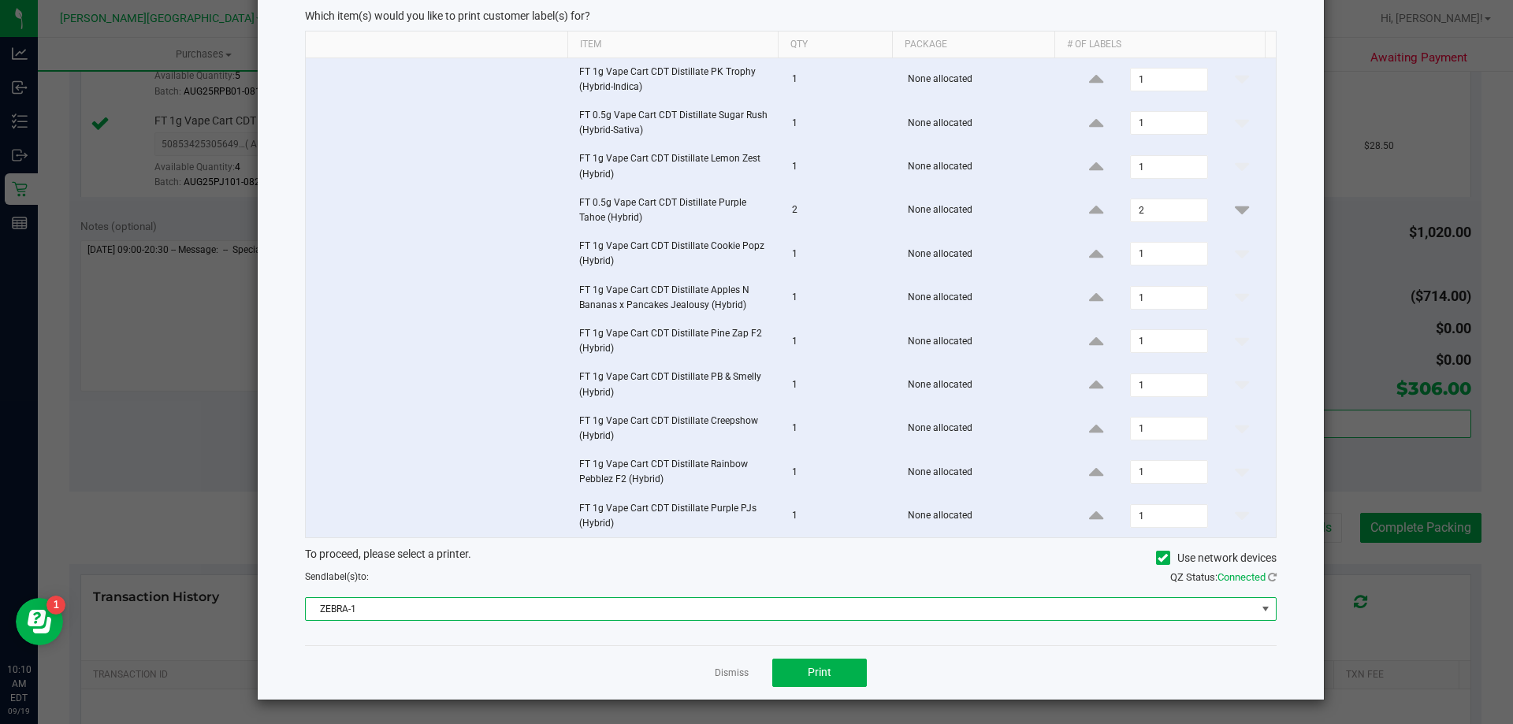
click at [421, 613] on span "ZEBRA-1" at bounding box center [781, 609] width 950 height 22
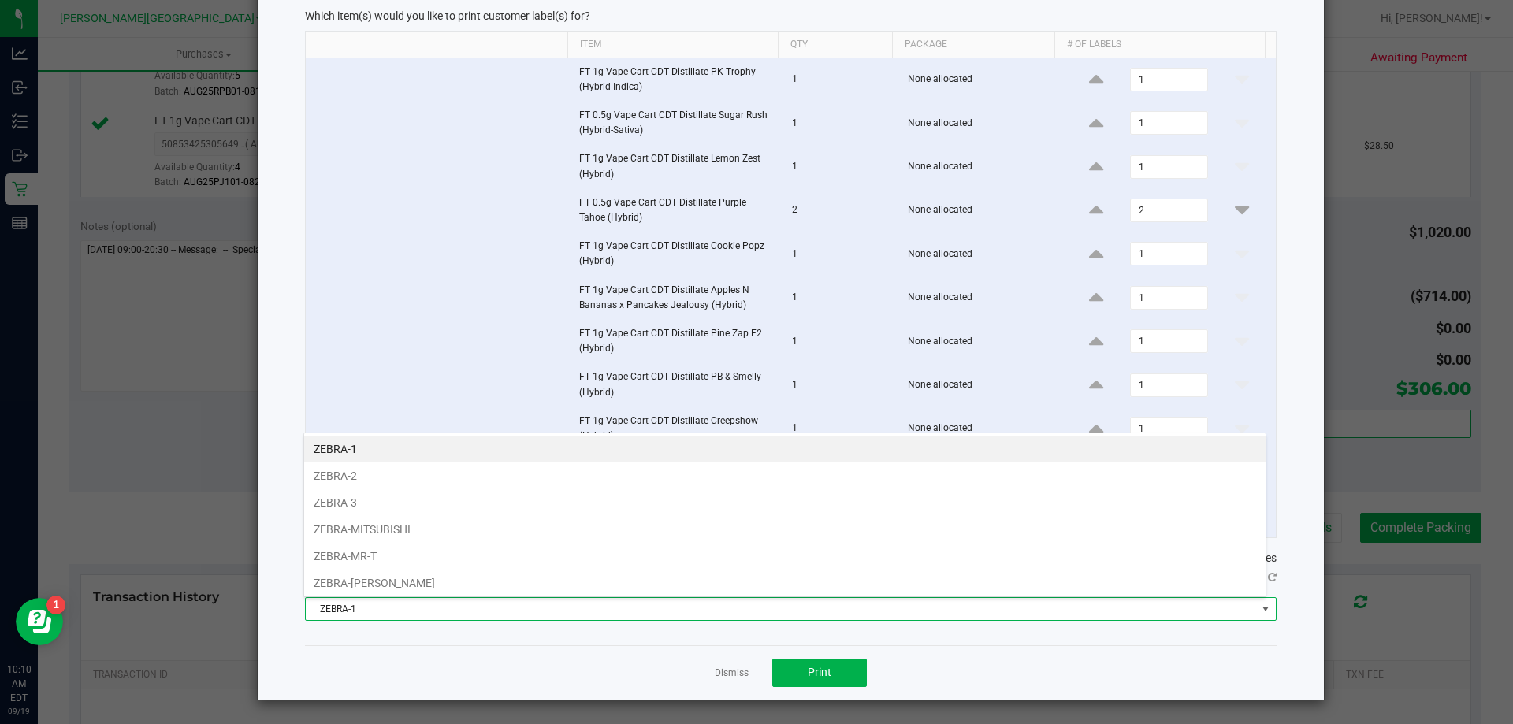
scroll to position [24, 963]
click at [406, 528] on li "ZEBRA-MITSUBISHI" at bounding box center [784, 529] width 961 height 27
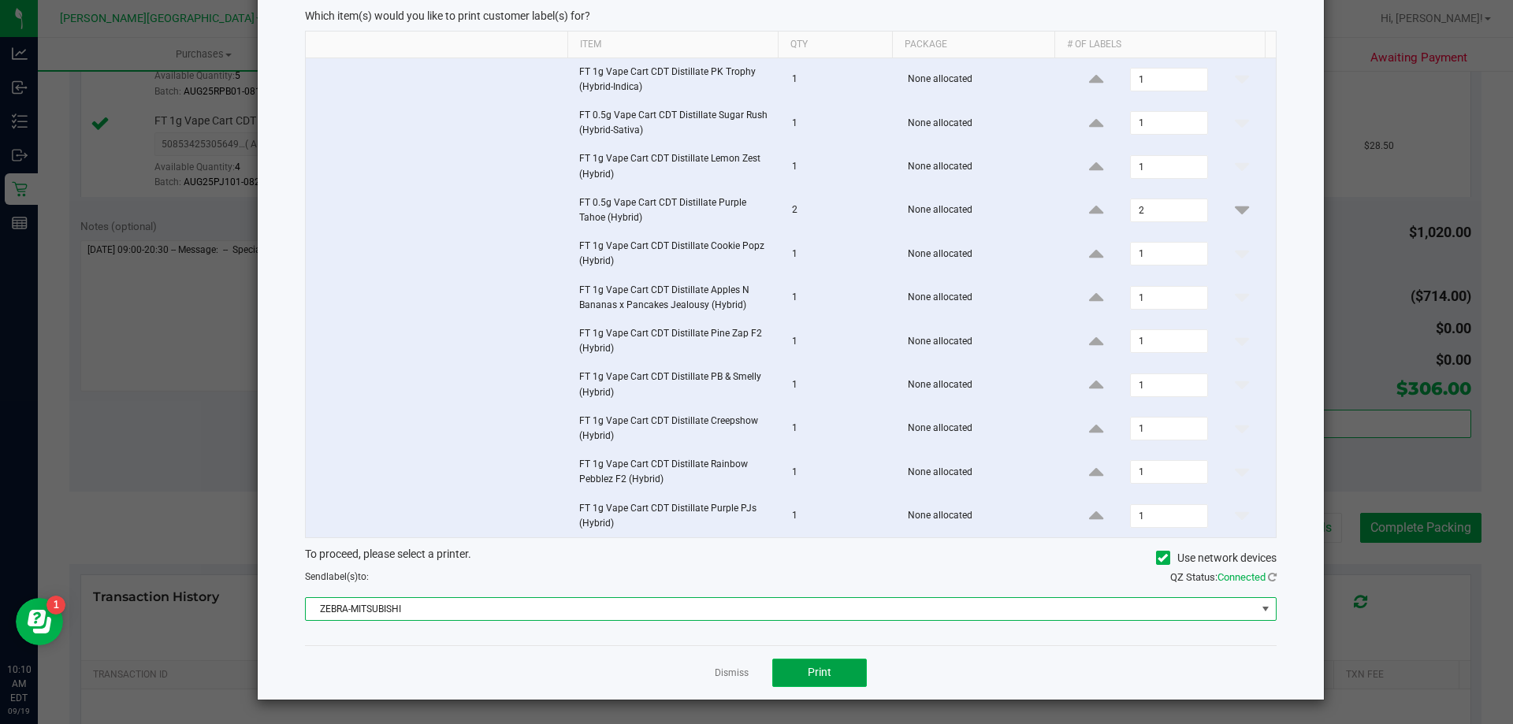
click at [830, 677] on button "Print" at bounding box center [819, 673] width 95 height 28
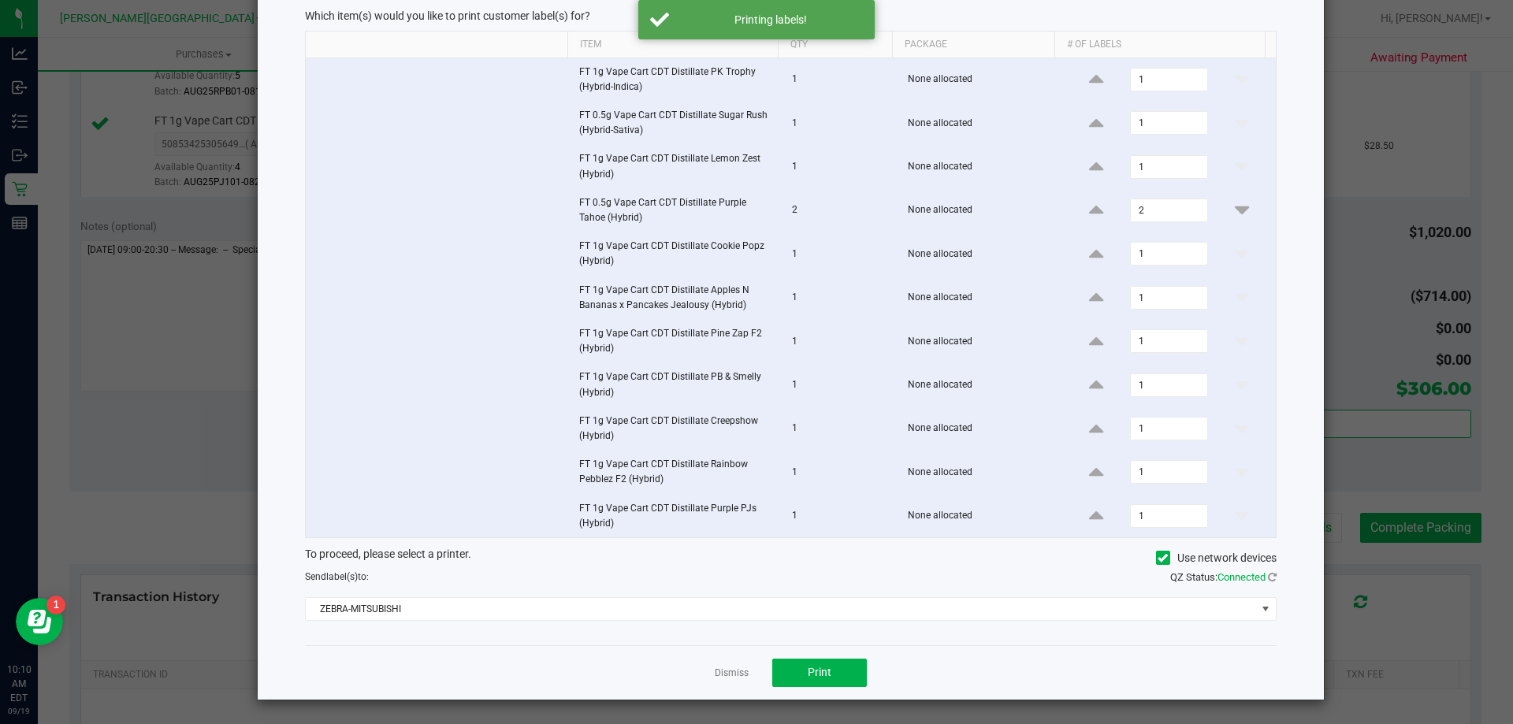
click at [715, 674] on link "Dismiss" at bounding box center [732, 672] width 34 height 13
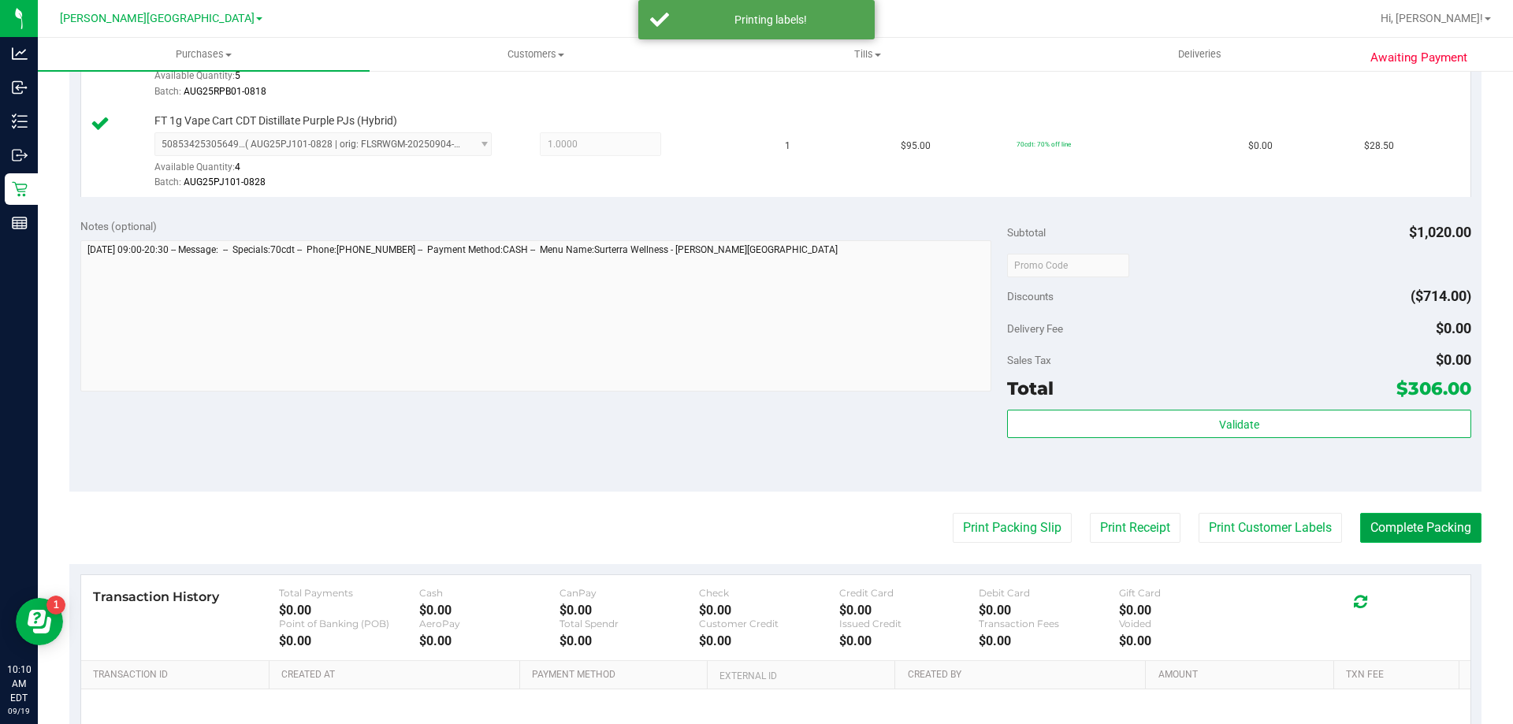
click at [1379, 524] on button "Complete Packing" at bounding box center [1420, 528] width 121 height 30
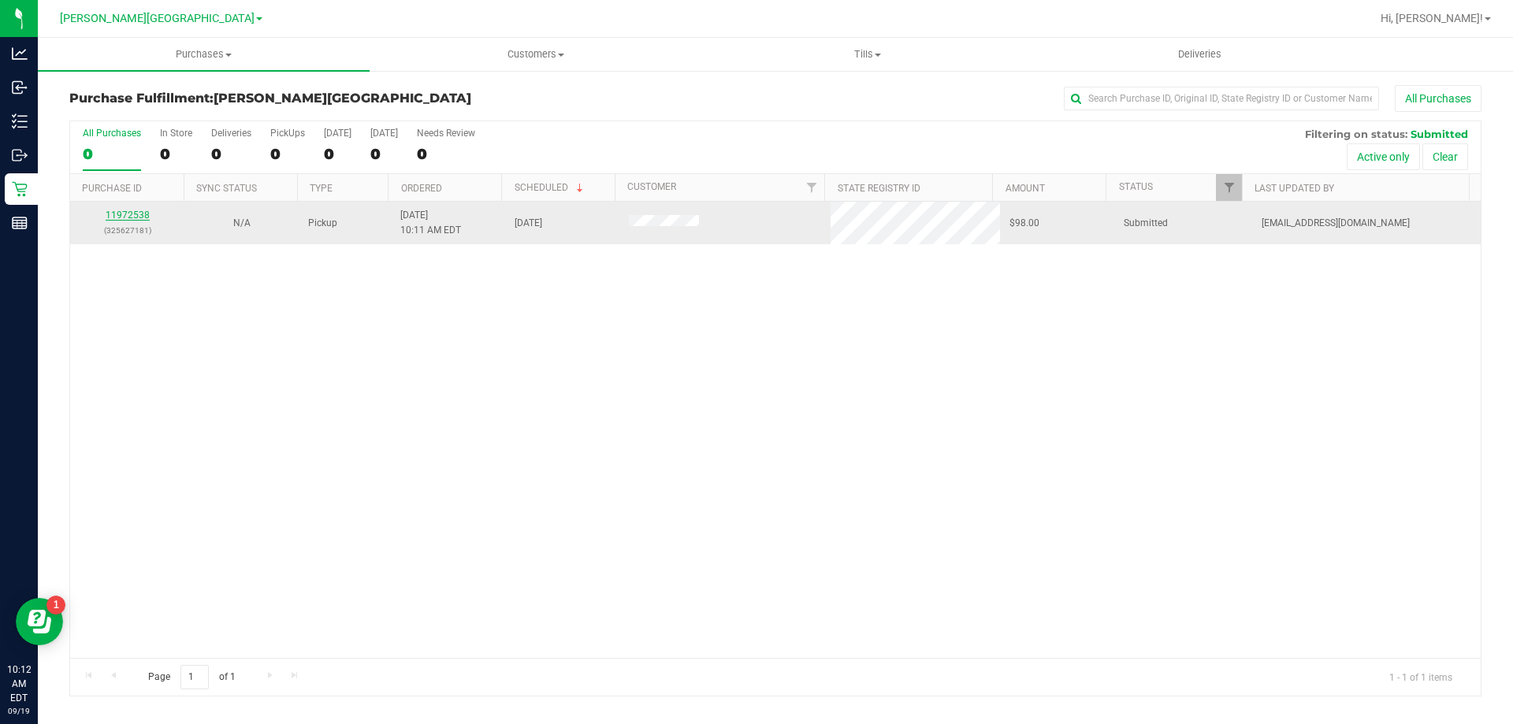
click at [135, 213] on link "11972538" at bounding box center [128, 215] width 44 height 11
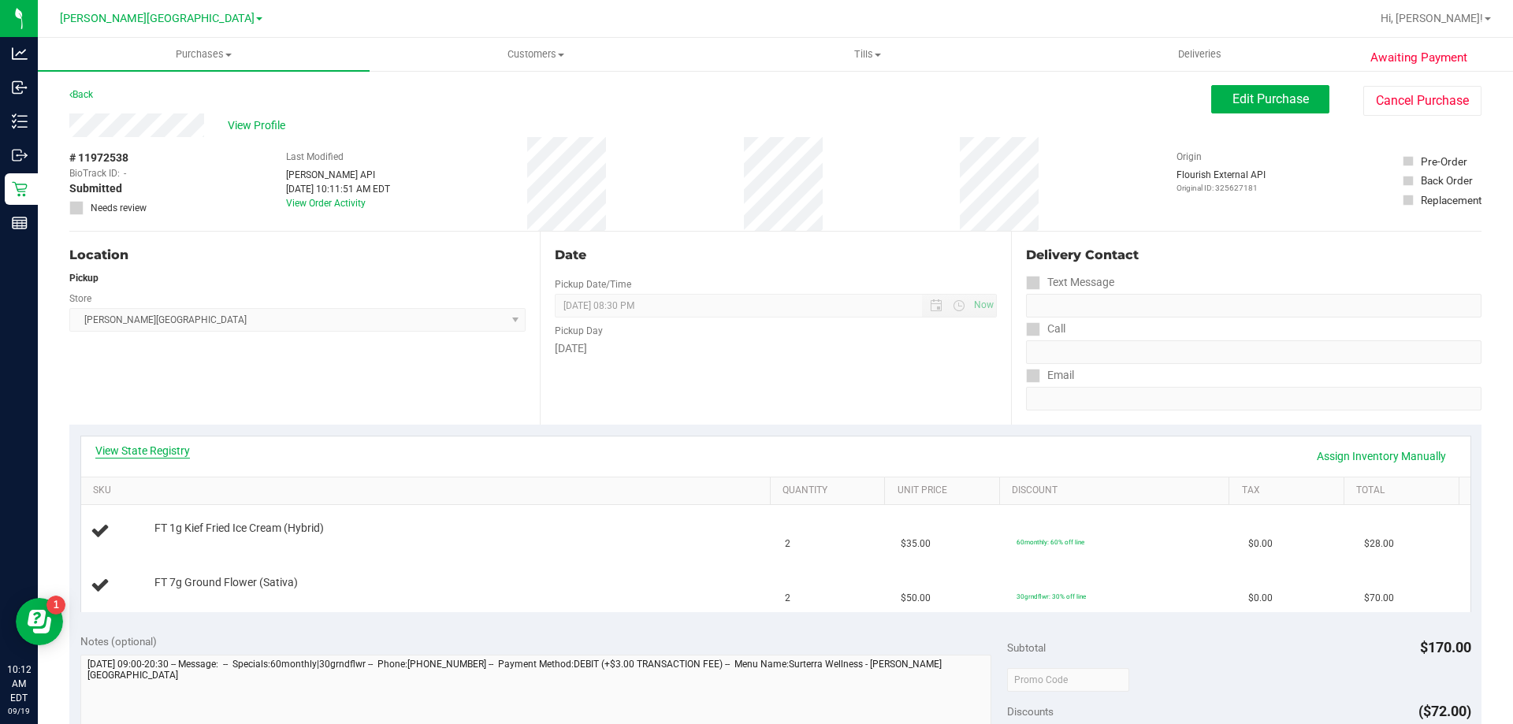
click at [164, 451] on link "View State Registry" at bounding box center [142, 451] width 95 height 16
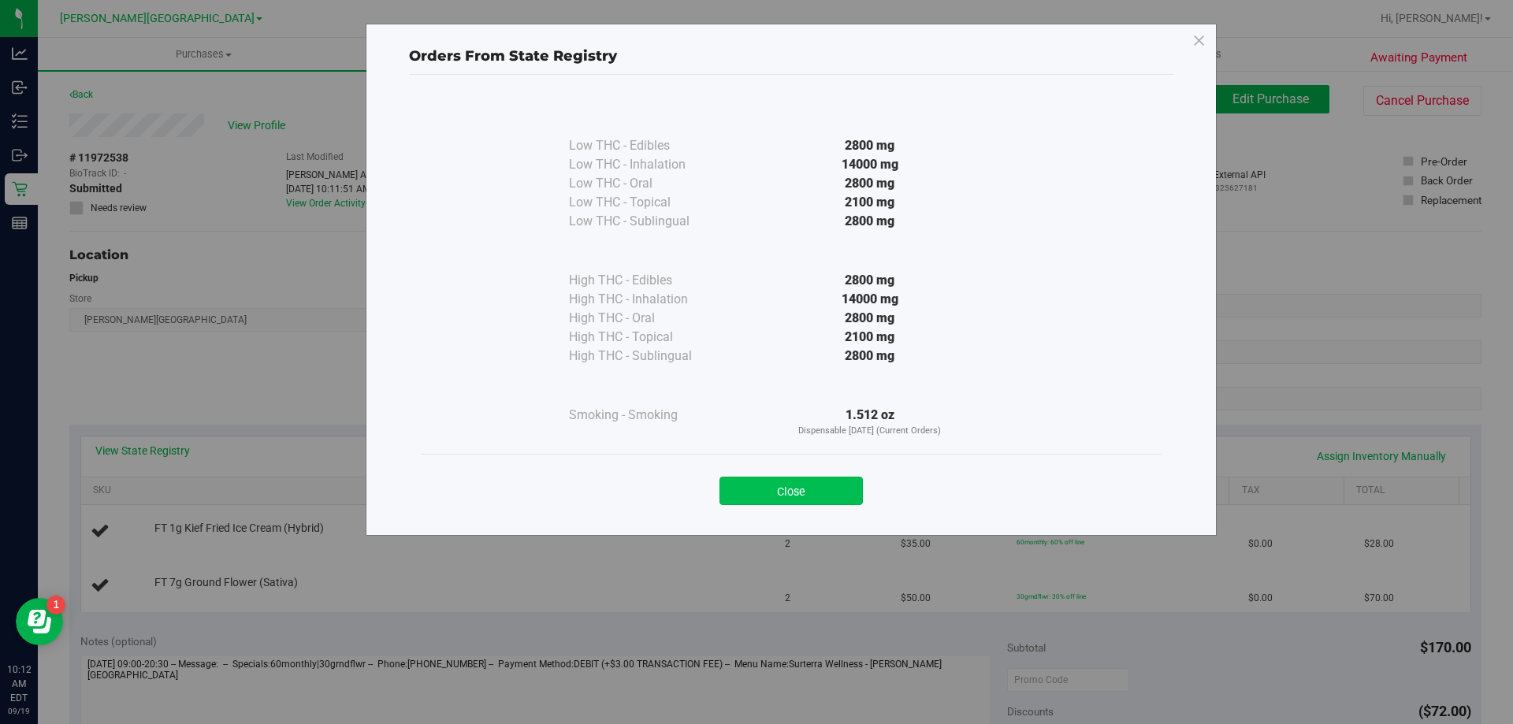
click at [817, 484] on button "Close" at bounding box center [790, 491] width 143 height 28
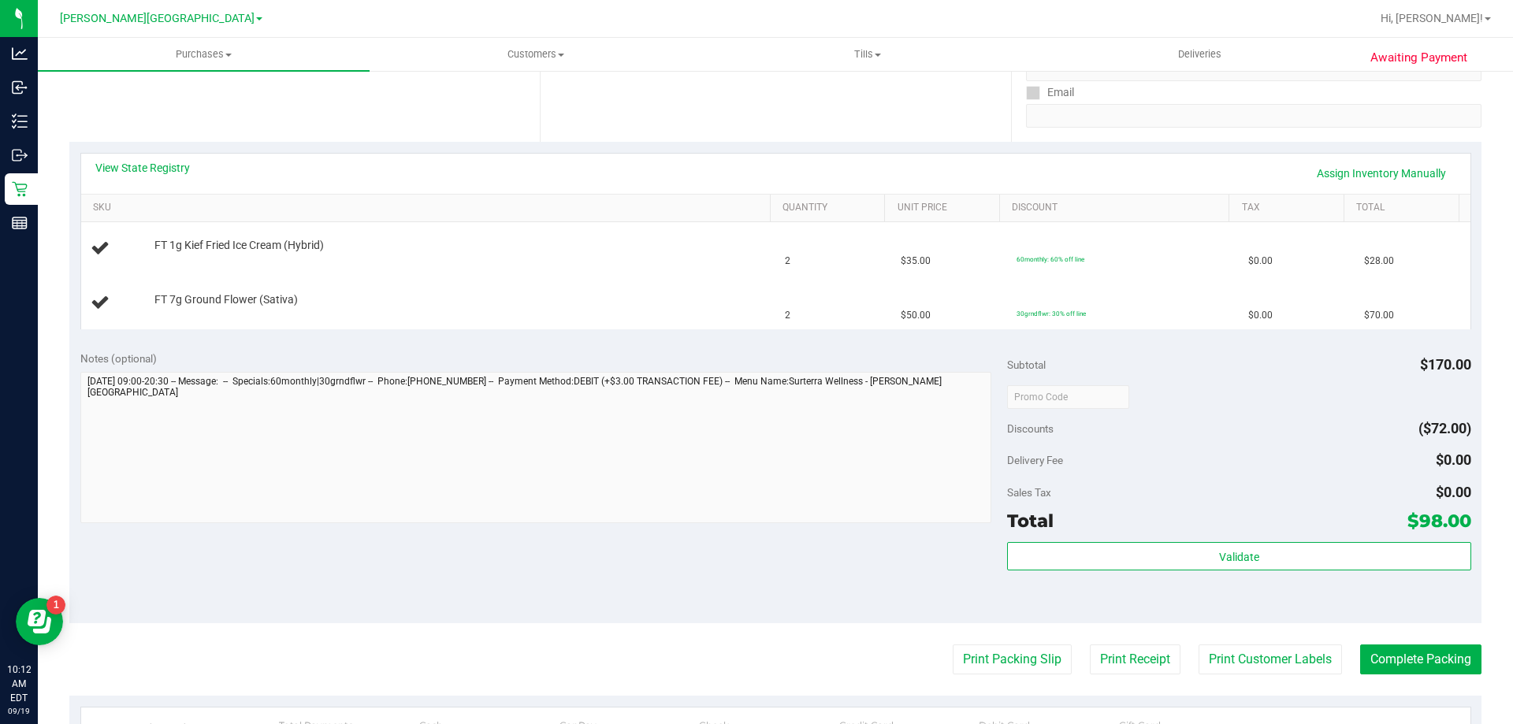
scroll to position [394, 0]
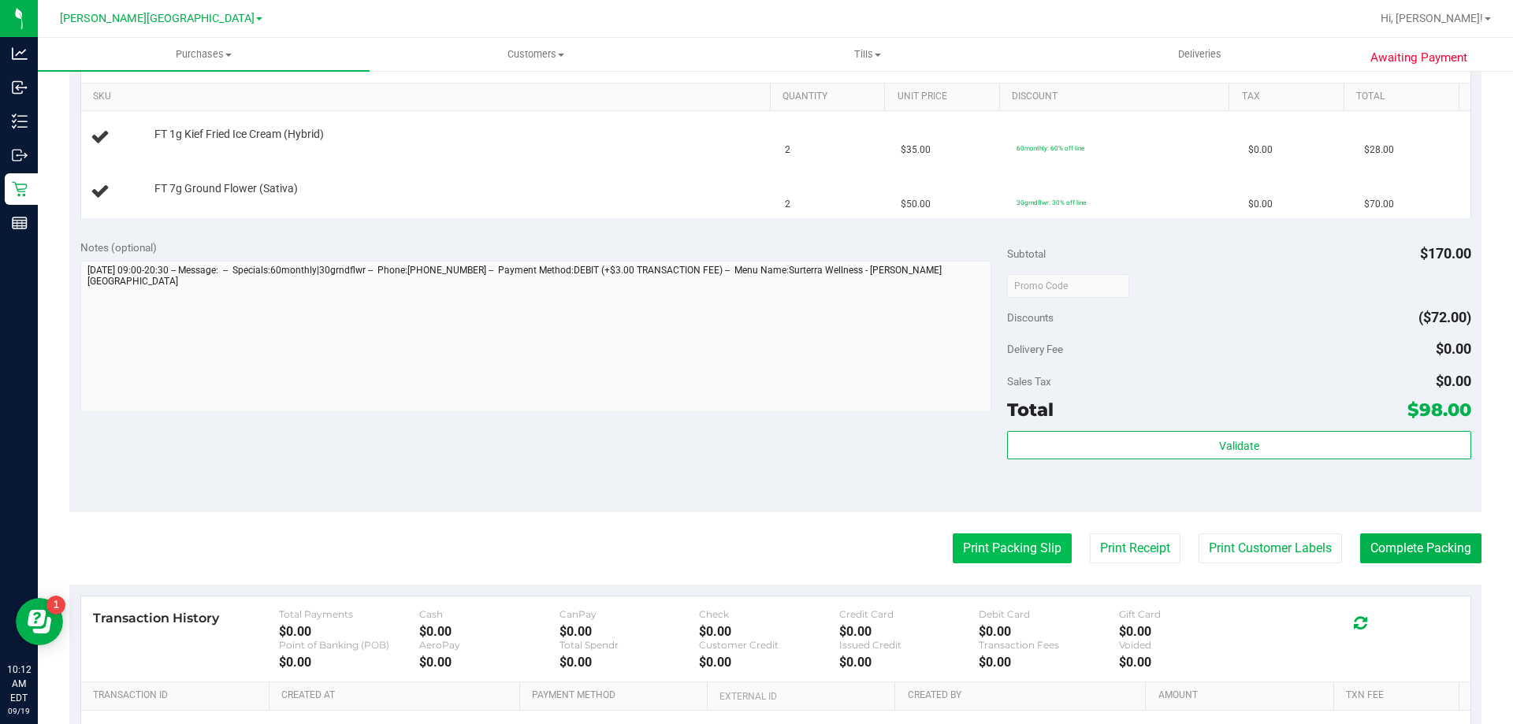
click at [962, 547] on button "Print Packing Slip" at bounding box center [1011, 548] width 119 height 30
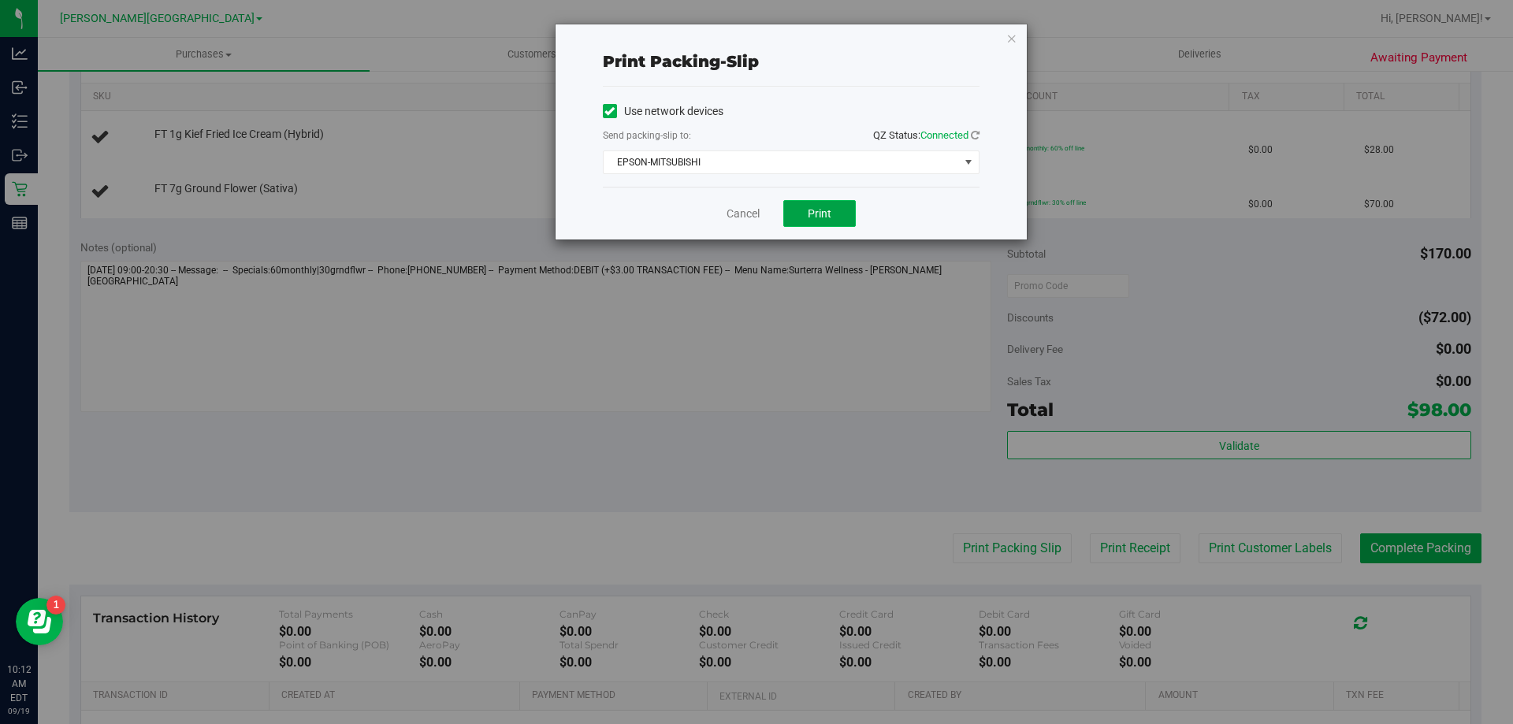
click at [817, 213] on span "Print" at bounding box center [819, 213] width 24 height 13
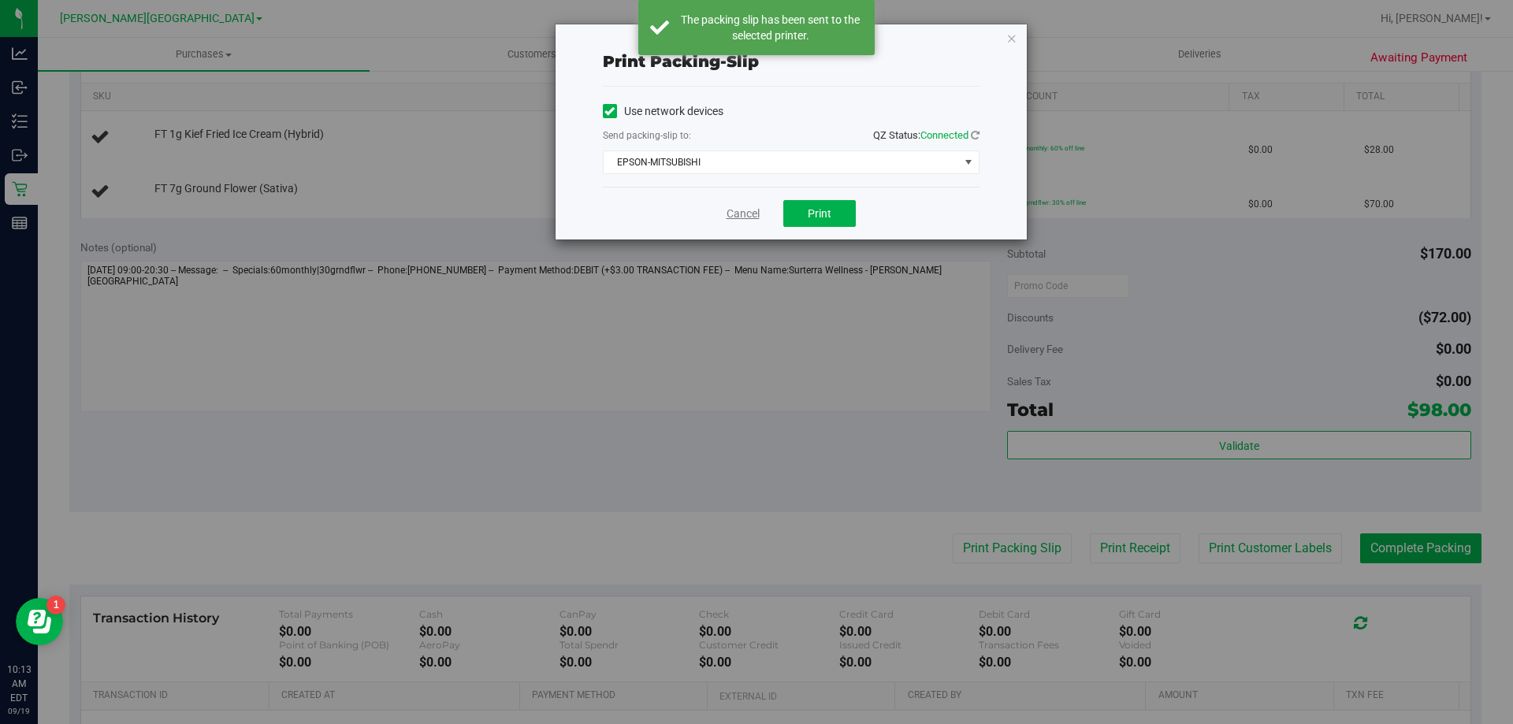
click at [730, 215] on link "Cancel" at bounding box center [742, 214] width 33 height 17
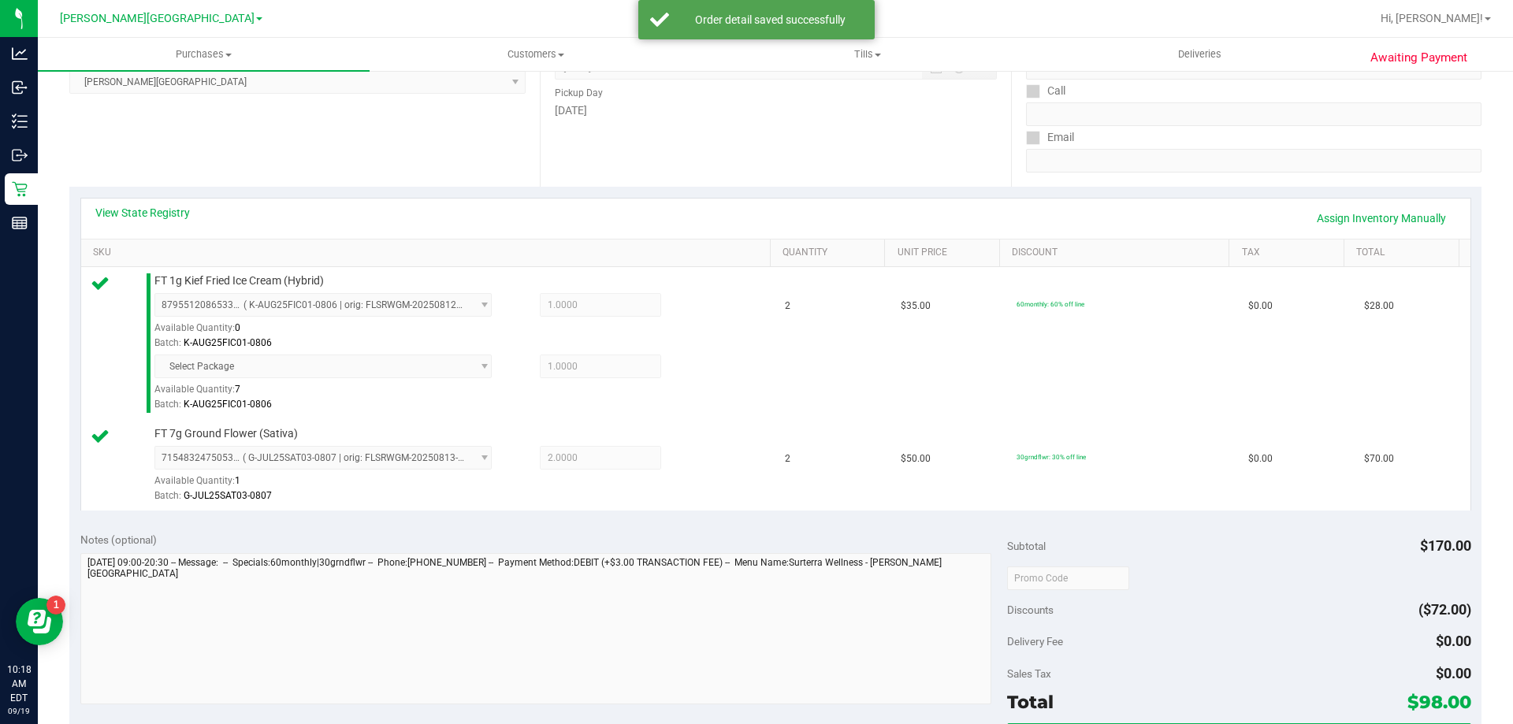
scroll to position [473, 0]
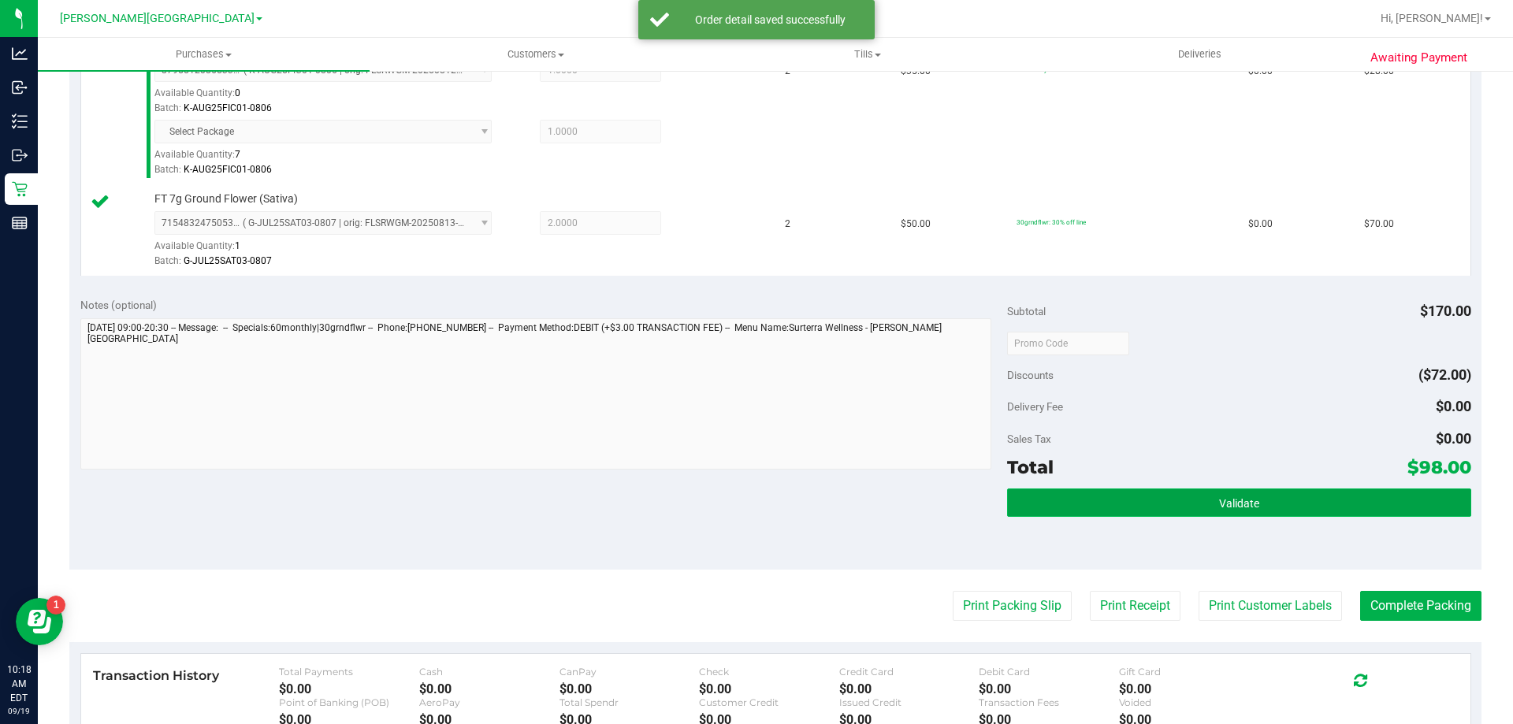
click at [1126, 502] on button "Validate" at bounding box center [1238, 502] width 463 height 28
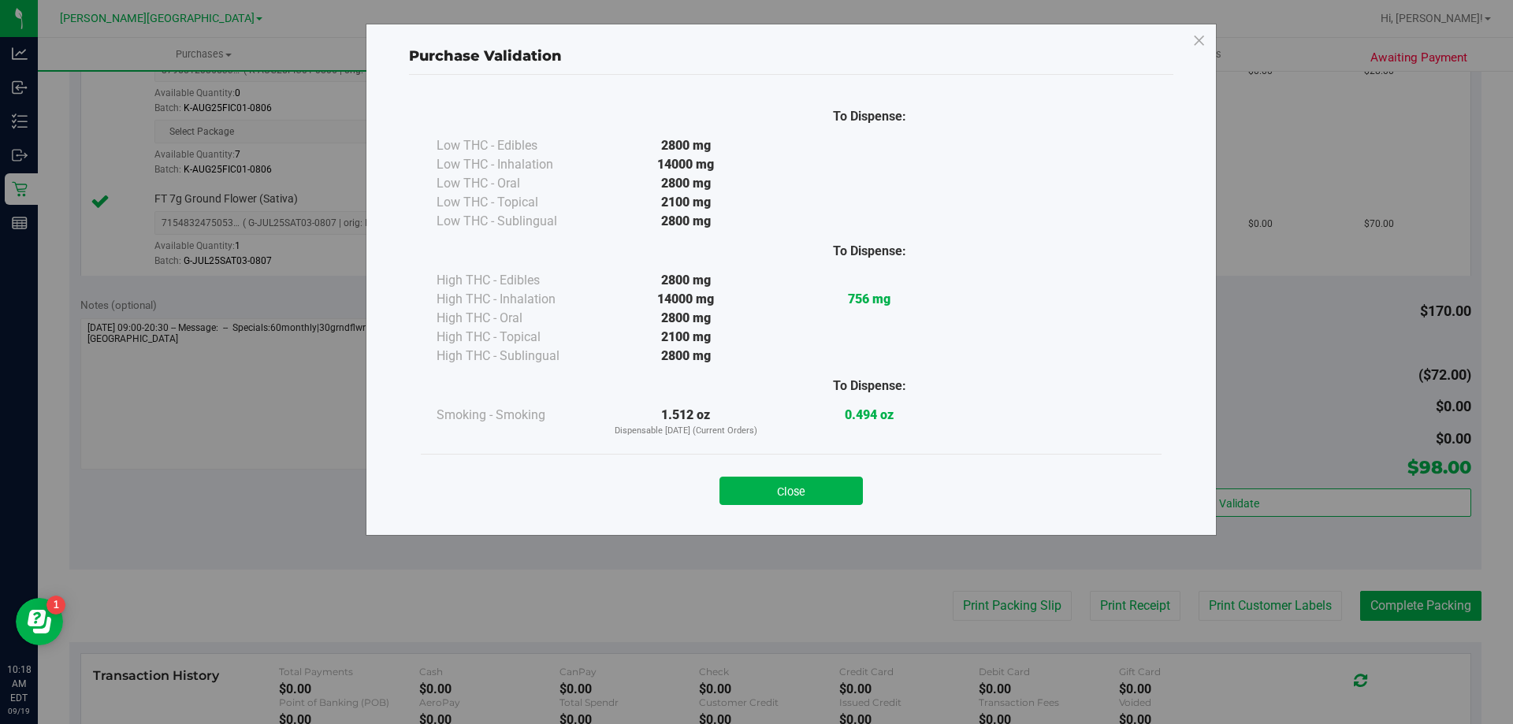
click at [826, 489] on button "Close" at bounding box center [790, 491] width 143 height 28
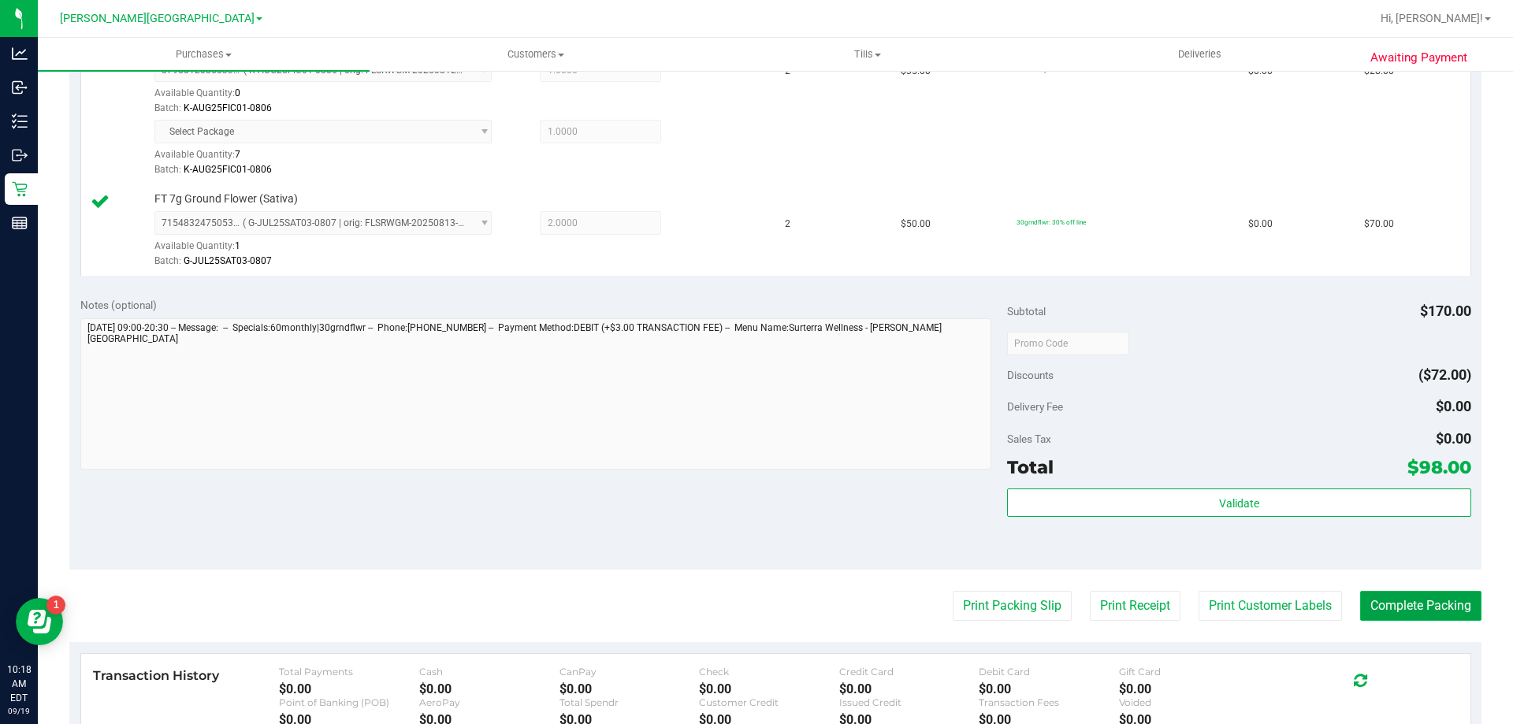
click at [1425, 607] on button "Complete Packing" at bounding box center [1420, 606] width 121 height 30
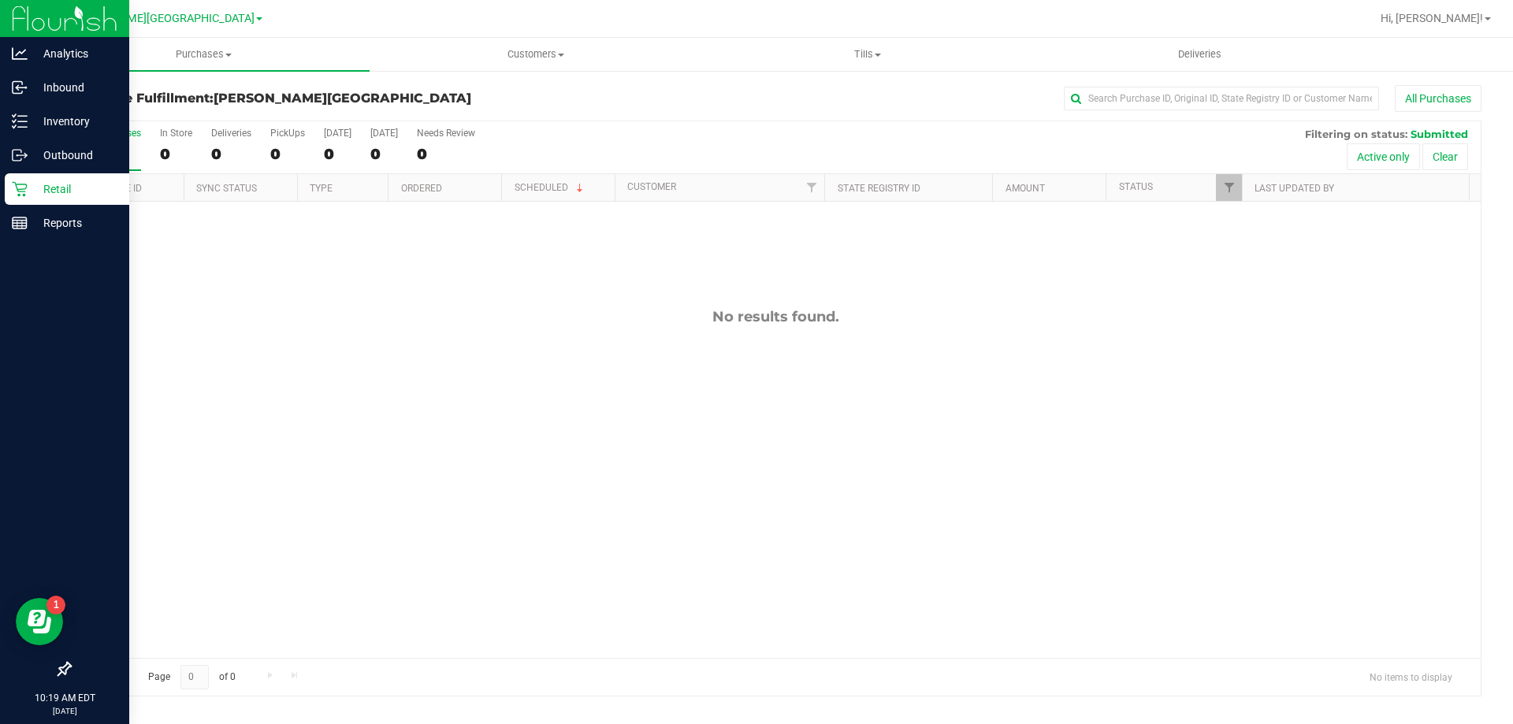
click at [32, 190] on p "Retail" at bounding box center [75, 189] width 95 height 19
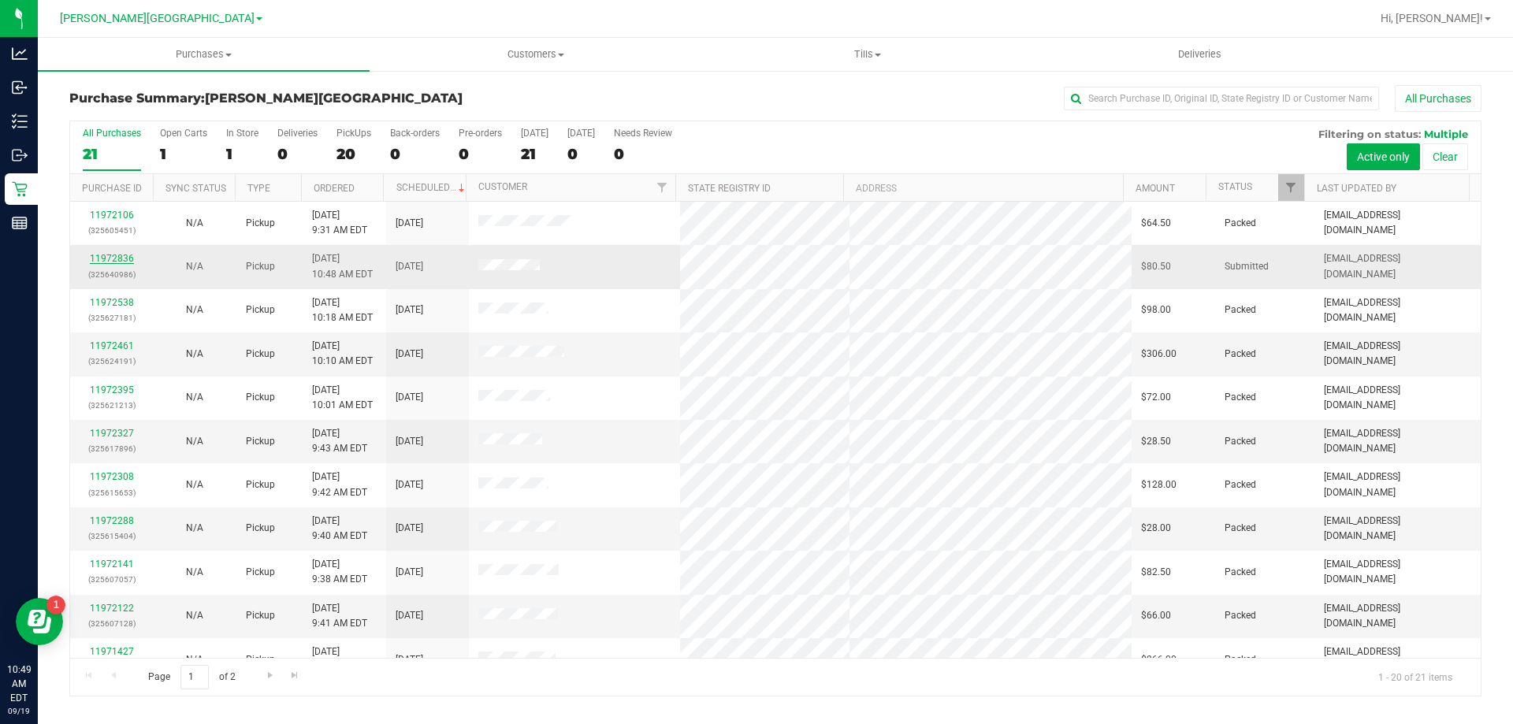
click at [109, 257] on link "11972836" at bounding box center [112, 258] width 44 height 11
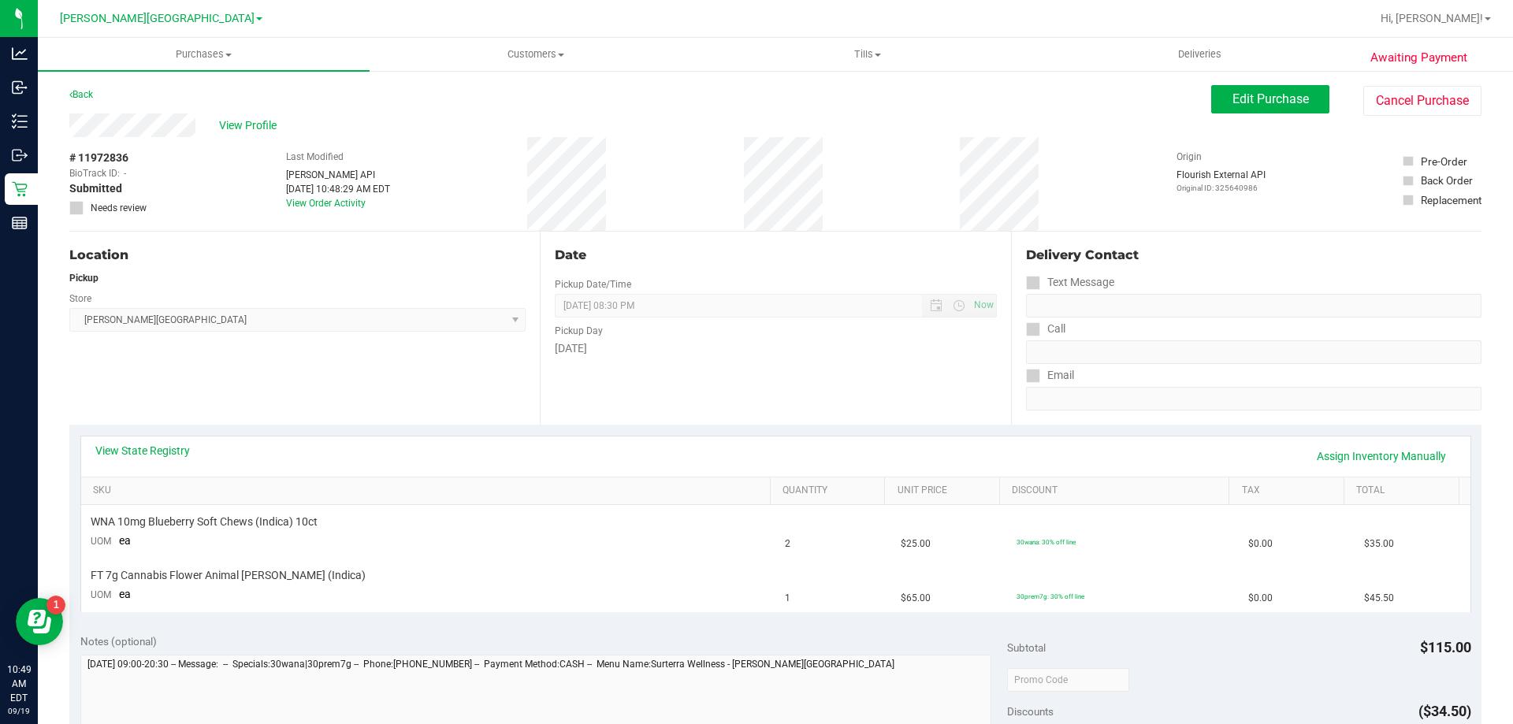
click at [155, 441] on div "View State Registry Assign Inventory Manually" at bounding box center [775, 456] width 1389 height 40
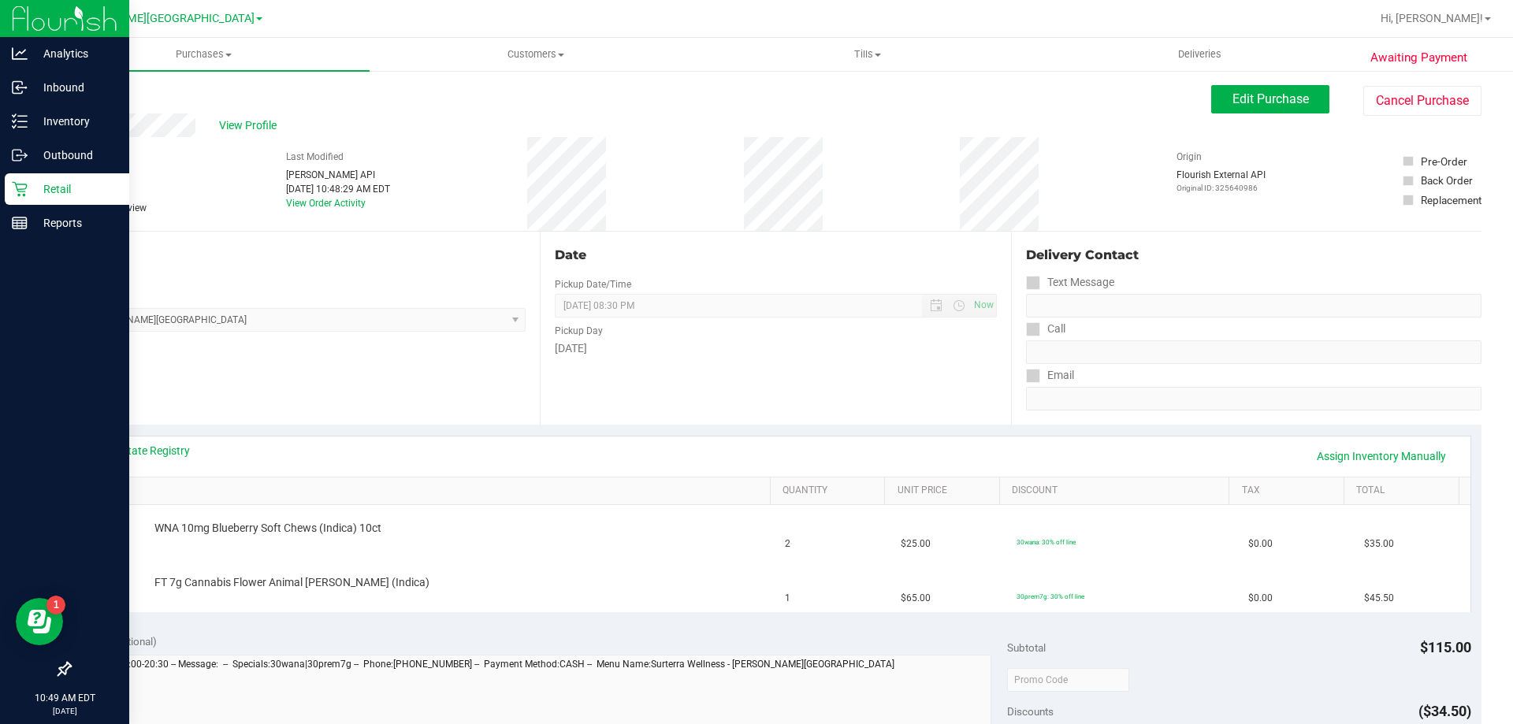
click at [45, 187] on p "Retail" at bounding box center [75, 189] width 95 height 19
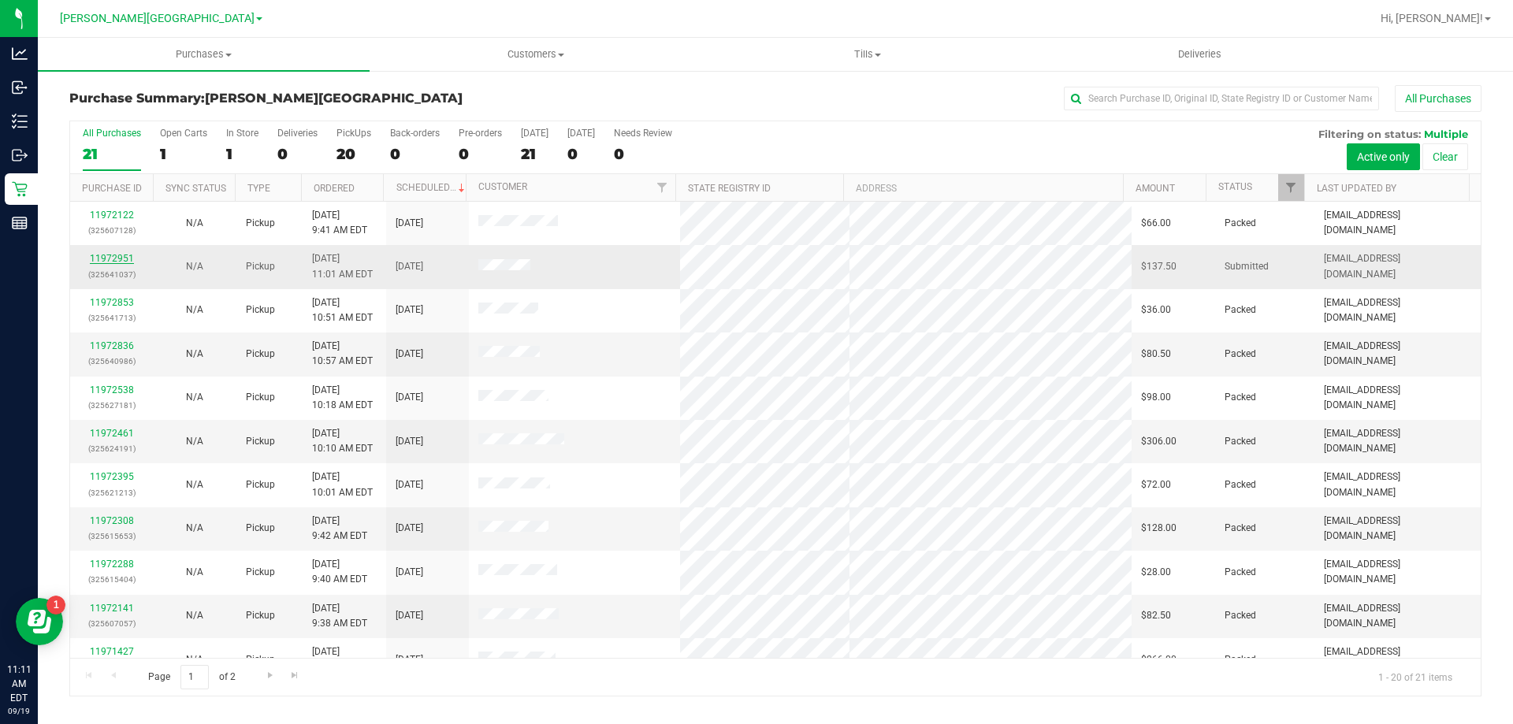
click at [112, 255] on link "11972951" at bounding box center [112, 258] width 44 height 11
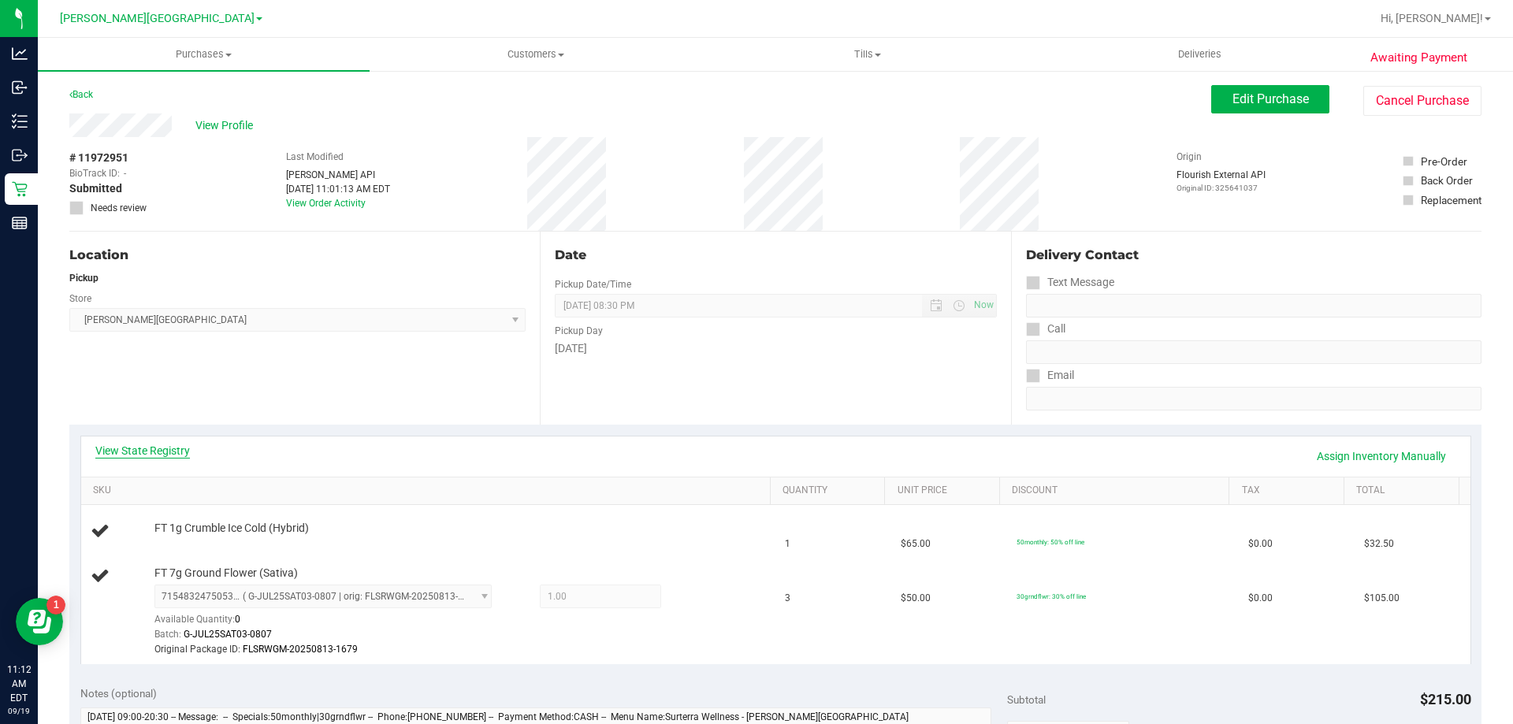
click at [171, 449] on link "View State Registry" at bounding box center [142, 451] width 95 height 16
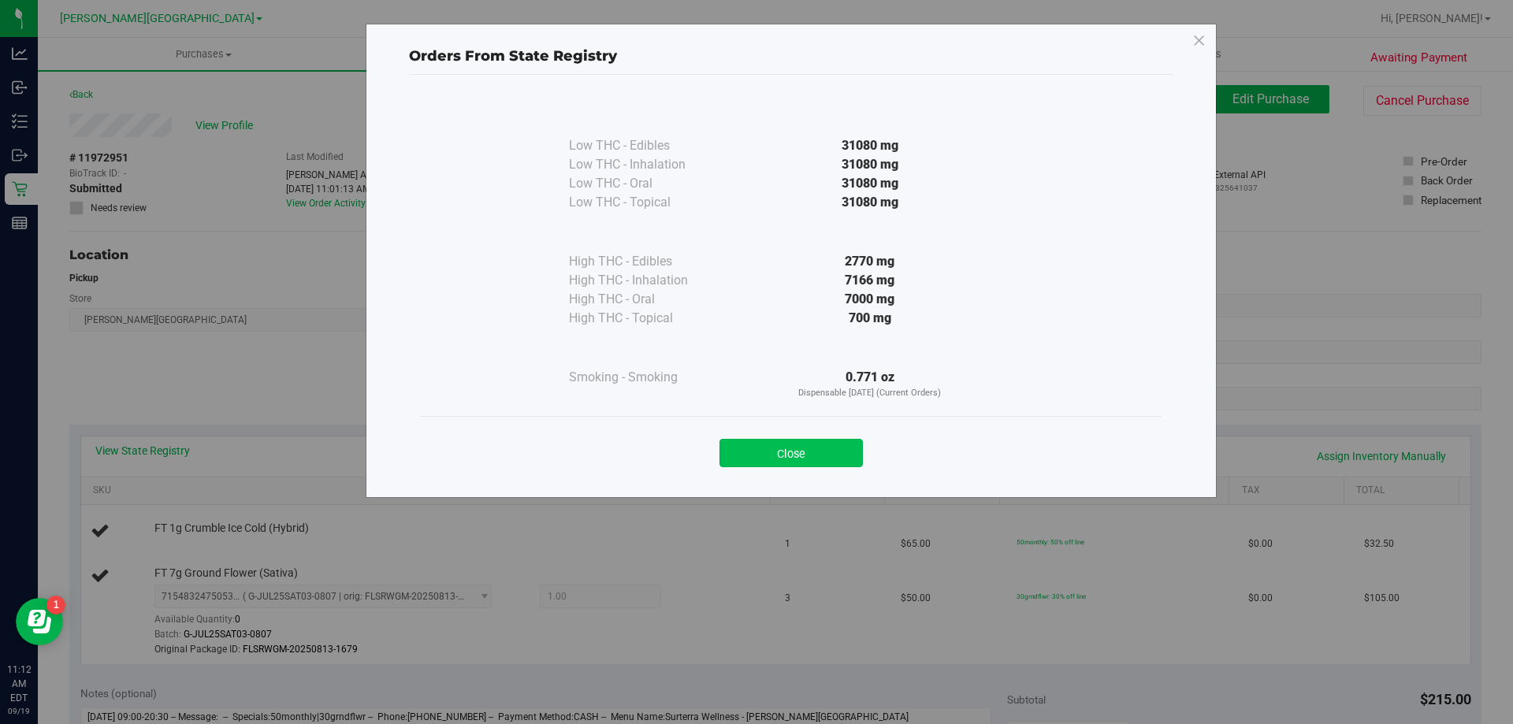
click at [785, 453] on button "Close" at bounding box center [790, 453] width 143 height 28
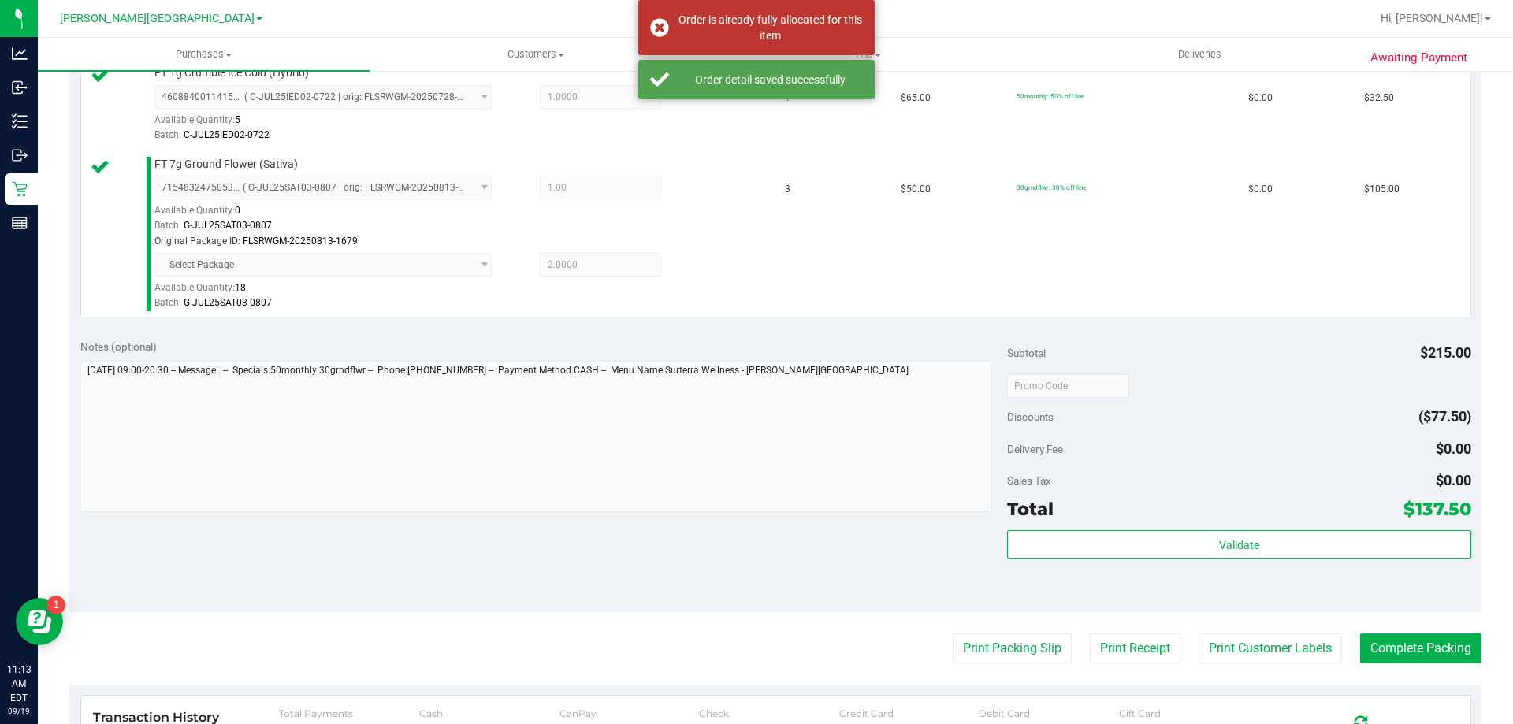
scroll to position [551, 0]
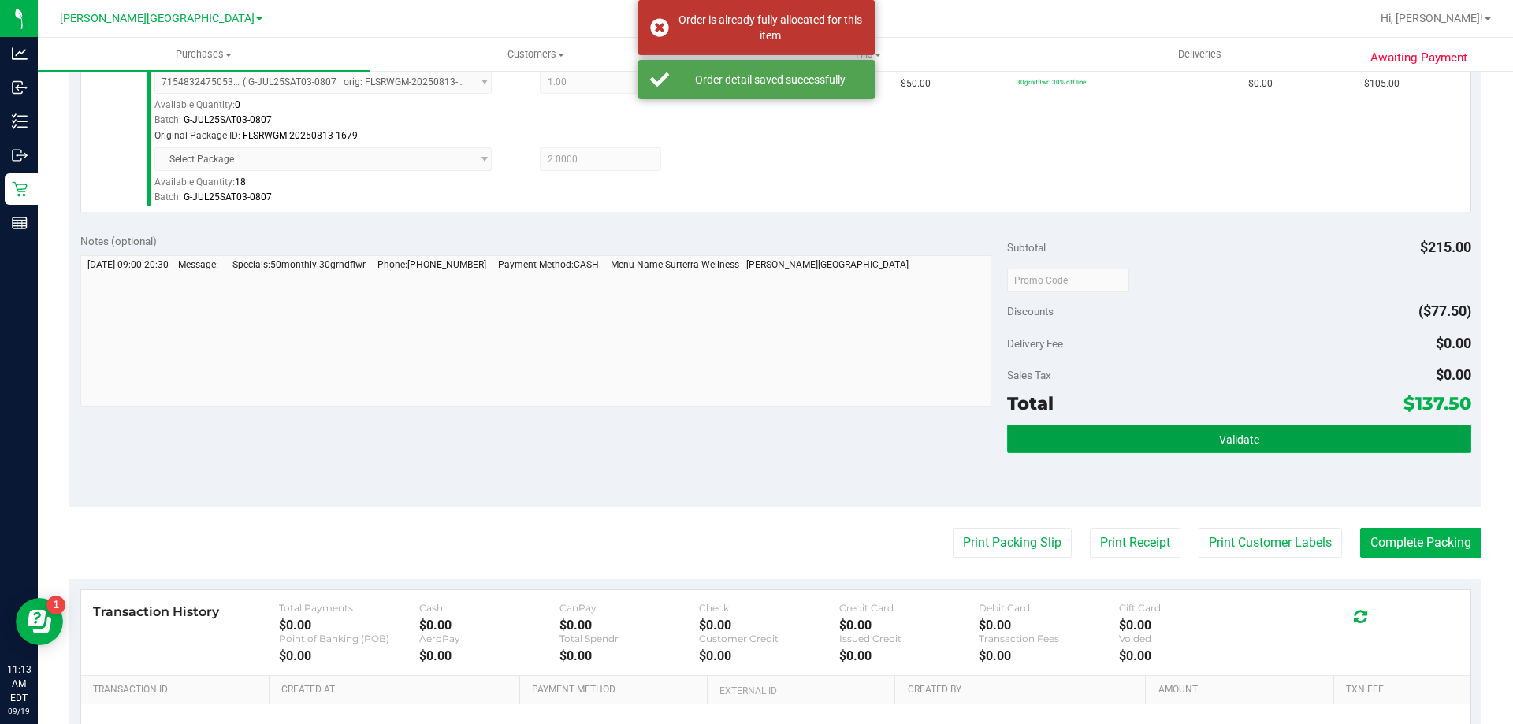
click at [1071, 438] on button "Validate" at bounding box center [1238, 439] width 463 height 28
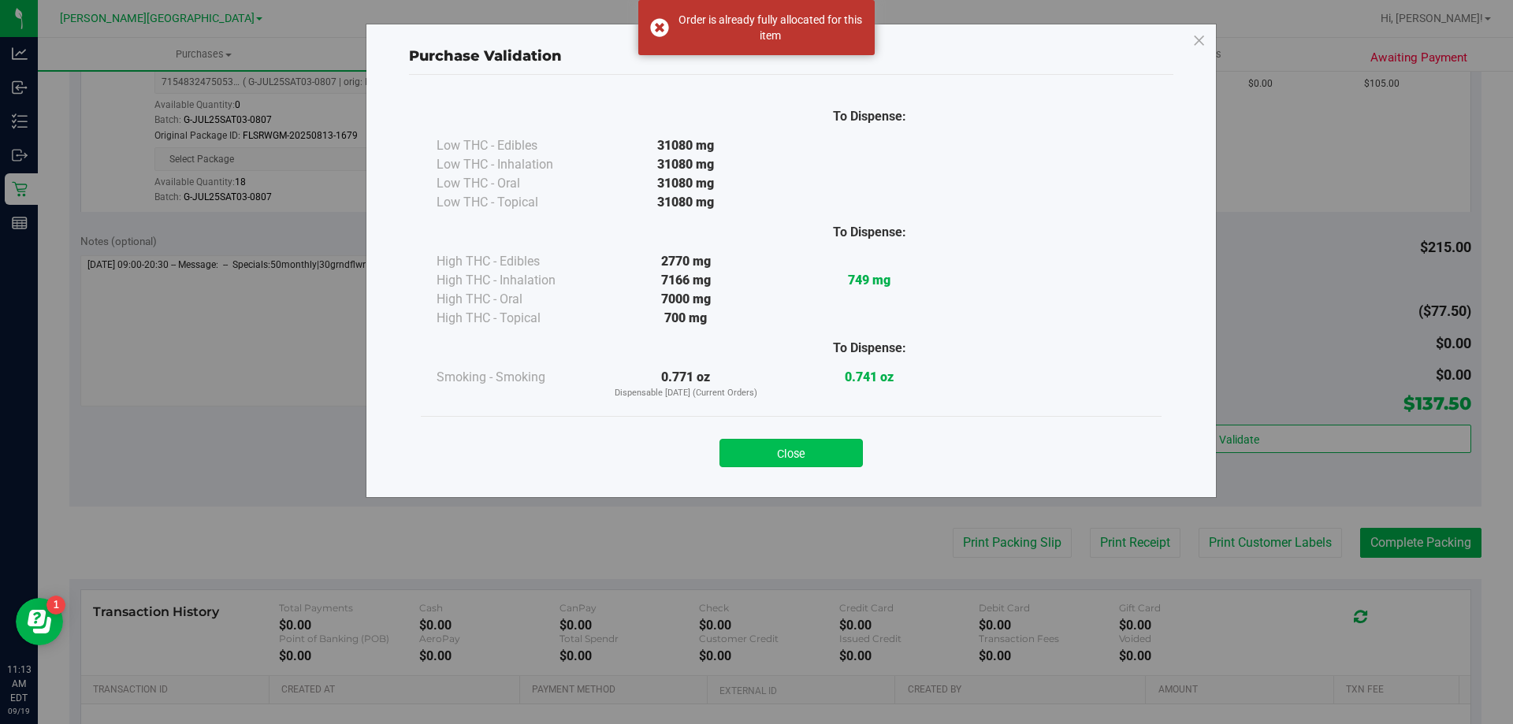
click at [811, 448] on button "Close" at bounding box center [790, 453] width 143 height 28
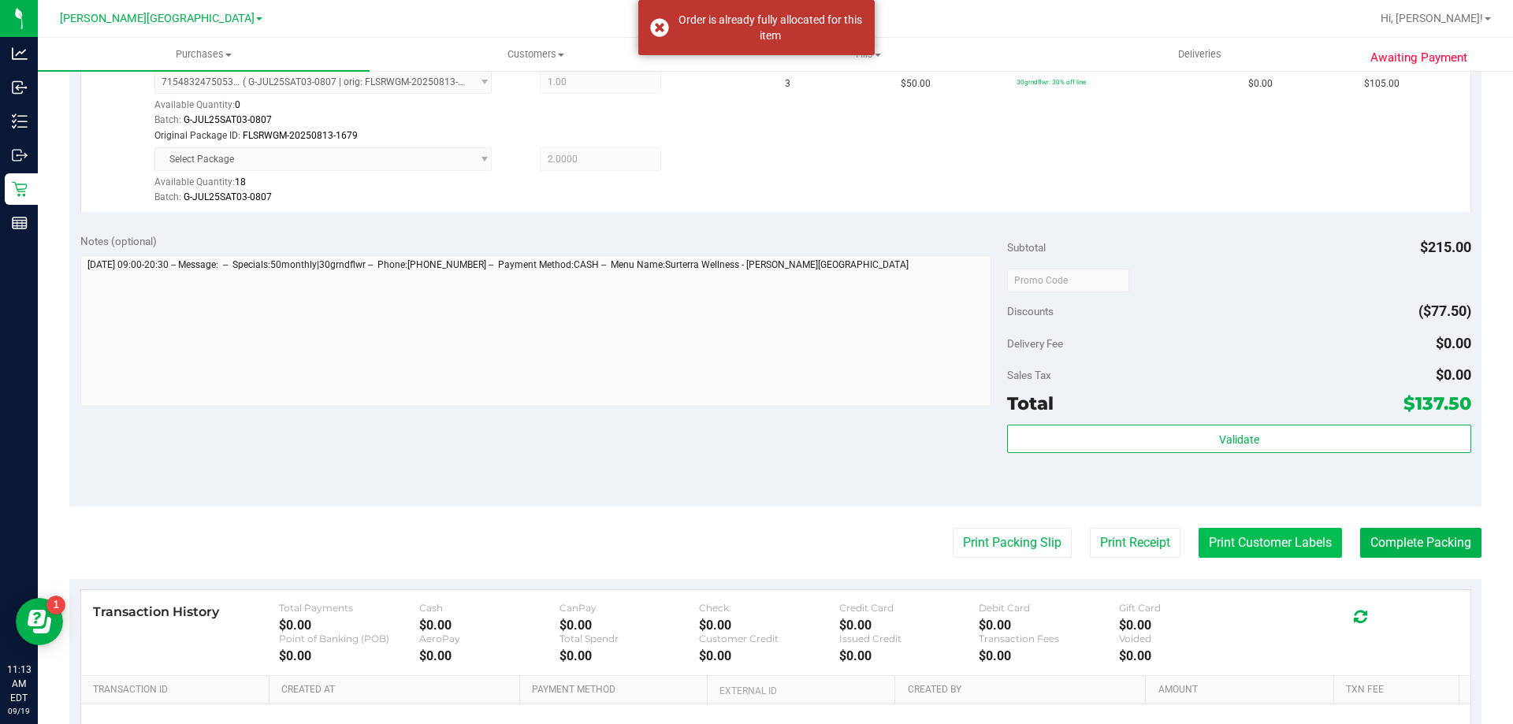
click at [1219, 541] on button "Print Customer Labels" at bounding box center [1269, 543] width 143 height 30
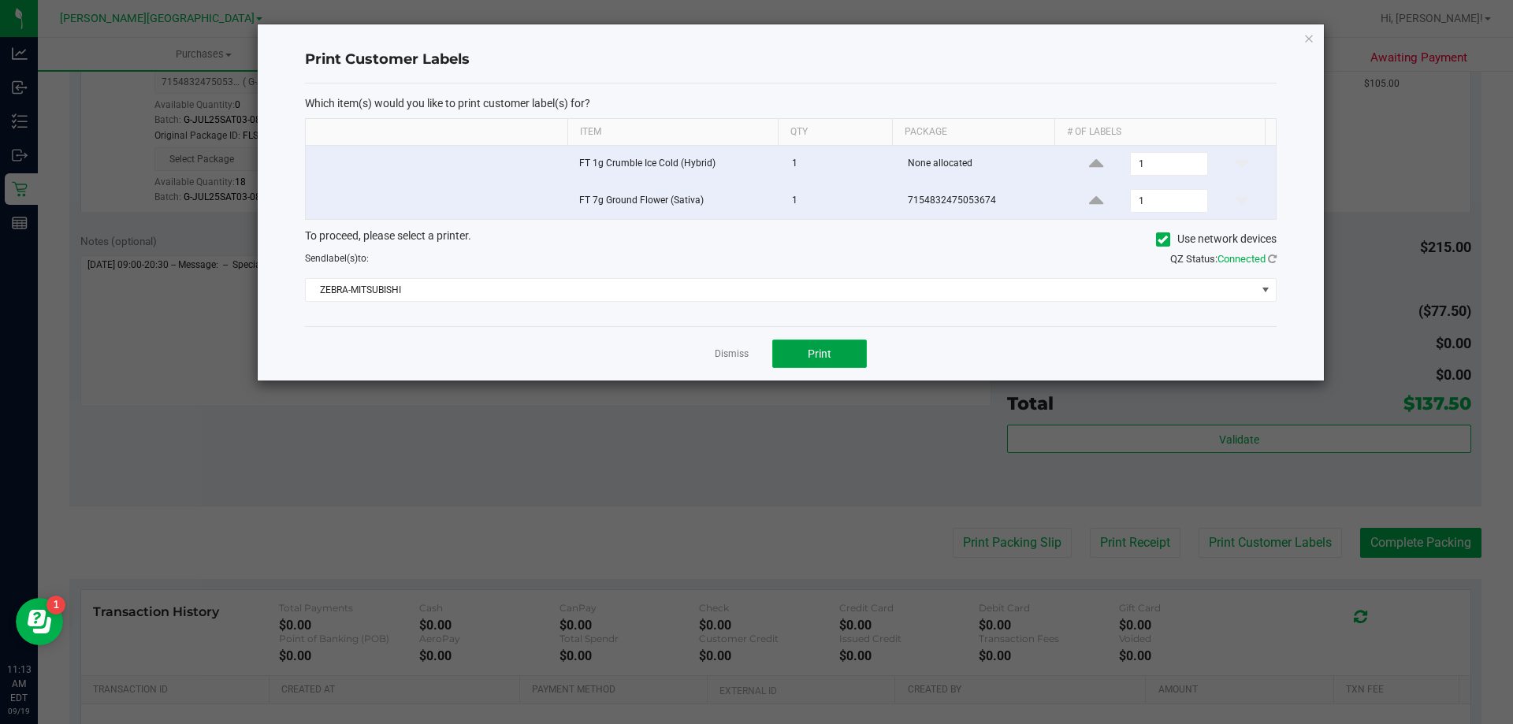
click at [830, 345] on button "Print" at bounding box center [819, 354] width 95 height 28
click at [737, 356] on link "Dismiss" at bounding box center [732, 353] width 34 height 13
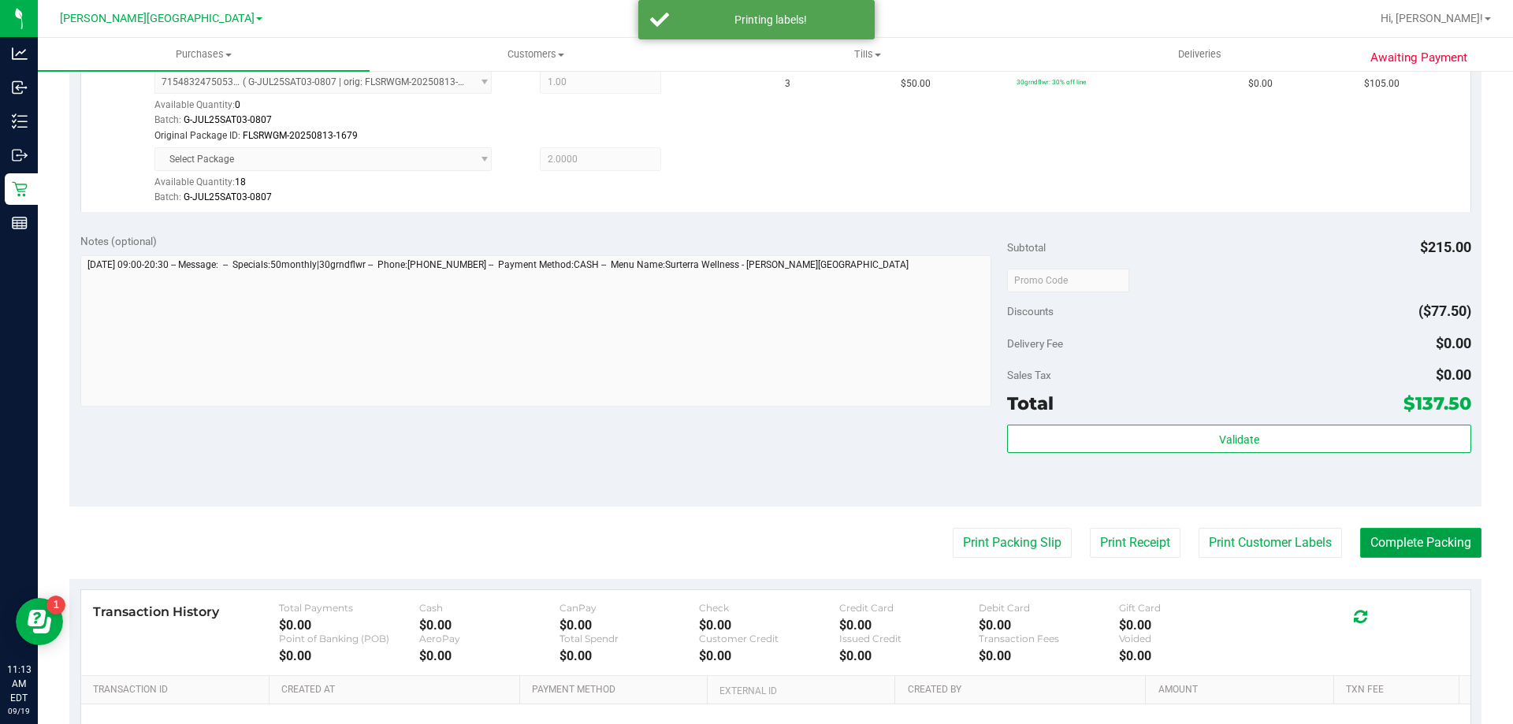
click at [1415, 541] on button "Complete Packing" at bounding box center [1420, 543] width 121 height 30
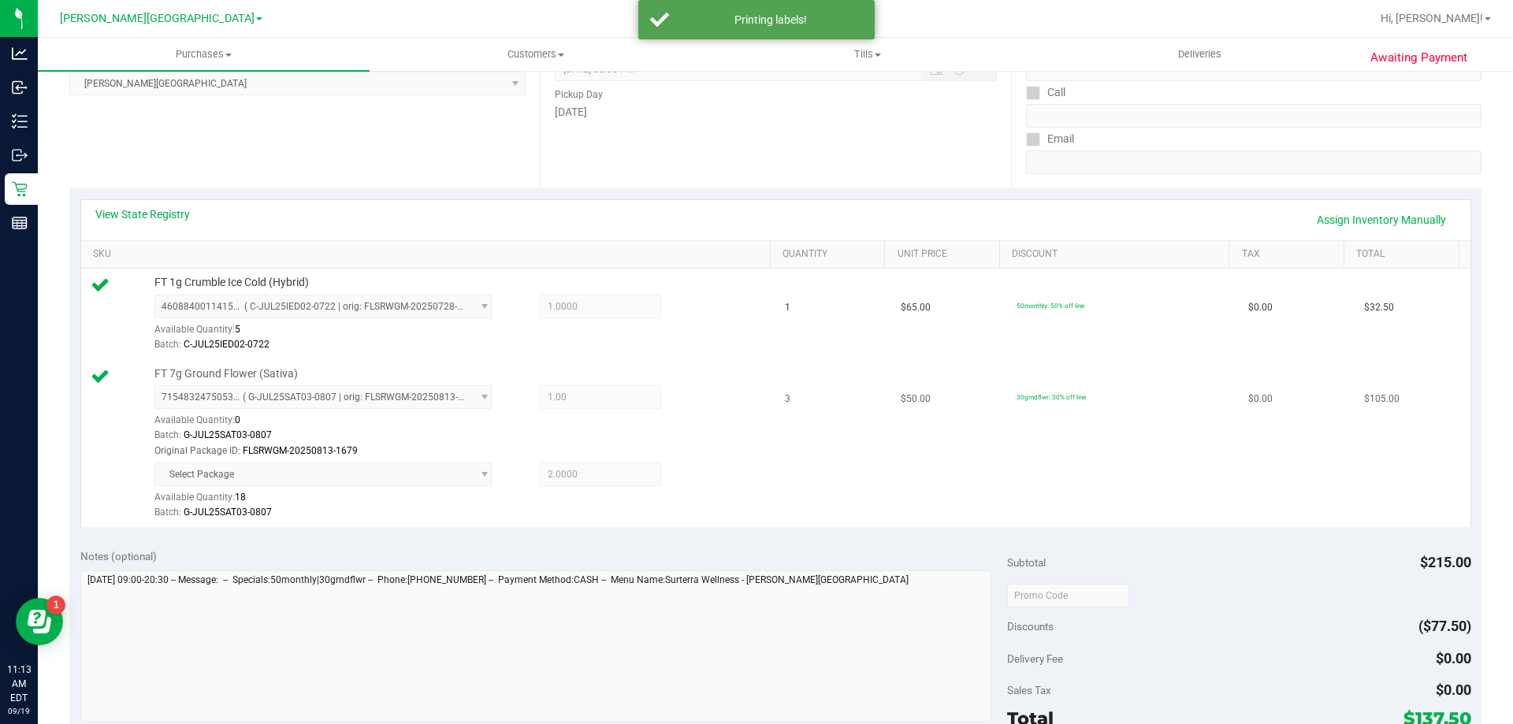
scroll to position [0, 0]
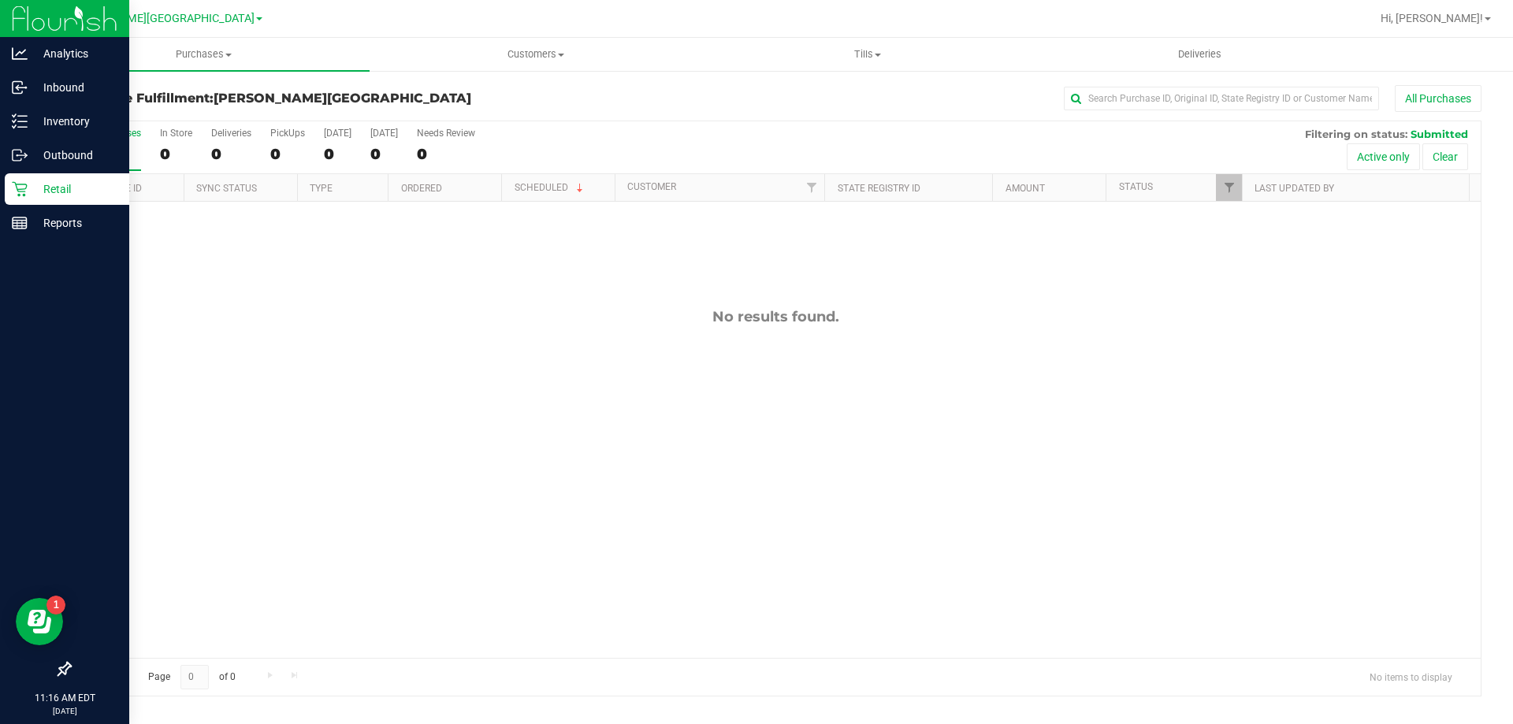
click at [28, 195] on p "Retail" at bounding box center [75, 189] width 95 height 19
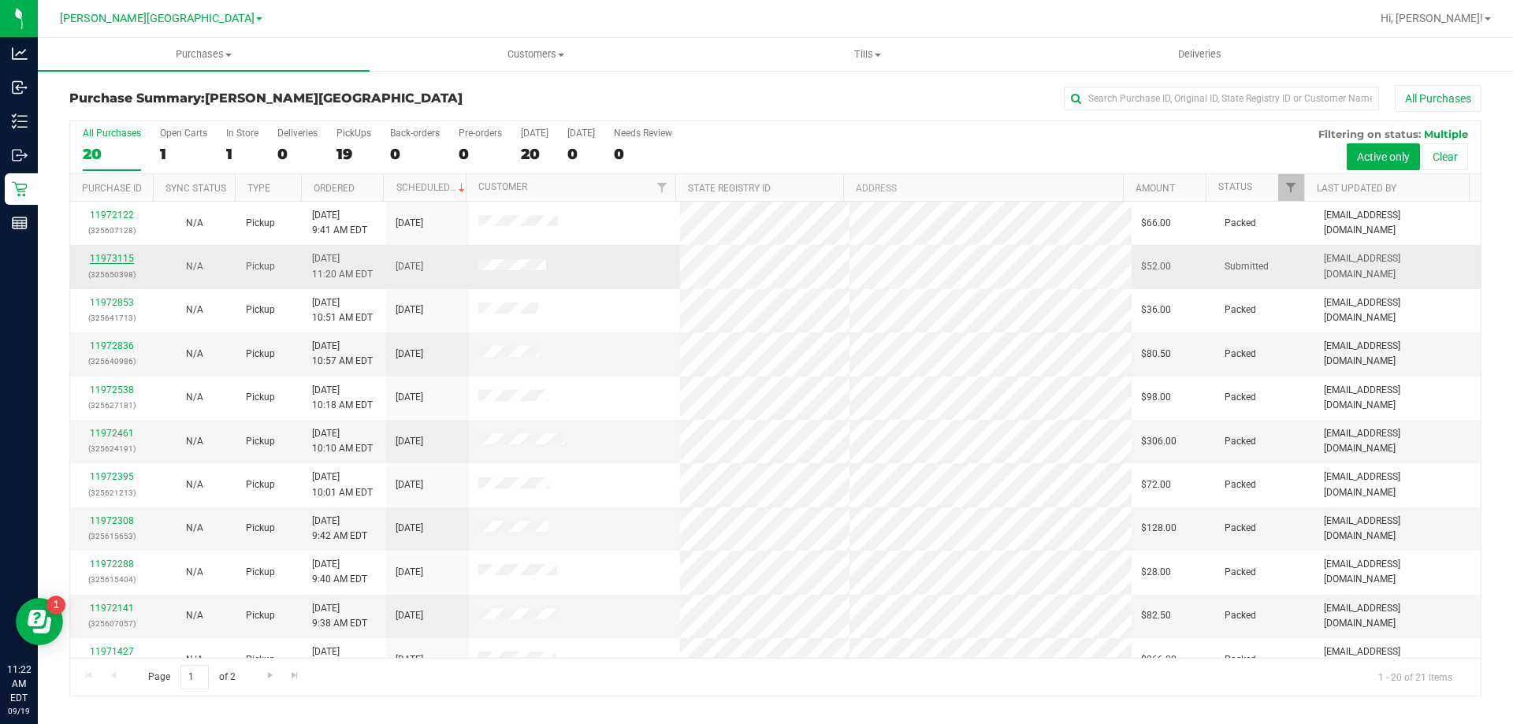
click at [121, 254] on link "11973115" at bounding box center [112, 258] width 44 height 11
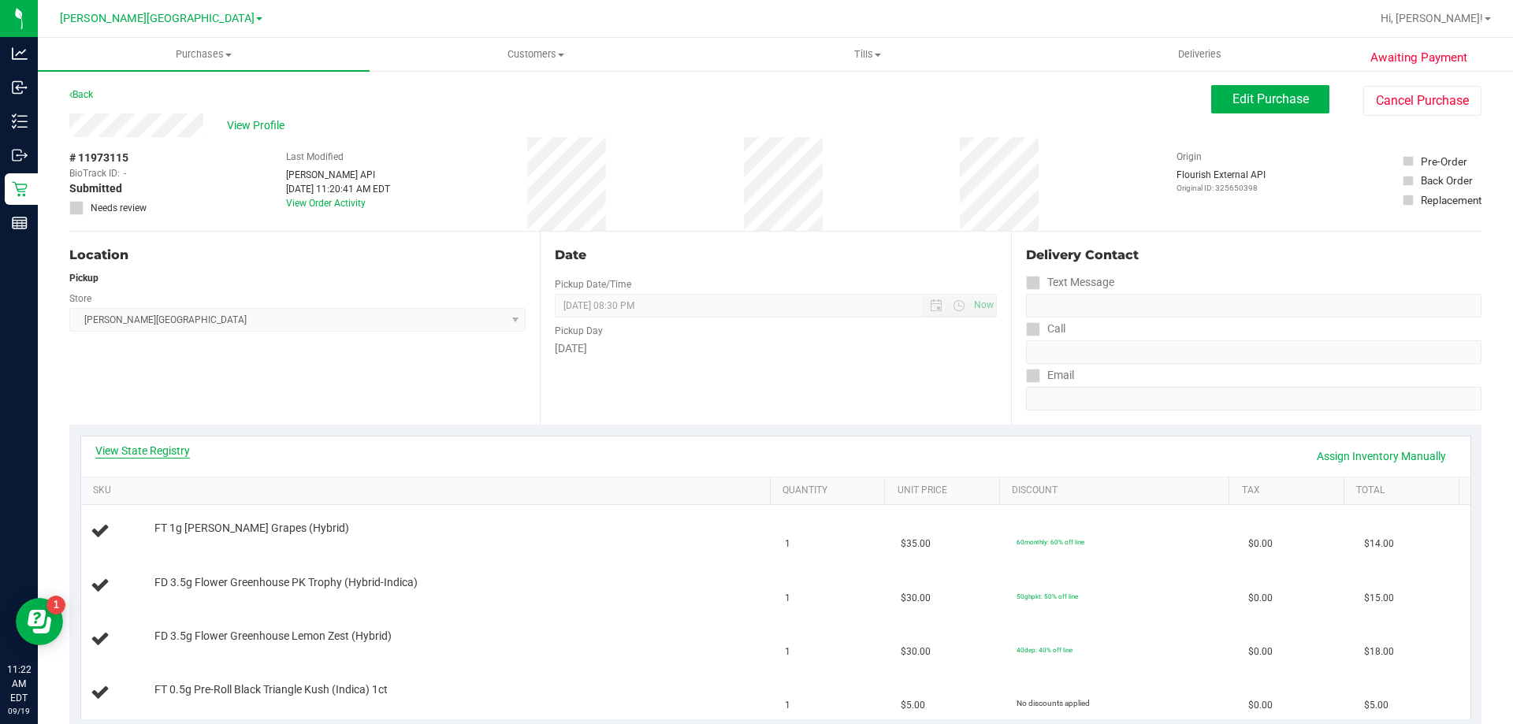
click at [181, 455] on link "View State Registry" at bounding box center [142, 451] width 95 height 16
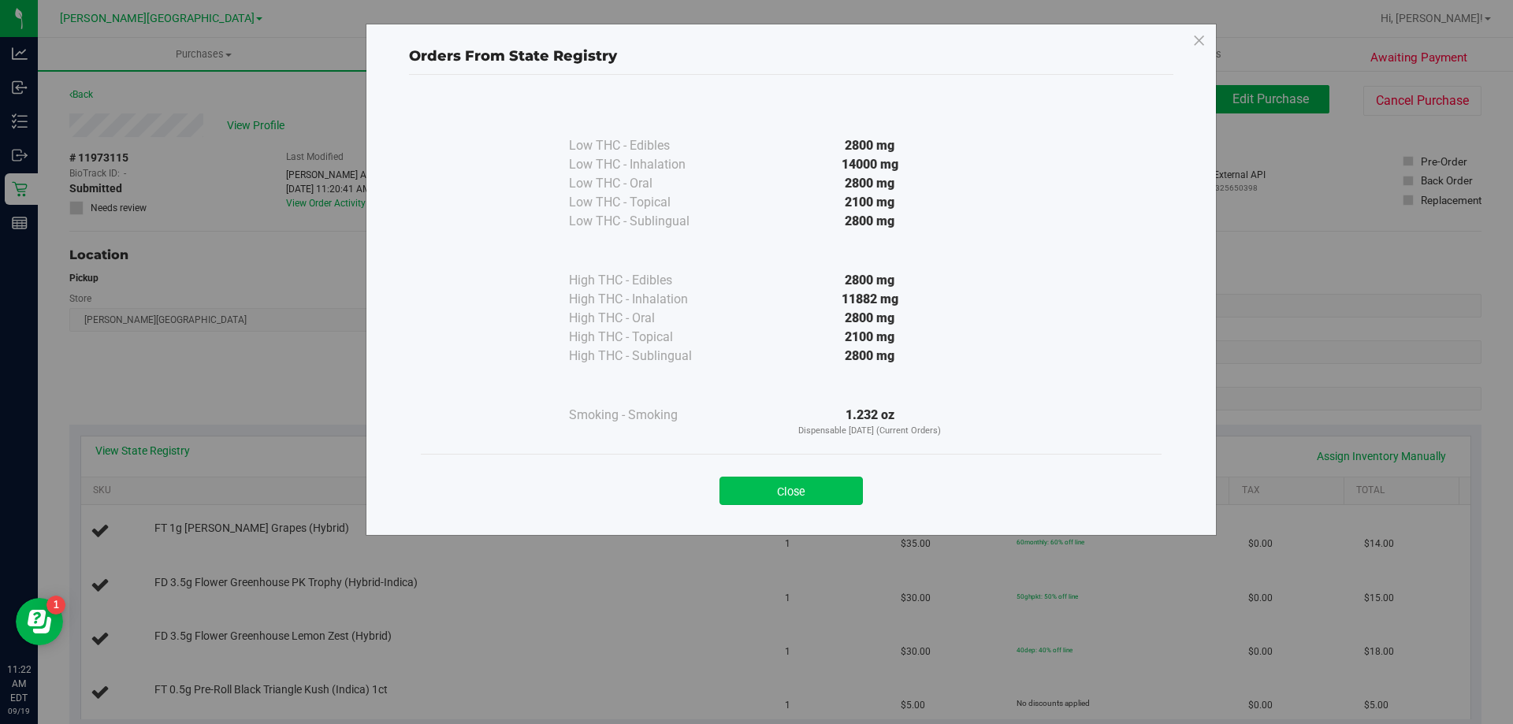
click at [777, 483] on button "Close" at bounding box center [790, 491] width 143 height 28
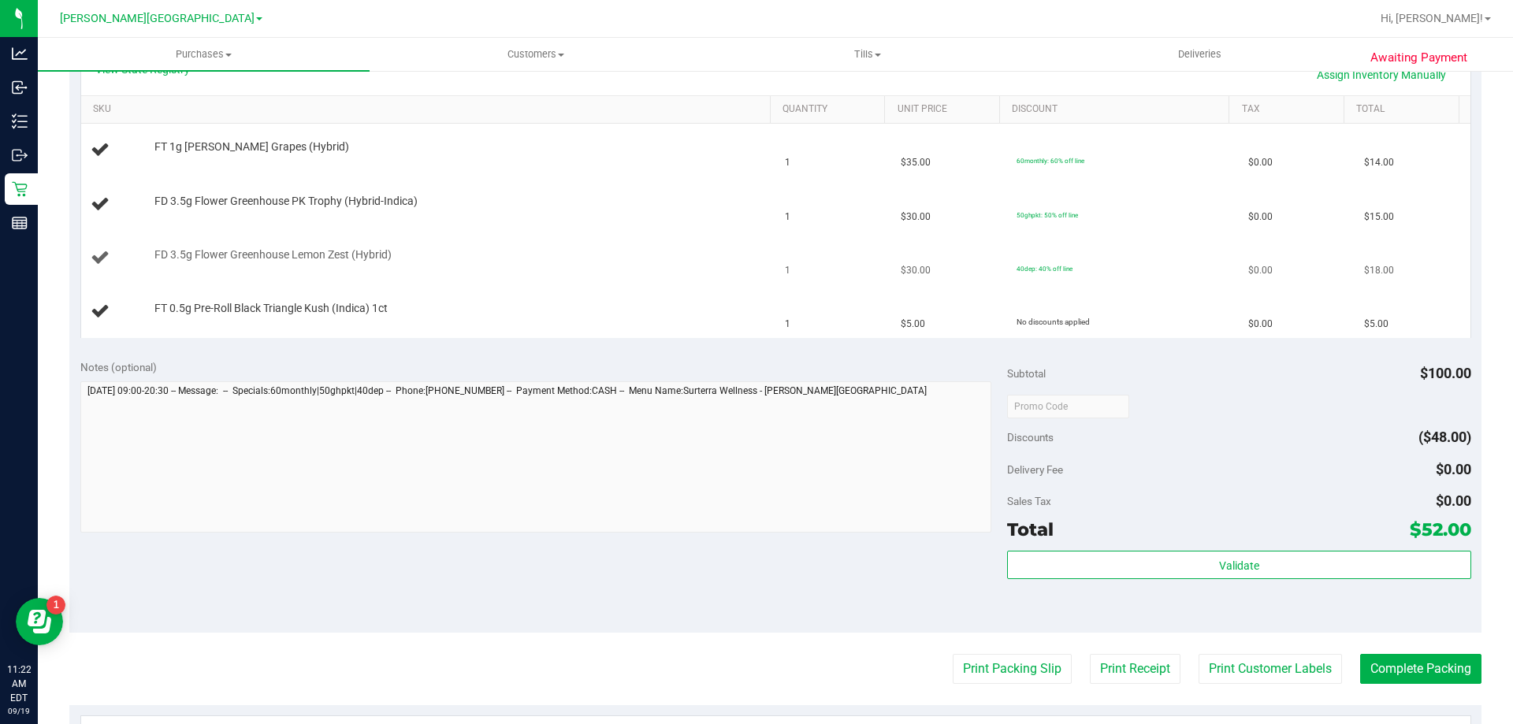
scroll to position [473, 0]
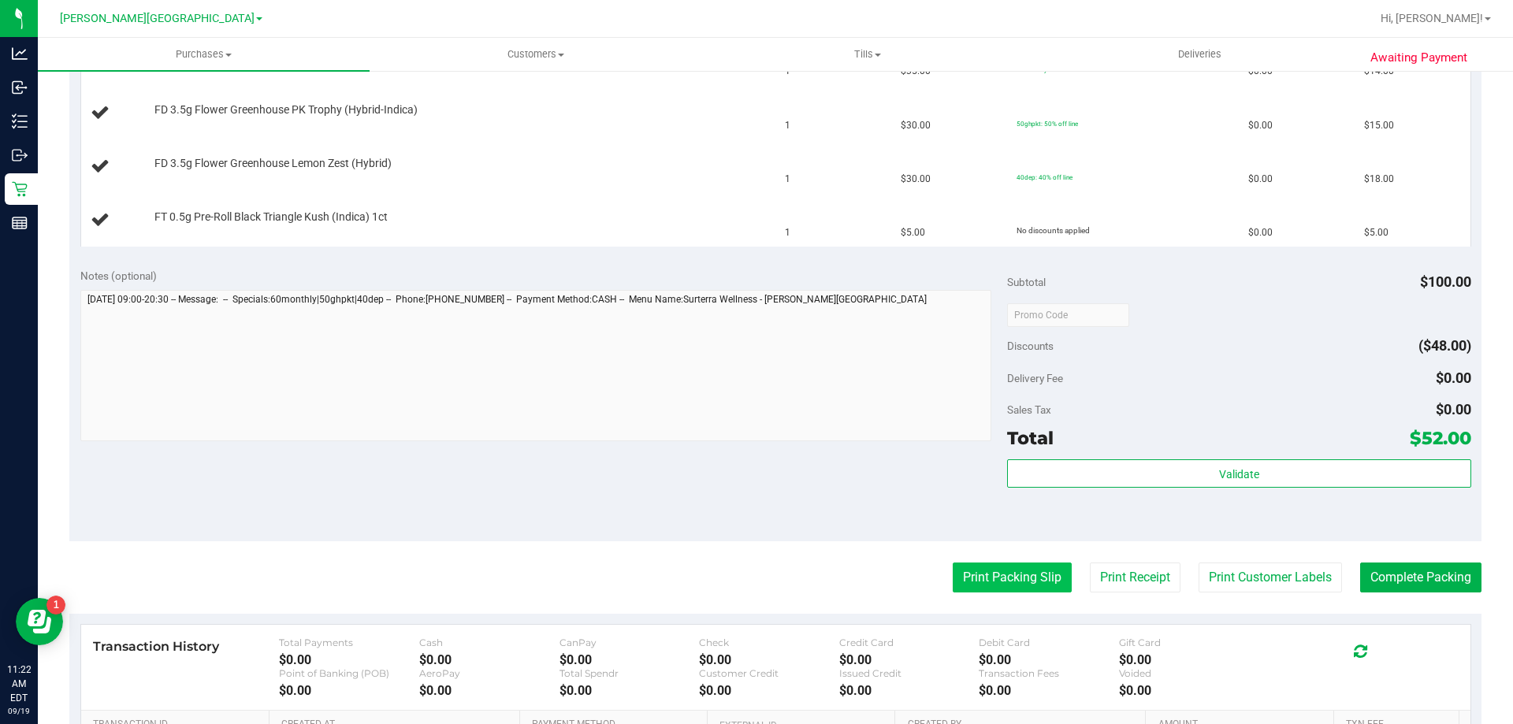
click at [983, 577] on button "Print Packing Slip" at bounding box center [1011, 577] width 119 height 30
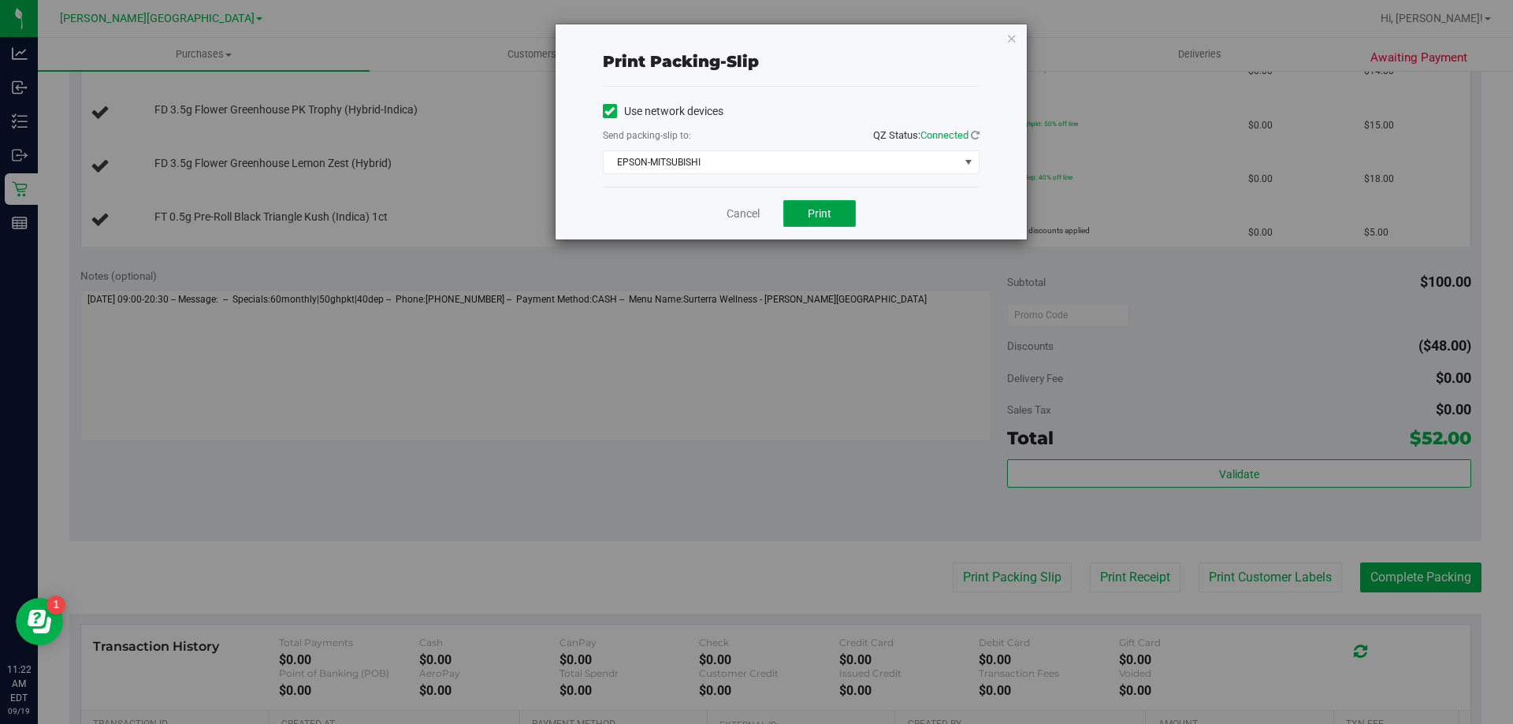
click at [829, 215] on span "Print" at bounding box center [819, 213] width 24 height 13
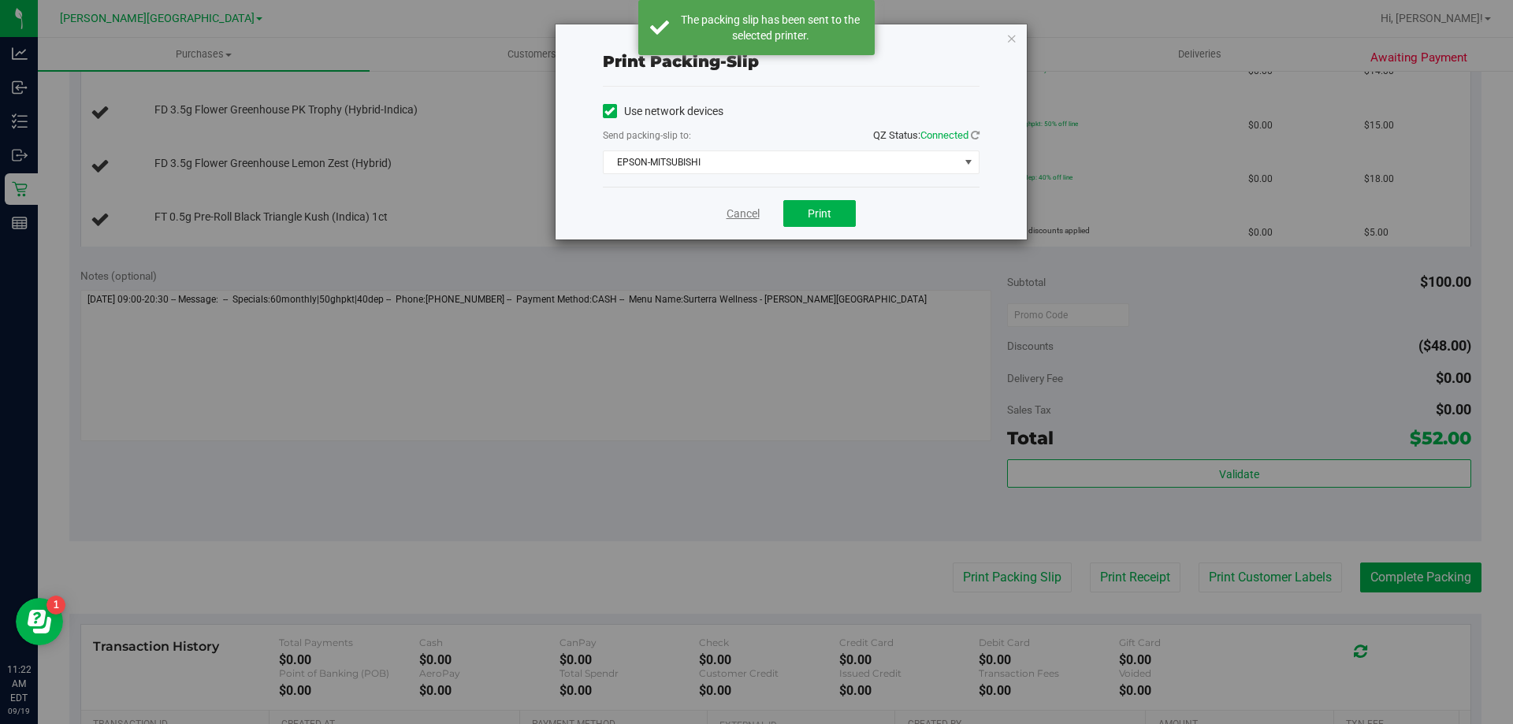
click at [740, 212] on link "Cancel" at bounding box center [742, 214] width 33 height 17
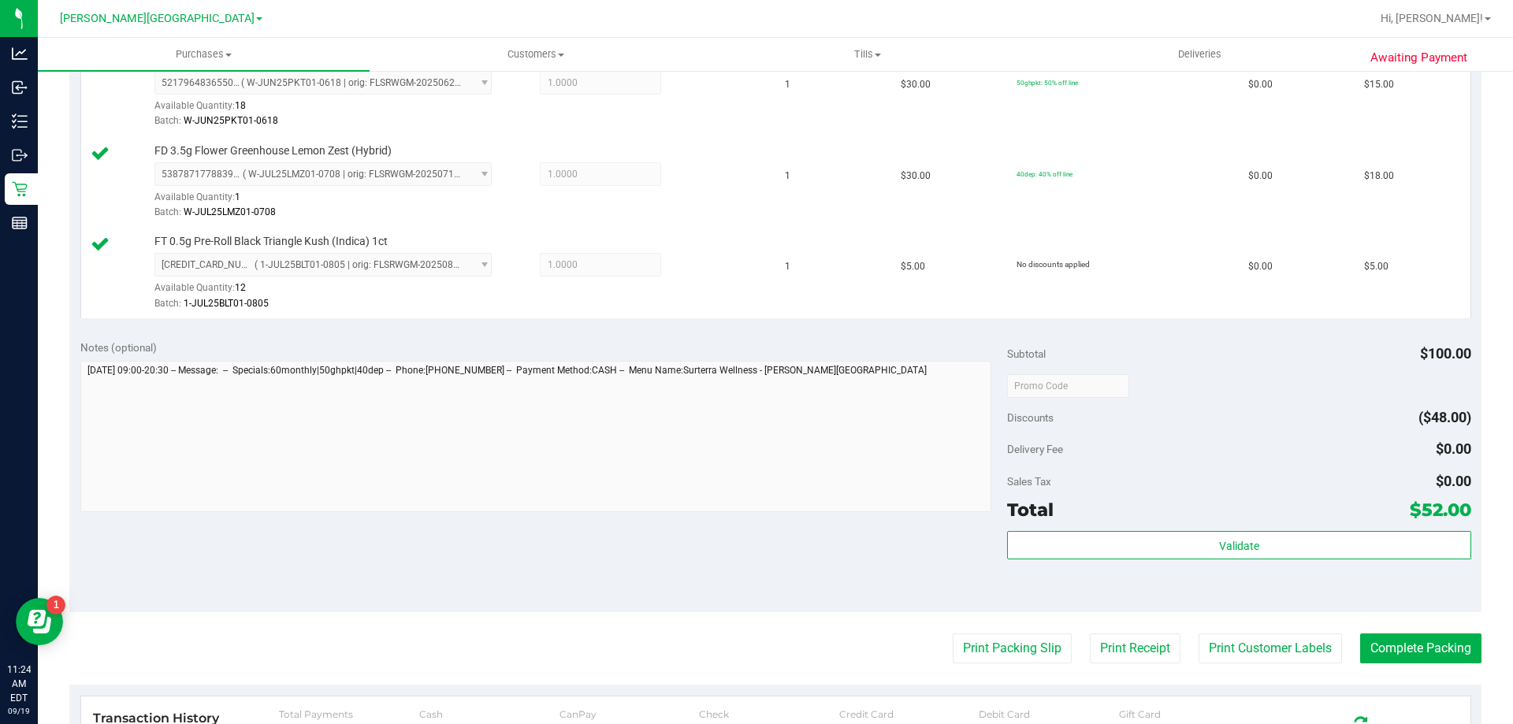
scroll to position [551, 0]
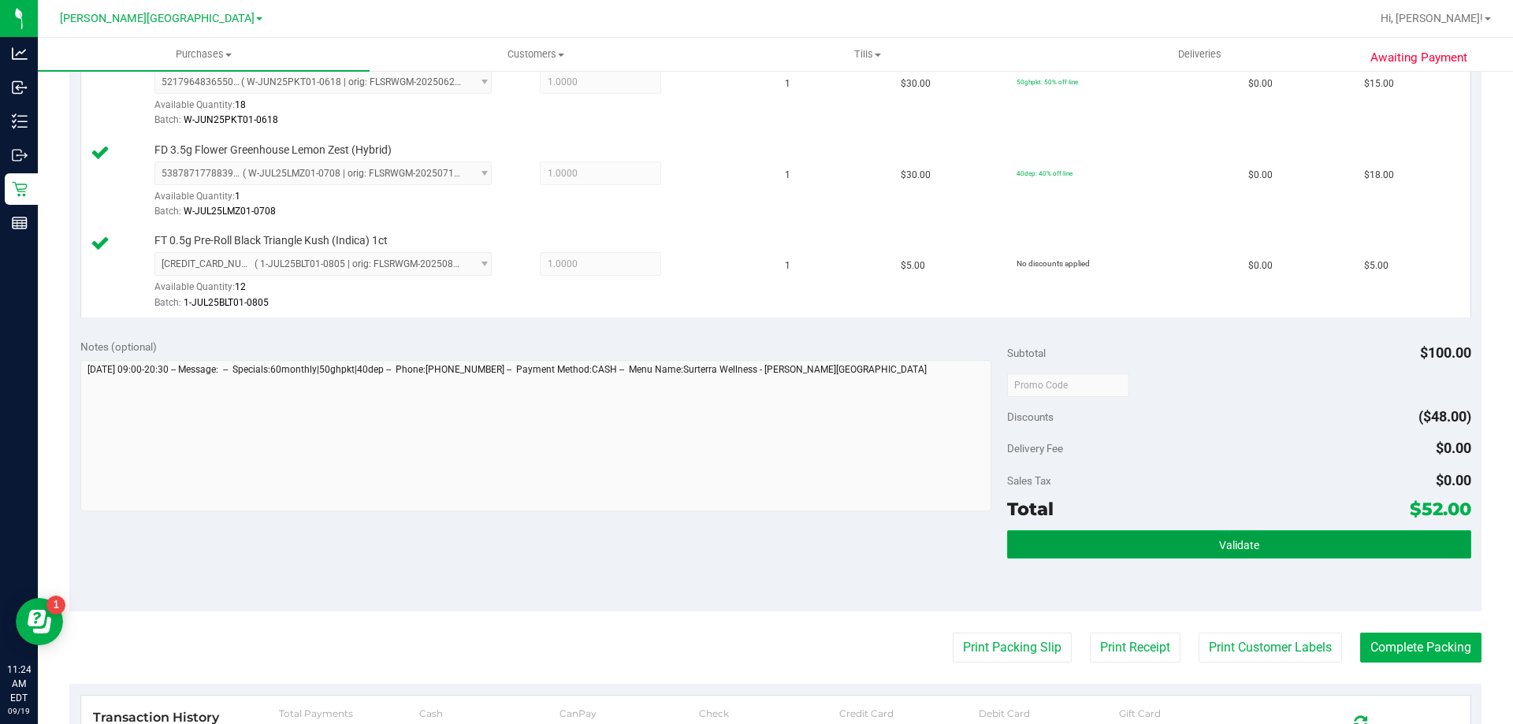
click at [1047, 541] on button "Validate" at bounding box center [1238, 544] width 463 height 28
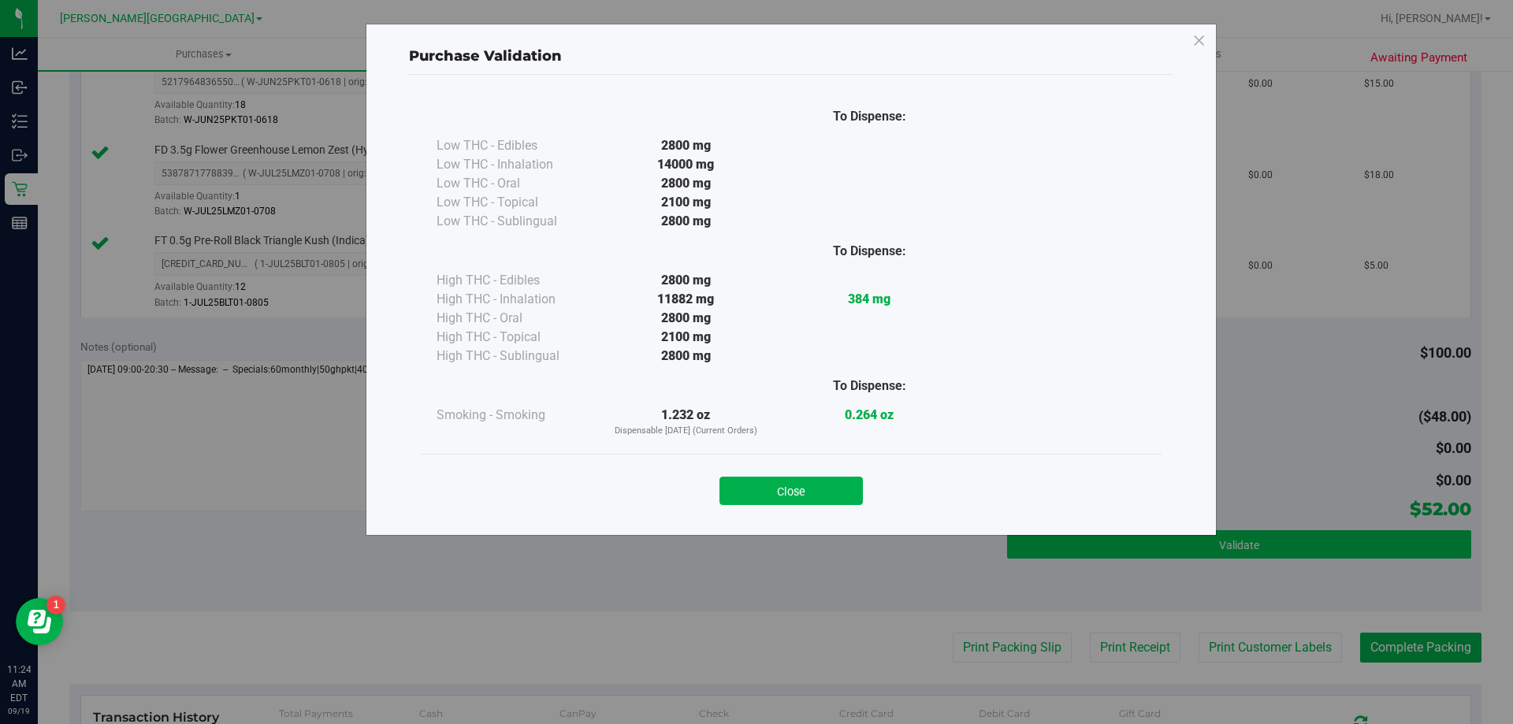
drag, startPoint x: 816, startPoint y: 483, endPoint x: 1032, endPoint y: 547, distance: 225.1
click at [819, 483] on button "Close" at bounding box center [790, 491] width 143 height 28
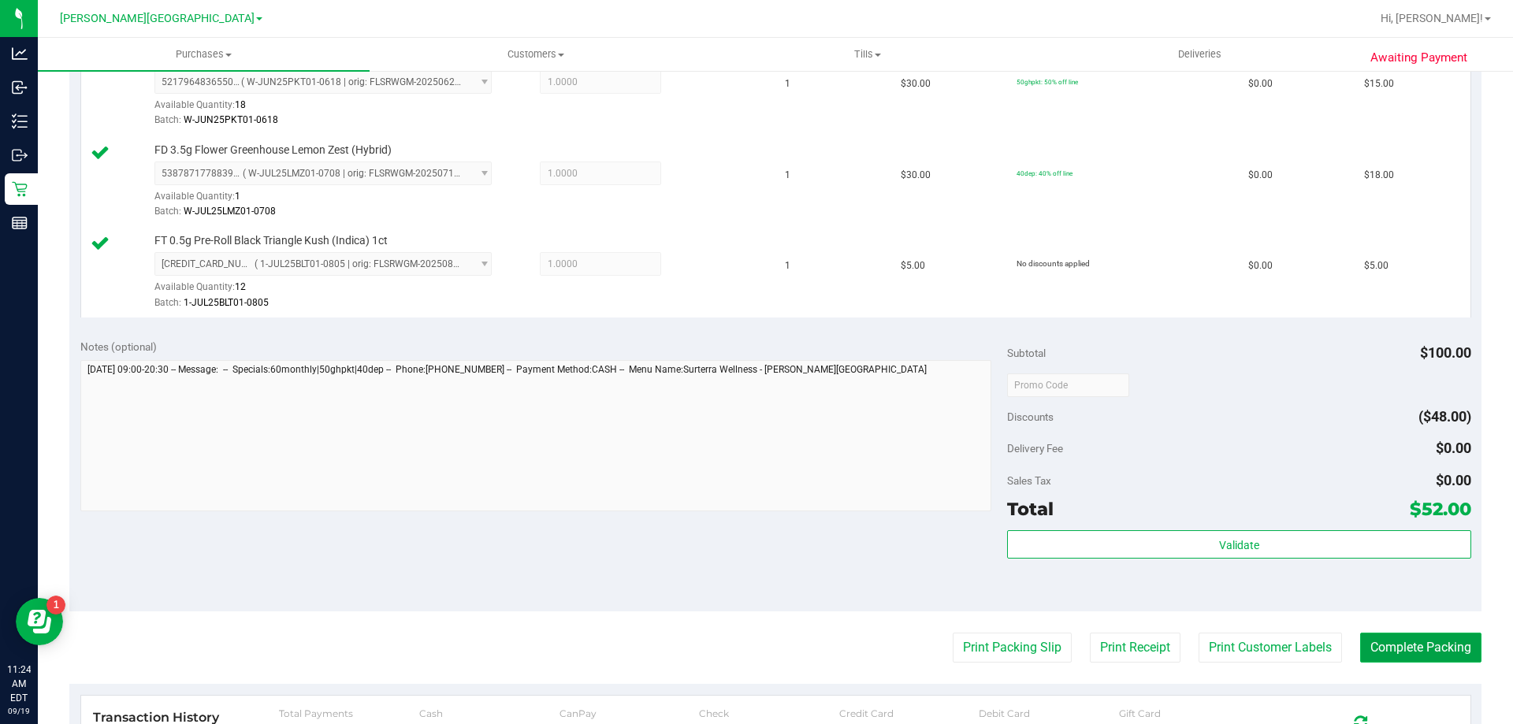
click at [1409, 650] on button "Complete Packing" at bounding box center [1420, 648] width 121 height 30
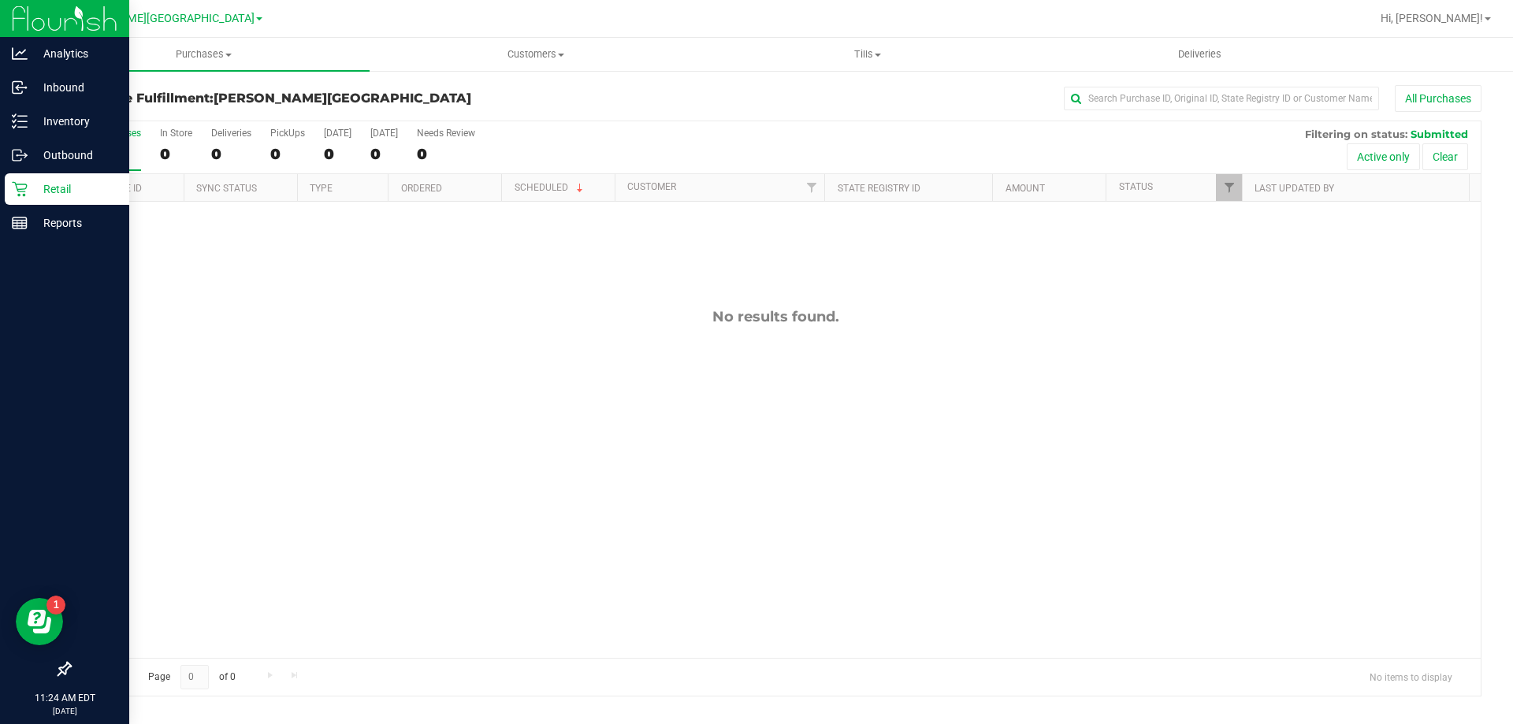
click at [17, 184] on icon at bounding box center [19, 189] width 15 height 15
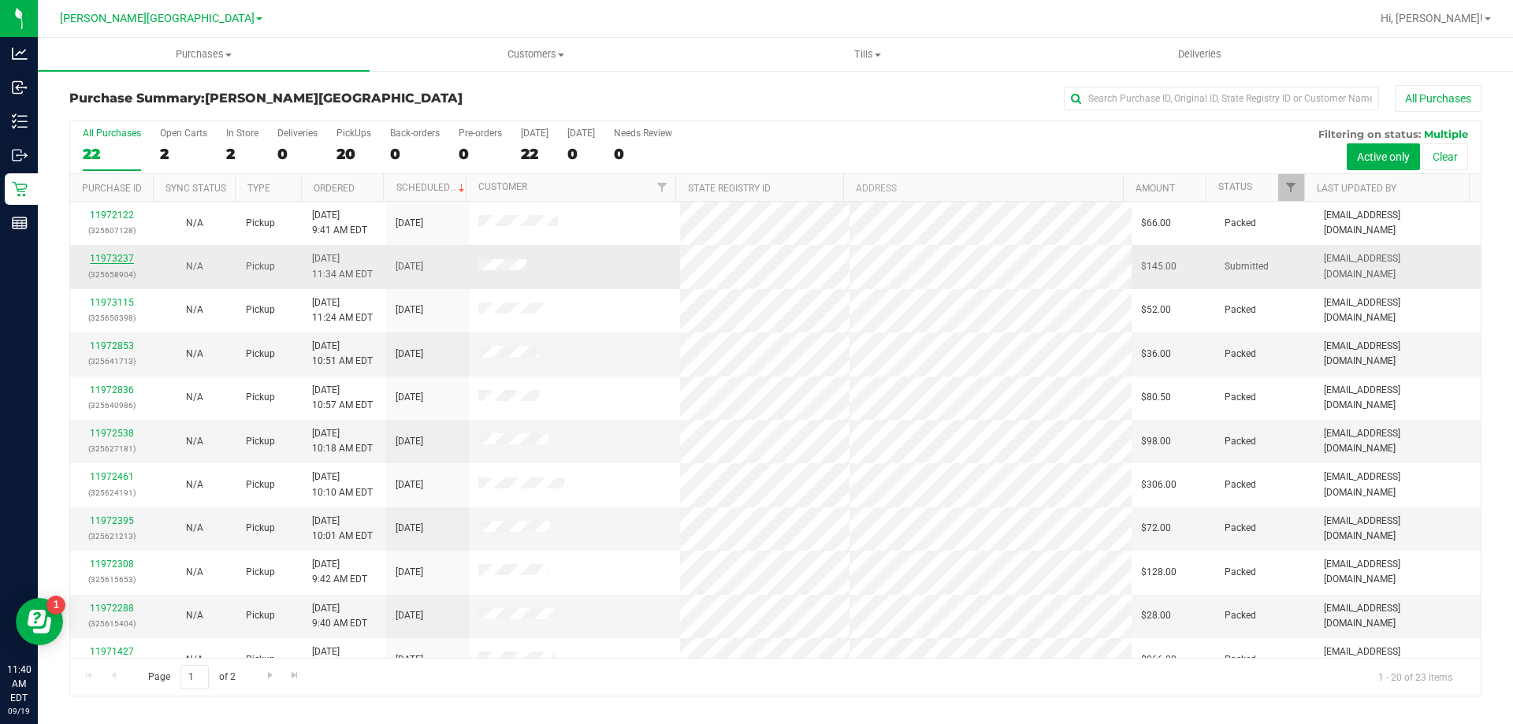
click at [123, 256] on link "11973237" at bounding box center [112, 258] width 44 height 11
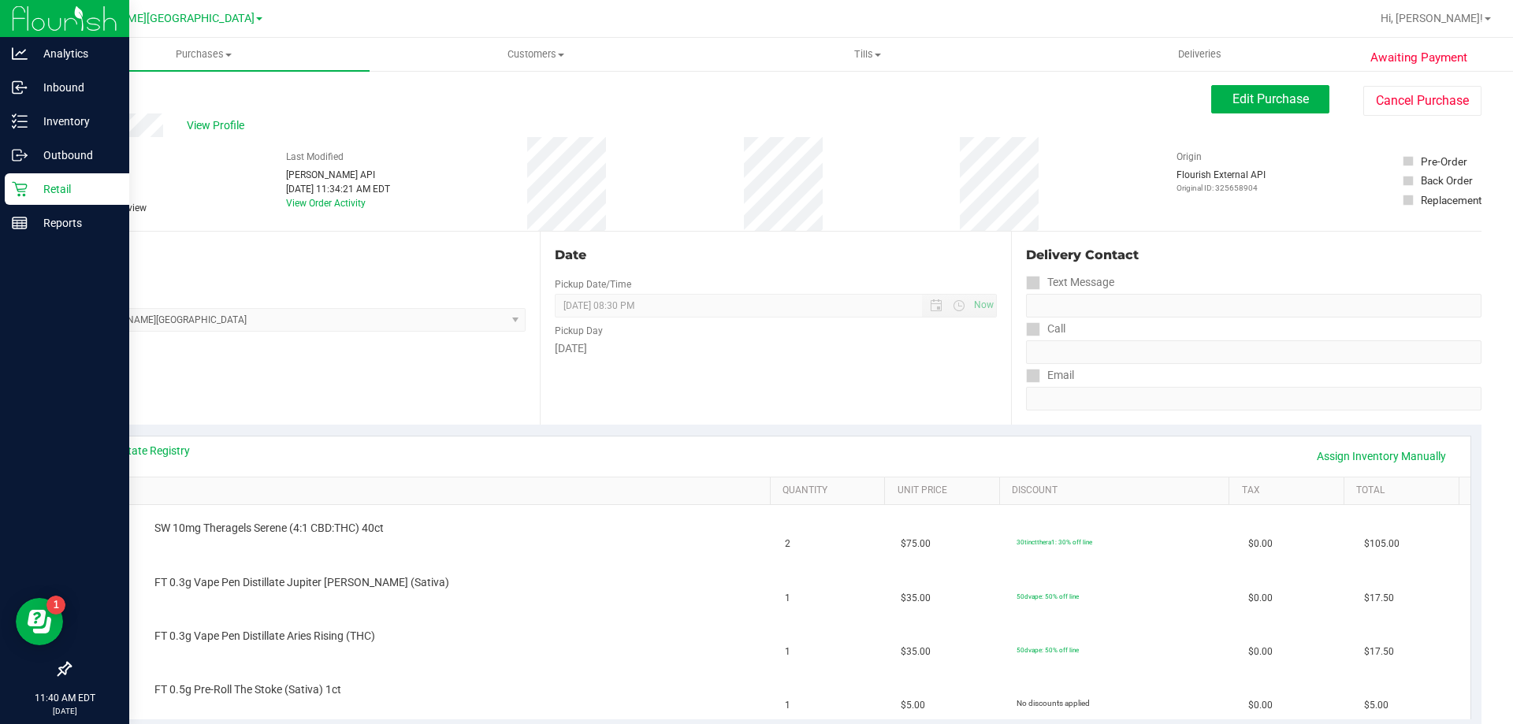
click at [19, 187] on icon at bounding box center [20, 189] width 16 height 16
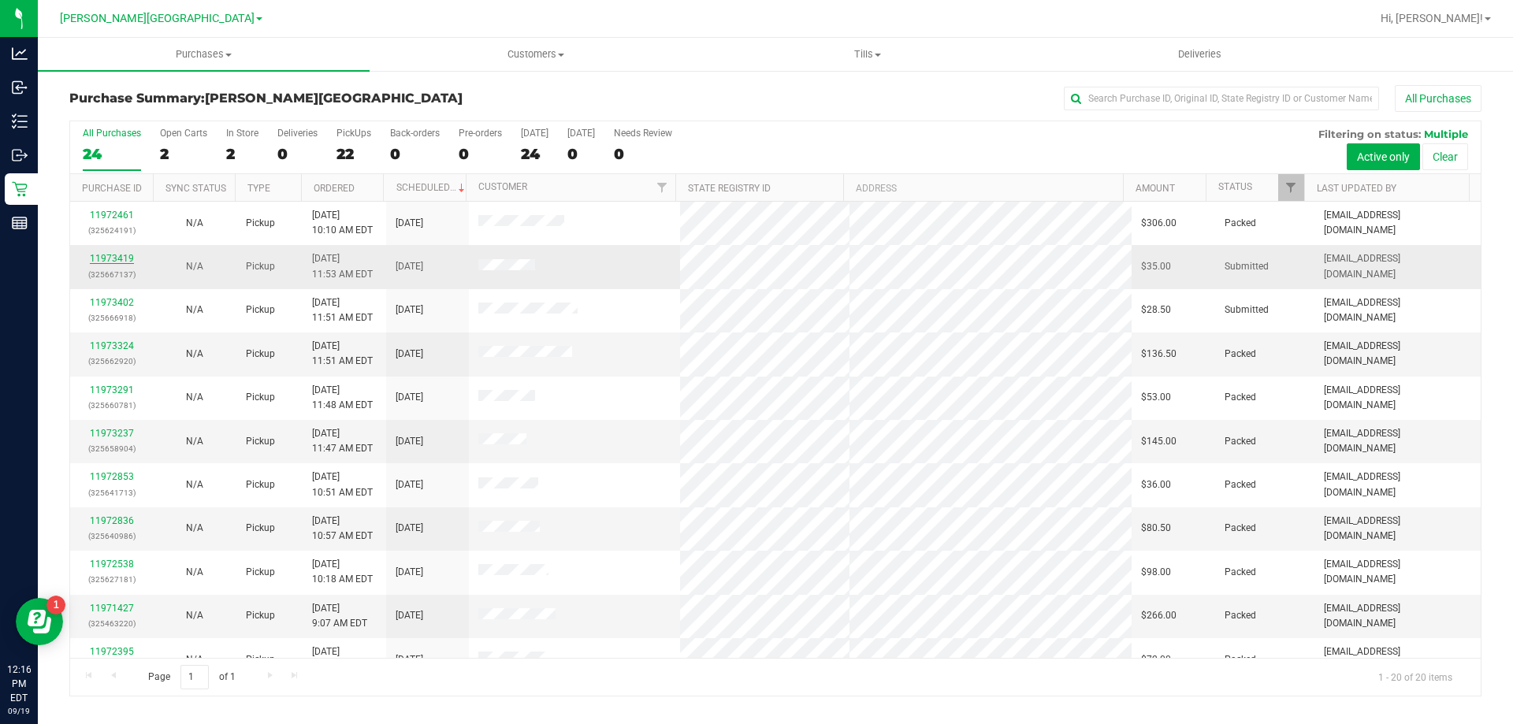
click at [105, 258] on link "11973419" at bounding box center [112, 258] width 44 height 11
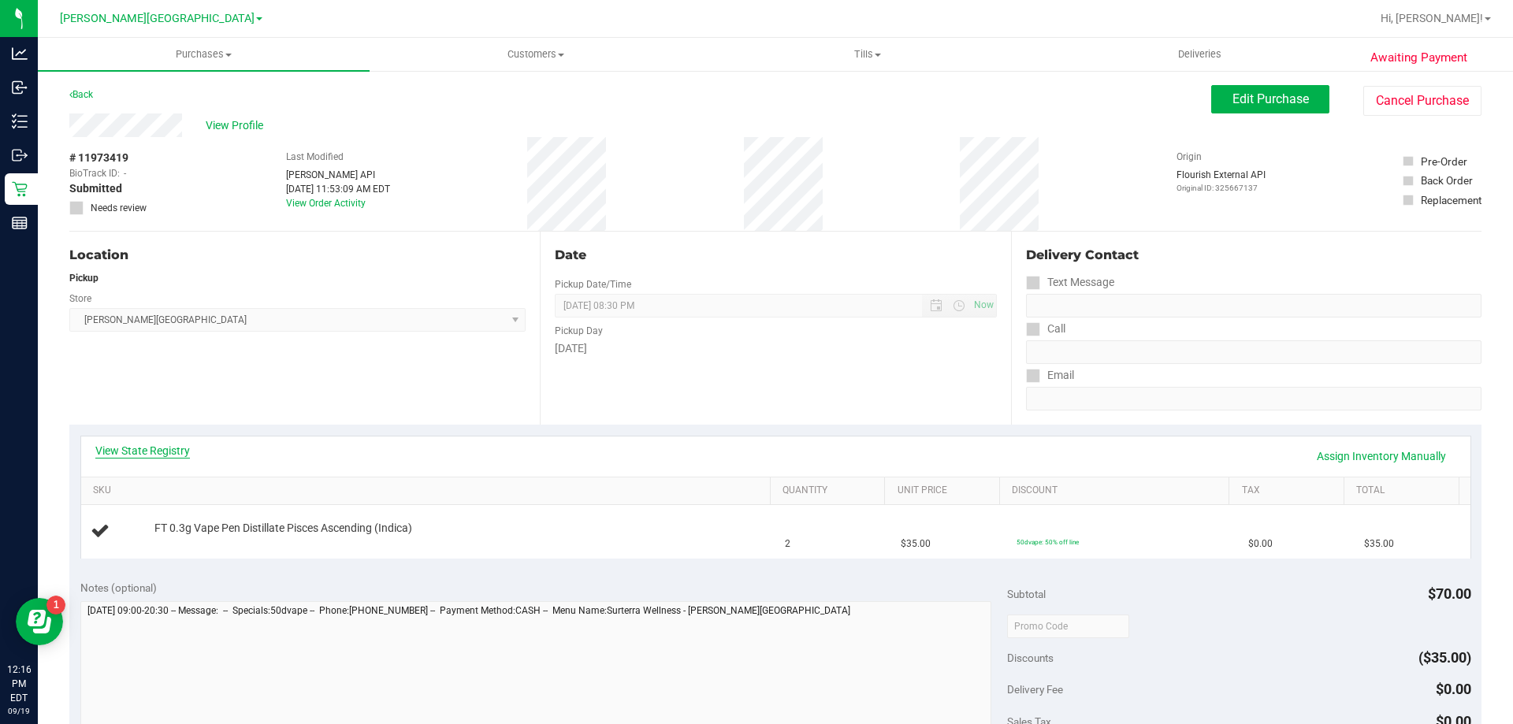
click at [165, 444] on link "View State Registry" at bounding box center [142, 451] width 95 height 16
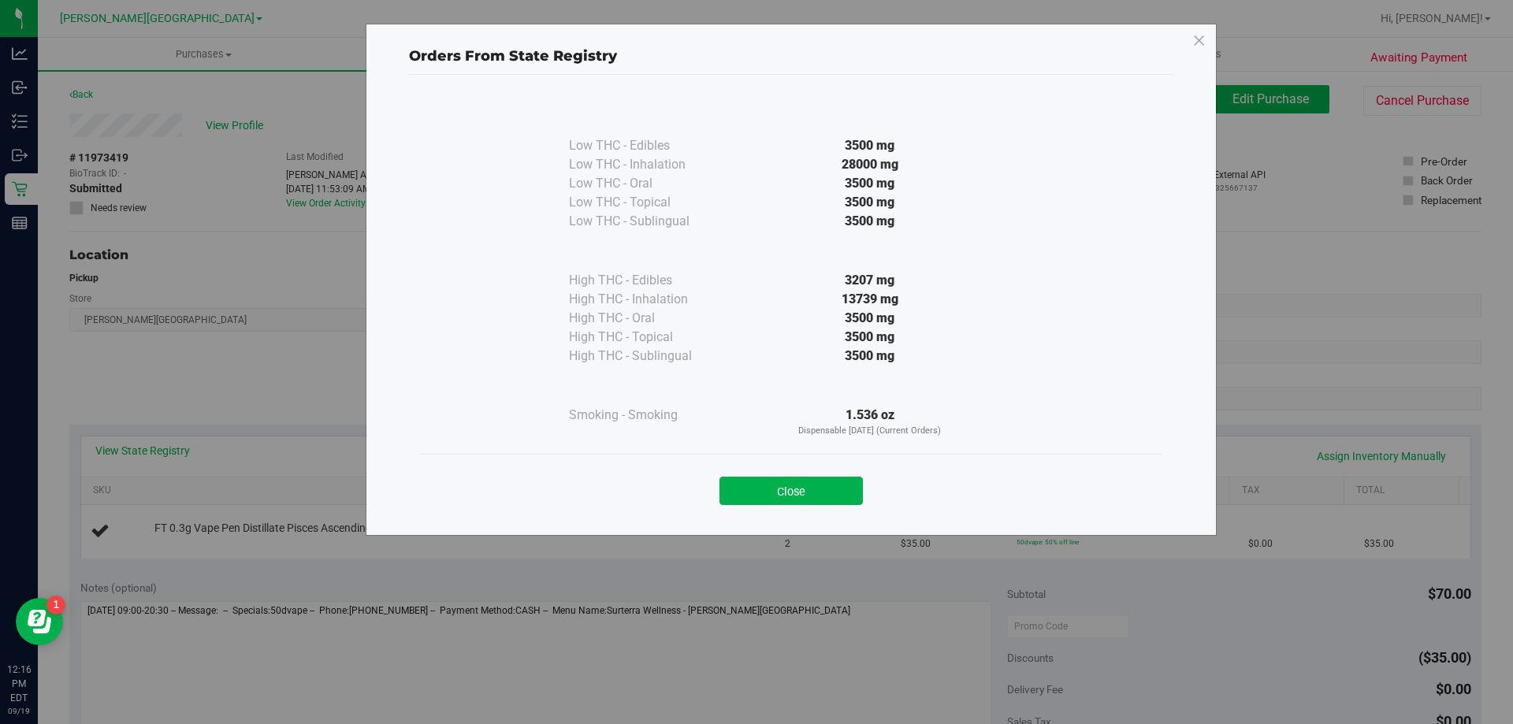
drag, startPoint x: 794, startPoint y: 496, endPoint x: 838, endPoint y: 476, distance: 48.3
click at [796, 492] on button "Close" at bounding box center [790, 491] width 143 height 28
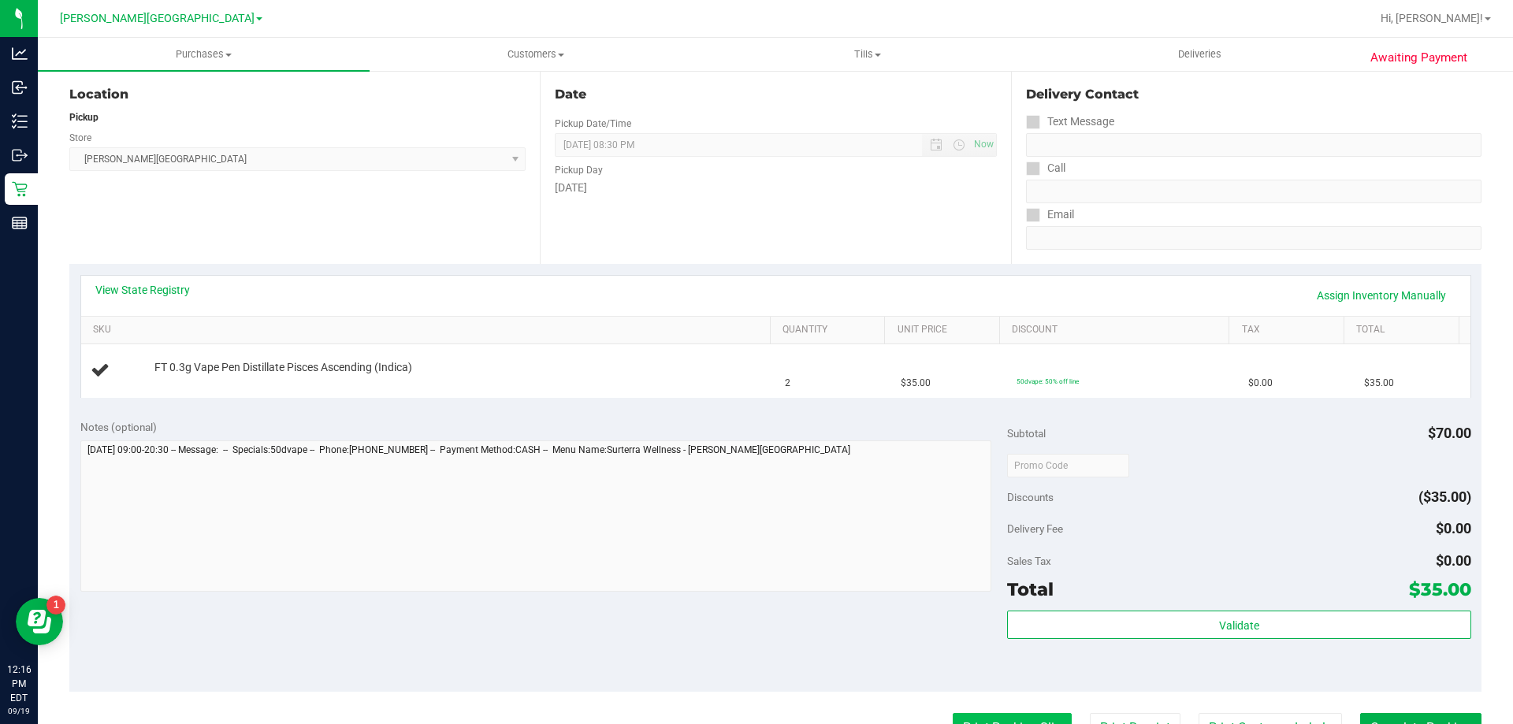
scroll to position [394, 0]
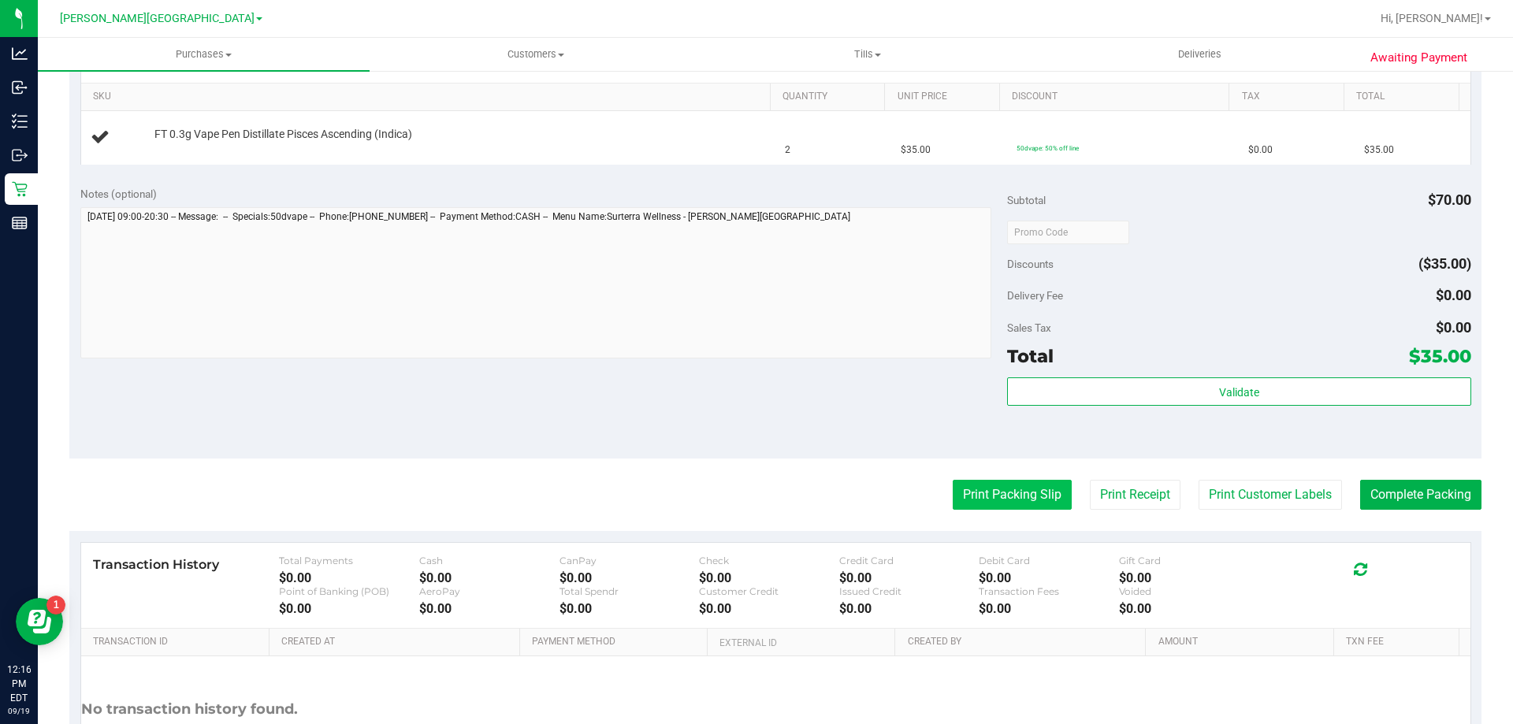
click at [990, 496] on button "Print Packing Slip" at bounding box center [1011, 495] width 119 height 30
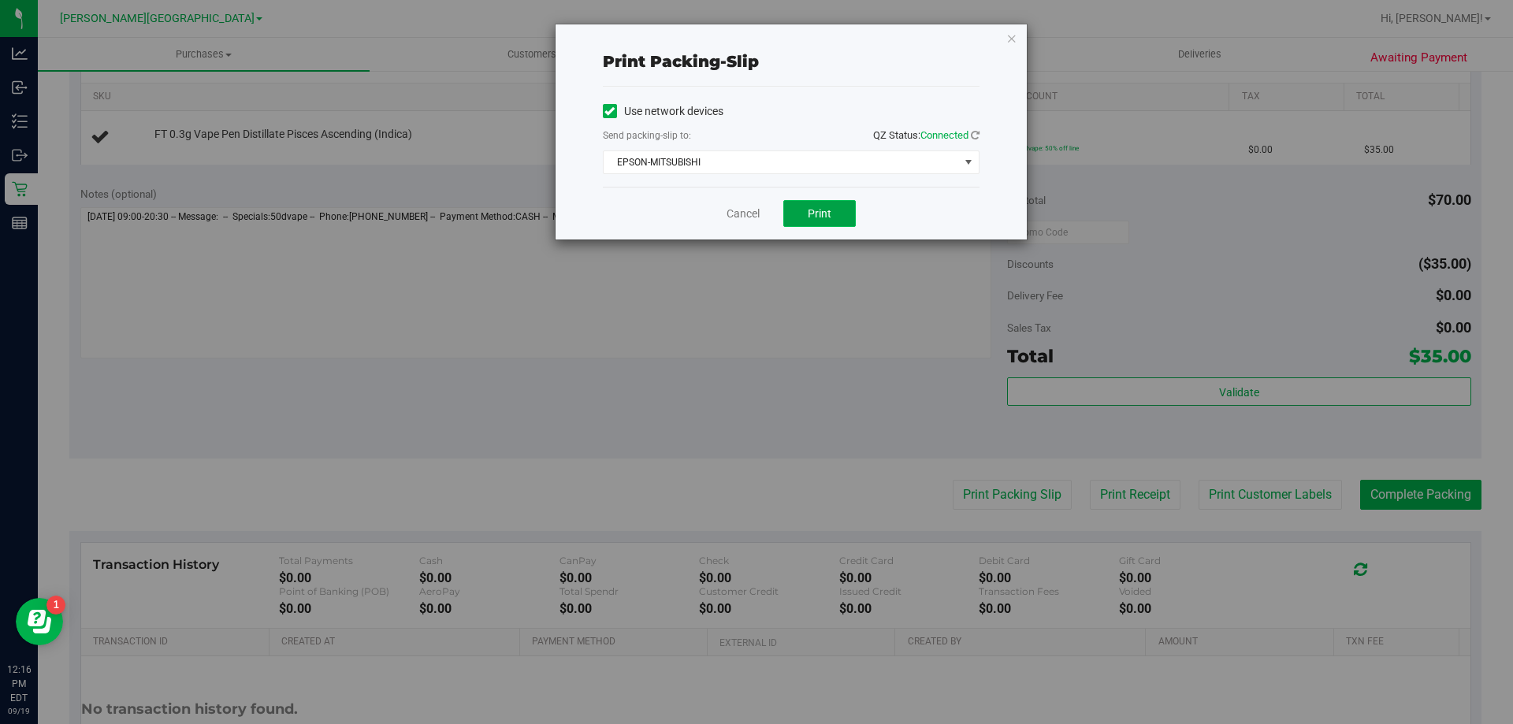
click at [820, 204] on button "Print" at bounding box center [819, 213] width 72 height 27
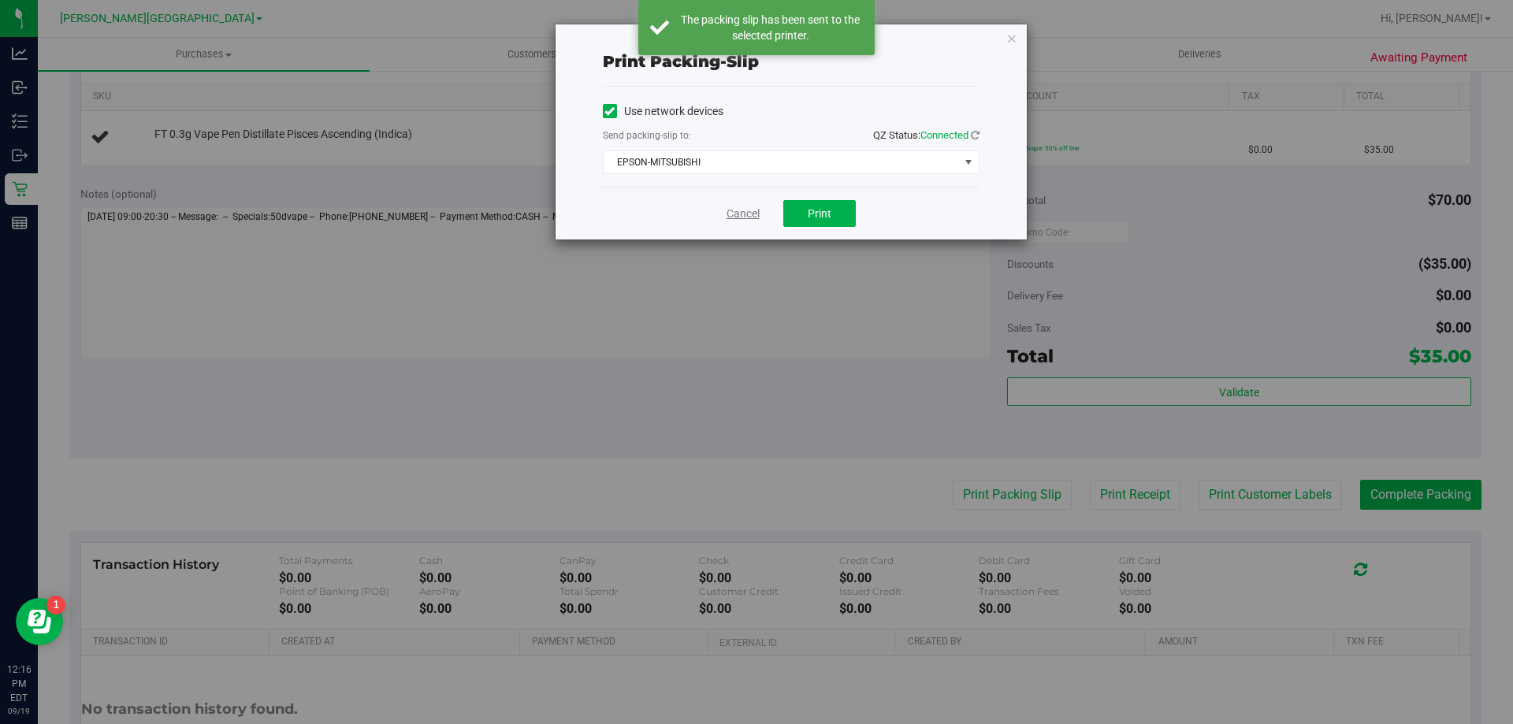
click at [743, 209] on link "Cancel" at bounding box center [742, 214] width 33 height 17
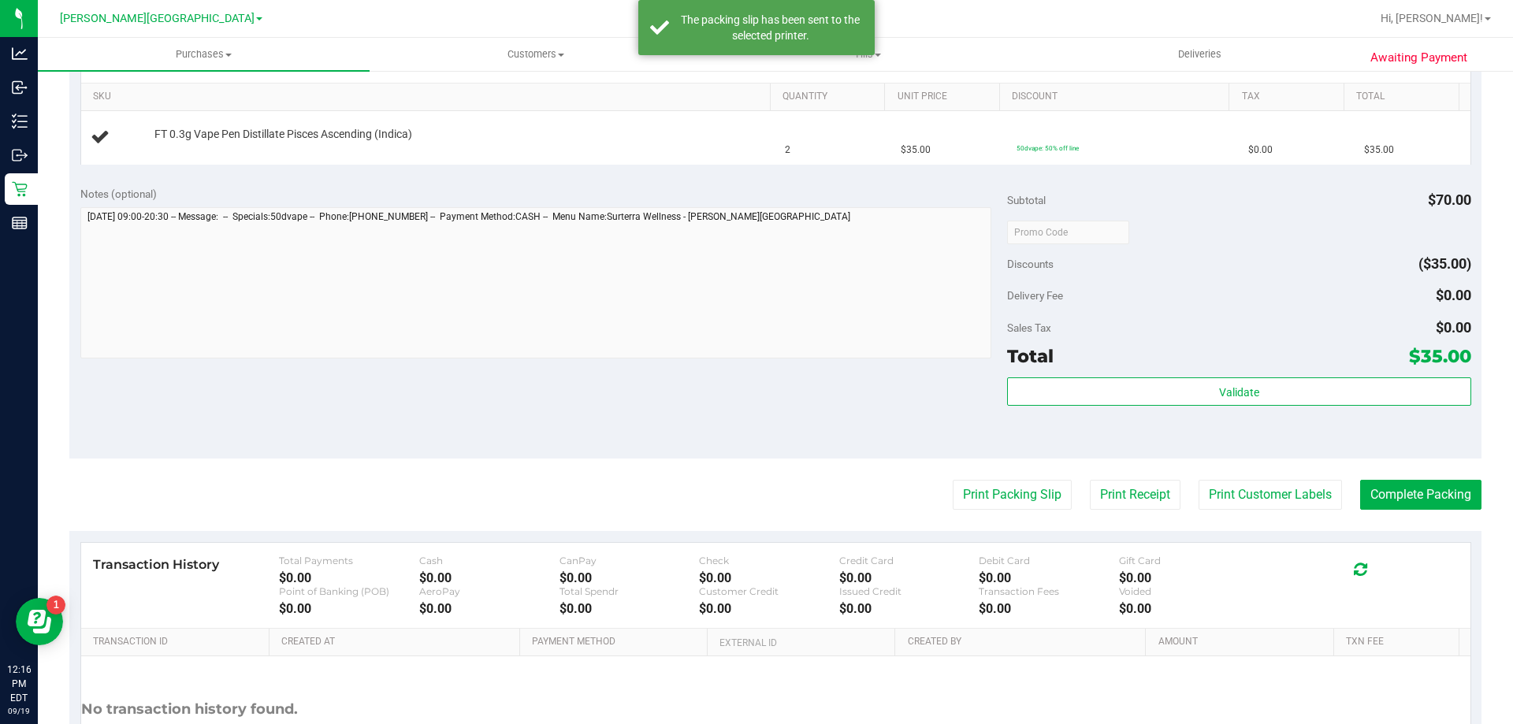
scroll to position [0, 0]
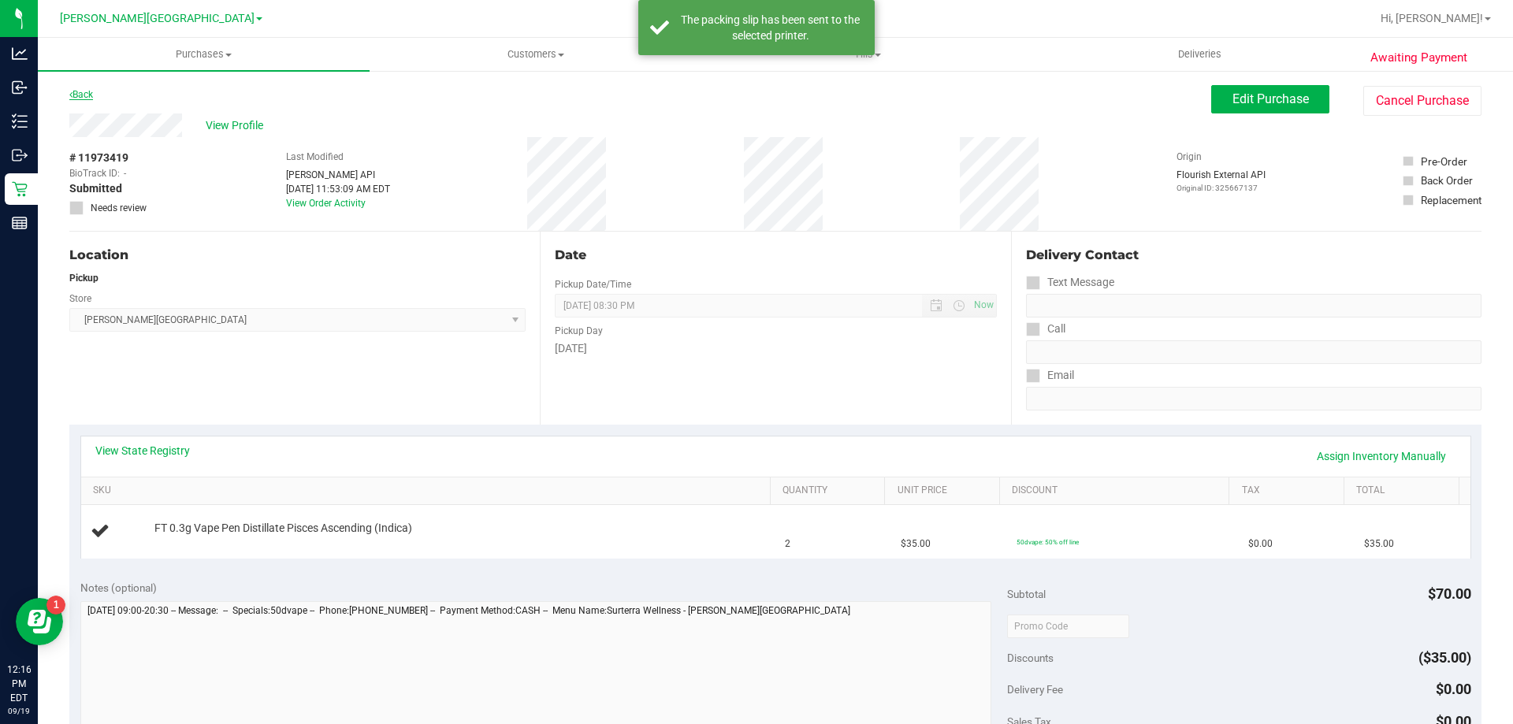
click at [78, 92] on link "Back" at bounding box center [81, 94] width 24 height 11
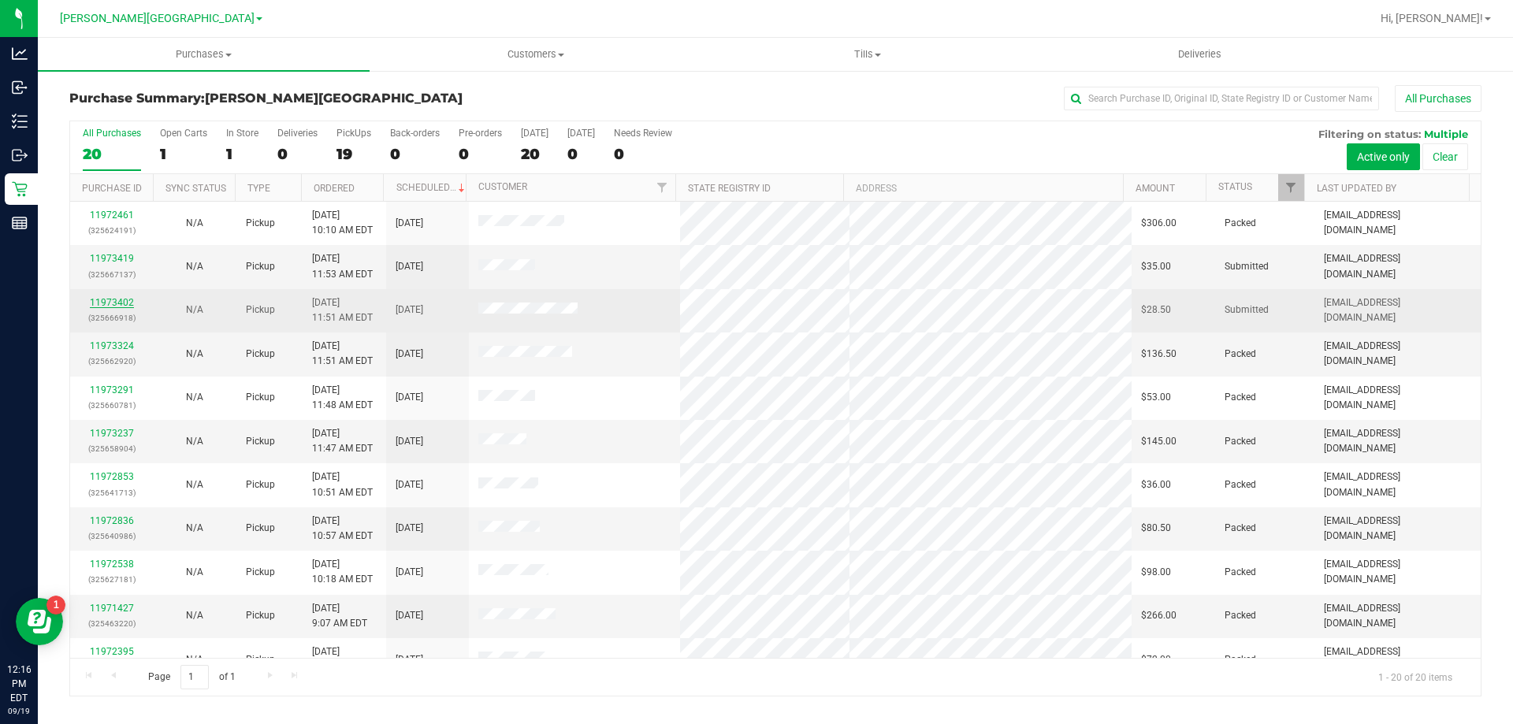
click at [123, 303] on link "11973402" at bounding box center [112, 302] width 44 height 11
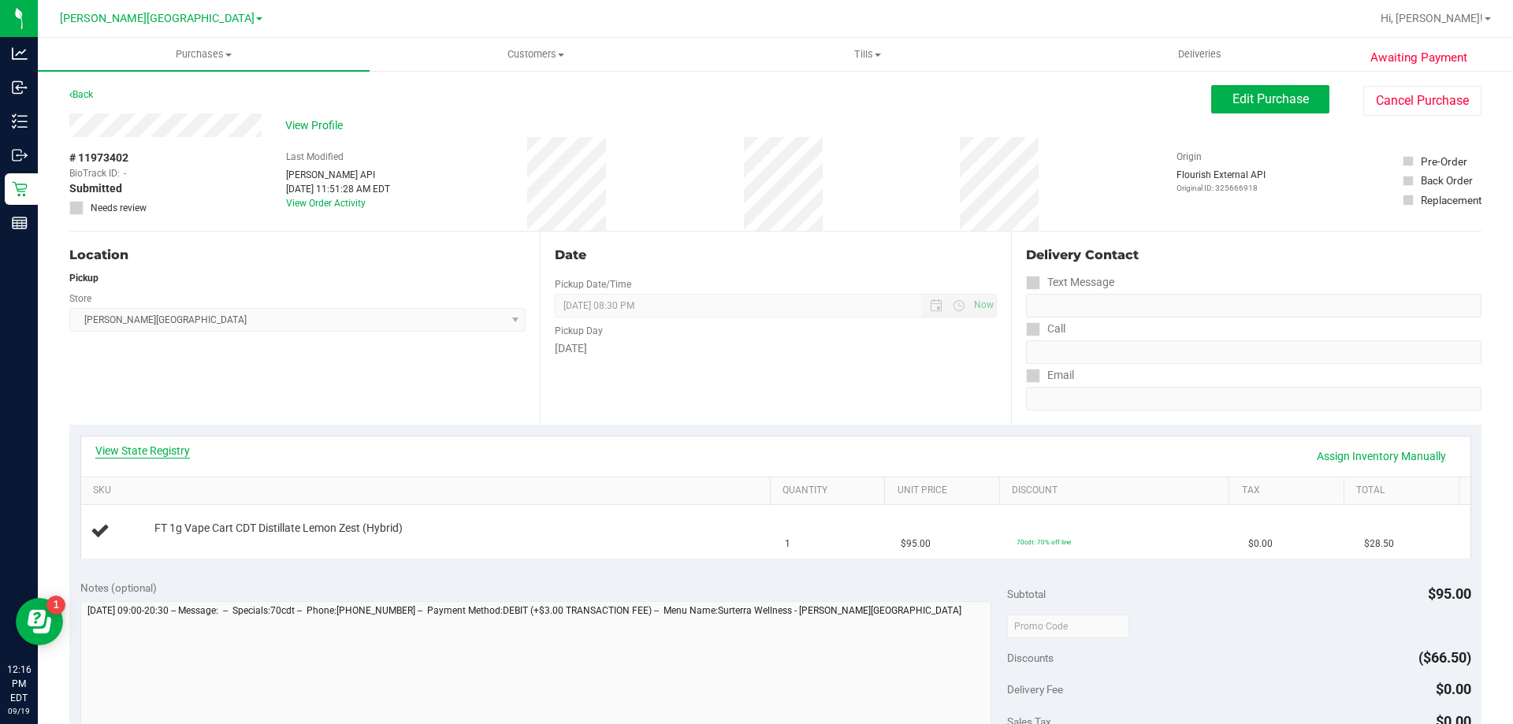
click at [154, 449] on link "View State Registry" at bounding box center [142, 451] width 95 height 16
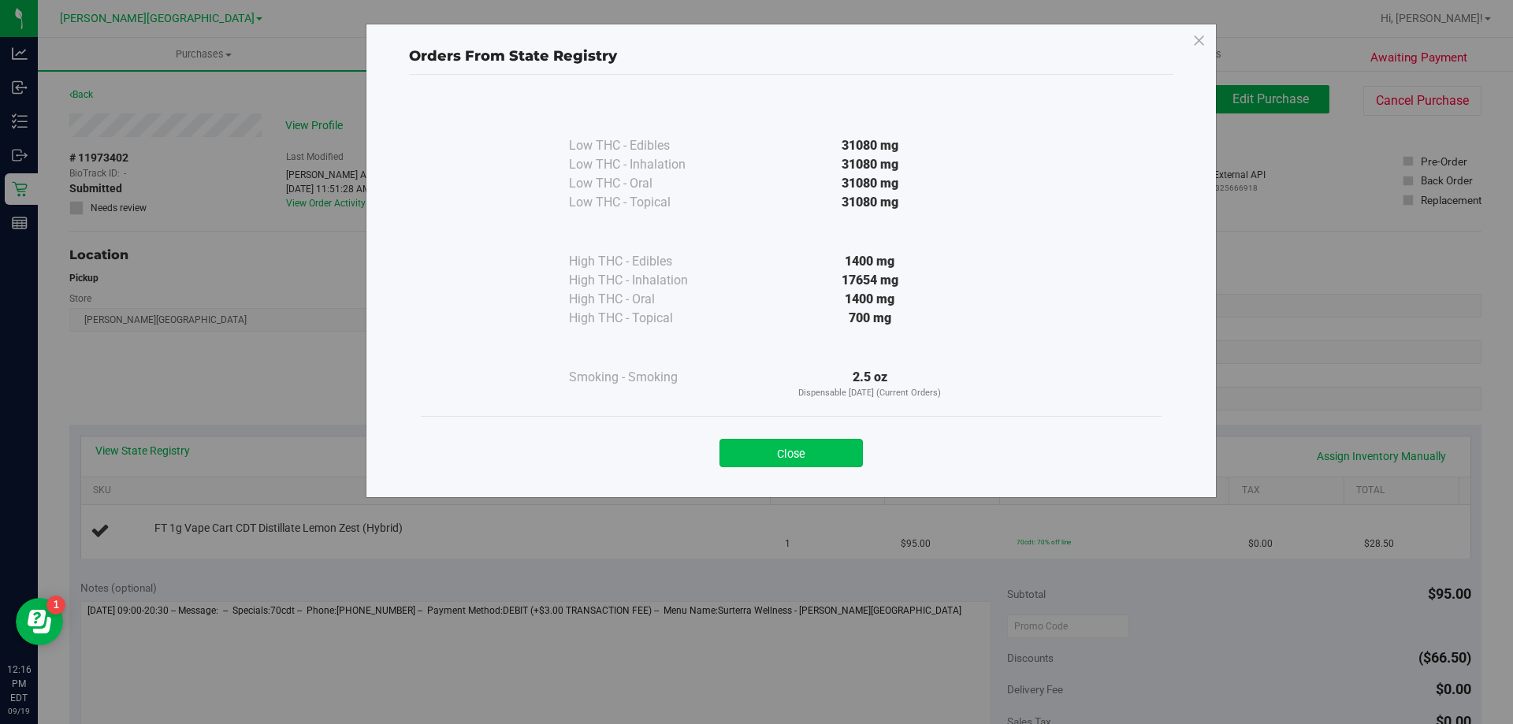
click at [829, 454] on button "Close" at bounding box center [790, 453] width 143 height 28
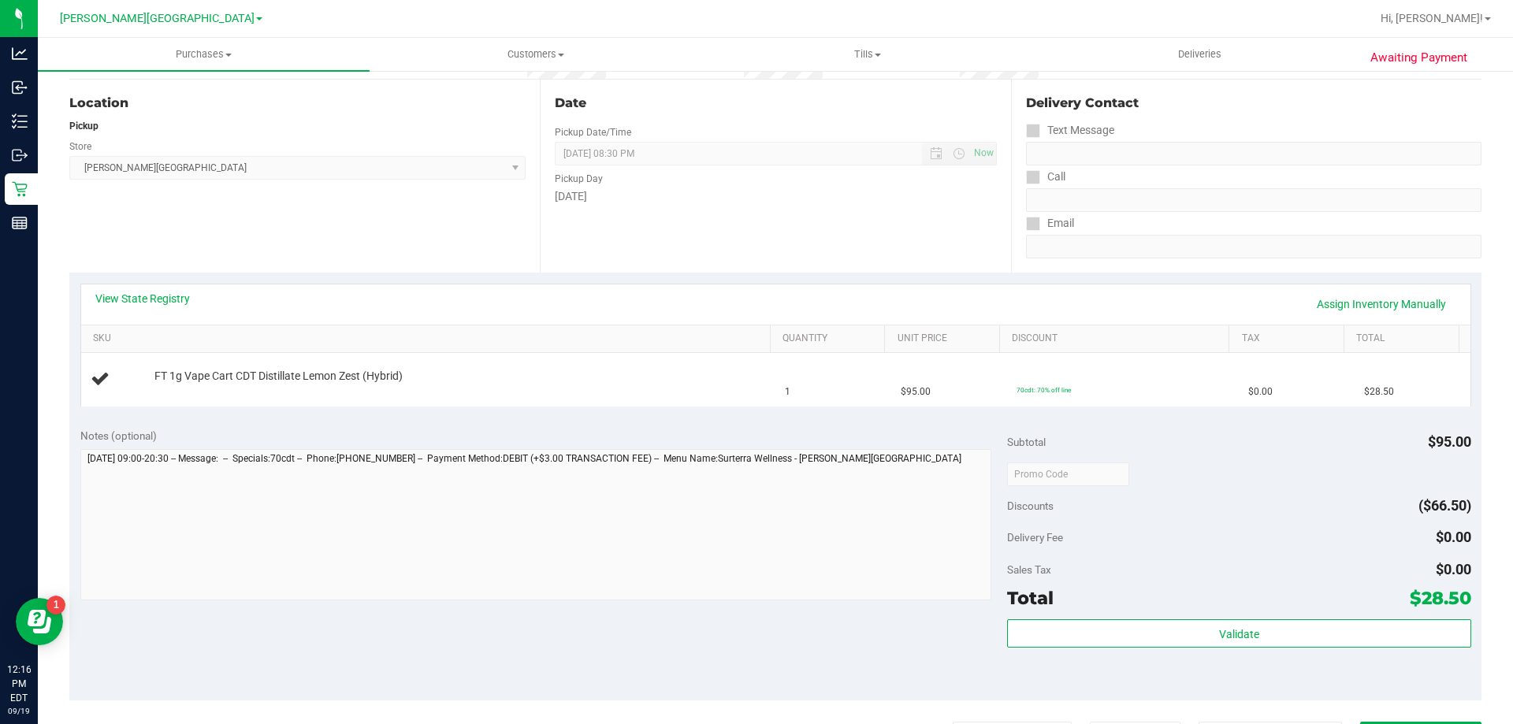
scroll to position [394, 0]
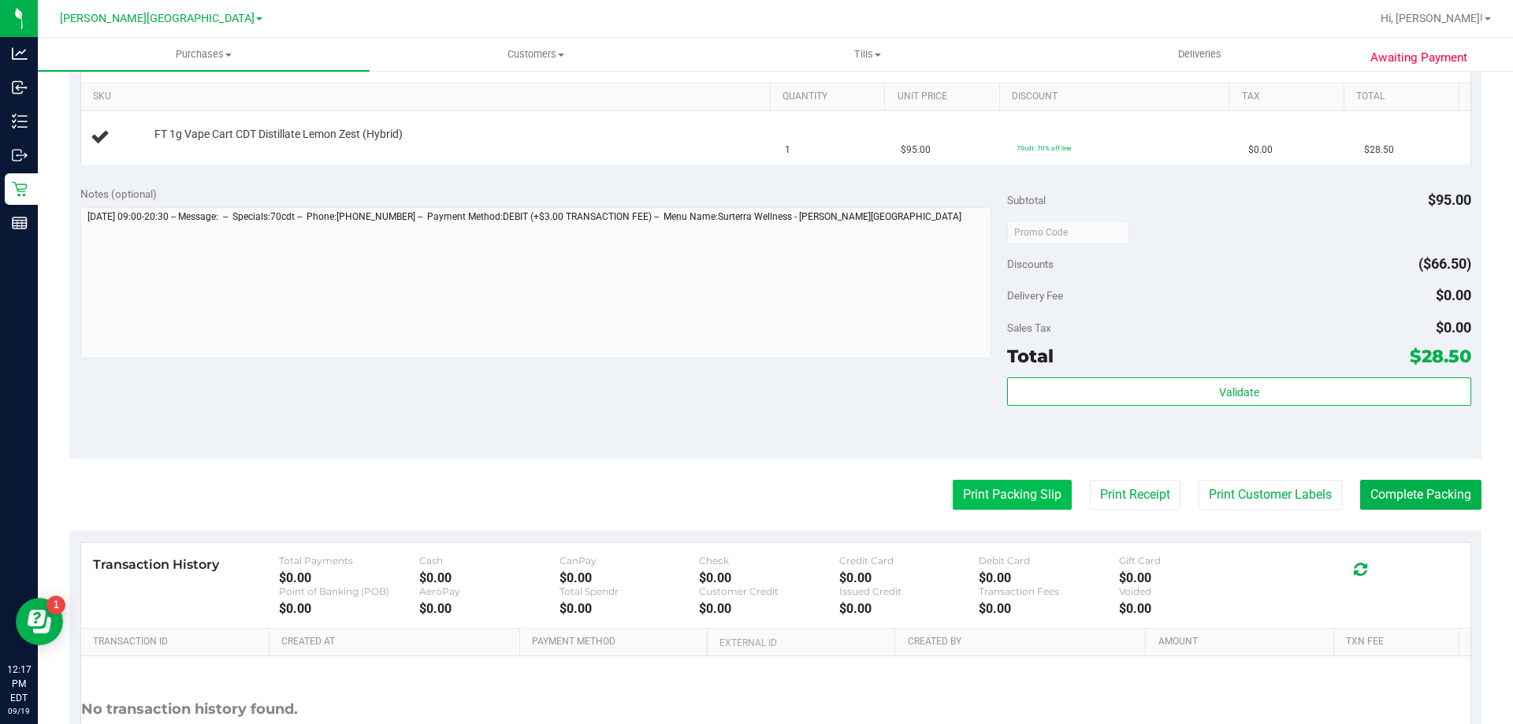
click at [1001, 488] on button "Print Packing Slip" at bounding box center [1011, 495] width 119 height 30
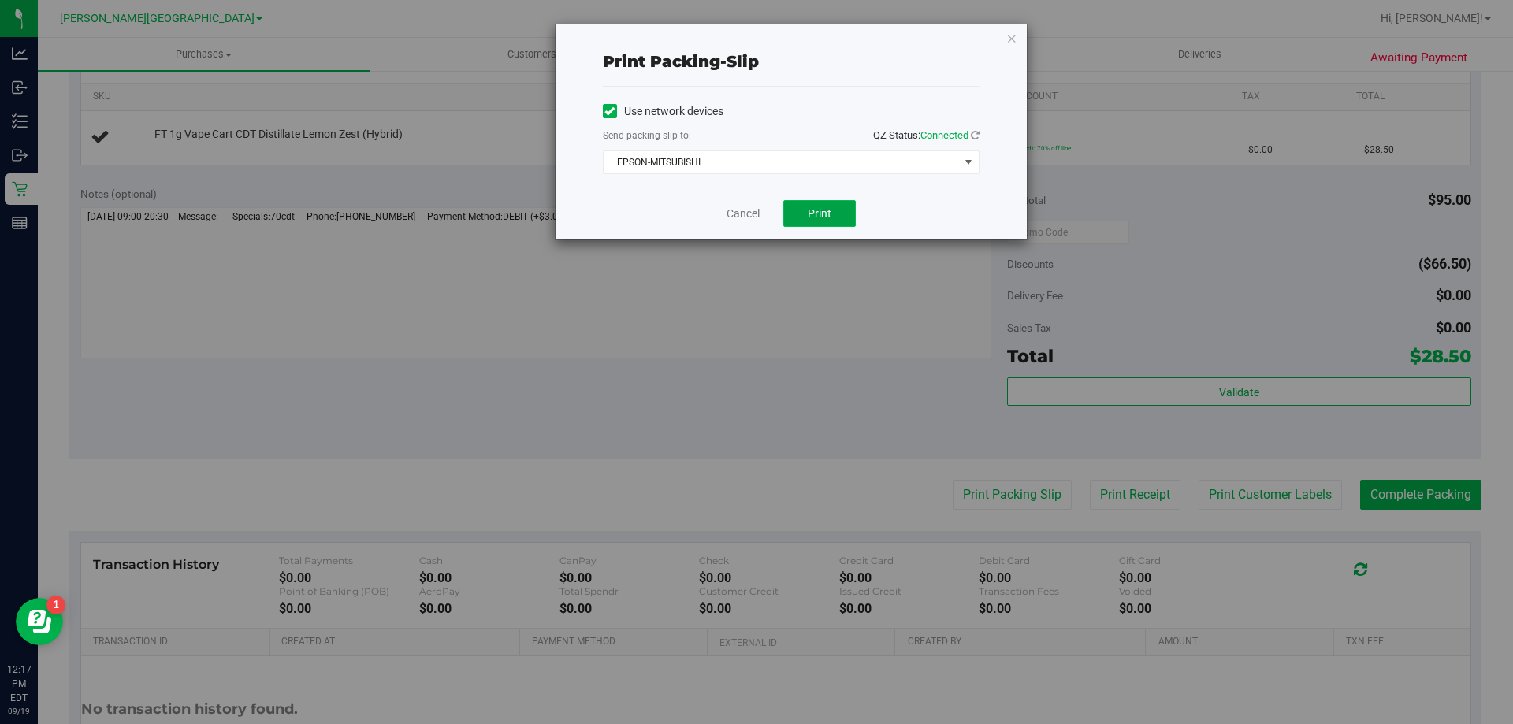
click at [833, 215] on button "Print" at bounding box center [819, 213] width 72 height 27
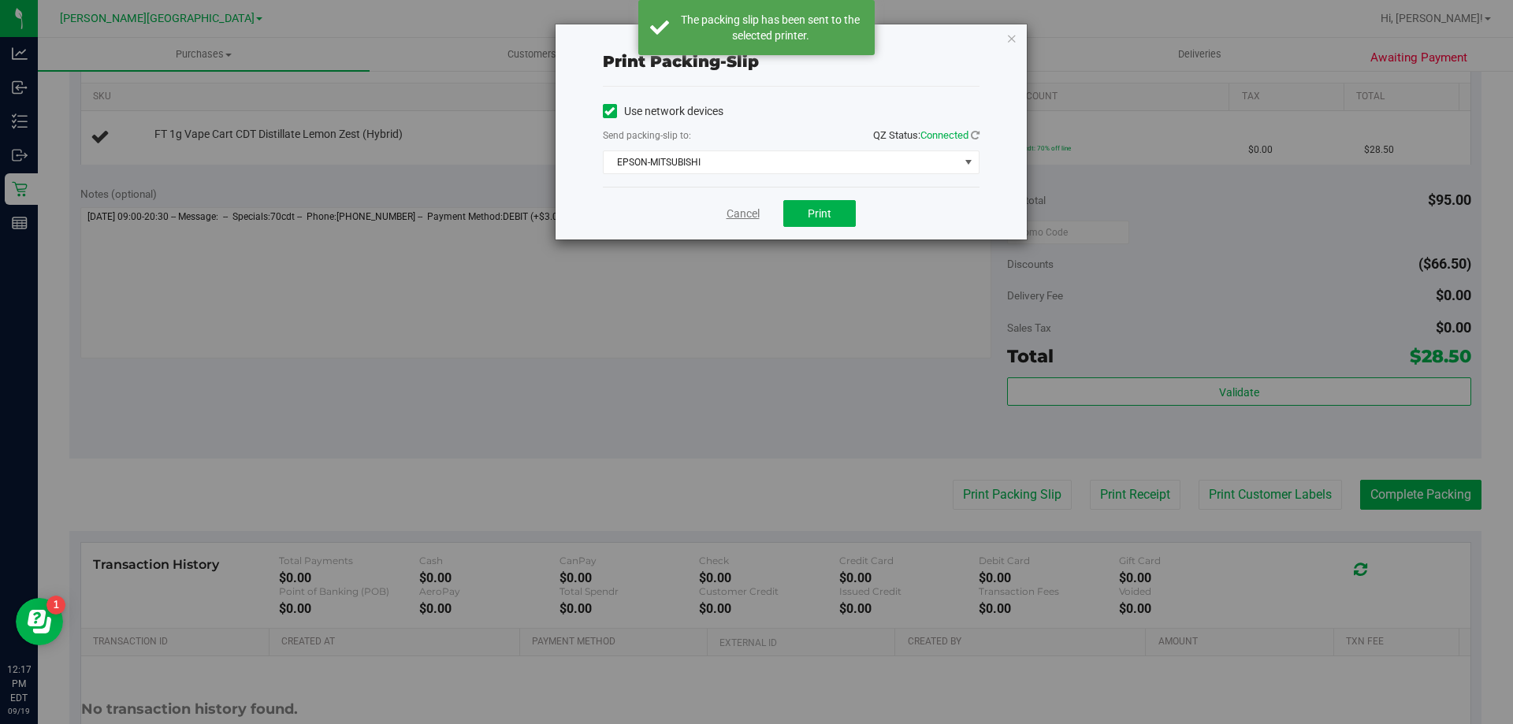
click at [737, 212] on link "Cancel" at bounding box center [742, 214] width 33 height 17
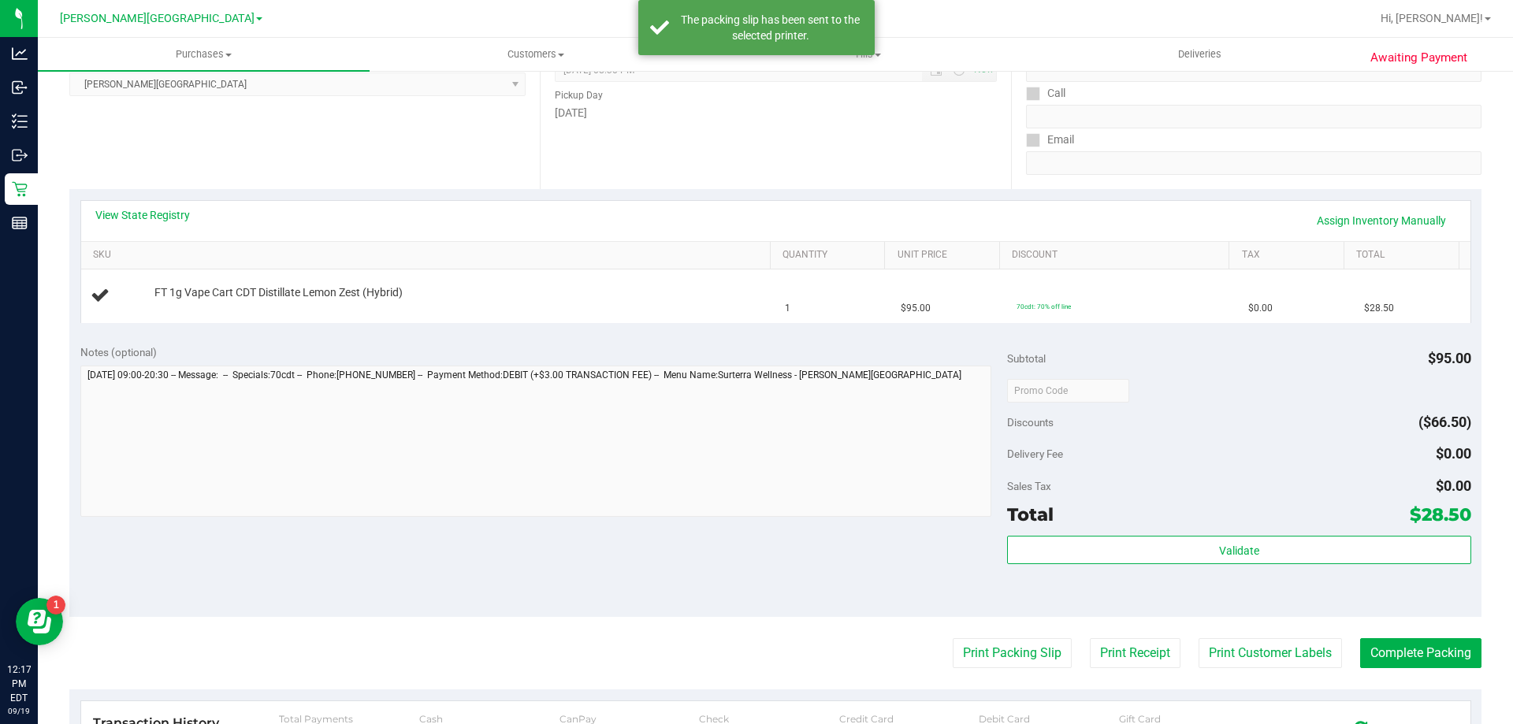
scroll to position [0, 0]
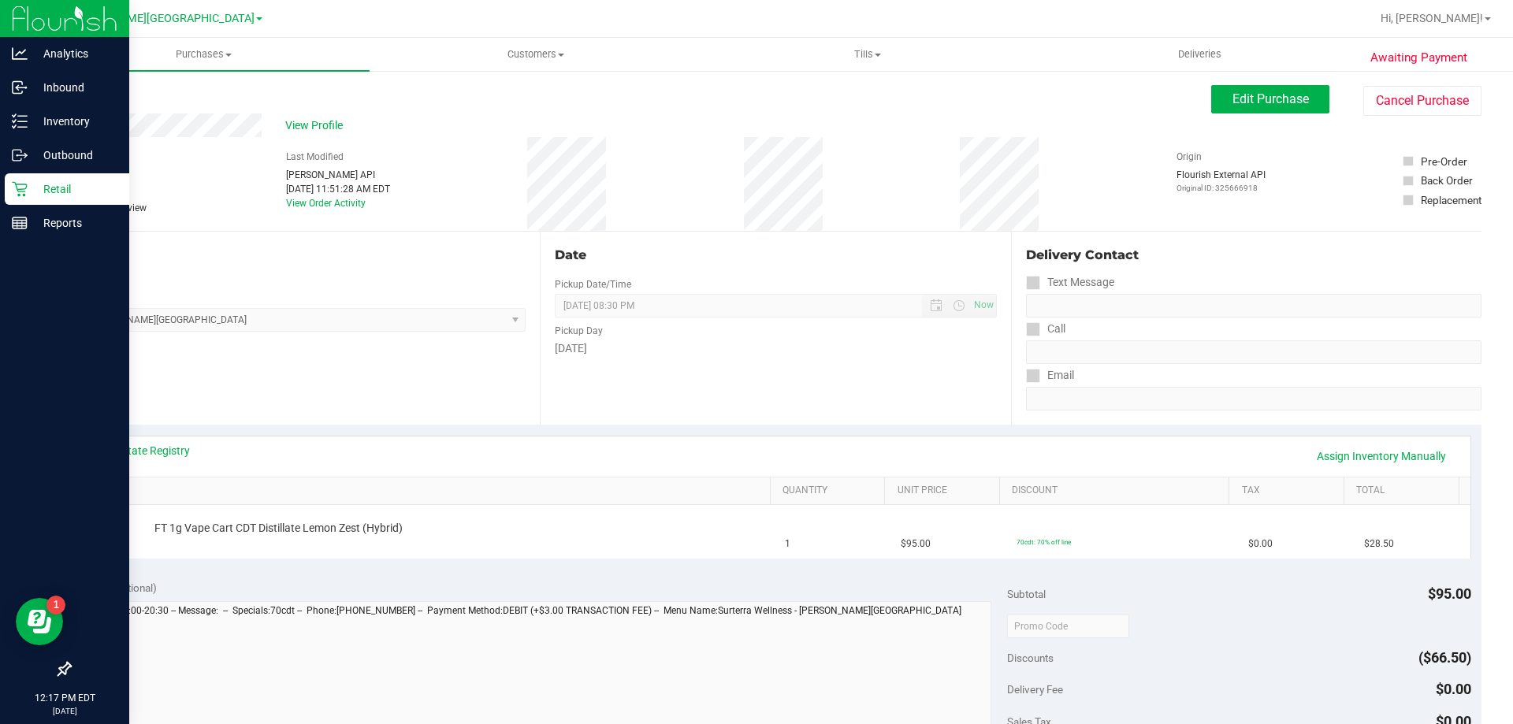
click at [24, 187] on icon at bounding box center [20, 189] width 16 height 16
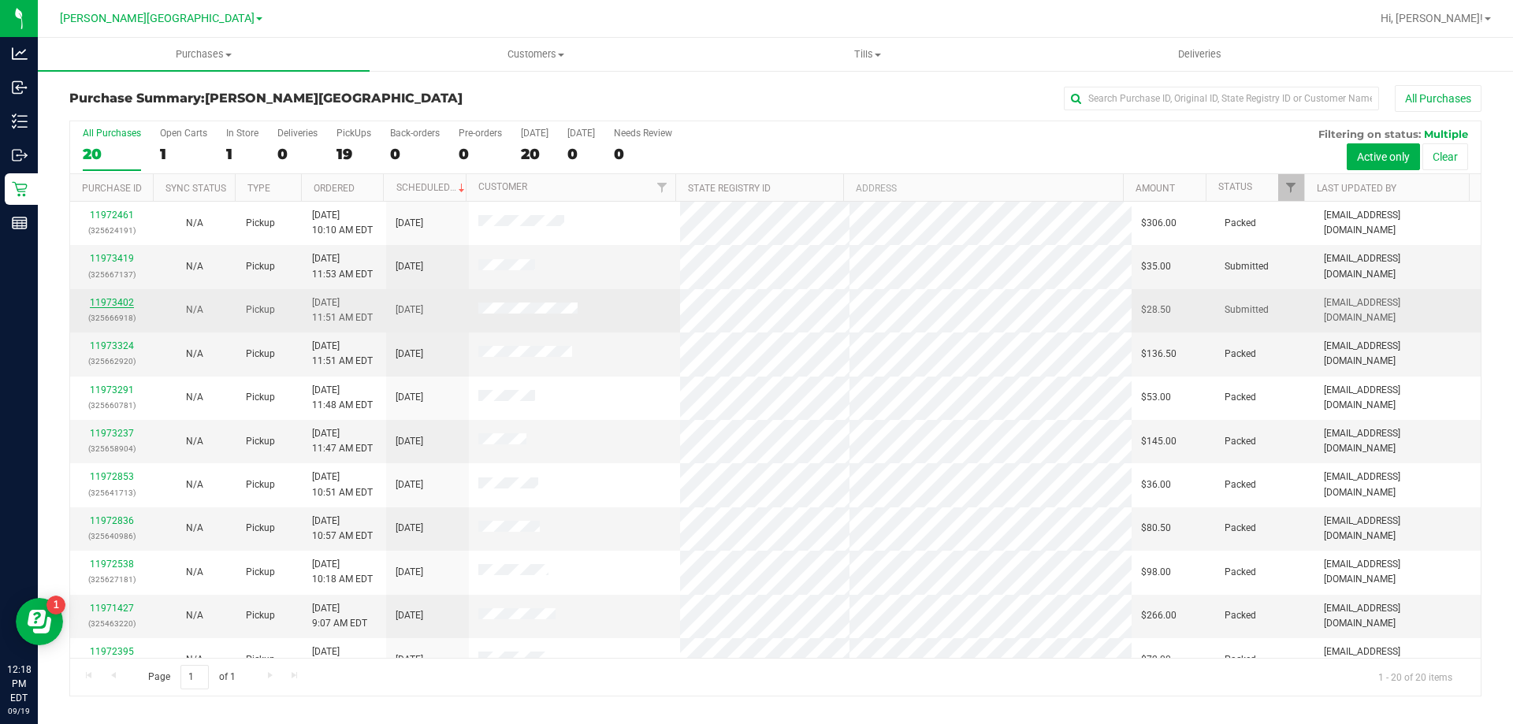
click at [112, 301] on link "11973402" at bounding box center [112, 302] width 44 height 11
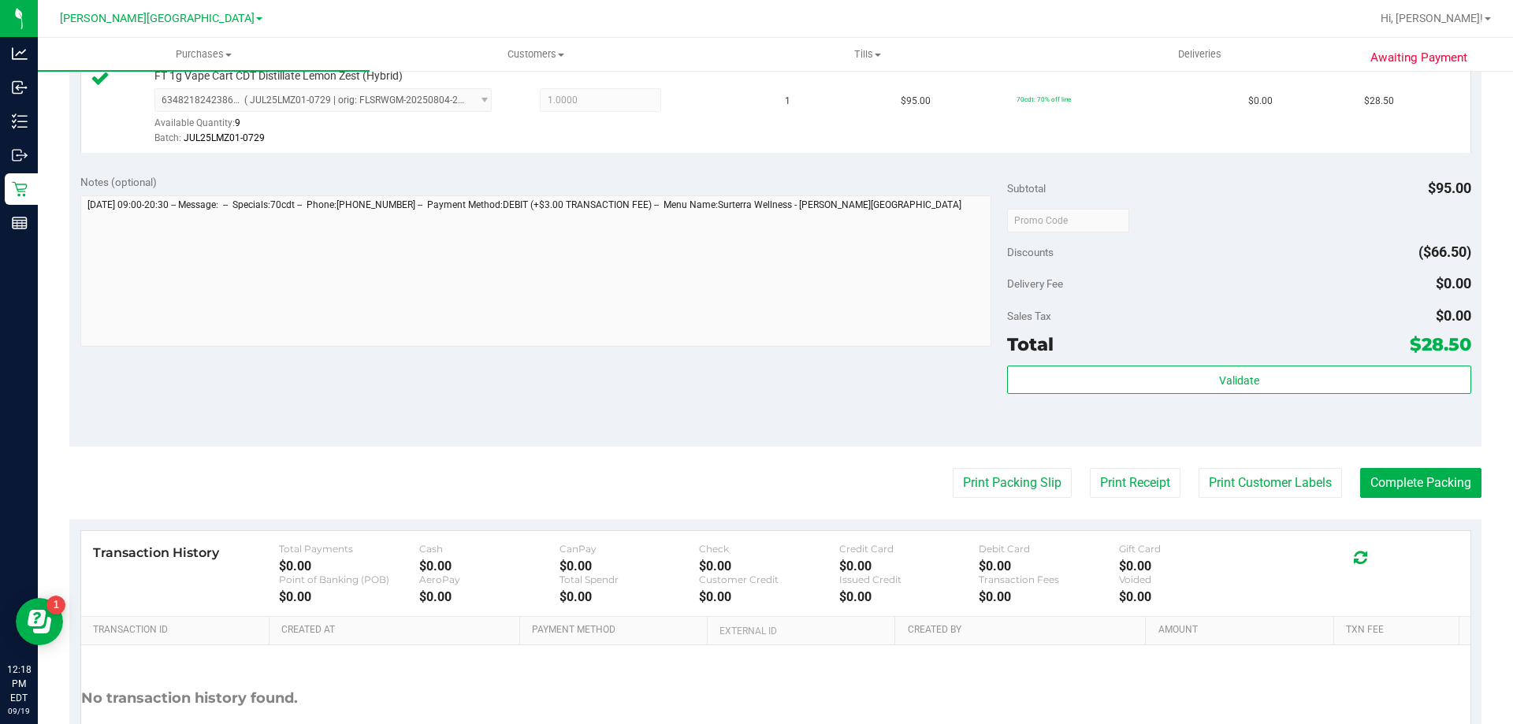
scroll to position [473, 0]
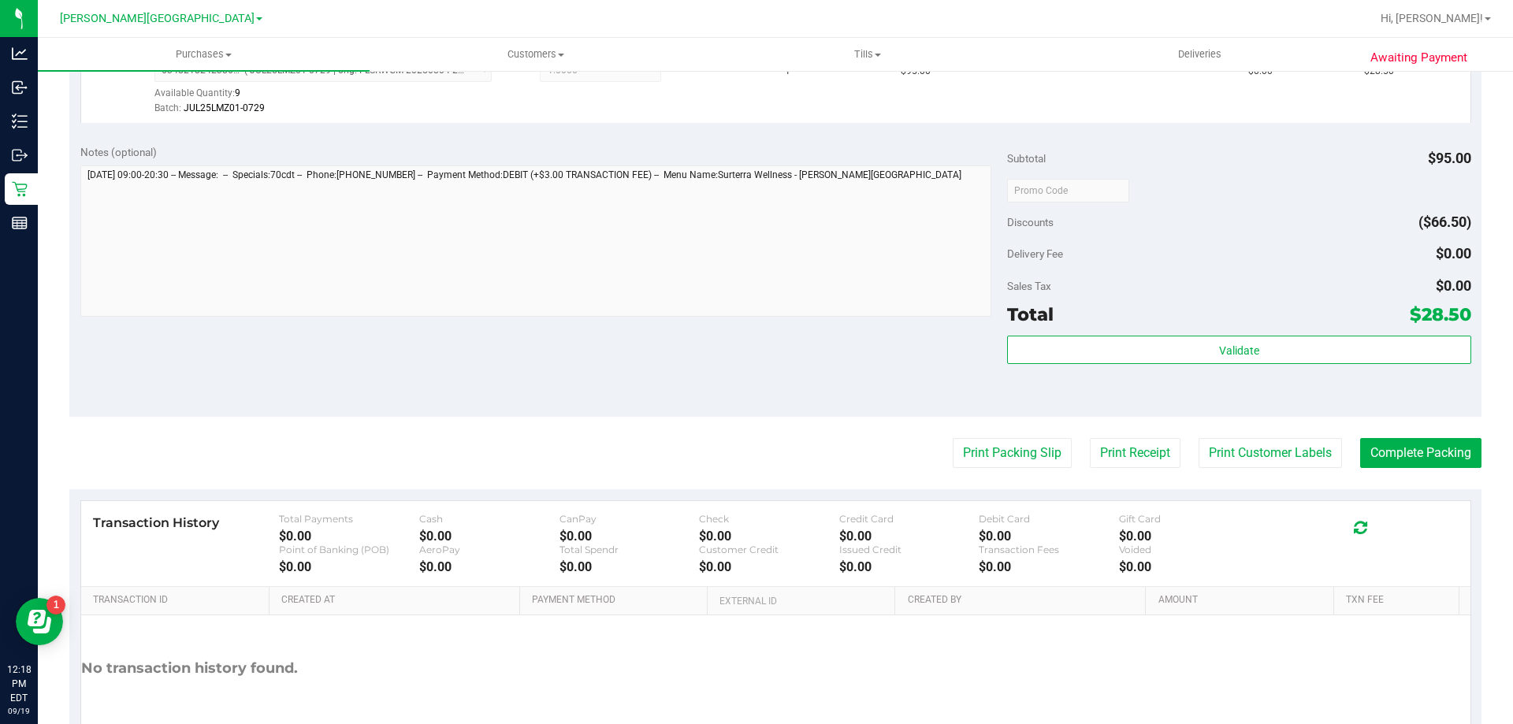
click at [1077, 334] on div "Subtotal $95.00 Discounts ($66.50) Delivery Fee $0.00 Sales Tax $0.00 Total $28…" at bounding box center [1238, 275] width 463 height 262
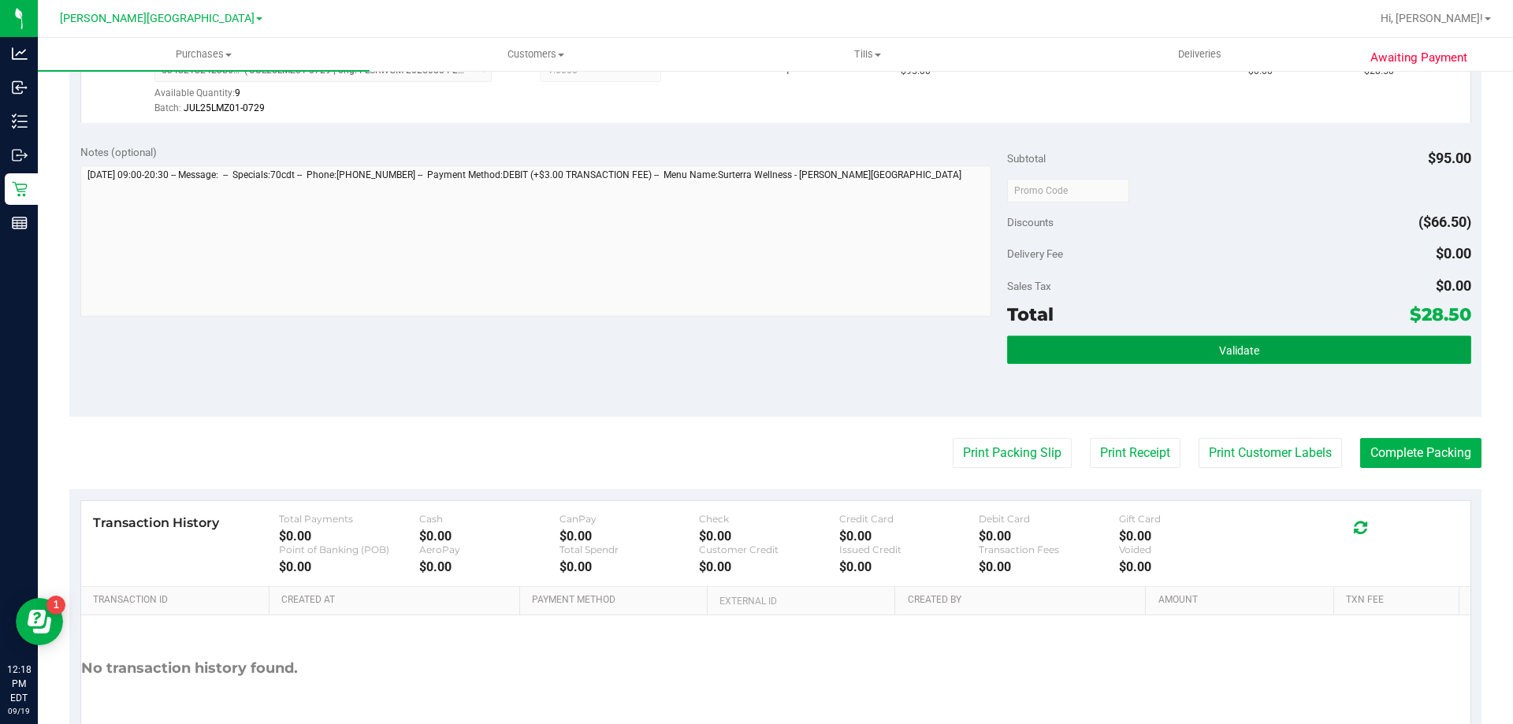
click at [1080, 345] on button "Validate" at bounding box center [1238, 350] width 463 height 28
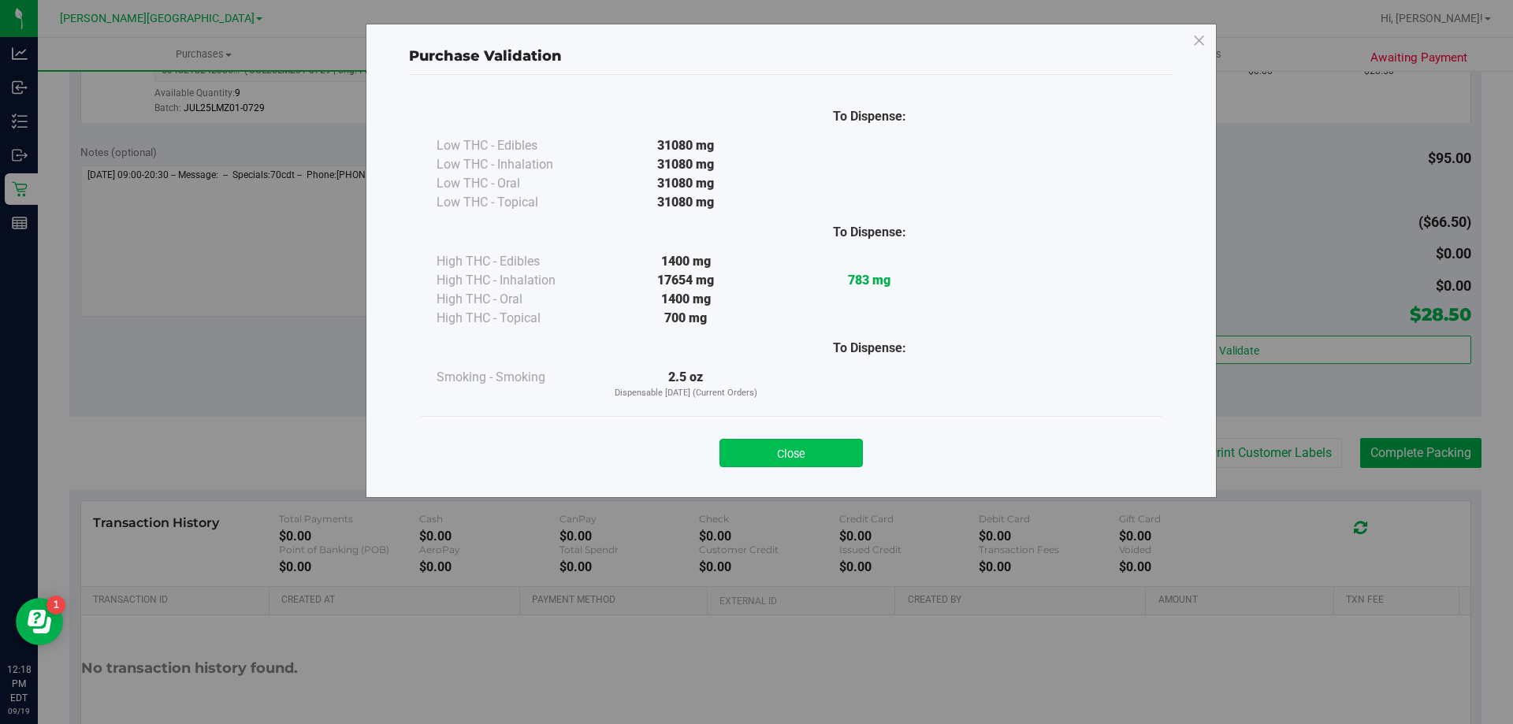
click at [853, 450] on button "Close" at bounding box center [790, 453] width 143 height 28
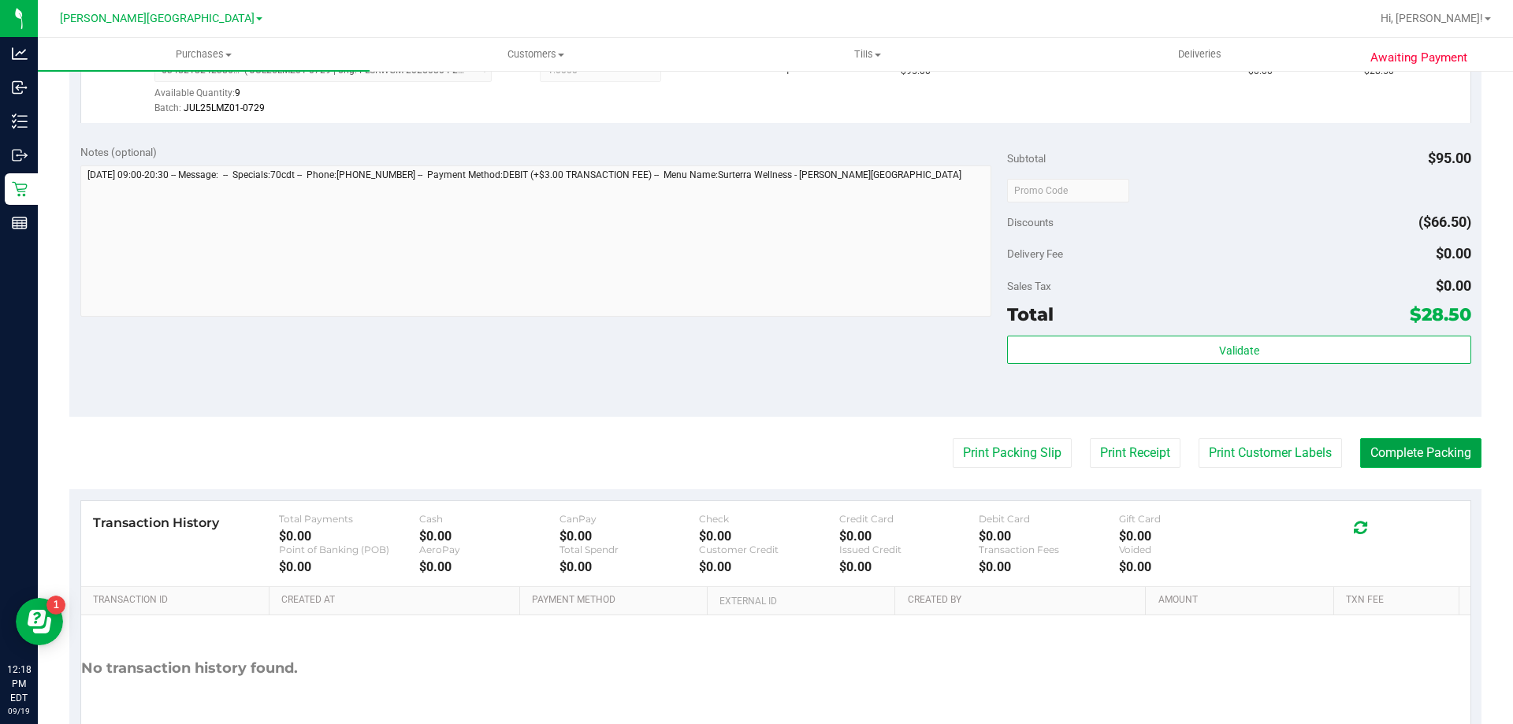
click at [1432, 448] on button "Complete Packing" at bounding box center [1420, 453] width 121 height 30
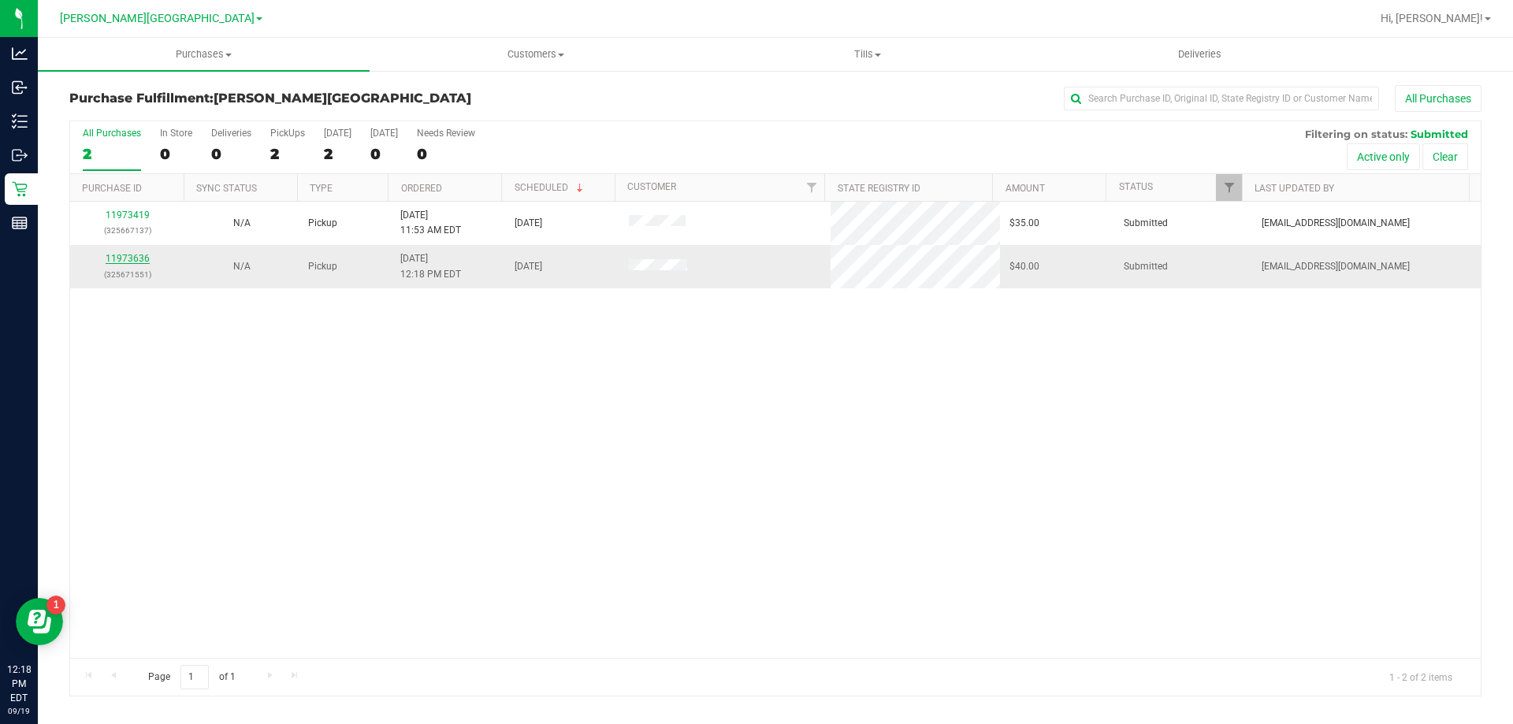
click at [121, 258] on link "11973636" at bounding box center [128, 258] width 44 height 11
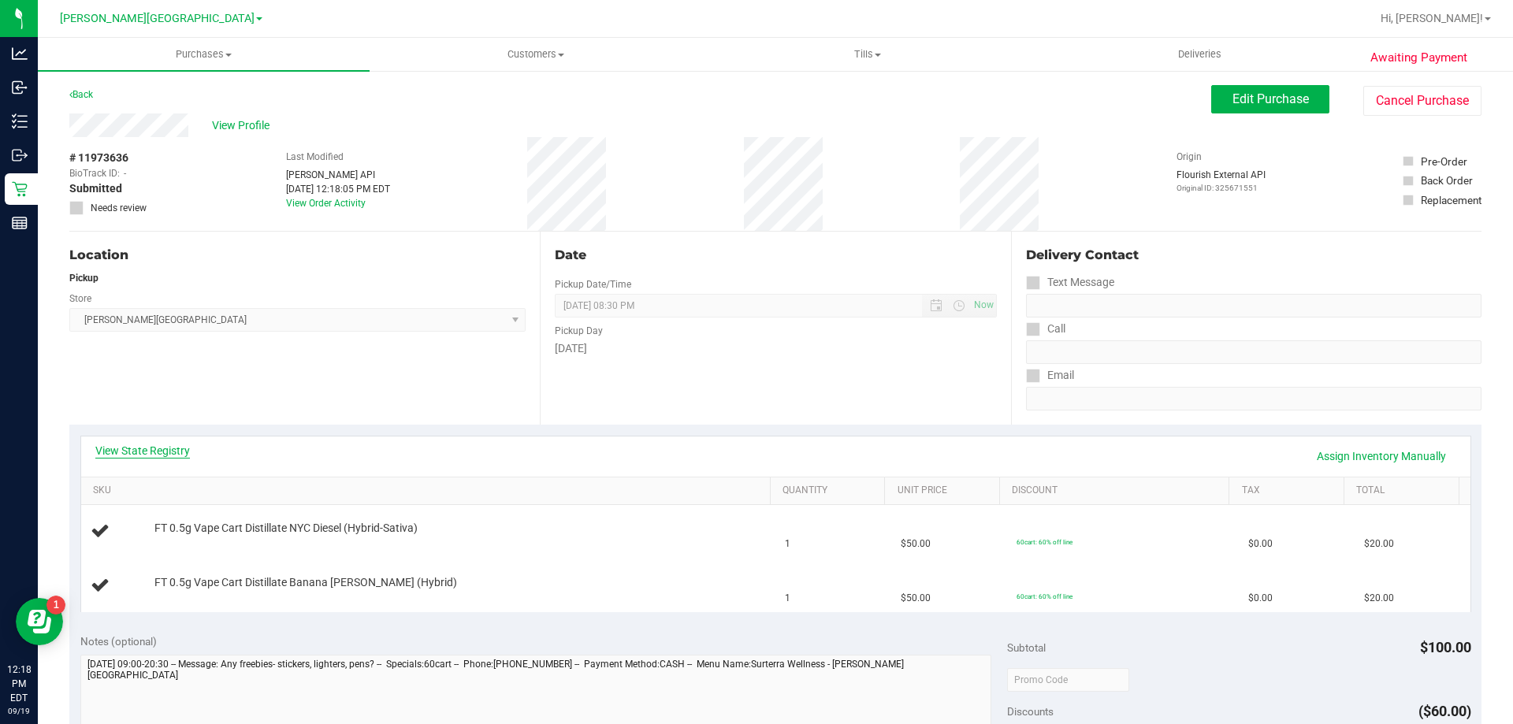
click at [167, 451] on link "View State Registry" at bounding box center [142, 451] width 95 height 16
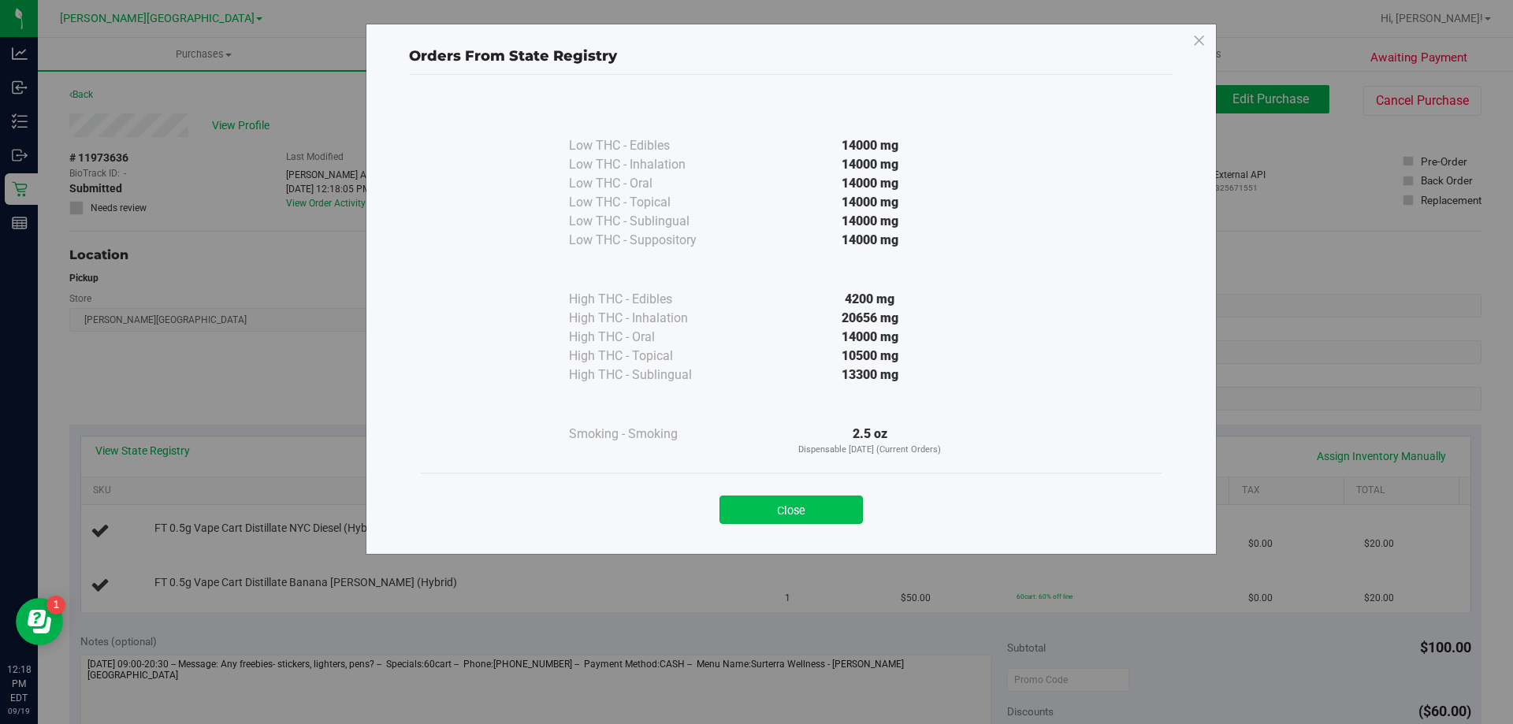
click at [746, 515] on button "Close" at bounding box center [790, 510] width 143 height 28
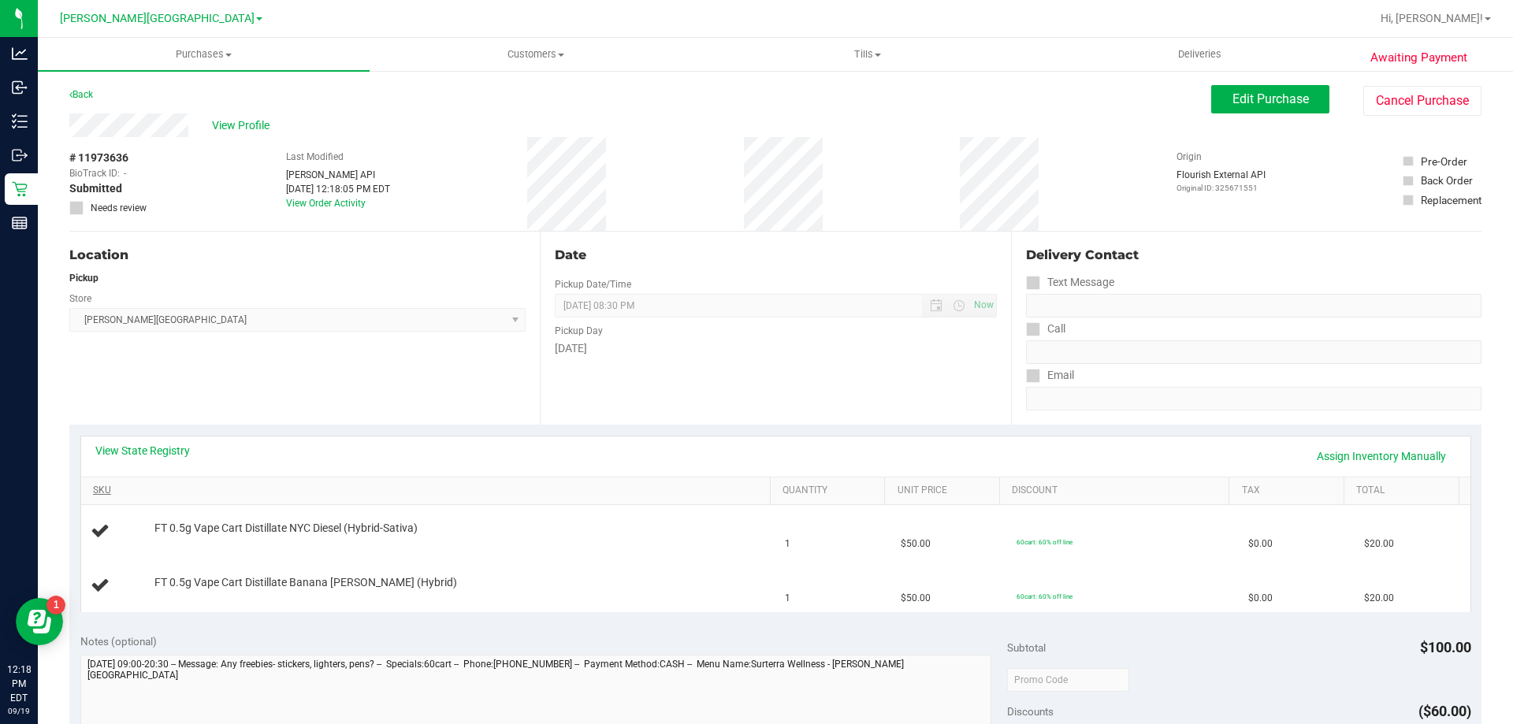
scroll to position [315, 0]
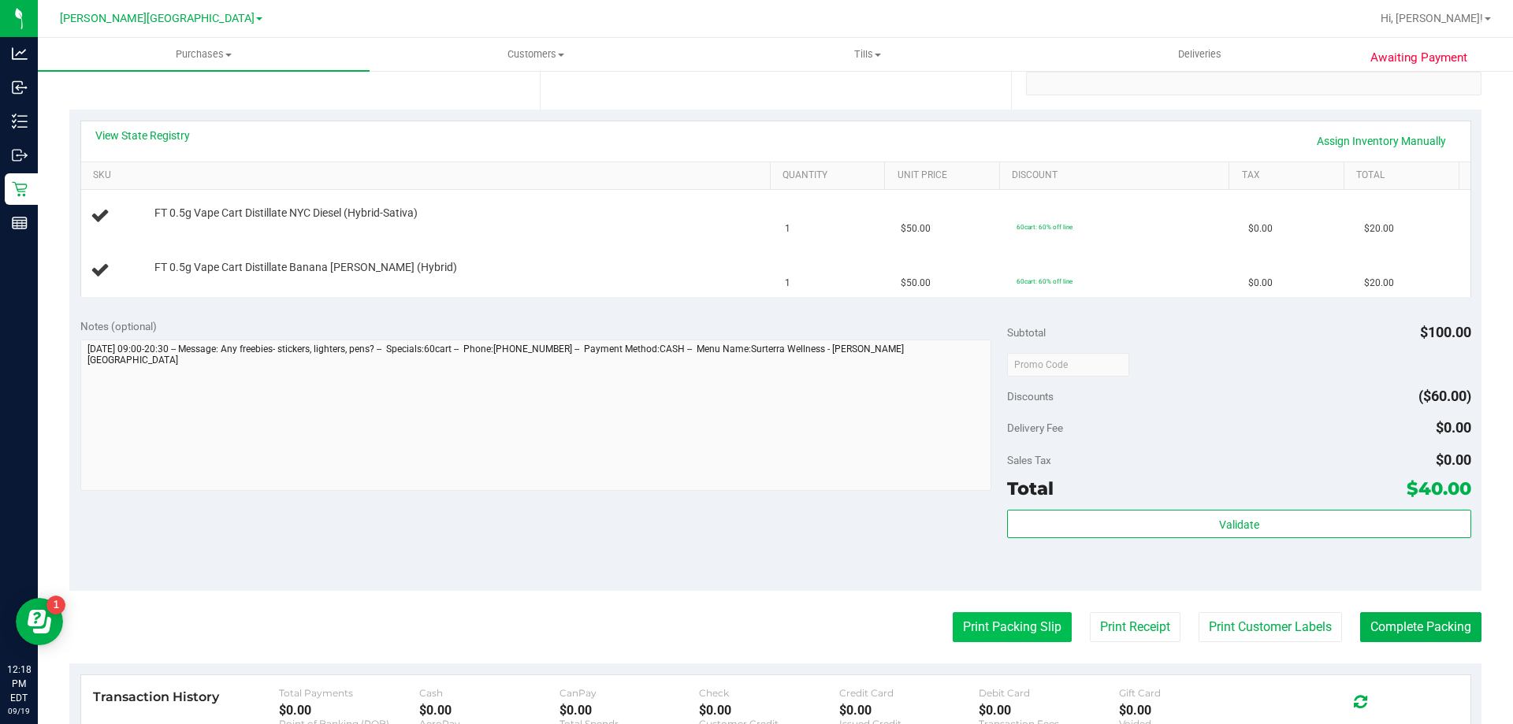
click at [974, 626] on button "Print Packing Slip" at bounding box center [1011, 627] width 119 height 30
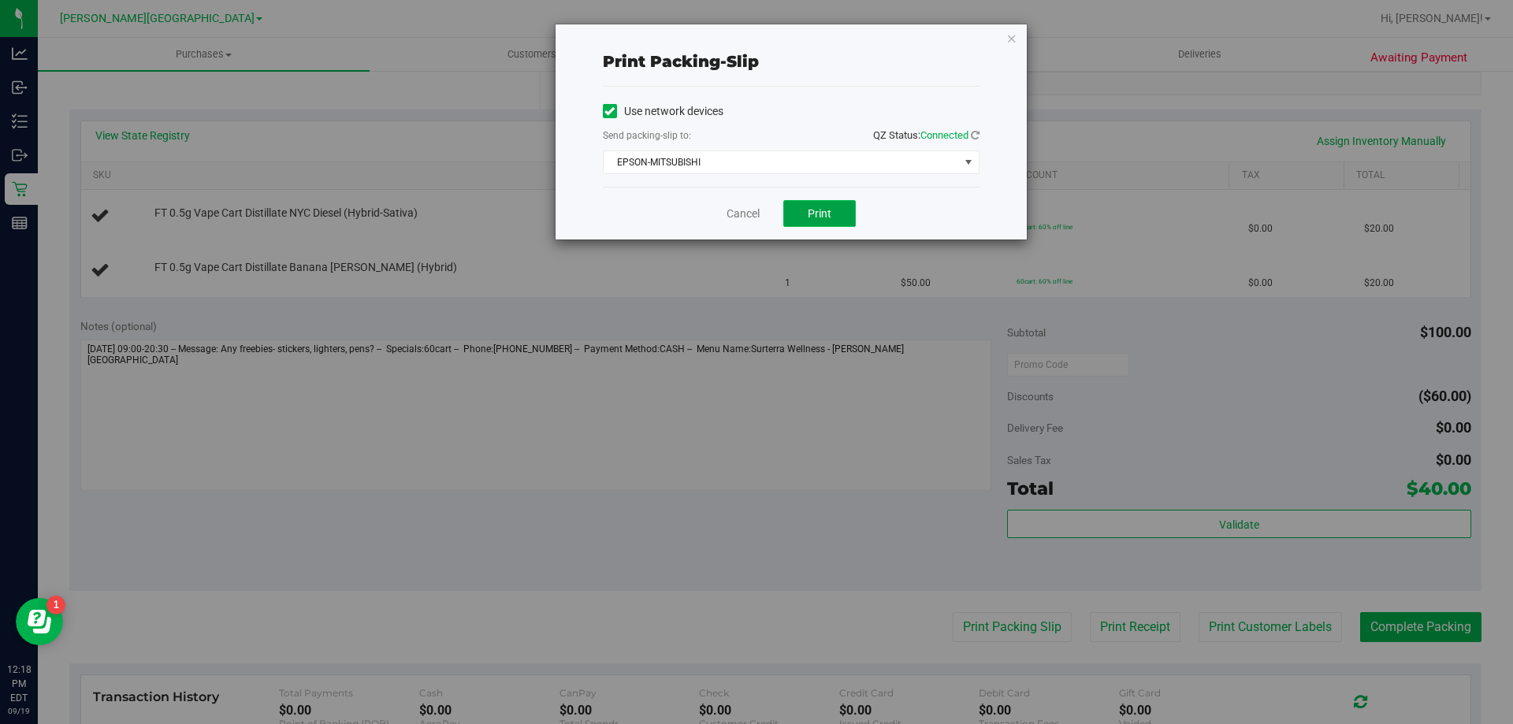
click at [826, 210] on span "Print" at bounding box center [819, 213] width 24 height 13
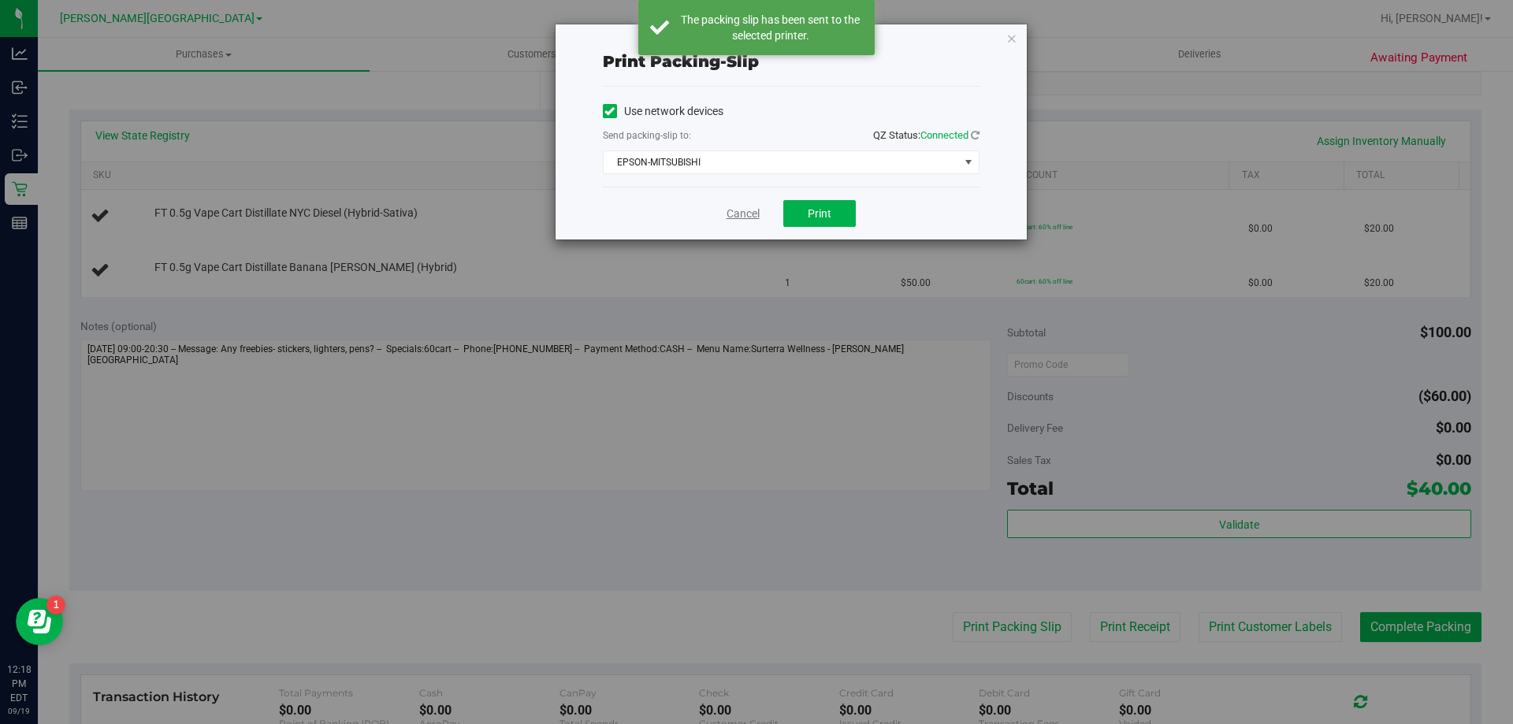
click at [741, 212] on link "Cancel" at bounding box center [742, 214] width 33 height 17
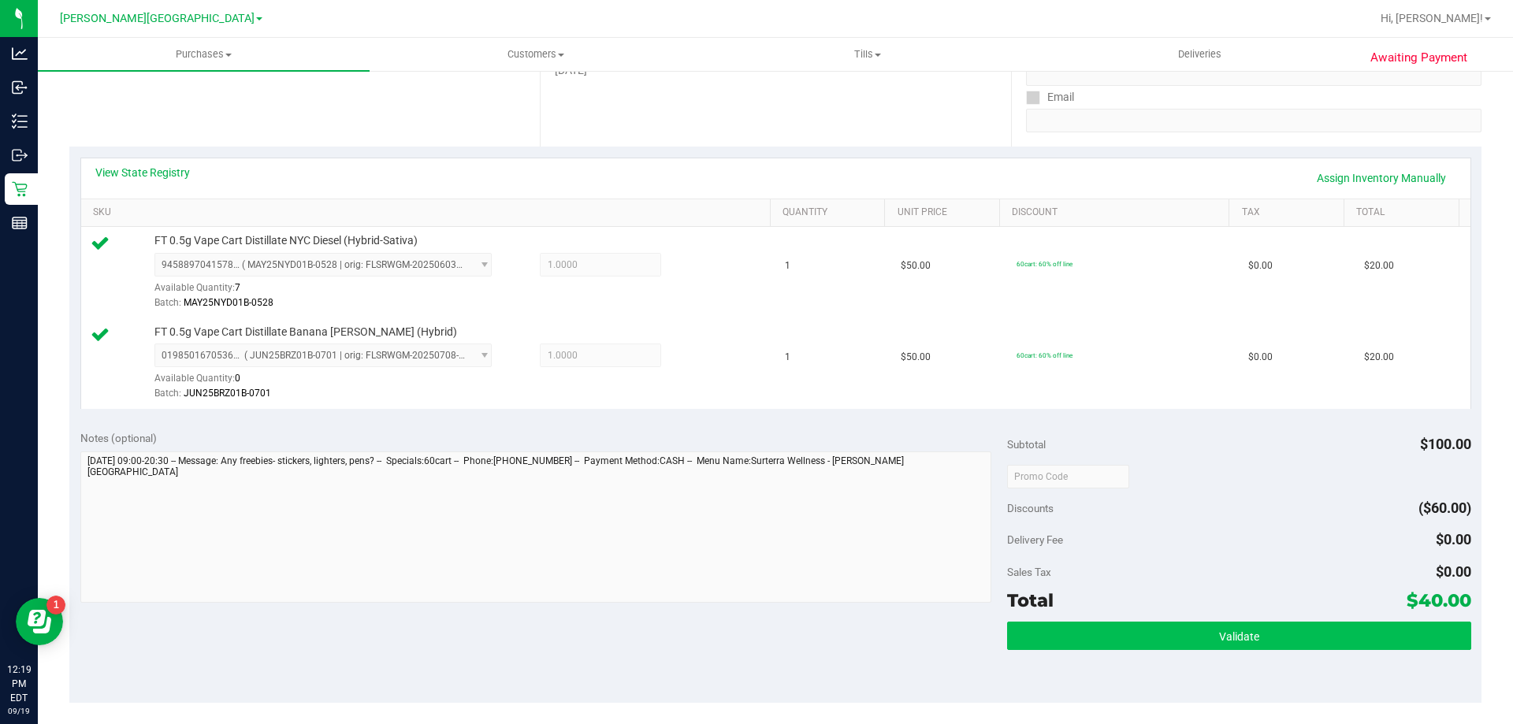
scroll to position [473, 0]
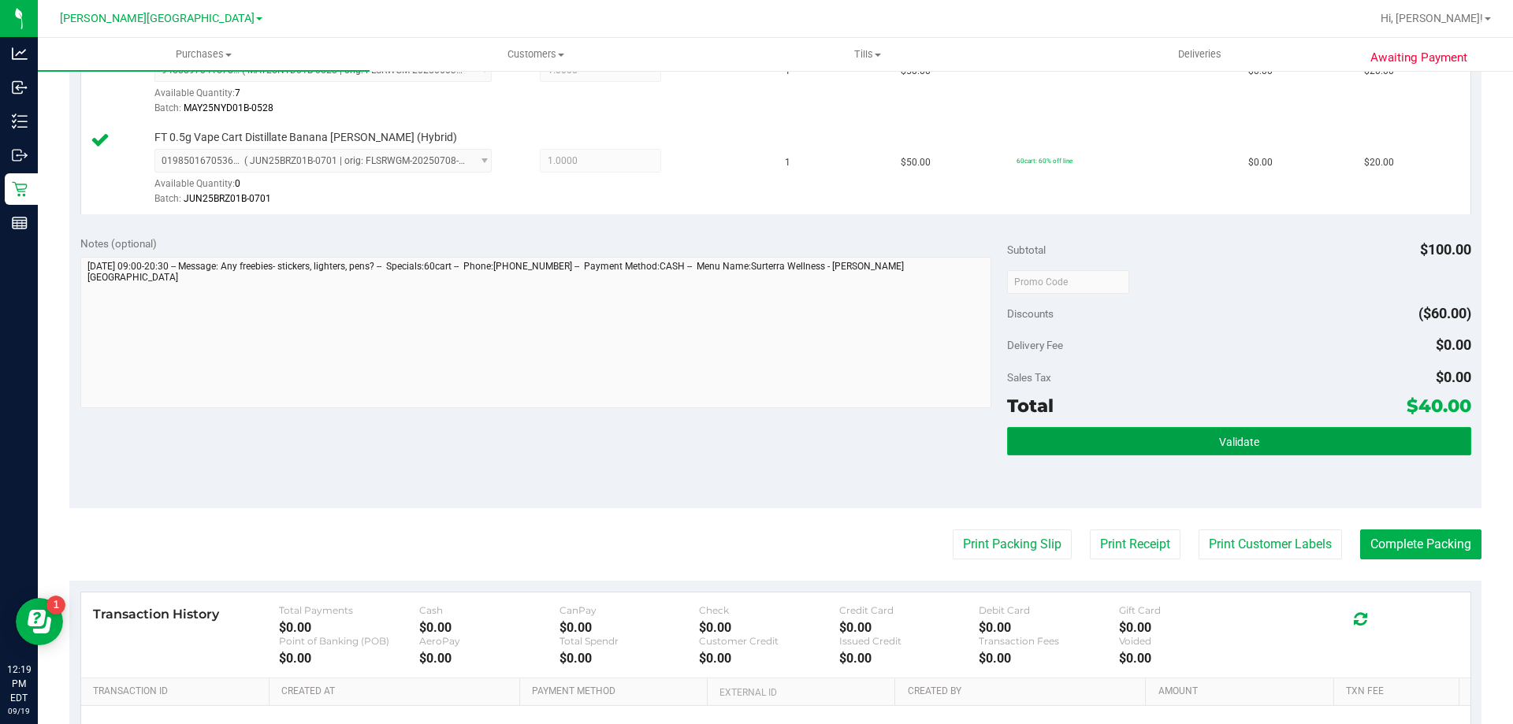
click at [1119, 448] on button "Validate" at bounding box center [1238, 441] width 463 height 28
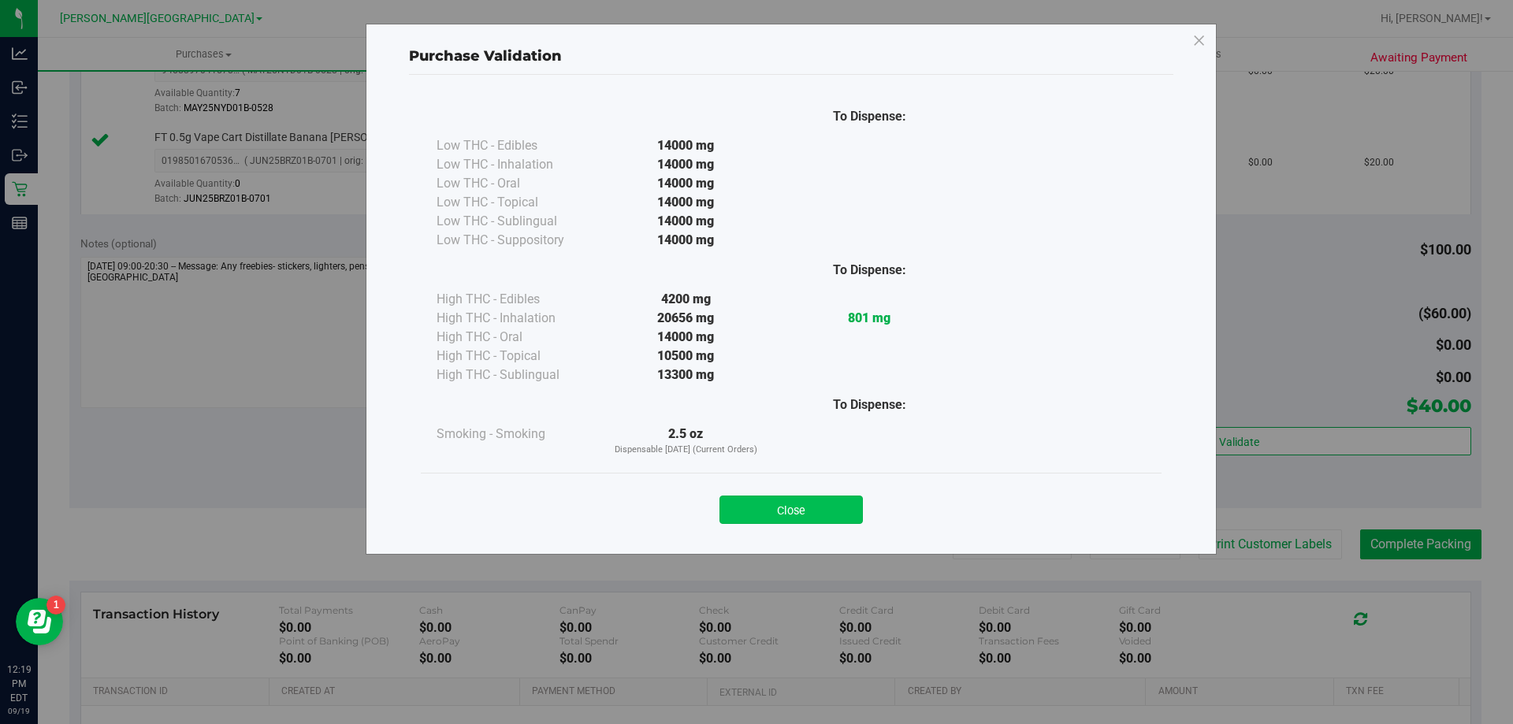
click at [793, 513] on button "Close" at bounding box center [790, 510] width 143 height 28
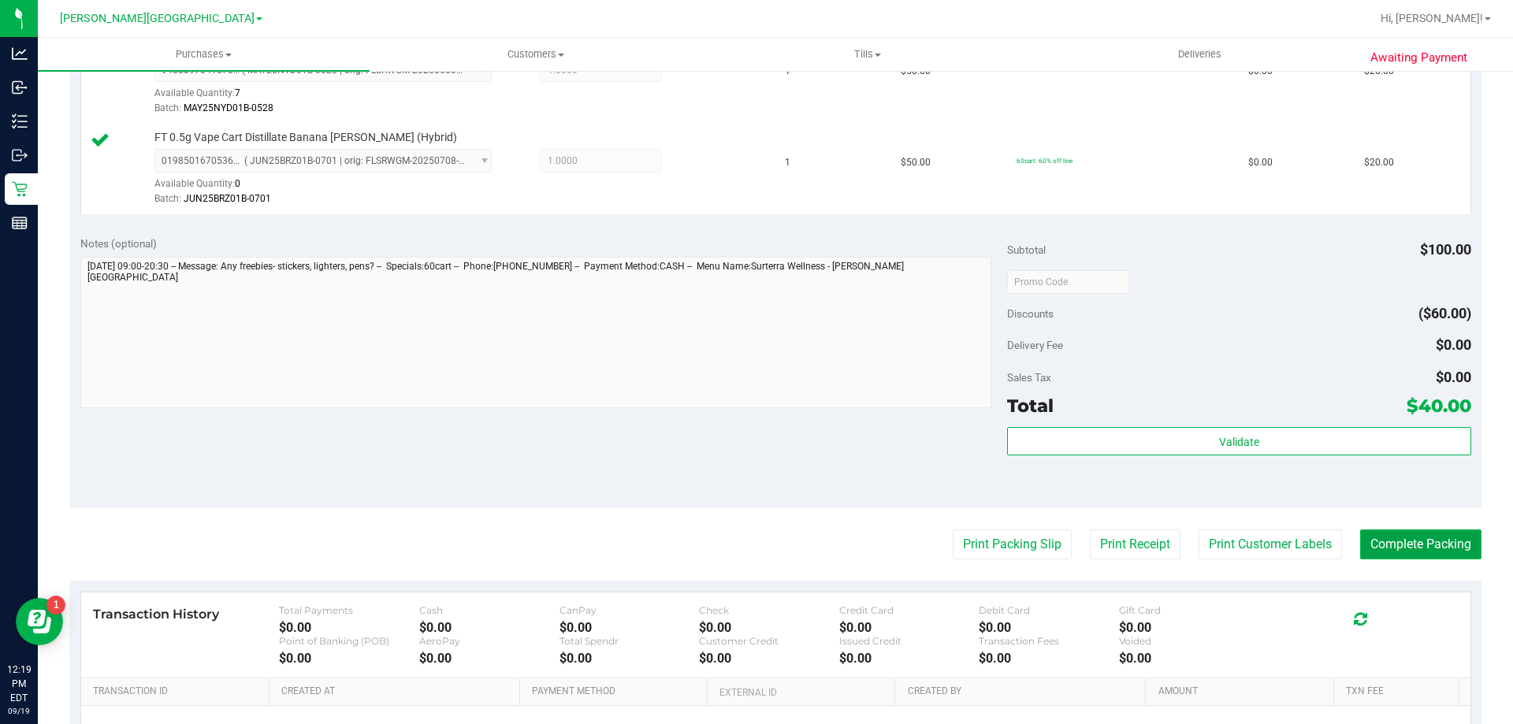
click at [1404, 543] on button "Complete Packing" at bounding box center [1420, 544] width 121 height 30
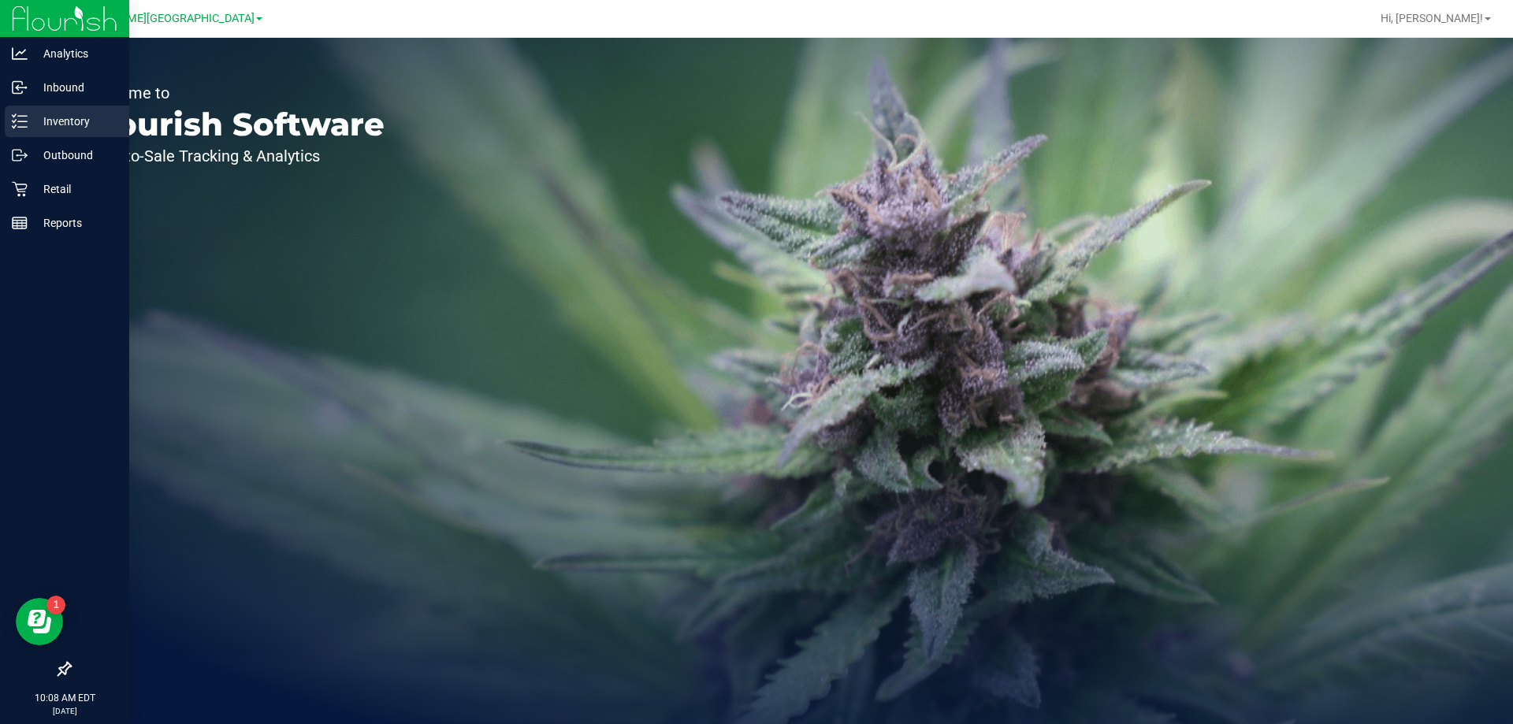
click at [25, 121] on line at bounding box center [22, 121] width 9 height 0
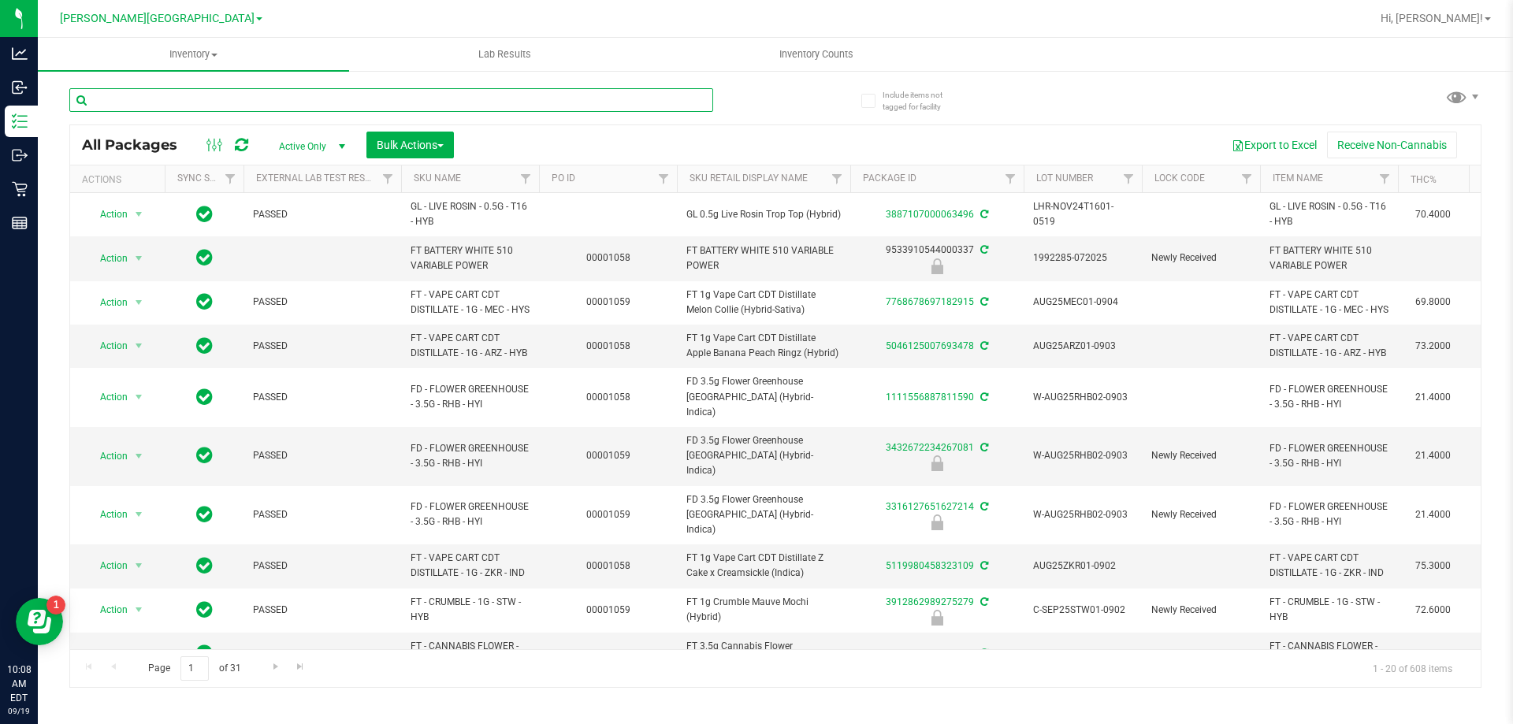
click at [413, 98] on input "text" at bounding box center [391, 100] width 644 height 24
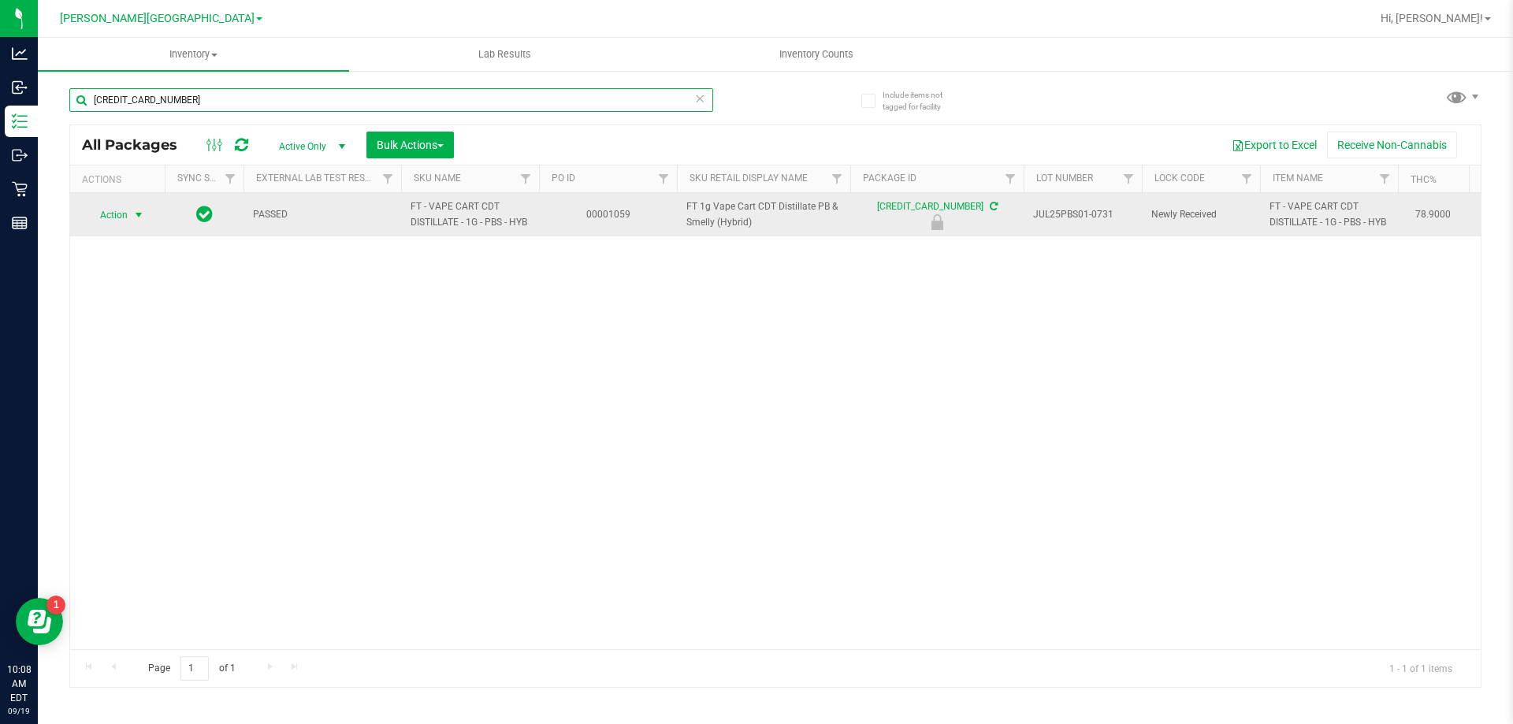
type input "6400171181807738"
click at [112, 211] on span "Action" at bounding box center [107, 215] width 43 height 22
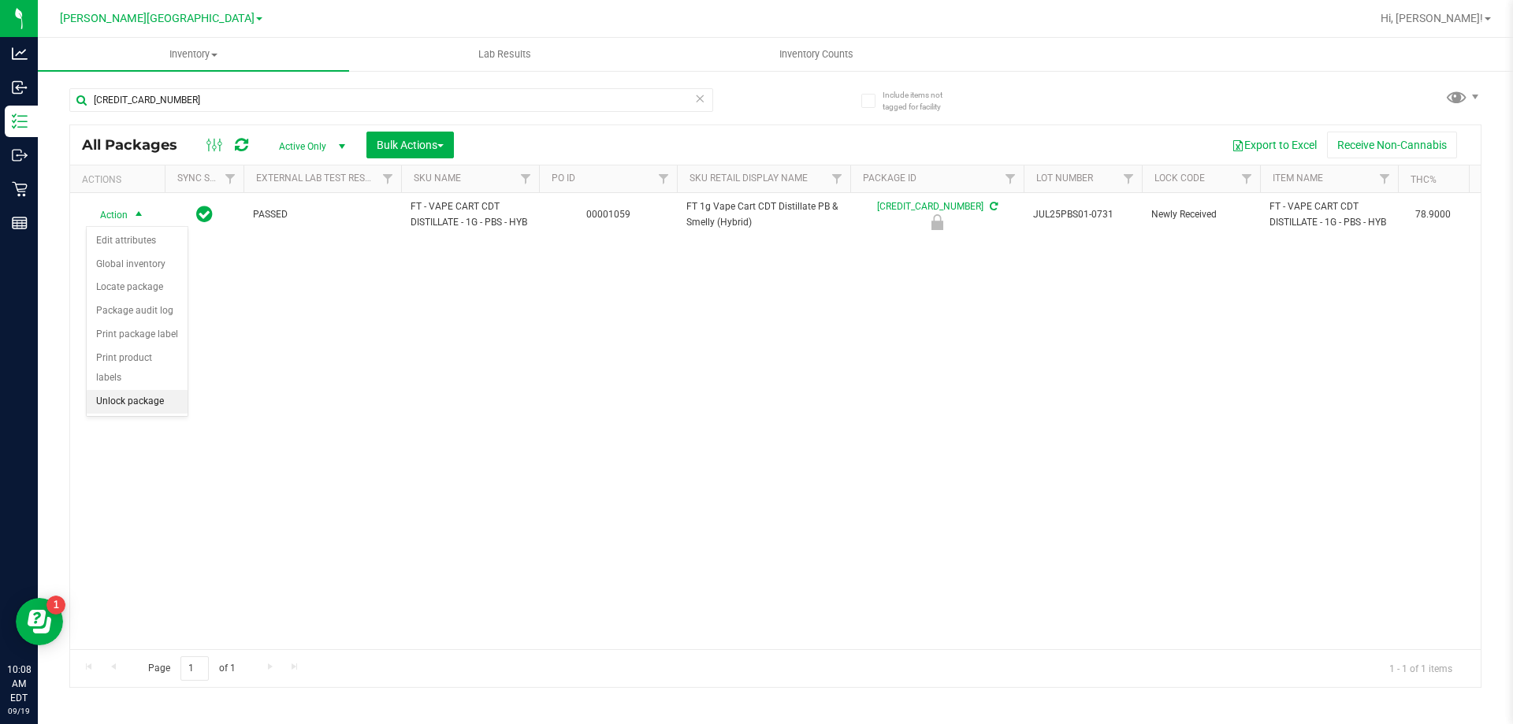
click at [95, 390] on li "Unlock package" at bounding box center [137, 402] width 101 height 24
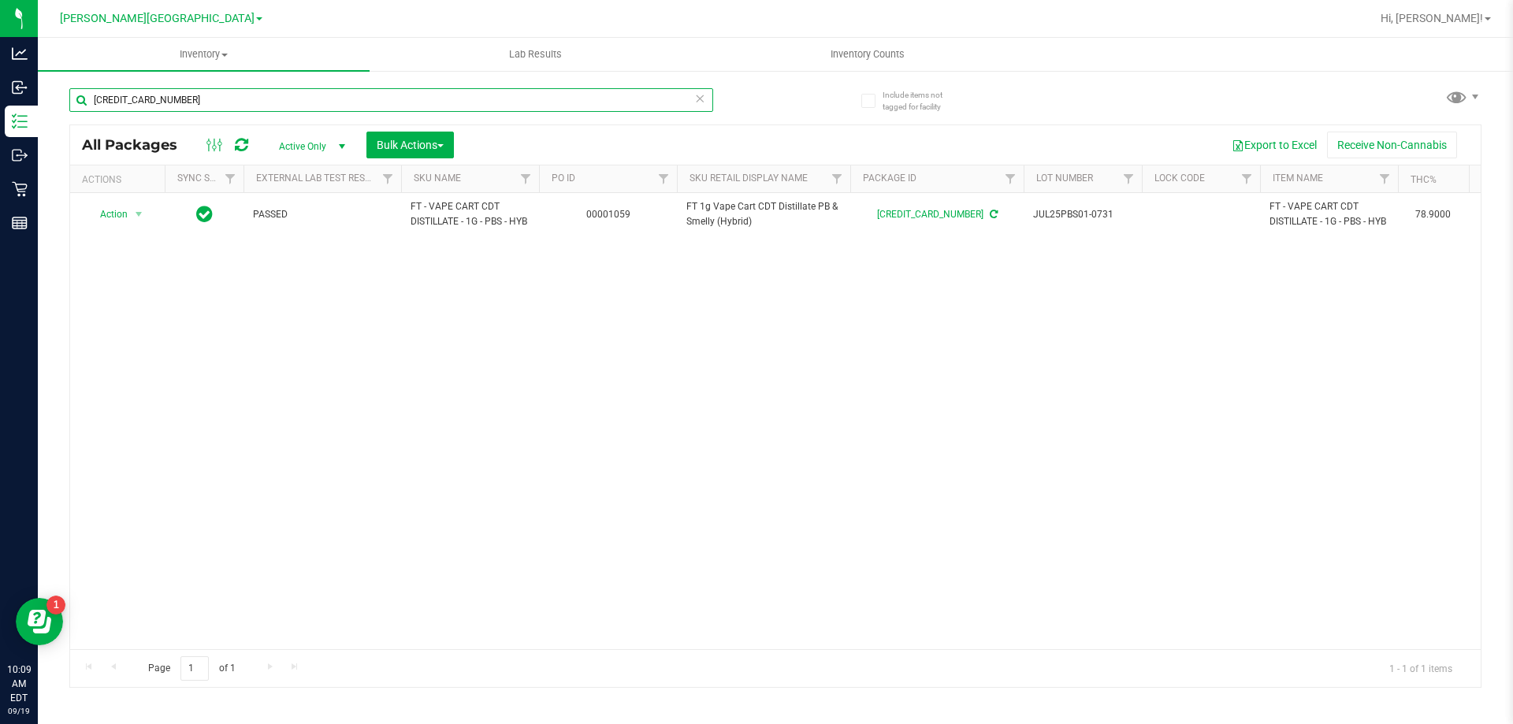
click at [207, 102] on input "6400171181807738" at bounding box center [391, 100] width 644 height 24
click at [207, 100] on input "6400171181807738" at bounding box center [391, 100] width 644 height 24
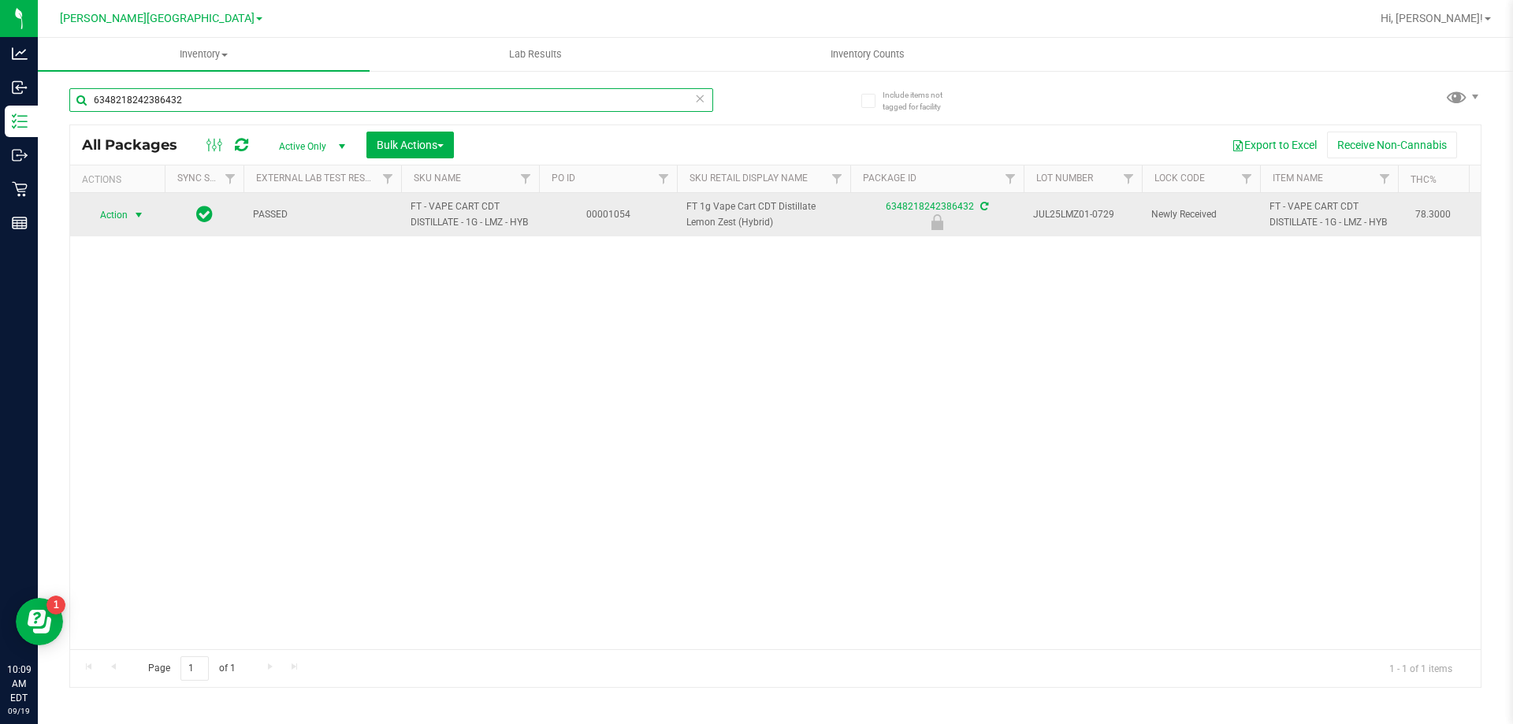
type input "6348218242386432"
click at [118, 217] on span "Action" at bounding box center [107, 215] width 43 height 22
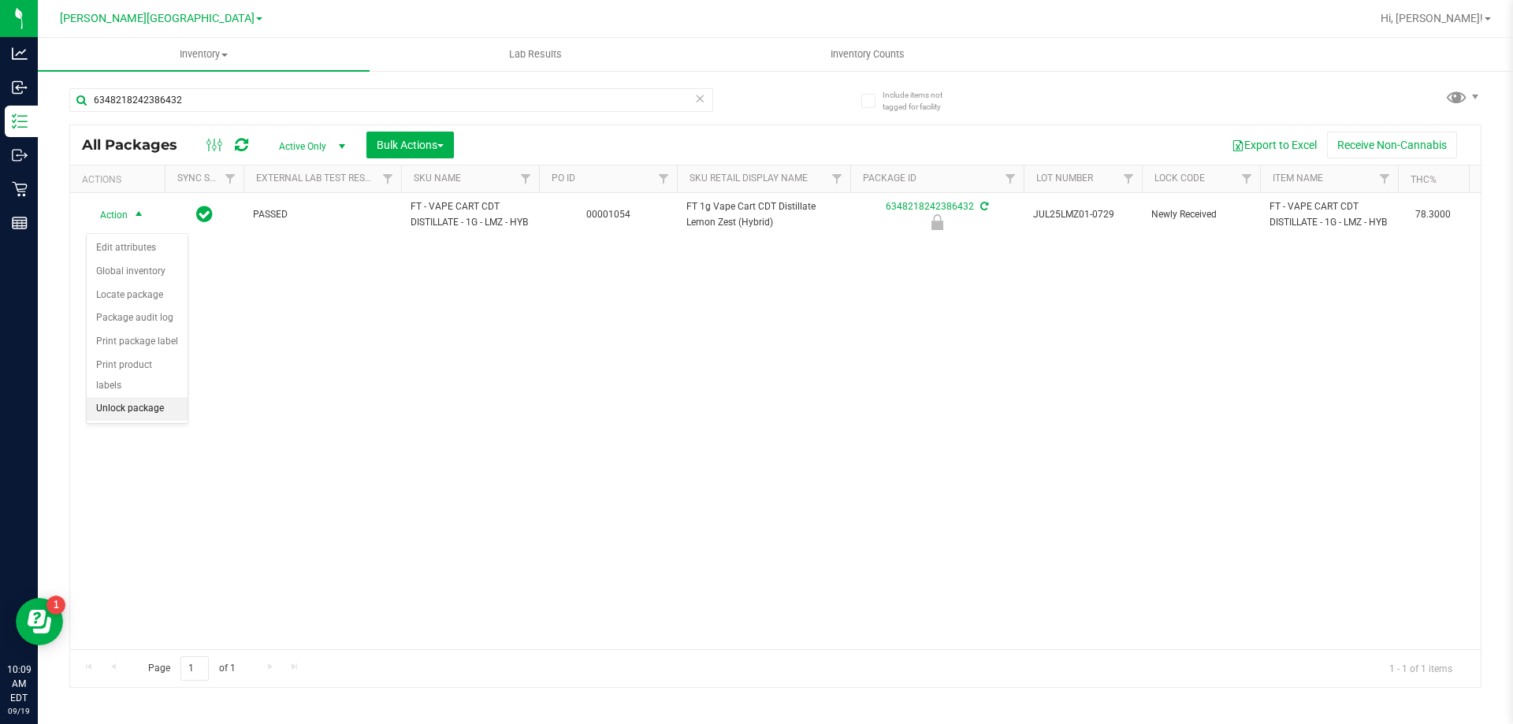
click at [131, 397] on li "Unlock package" at bounding box center [137, 409] width 101 height 24
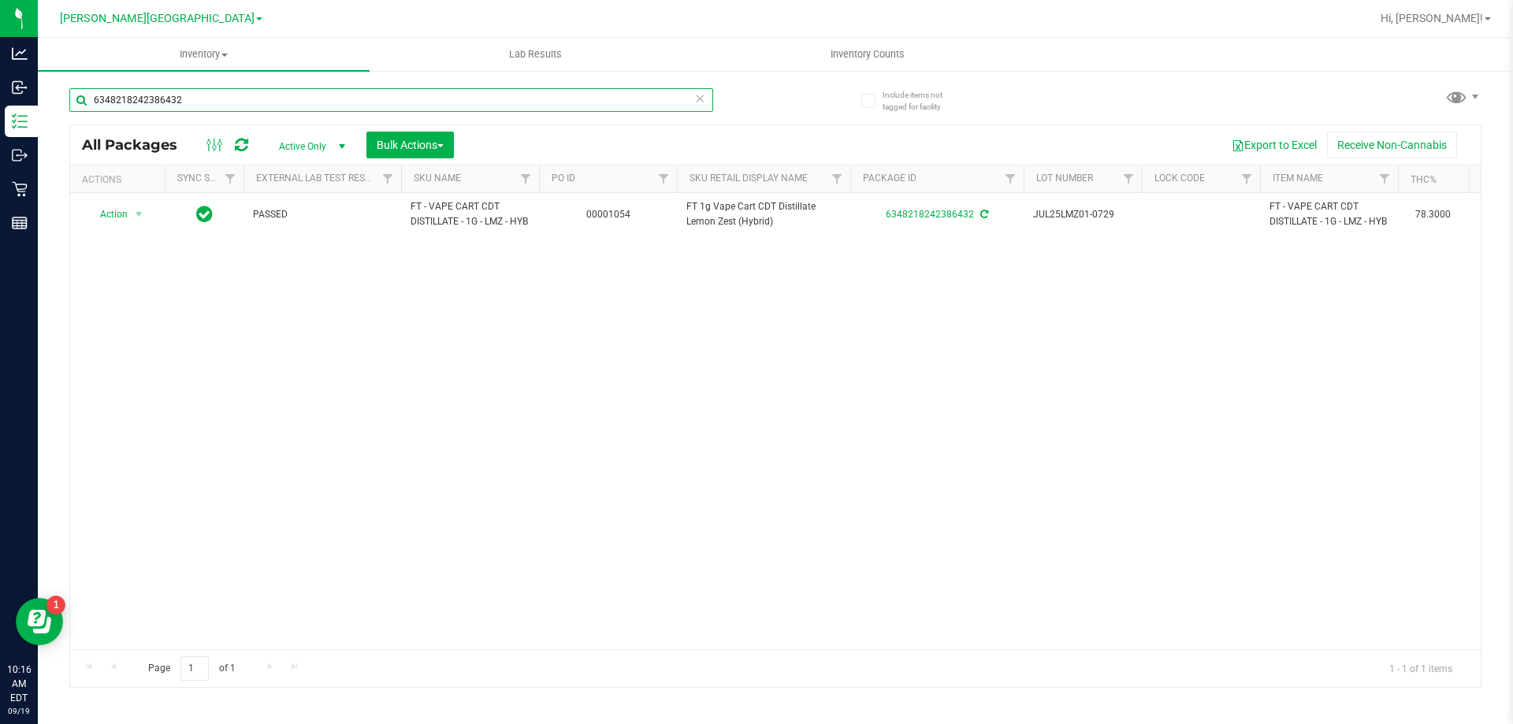
click at [228, 98] on input "6348218242386432" at bounding box center [391, 100] width 644 height 24
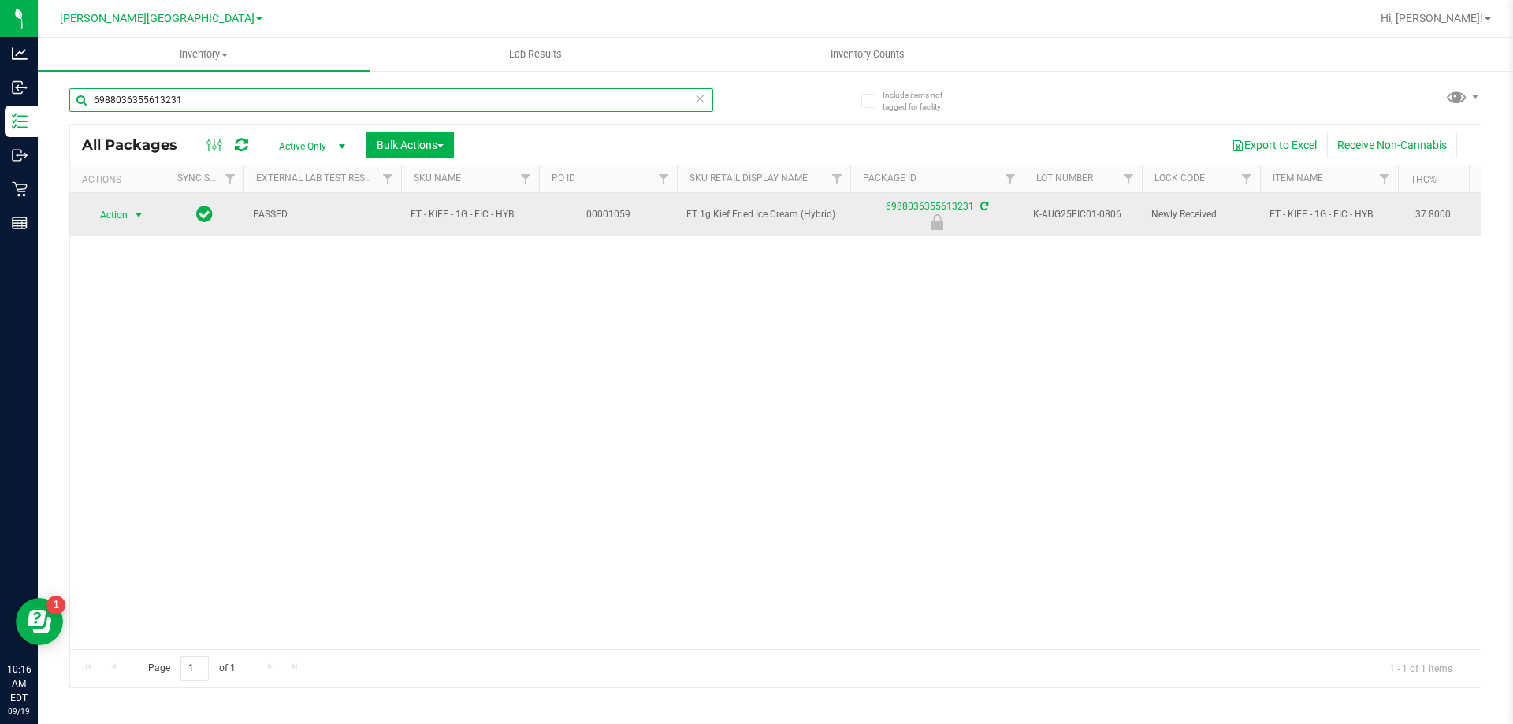
type input "6988036355613231"
click at [130, 210] on span "select" at bounding box center [139, 215] width 20 height 22
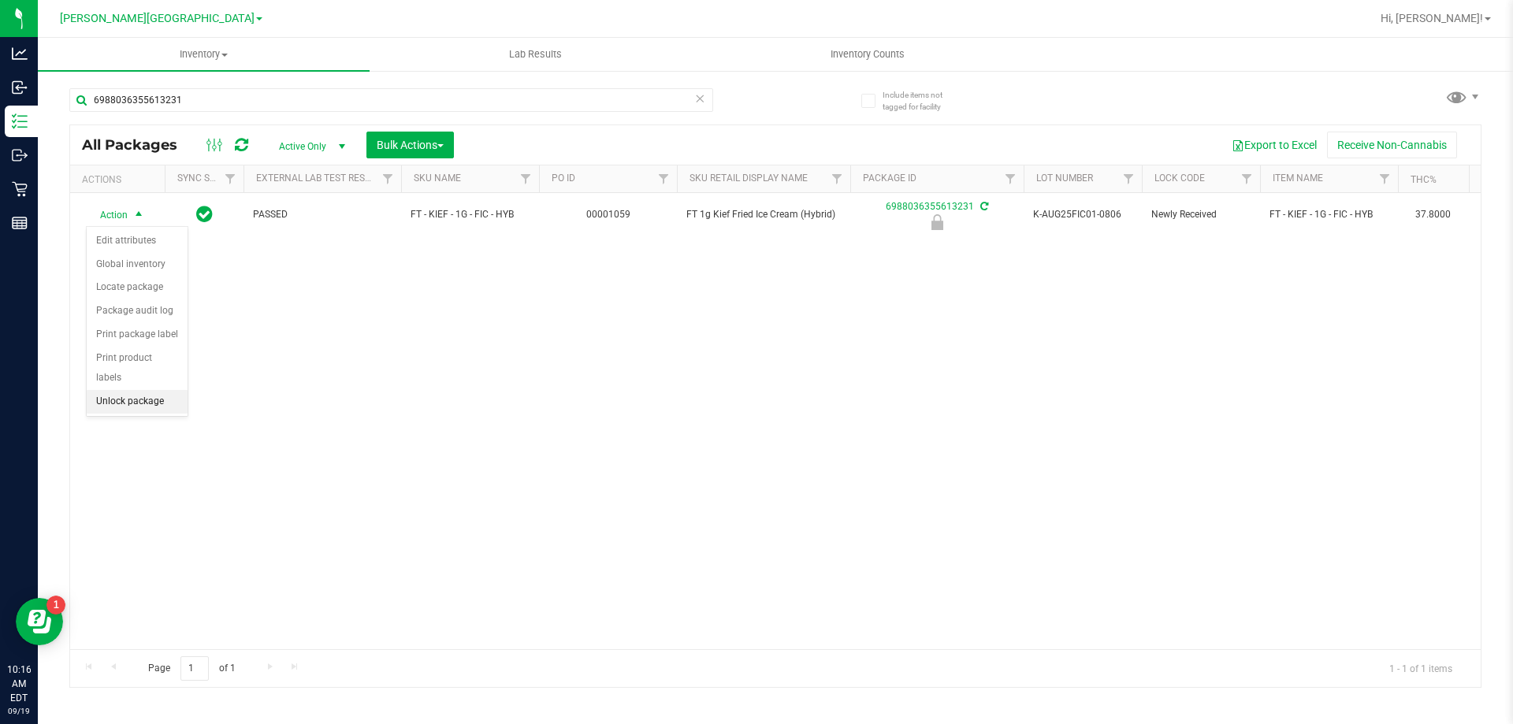
click at [133, 390] on li "Unlock package" at bounding box center [137, 402] width 101 height 24
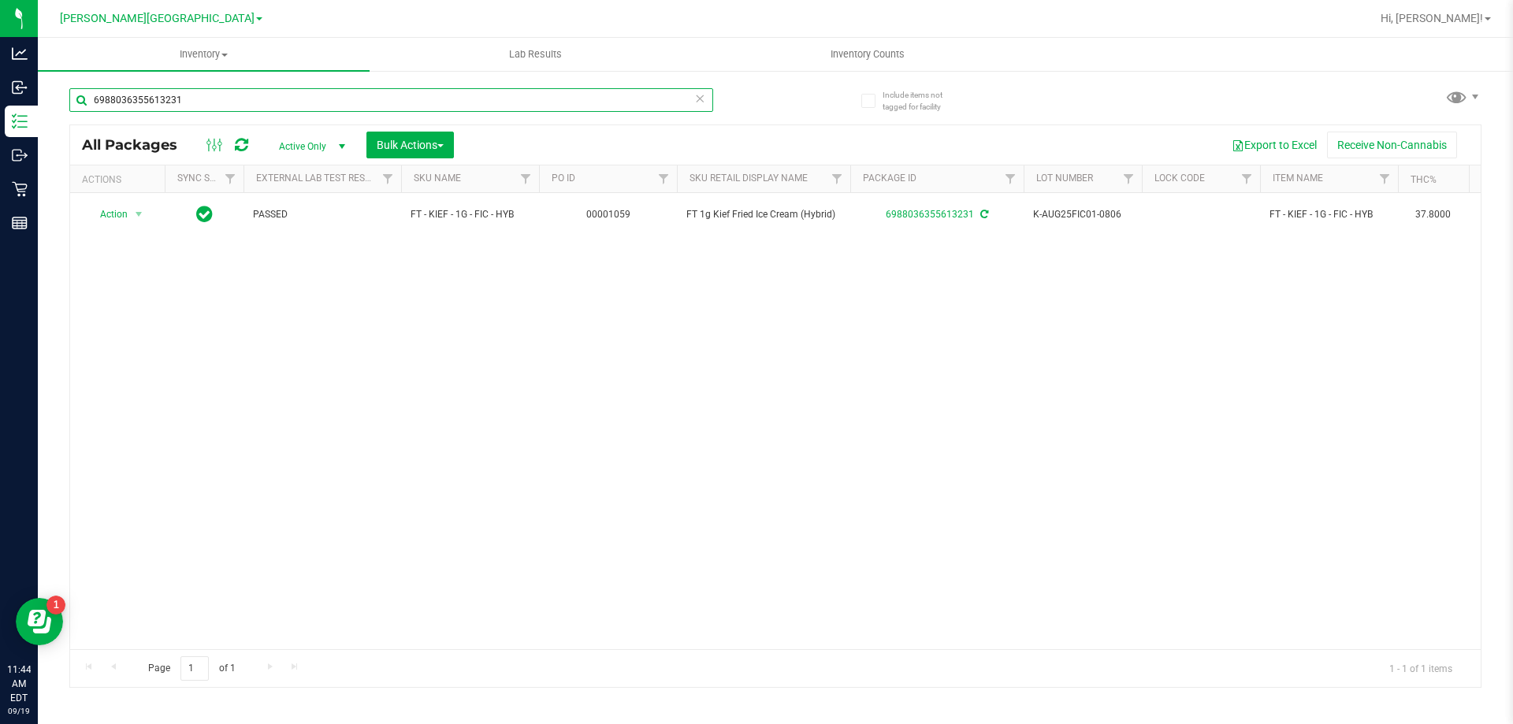
click at [288, 95] on input "6988036355613231" at bounding box center [391, 100] width 644 height 24
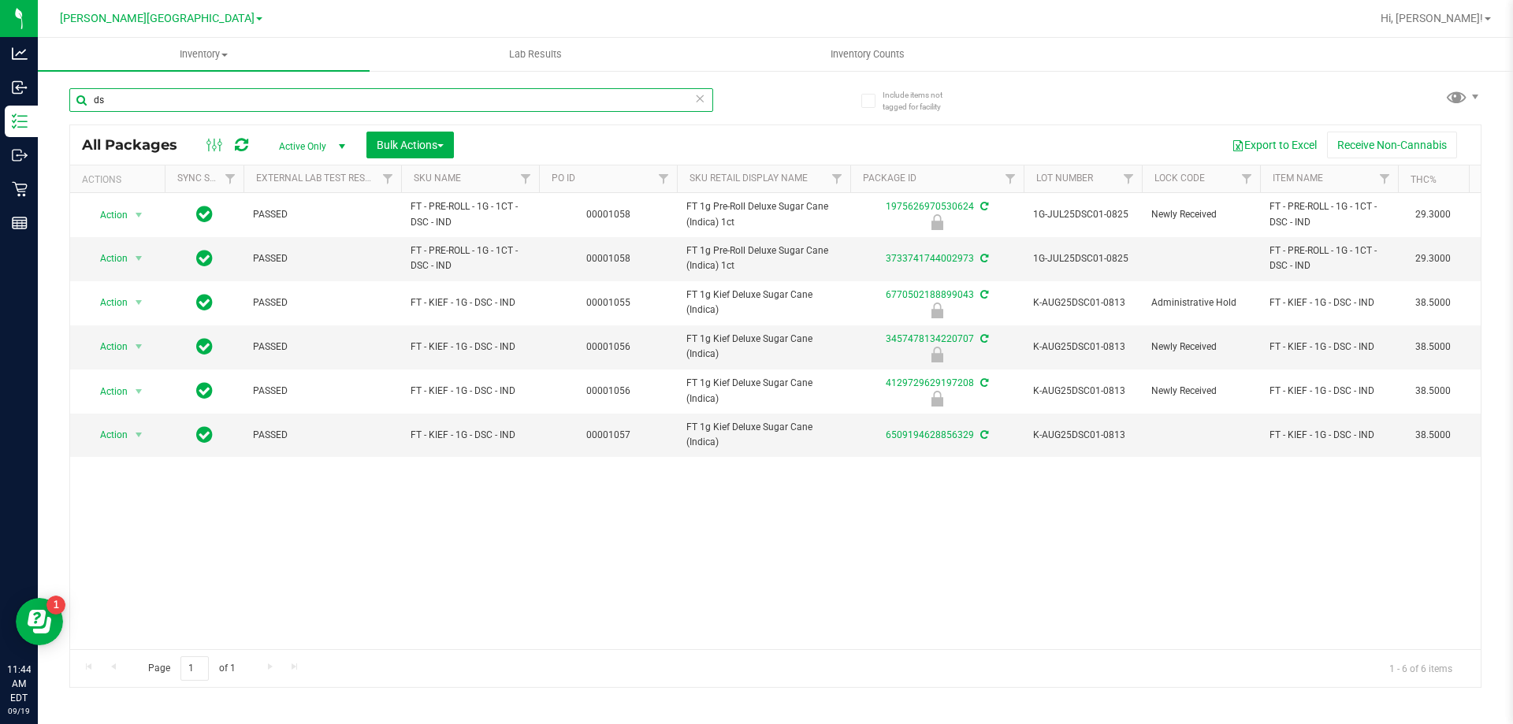
type input "d"
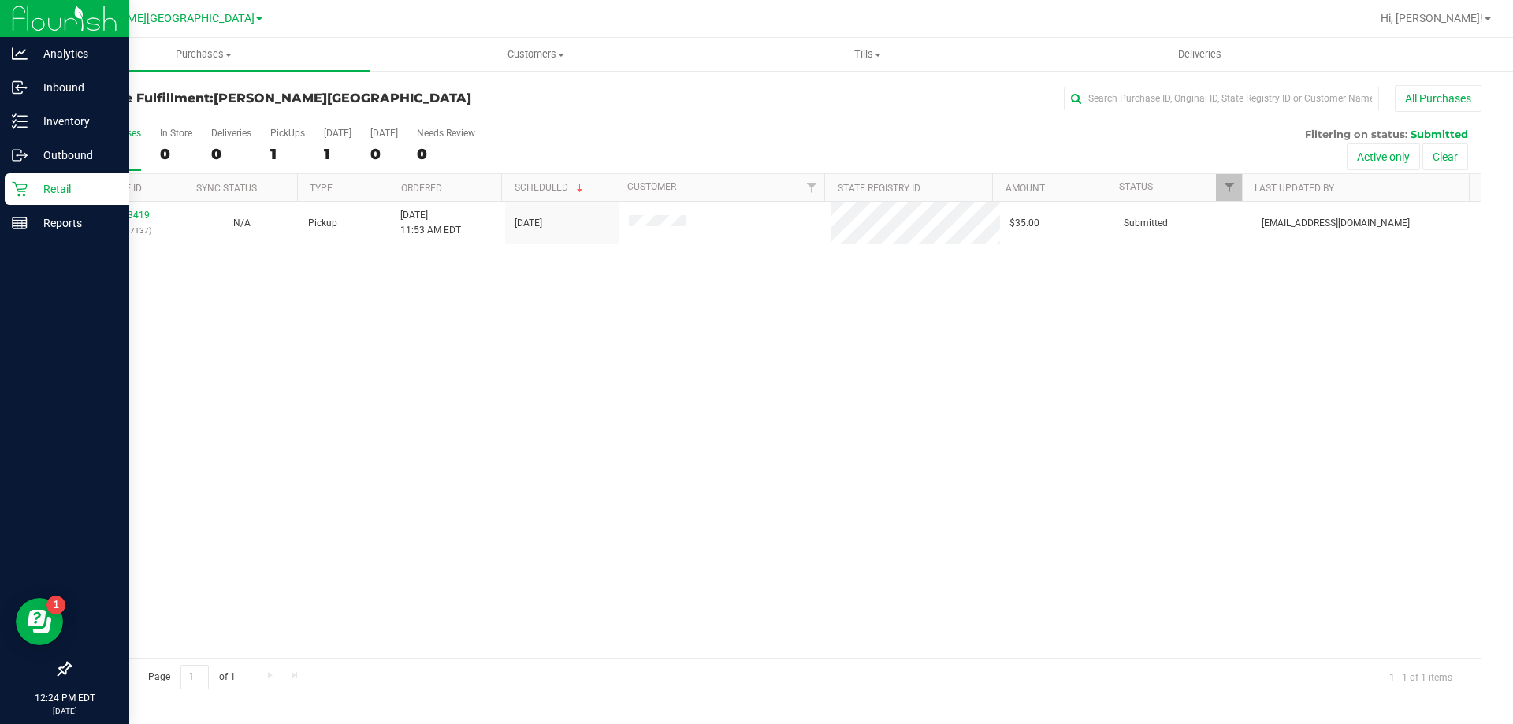
click at [61, 183] on p "Retail" at bounding box center [75, 189] width 95 height 19
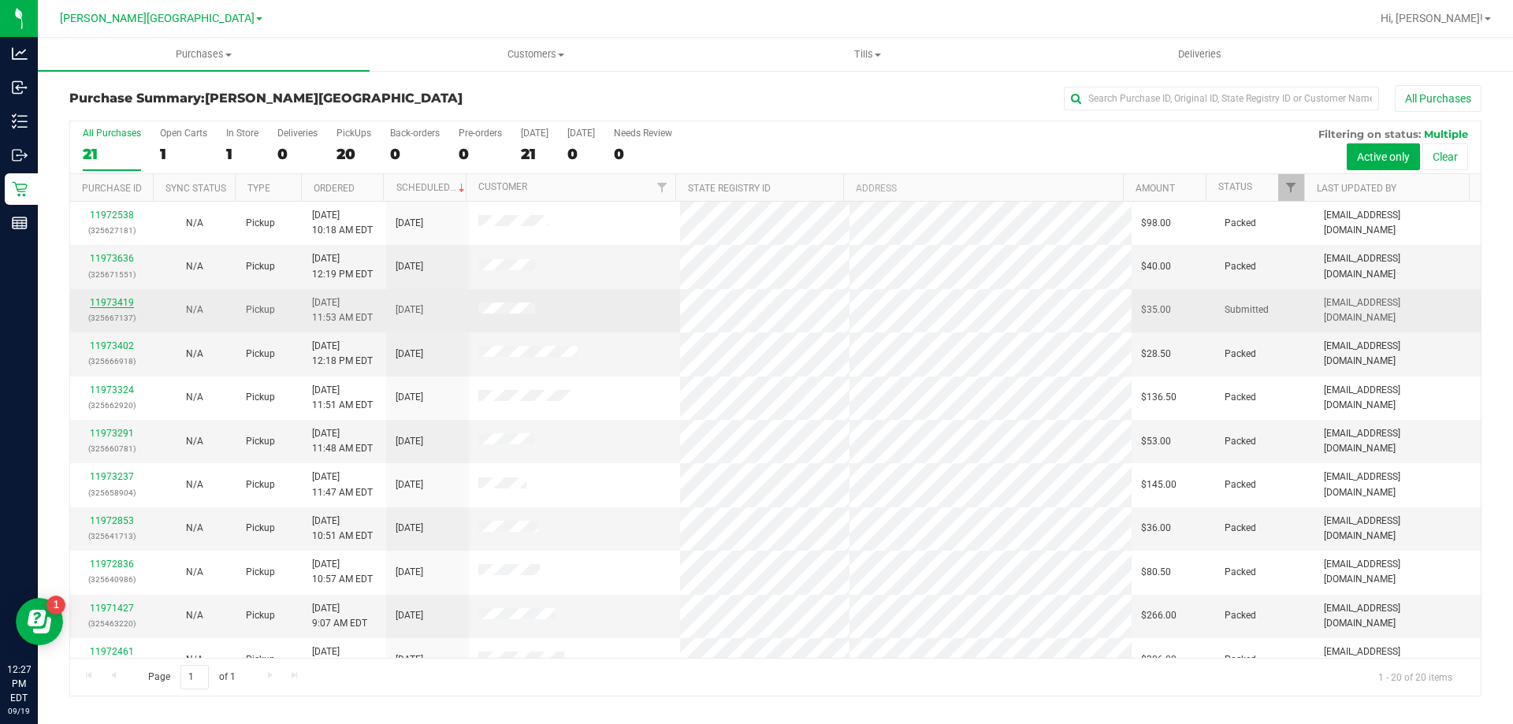
click at [121, 299] on link "11973419" at bounding box center [112, 302] width 44 height 11
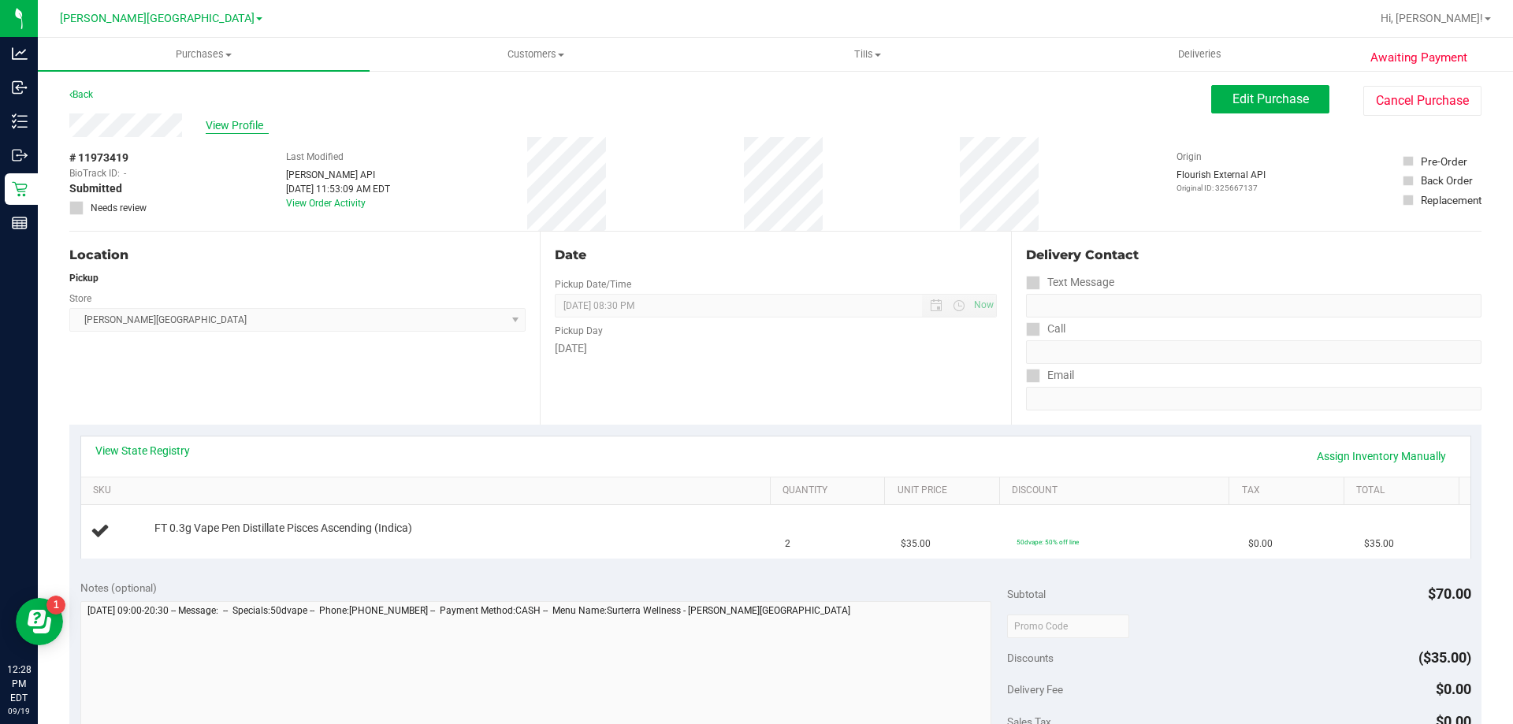
click at [244, 124] on span "View Profile" at bounding box center [237, 125] width 63 height 17
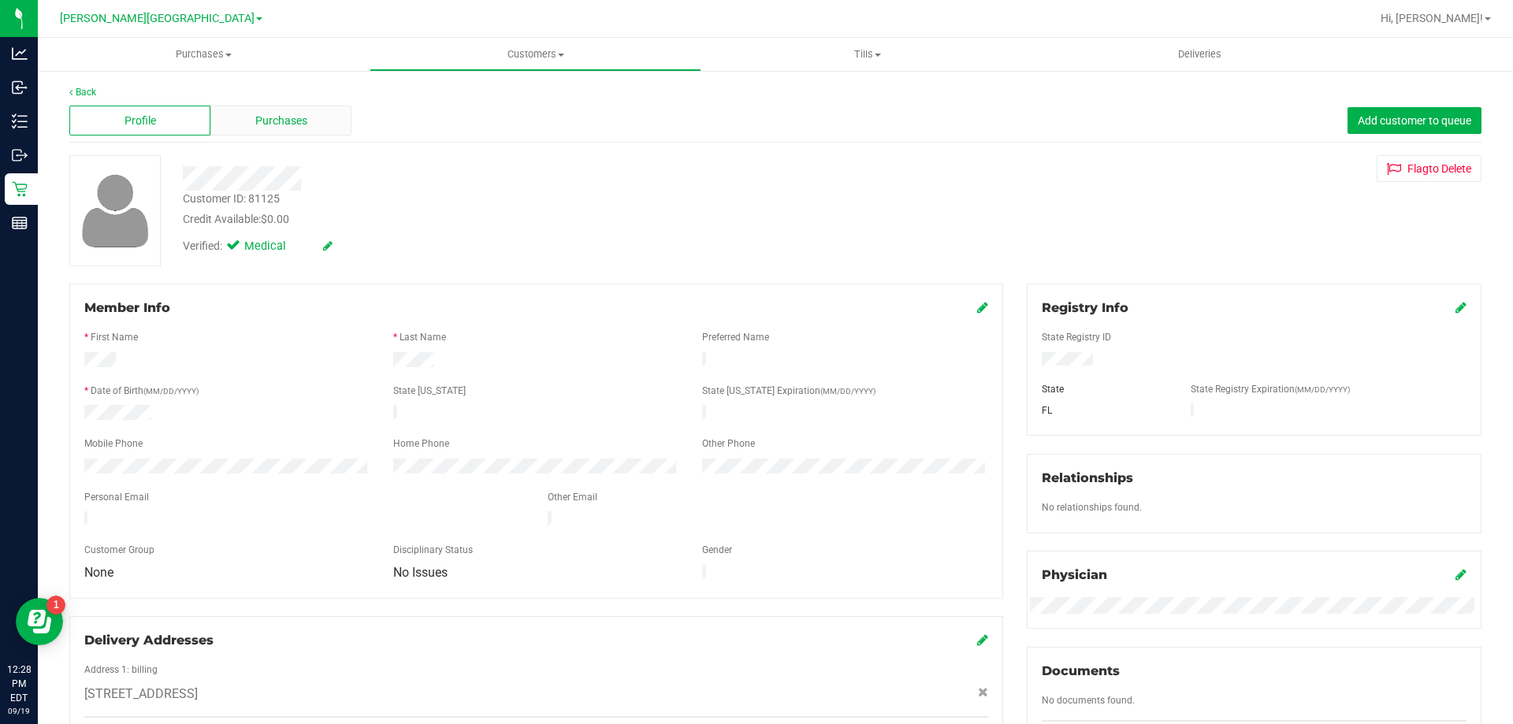
click at [251, 124] on div "Purchases" at bounding box center [280, 121] width 141 height 30
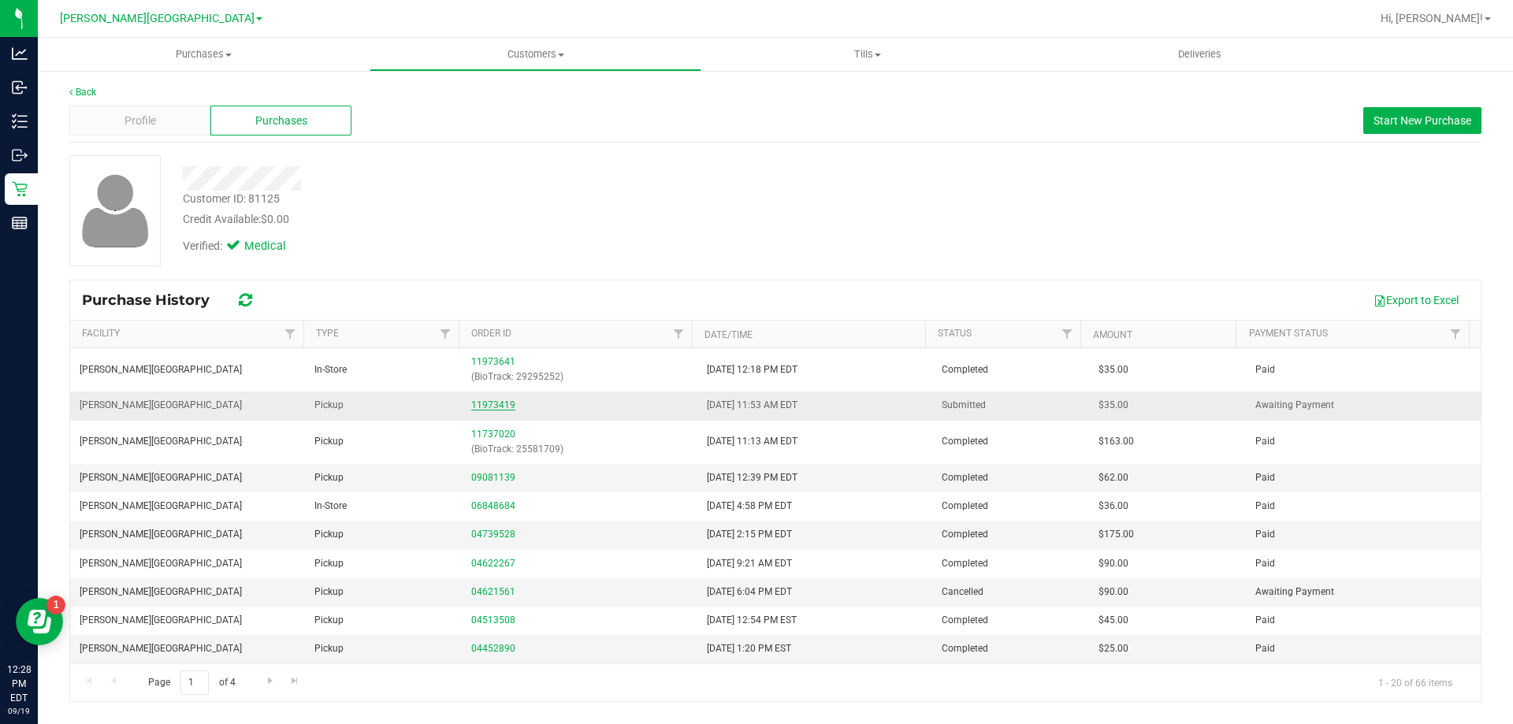
click at [477, 399] on link "11973419" at bounding box center [493, 404] width 44 height 11
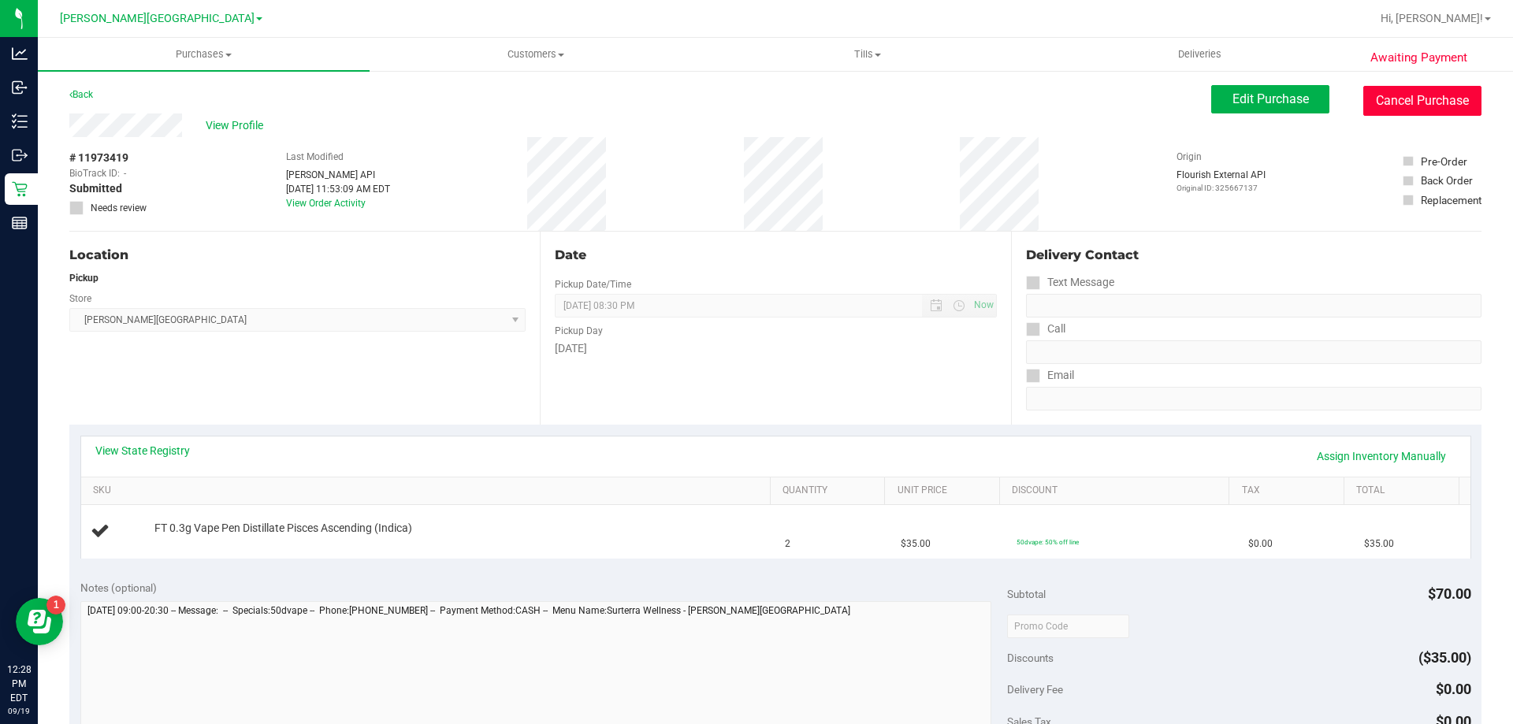
click at [1431, 102] on button "Cancel Purchase" at bounding box center [1422, 101] width 118 height 30
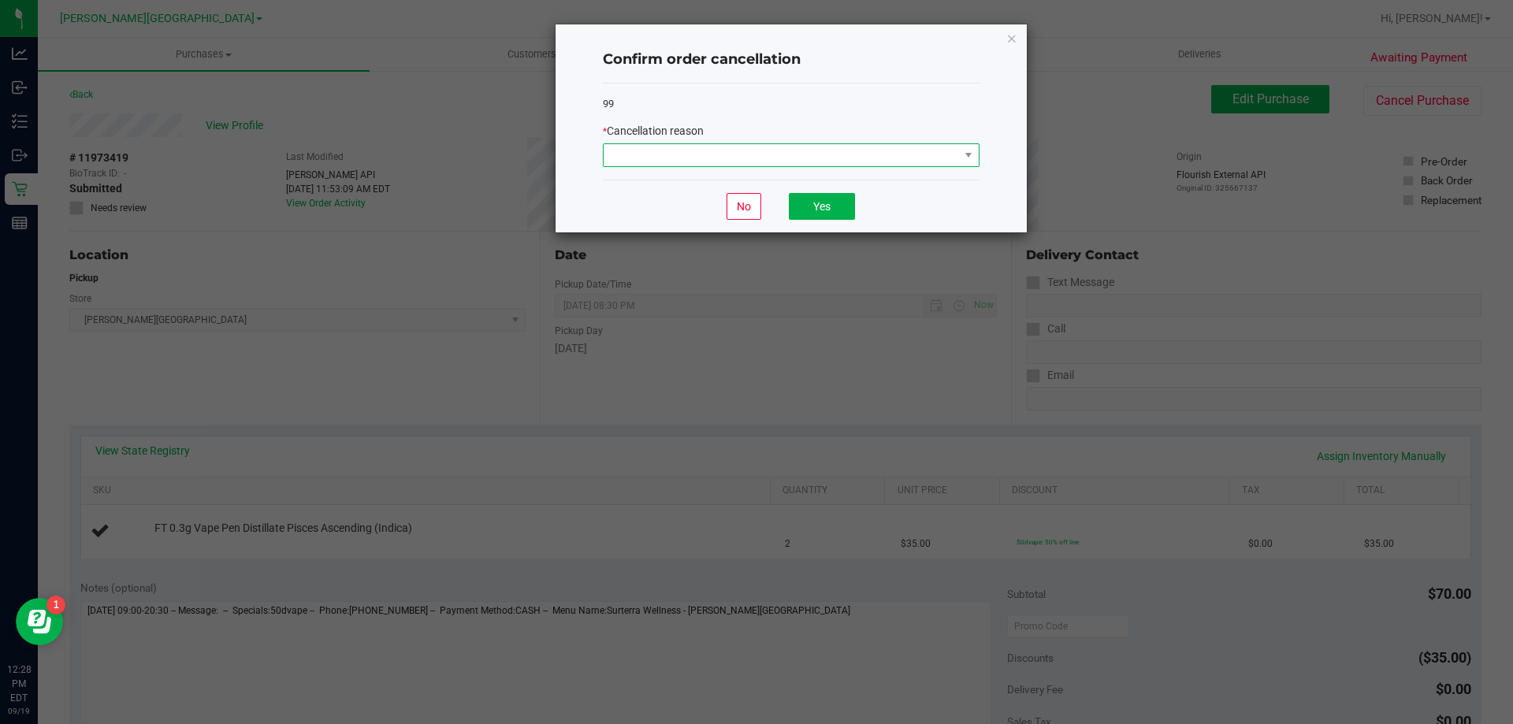
click at [623, 147] on span at bounding box center [780, 155] width 355 height 22
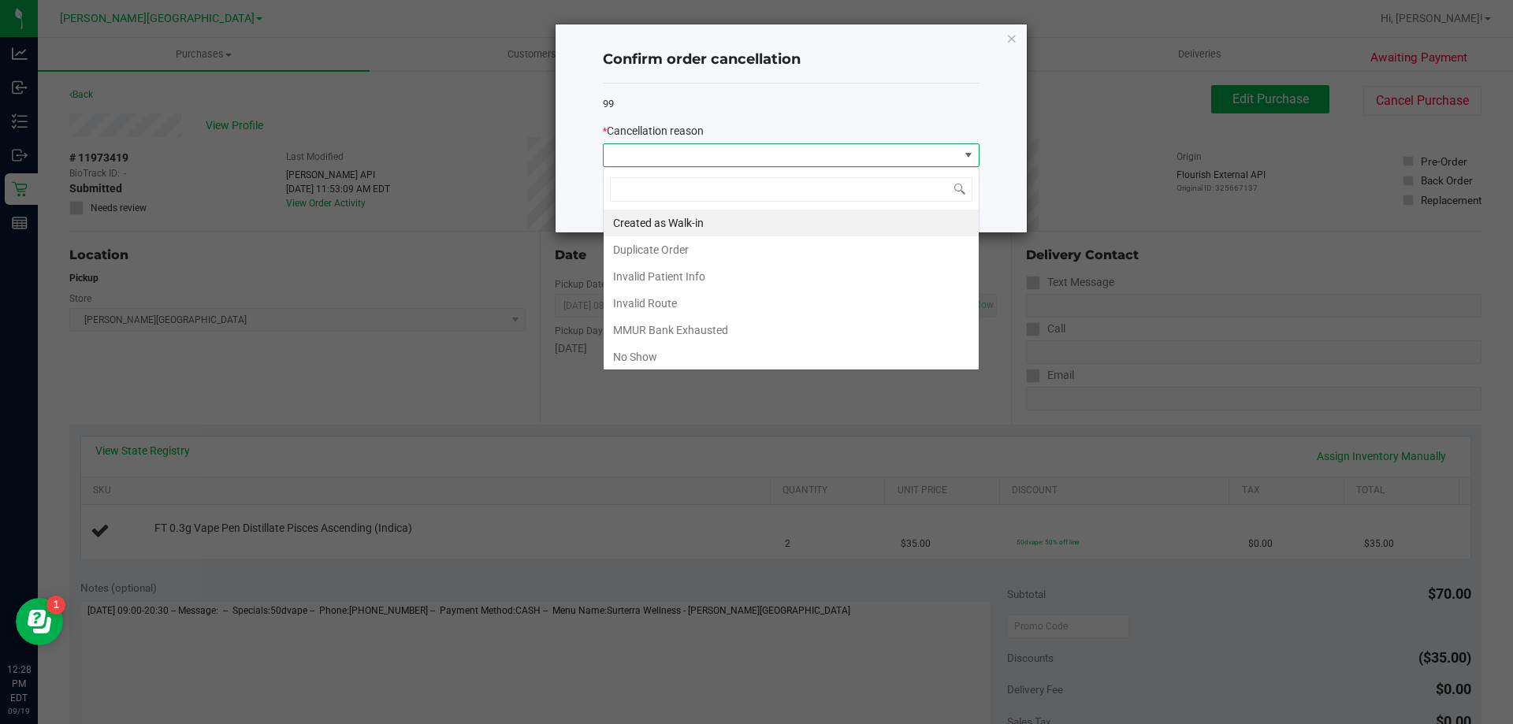
scroll to position [24, 377]
drag, startPoint x: 688, startPoint y: 254, endPoint x: 704, endPoint y: 251, distance: 16.8
click at [688, 253] on li "Duplicate Order" at bounding box center [790, 249] width 375 height 27
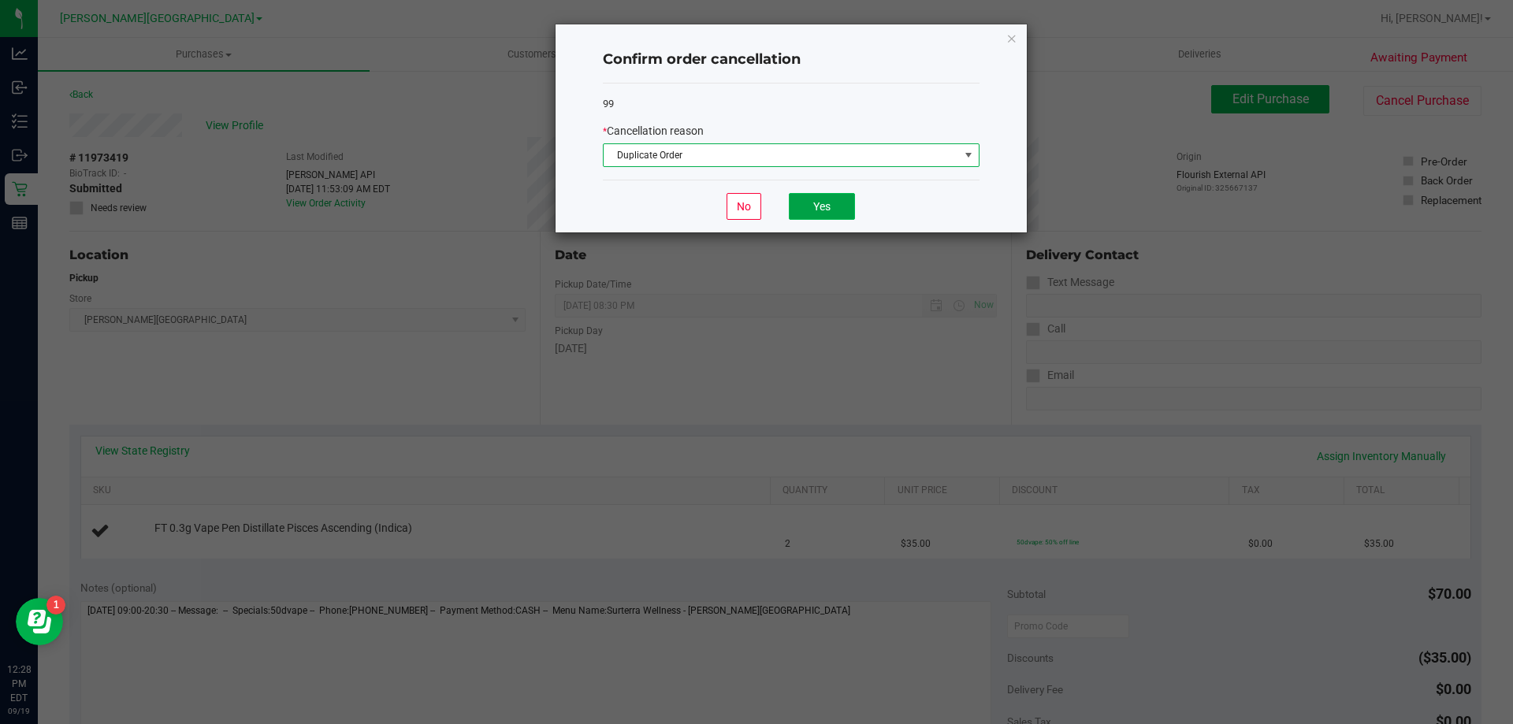
click at [807, 206] on button "Yes" at bounding box center [822, 206] width 66 height 27
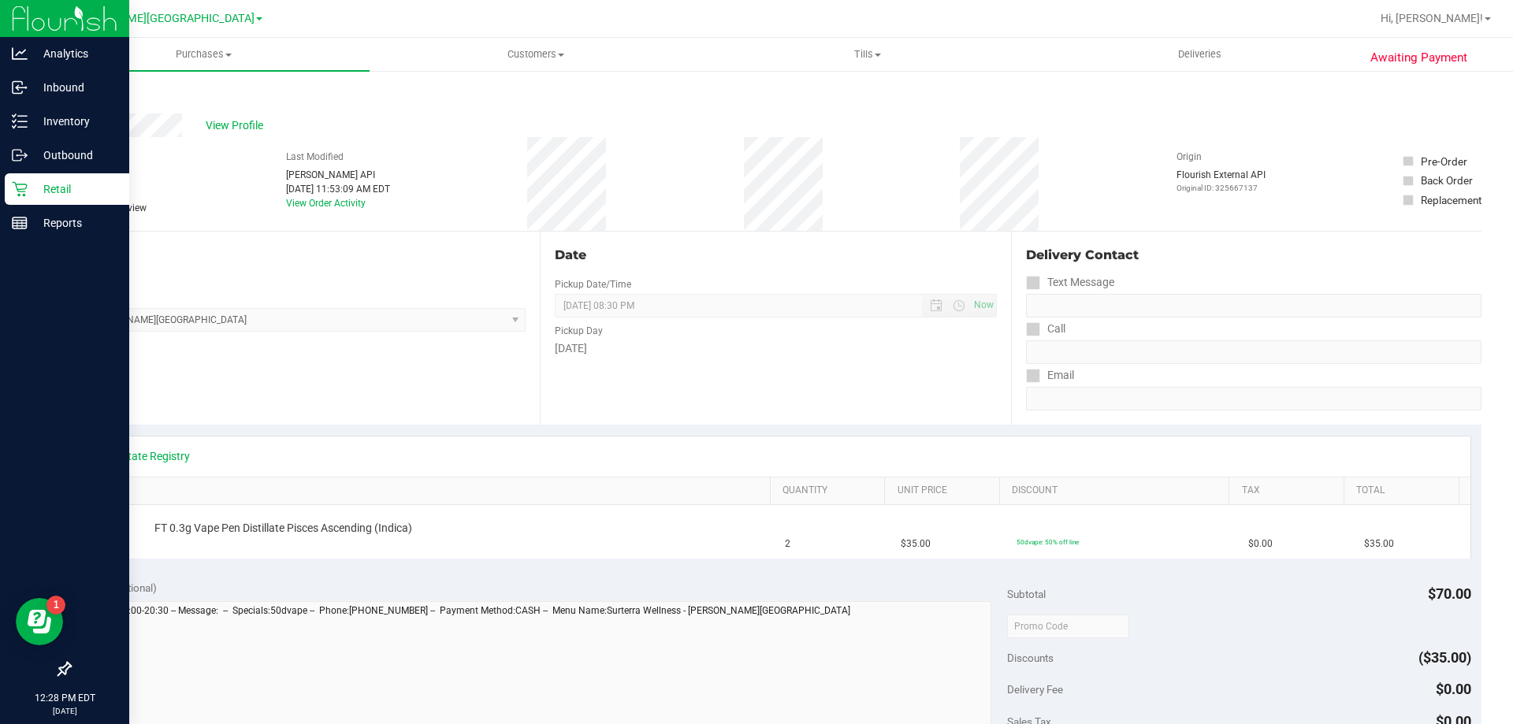
click at [38, 184] on p "Retail" at bounding box center [75, 189] width 95 height 19
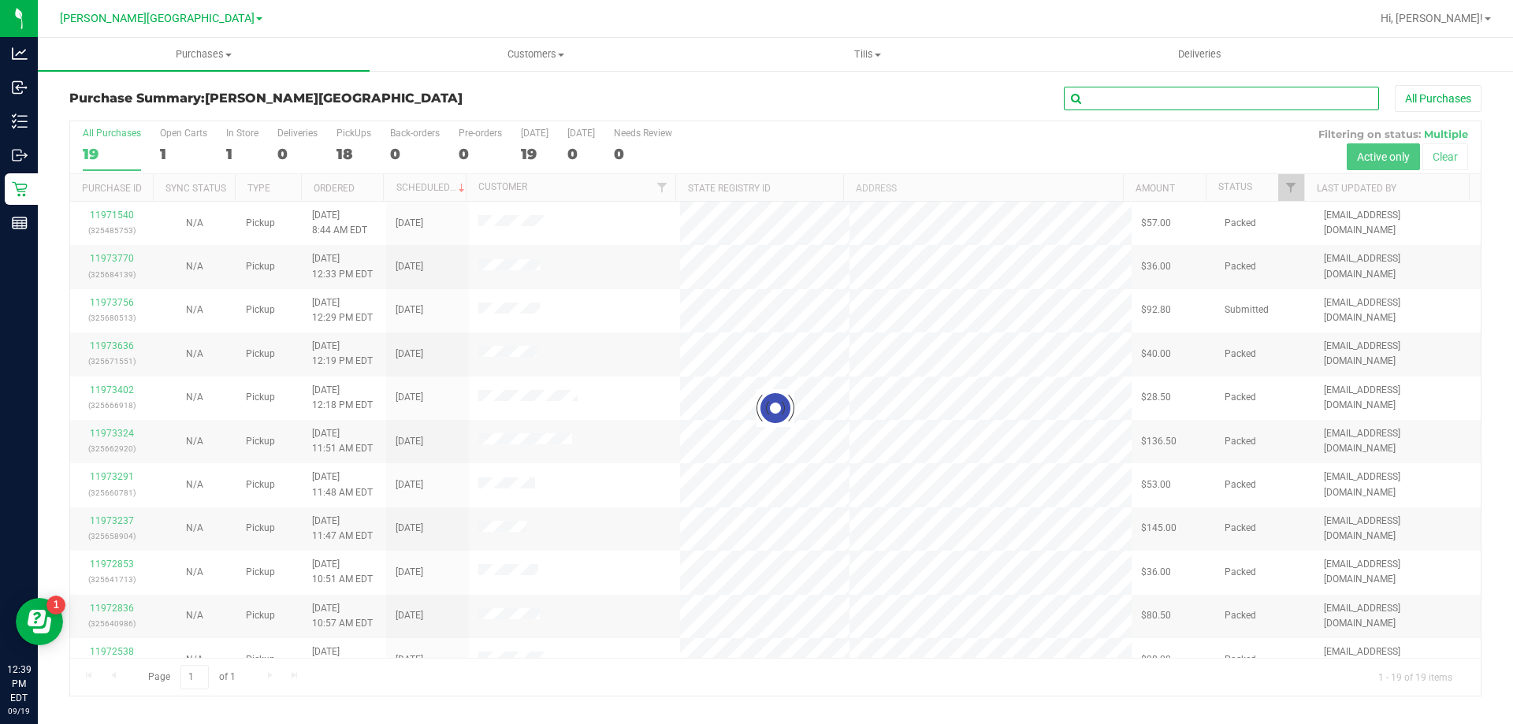
click at [1218, 107] on input "text" at bounding box center [1221, 99] width 315 height 24
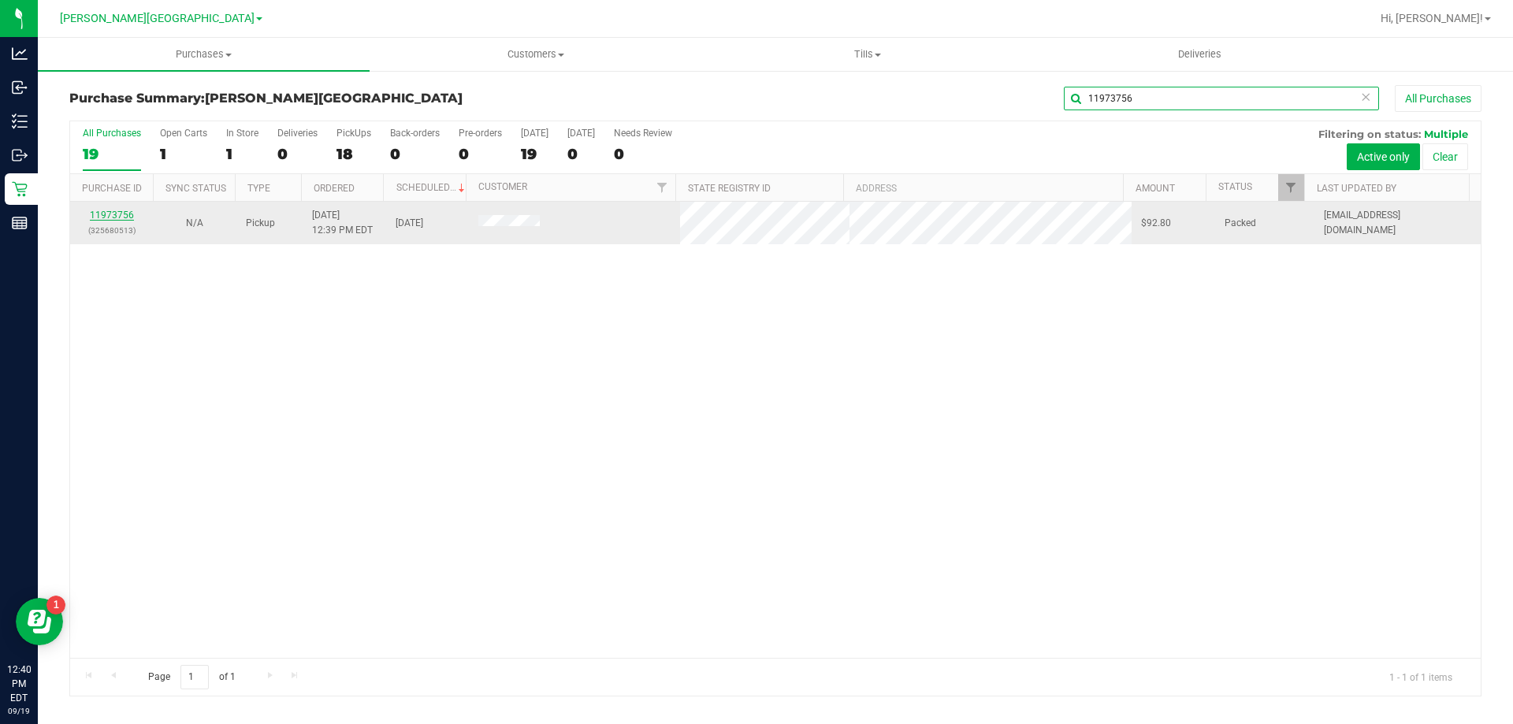
type input "11973756"
click at [108, 213] on link "11973756" at bounding box center [112, 215] width 44 height 11
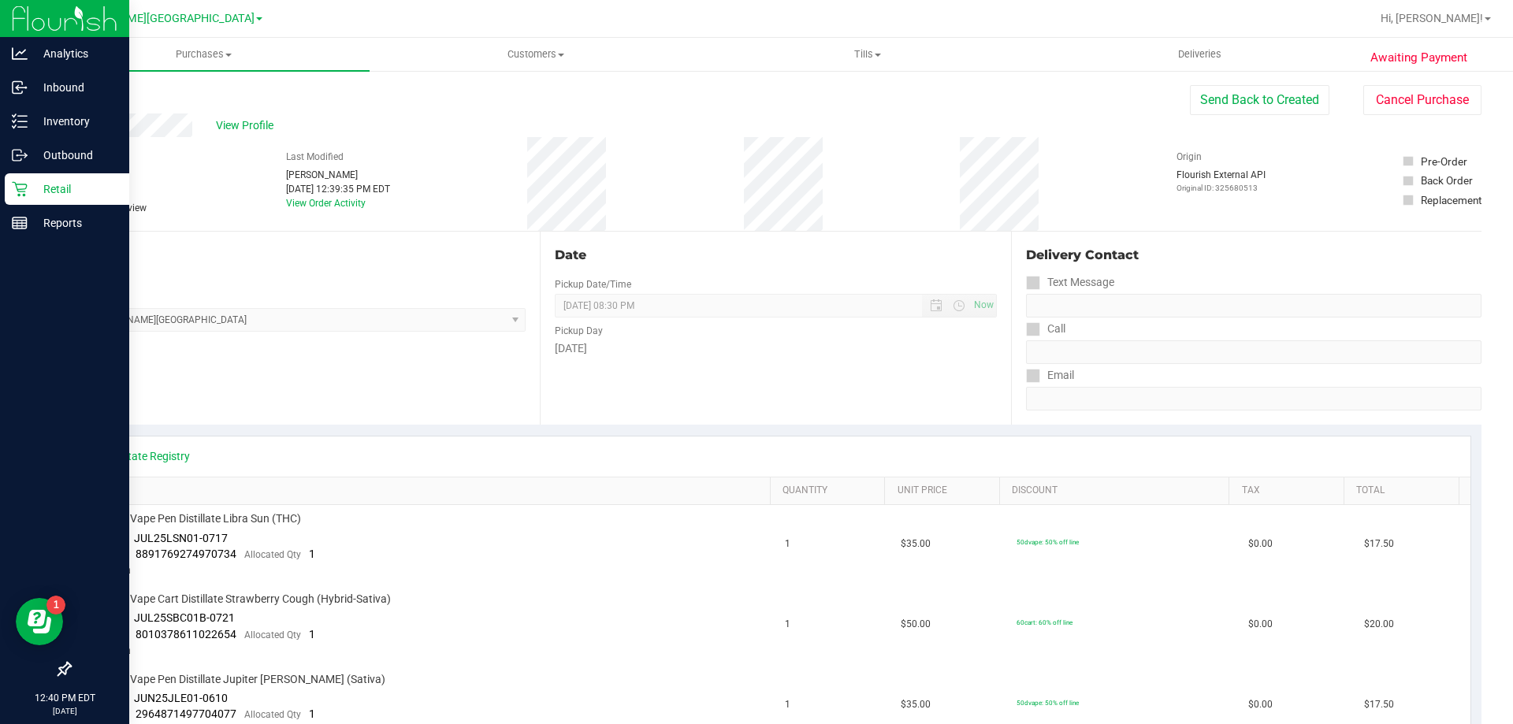
click at [24, 187] on icon at bounding box center [20, 189] width 16 height 16
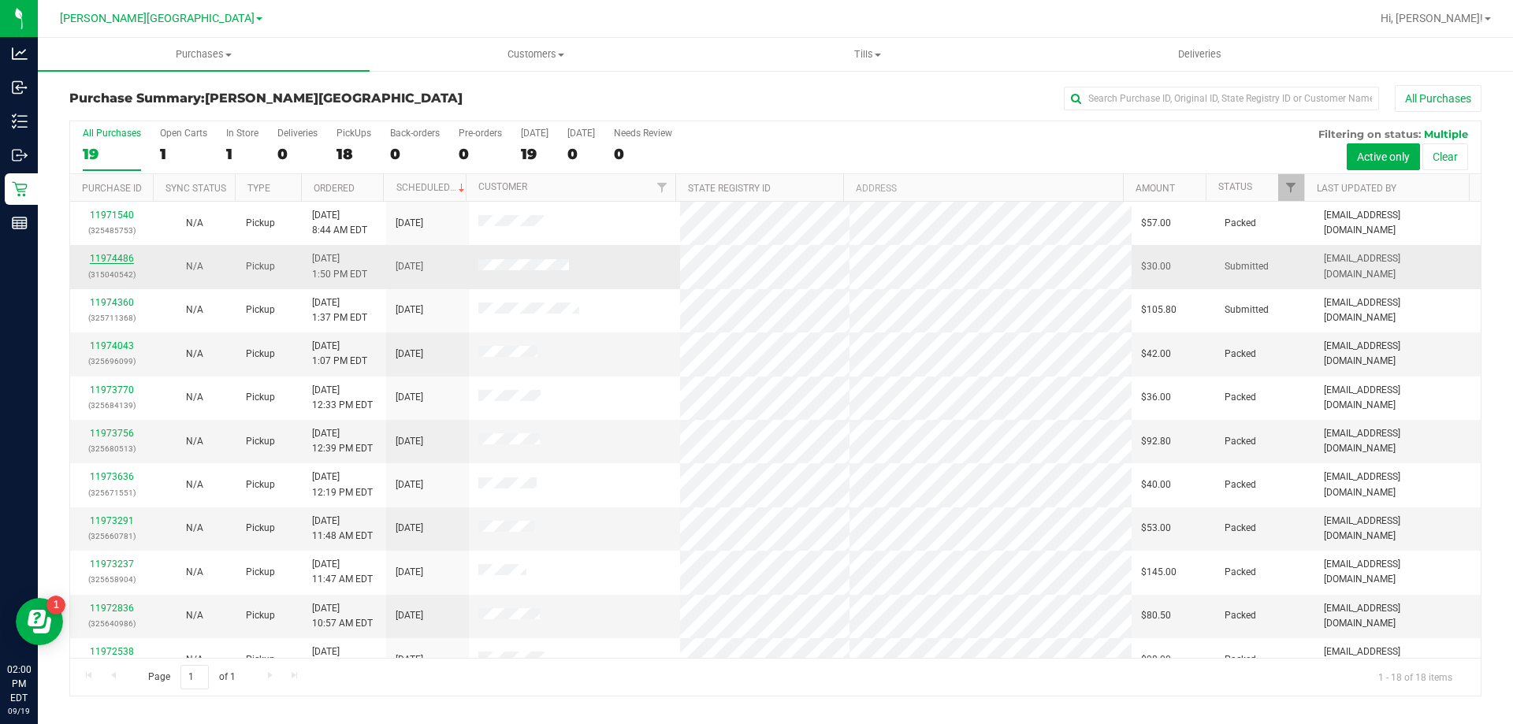
click at [119, 254] on link "11974486" at bounding box center [112, 258] width 44 height 11
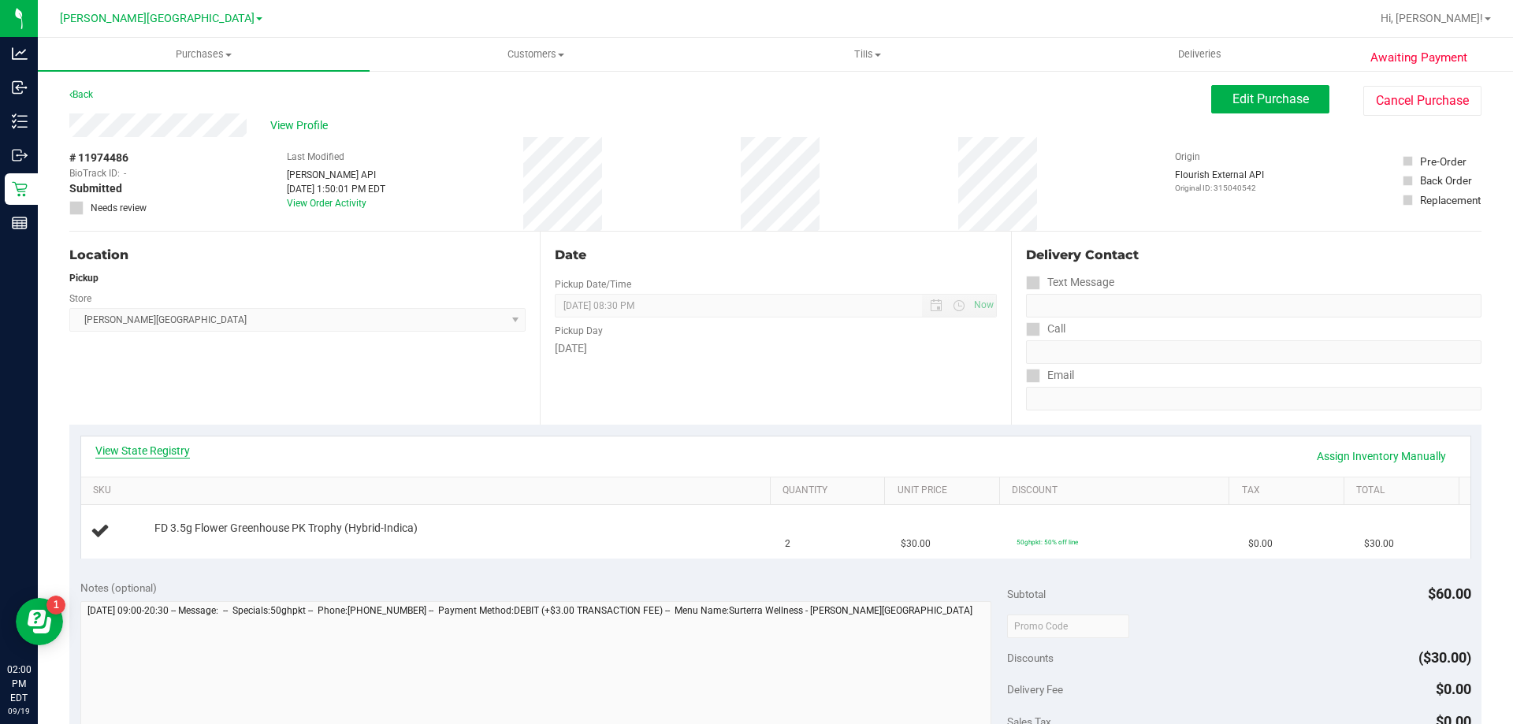
click at [164, 448] on link "View State Registry" at bounding box center [142, 451] width 95 height 16
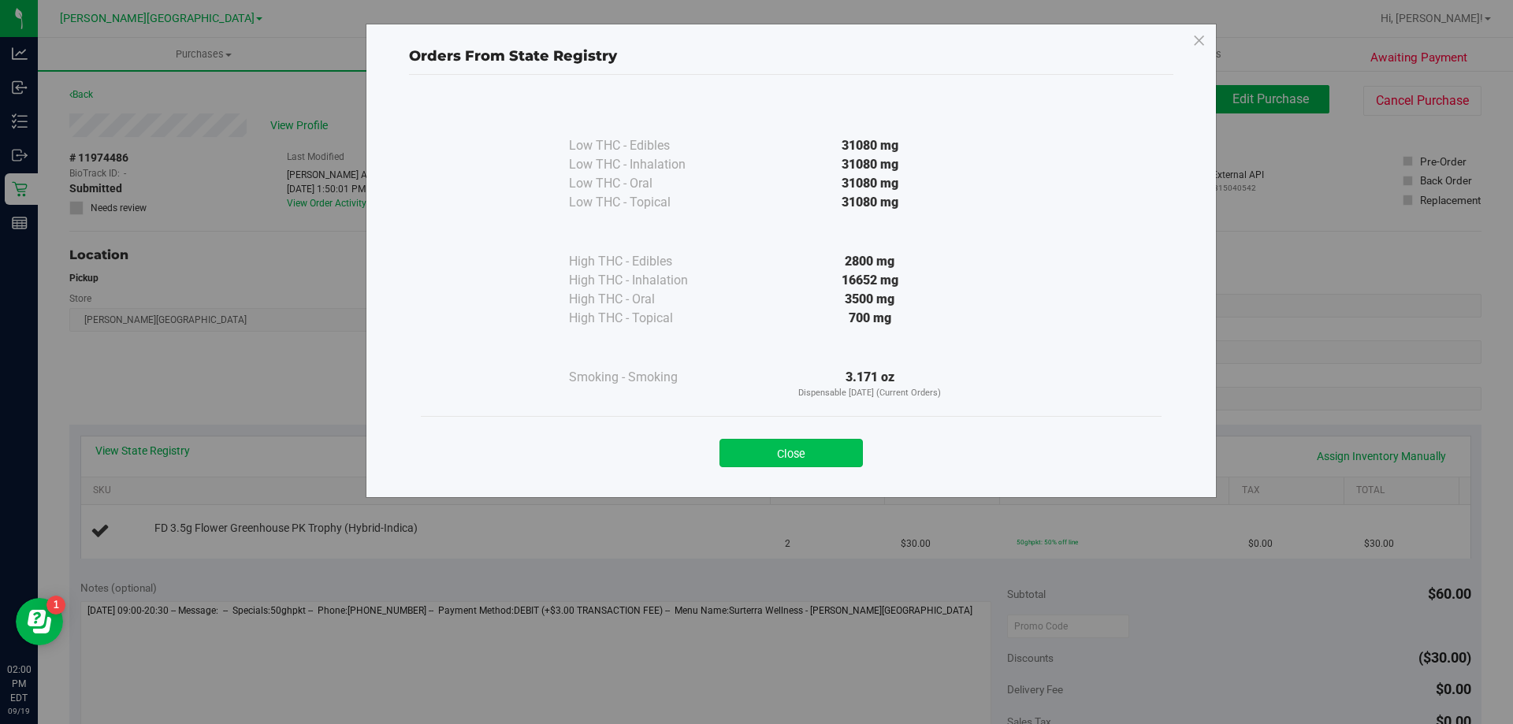
click at [791, 456] on button "Close" at bounding box center [790, 453] width 143 height 28
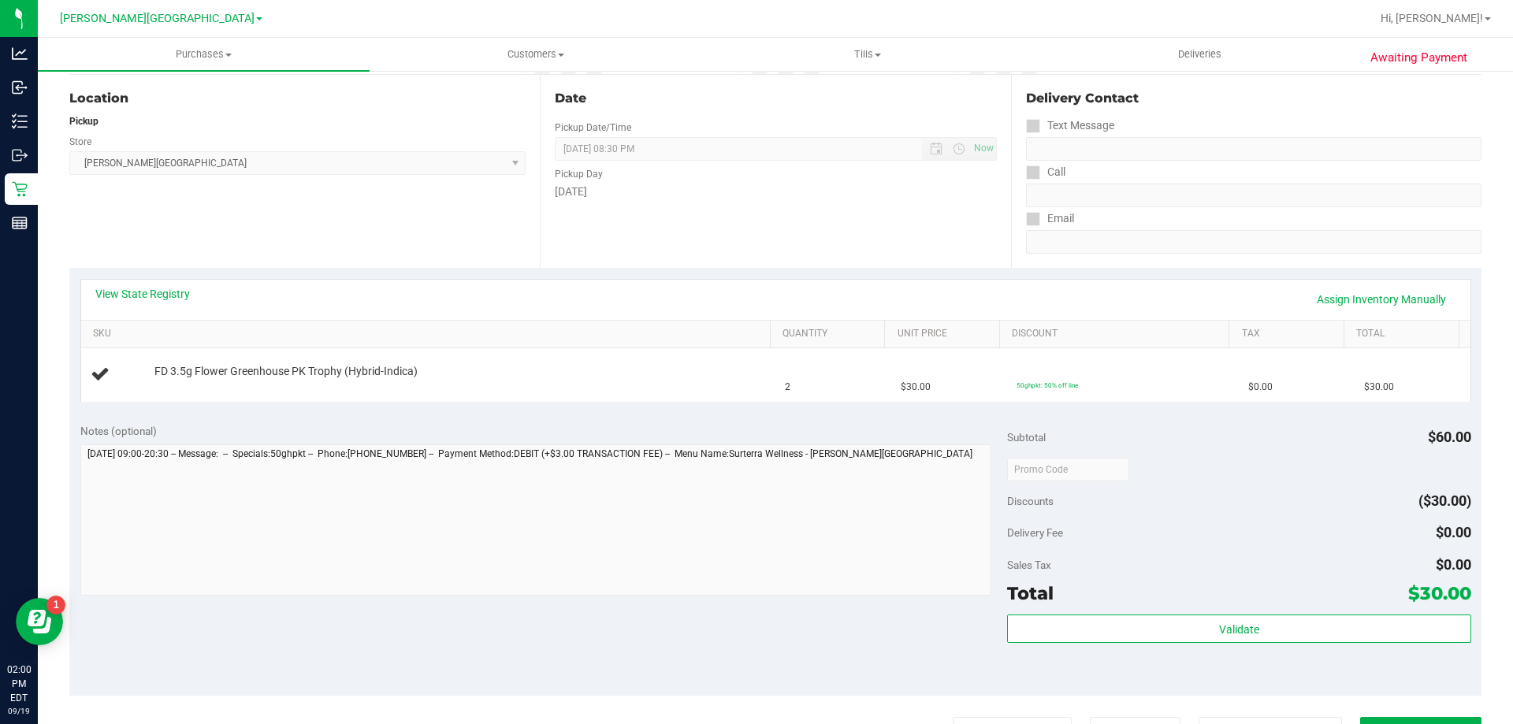
scroll to position [315, 0]
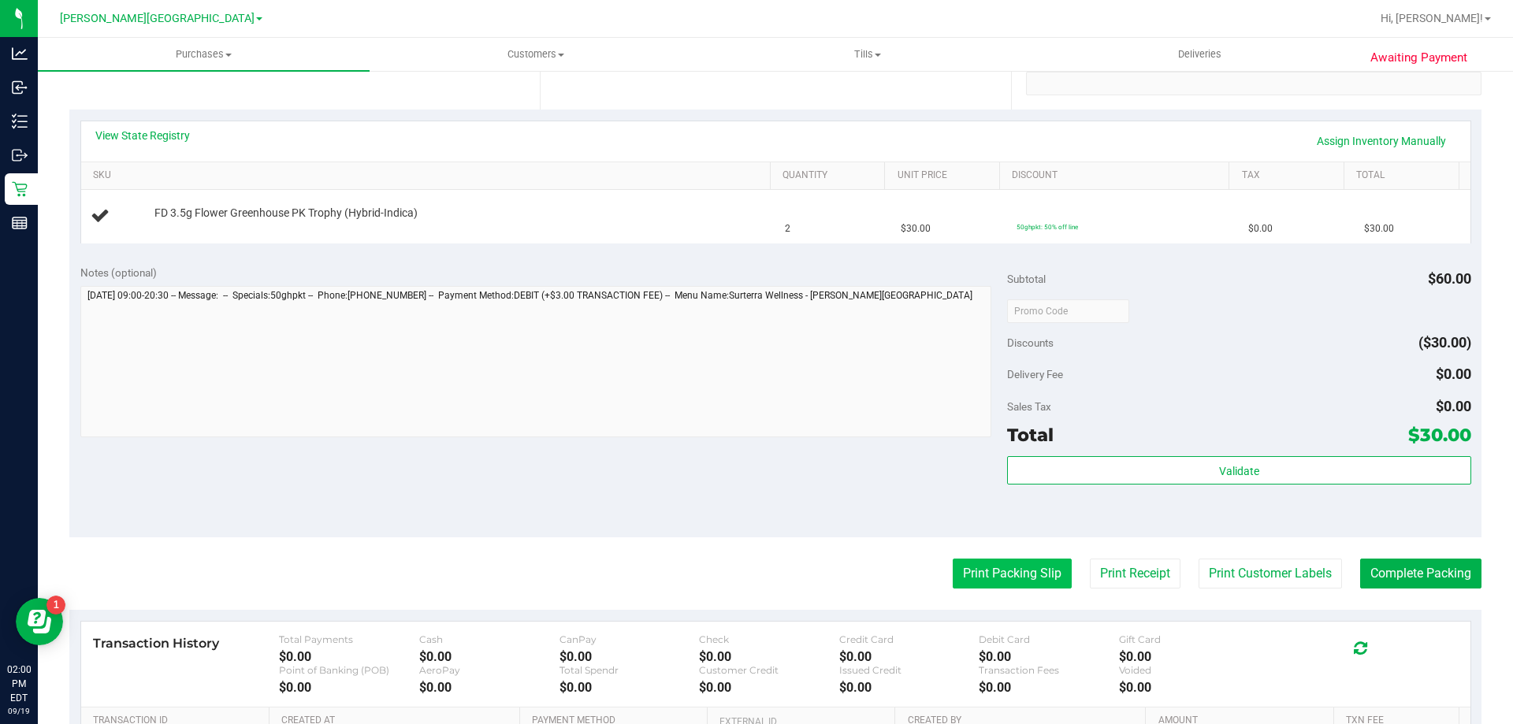
click at [953, 574] on button "Print Packing Slip" at bounding box center [1011, 574] width 119 height 30
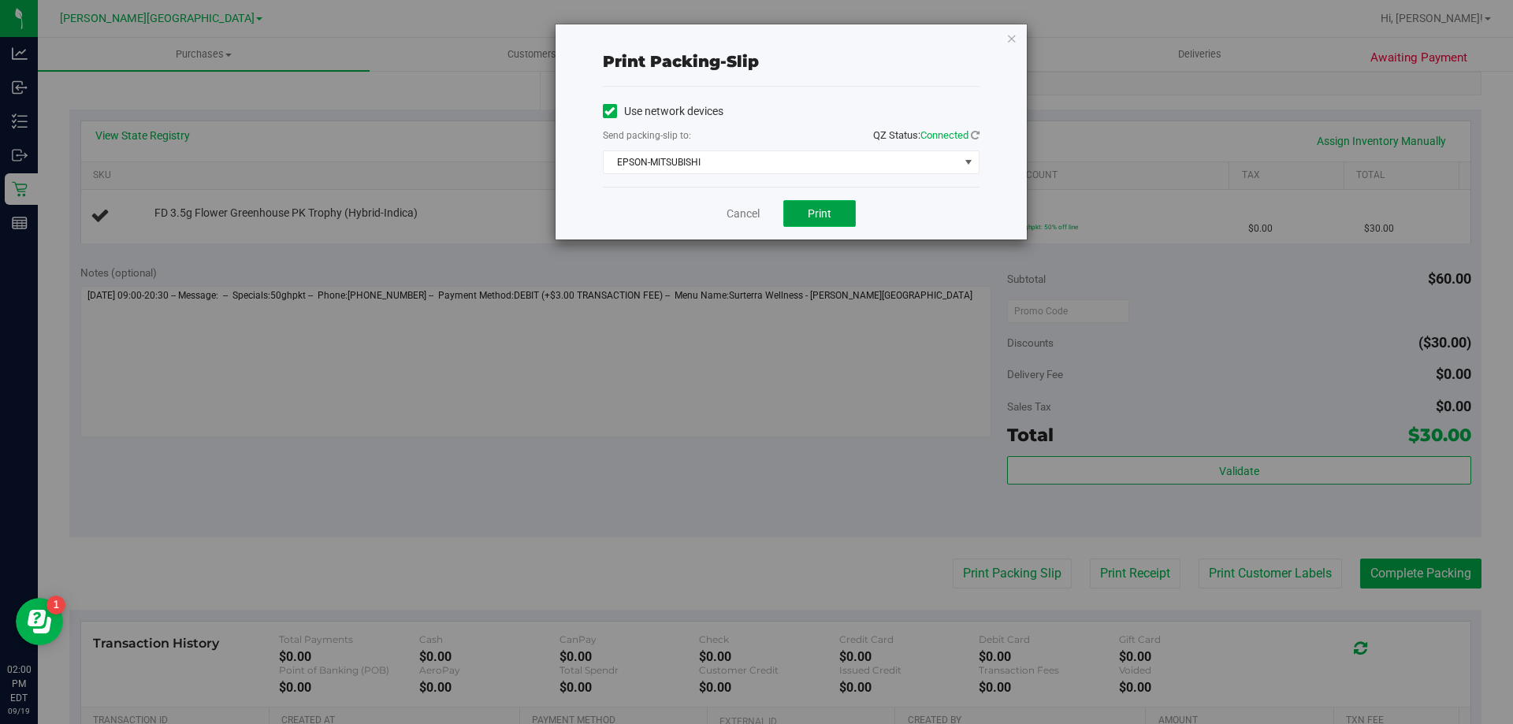
click at [798, 211] on button "Print" at bounding box center [819, 213] width 72 height 27
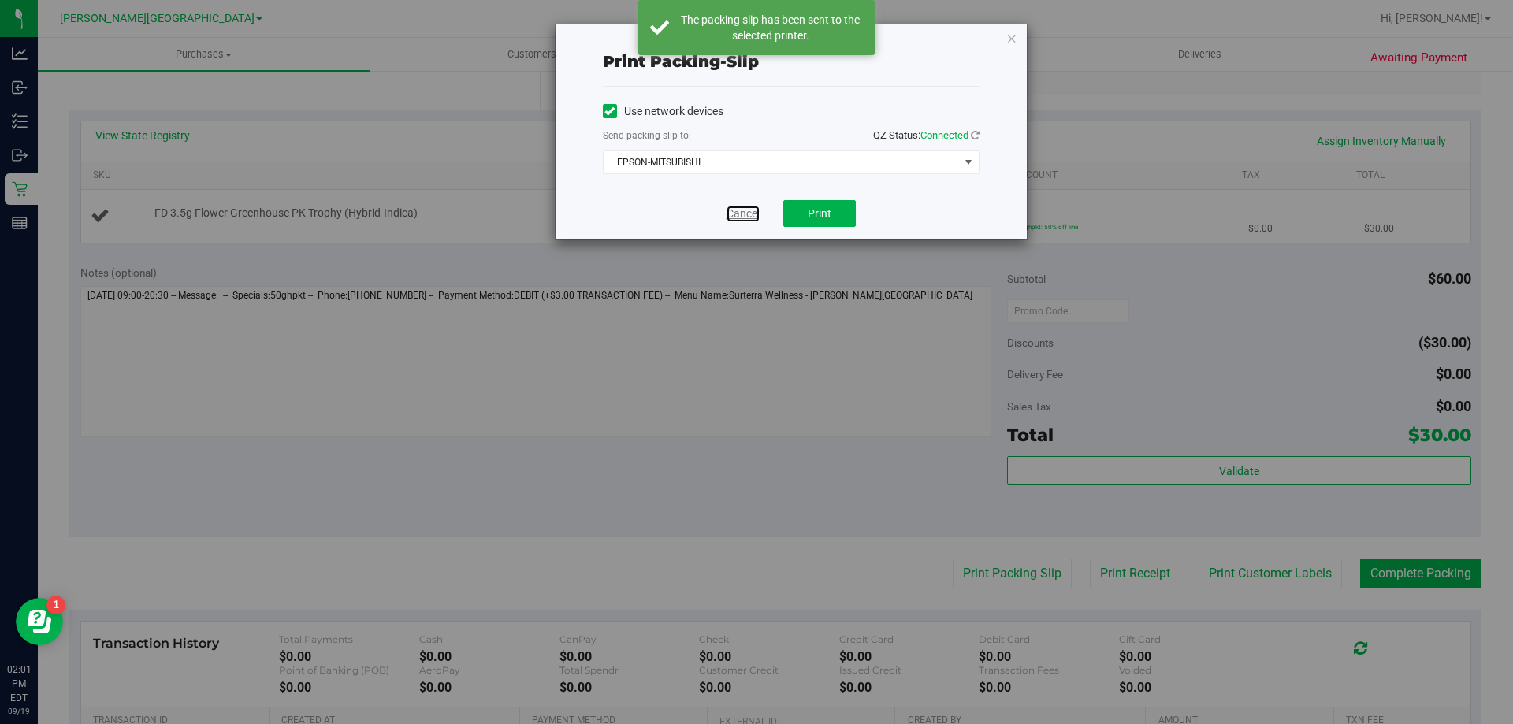
click at [749, 215] on link "Cancel" at bounding box center [742, 214] width 33 height 17
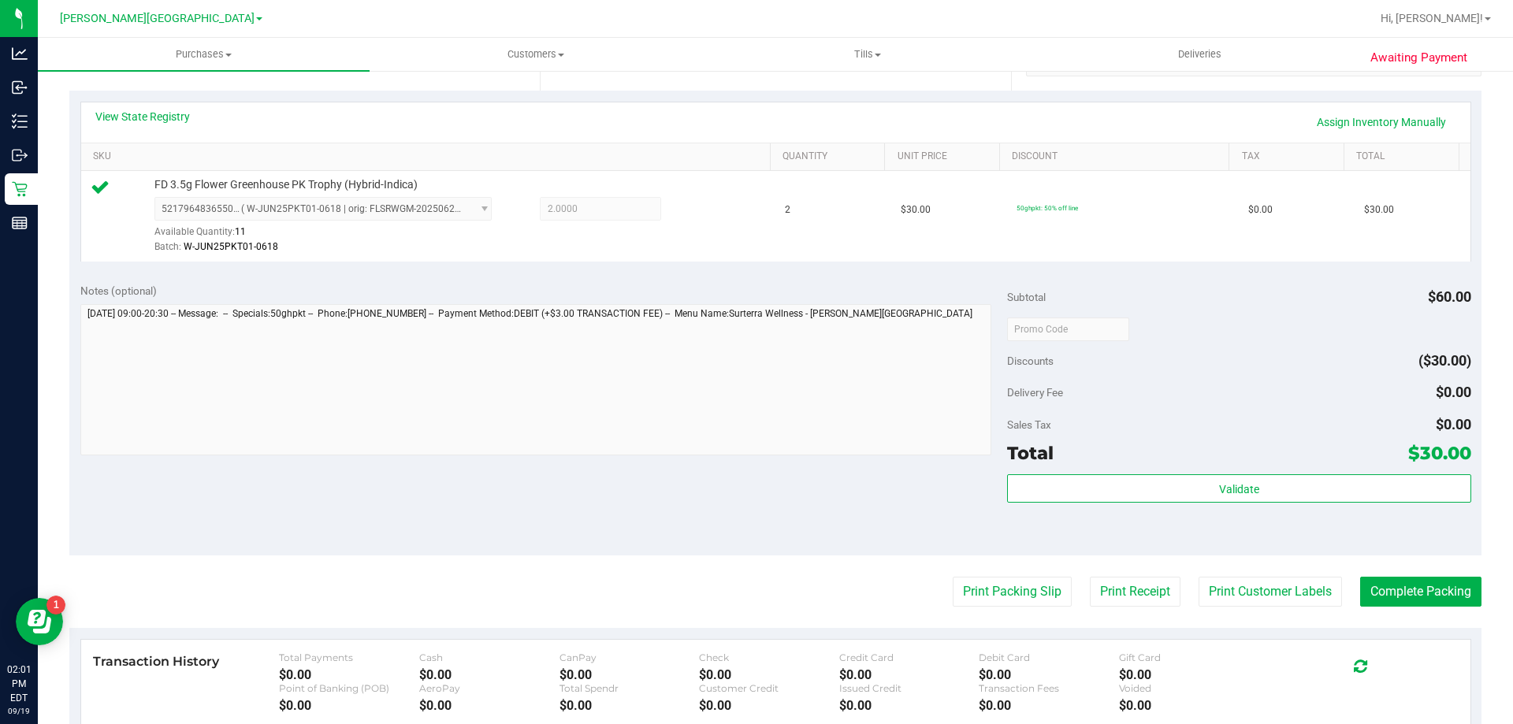
scroll to position [473, 0]
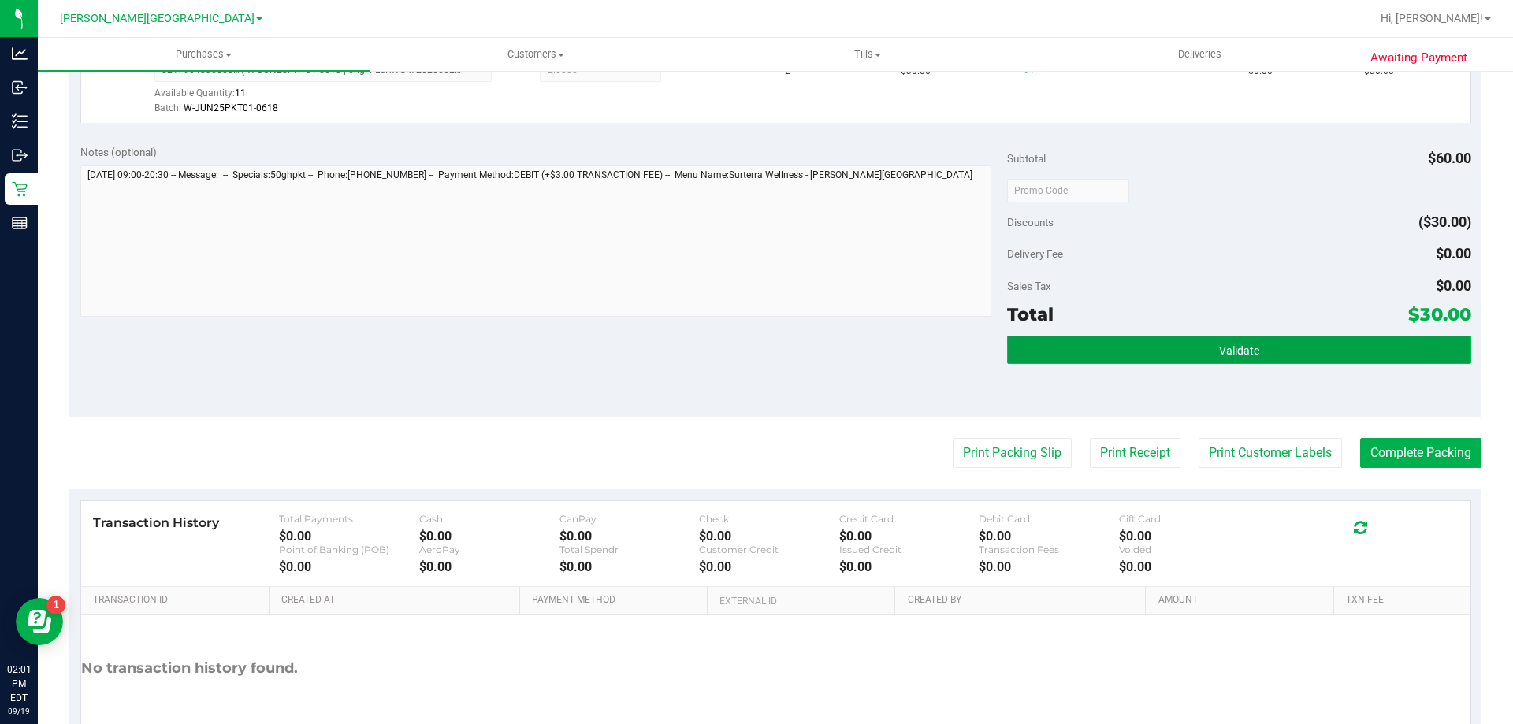
click at [1082, 347] on button "Validate" at bounding box center [1238, 350] width 463 height 28
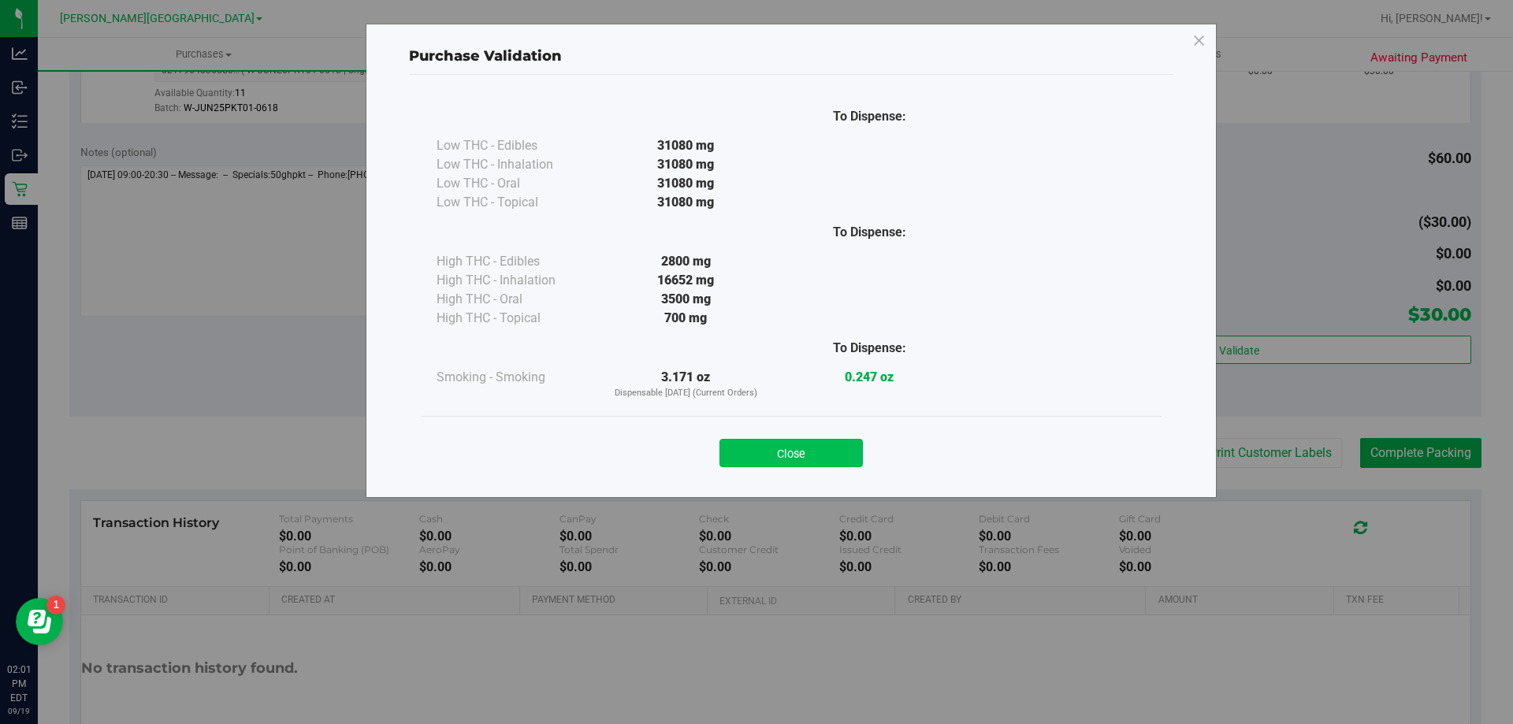
click at [851, 455] on button "Close" at bounding box center [790, 453] width 143 height 28
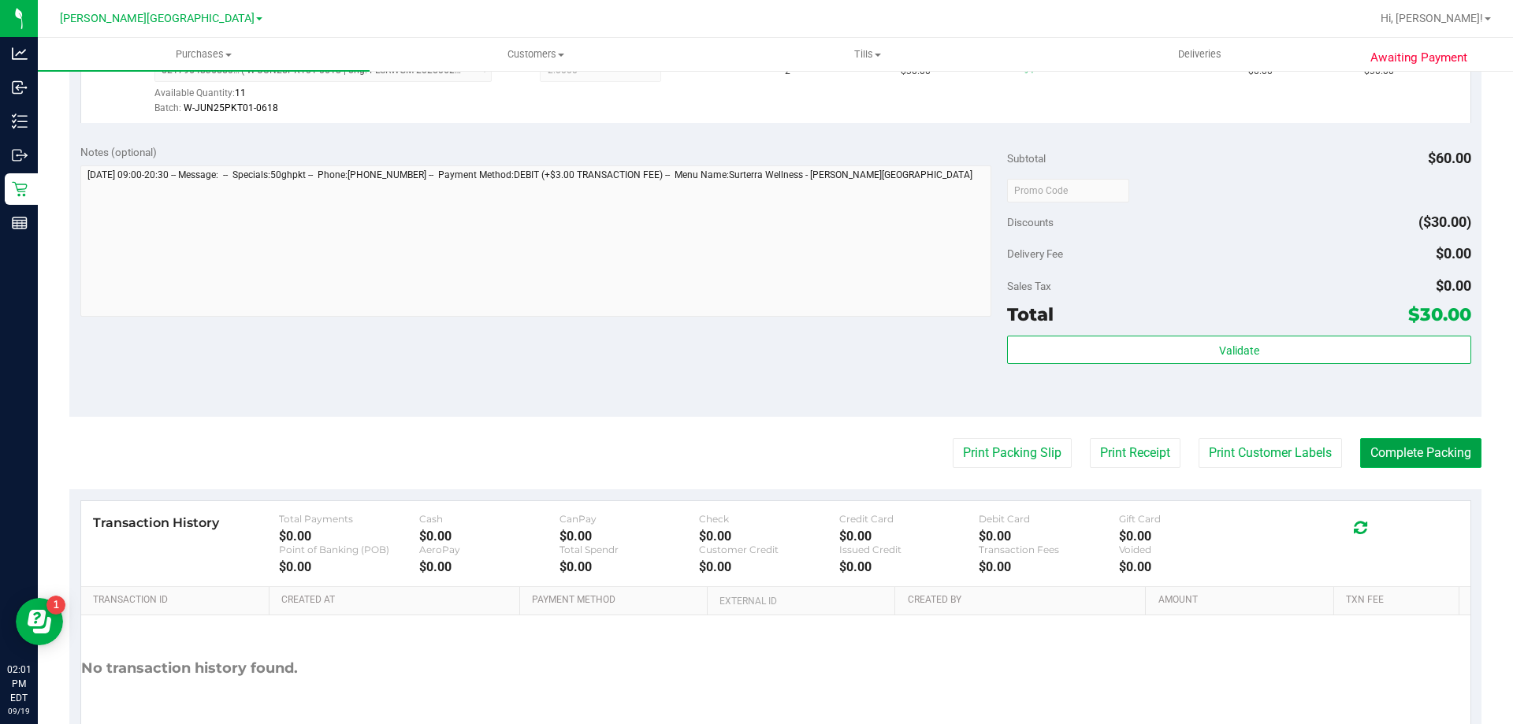
click at [1452, 447] on button "Complete Packing" at bounding box center [1420, 453] width 121 height 30
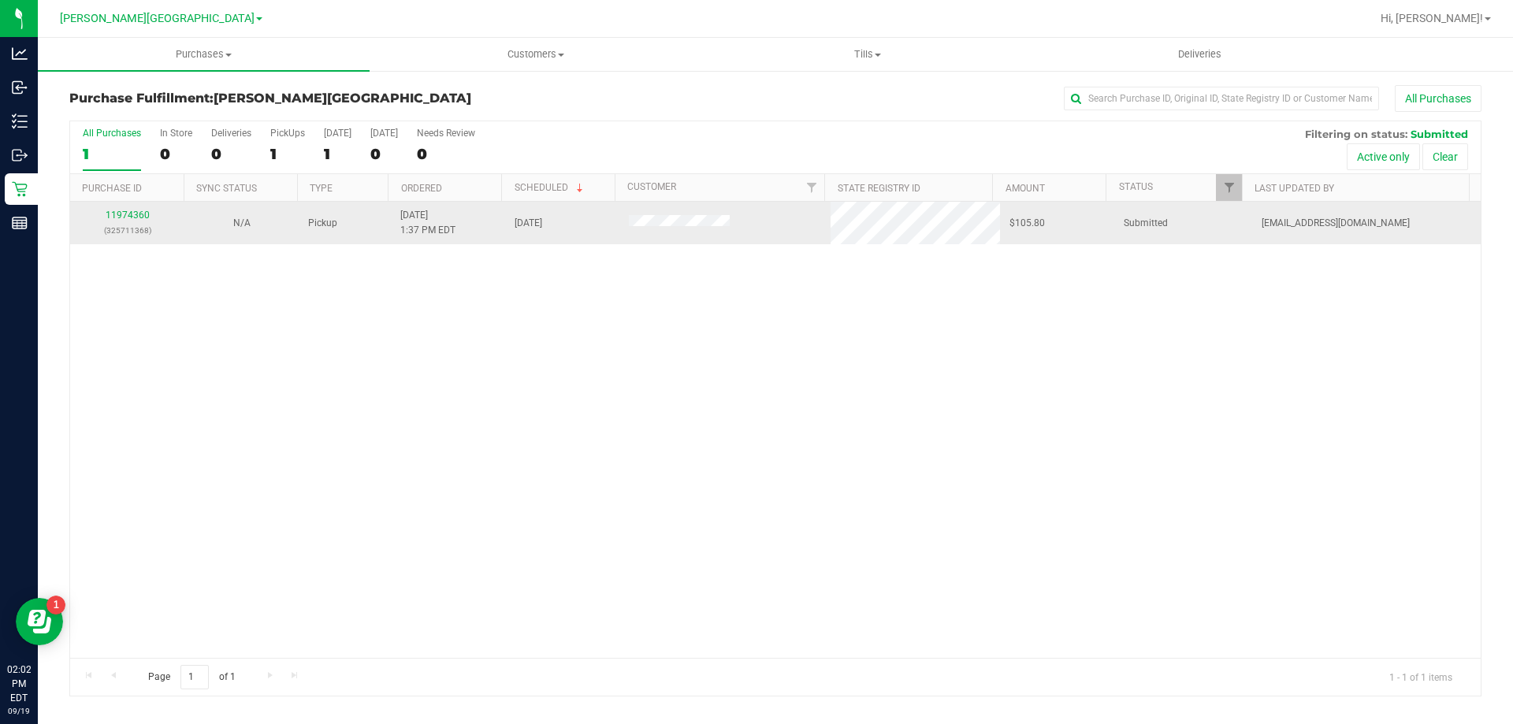
click at [136, 208] on div "11974360 (325711368)" at bounding box center [127, 223] width 95 height 30
click at [136, 213] on link "11974360" at bounding box center [128, 215] width 44 height 11
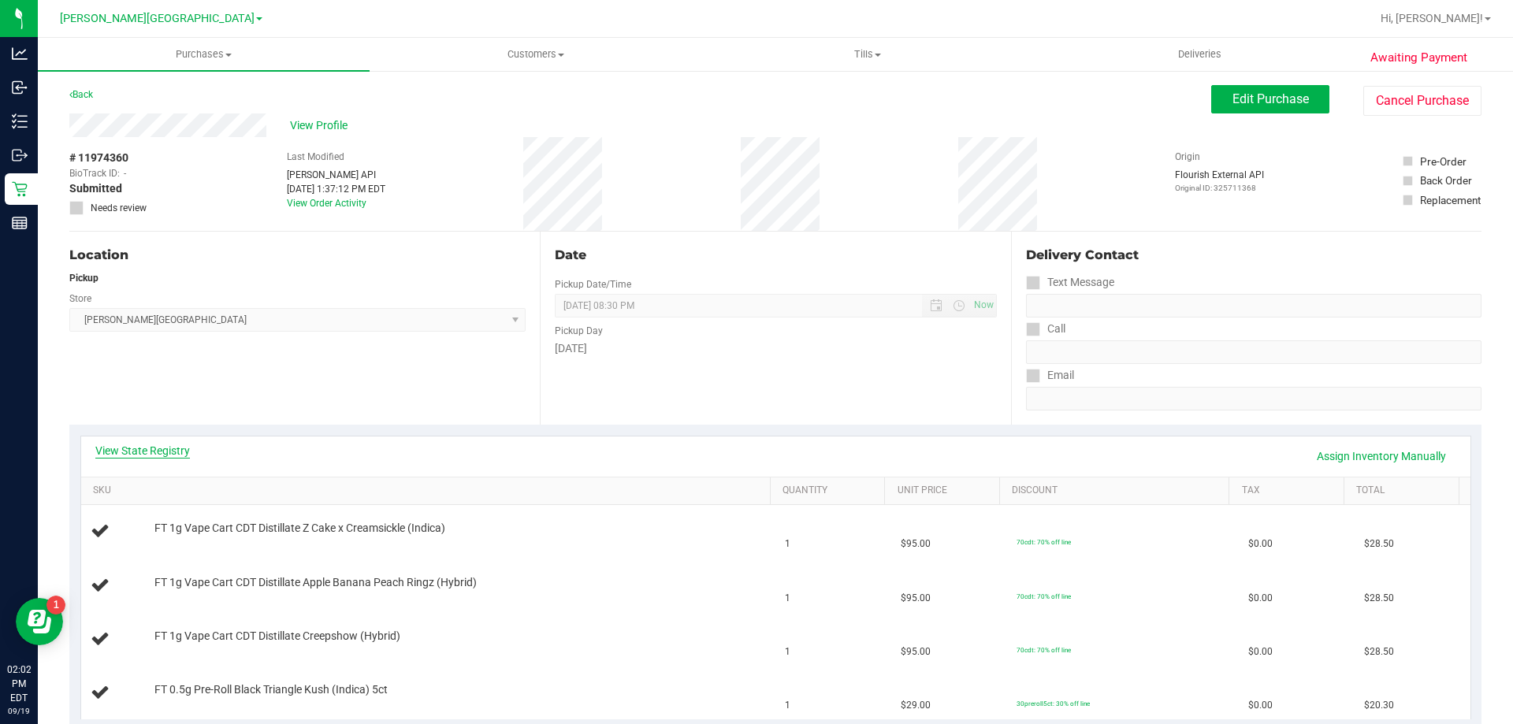
click at [142, 454] on link "View State Registry" at bounding box center [142, 451] width 95 height 16
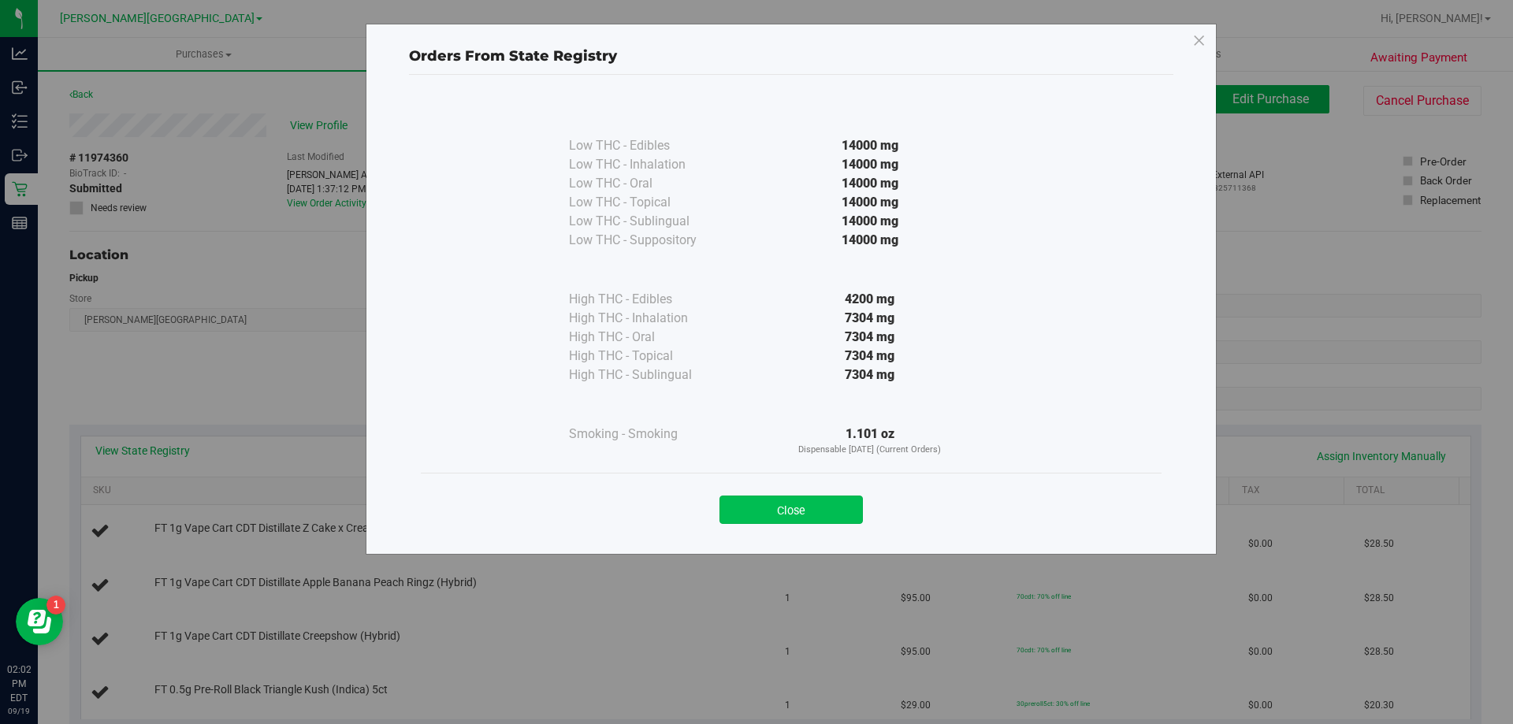
click at [752, 511] on button "Close" at bounding box center [790, 510] width 143 height 28
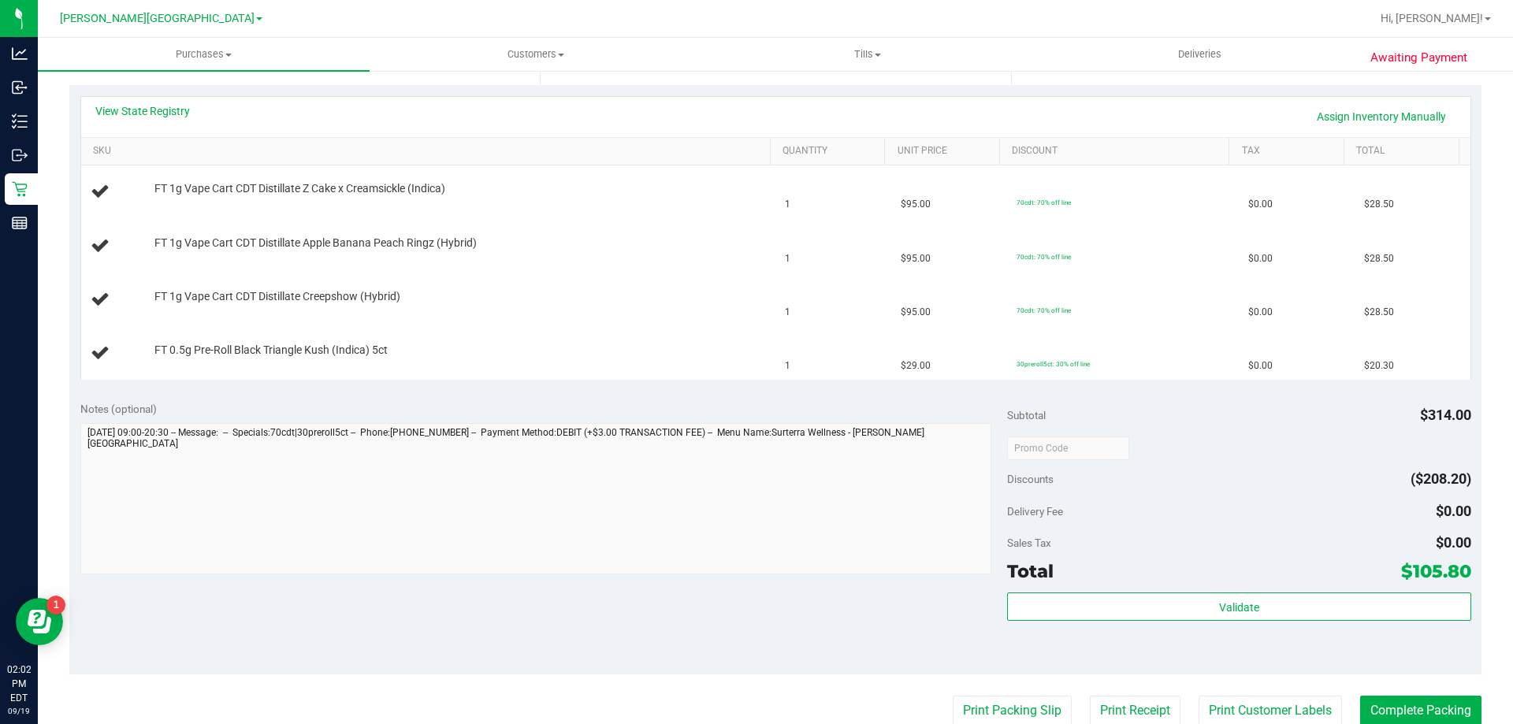
scroll to position [473, 0]
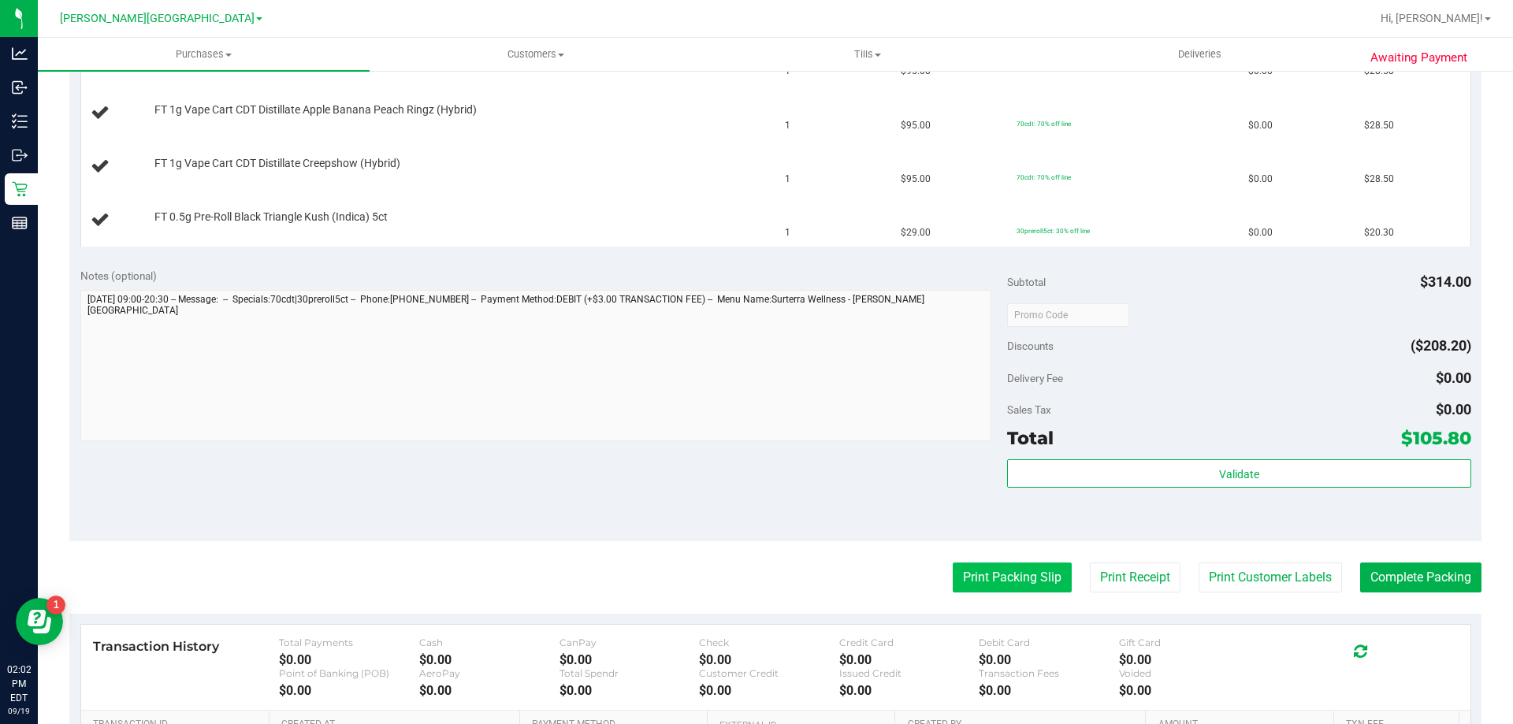
click at [978, 576] on button "Print Packing Slip" at bounding box center [1011, 577] width 119 height 30
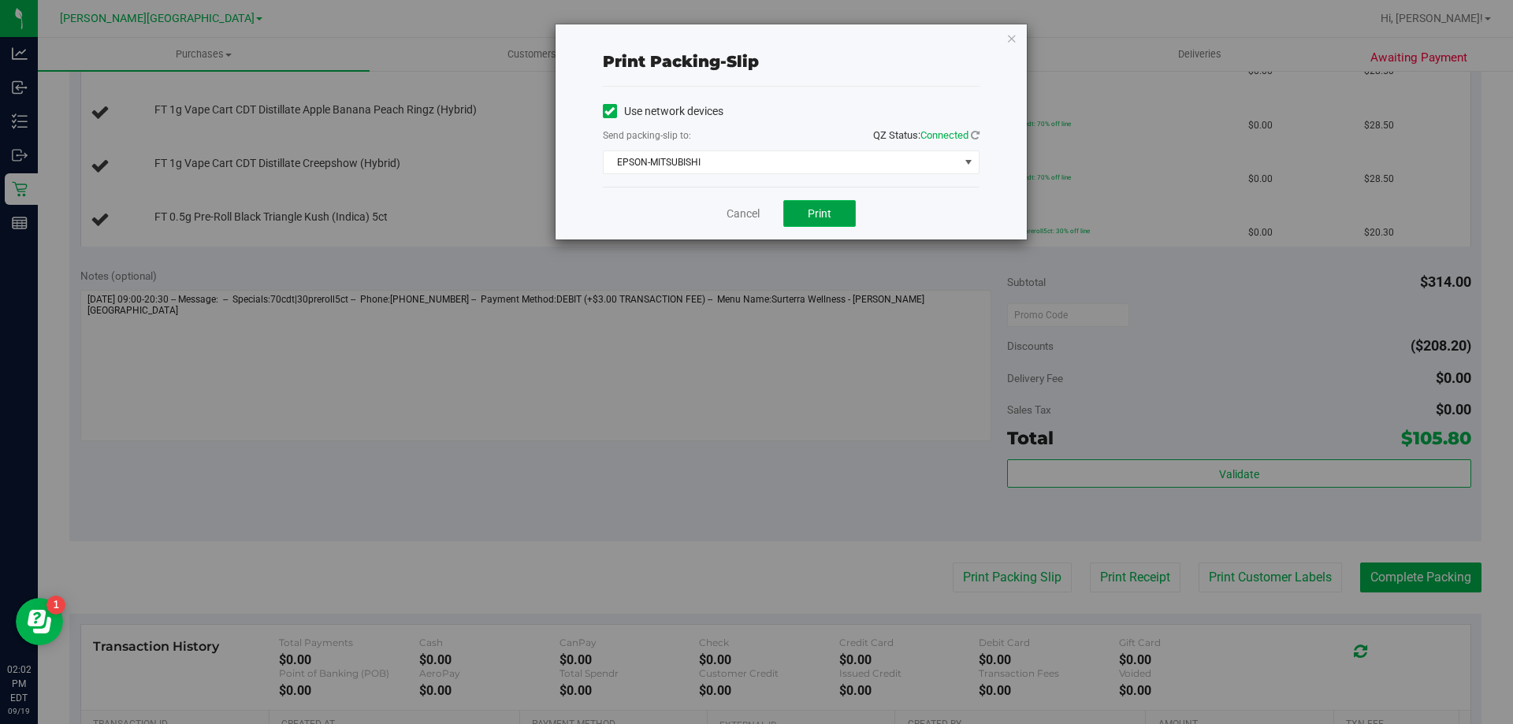
click at [824, 210] on span "Print" at bounding box center [819, 213] width 24 height 13
click at [738, 207] on link "Cancel" at bounding box center [742, 214] width 33 height 17
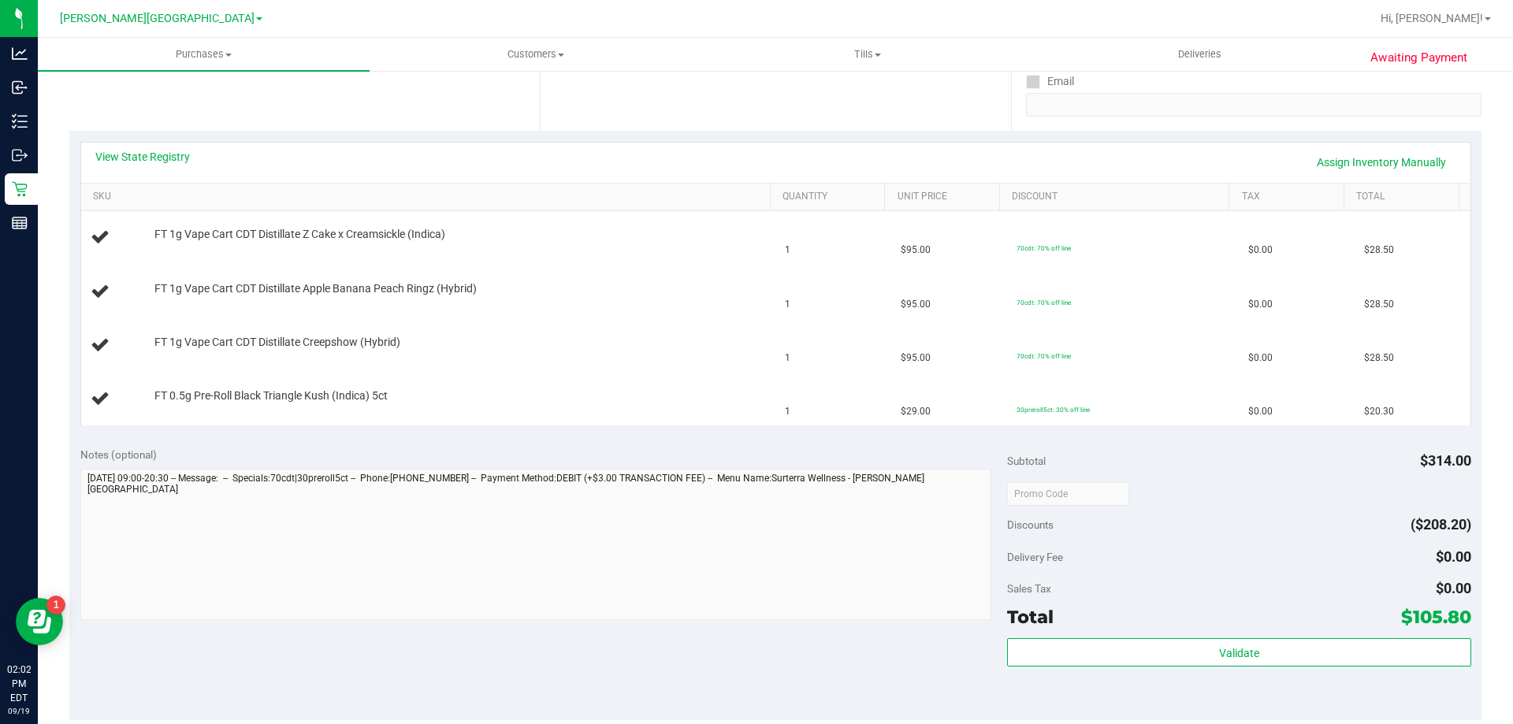
scroll to position [79, 0]
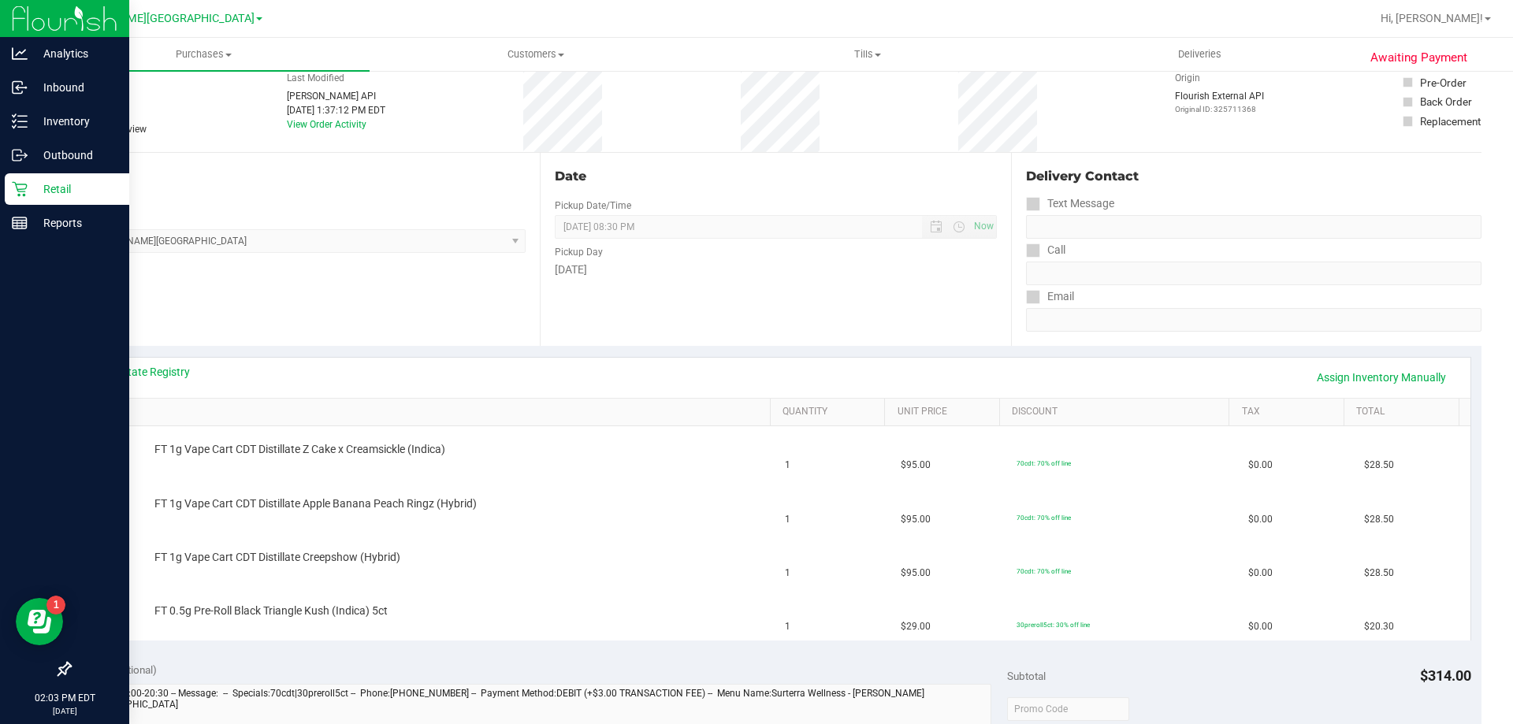
click at [35, 189] on p "Retail" at bounding box center [75, 189] width 95 height 19
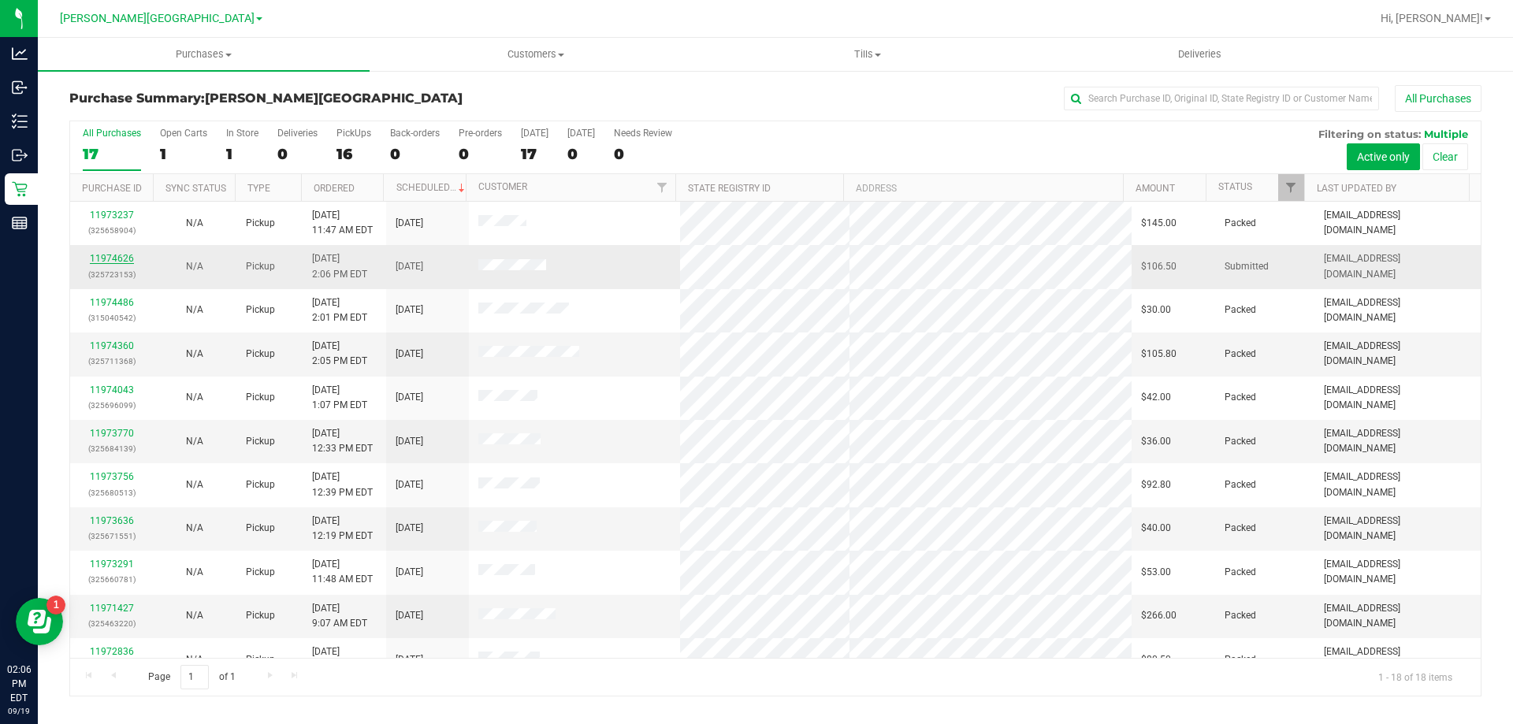
click at [105, 259] on link "11974626" at bounding box center [112, 258] width 44 height 11
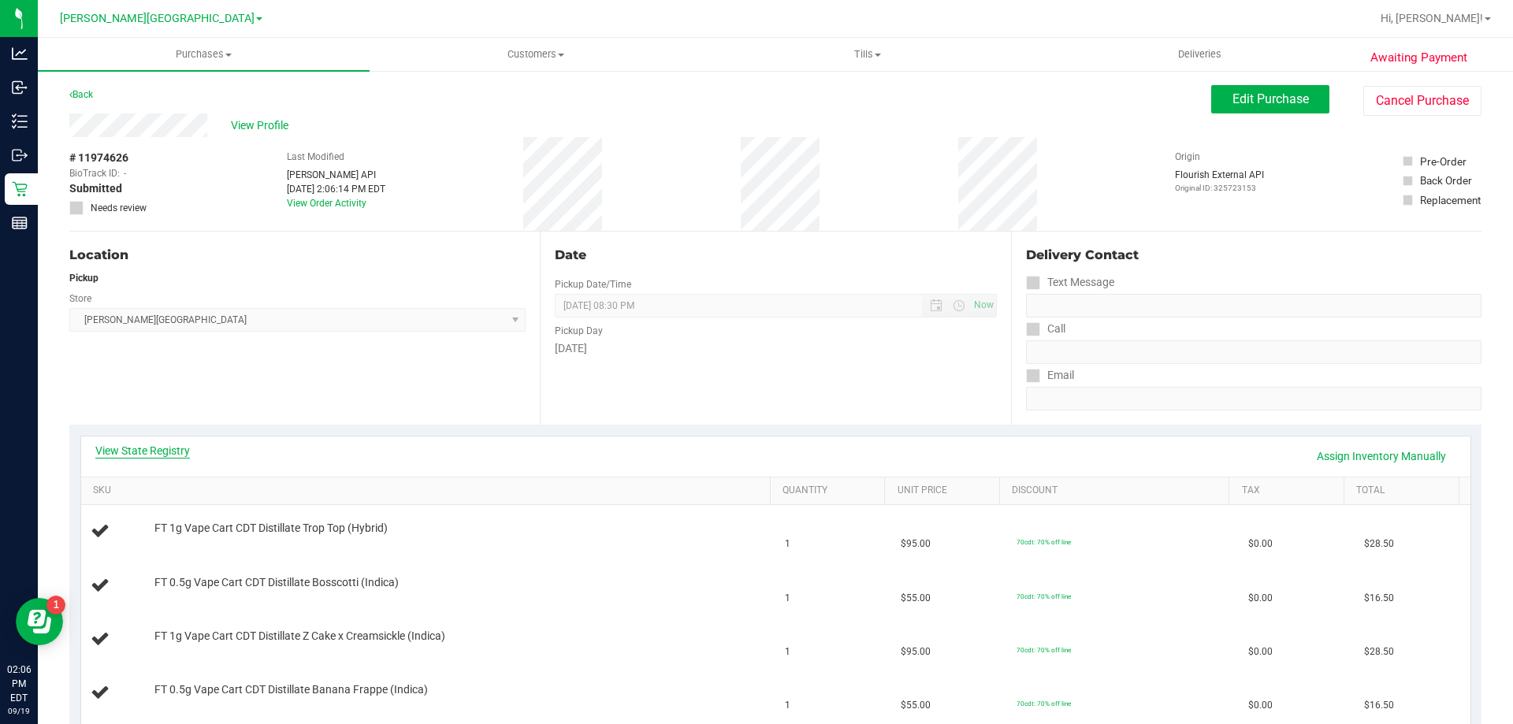
click at [169, 448] on link "View State Registry" at bounding box center [142, 451] width 95 height 16
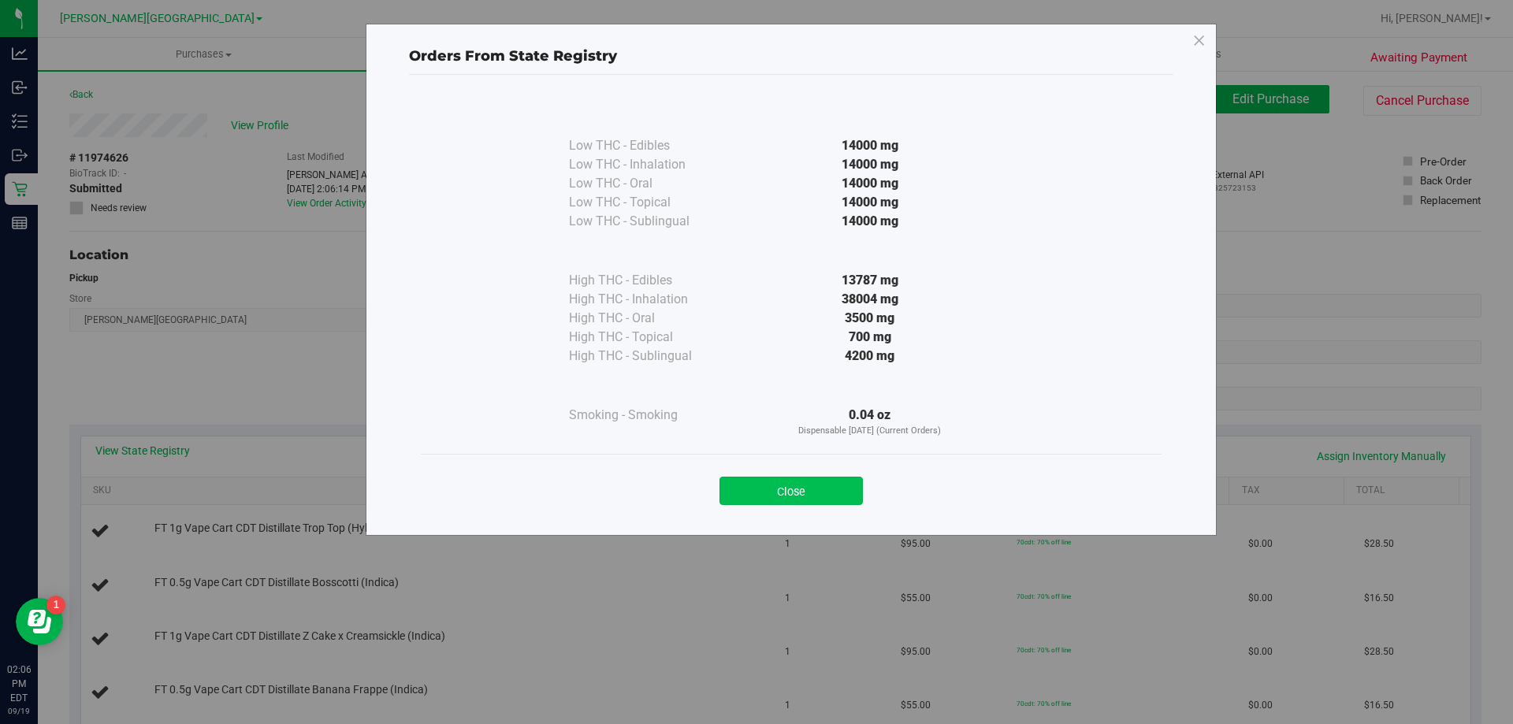
click at [792, 490] on button "Close" at bounding box center [790, 491] width 143 height 28
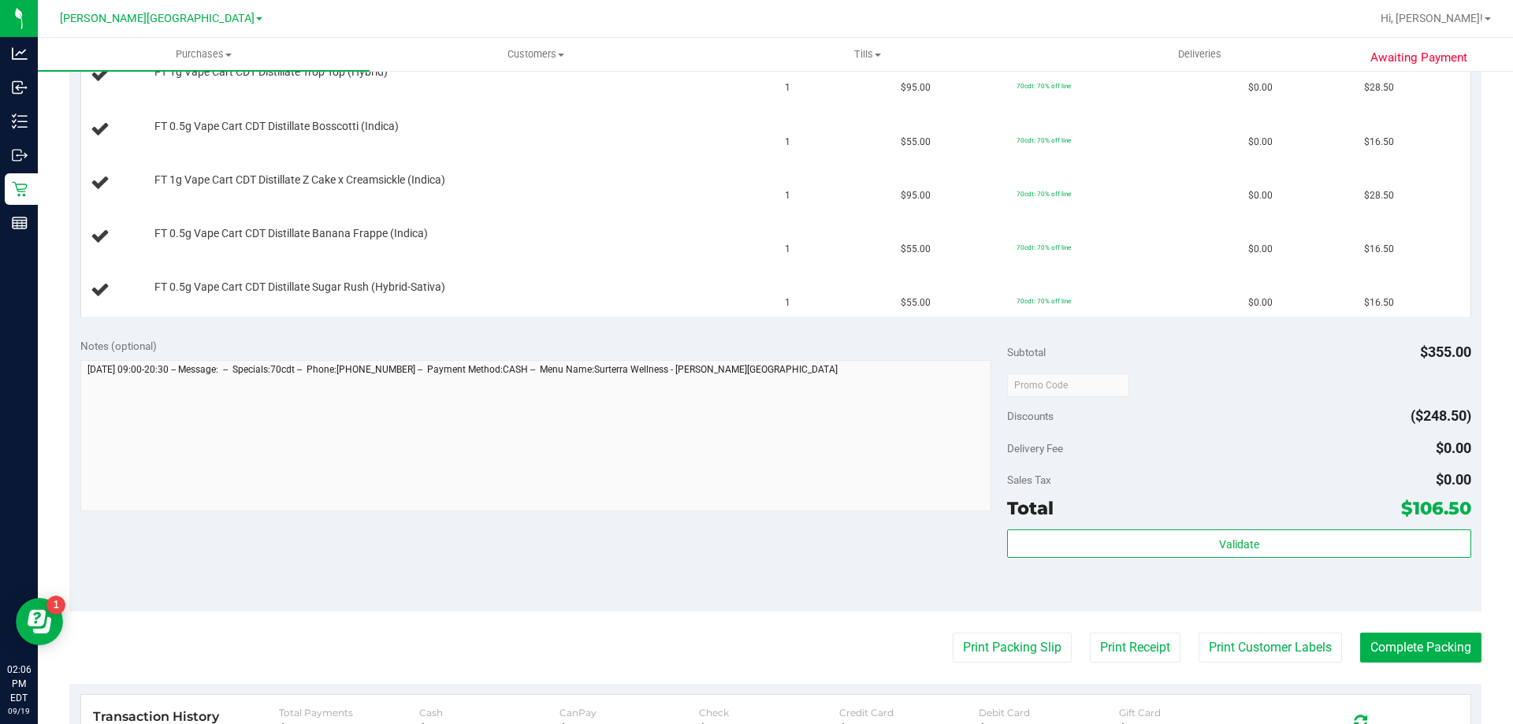
scroll to position [473, 0]
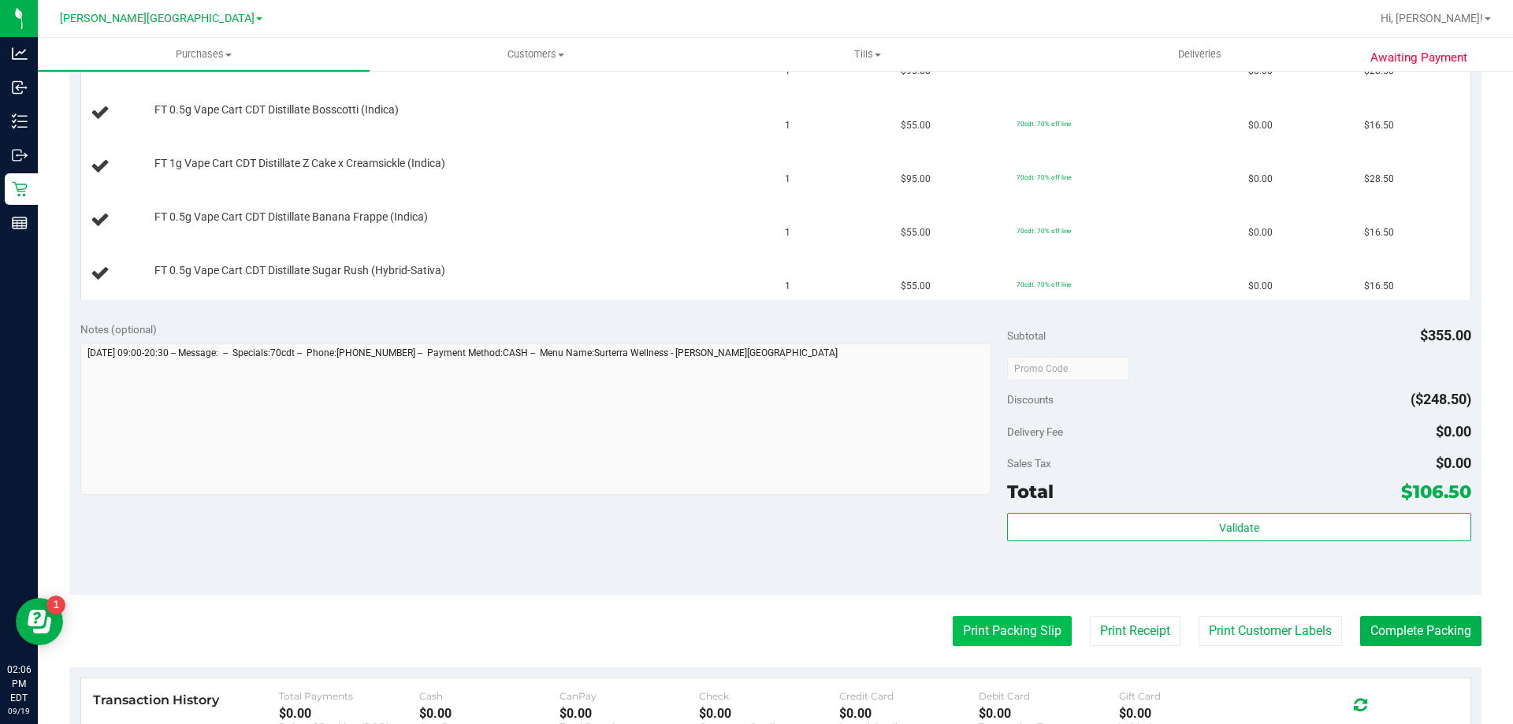
click at [1026, 640] on button "Print Packing Slip" at bounding box center [1011, 631] width 119 height 30
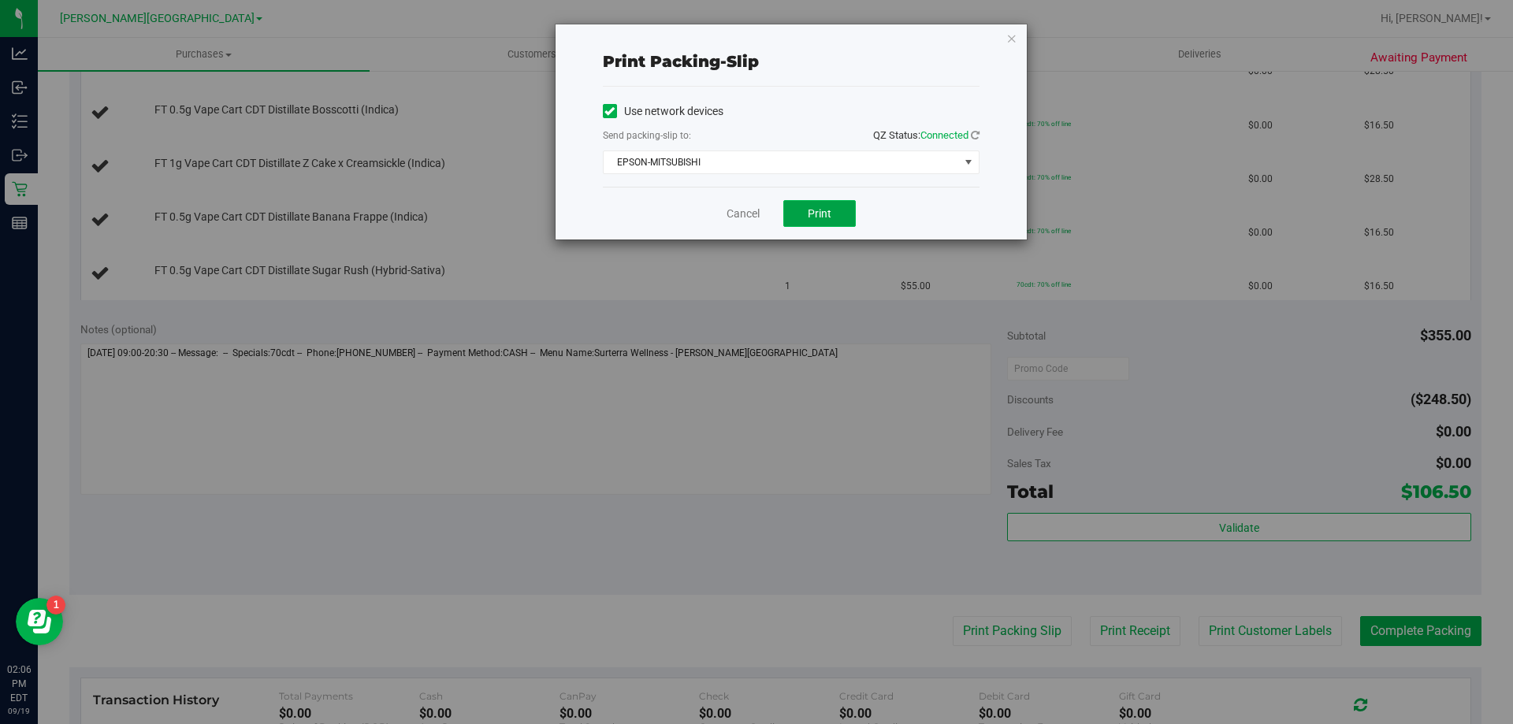
click at [828, 213] on span "Print" at bounding box center [819, 213] width 24 height 13
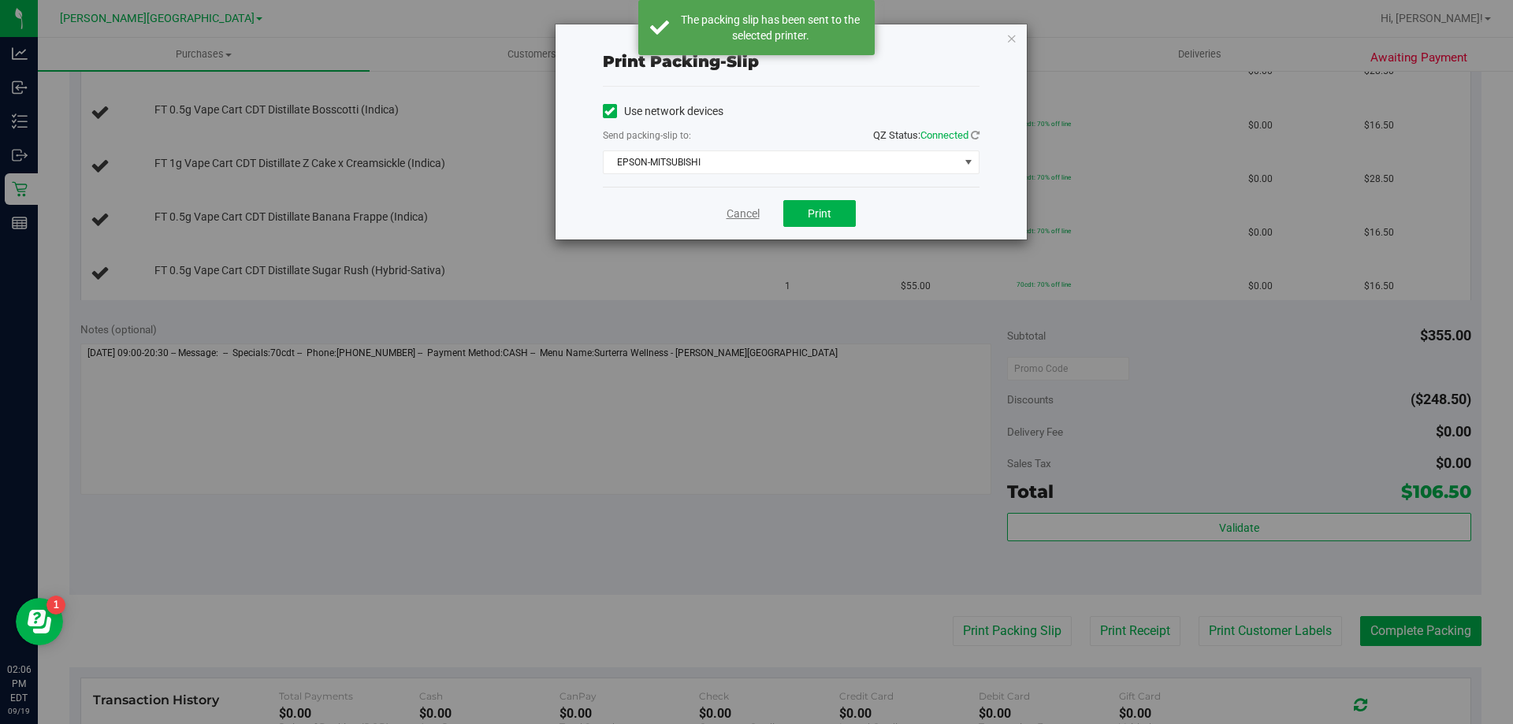
click at [743, 214] on link "Cancel" at bounding box center [742, 214] width 33 height 17
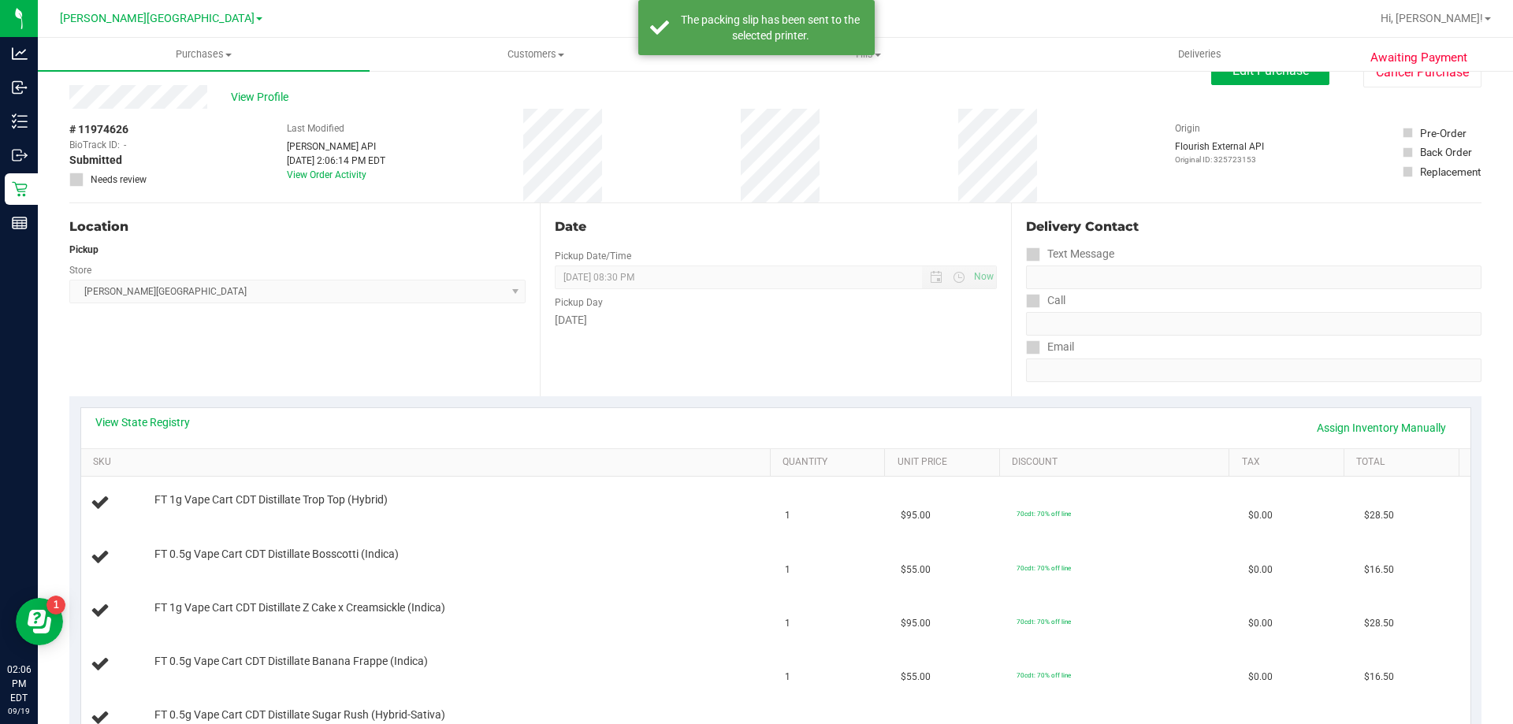
scroll to position [0, 0]
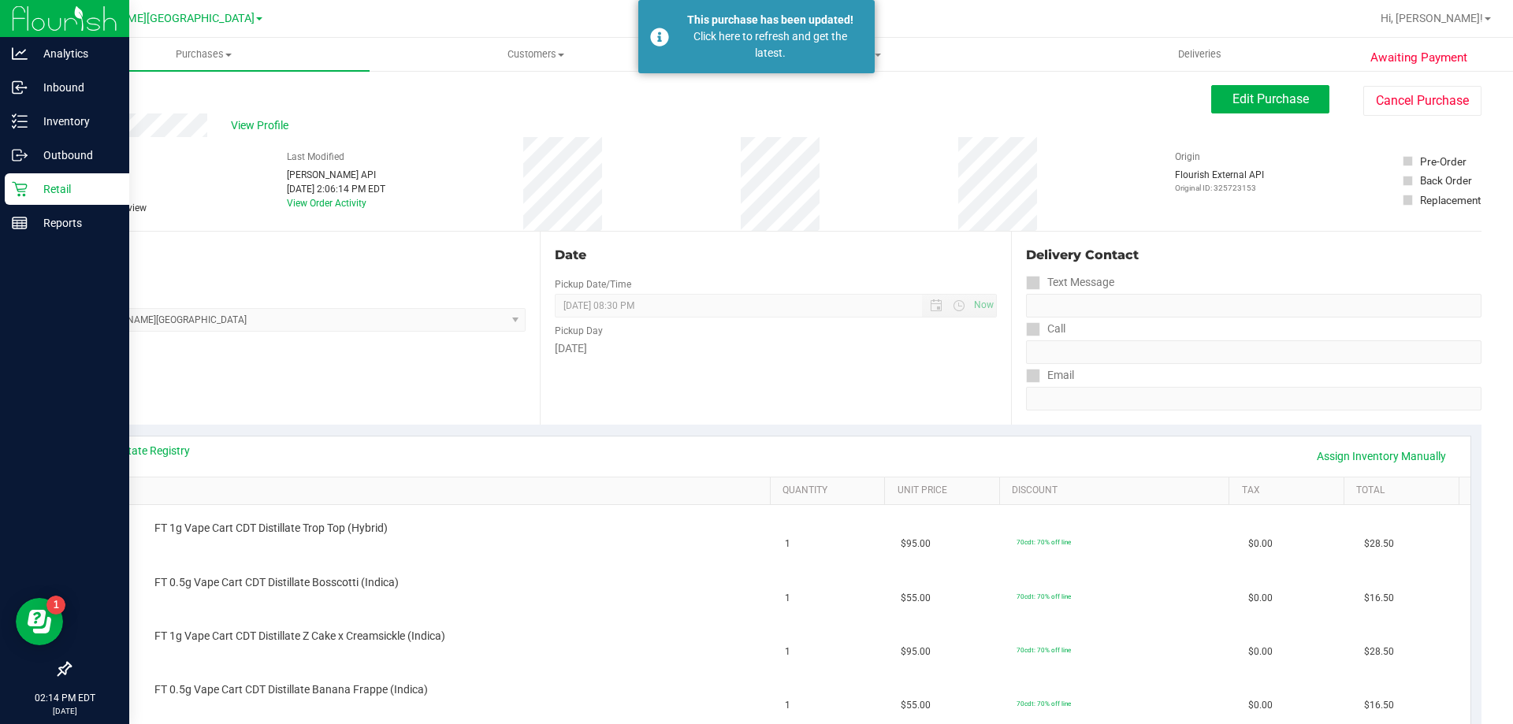
click at [72, 178] on div "Retail" at bounding box center [67, 189] width 124 height 32
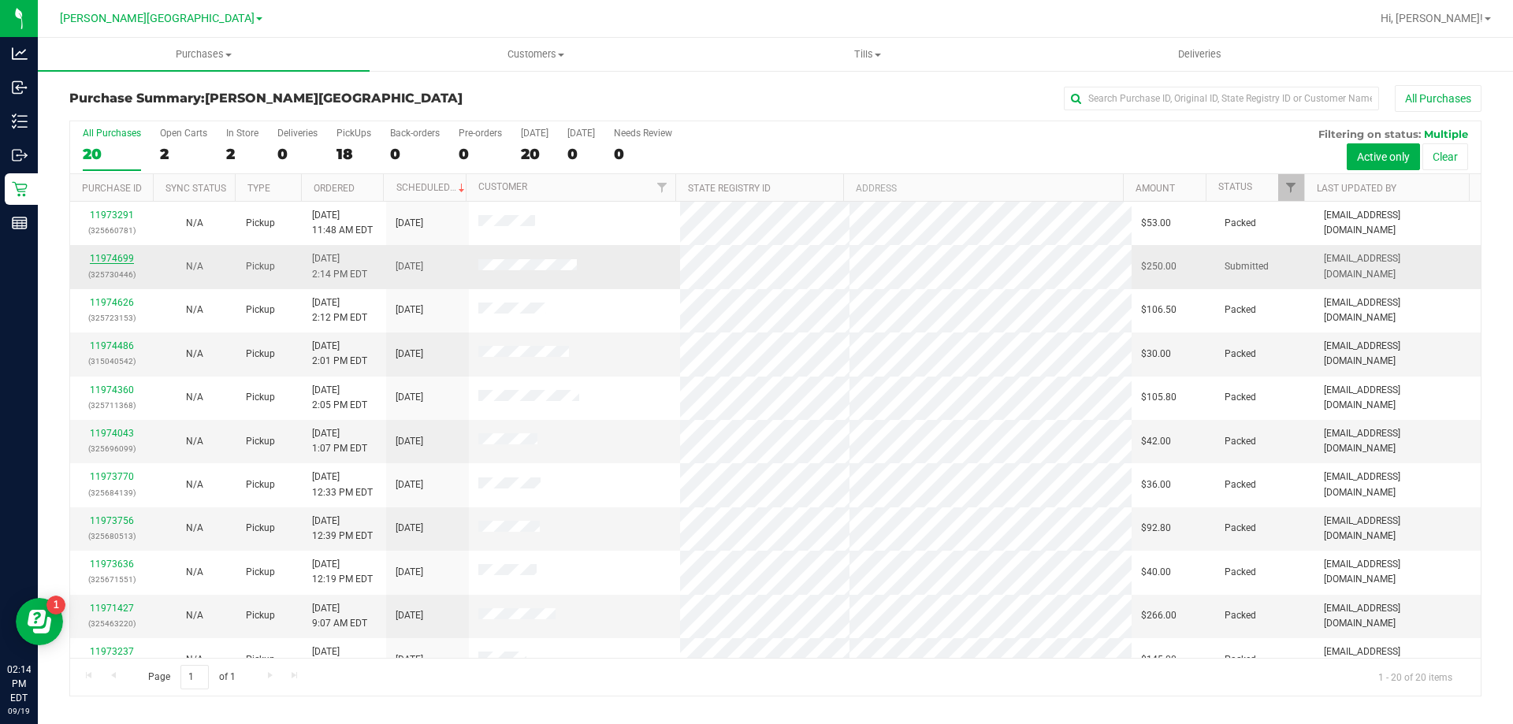
click at [104, 260] on link "11974699" at bounding box center [112, 258] width 44 height 11
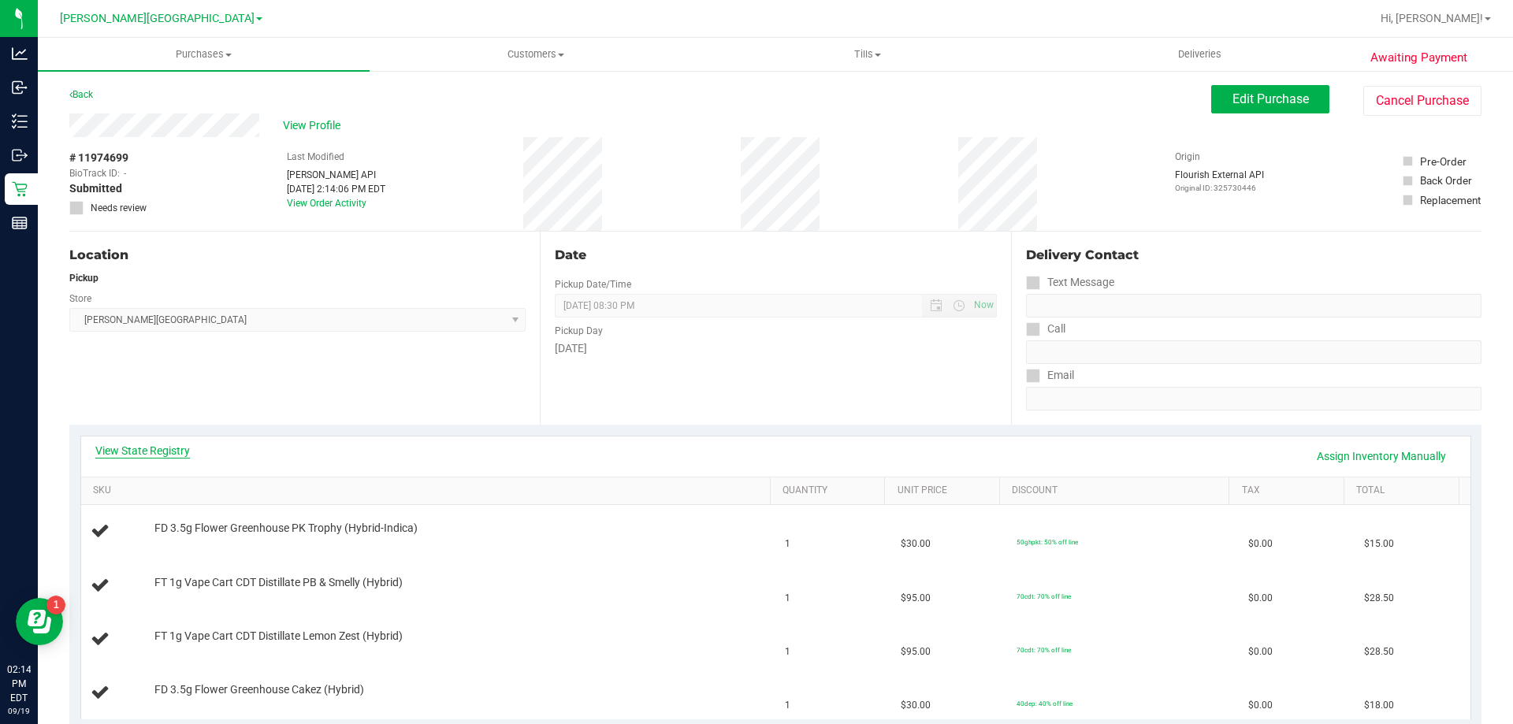
click at [178, 452] on link "View State Registry" at bounding box center [142, 451] width 95 height 16
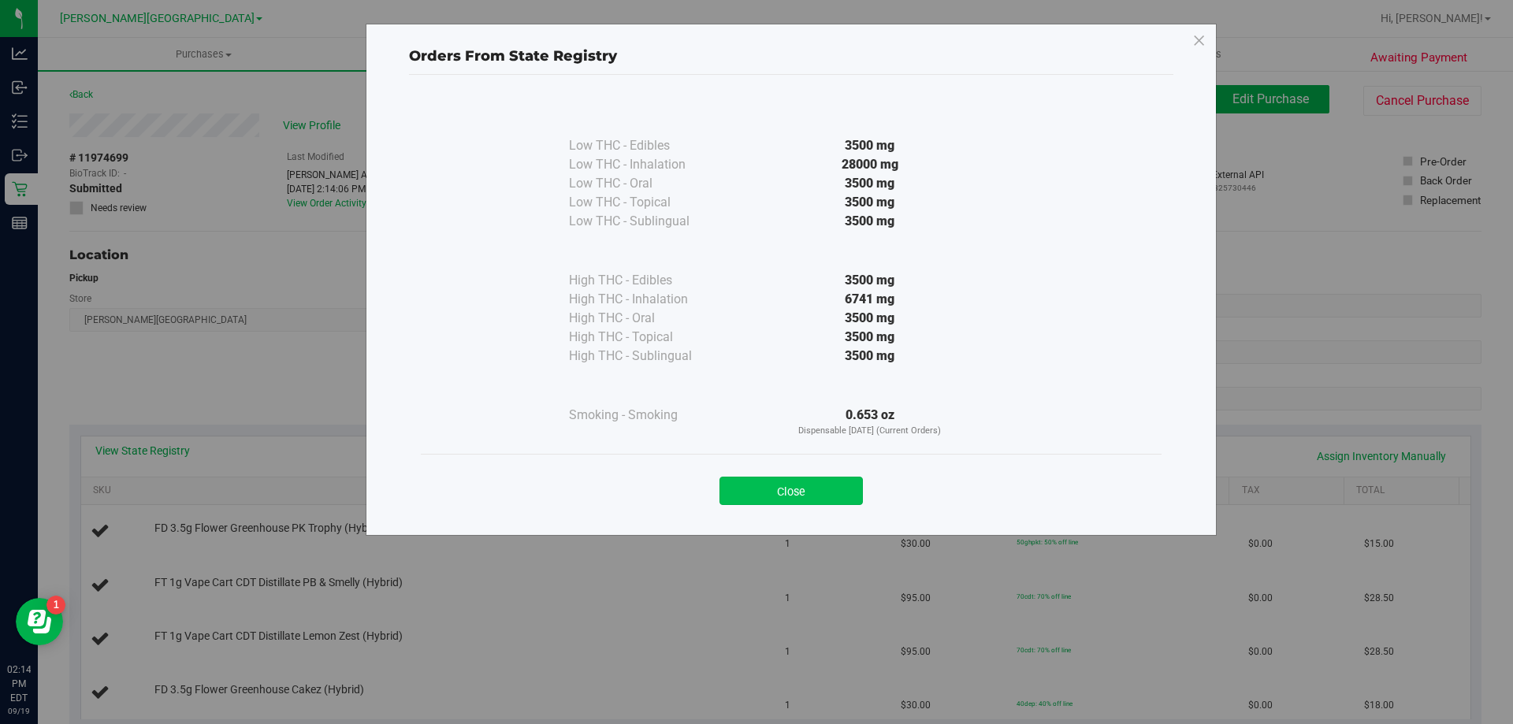
click at [836, 494] on button "Close" at bounding box center [790, 491] width 143 height 28
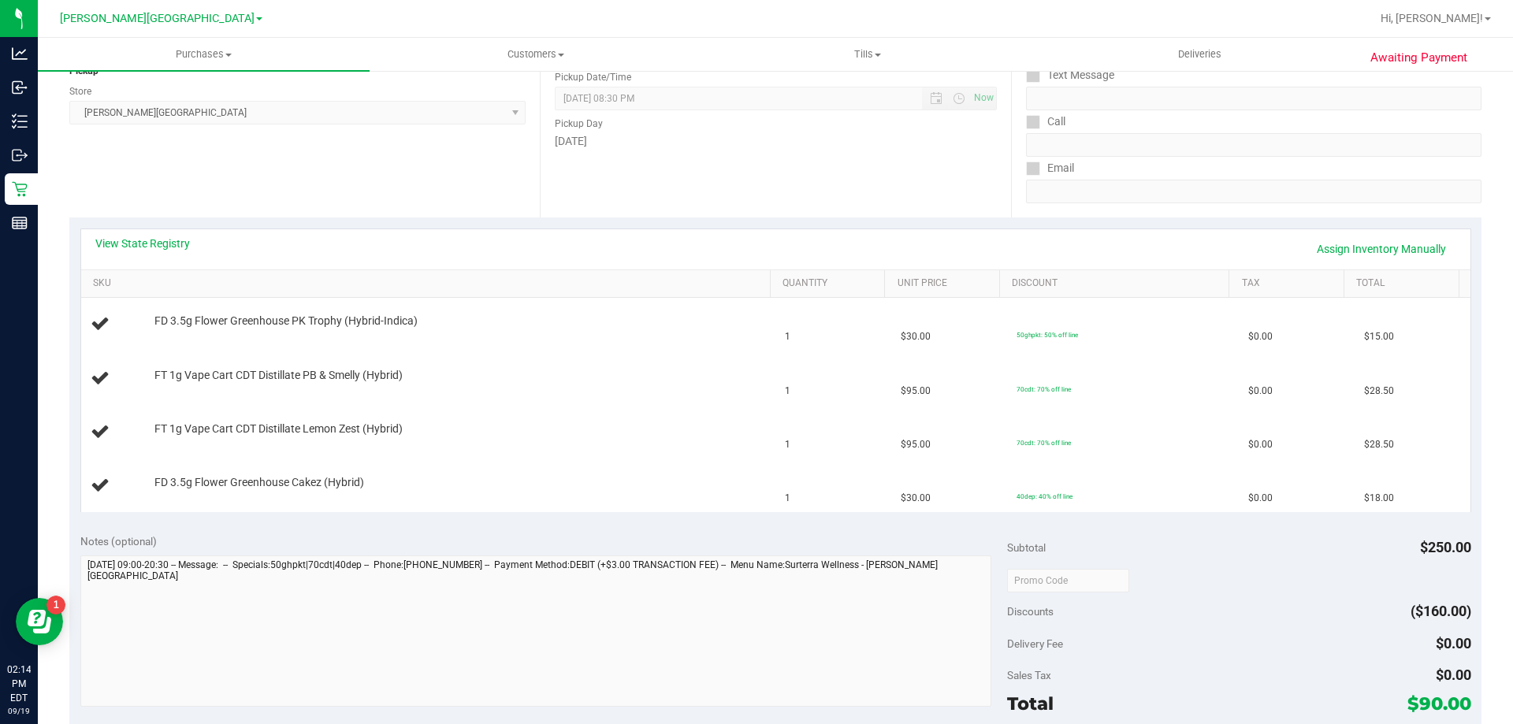
scroll to position [394, 0]
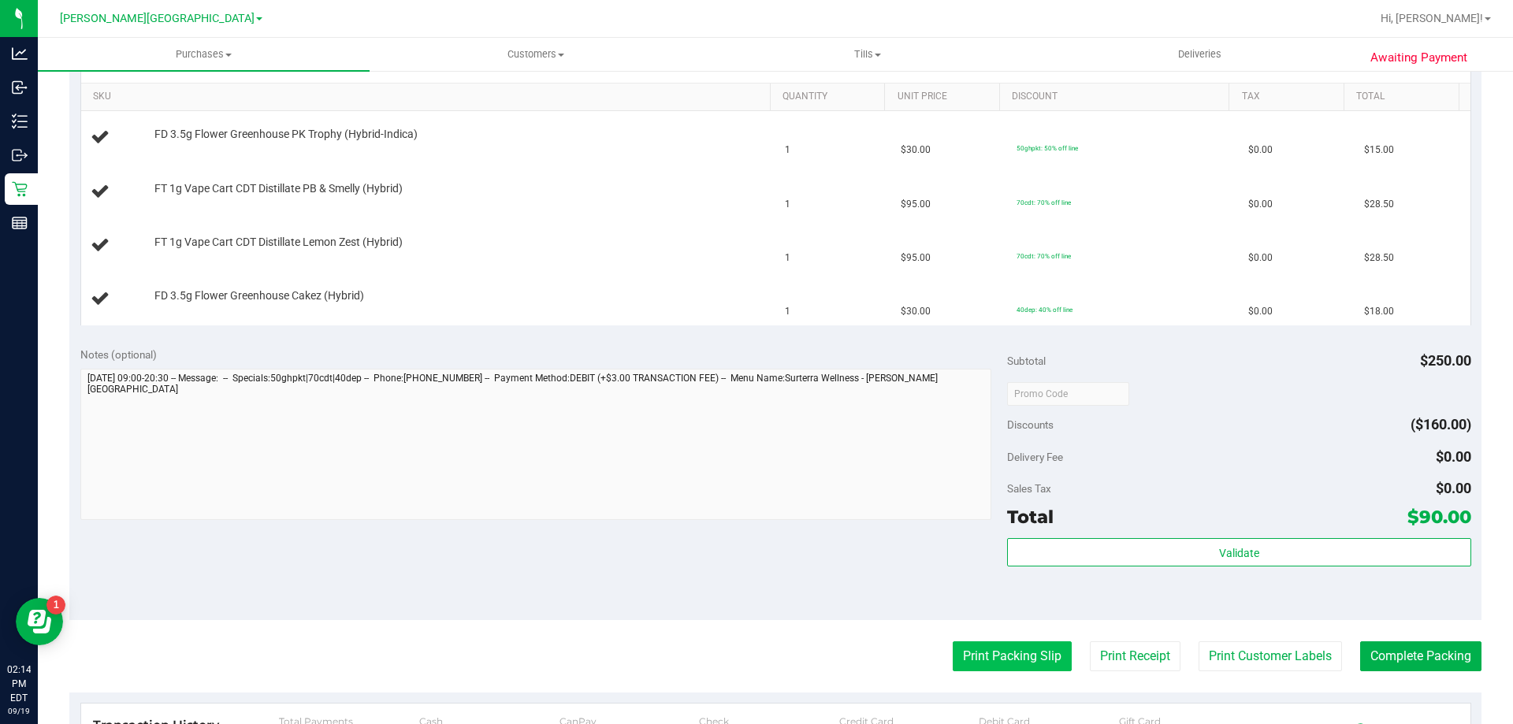
click at [958, 651] on button "Print Packing Slip" at bounding box center [1011, 656] width 119 height 30
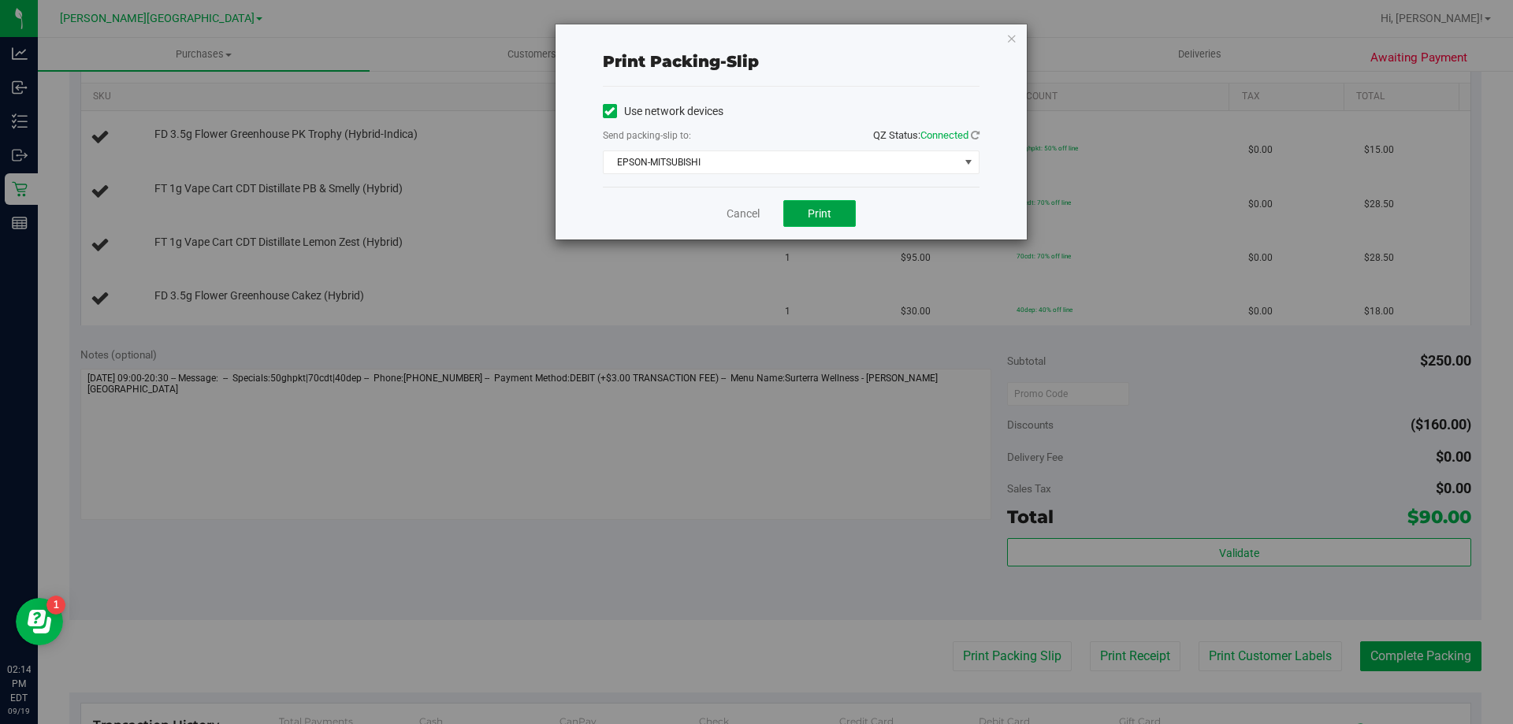
click at [841, 211] on button "Print" at bounding box center [819, 213] width 72 height 27
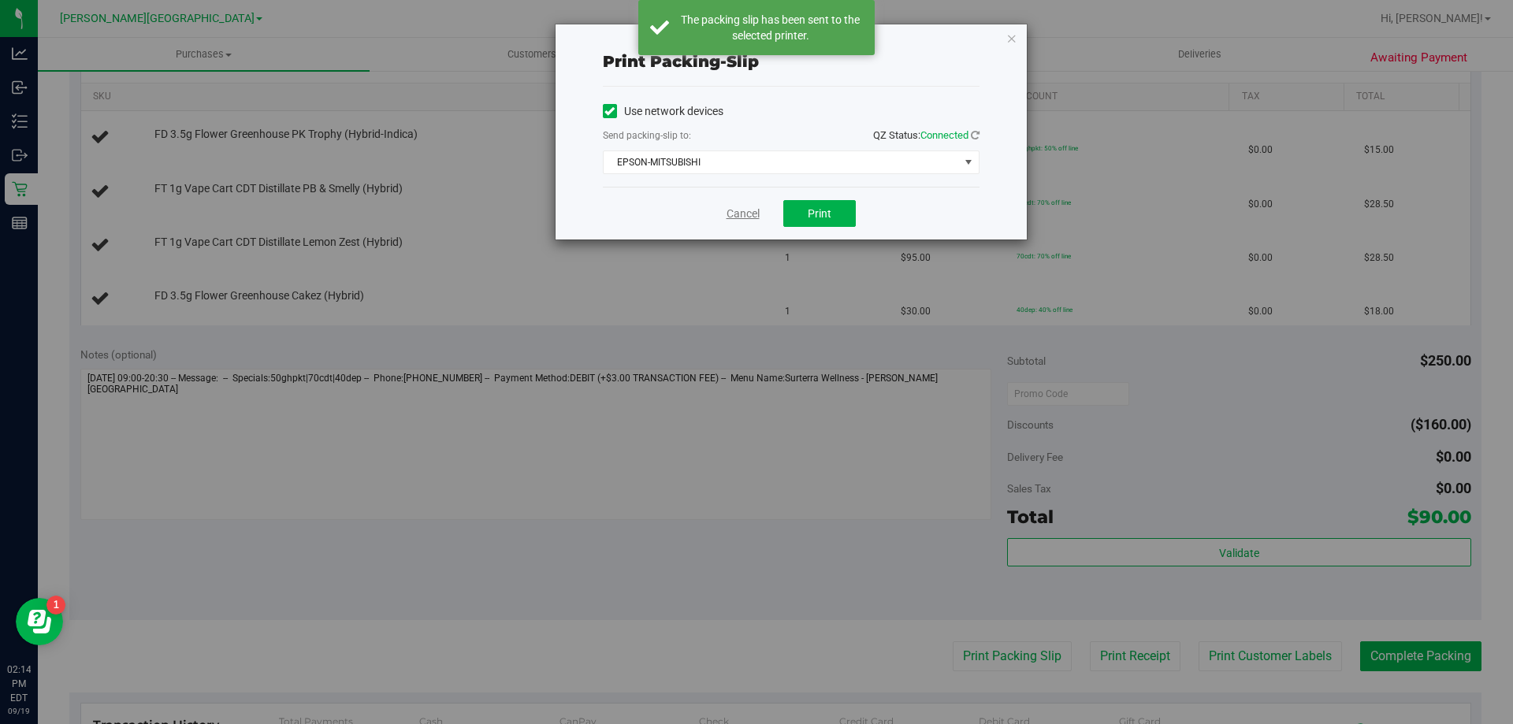
click at [743, 211] on link "Cancel" at bounding box center [742, 214] width 33 height 17
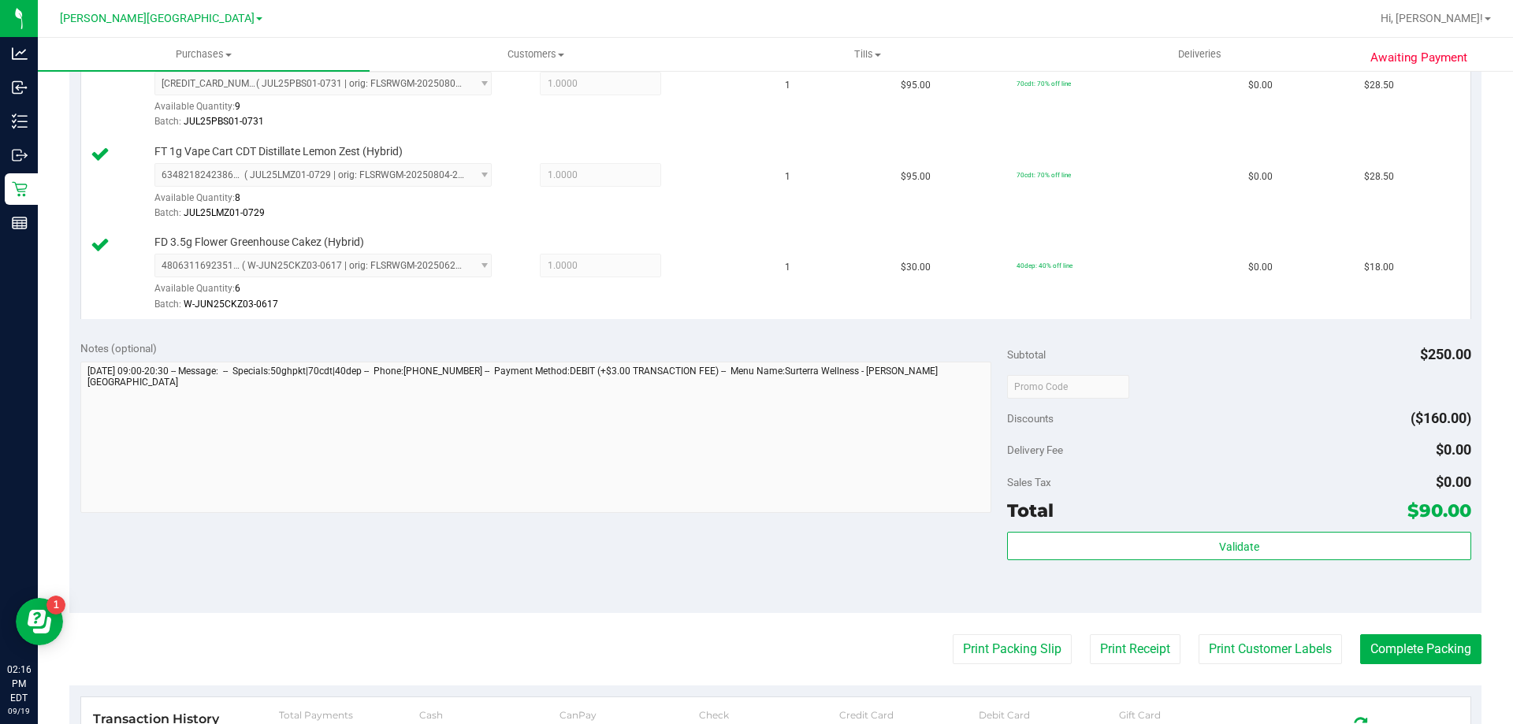
scroll to position [630, 0]
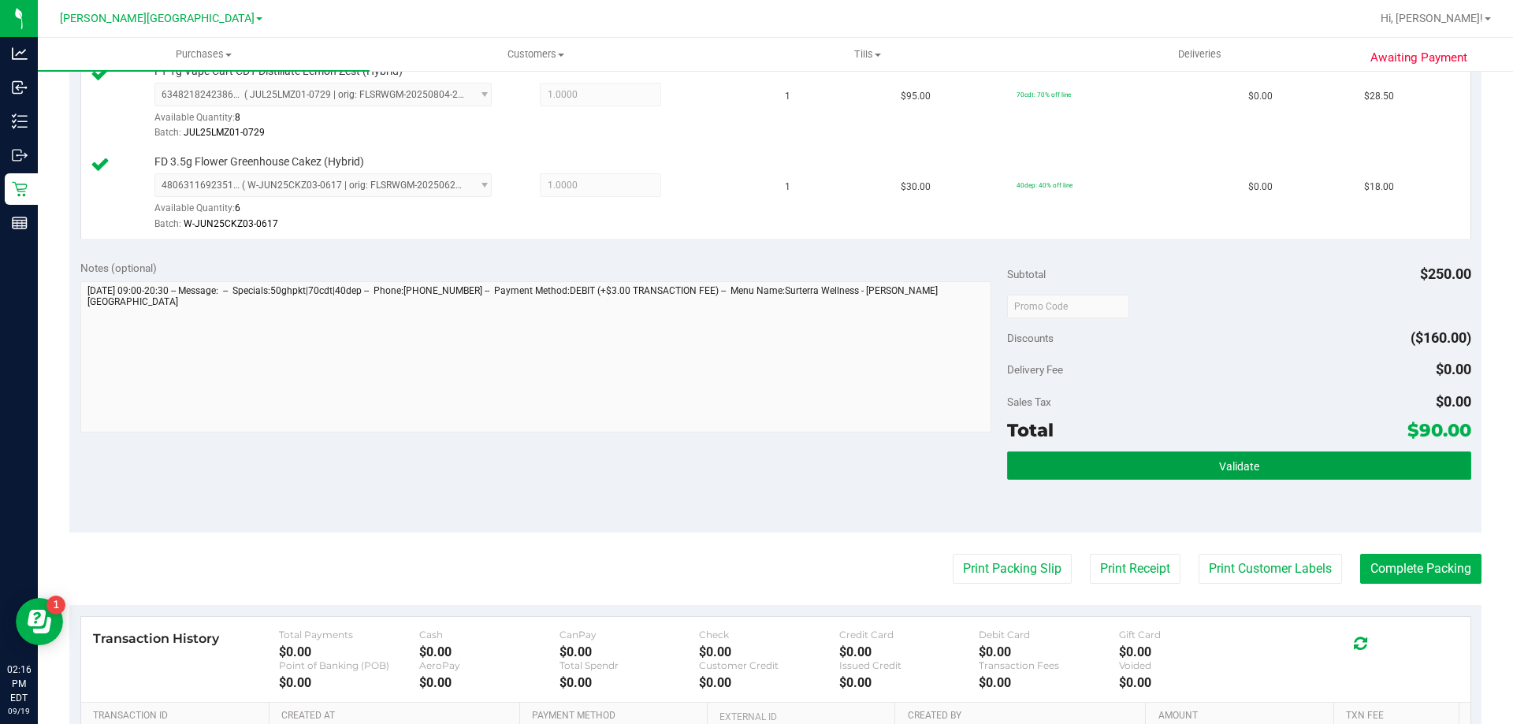
click at [1018, 473] on button "Validate" at bounding box center [1238, 465] width 463 height 28
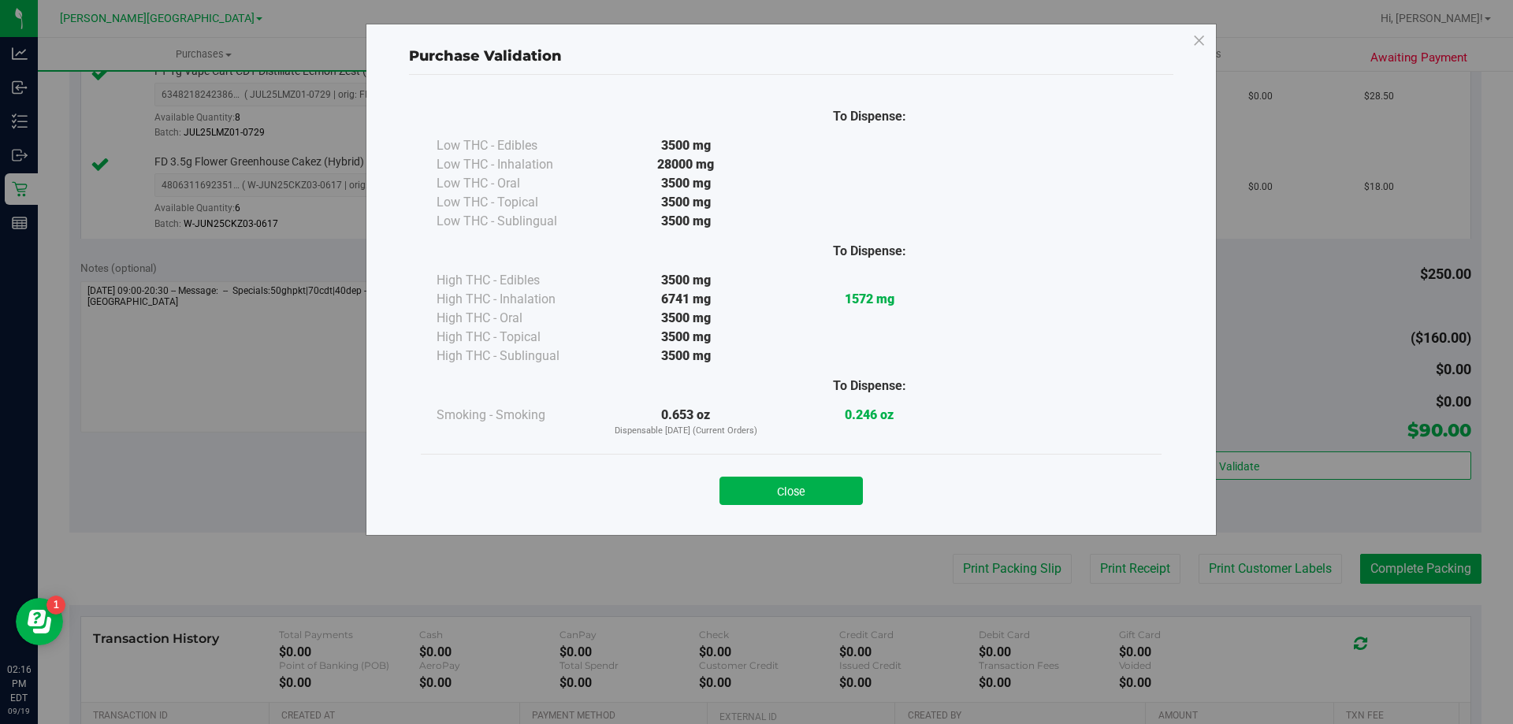
drag, startPoint x: 803, startPoint y: 483, endPoint x: 848, endPoint y: 482, distance: 44.9
click at [803, 482] on button "Close" at bounding box center [790, 491] width 143 height 28
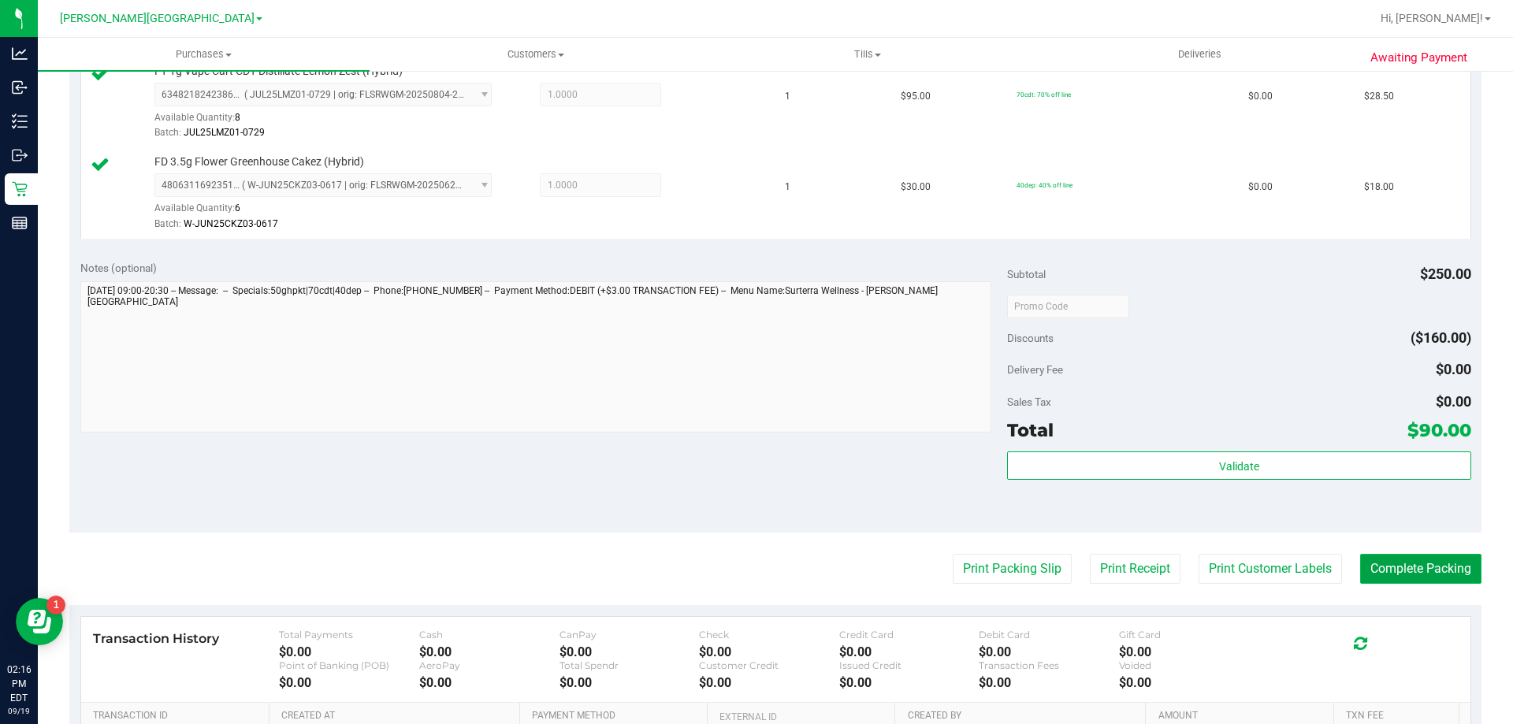
click at [1397, 570] on button "Complete Packing" at bounding box center [1420, 569] width 121 height 30
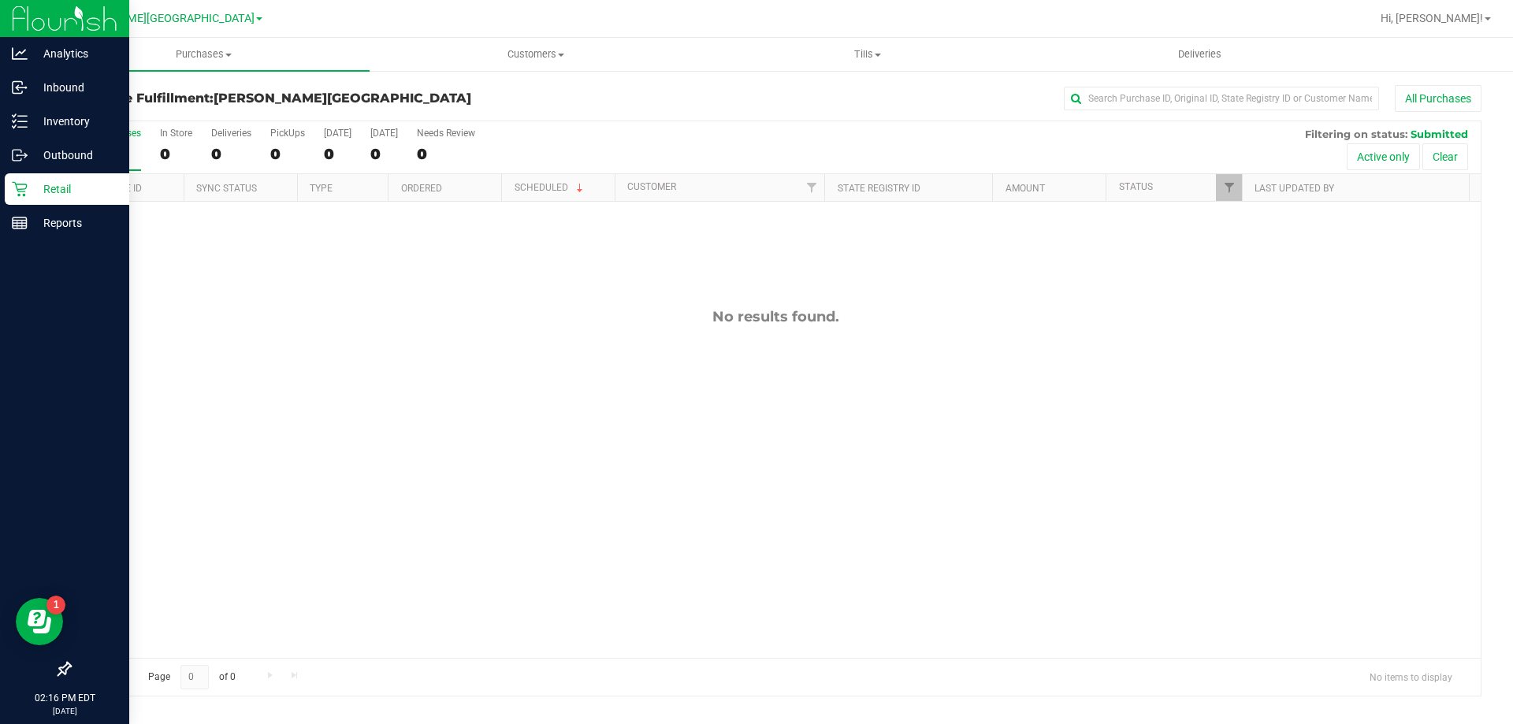
click at [42, 181] on p "Retail" at bounding box center [75, 189] width 95 height 19
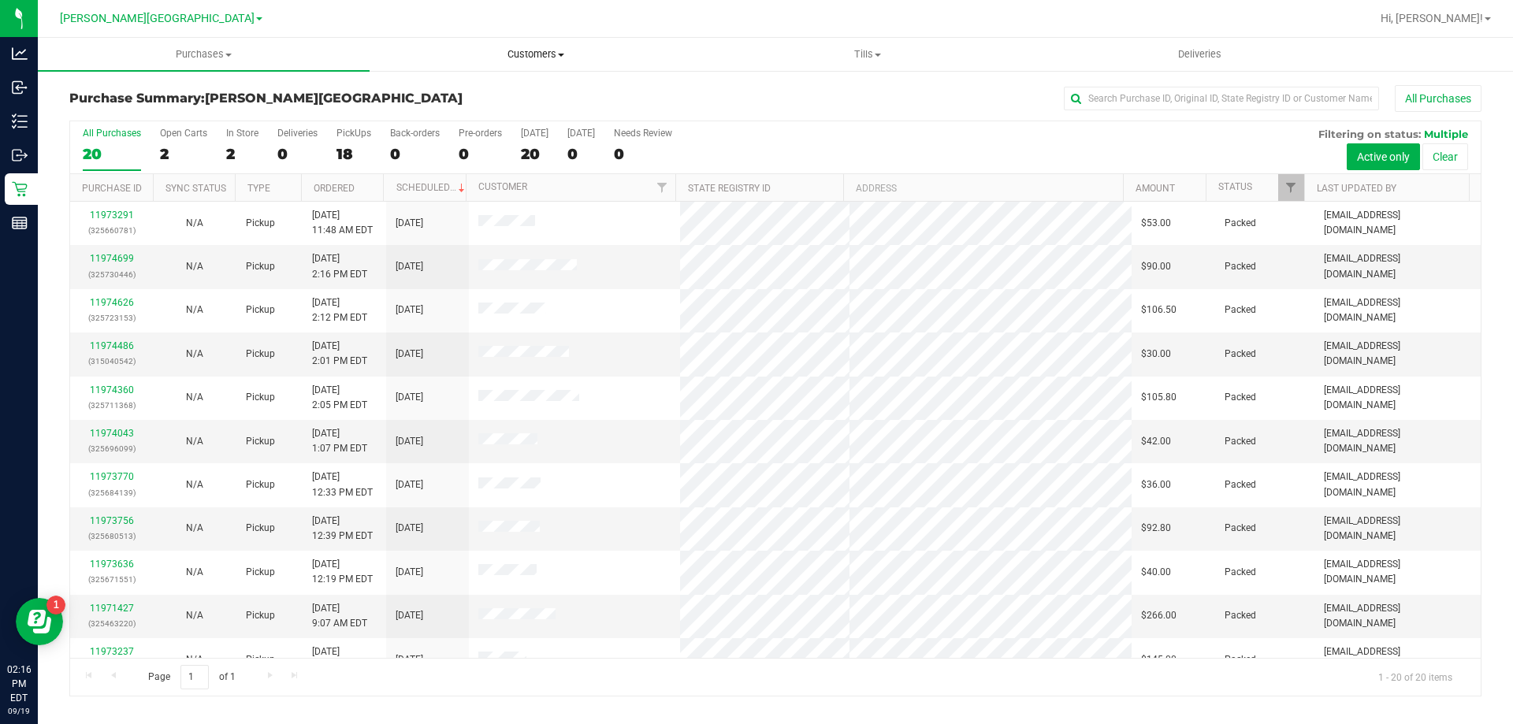
click at [525, 50] on span "Customers" at bounding box center [535, 54] width 330 height 14
click at [421, 94] on span "All customers" at bounding box center [425, 94] width 113 height 13
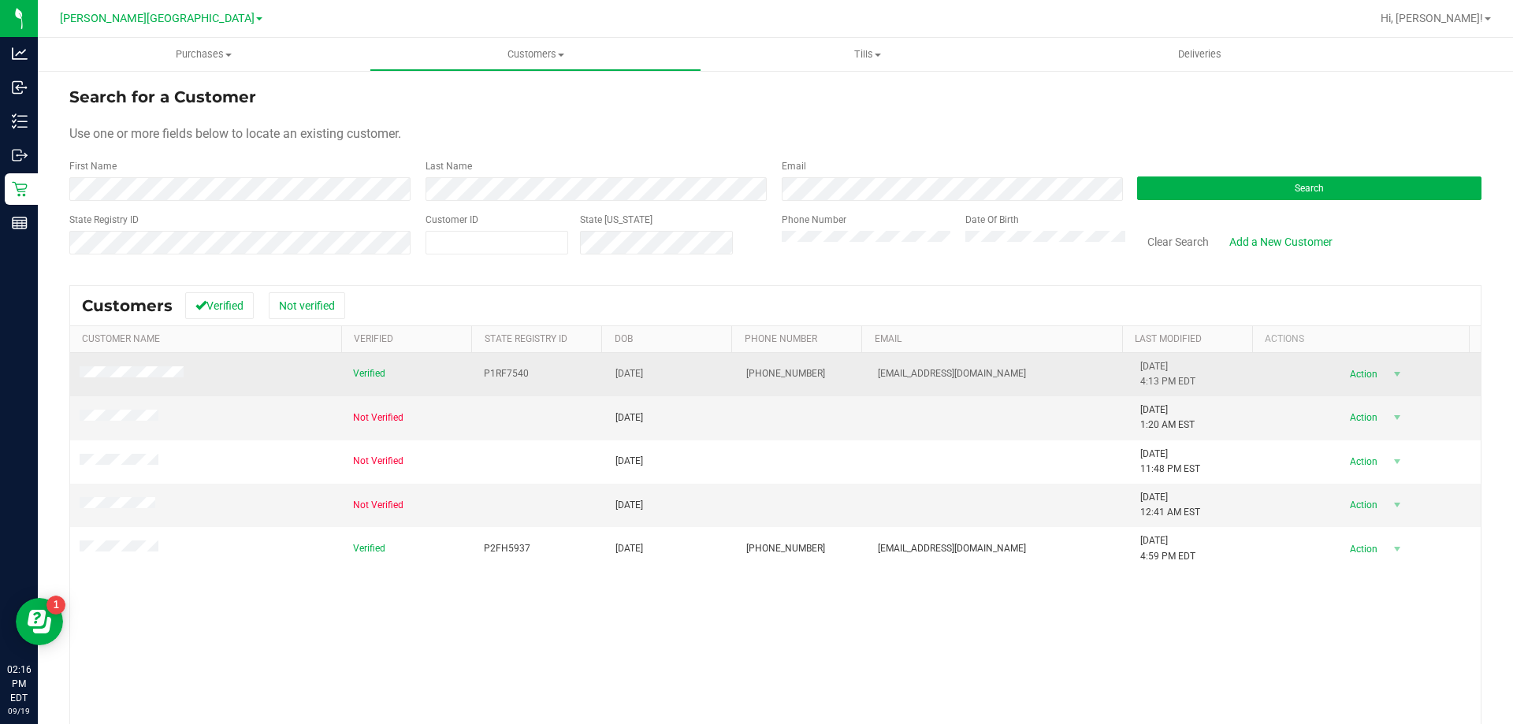
click at [147, 367] on span at bounding box center [134, 374] width 109 height 16
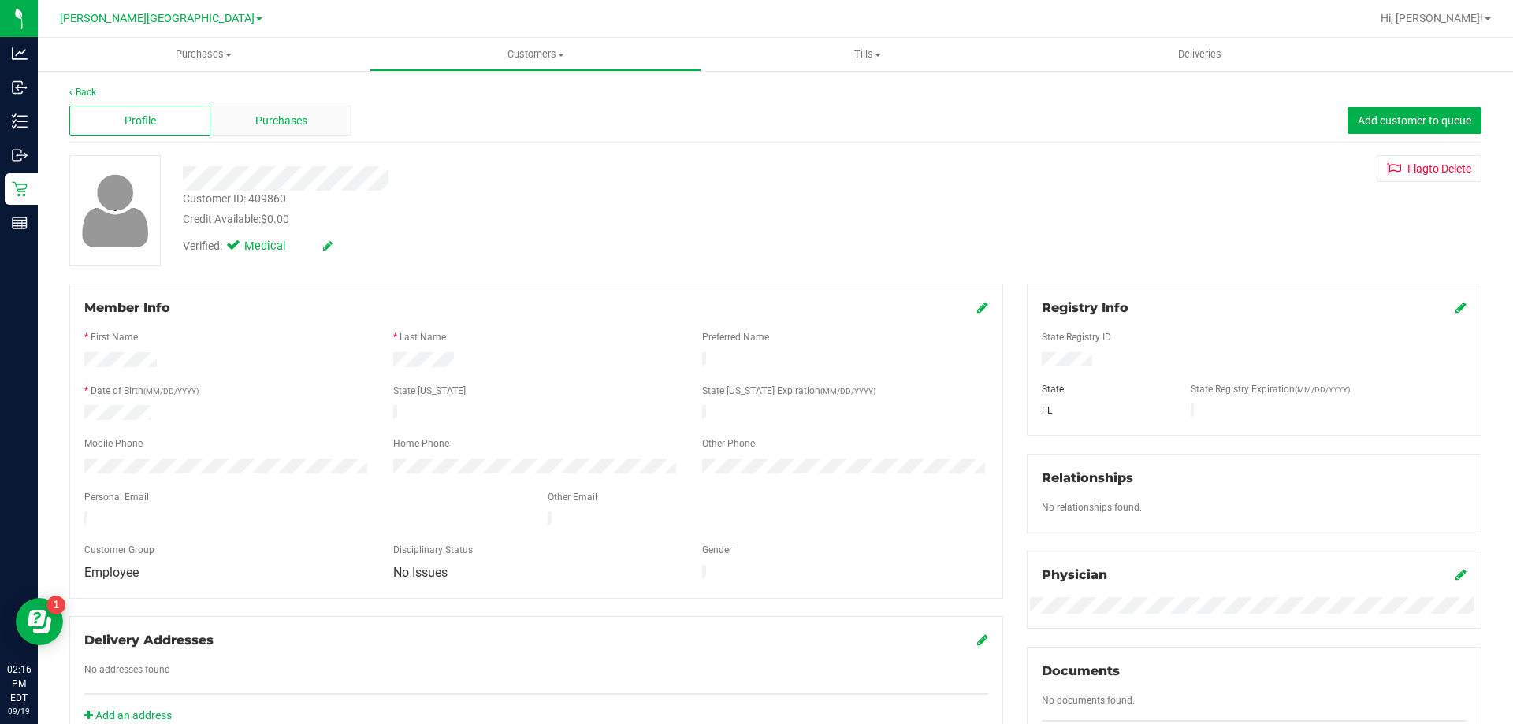
click at [295, 117] on span "Purchases" at bounding box center [281, 121] width 52 height 17
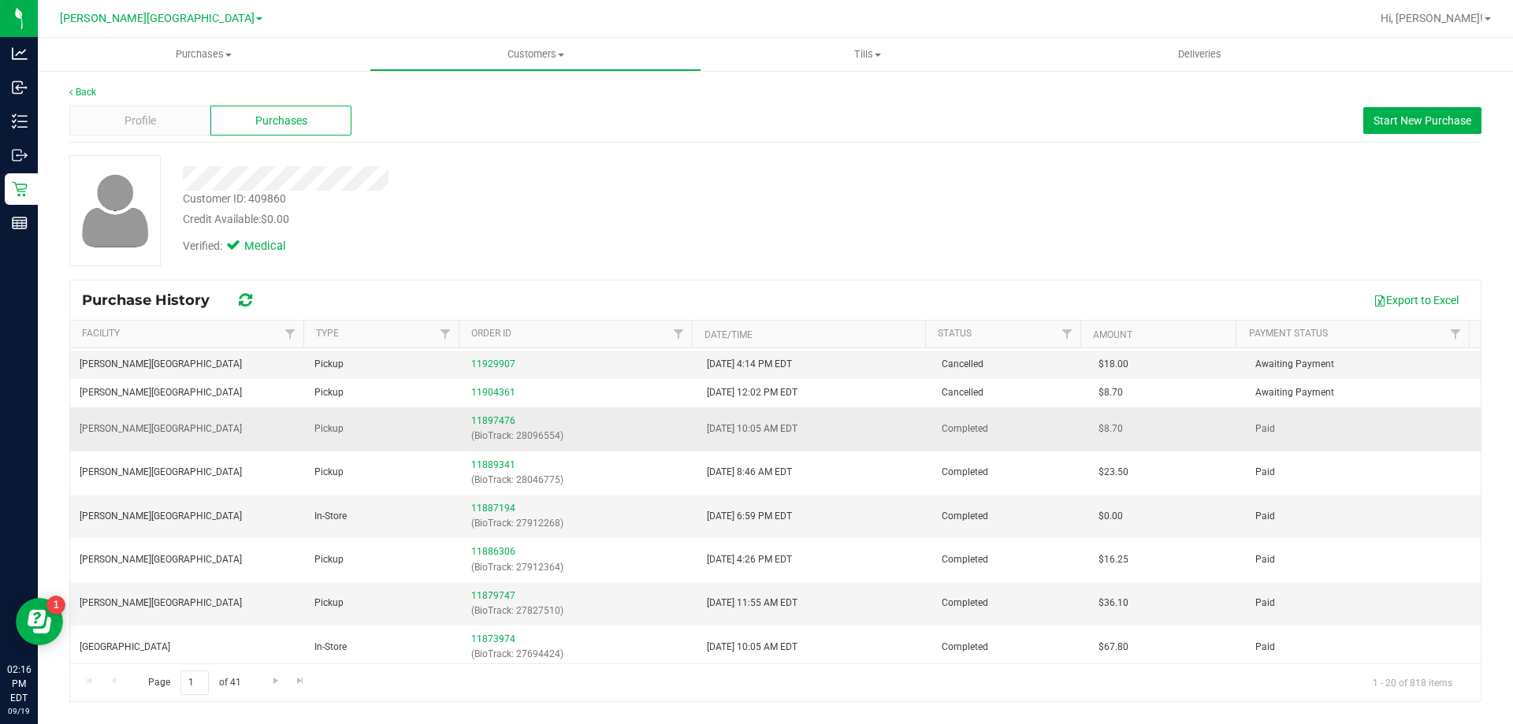
scroll to position [236, 0]
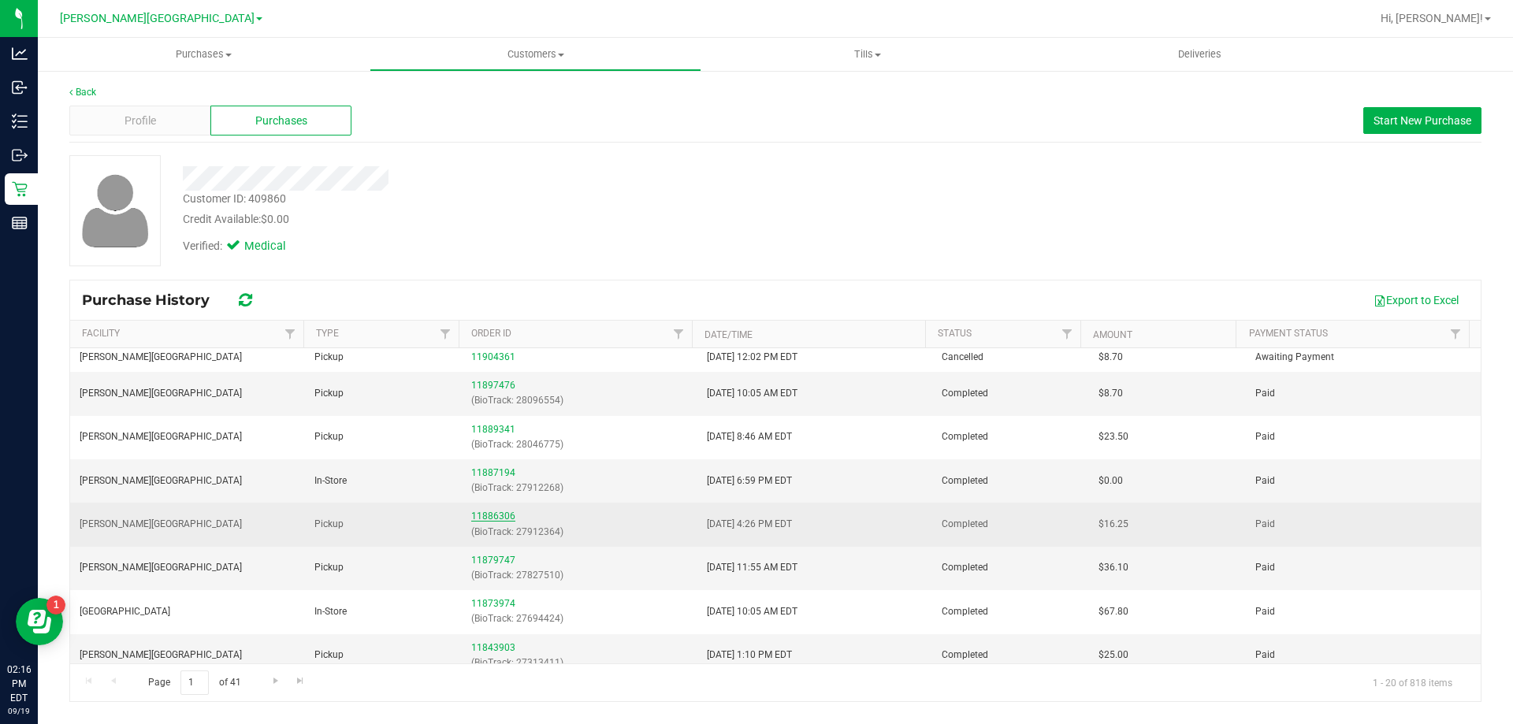
click at [504, 515] on link "11886306" at bounding box center [493, 515] width 44 height 11
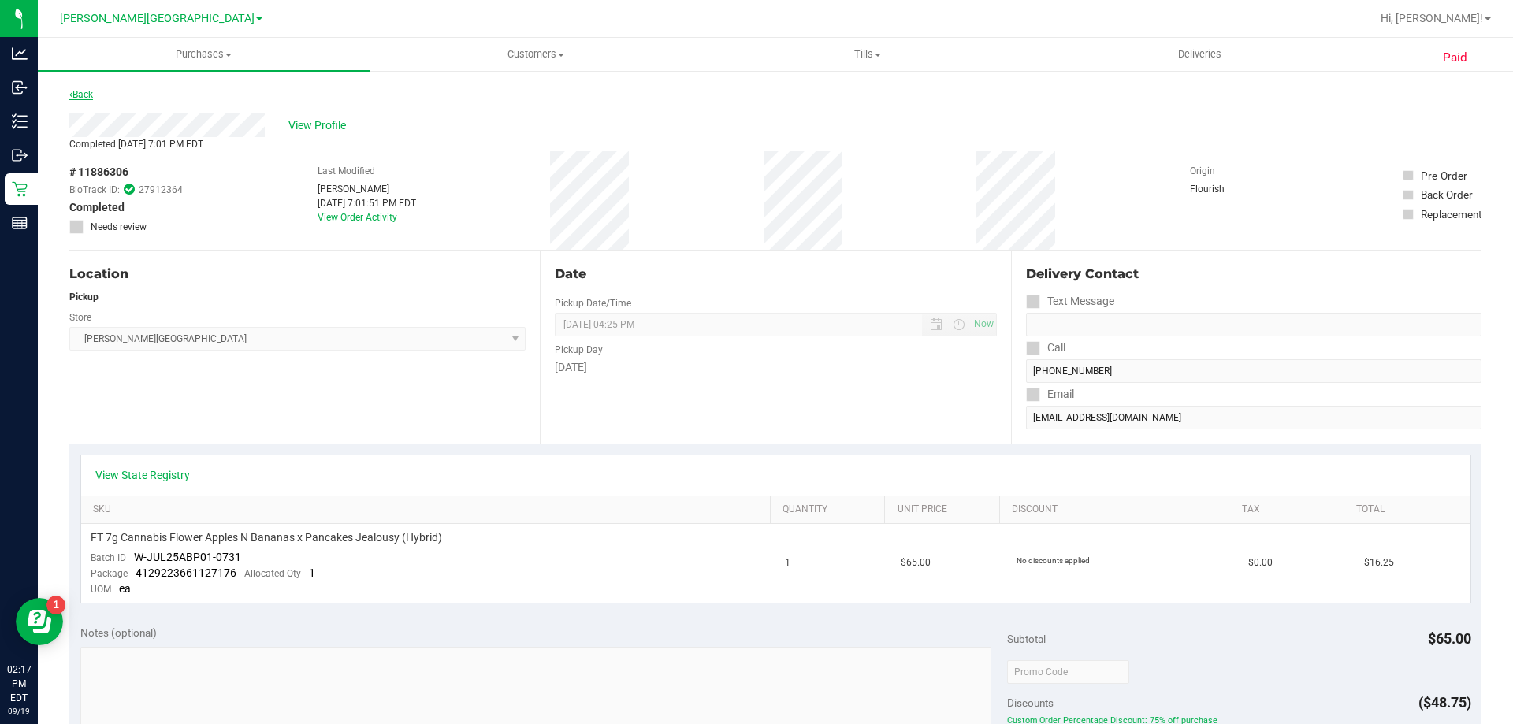
click at [91, 90] on link "Back" at bounding box center [81, 94] width 24 height 11
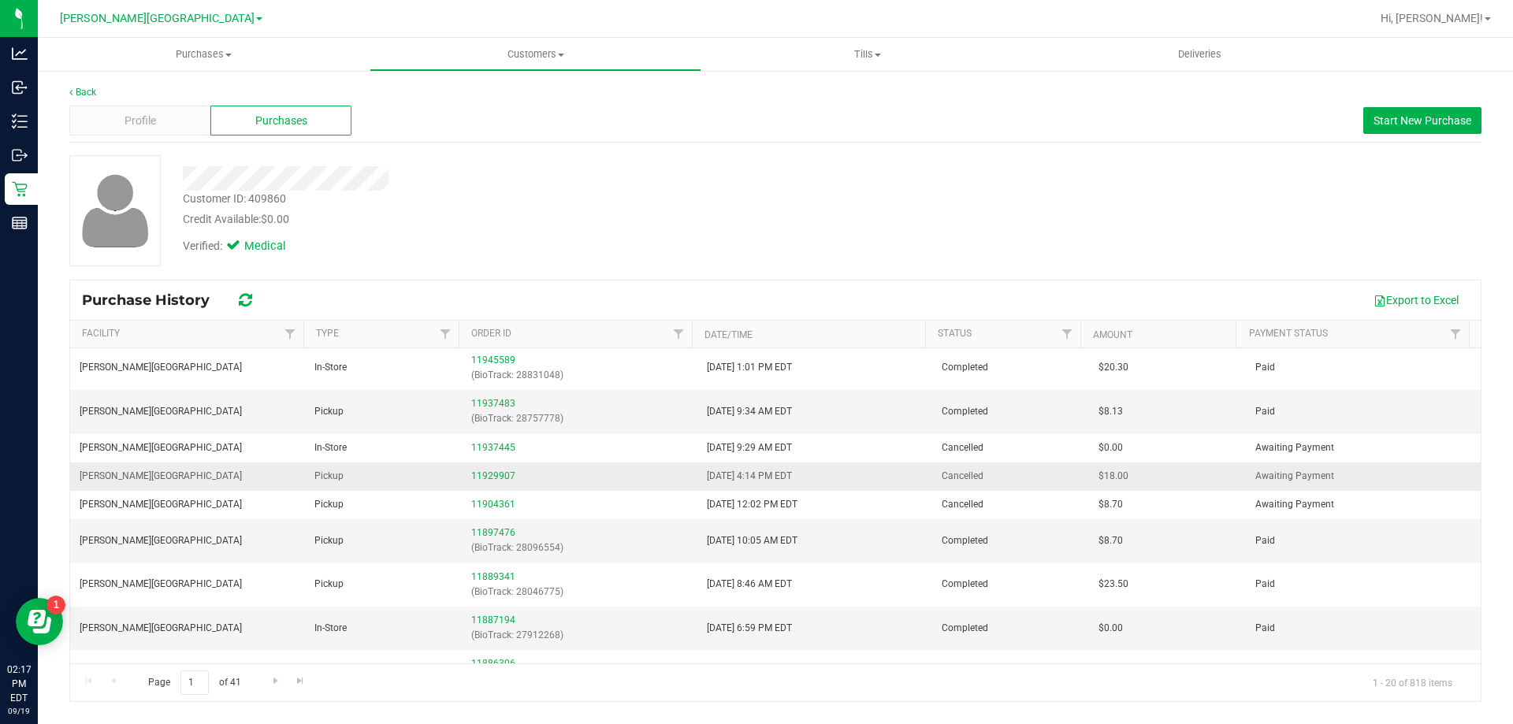
scroll to position [158, 0]
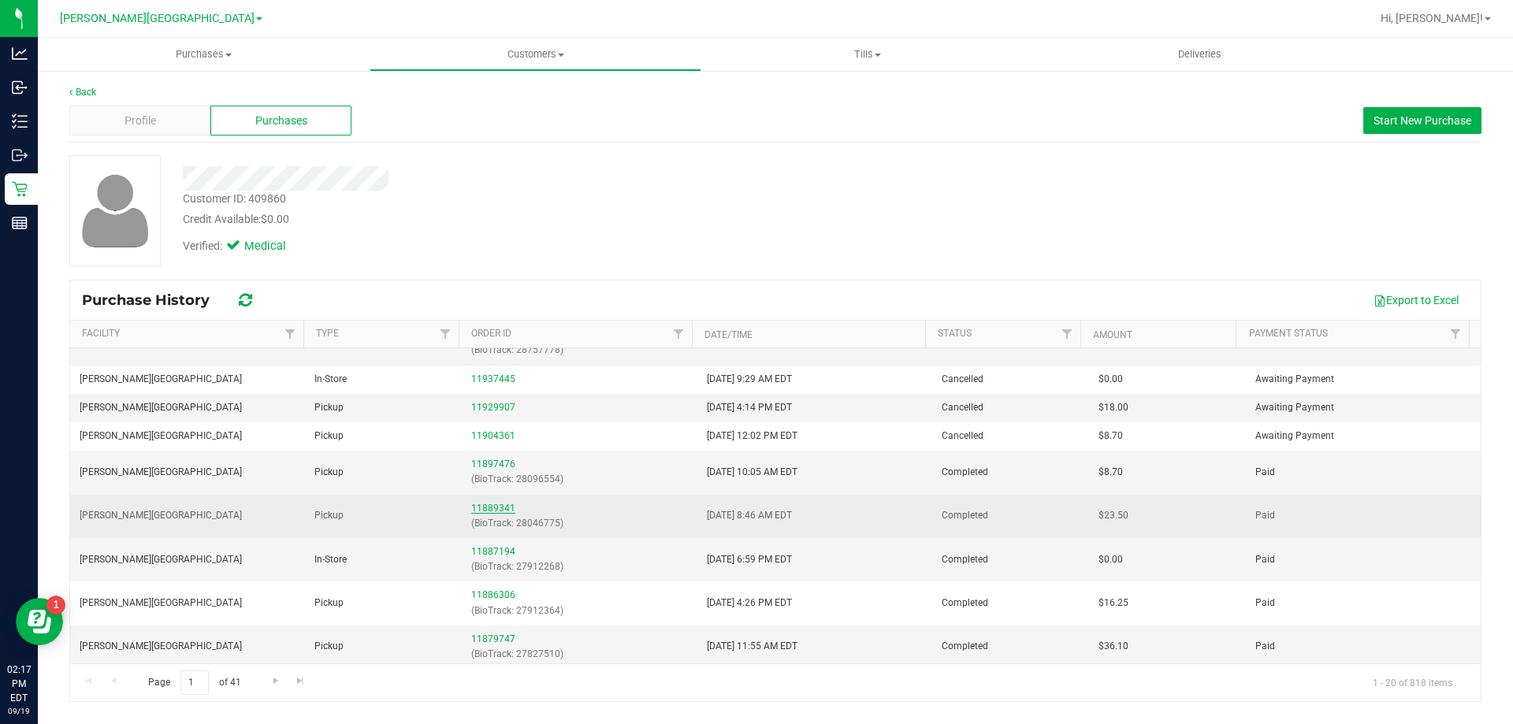
click at [491, 507] on link "11889341" at bounding box center [493, 508] width 44 height 11
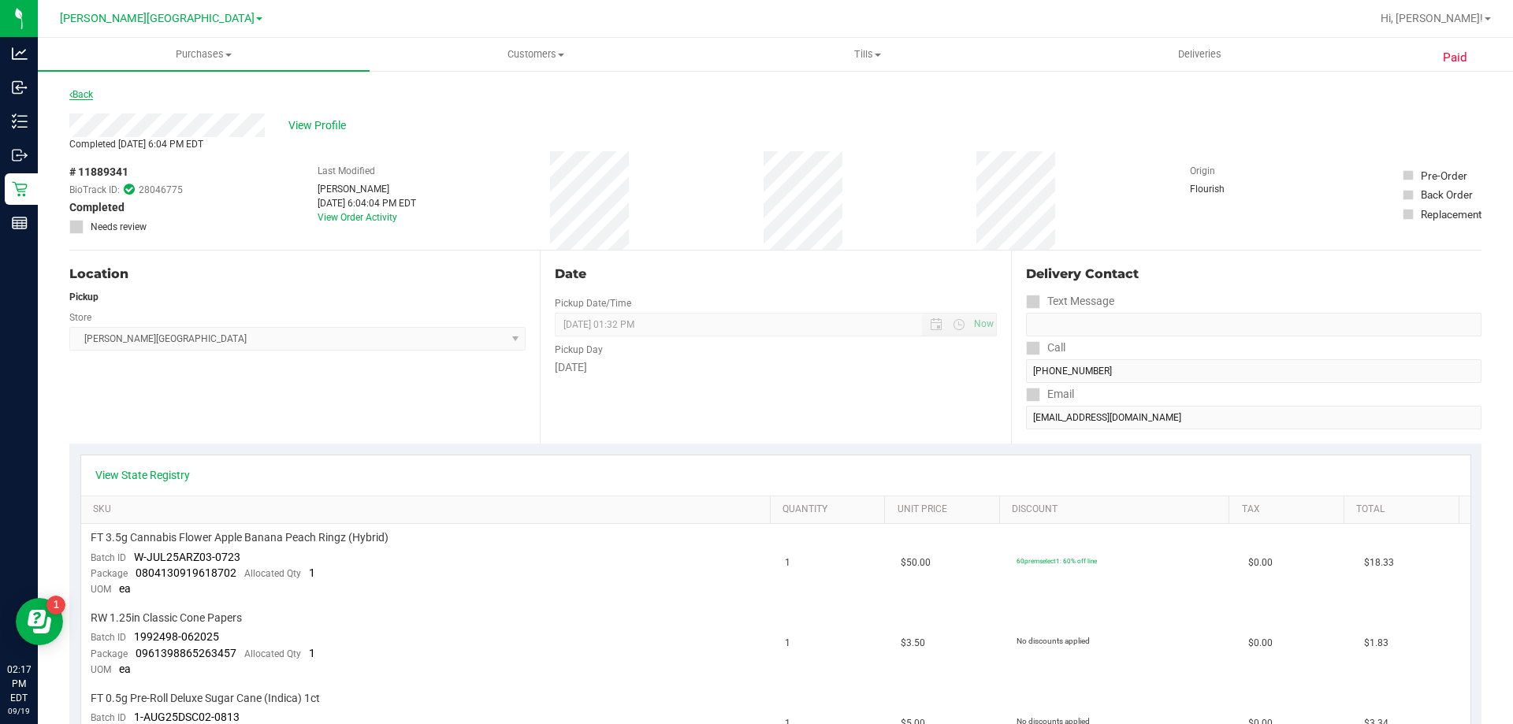
click at [93, 94] on link "Back" at bounding box center [81, 94] width 24 height 11
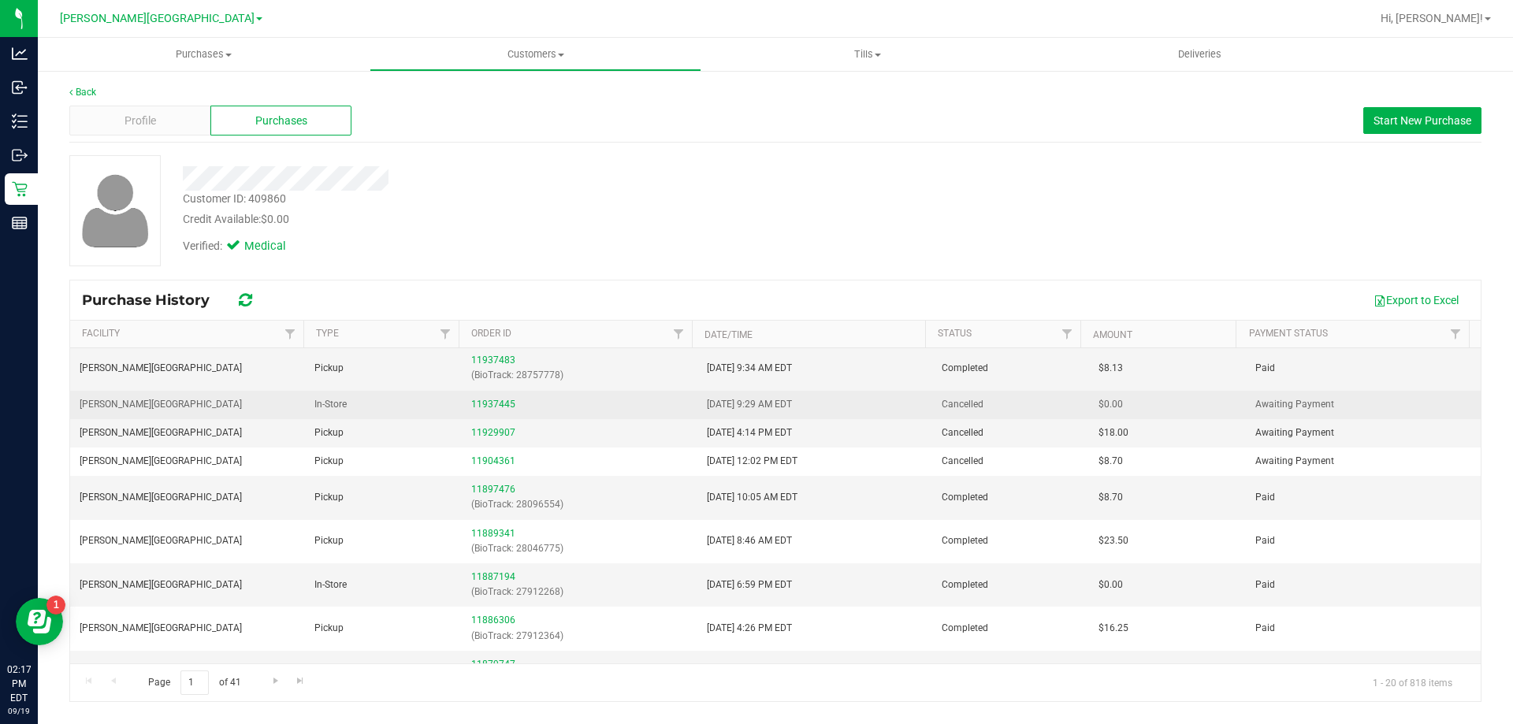
scroll to position [158, 0]
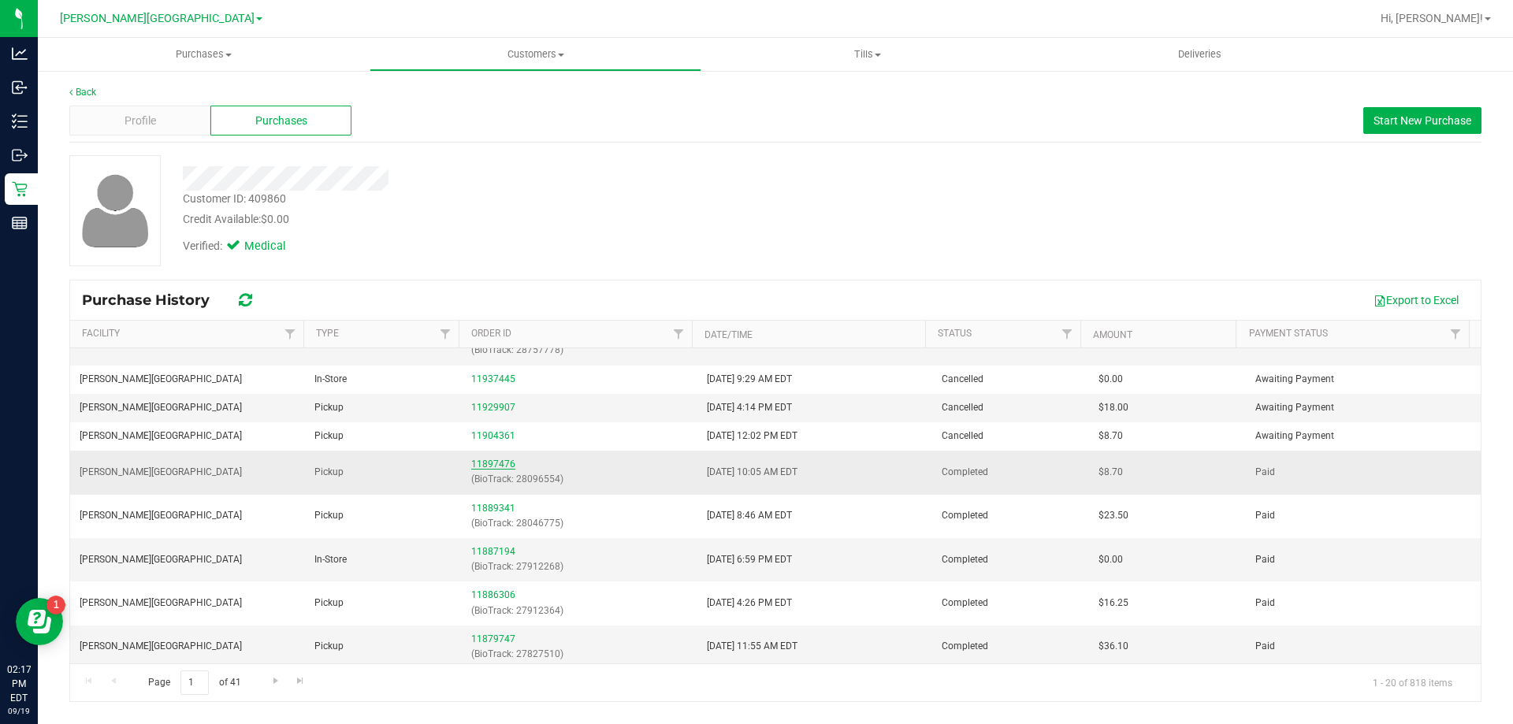
click at [492, 466] on link "11897476" at bounding box center [493, 463] width 44 height 11
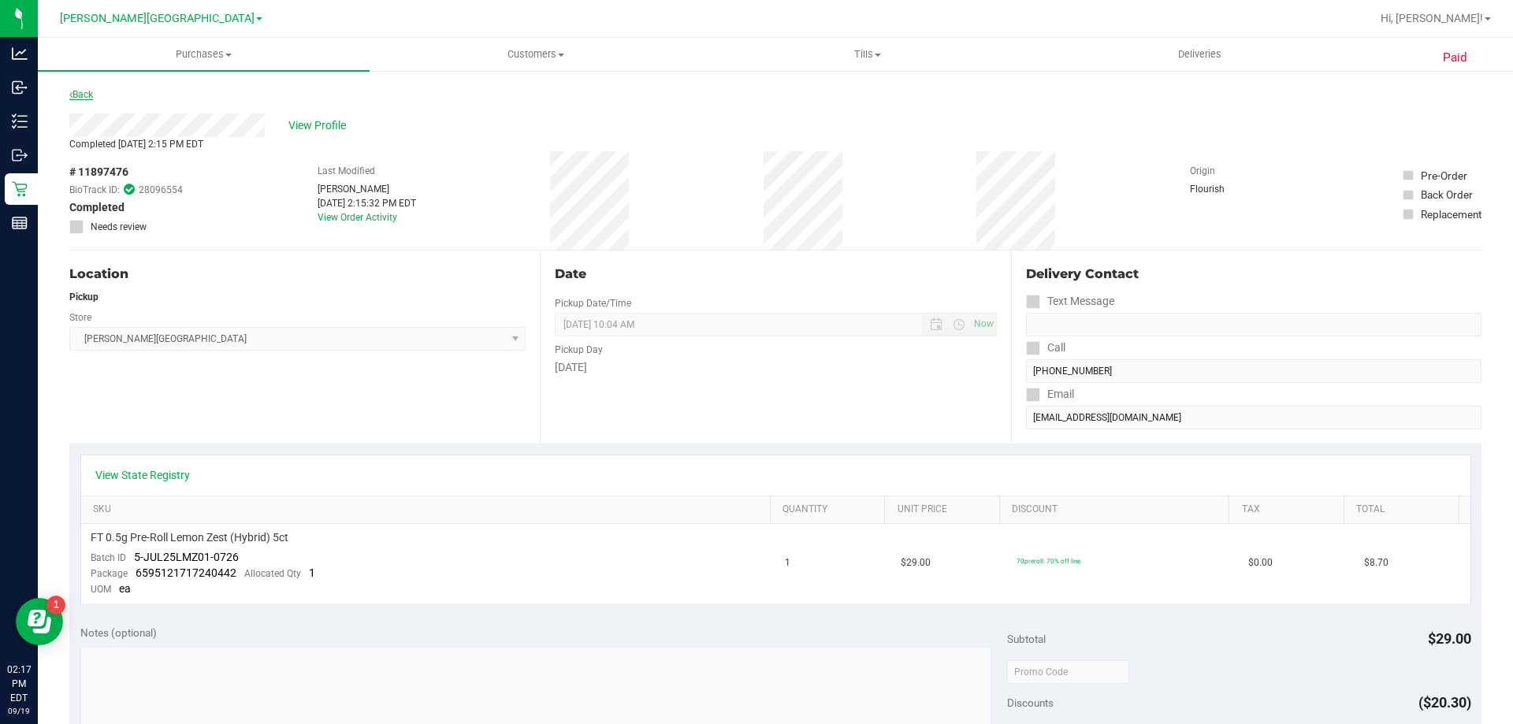
click at [93, 93] on link "Back" at bounding box center [81, 94] width 24 height 11
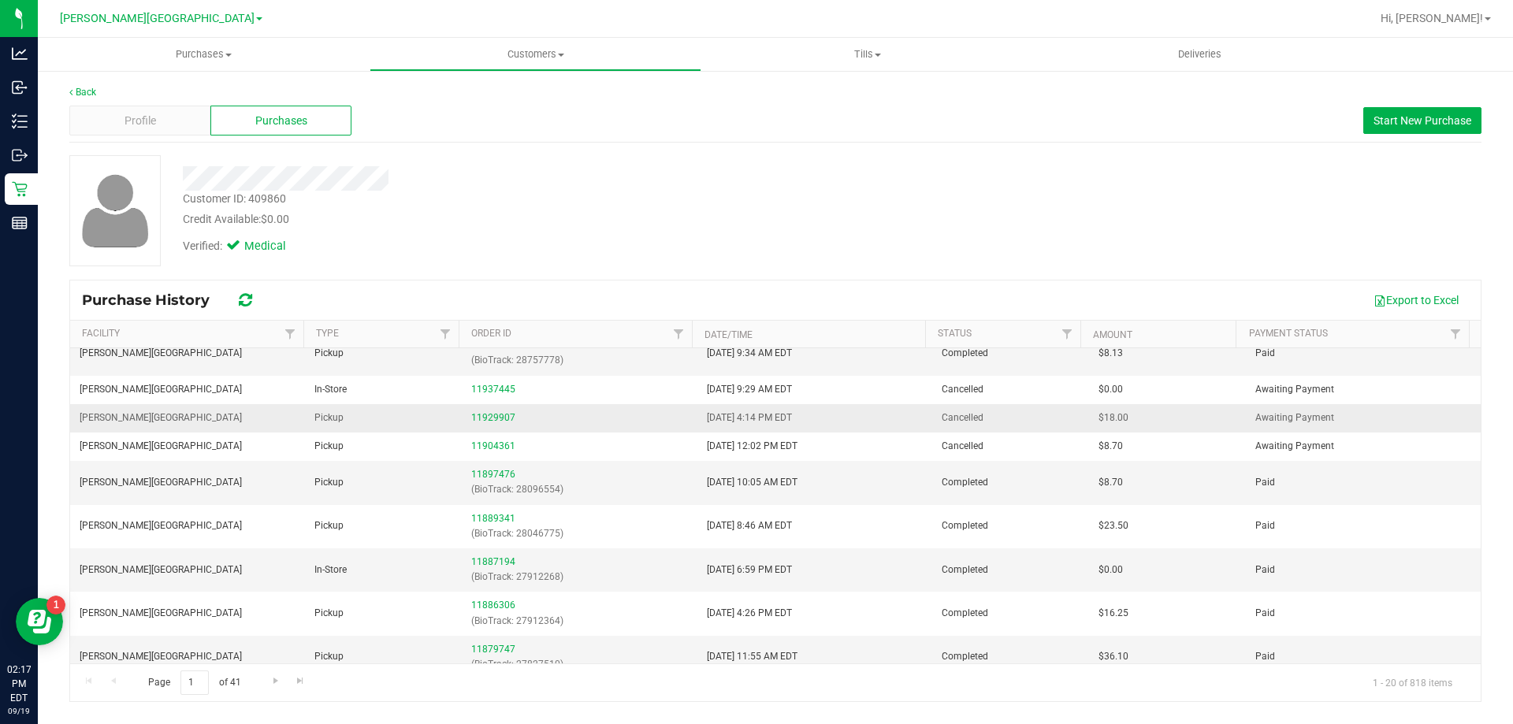
scroll to position [158, 0]
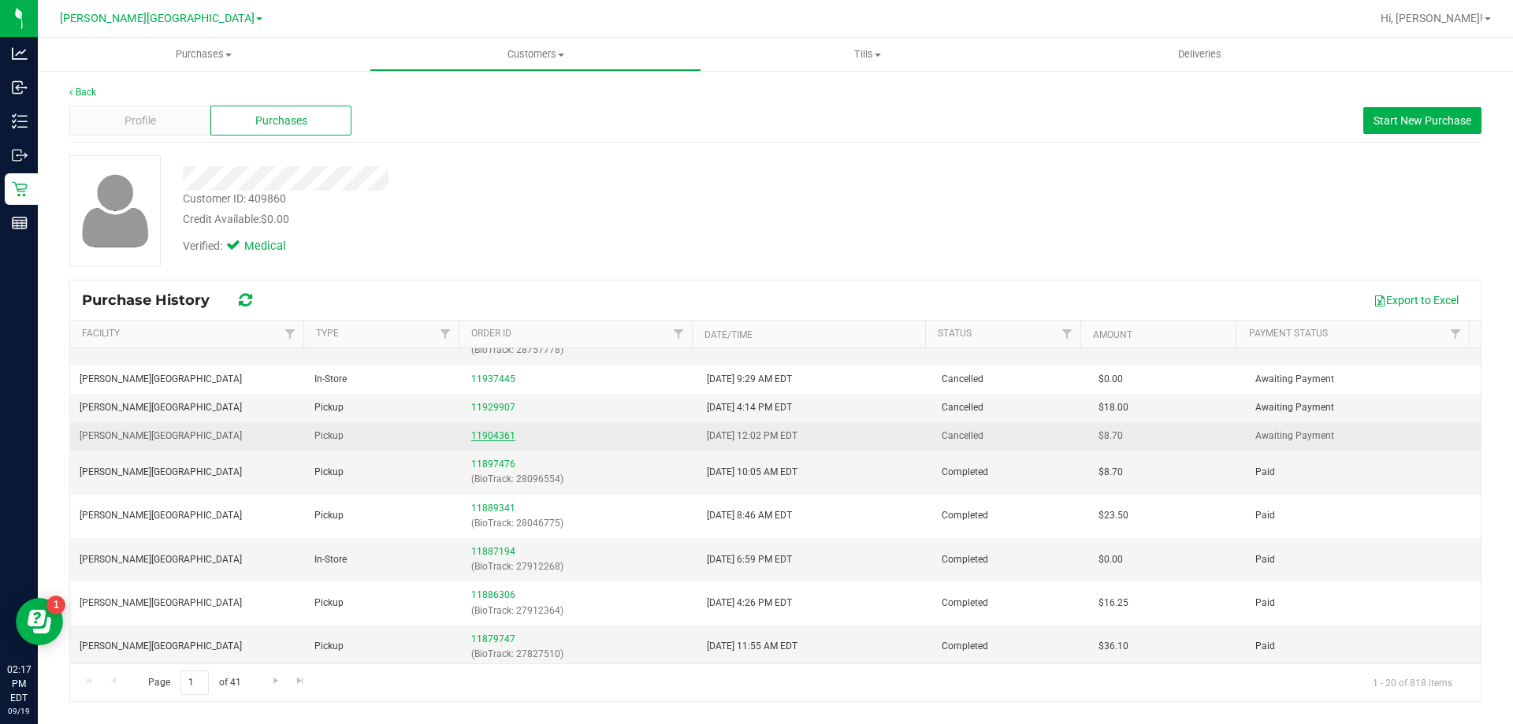
click at [489, 436] on link "11904361" at bounding box center [493, 435] width 44 height 11
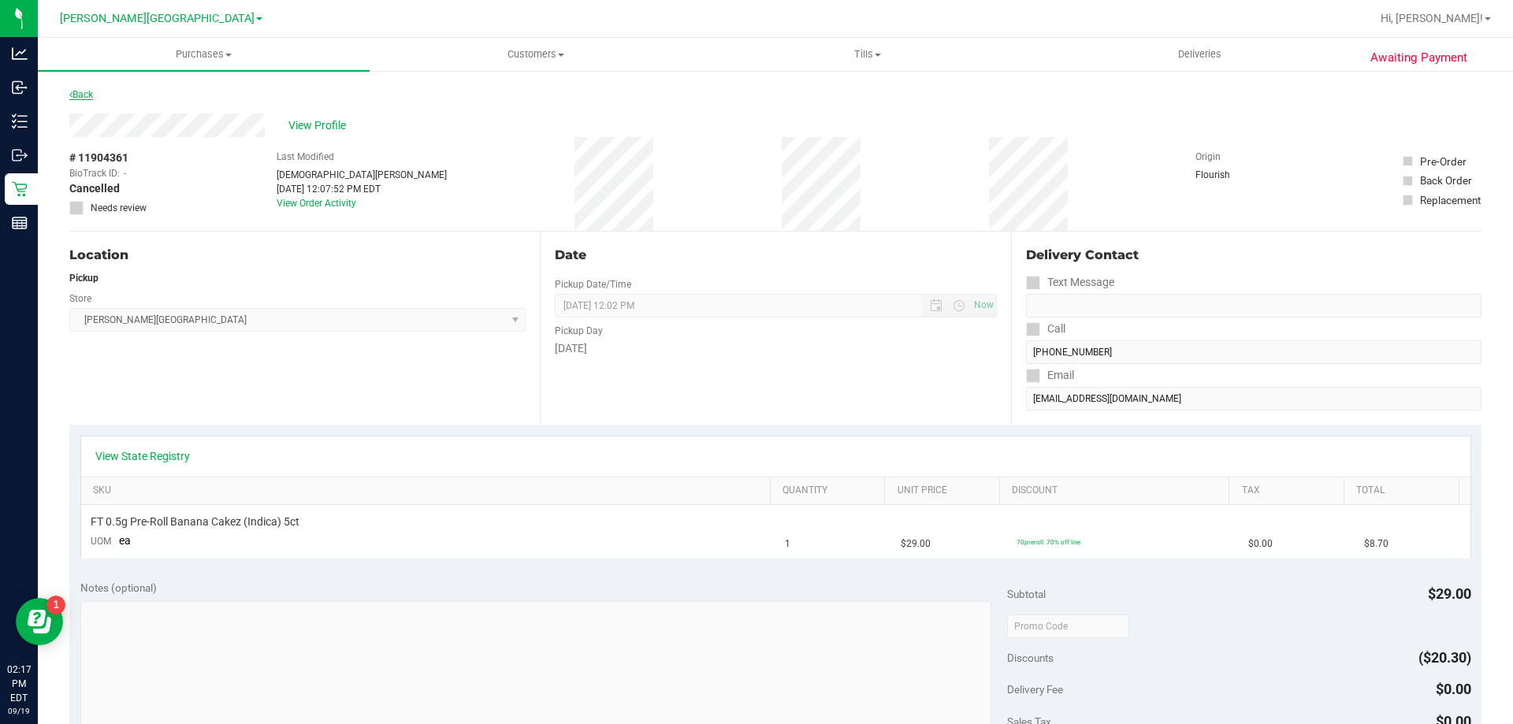
click at [80, 97] on link "Back" at bounding box center [81, 94] width 24 height 11
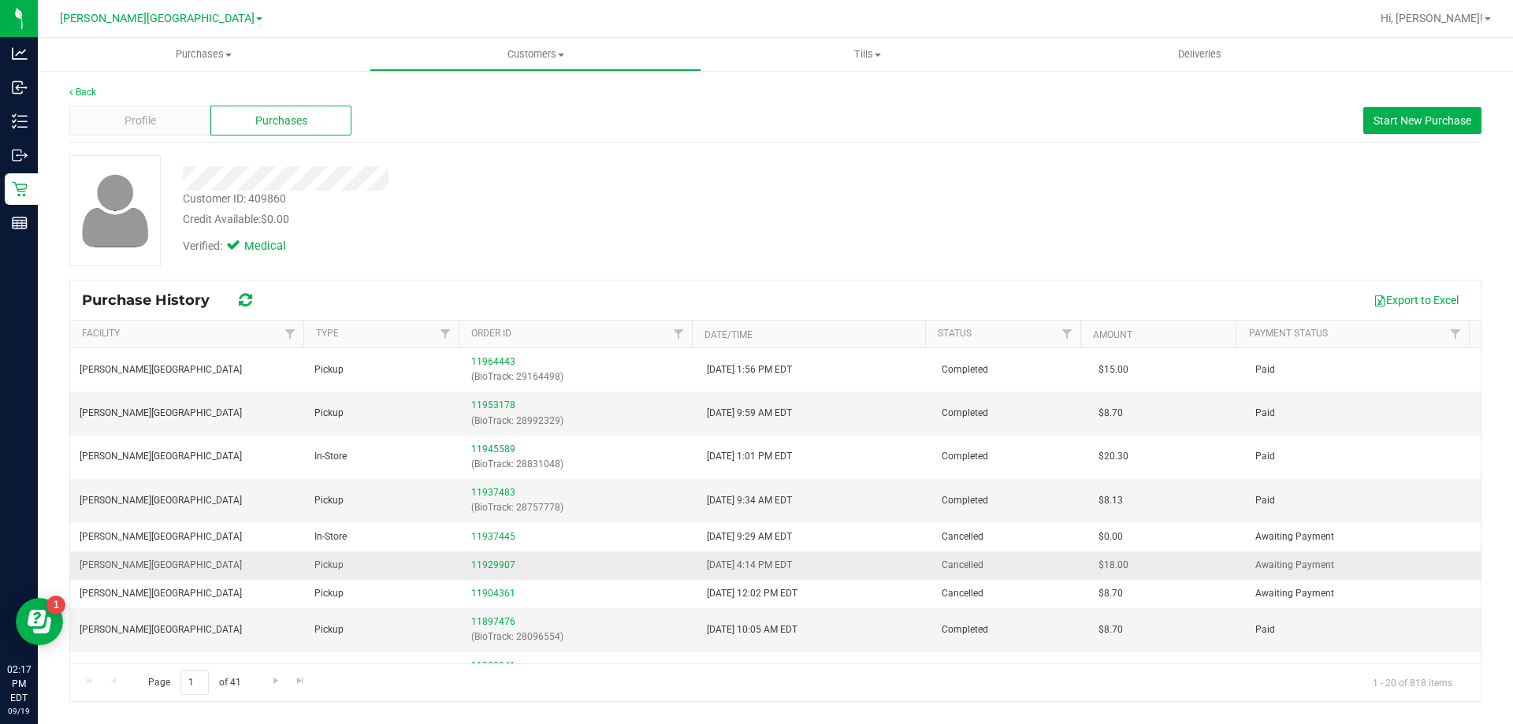
scroll to position [79, 0]
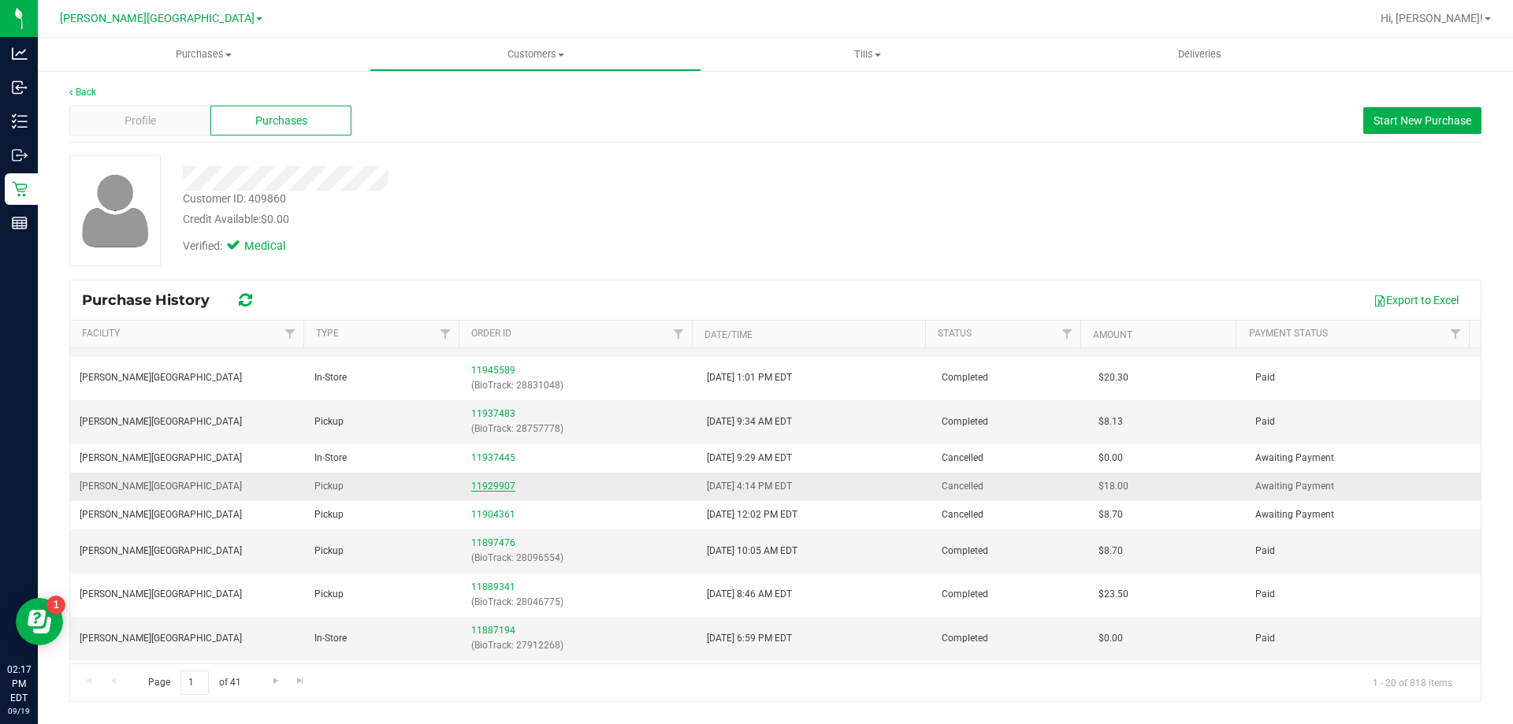
click at [483, 483] on link "11929907" at bounding box center [493, 486] width 44 height 11
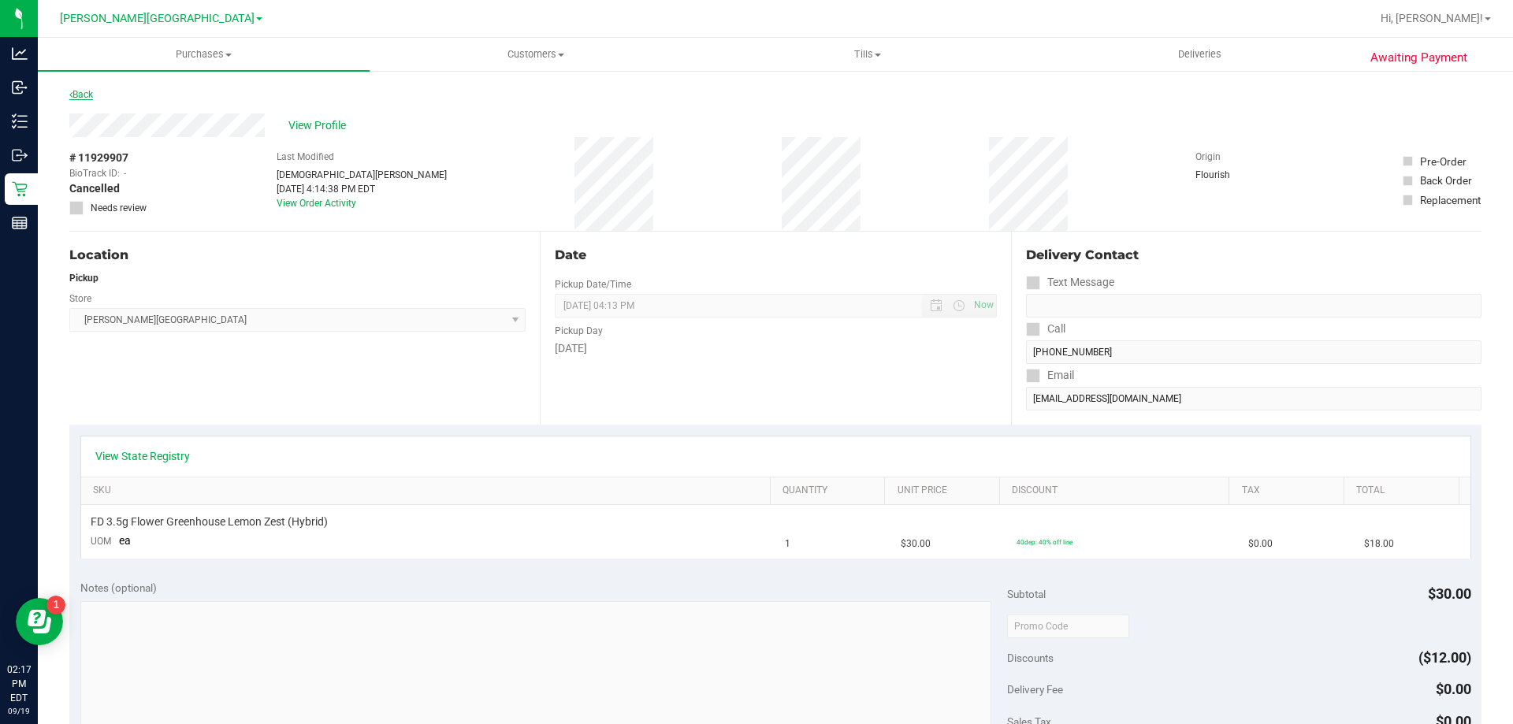
click at [85, 93] on link "Back" at bounding box center [81, 94] width 24 height 11
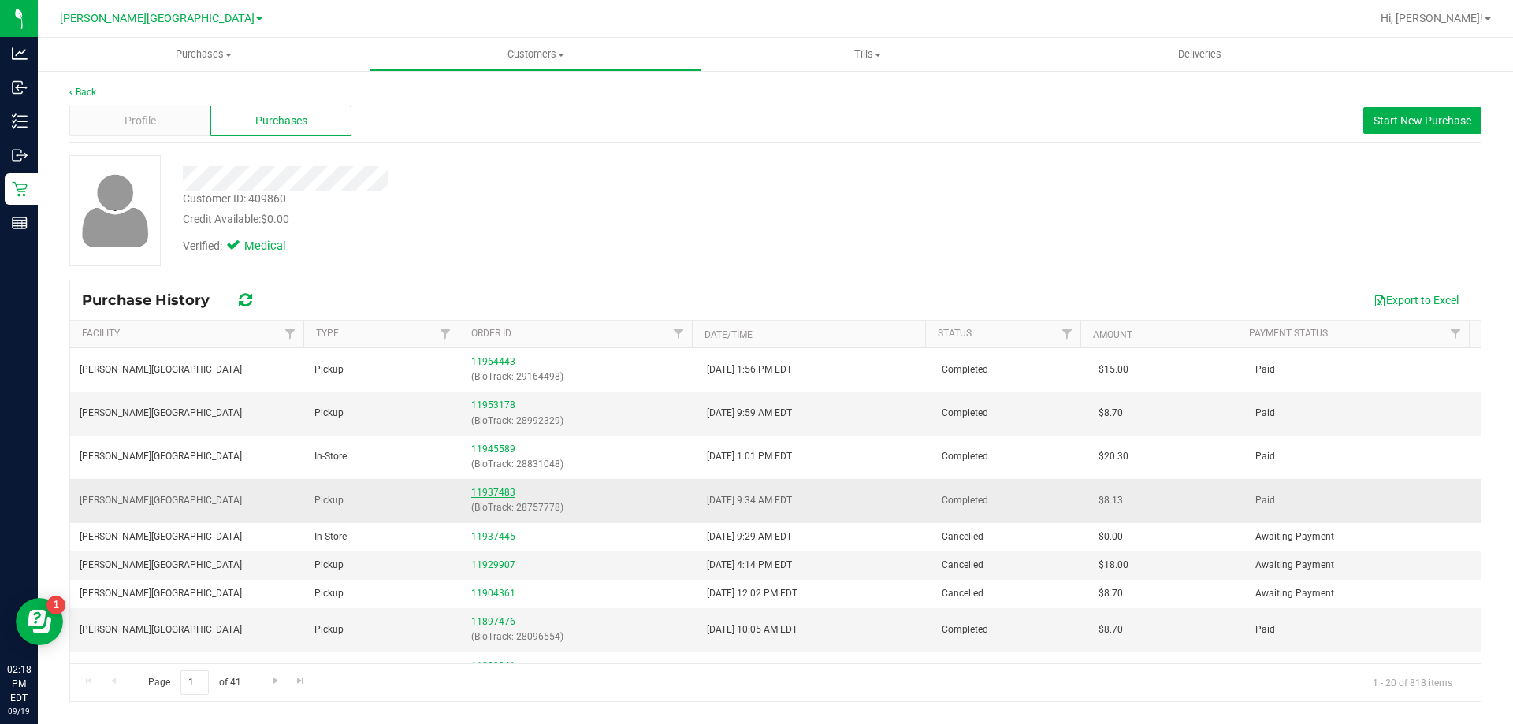
click at [491, 489] on link "11937483" at bounding box center [493, 492] width 44 height 11
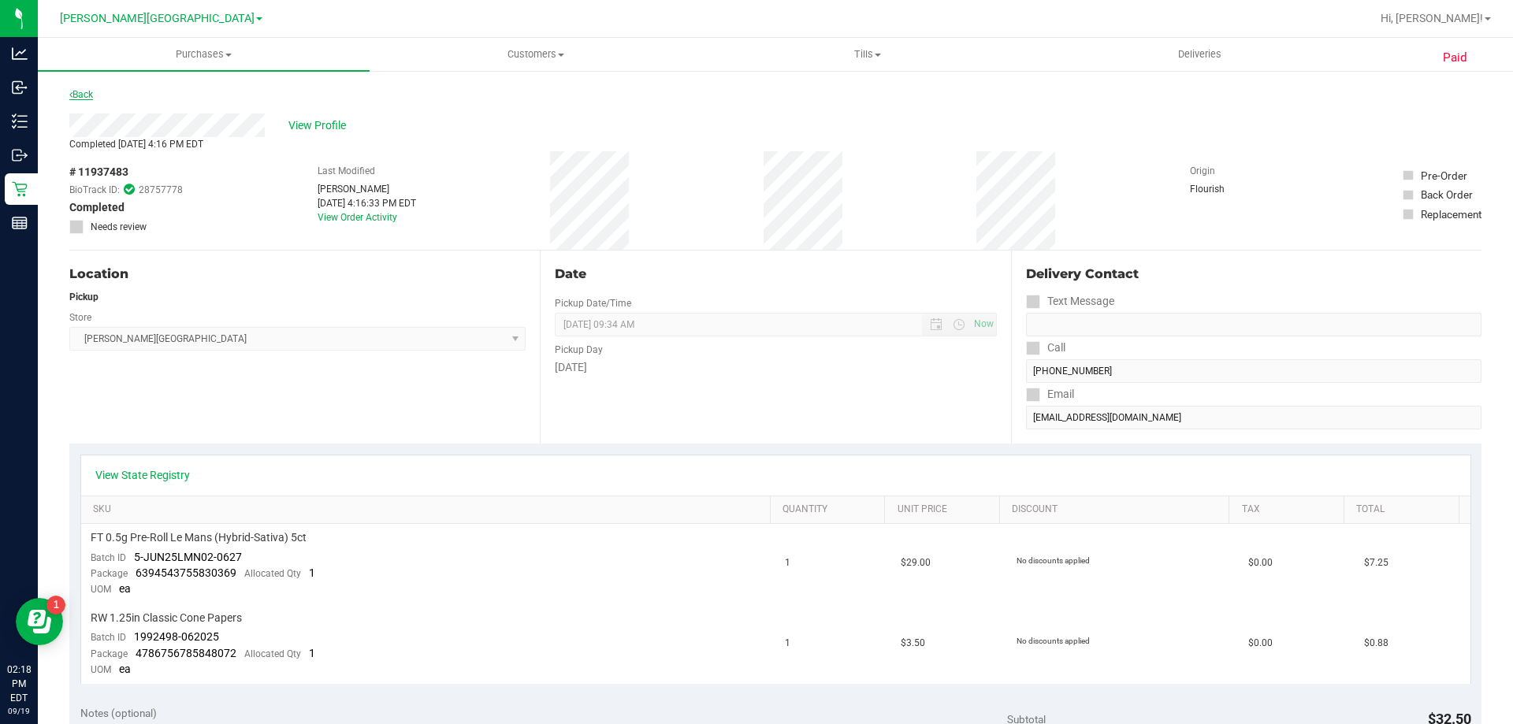
click at [92, 94] on link "Back" at bounding box center [81, 94] width 24 height 11
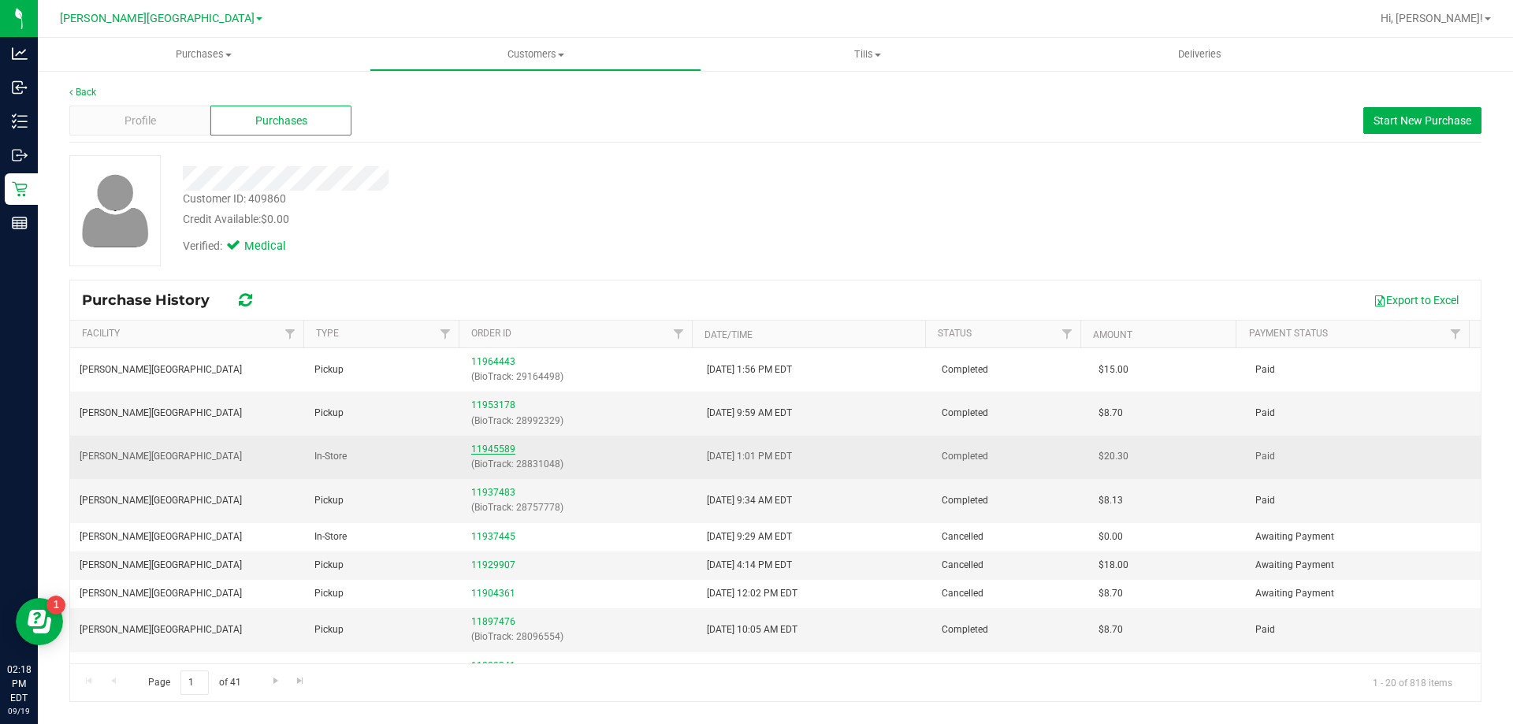
click at [496, 450] on link "11945589" at bounding box center [493, 449] width 44 height 11
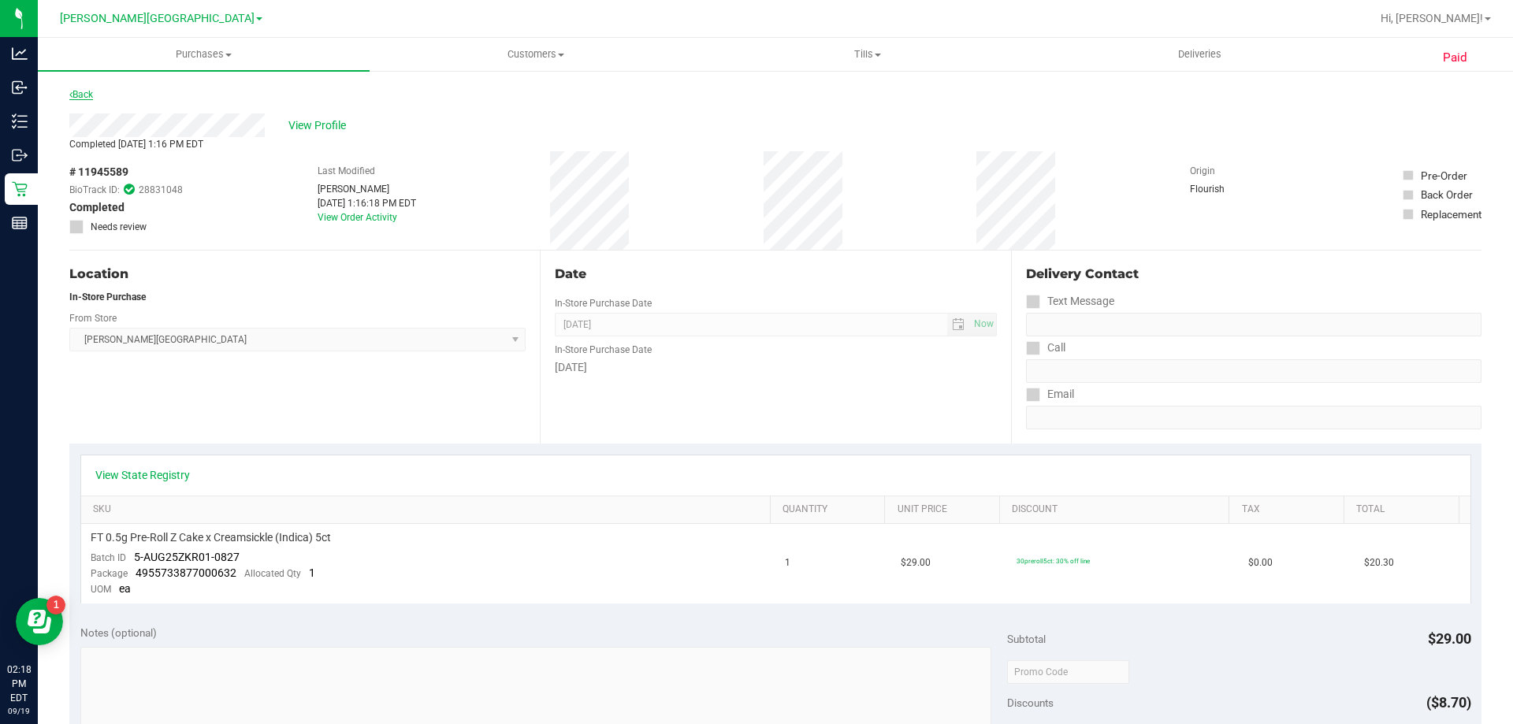
click at [91, 91] on link "Back" at bounding box center [81, 94] width 24 height 11
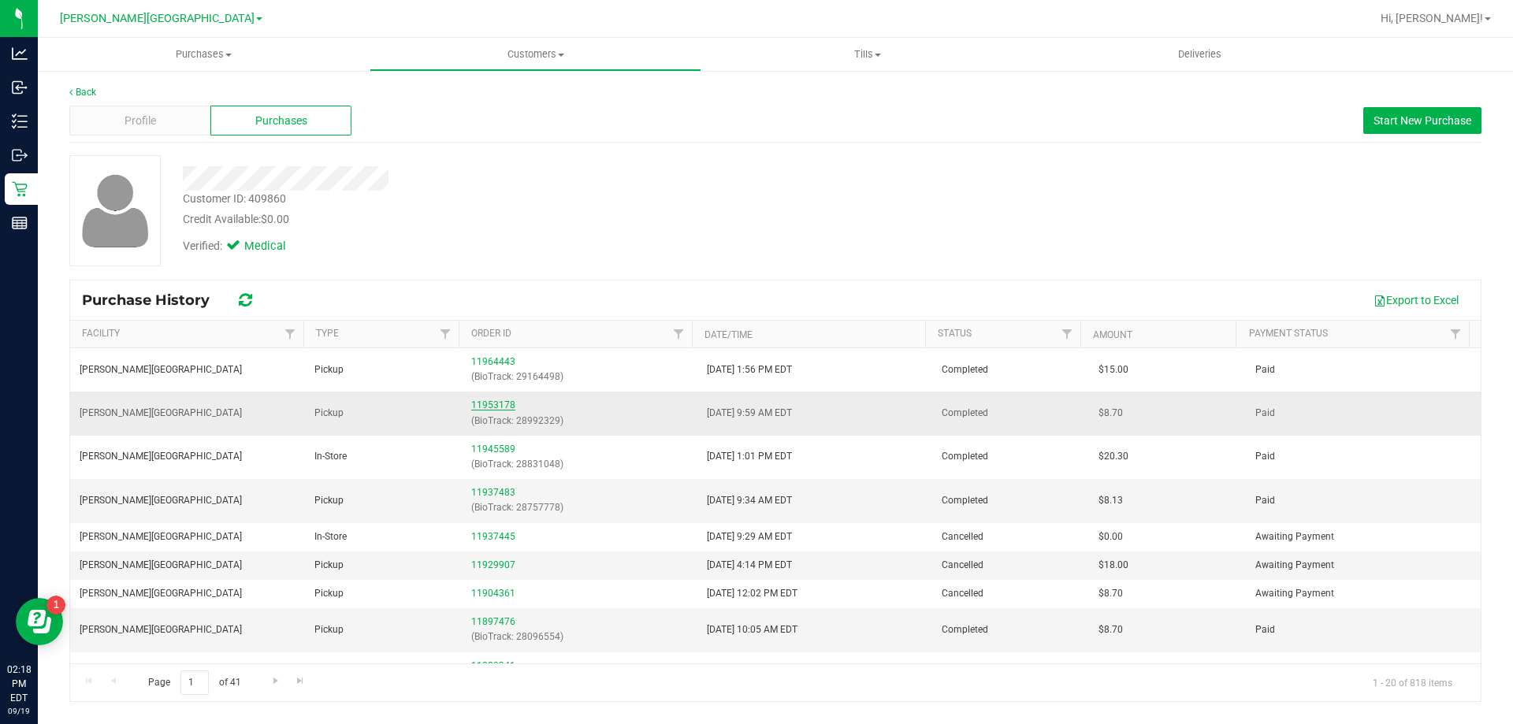
click at [491, 403] on link "11953178" at bounding box center [493, 404] width 44 height 11
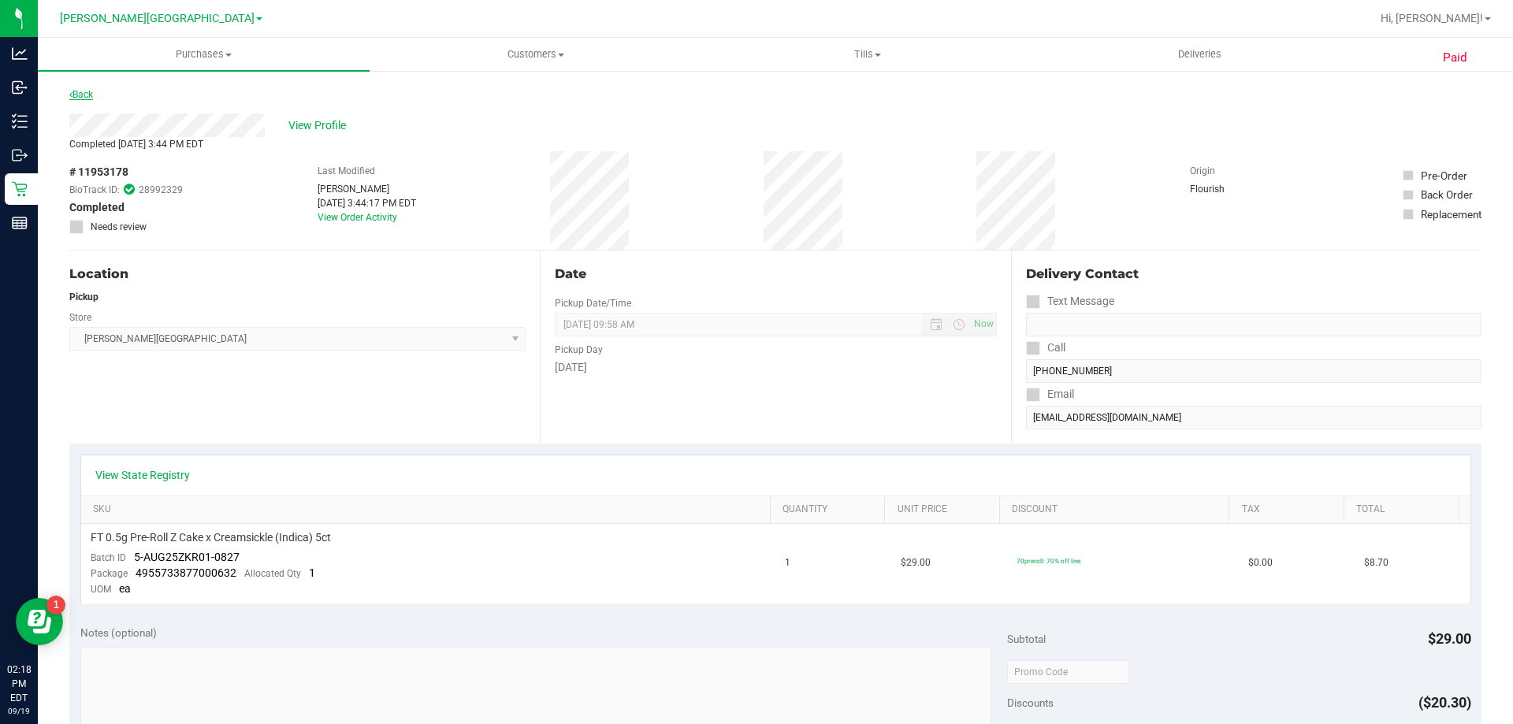
click at [93, 94] on link "Back" at bounding box center [81, 94] width 24 height 11
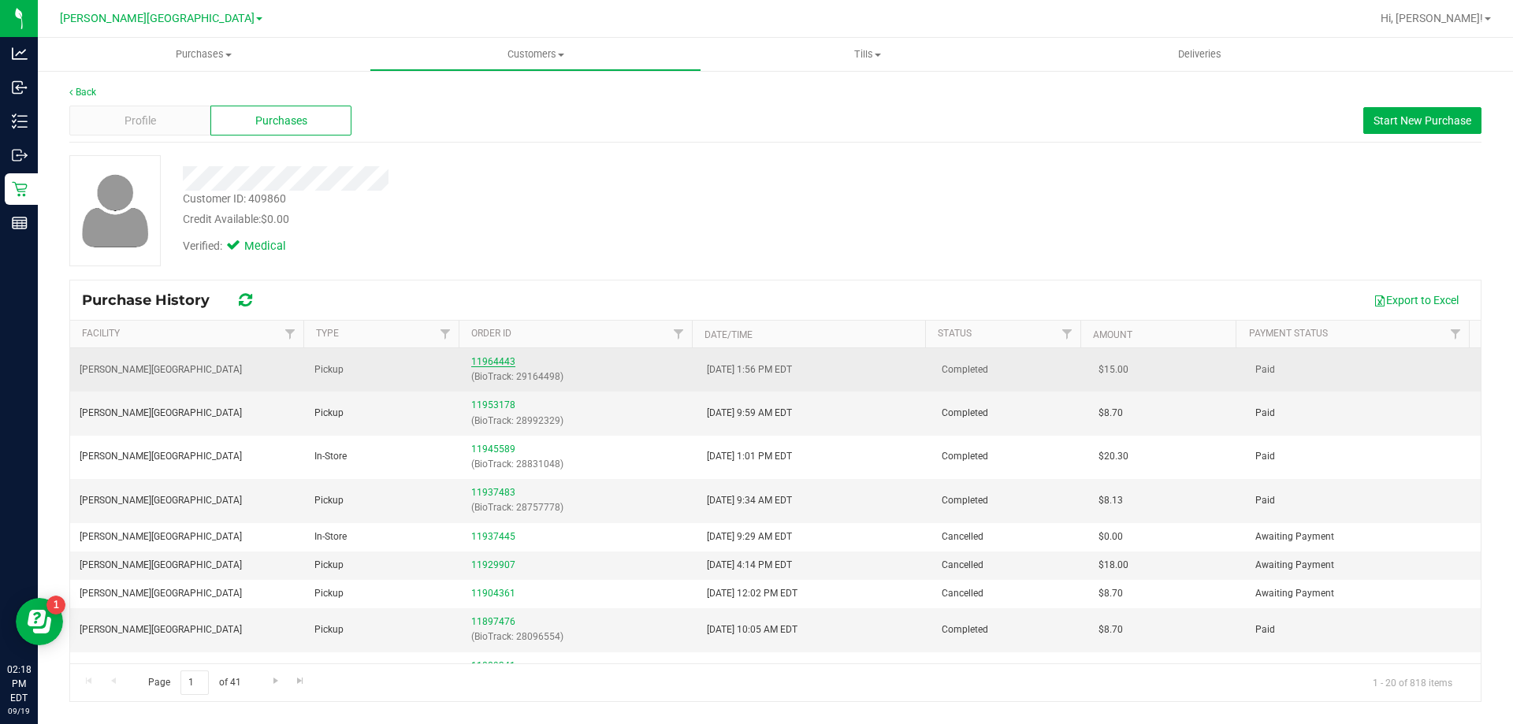
click at [492, 359] on link "11964443" at bounding box center [493, 361] width 44 height 11
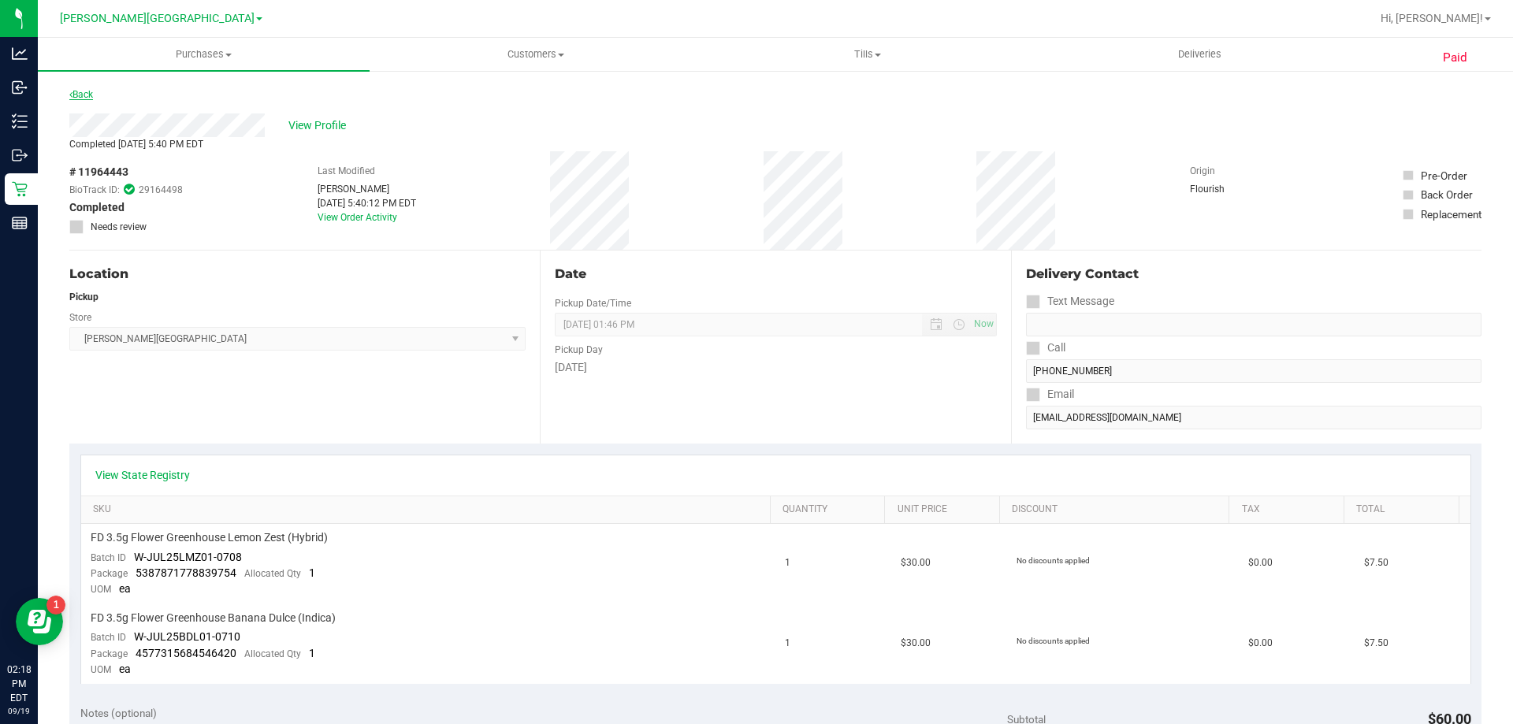
click at [90, 91] on link "Back" at bounding box center [81, 94] width 24 height 11
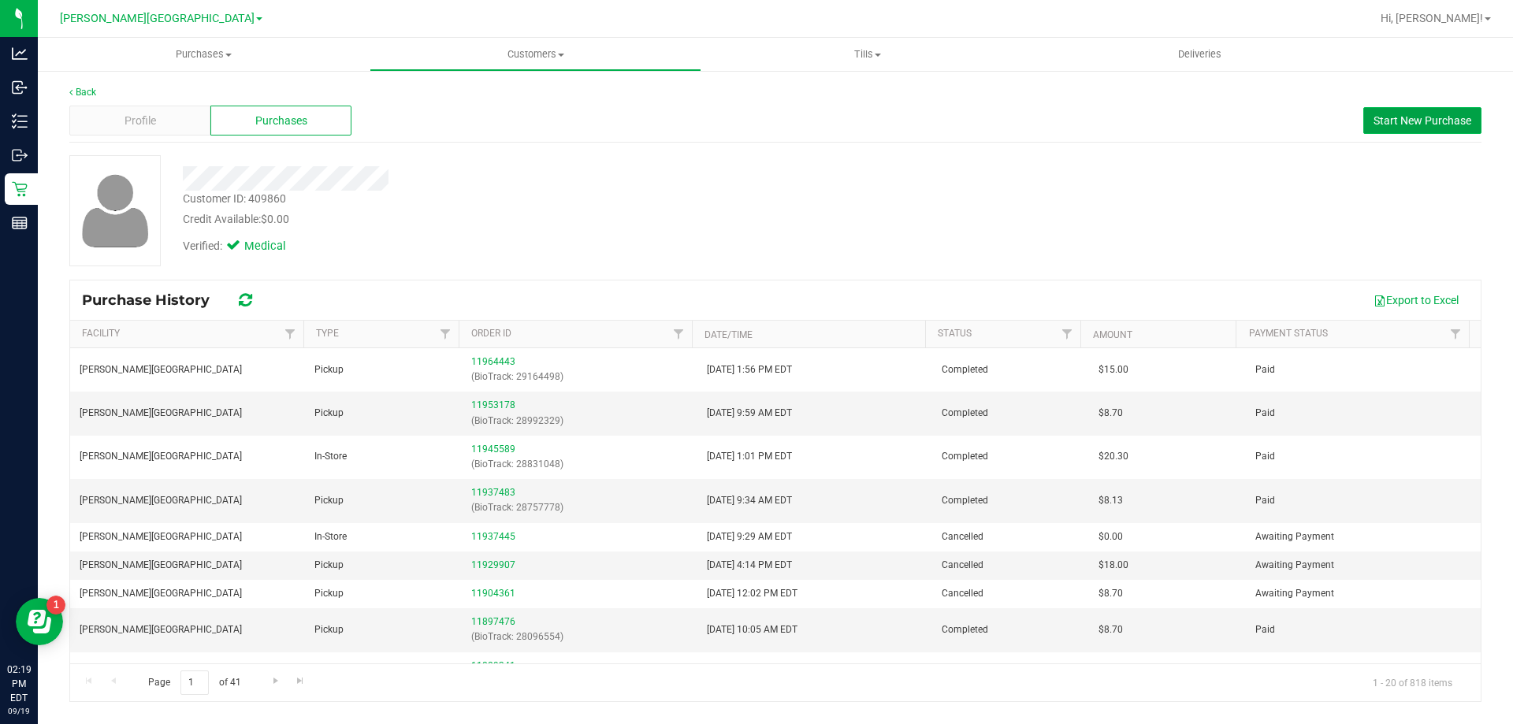
click at [1387, 114] on span "Start New Purchase" at bounding box center [1422, 120] width 98 height 13
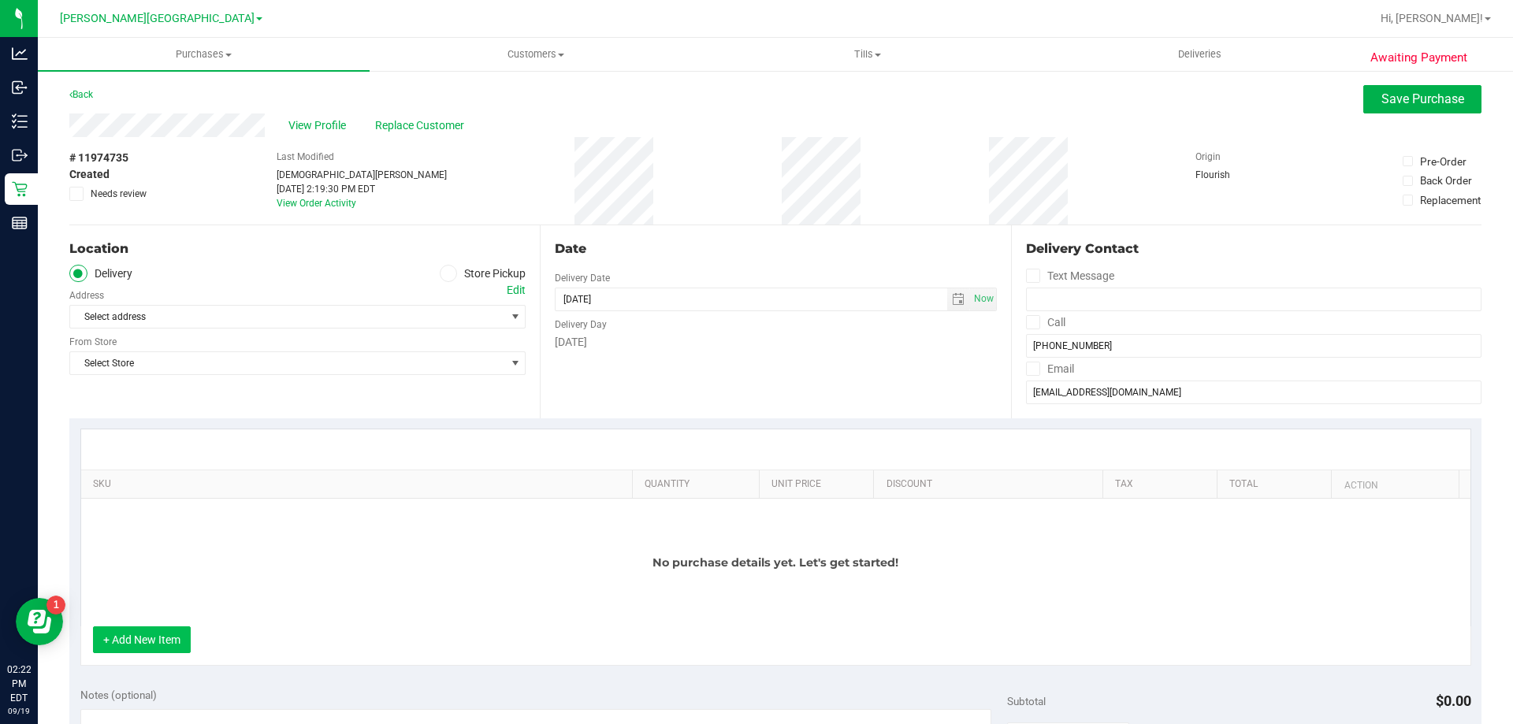
click at [162, 633] on button "+ Add New Item" at bounding box center [142, 639] width 98 height 27
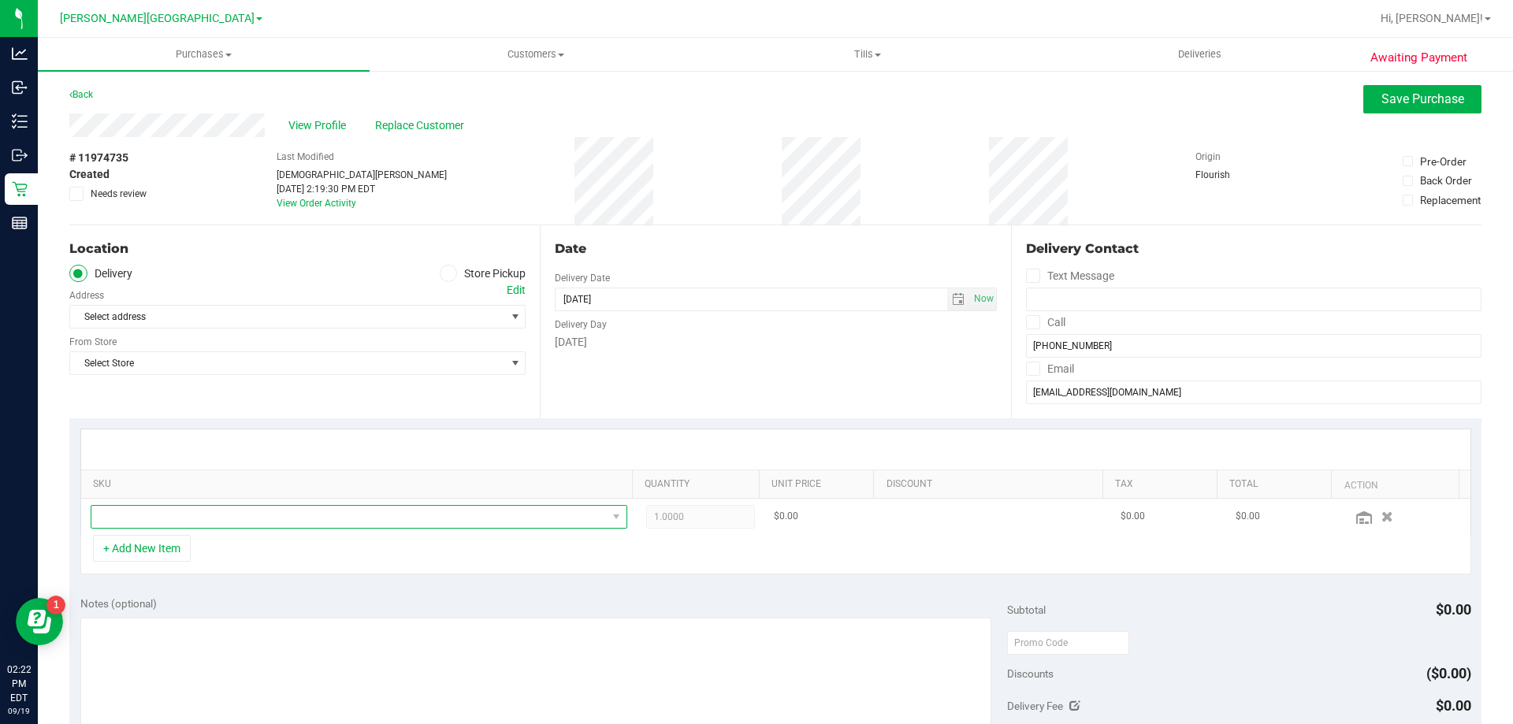
click at [228, 516] on span "NO DATA FOUND" at bounding box center [348, 517] width 515 height 22
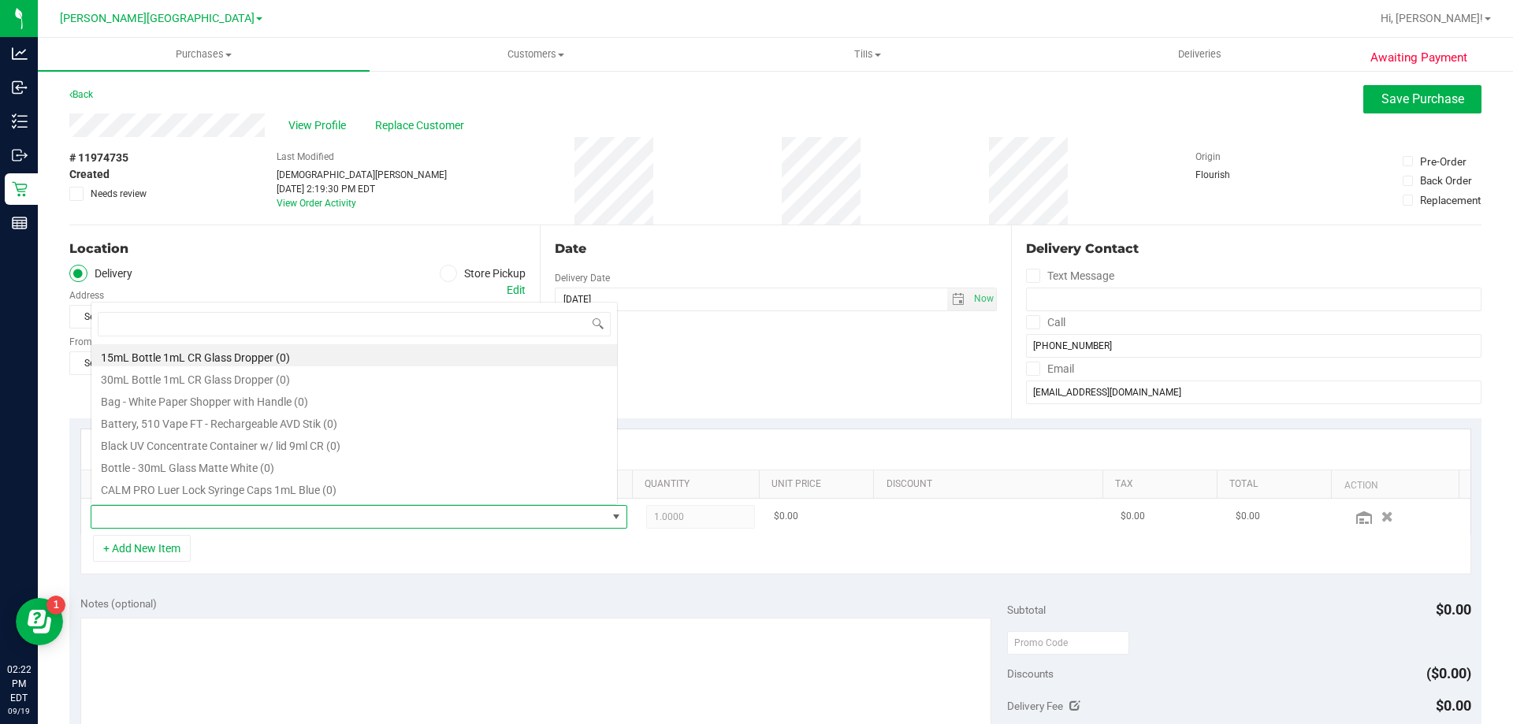
scroll to position [24, 522]
type input "ring"
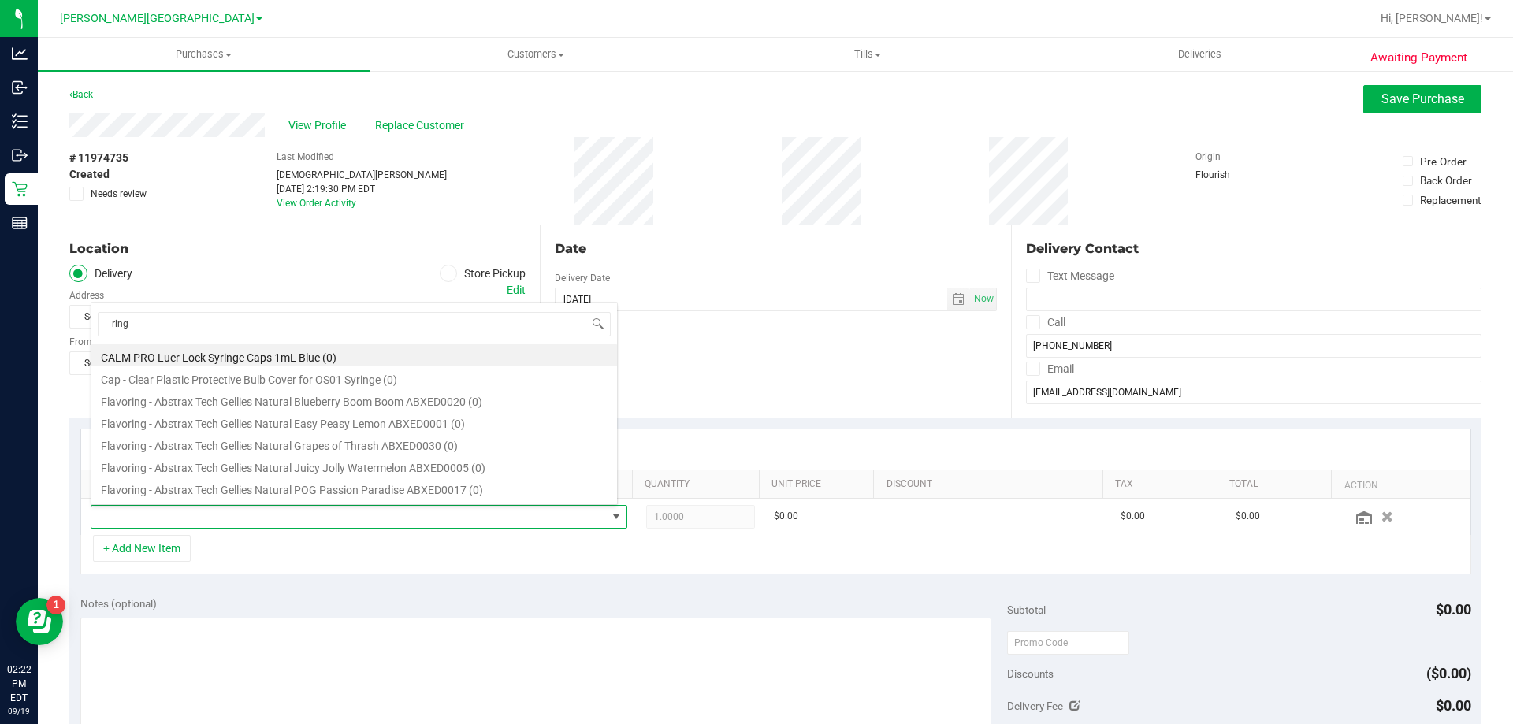
click at [440, 268] on span at bounding box center [449, 274] width 18 height 18
click at [0, 0] on input "Store Pickup" at bounding box center [0, 0] width 0 height 0
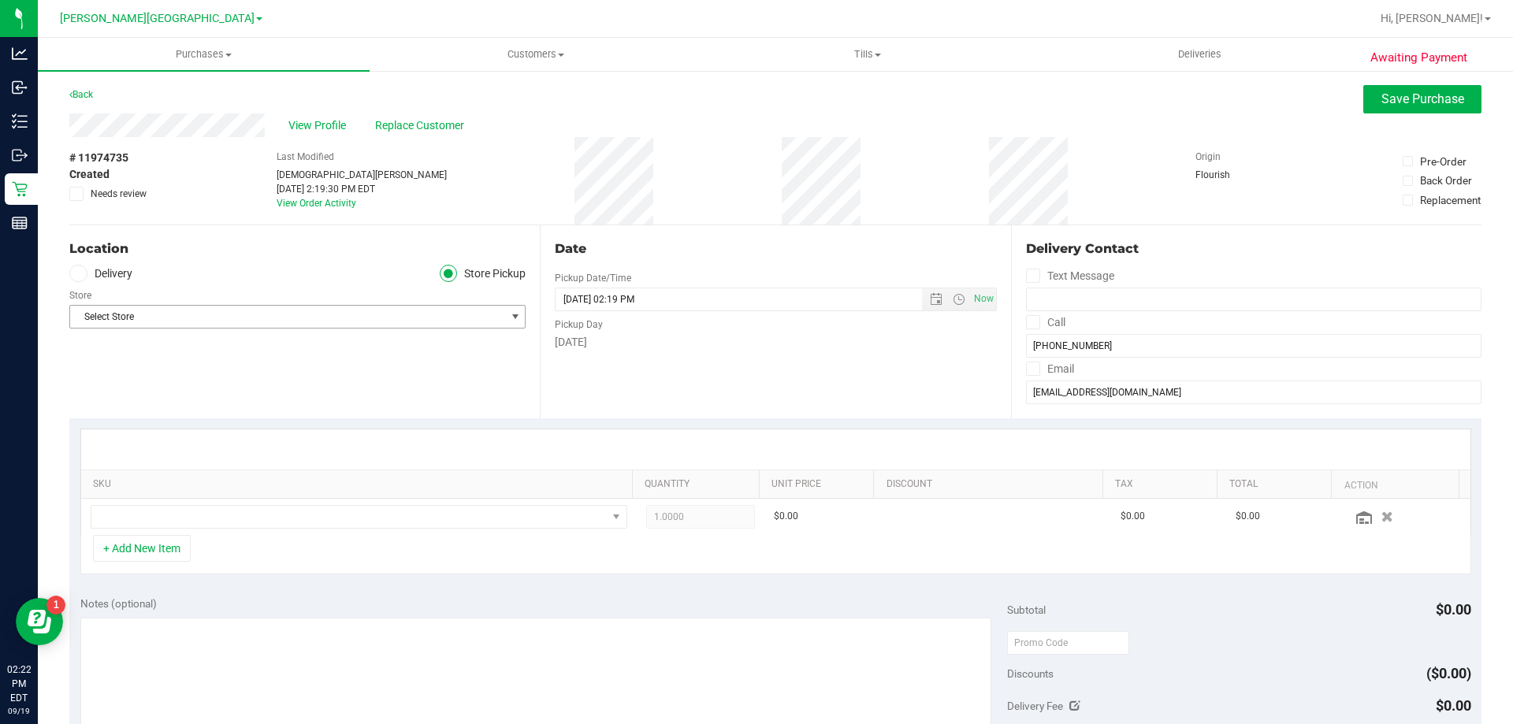
drag, startPoint x: 436, startPoint y: 314, endPoint x: 421, endPoint y: 319, distance: 15.7
click at [436, 315] on span "Select Store" at bounding box center [287, 317] width 435 height 22
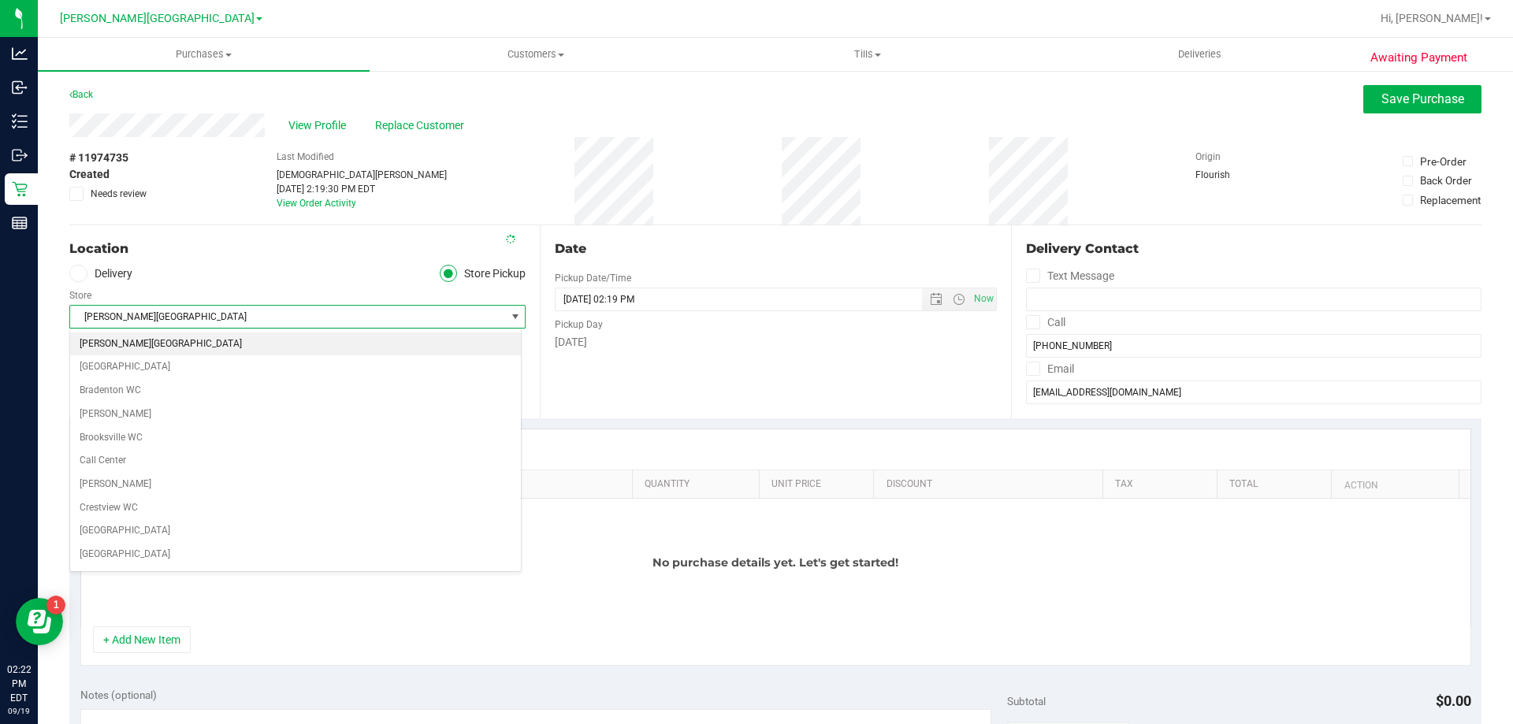
scroll to position [303, 0]
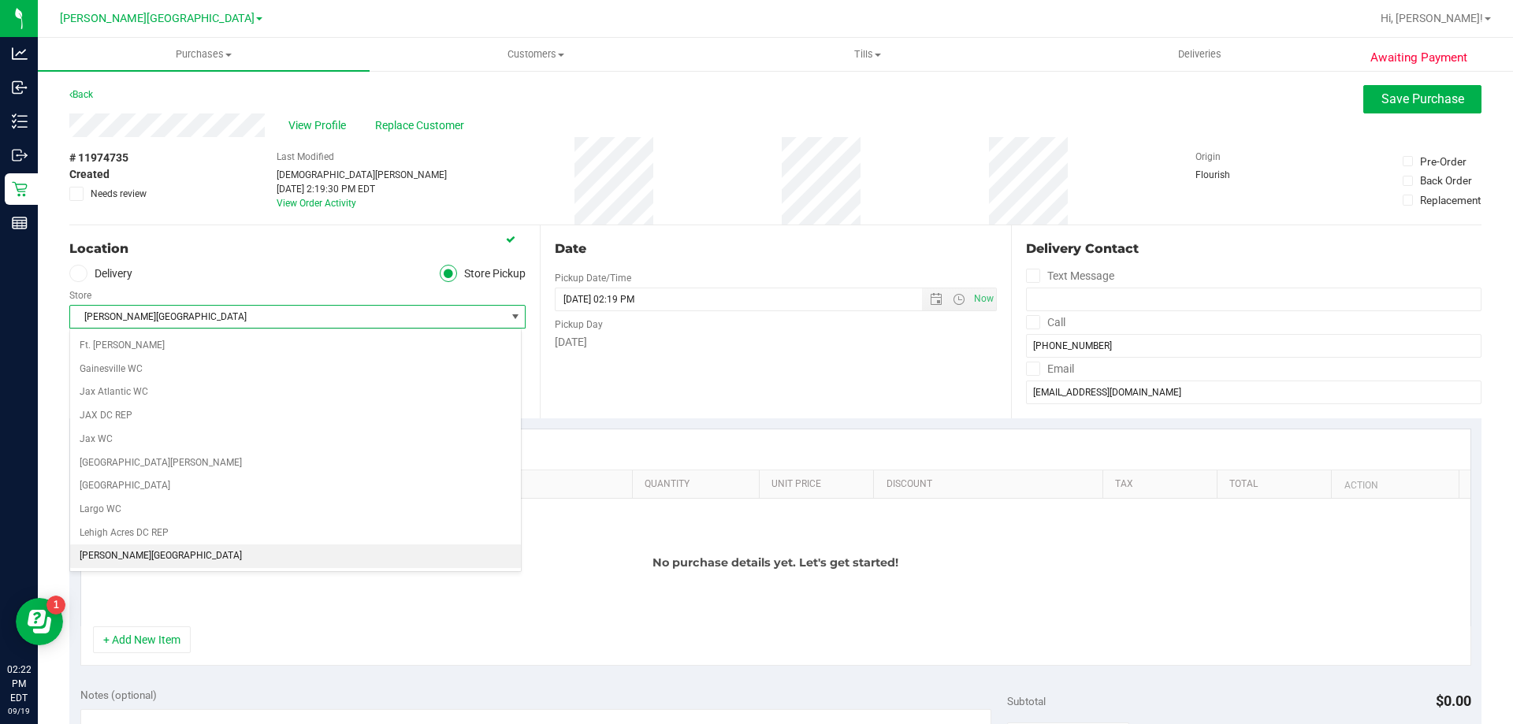
click at [334, 325] on span "[PERSON_NAME][GEOGRAPHIC_DATA]" at bounding box center [287, 317] width 435 height 22
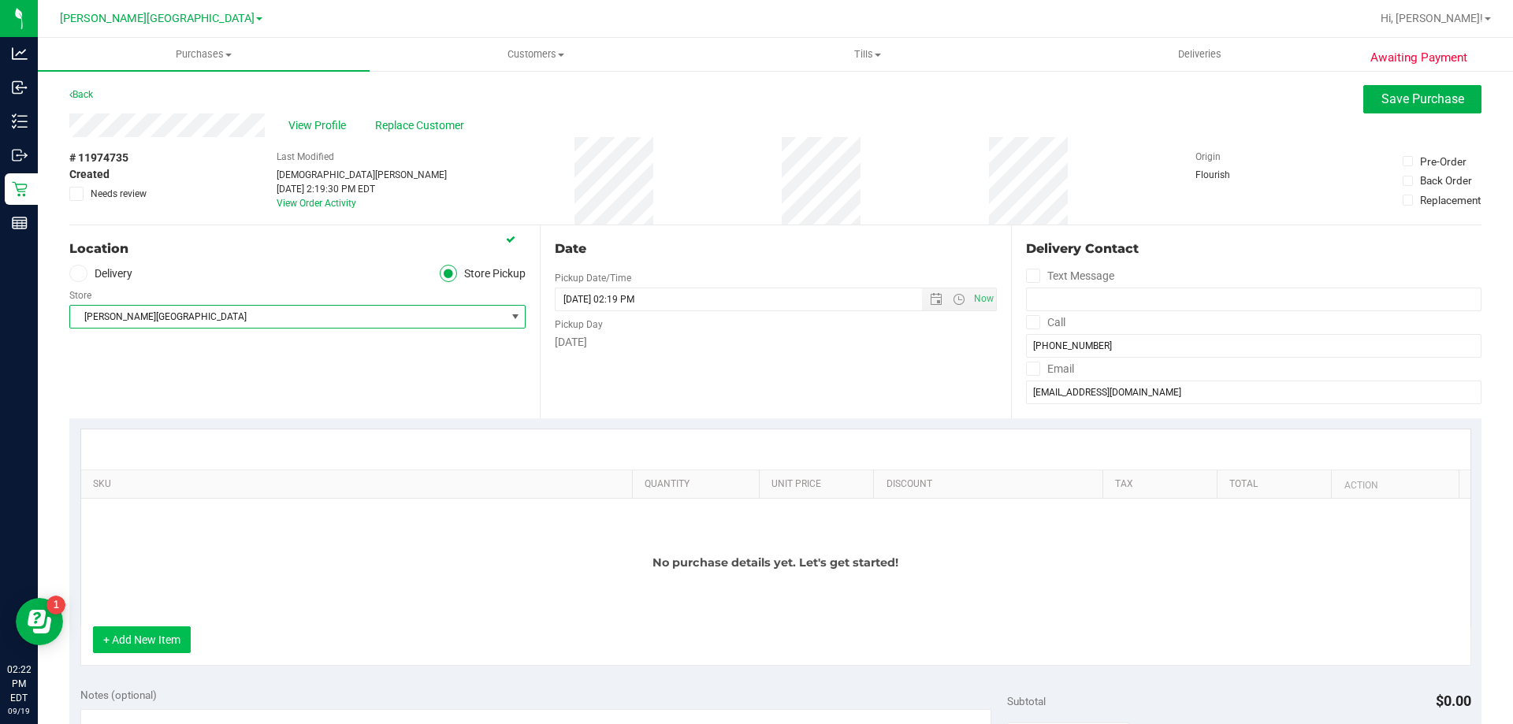
click at [163, 638] on button "+ Add New Item" at bounding box center [142, 639] width 98 height 27
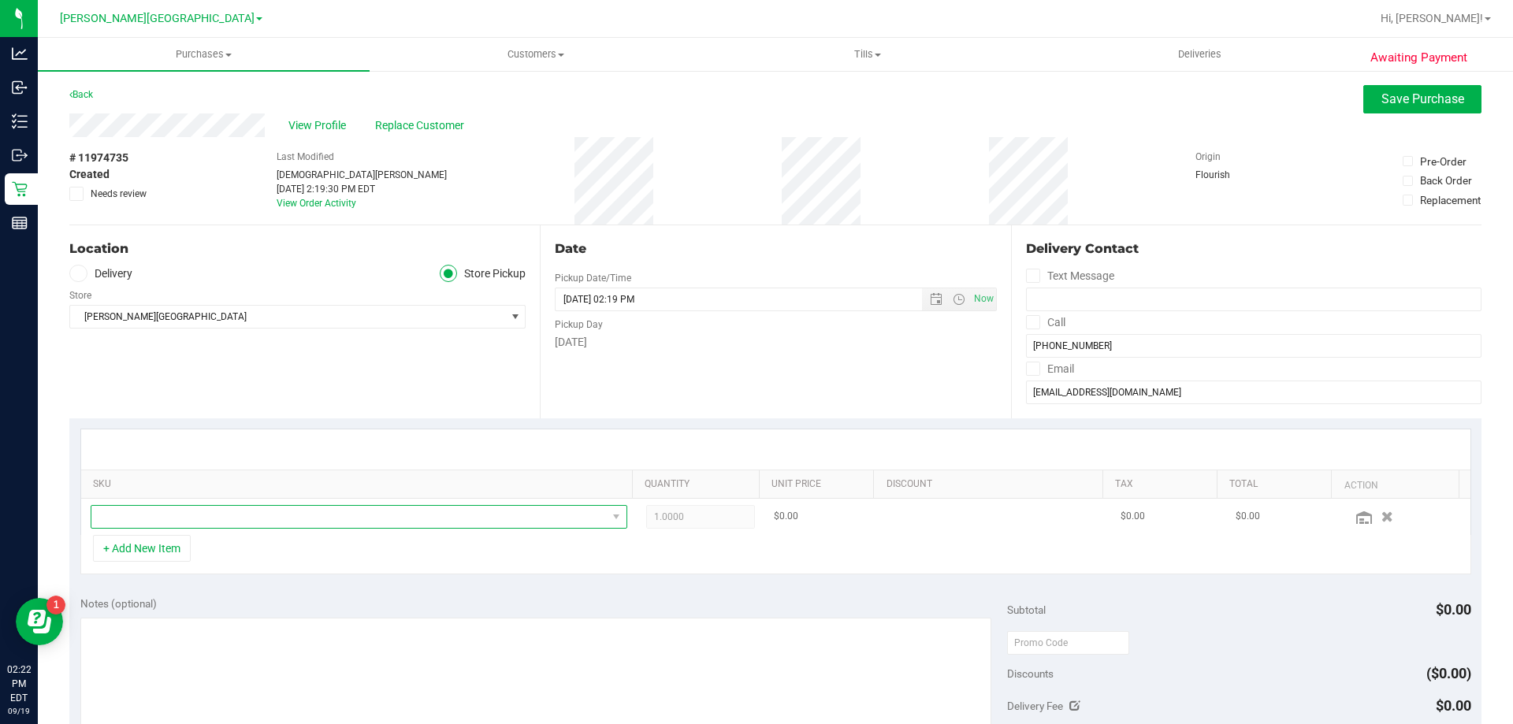
click at [201, 514] on span "NO DATA FOUND" at bounding box center [348, 517] width 515 height 22
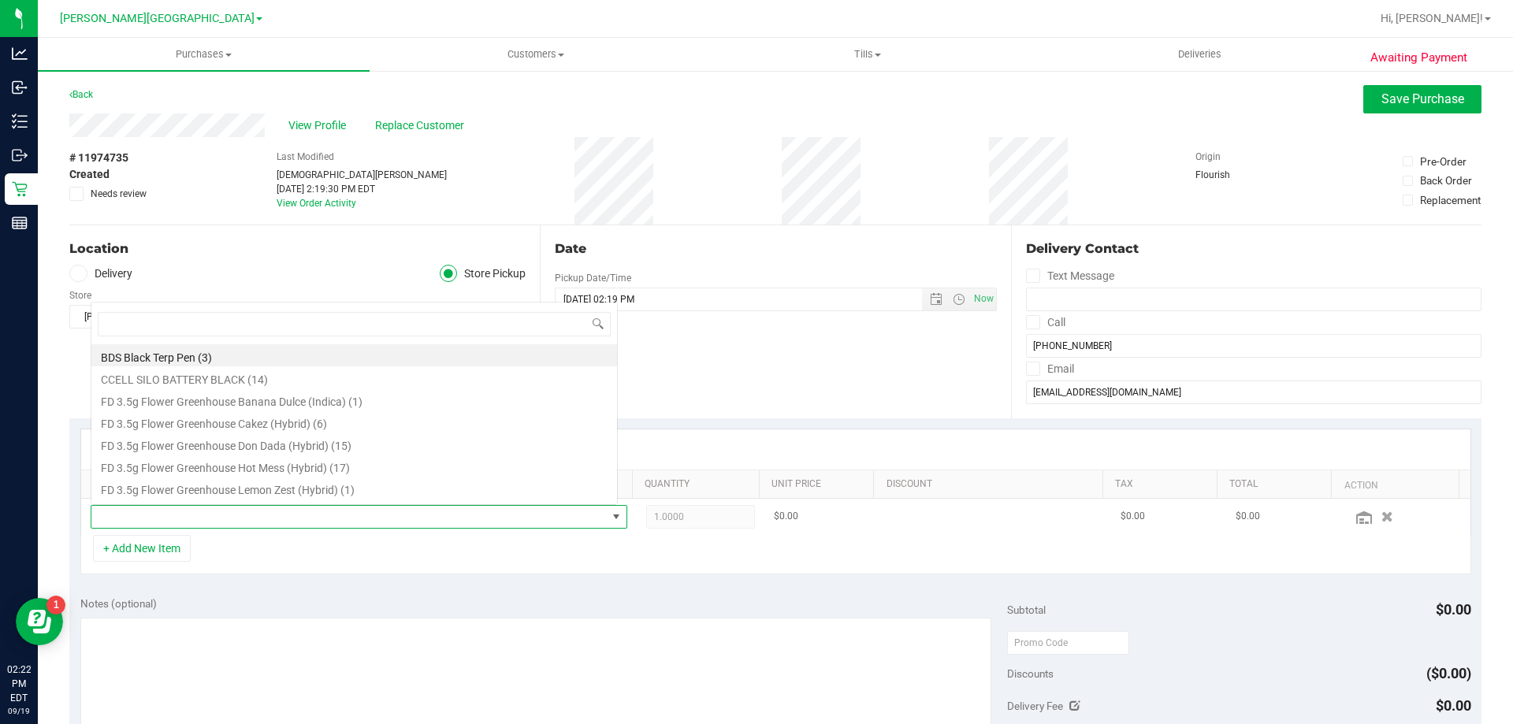
scroll to position [24, 522]
type input "ring"
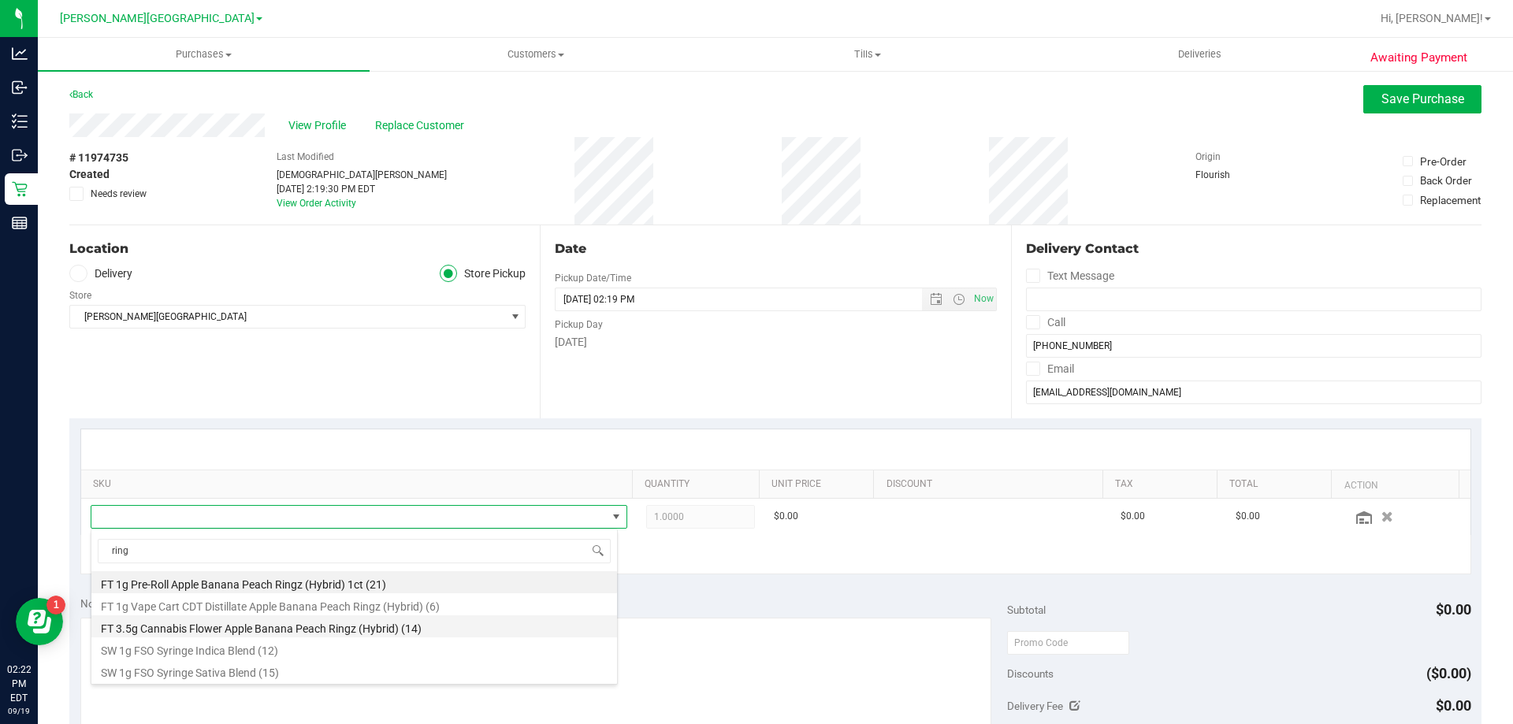
click at [242, 628] on li "FT 3.5g Cannabis Flower Apple Banana Peach Ringz (Hybrid) (14)" at bounding box center [353, 626] width 525 height 22
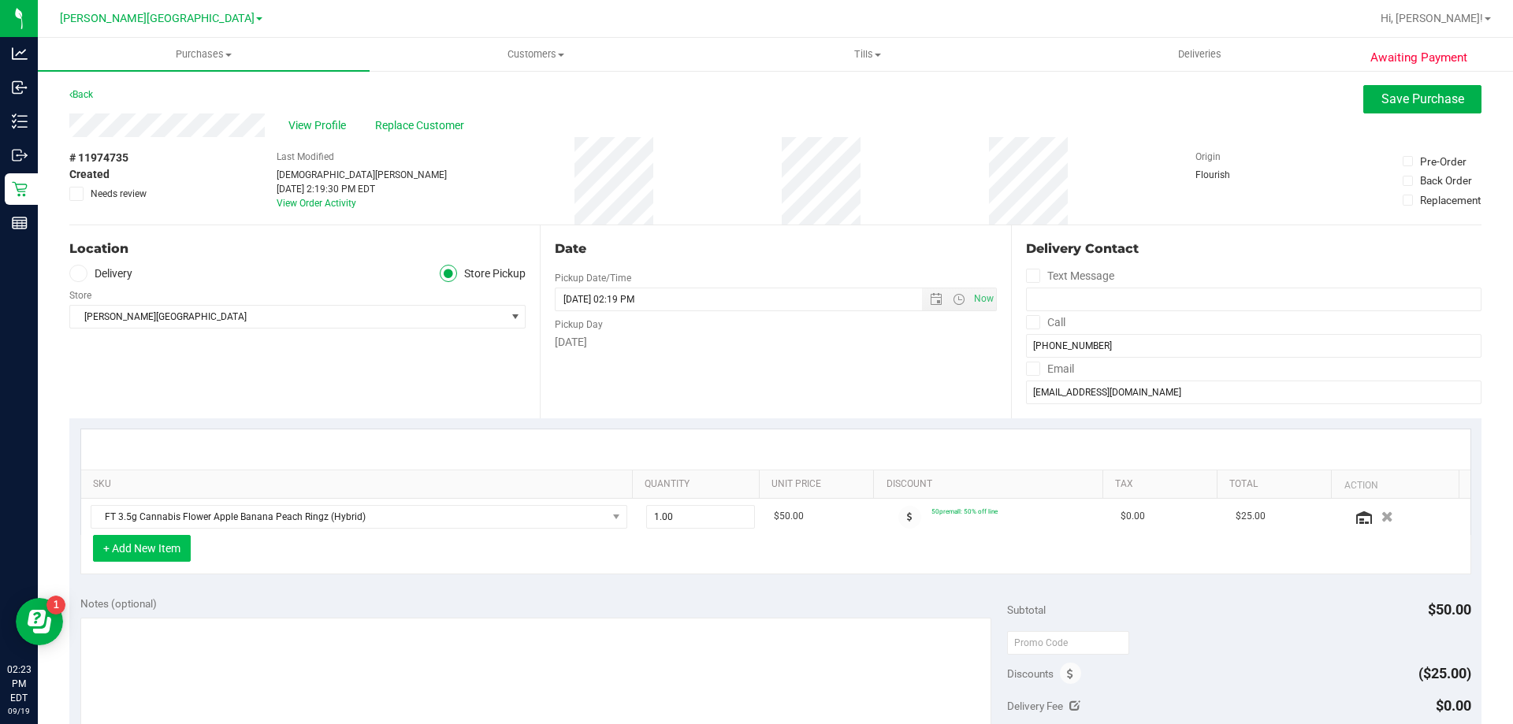
click at [159, 551] on button "+ Add New Item" at bounding box center [142, 548] width 98 height 27
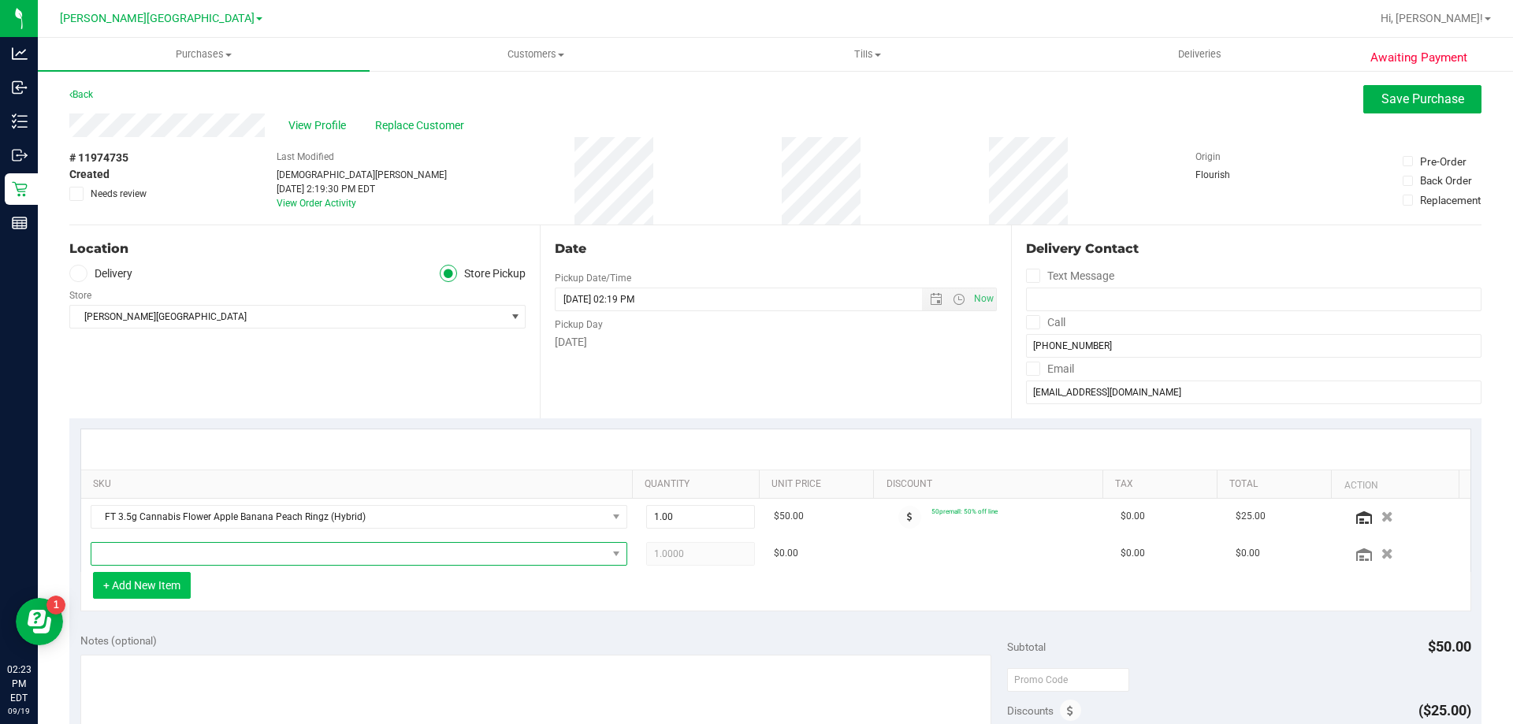
click at [159, 551] on span "NO DATA FOUND" at bounding box center [348, 554] width 515 height 22
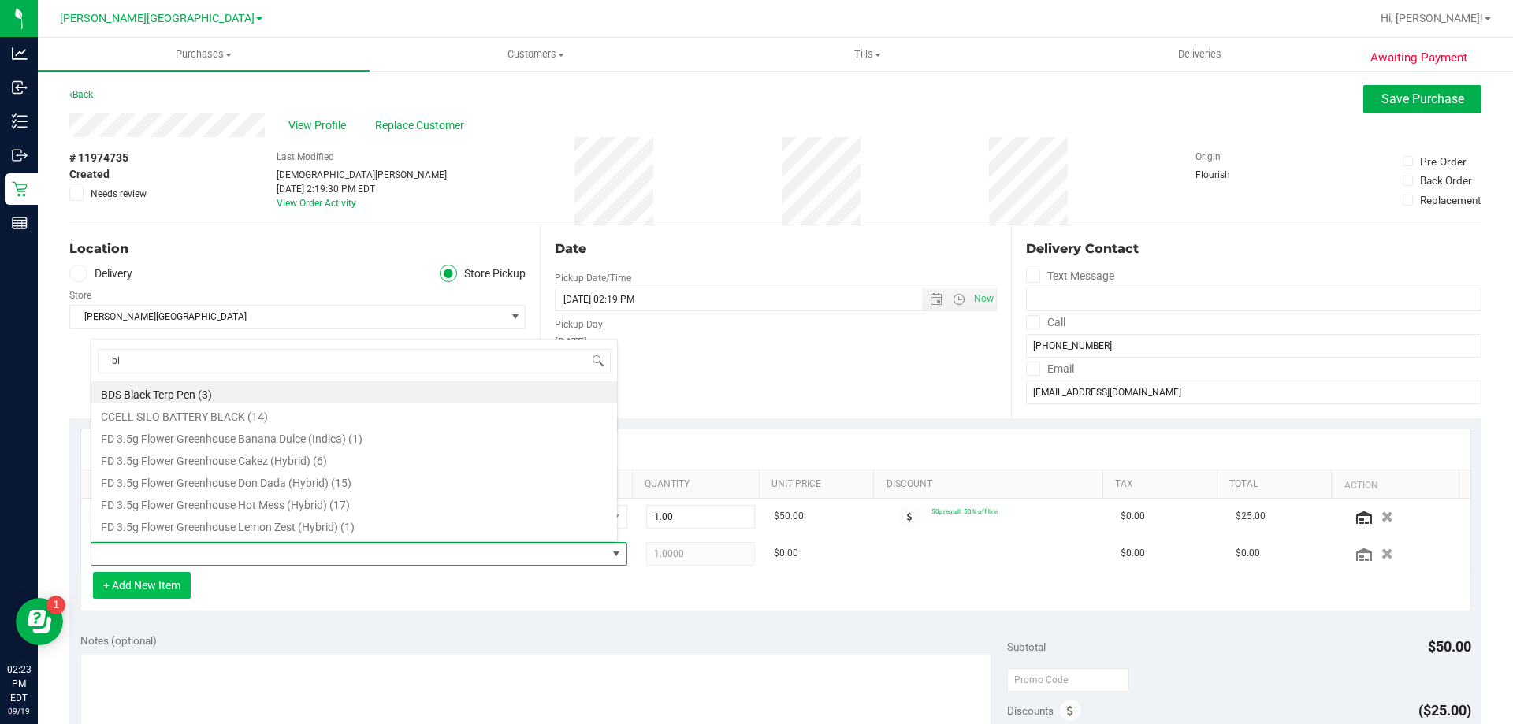
type input "blt"
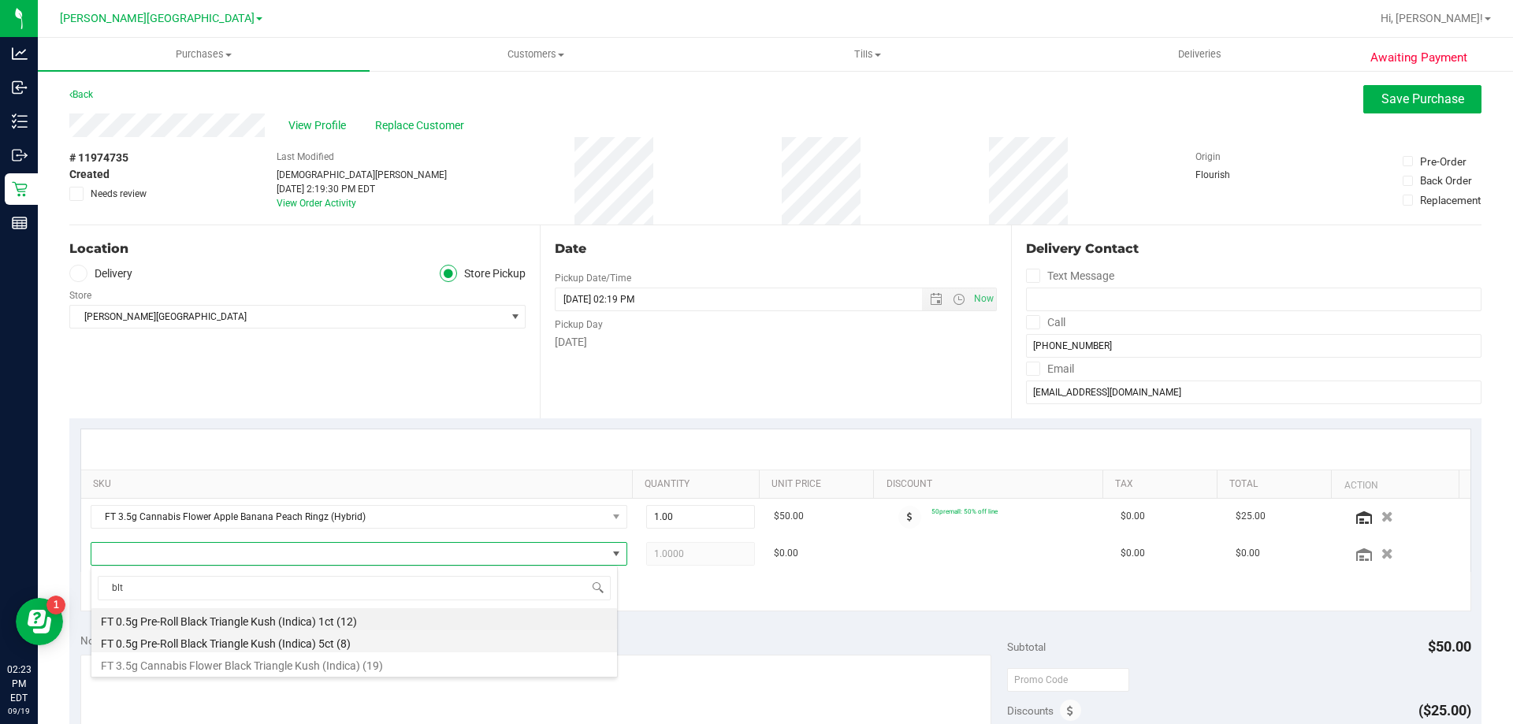
click at [251, 640] on li "FT 0.5g Pre-Roll Black Triangle Kush (Indica) 5ct (8)" at bounding box center [353, 641] width 525 height 22
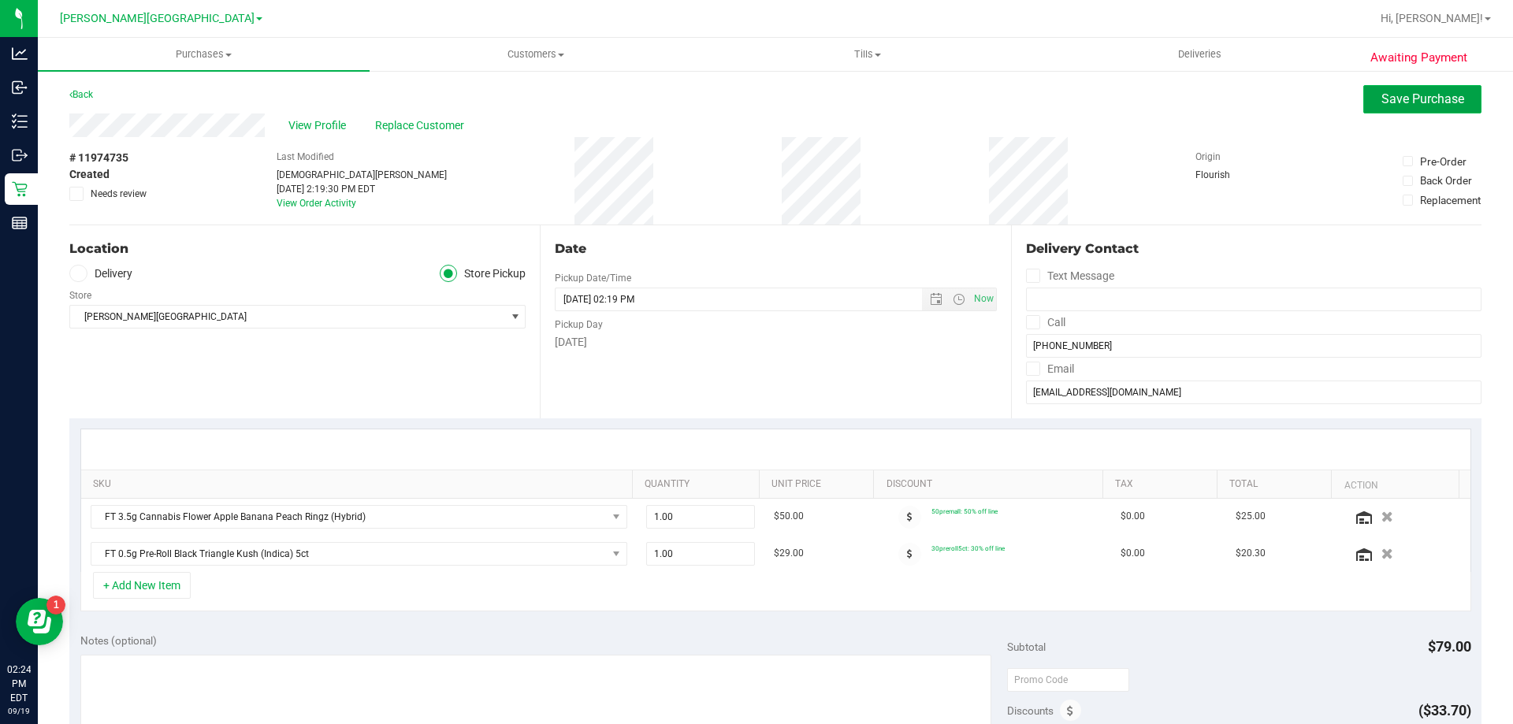
click at [1396, 95] on span "Save Purchase" at bounding box center [1422, 98] width 83 height 15
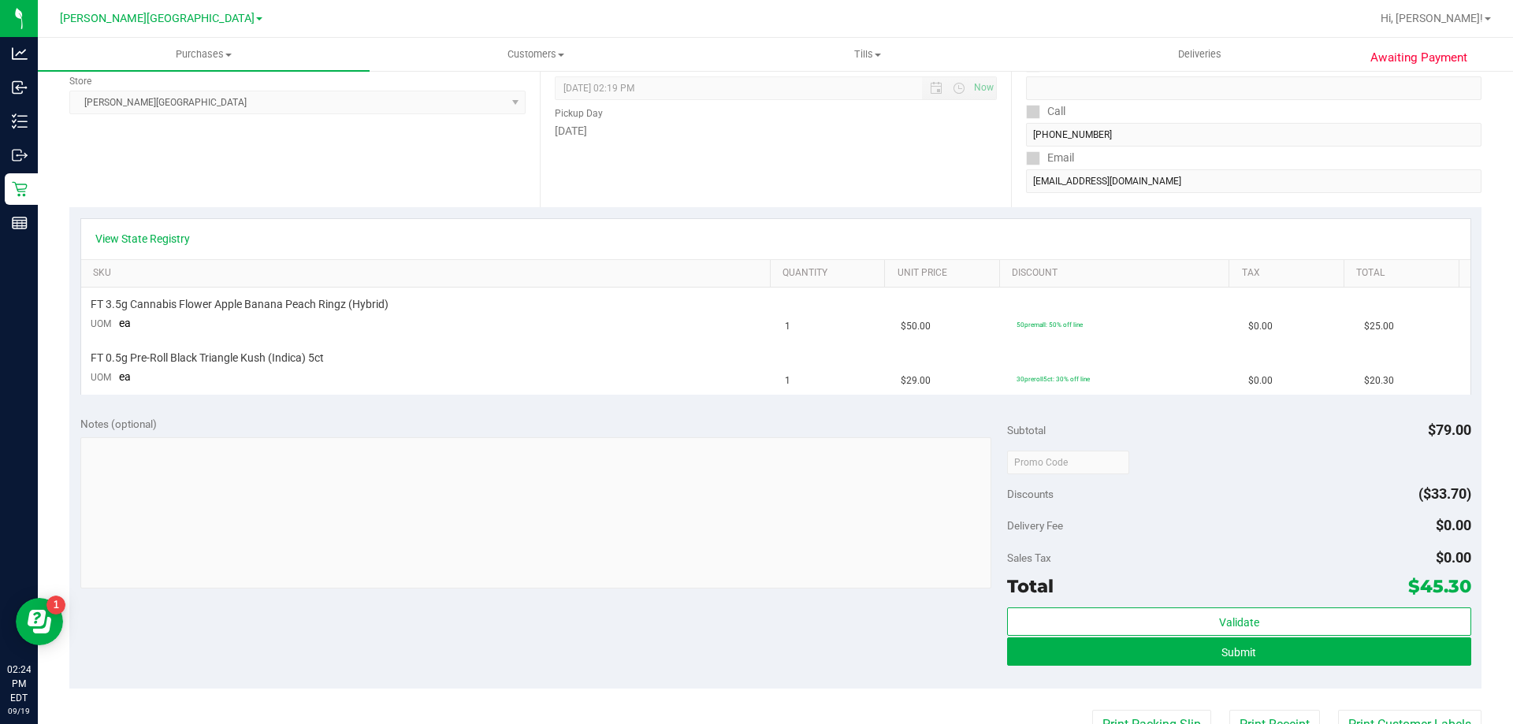
scroll to position [315, 0]
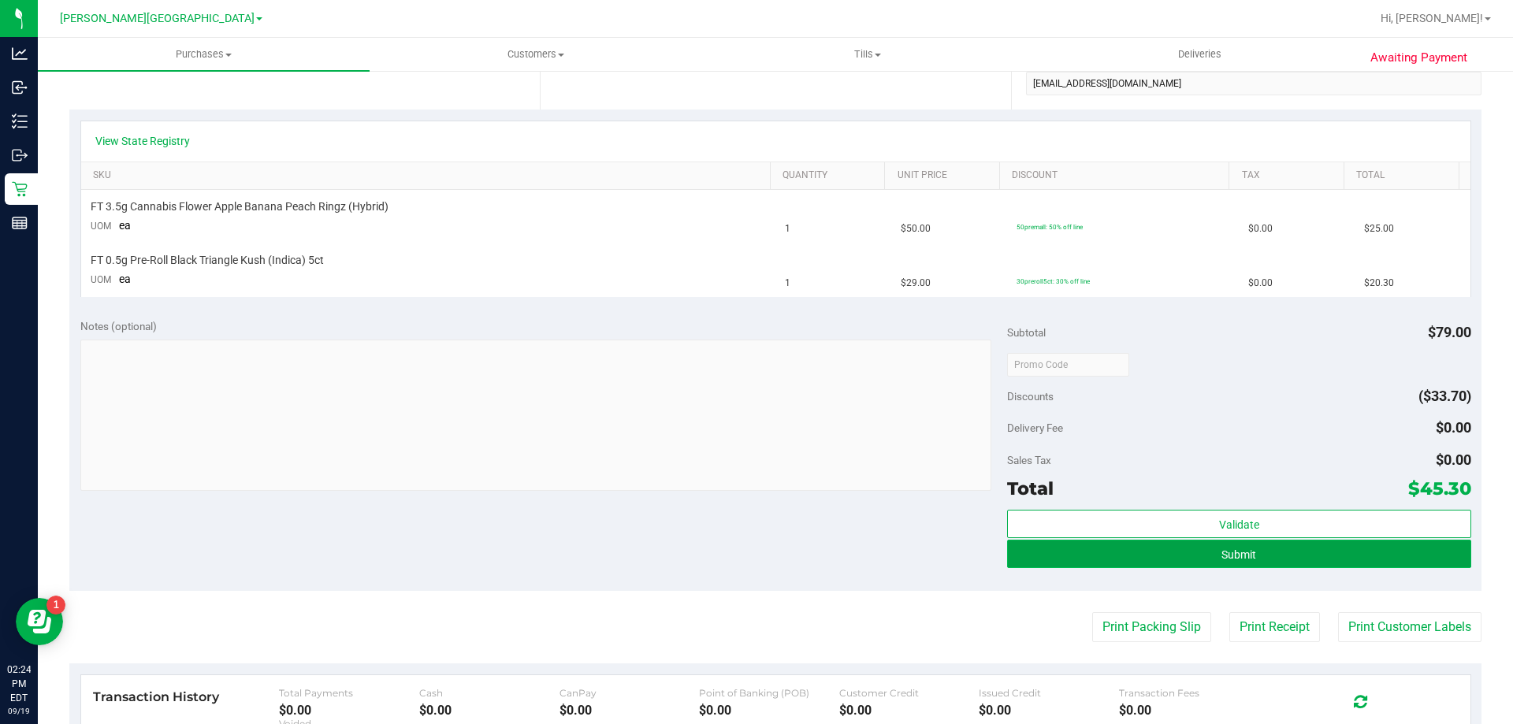
click at [1253, 551] on button "Submit" at bounding box center [1238, 554] width 463 height 28
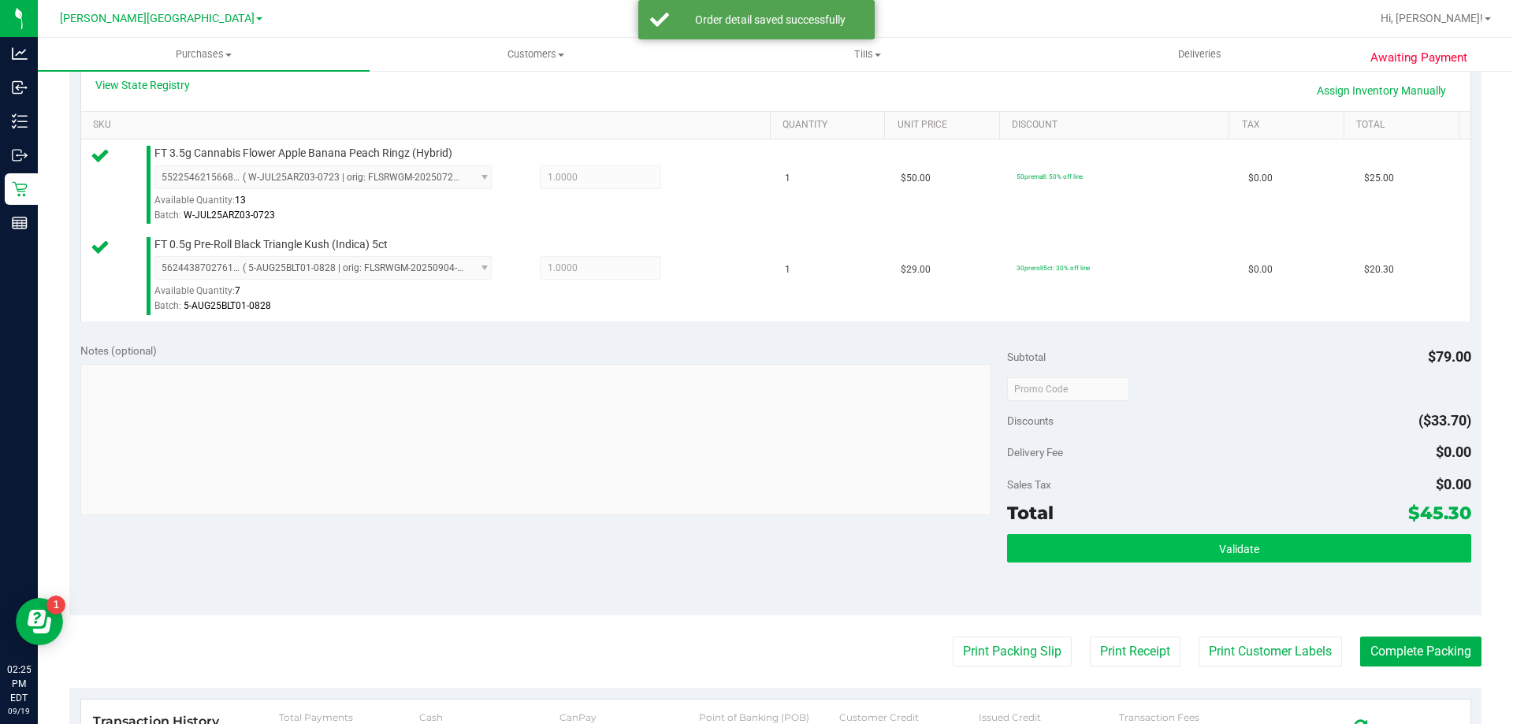
scroll to position [394, 0]
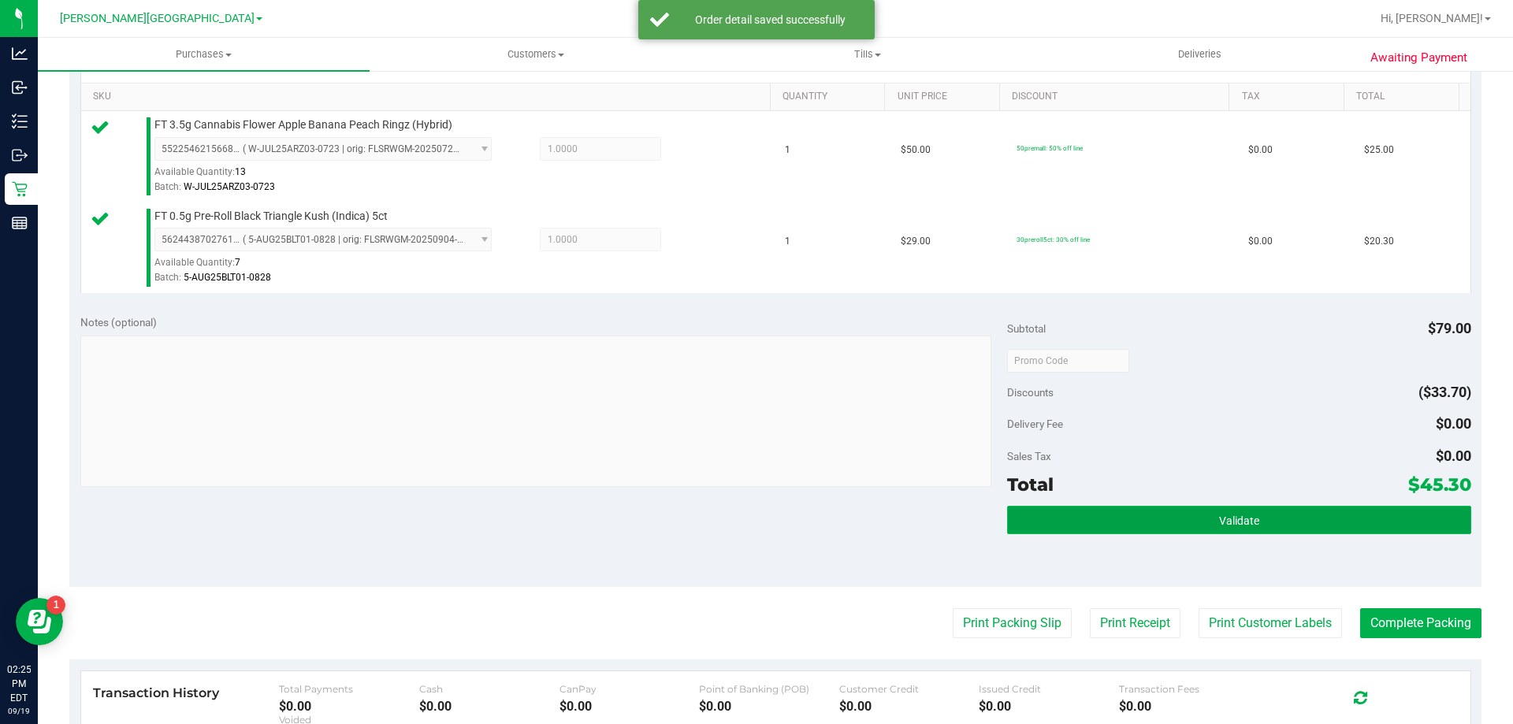
click at [1238, 514] on span "Validate" at bounding box center [1239, 520] width 40 height 13
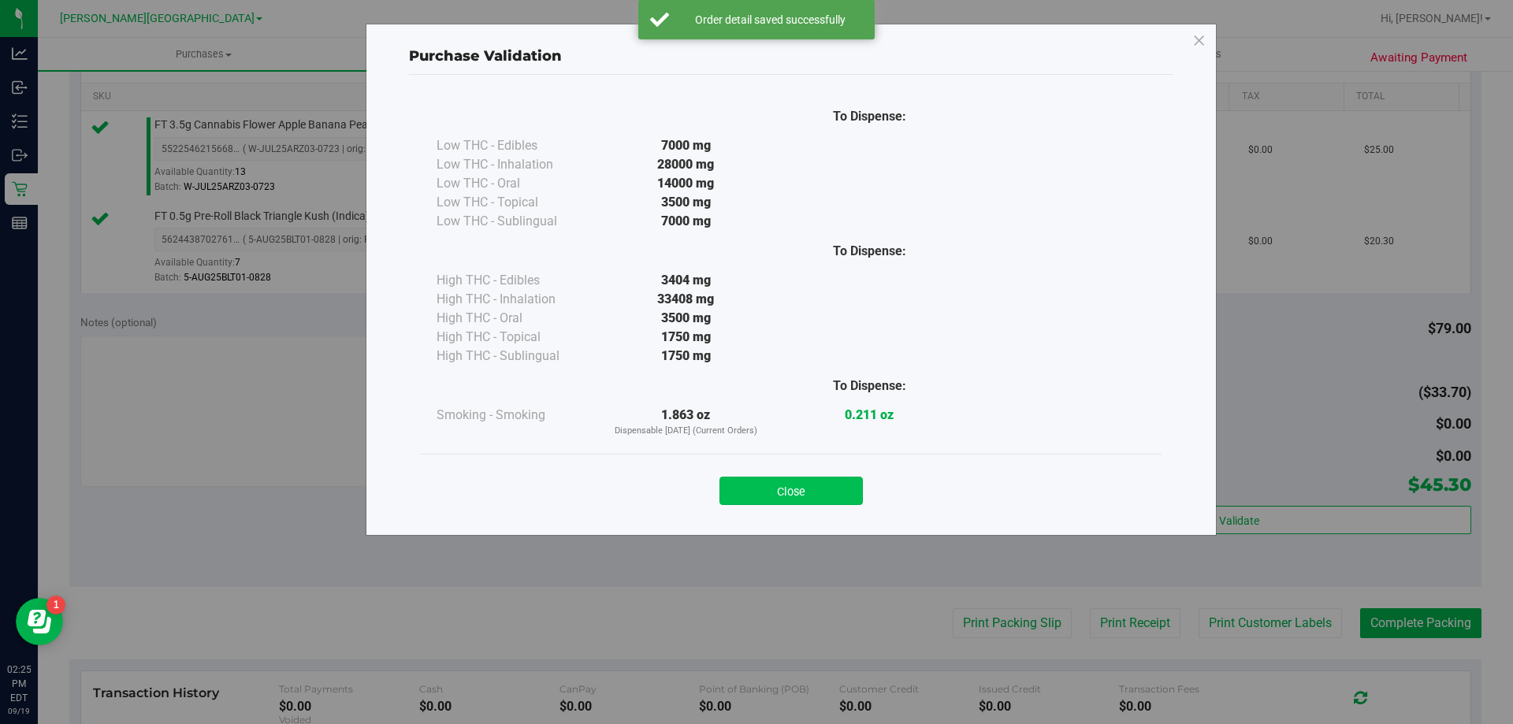
click at [837, 496] on button "Close" at bounding box center [790, 491] width 143 height 28
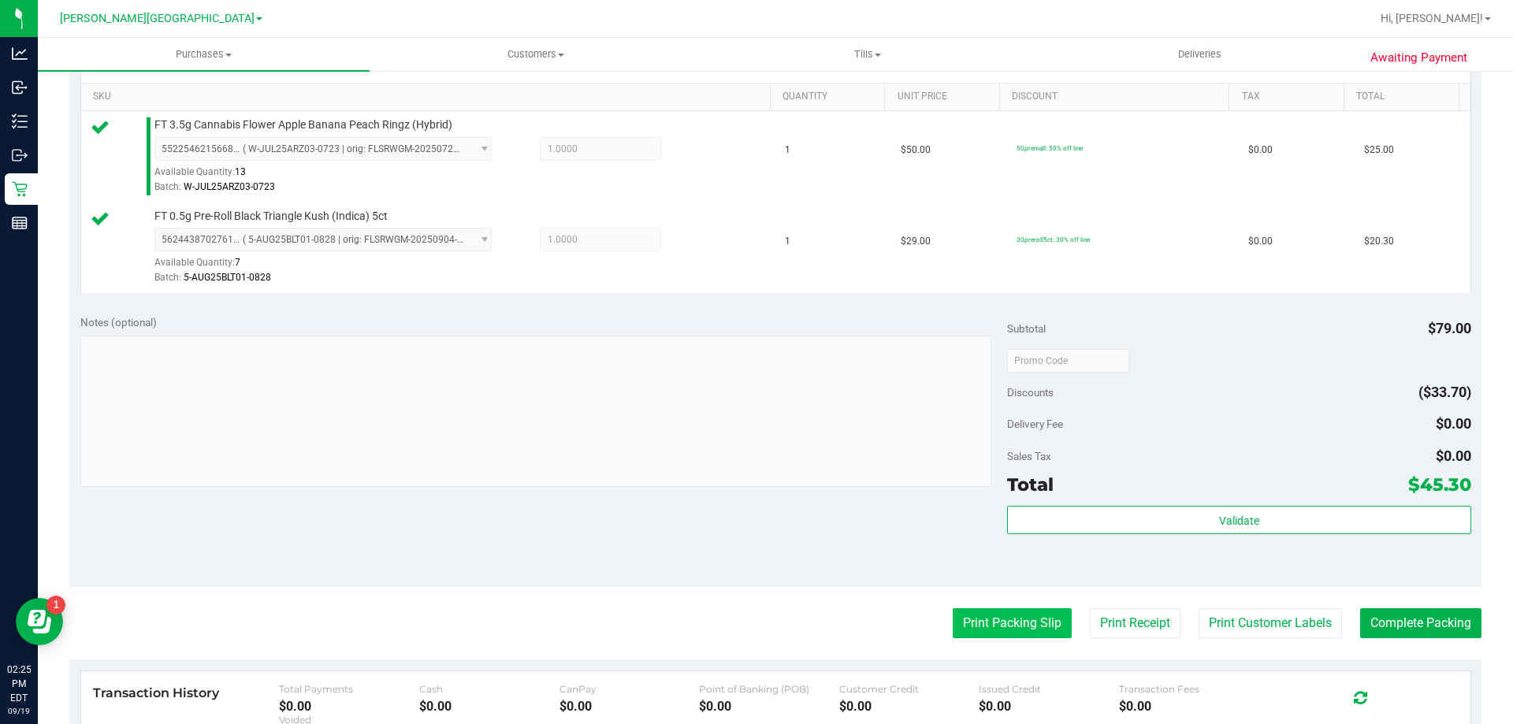
click at [1005, 625] on button "Print Packing Slip" at bounding box center [1011, 623] width 119 height 30
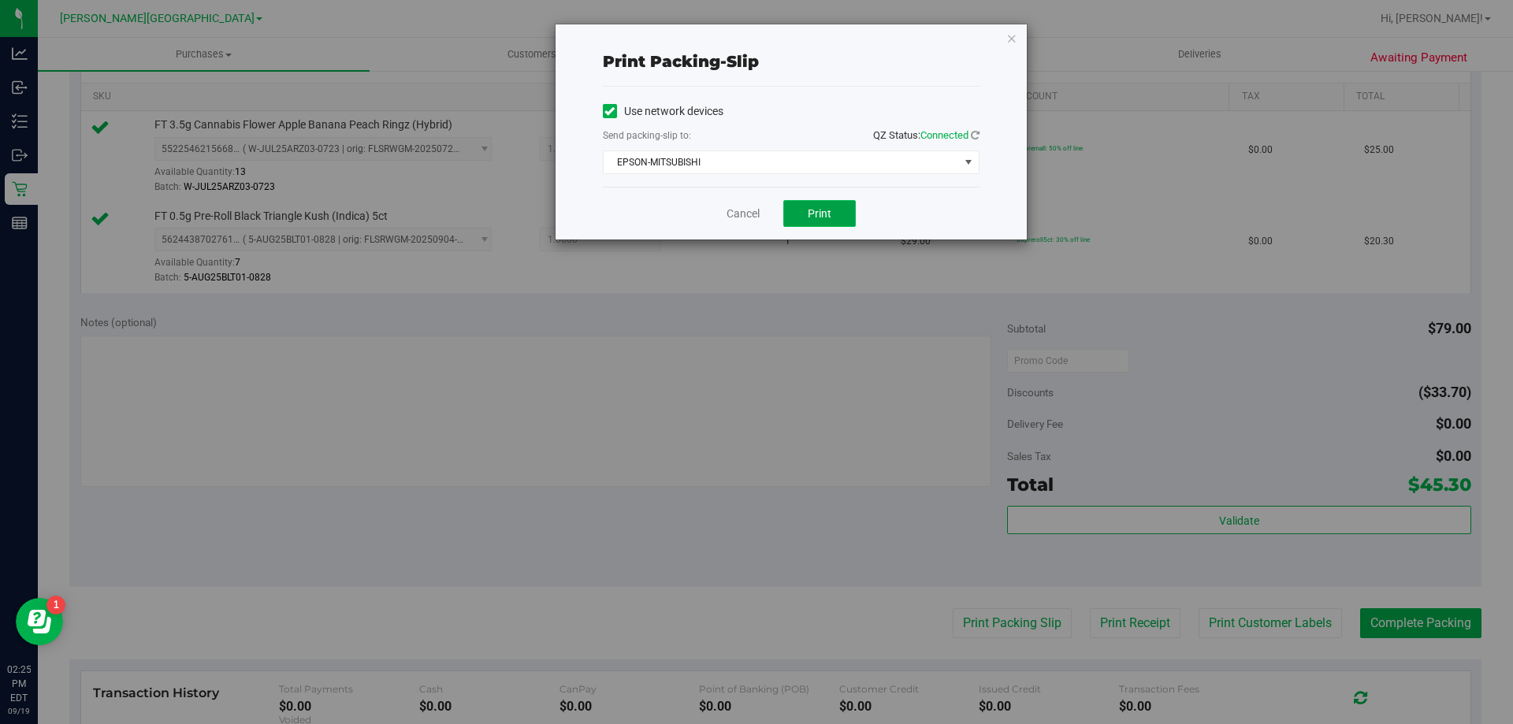
drag, startPoint x: 816, startPoint y: 208, endPoint x: 796, endPoint y: 212, distance: 20.1
click at [815, 208] on span "Print" at bounding box center [819, 213] width 24 height 13
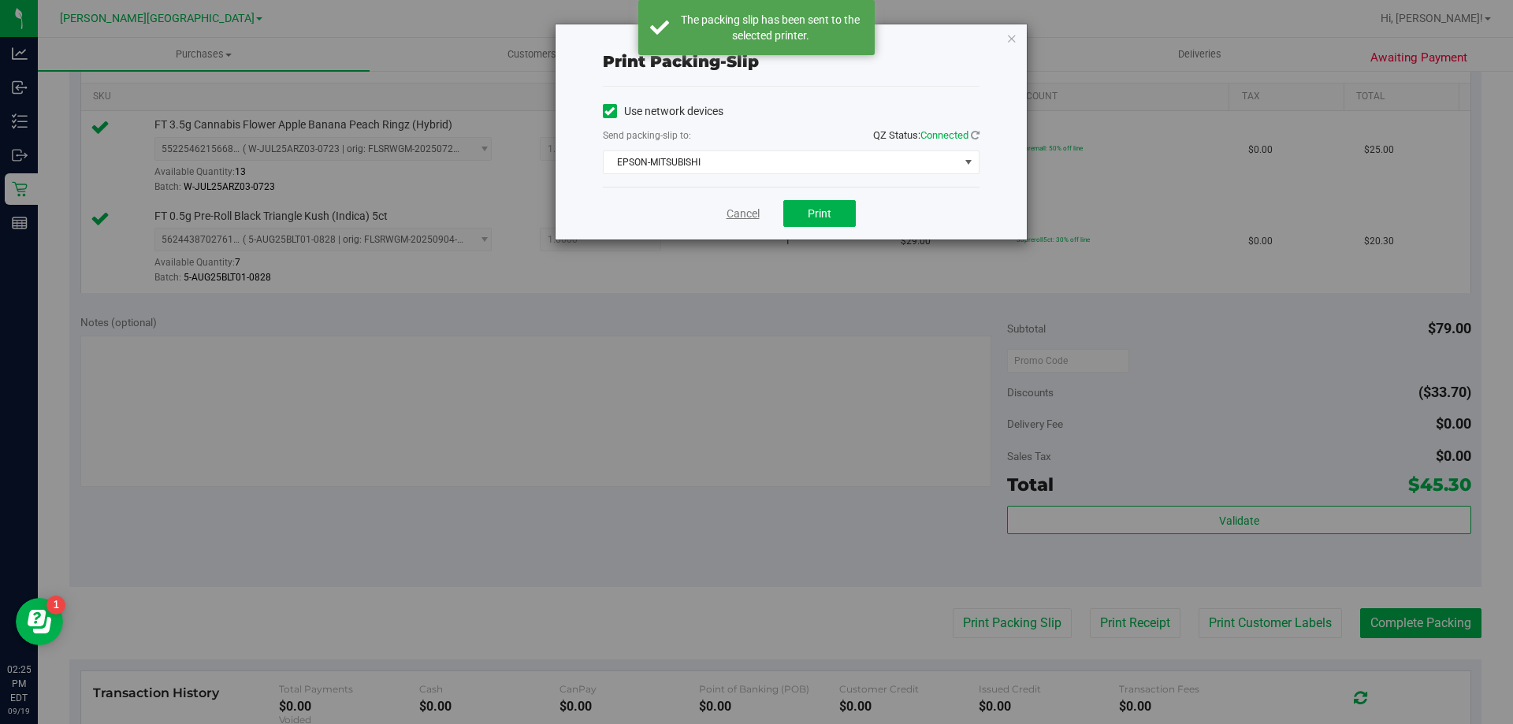
click at [737, 213] on link "Cancel" at bounding box center [742, 214] width 33 height 17
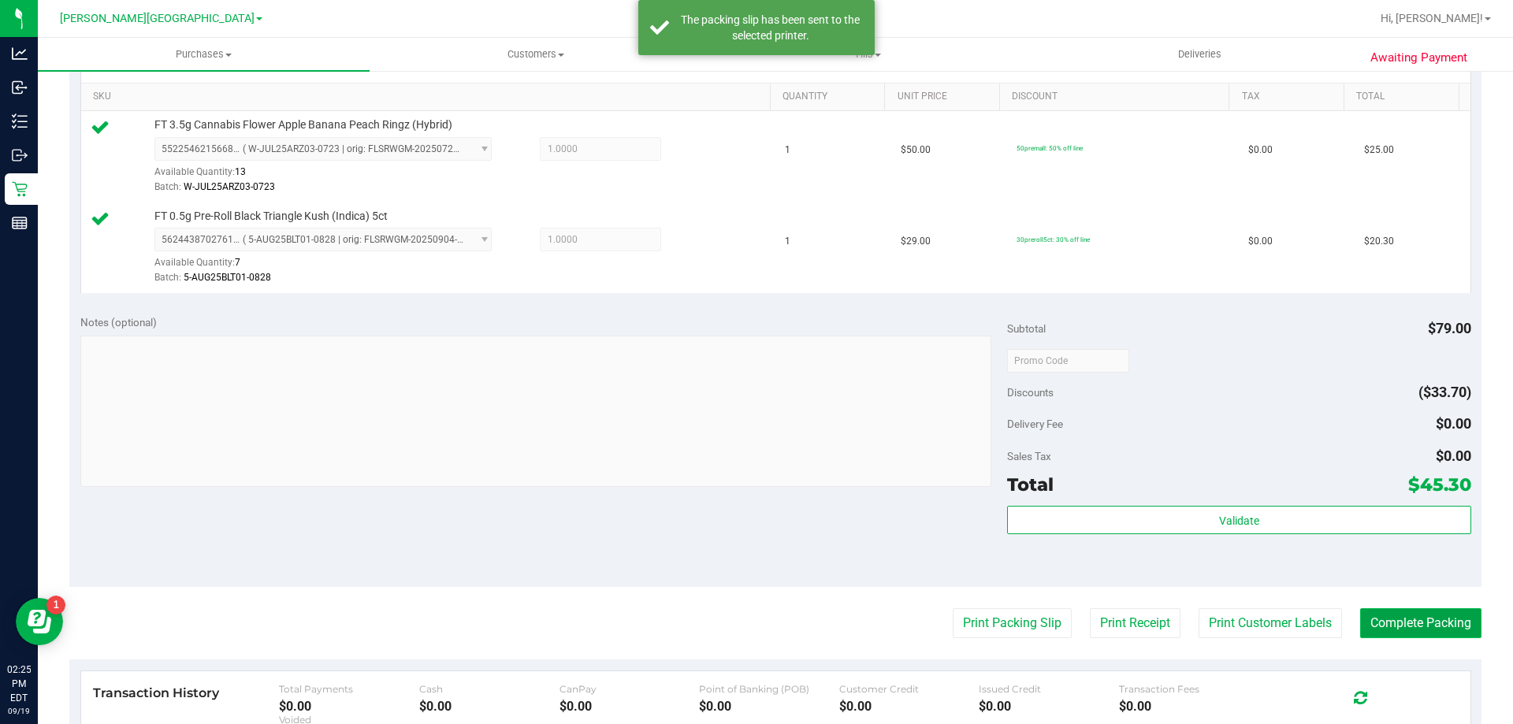
click at [1378, 614] on button "Complete Packing" at bounding box center [1420, 623] width 121 height 30
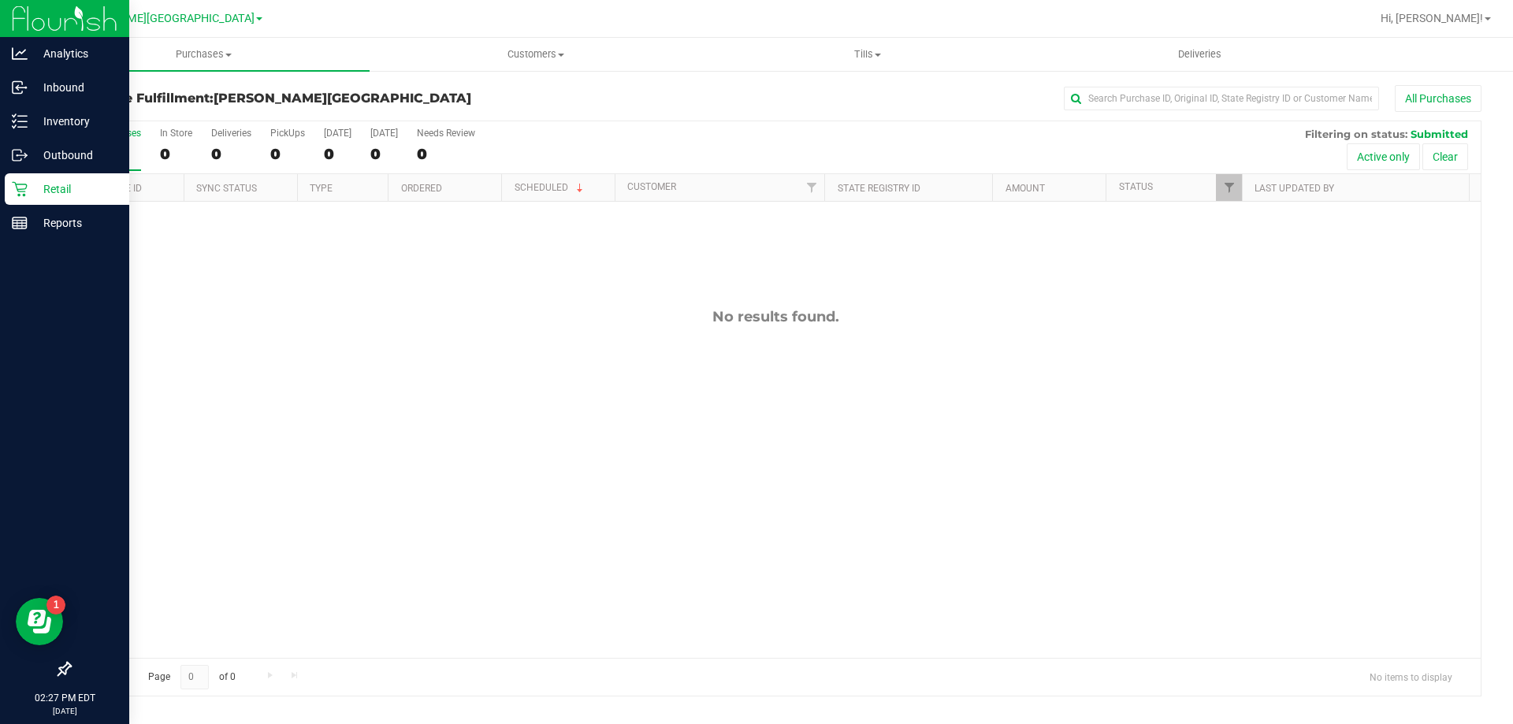
click at [43, 191] on p "Retail" at bounding box center [75, 189] width 95 height 19
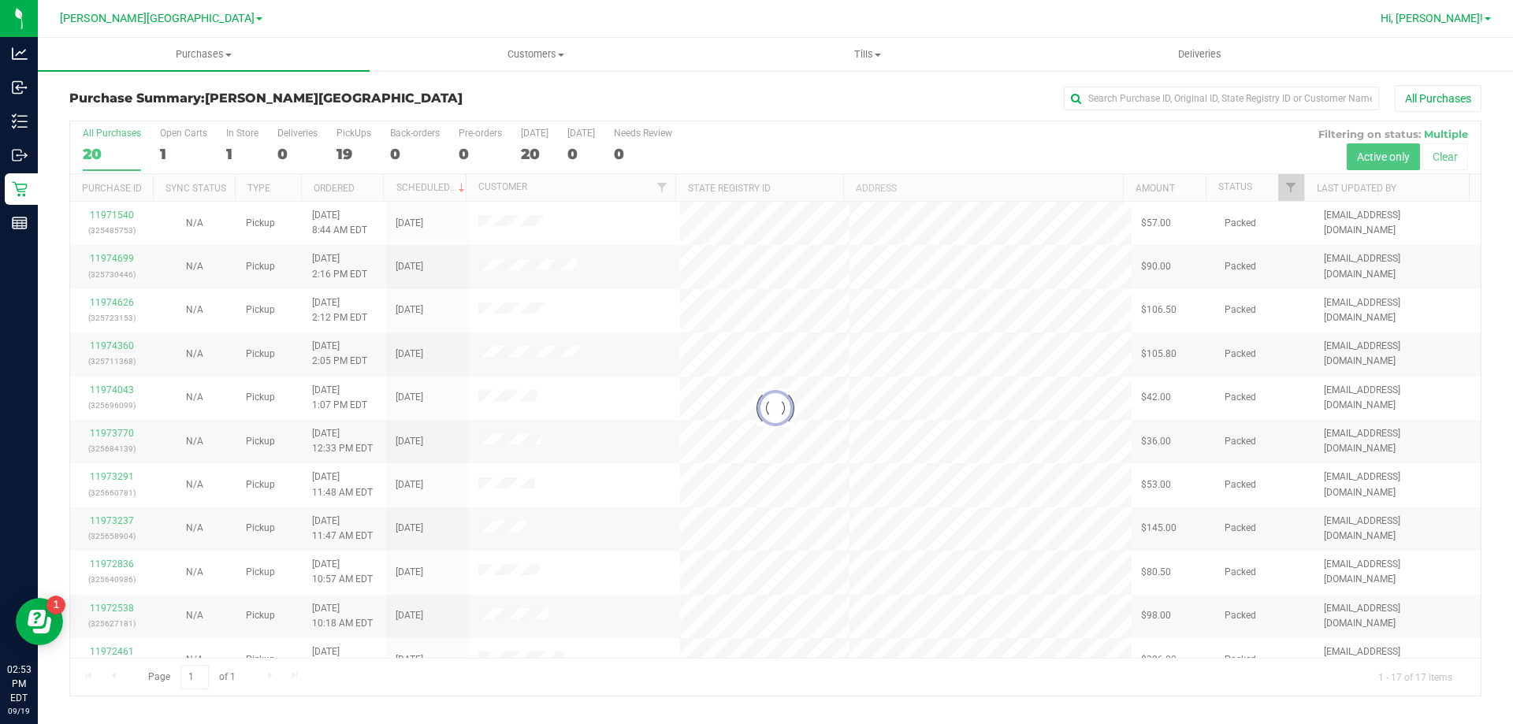
click at [1470, 24] on span "Hi, [PERSON_NAME]!" at bounding box center [1431, 18] width 102 height 13
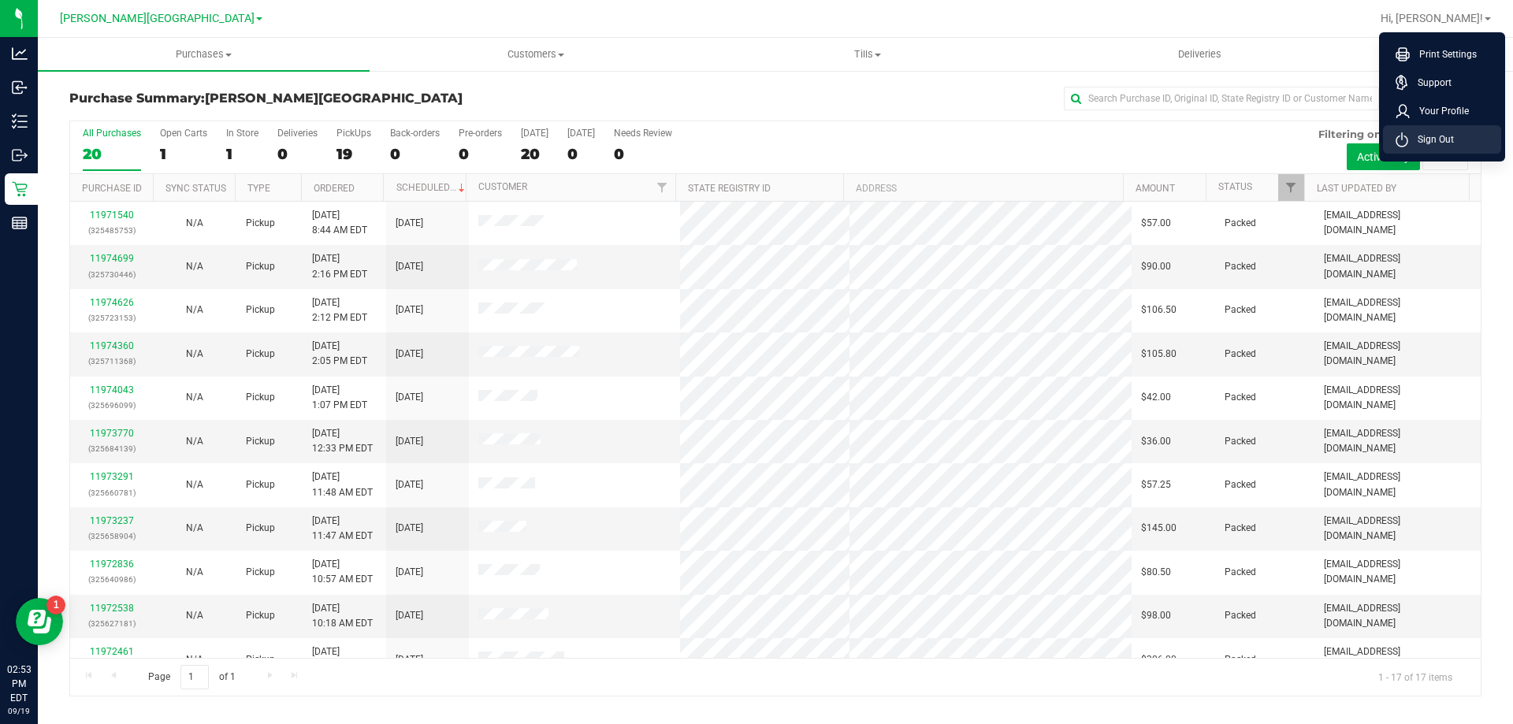
click at [1447, 135] on span "Sign Out" at bounding box center [1431, 140] width 46 height 16
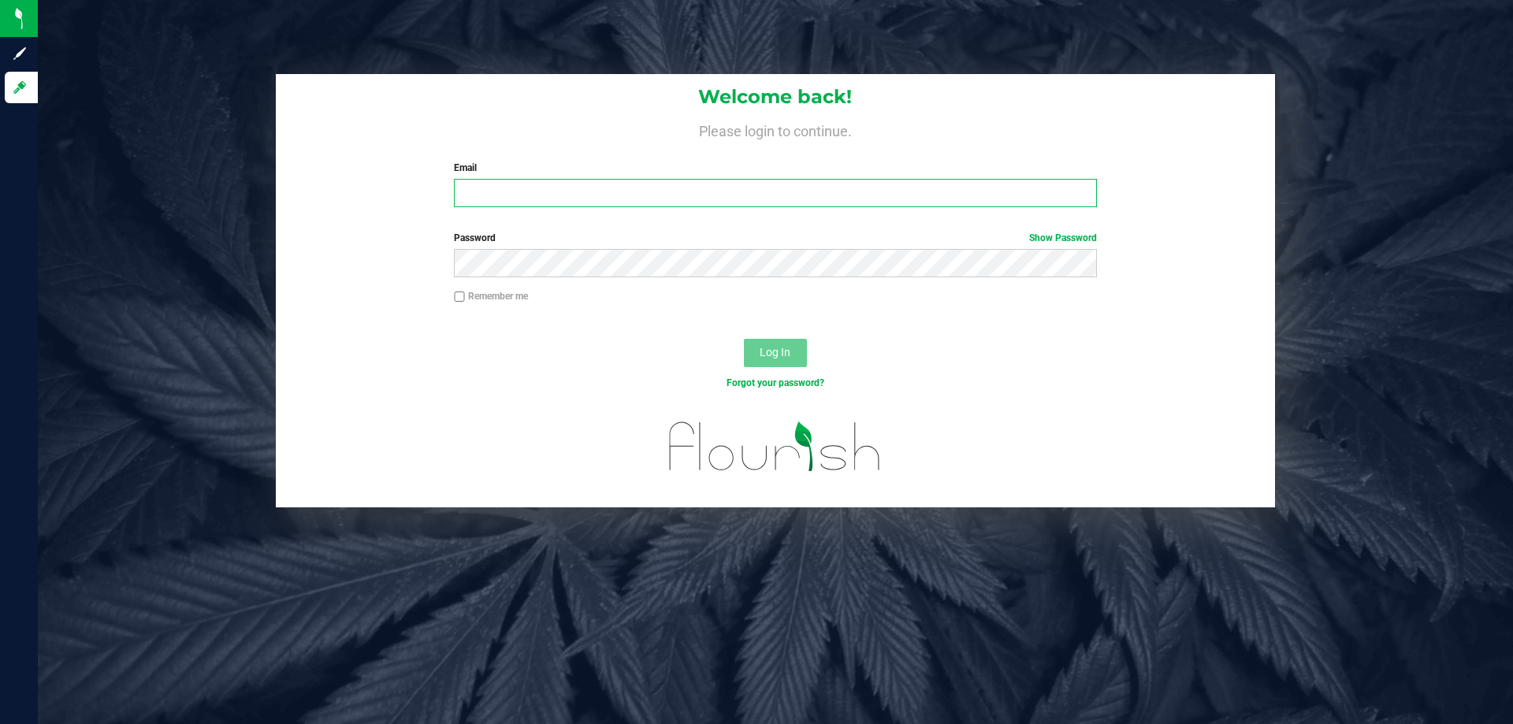
click at [505, 182] on input "Email" at bounding box center [775, 193] width 642 height 28
type input "nbullis@liveparallel.com"
click at [744, 339] on button "Log In" at bounding box center [775, 353] width 63 height 28
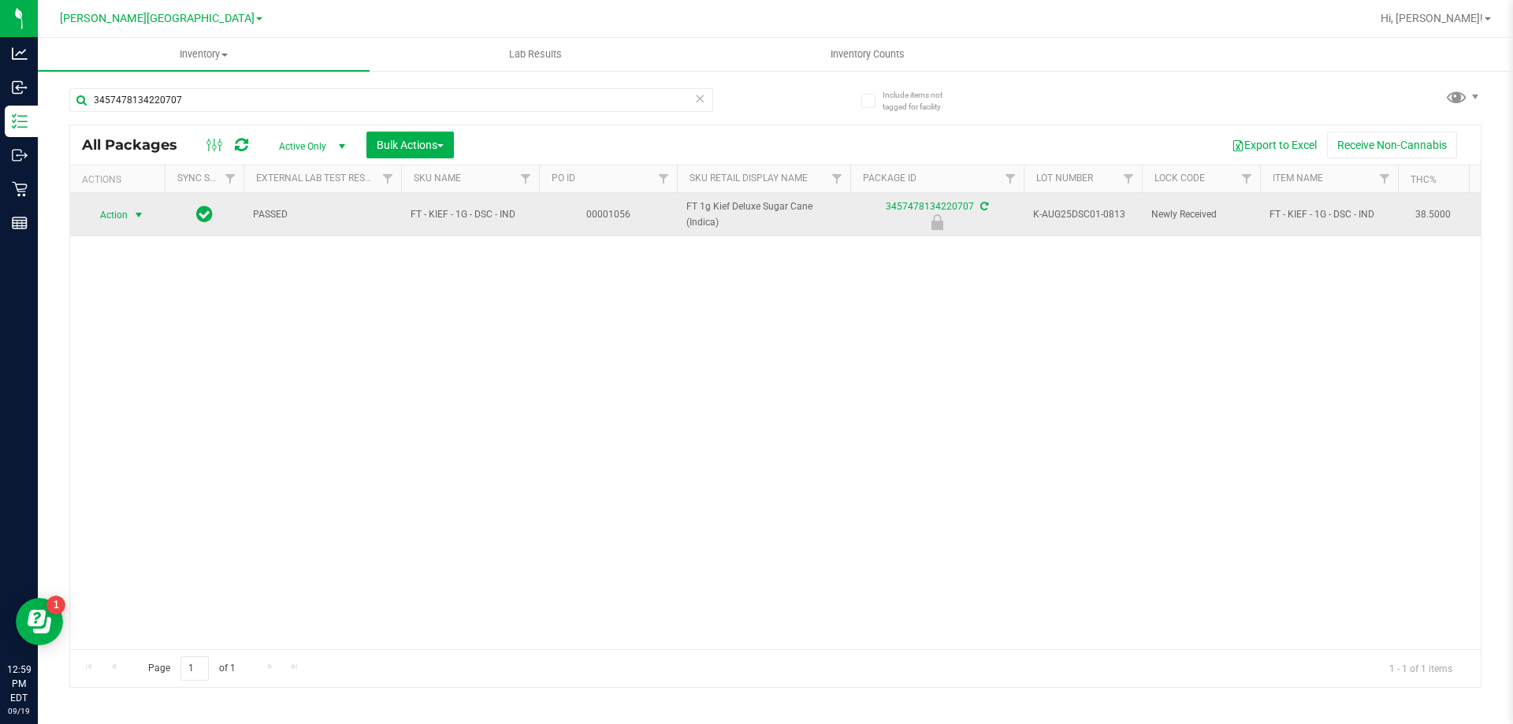
type input "3457478134220707"
click at [126, 216] on span "Action" at bounding box center [107, 215] width 43 height 22
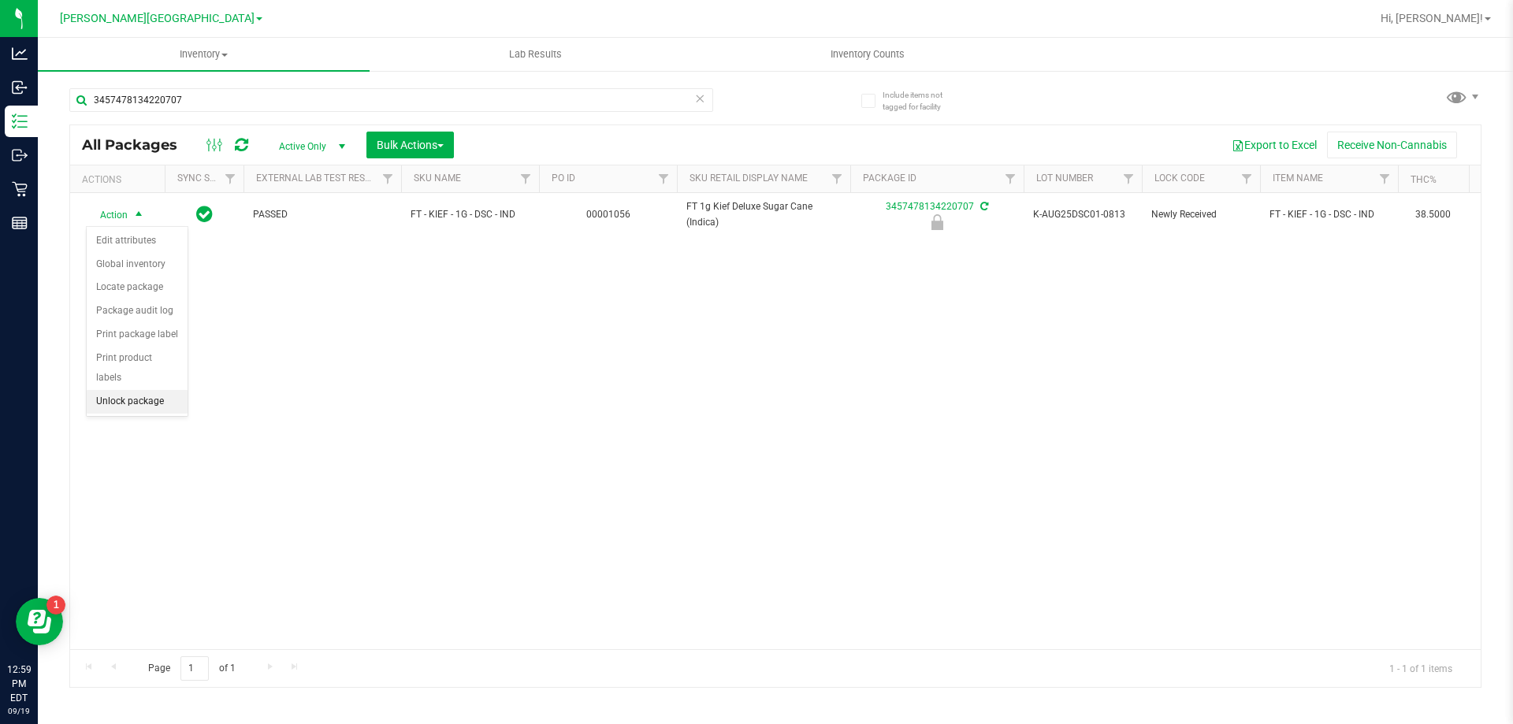
click at [136, 390] on li "Unlock package" at bounding box center [137, 402] width 101 height 24
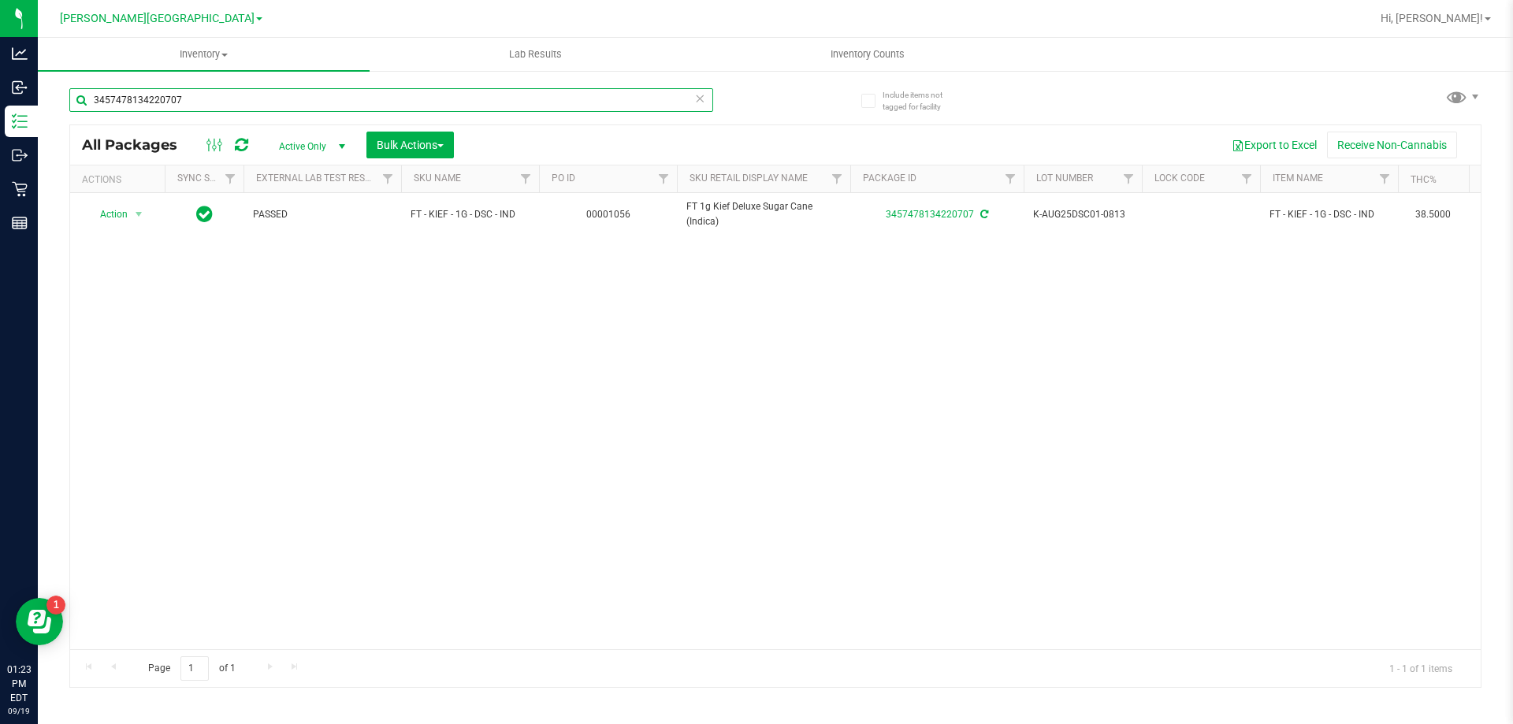
click at [189, 104] on input "3457478134220707" at bounding box center [391, 100] width 644 height 24
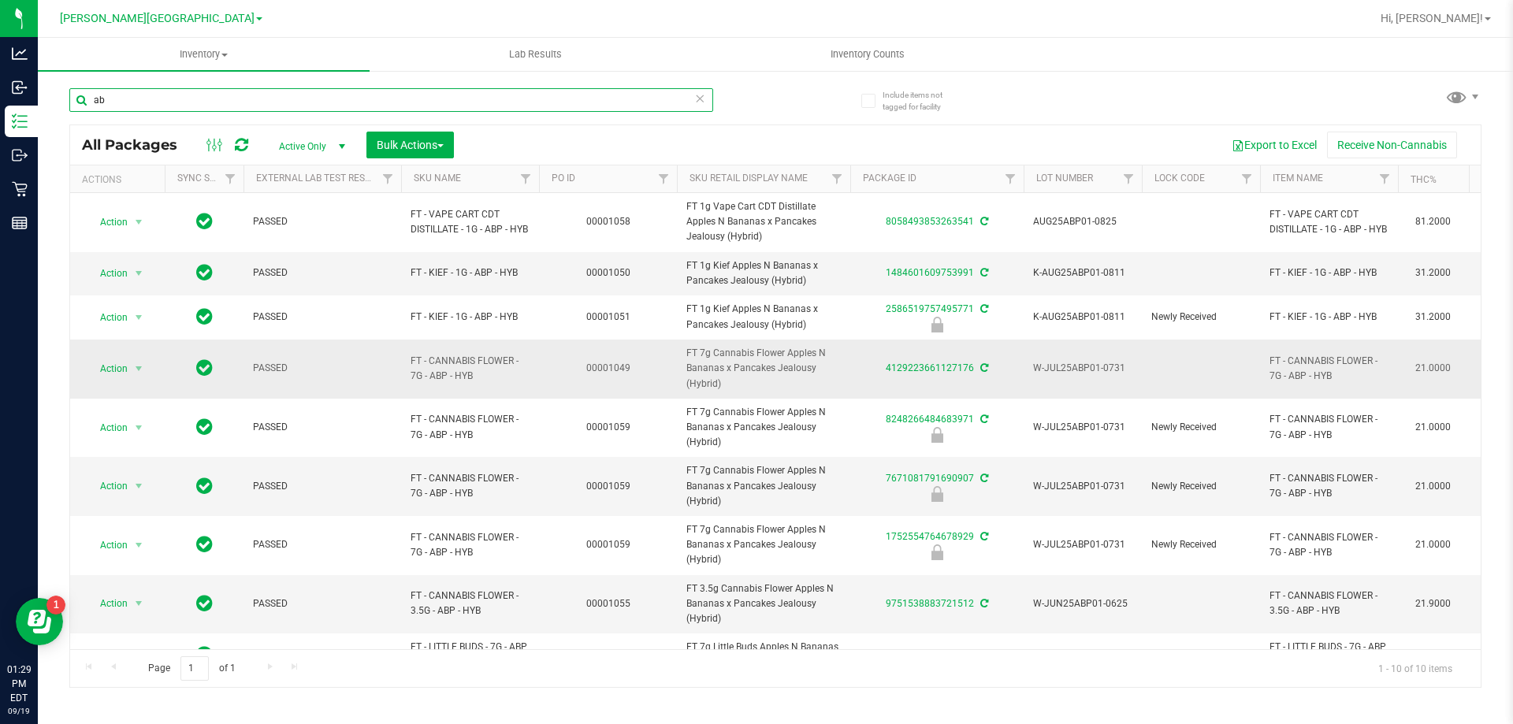
type input "a"
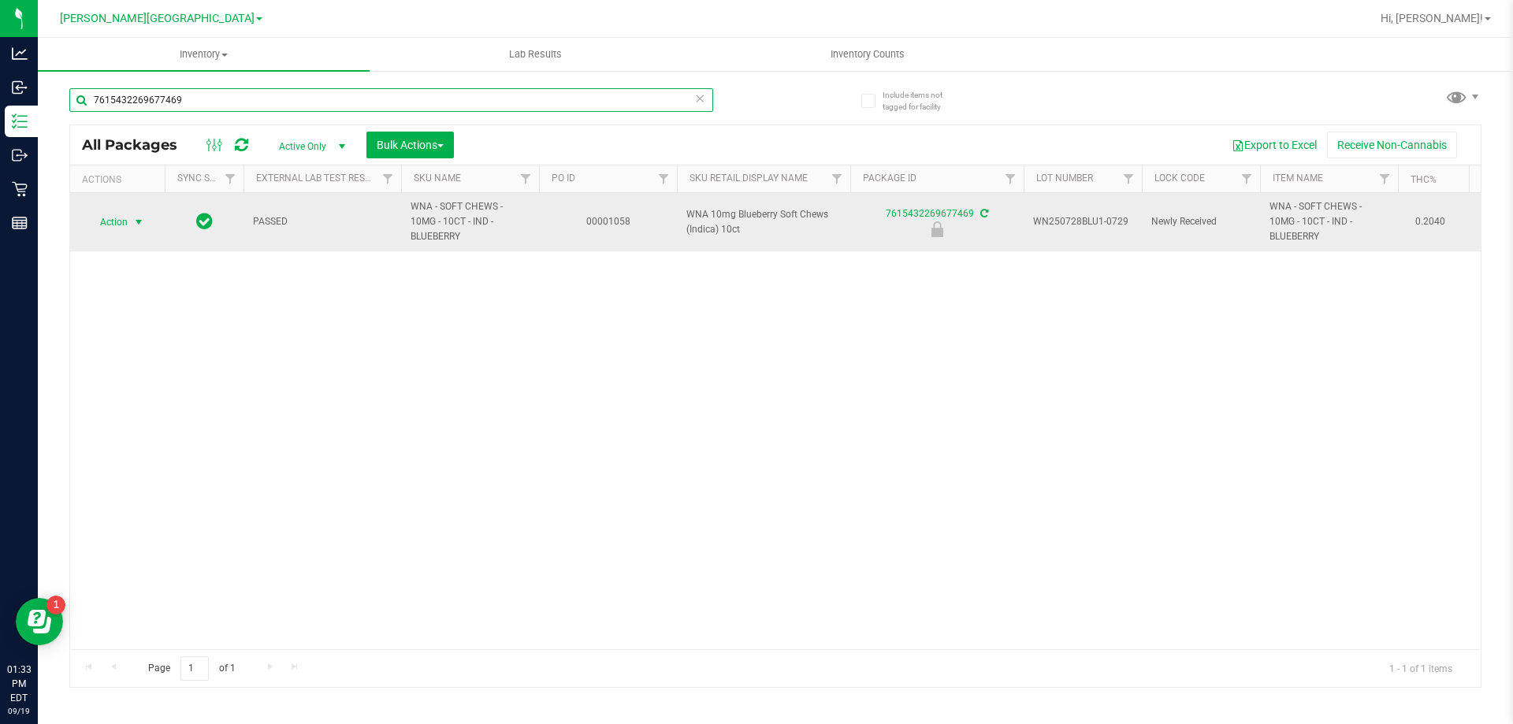
type input "7615432269677469"
click at [122, 211] on span "Action" at bounding box center [107, 222] width 43 height 22
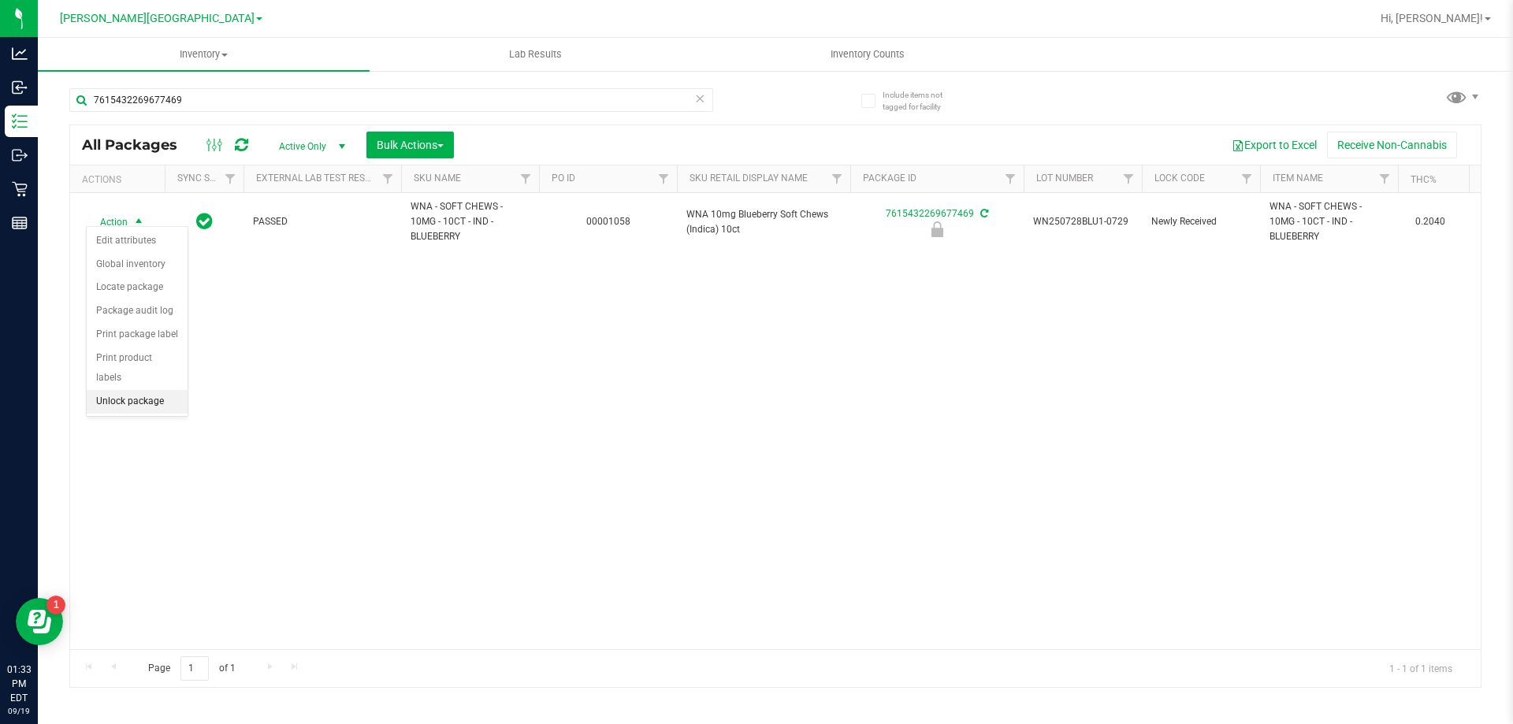
click at [137, 390] on li "Unlock package" at bounding box center [137, 402] width 101 height 24
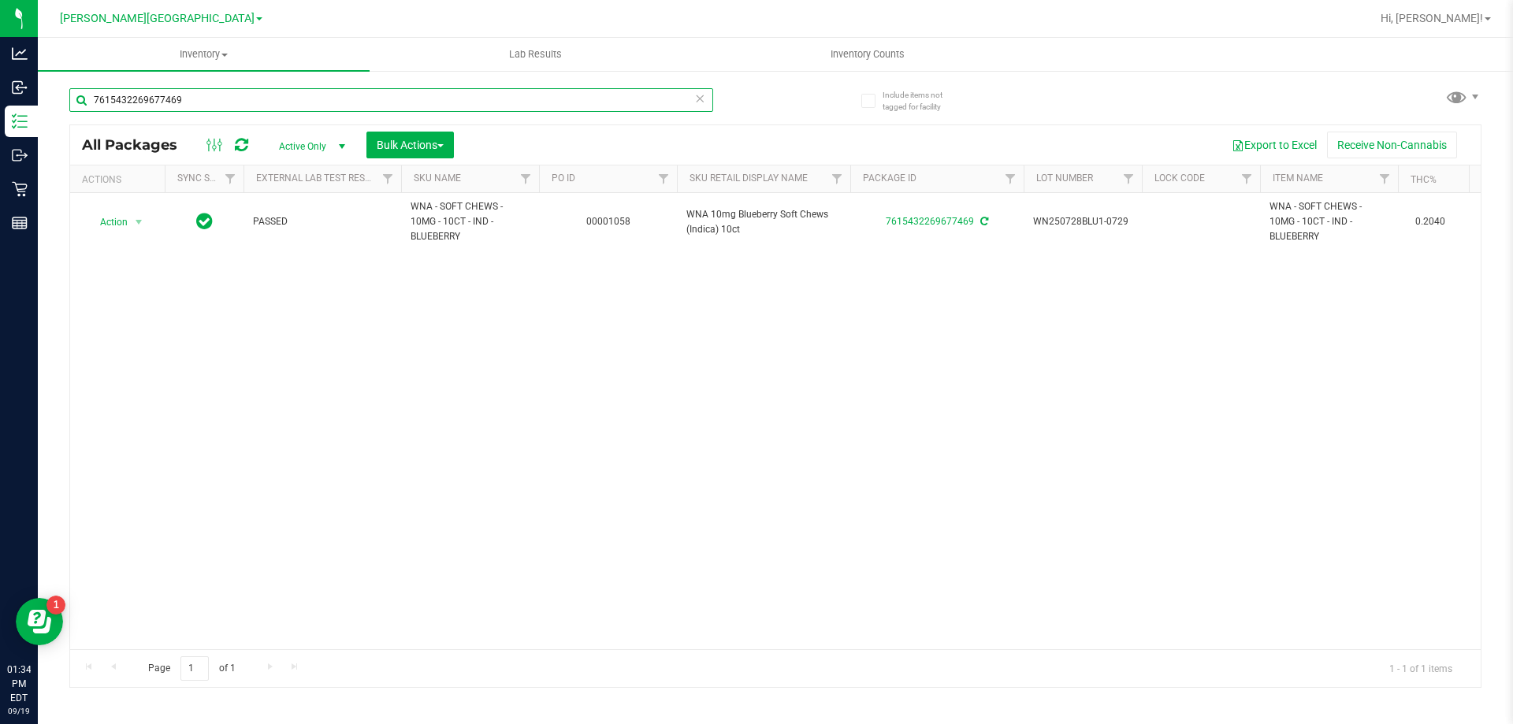
click at [187, 98] on input "7615432269677469" at bounding box center [391, 100] width 644 height 24
